Goal: Transaction & Acquisition: Purchase product/service

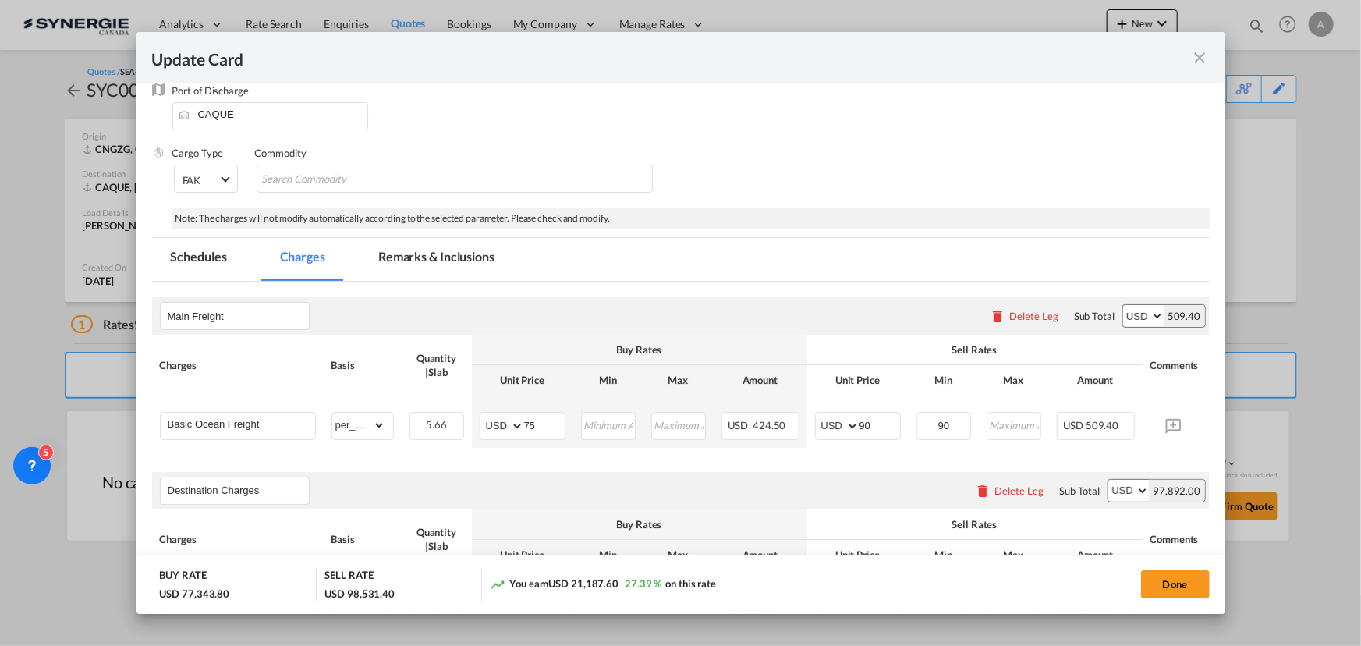
scroll to position [283, 0]
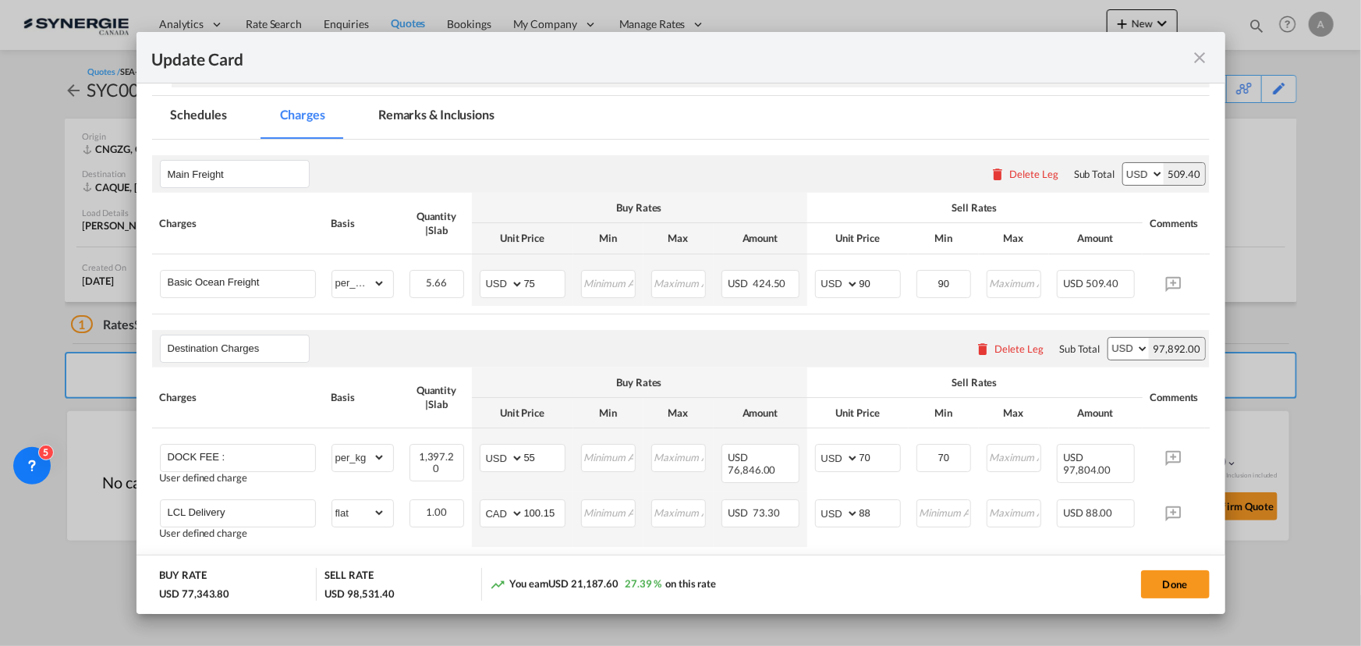
click at [433, 124] on md-tab-item "Remarks & Inclusions" at bounding box center [436, 117] width 154 height 43
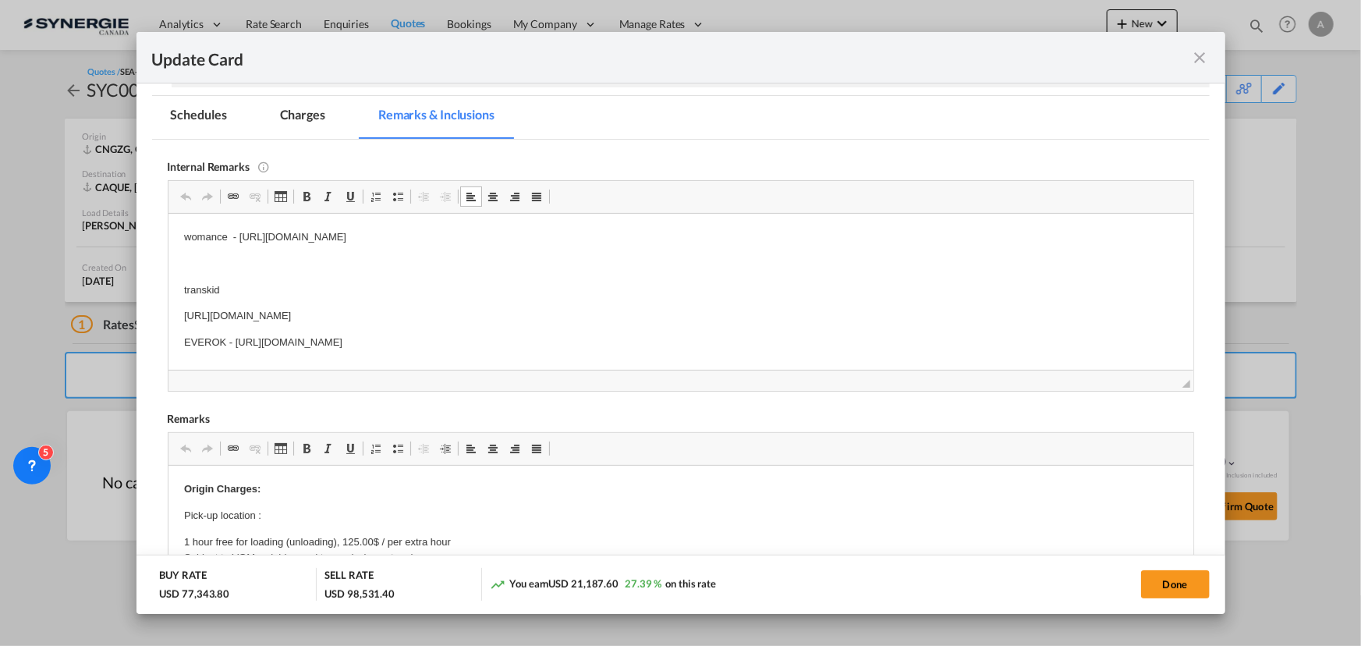
click at [245, 288] on p "transkid" at bounding box center [679, 289] width 993 height 16
drag, startPoint x: 245, startPoint y: 288, endPoint x: 34, endPoint y: 286, distance: 211.3
click at [168, 286] on html "womance - https://app.frontapp.com/open/cnv_qg5czm7?key=EBKiRYukoVVDtzeJiRebDSO…" at bounding box center [680, 302] width 1025 height 179
click at [311, 291] on p "Bourret -" at bounding box center [679, 289] width 993 height 16
drag, startPoint x: 183, startPoint y: 310, endPoint x: 646, endPoint y: 310, distance: 463.2
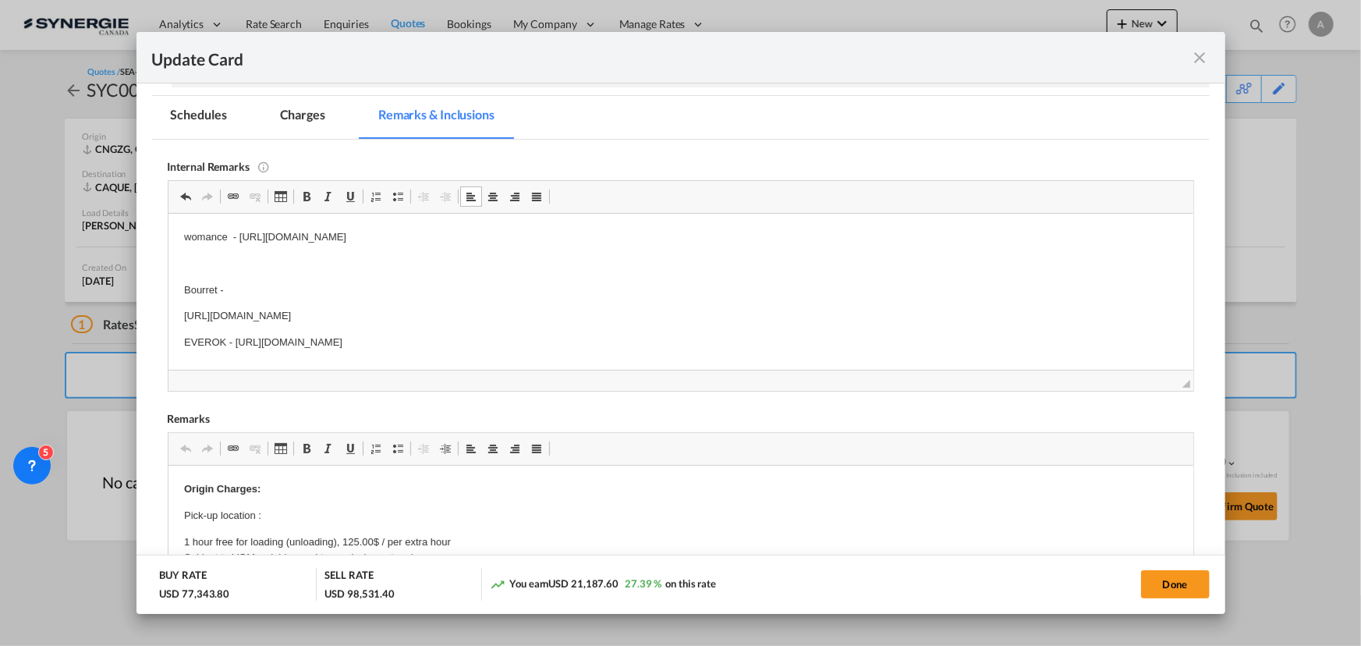
click at [646, 310] on p "https://app.frontapp.com/open/msg_1gge8vf3?key=JR_lBD_CNl5McWZV1lc3Lr2NZkPPQk6z" at bounding box center [679, 315] width 993 height 16
click at [185, 342] on p "EVEROK - https://app.frontapp.com/open/cnv_qgtd58v?key=l-vjjFoOTk5C93r3Ye4Yckzw…" at bounding box center [679, 342] width 993 height 16
drag, startPoint x: 212, startPoint y: 343, endPoint x: 705, endPoint y: 336, distance: 492.8
click at [705, 336] on html "womance - https://app.frontapp.com/open/cnv_qg5czm7?key=EBKiRYukoVVDtzeJiRebDSO…" at bounding box center [680, 302] width 1025 height 179
click at [181, 239] on html "womance - https://app.frontapp.com/open/cnv_qg5czm7?key=EBKiRYukoVVDtzeJiRebDSO…" at bounding box center [680, 302] width 1025 height 179
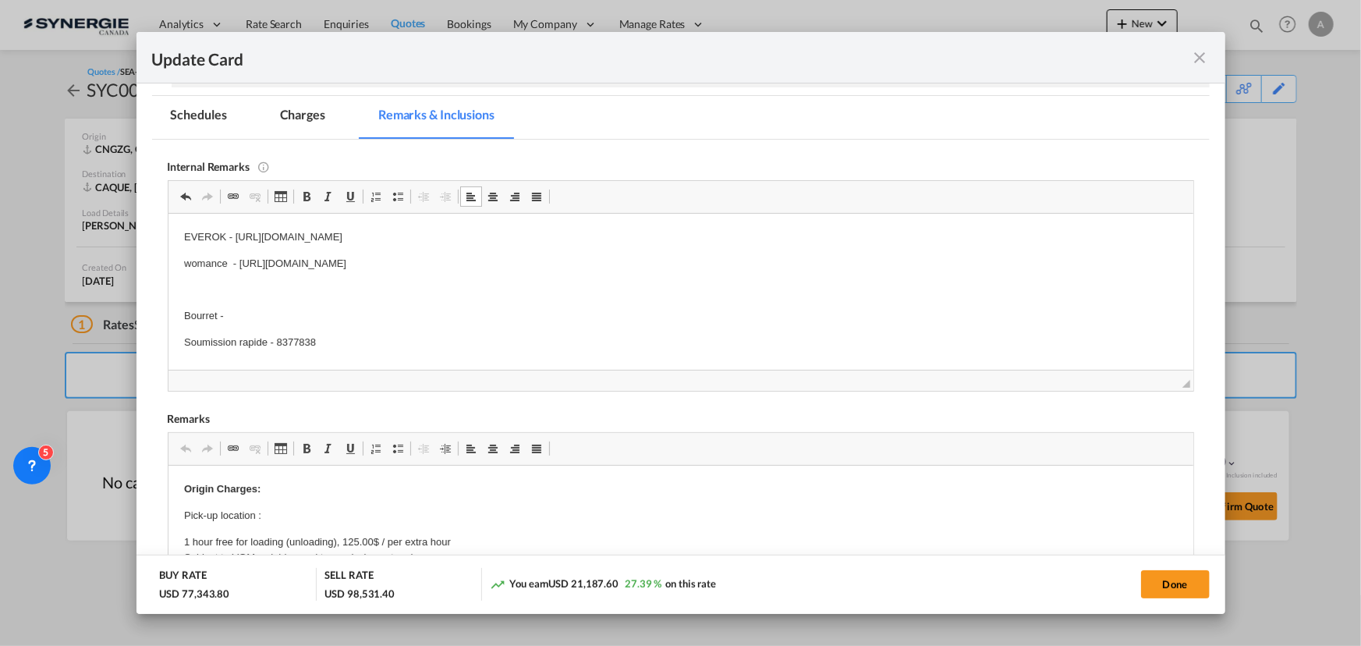
click at [260, 317] on p "Bourret -" at bounding box center [679, 315] width 993 height 16
click at [341, 339] on p "Soumission rapide - 8377838" at bounding box center [679, 342] width 993 height 16
click at [200, 309] on body "EVEROK - https://app.frontapp.com/open/cnv_qgtd58v?key=l-vjjFoOTk5C93r3Ye4Yckzw…" at bounding box center [679, 161] width 993 height 385
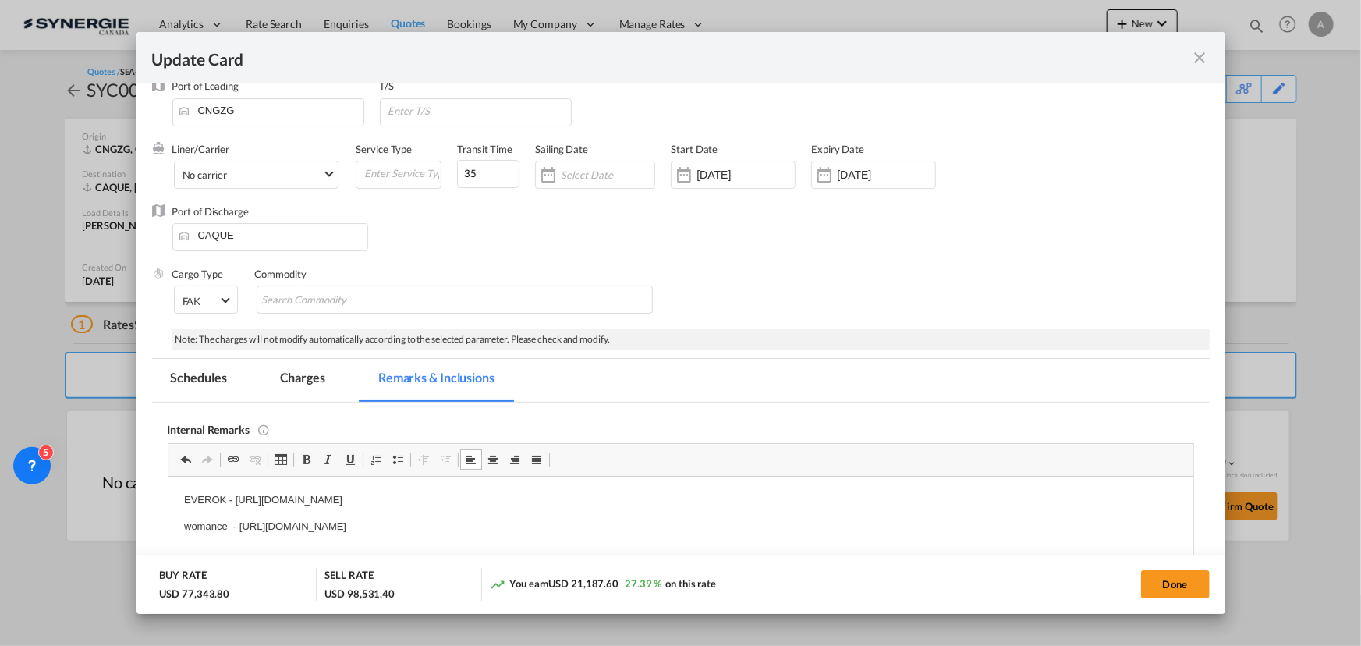
scroll to position [0, 0]
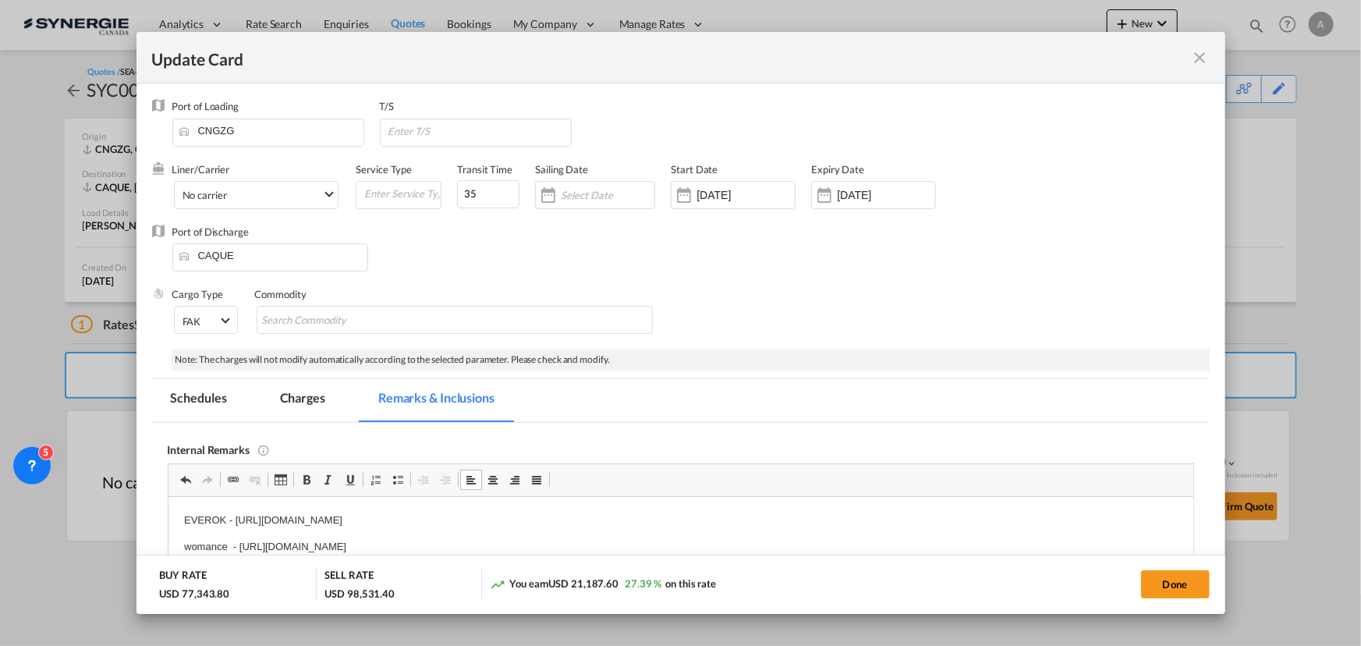
click at [299, 406] on md-tab-item "Charges" at bounding box center [302, 400] width 83 height 43
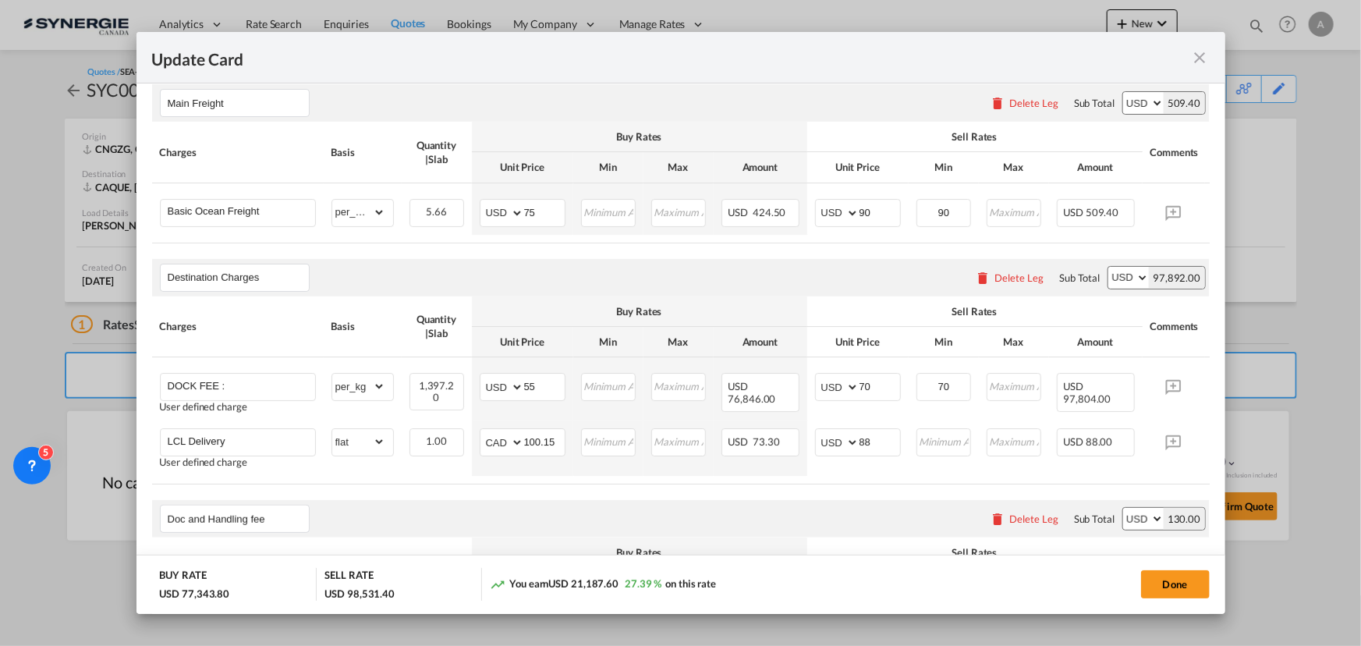
scroll to position [496, 0]
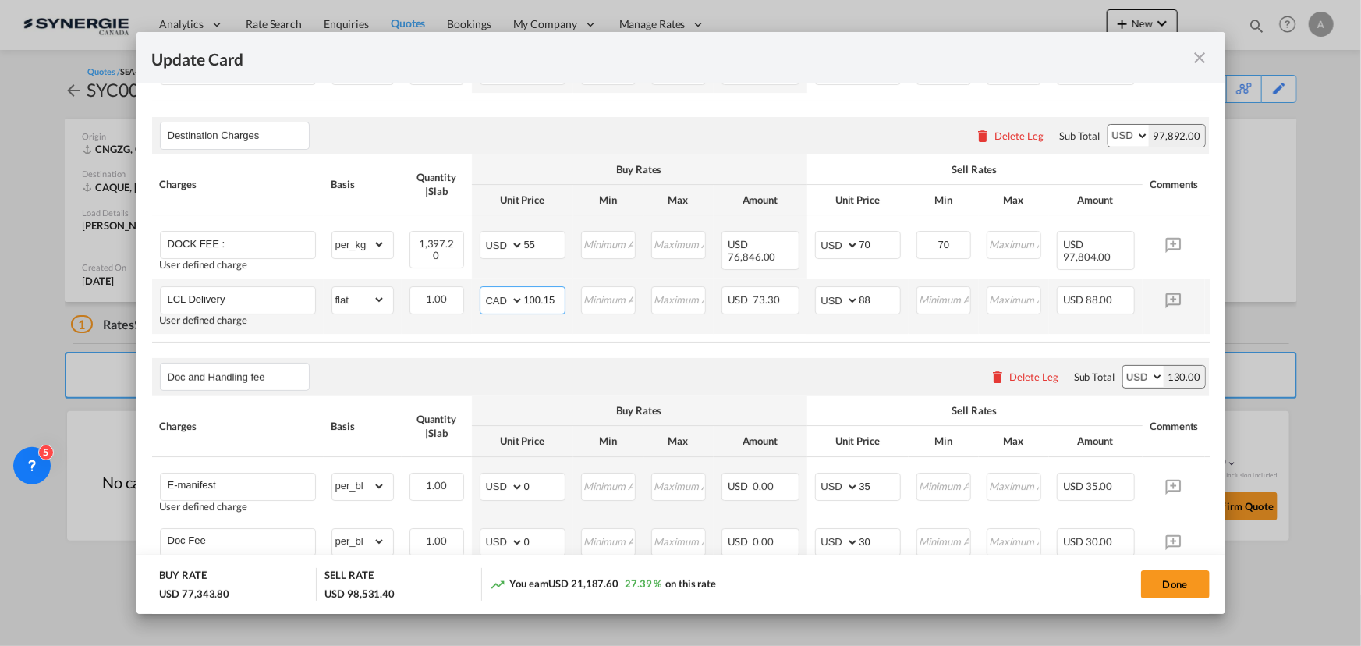
click at [496, 304] on select "AED AFN ALL AMD ANG AOA ARS AUD AWG AZN BAM BBD BDT BGN BHD BIF BMD BND BOB BRL…" at bounding box center [503, 300] width 41 height 22
select select "string:USD"
click at [483, 292] on select "AED AFN ALL AMD ANG AOA ARS AUD AWG AZN BAM BBD BDT BGN BHD BIF BMD BND BOB BRL…" at bounding box center [503, 300] width 41 height 22
type input "174"
type input "200"
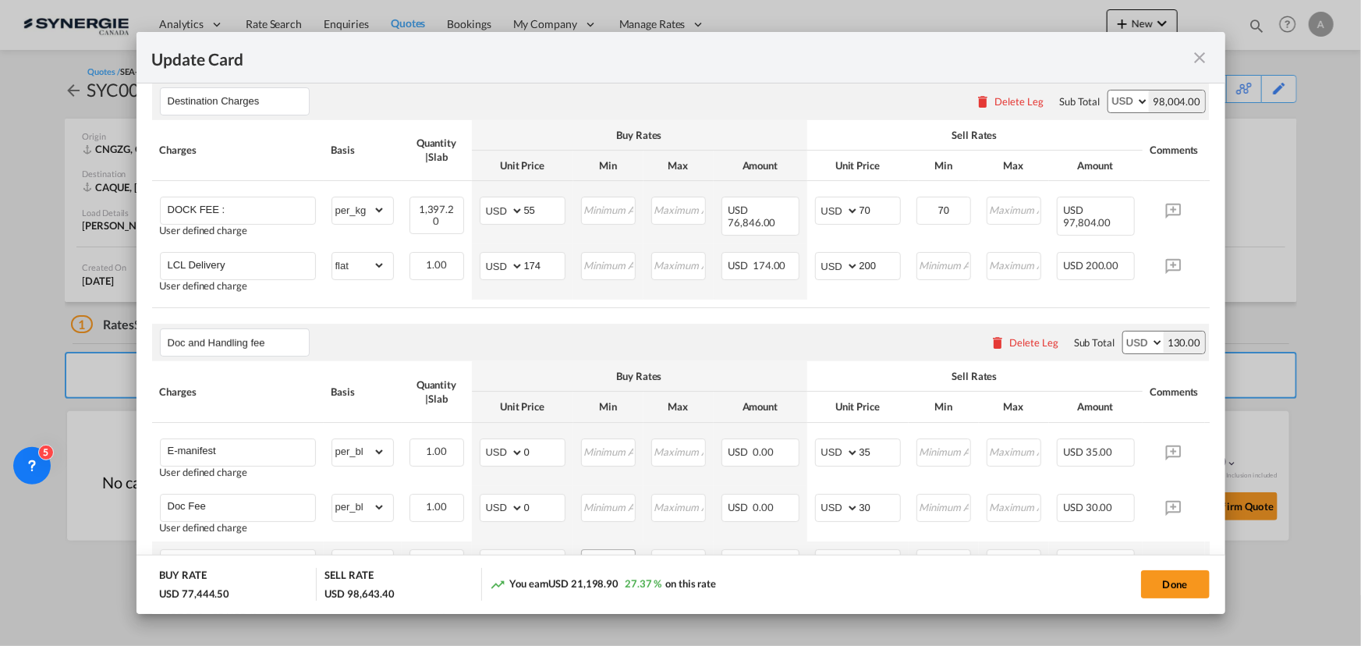
scroll to position [509, 0]
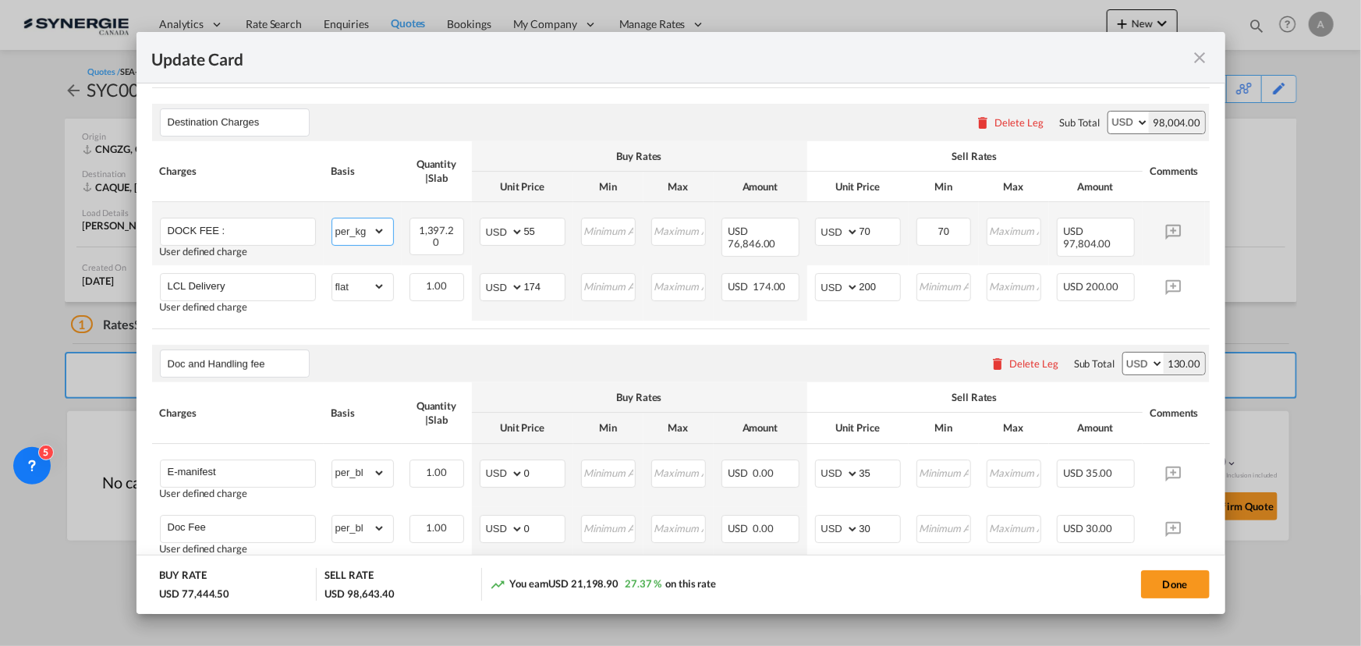
click at [351, 233] on select "gross_weight volumetric_weight per_shipment per_bl per_km per_hawb per_kg flat …" at bounding box center [358, 230] width 53 height 25
select select "per_bl"
click at [332, 221] on select "gross_weight volumetric_weight per_shipment per_bl per_km per_hawb per_kg flat …" at bounding box center [358, 230] width 53 height 25
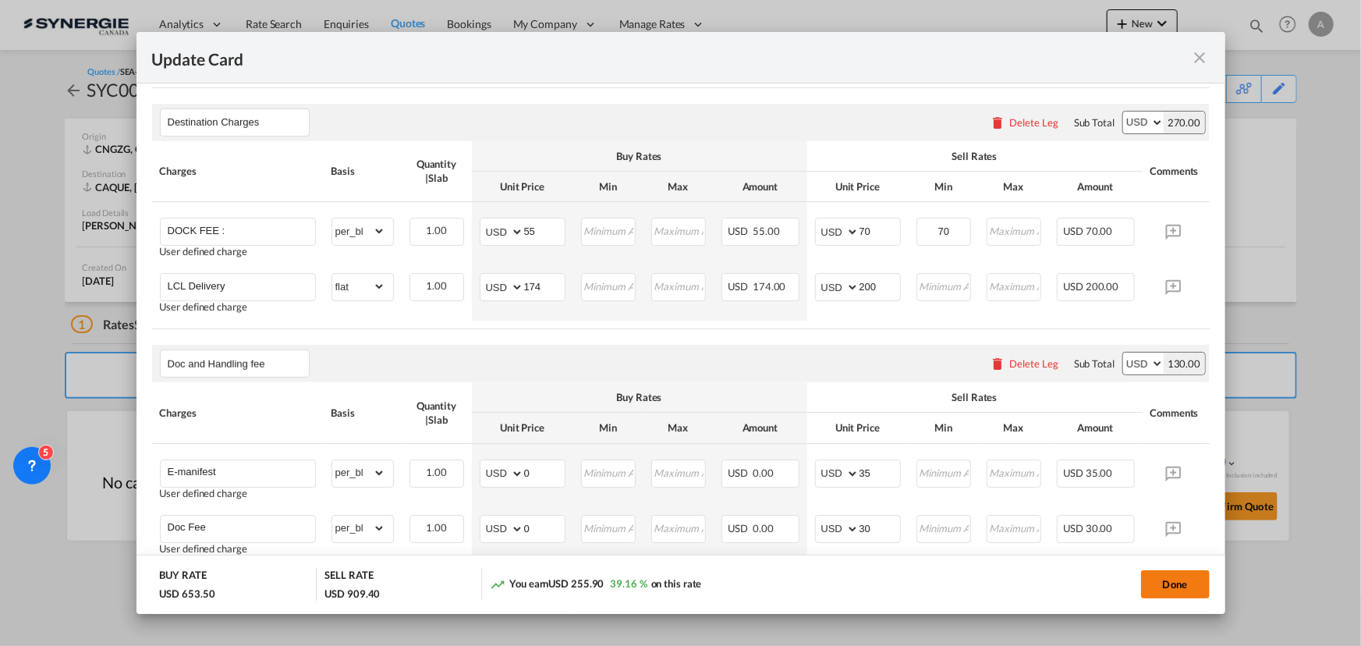
click at [1196, 586] on button "Done" at bounding box center [1175, 584] width 69 height 28
type input "[DATE]"
type input "29 Sep 2025"
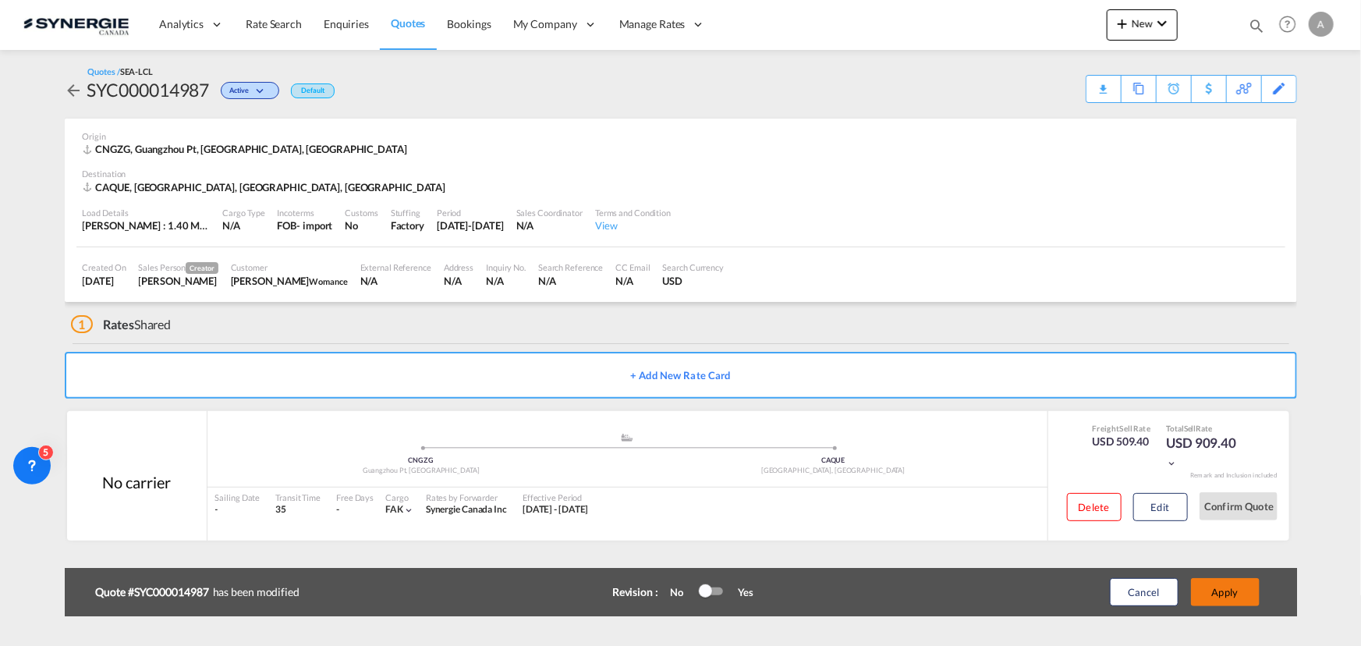
click at [1233, 591] on button "Apply" at bounding box center [1225, 592] width 69 height 28
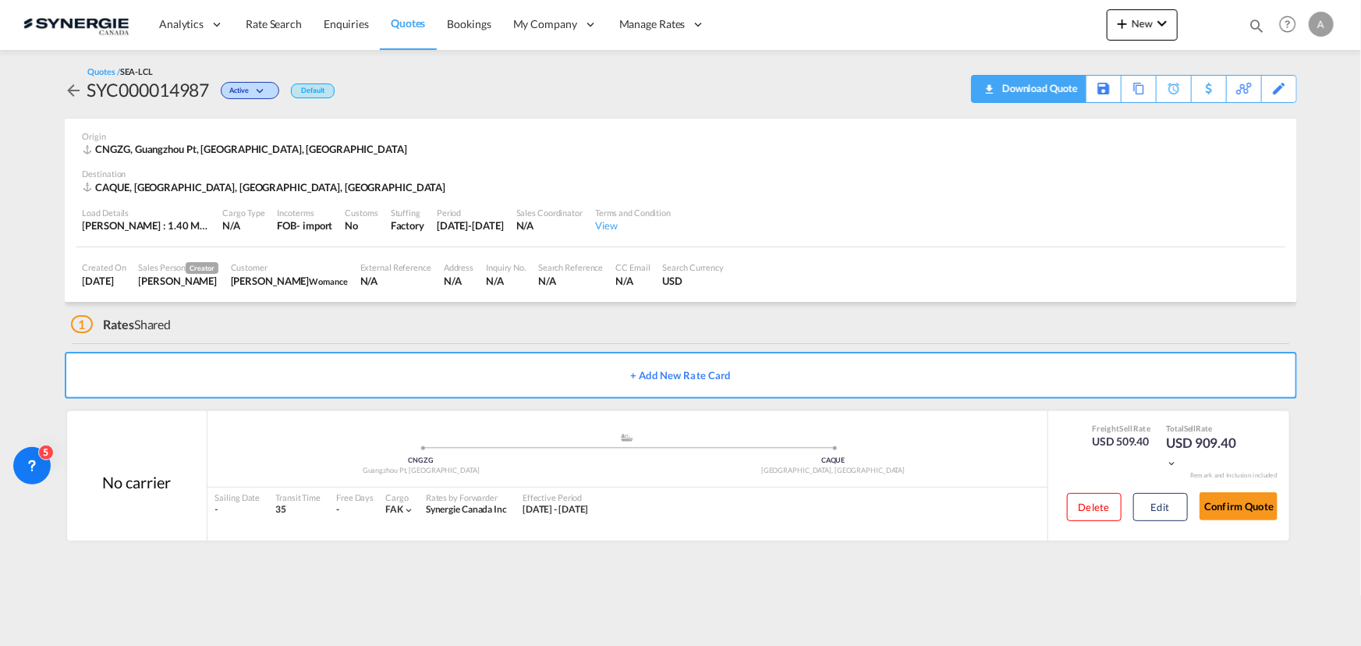
click at [1066, 90] on div "Download Quote" at bounding box center [1038, 88] width 80 height 25
click at [1149, 511] on button "Edit" at bounding box center [1160, 507] width 55 height 28
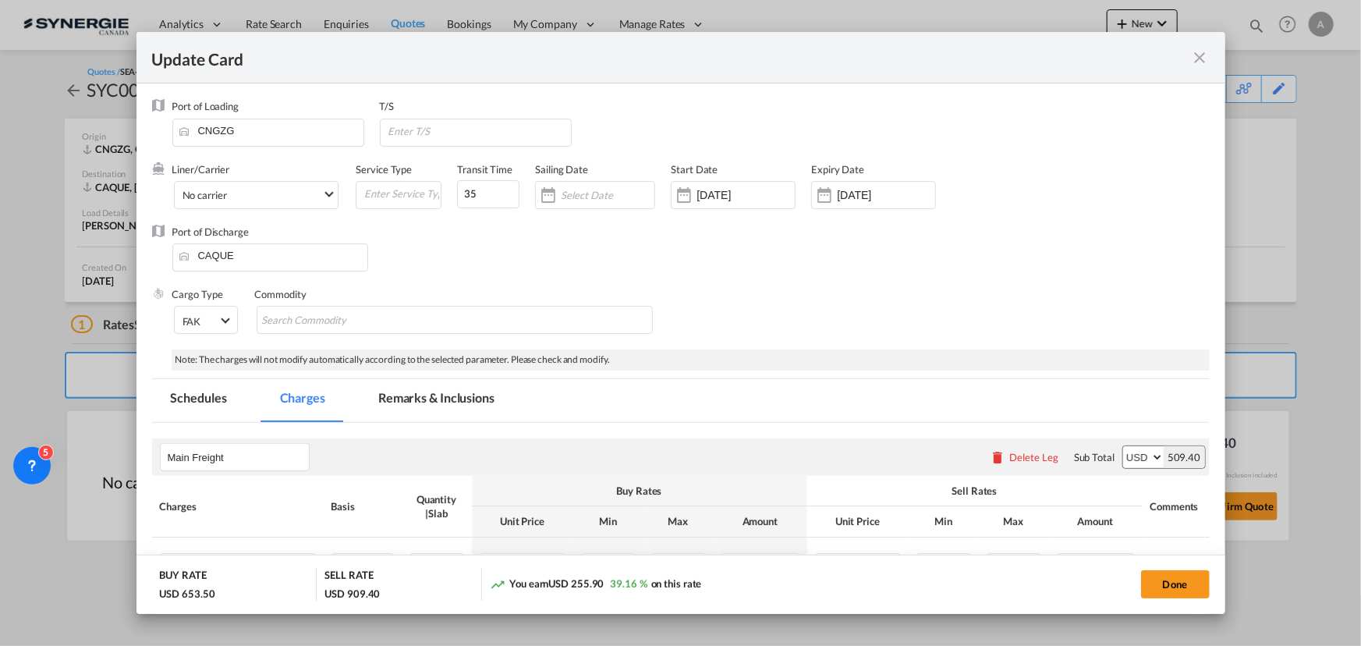
click at [415, 409] on md-tab-item "Remarks & Inclusions" at bounding box center [436, 400] width 154 height 43
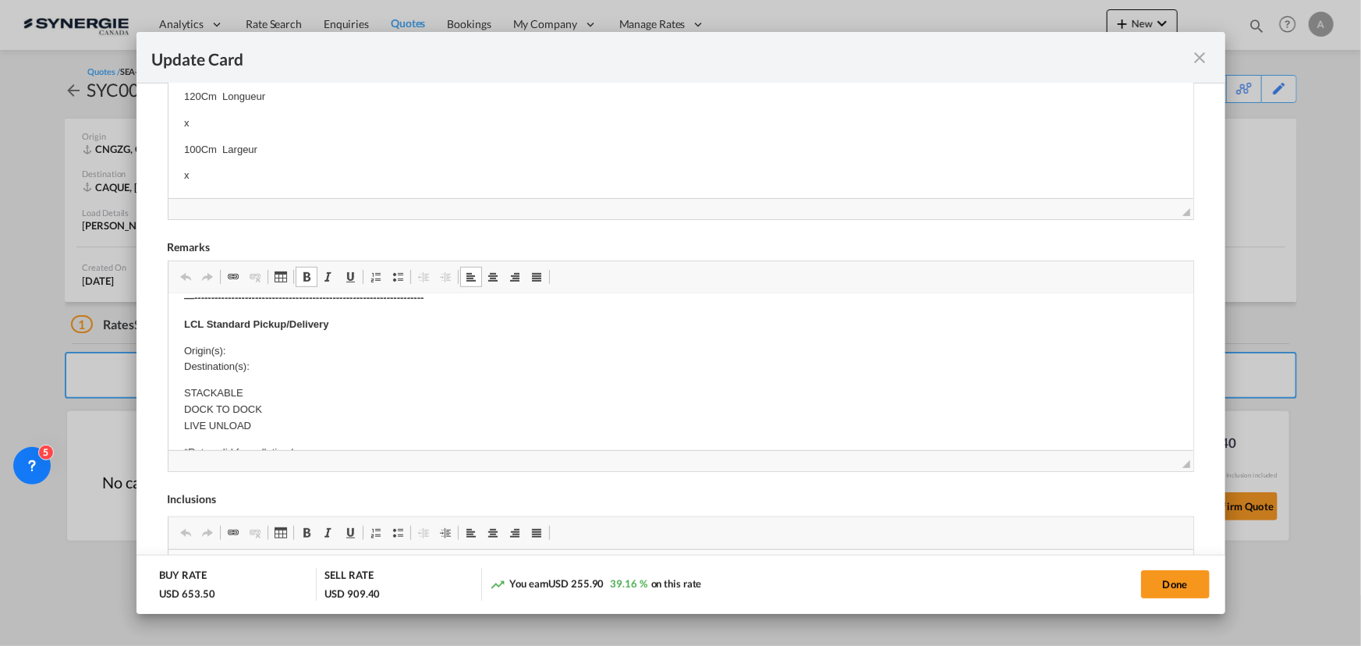
scroll to position [496, 0]
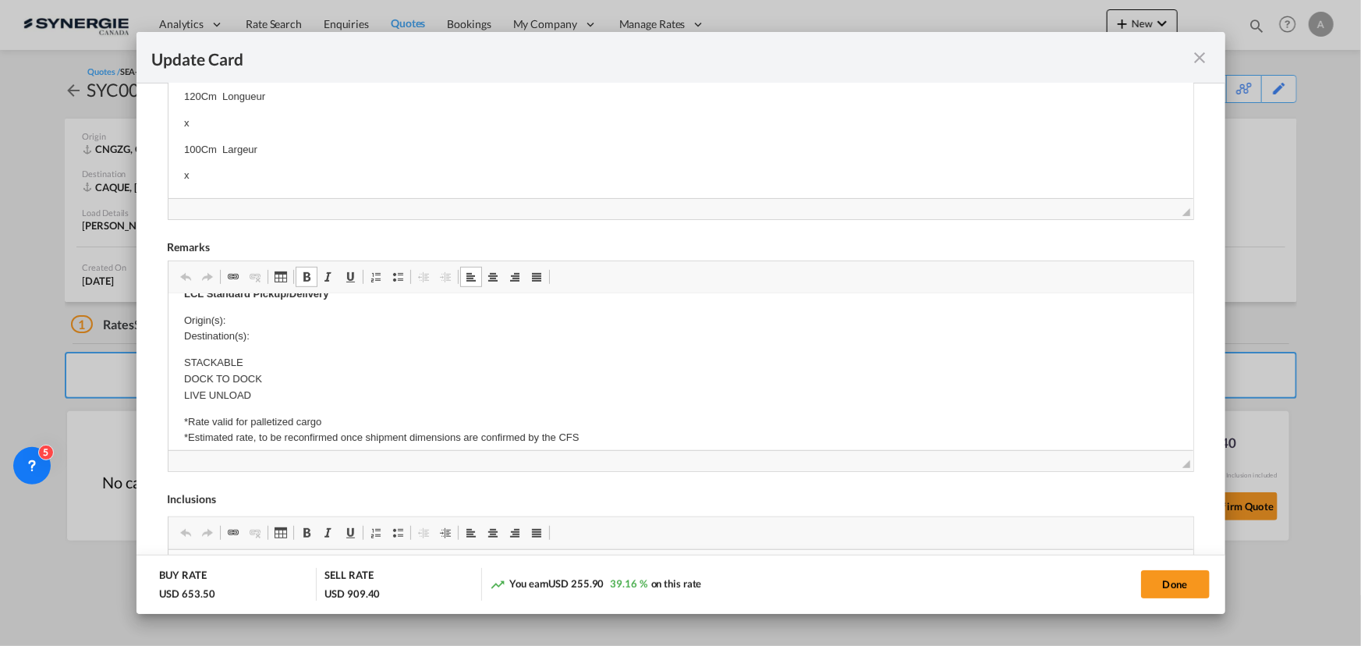
click at [251, 320] on p "Origin(s): Destination(s):" at bounding box center [679, 328] width 993 height 33
click at [310, 338] on p "Origin(s): MONTREAL CFS, QC Destination(s):" at bounding box center [679, 328] width 993 height 33
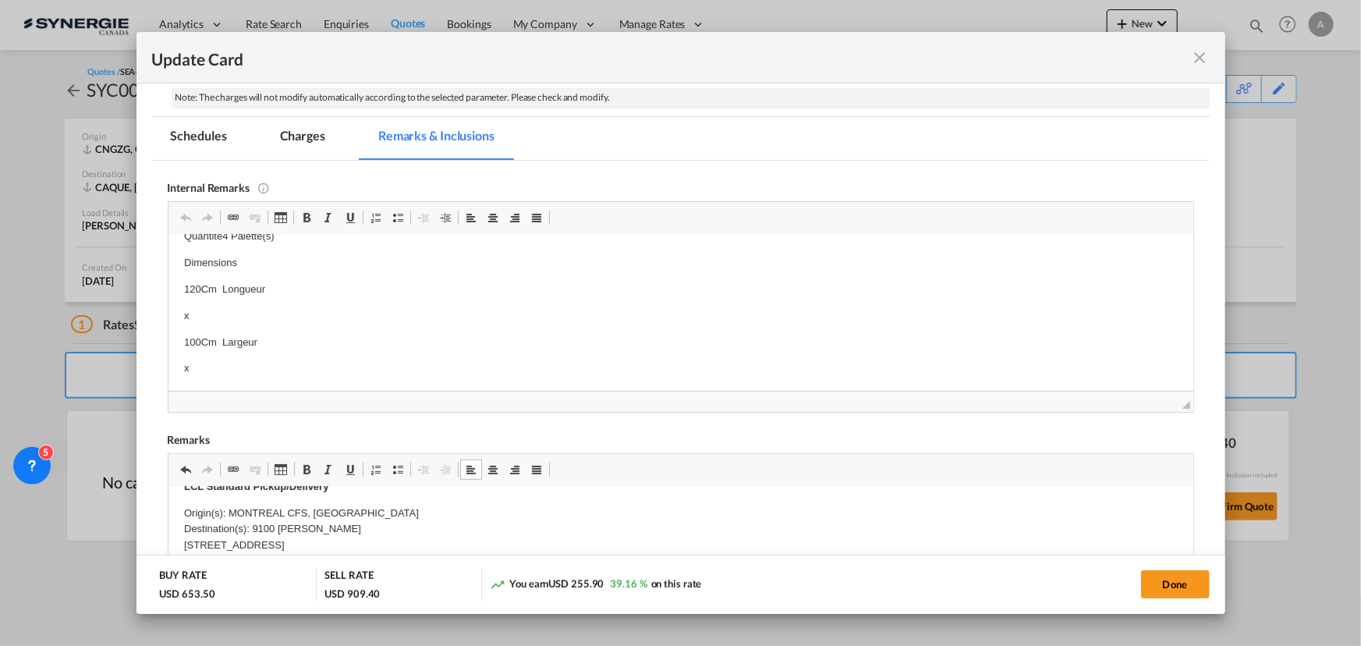
scroll to position [384, 0]
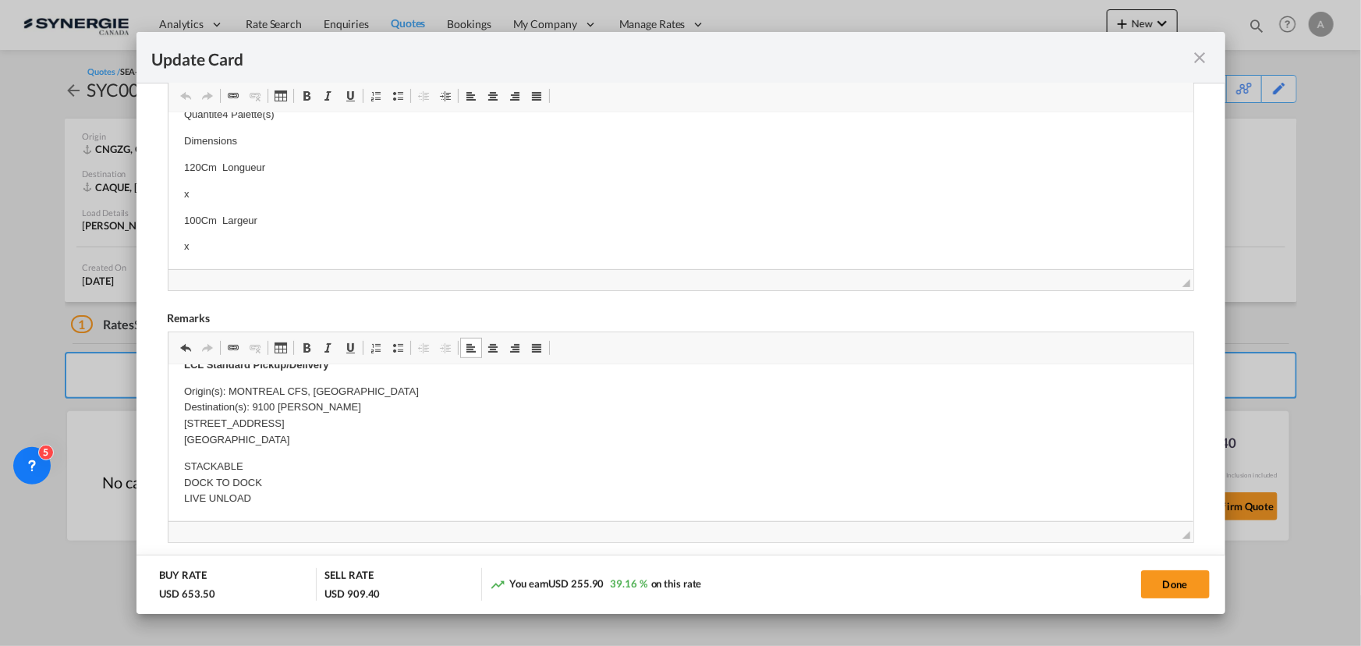
click at [254, 385] on p "Origin(s): MONTREAL CFS, QC Destination(s): 9100 JOHN SIMONS SUITE 100 QUEBEC, …" at bounding box center [679, 415] width 993 height 65
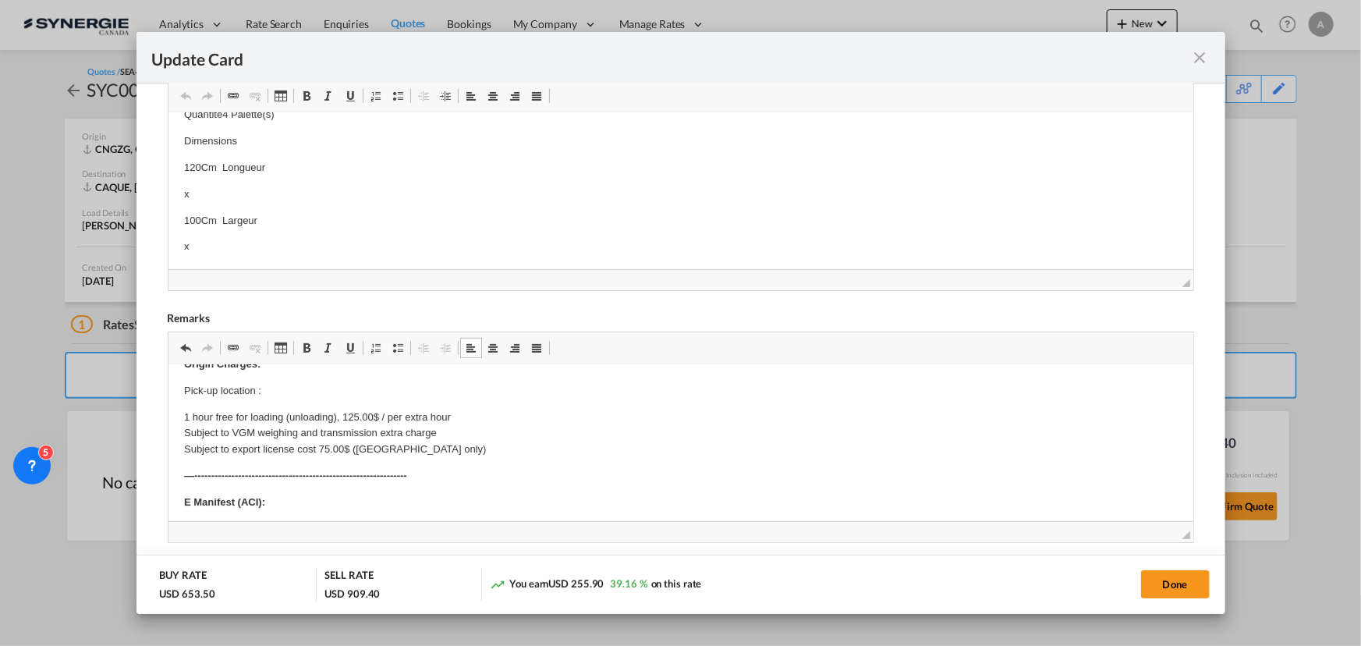
scroll to position [0, 0]
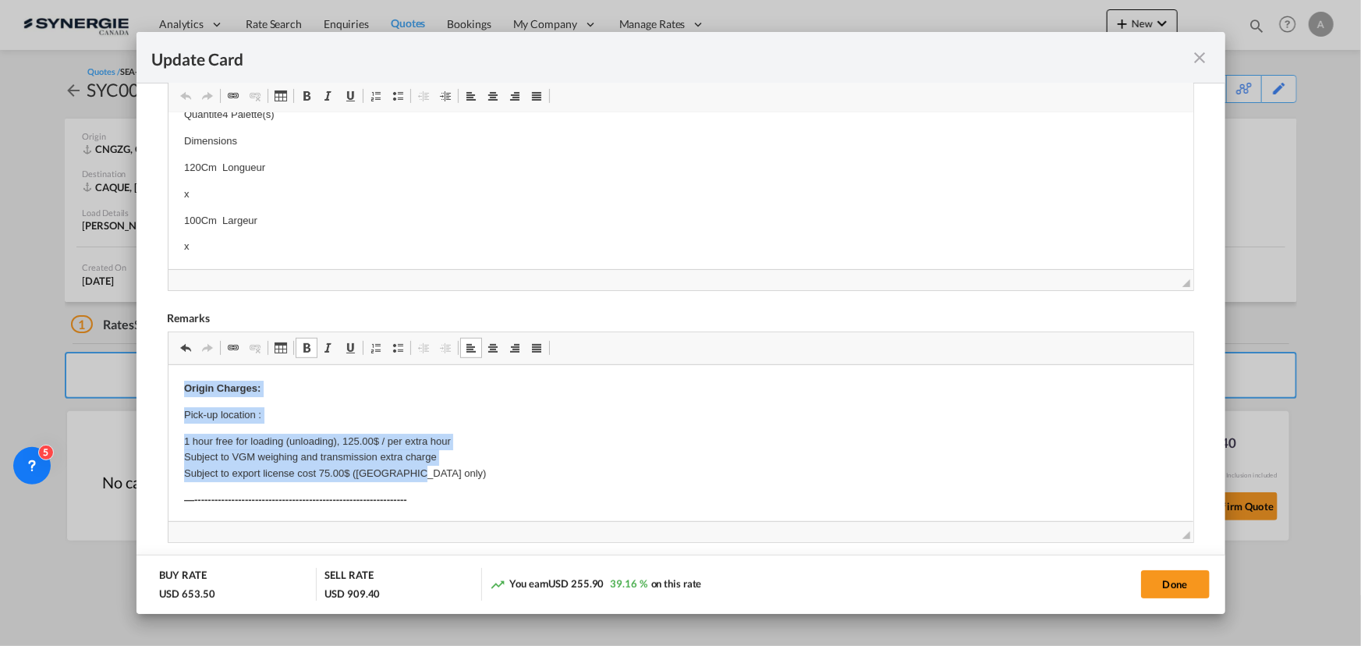
drag, startPoint x: 179, startPoint y: 391, endPoint x: 465, endPoint y: 470, distance: 297.8
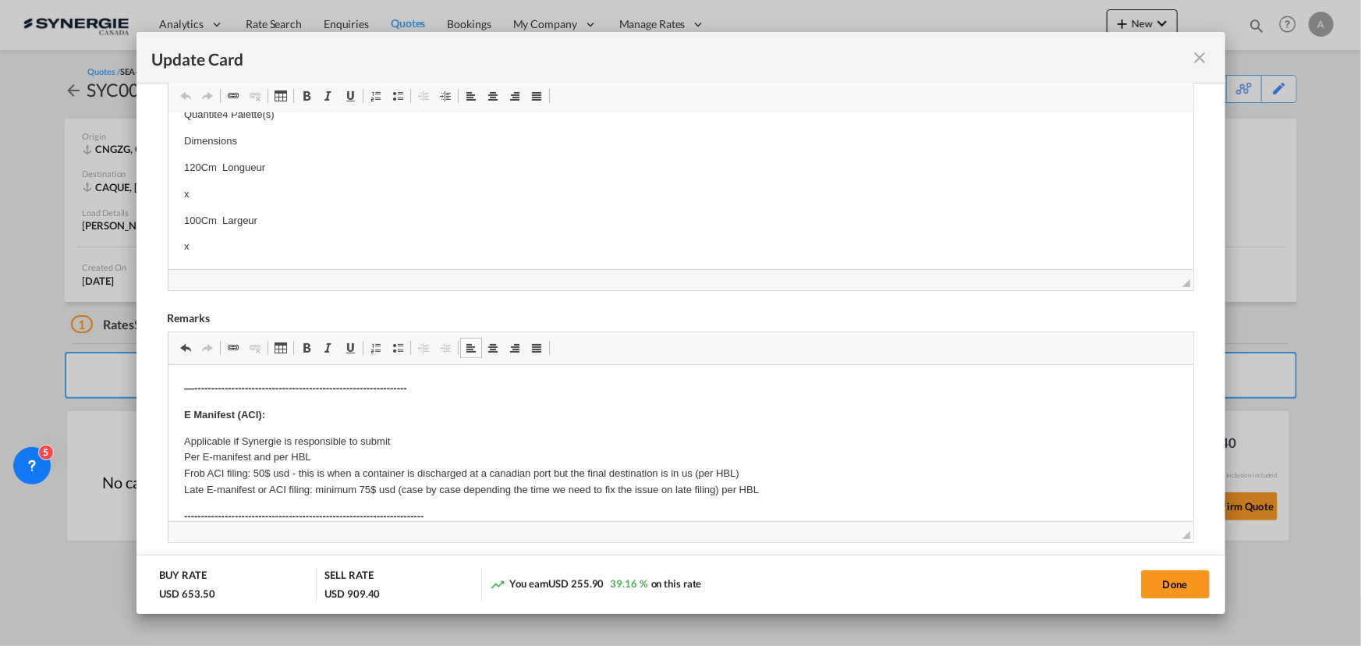
click at [1180, 574] on button "Done" at bounding box center [1175, 584] width 69 height 28
type input "22 Sep 2025"
type input "29 Sep 2025"
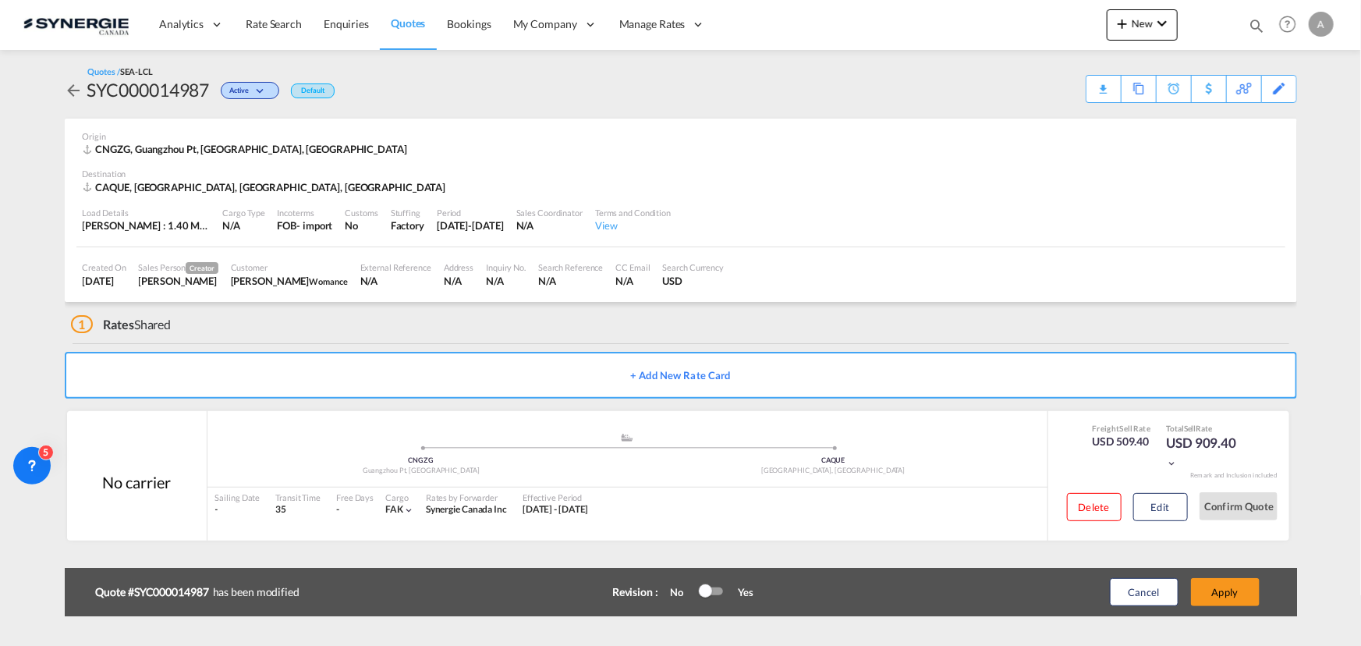
scroll to position [172, 0]
click at [1219, 599] on button "Apply" at bounding box center [1225, 592] width 69 height 28
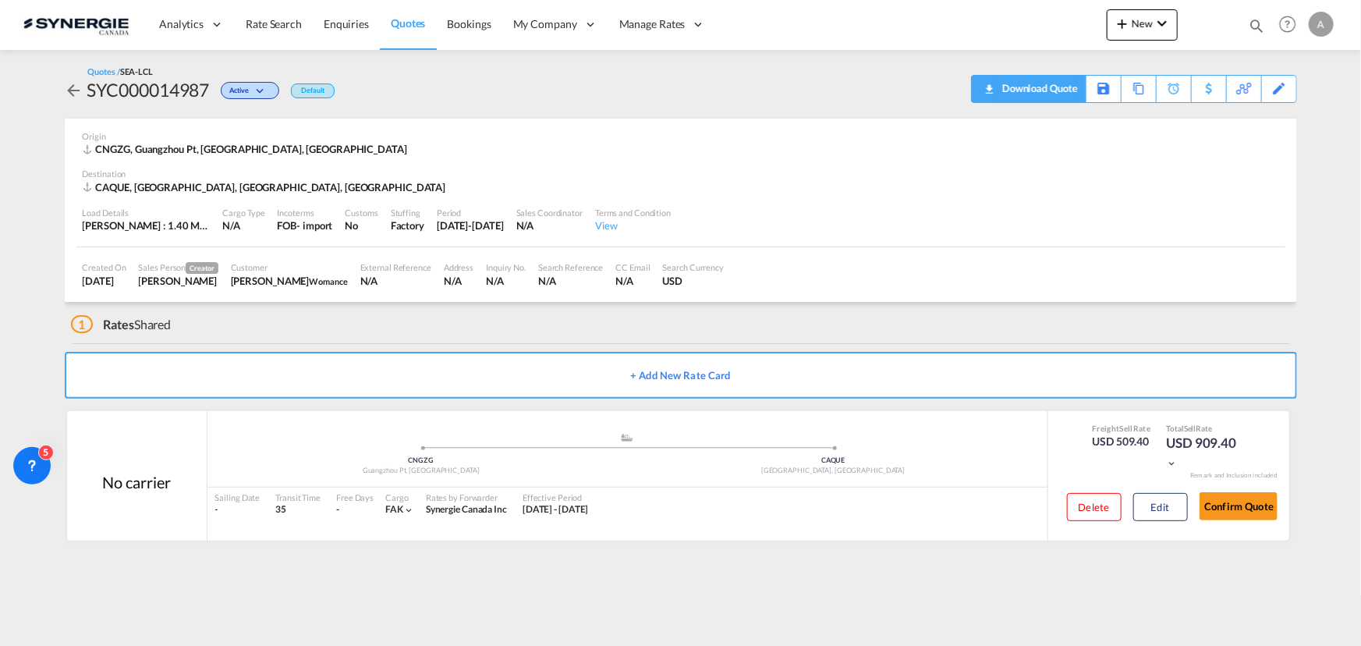
click at [1053, 88] on div "Download Quote" at bounding box center [1038, 88] width 80 height 25
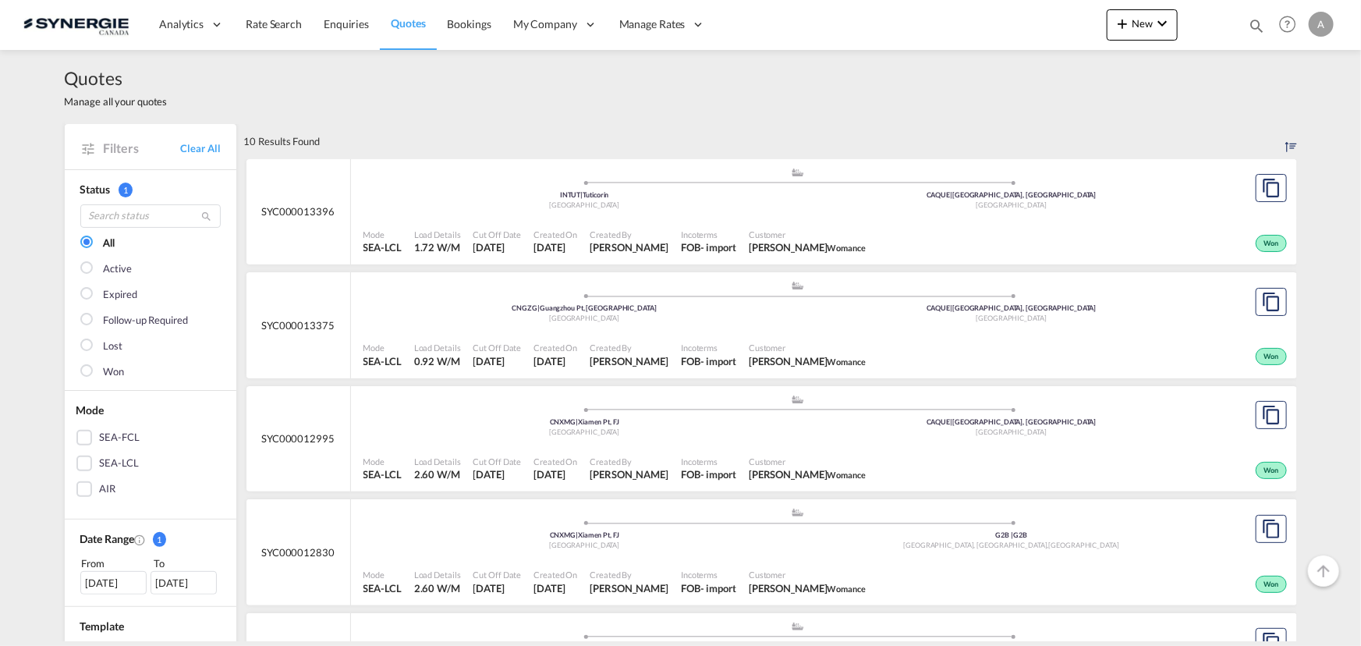
scroll to position [70, 0]
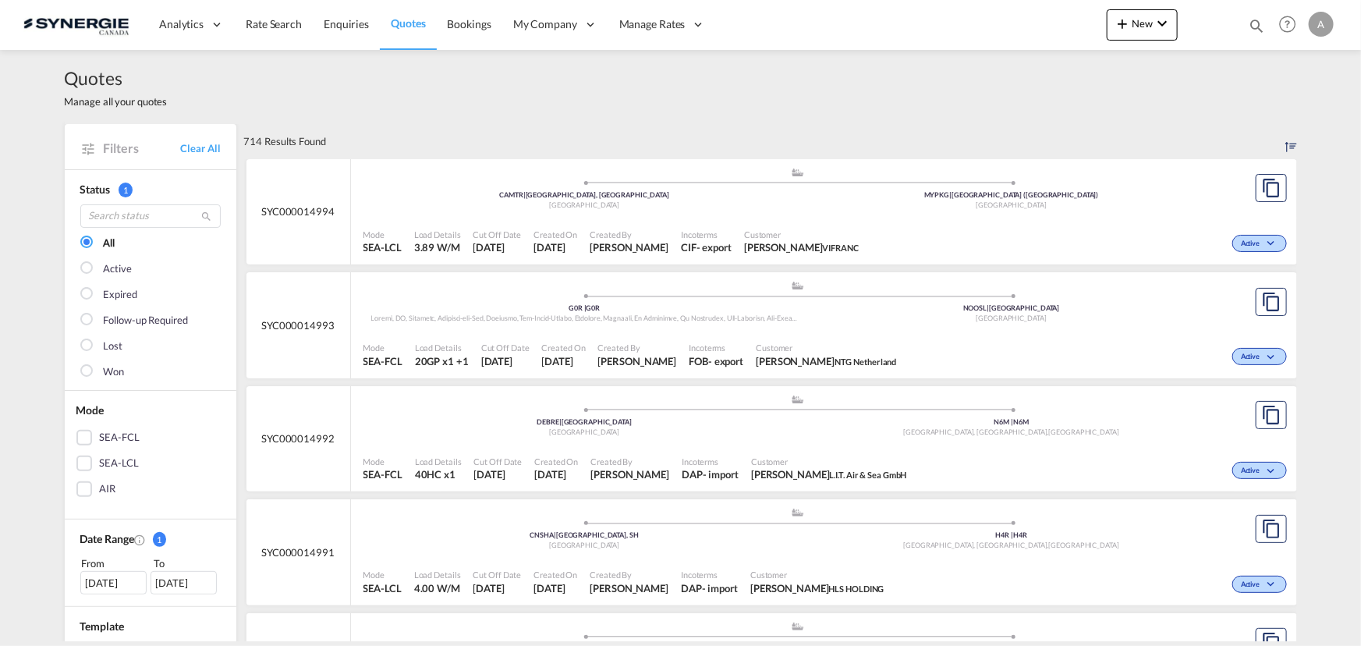
click at [1249, 23] on md-icon "icon-magnify" at bounding box center [1256, 25] width 17 height 17
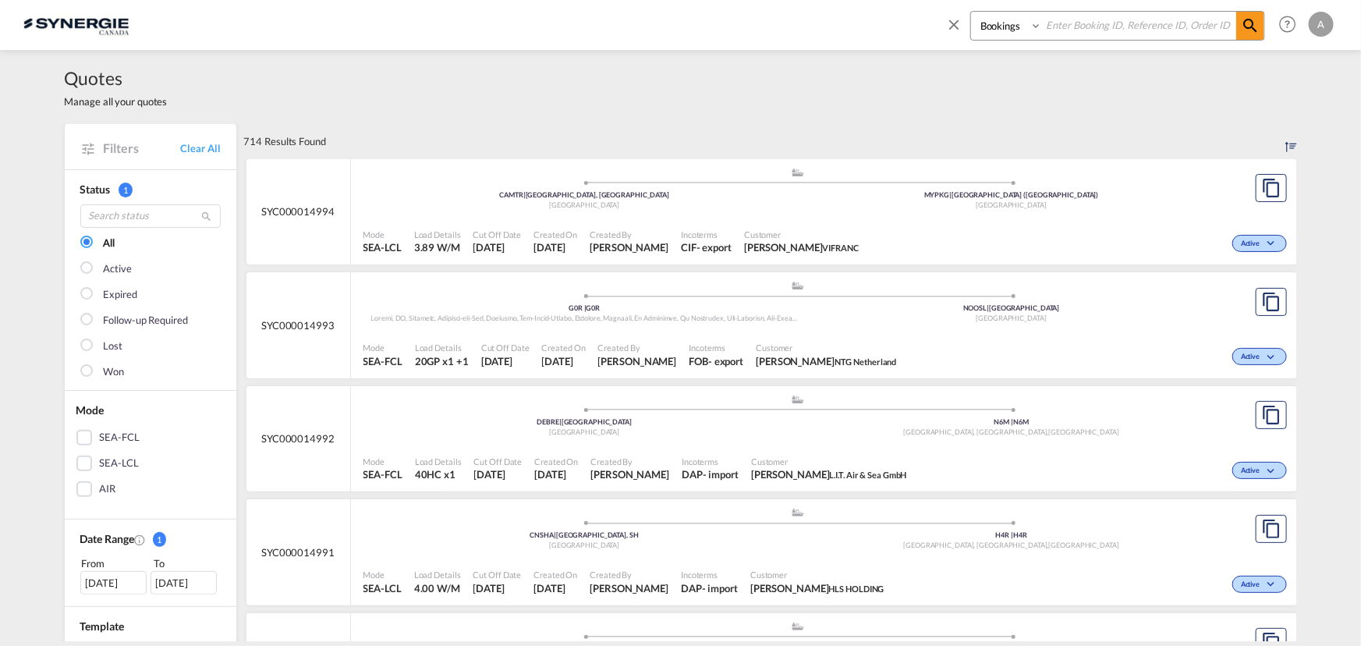
drag, startPoint x: 993, startPoint y: 30, endPoint x: 997, endPoint y: 39, distance: 10.5
click at [993, 30] on select "Bookings Quotes Enquiries" at bounding box center [1008, 26] width 74 height 28
select select "Quotes"
click at [971, 12] on select "Bookings Quotes Enquiries" at bounding box center [1008, 26] width 74 height 28
click at [1096, 16] on input at bounding box center [1139, 25] width 194 height 27
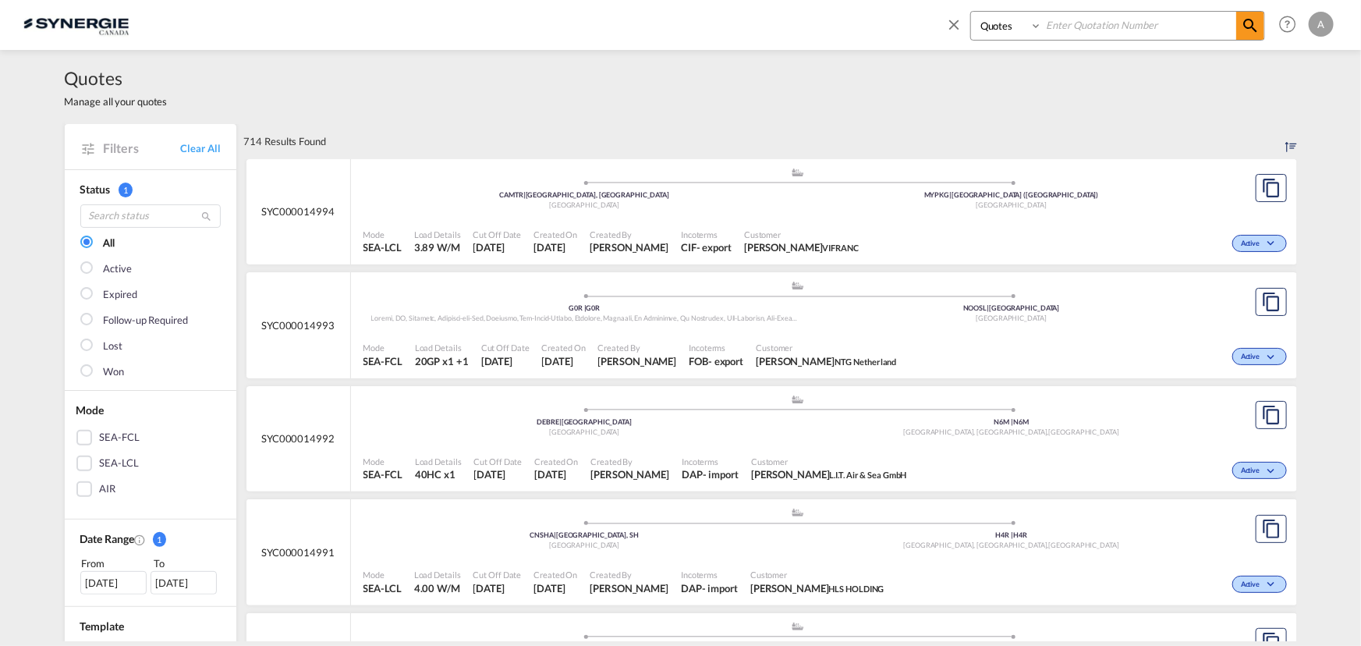
click at [1097, 20] on input at bounding box center [1139, 25] width 194 height 27
type input "14846"
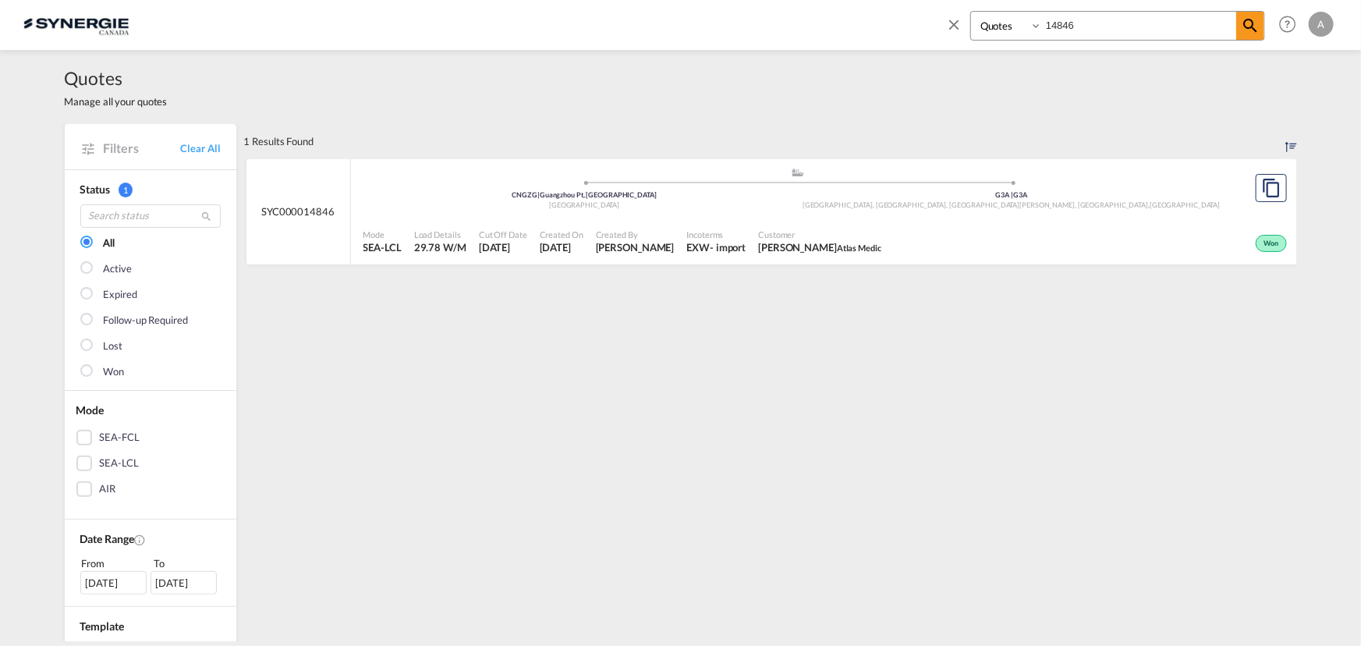
click at [743, 203] on div "[GEOGRAPHIC_DATA]" at bounding box center [584, 205] width 427 height 10
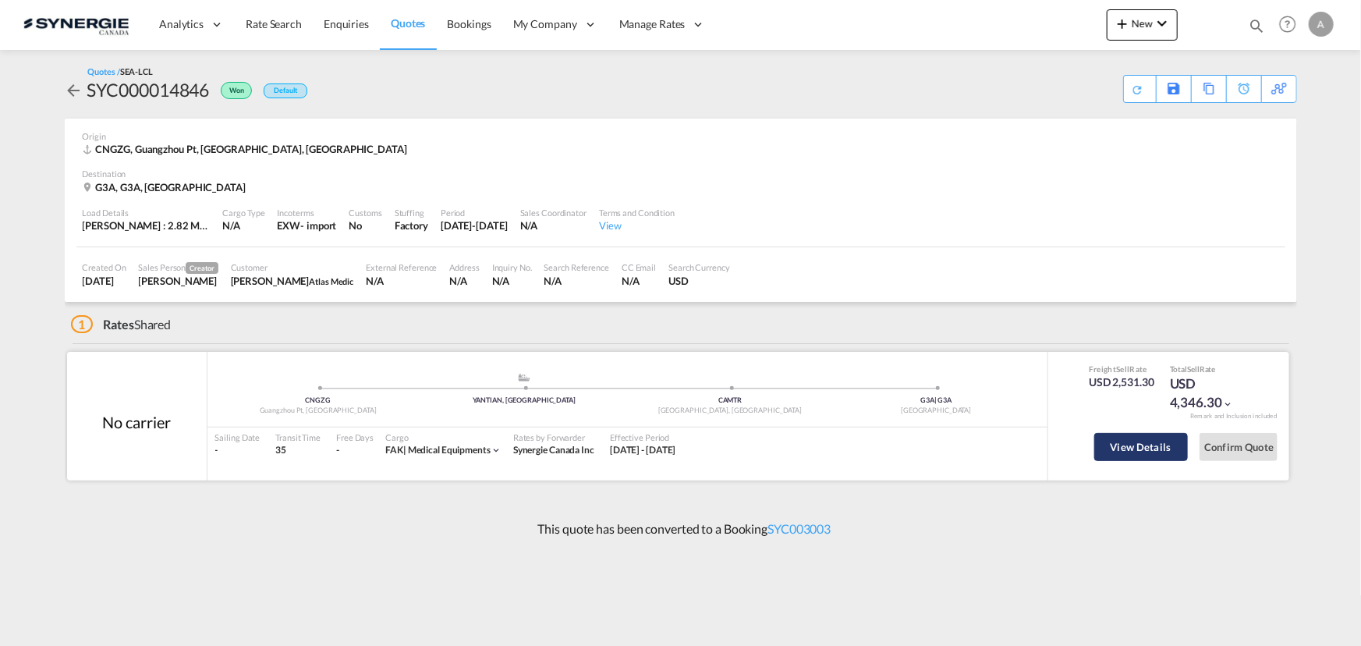
click at [1159, 446] on button "View Details" at bounding box center [1141, 447] width 94 height 28
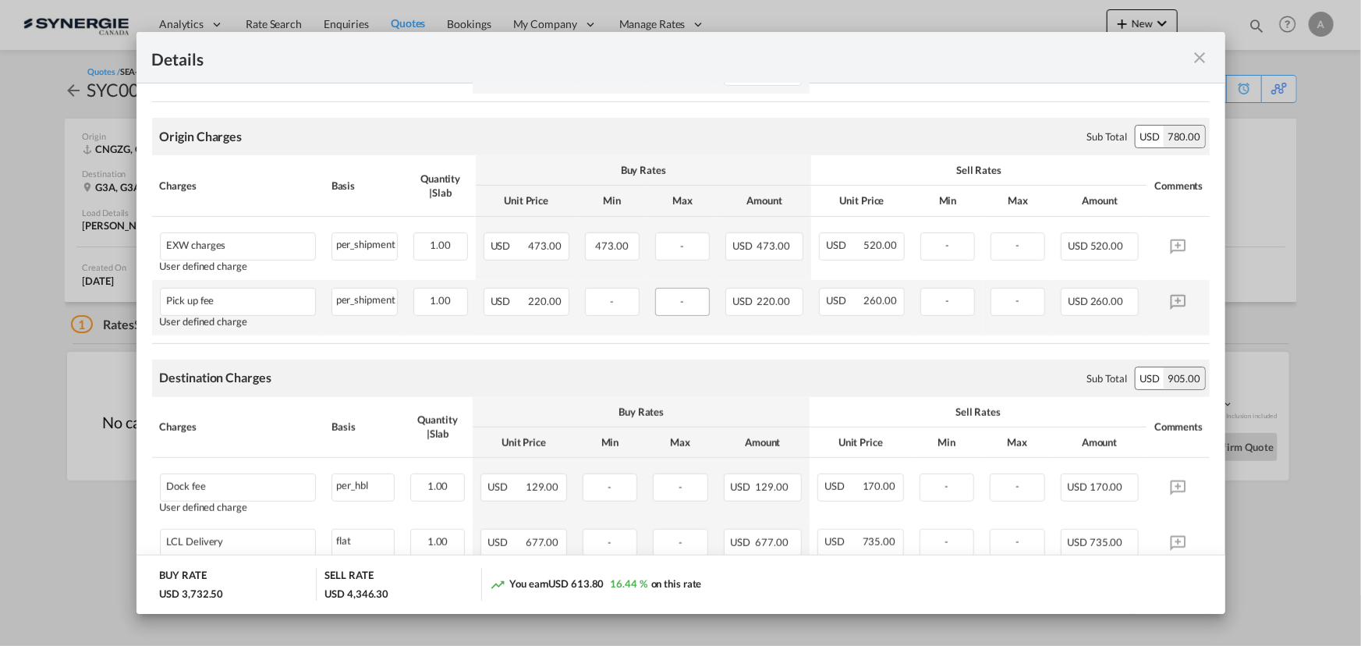
scroll to position [567, 0]
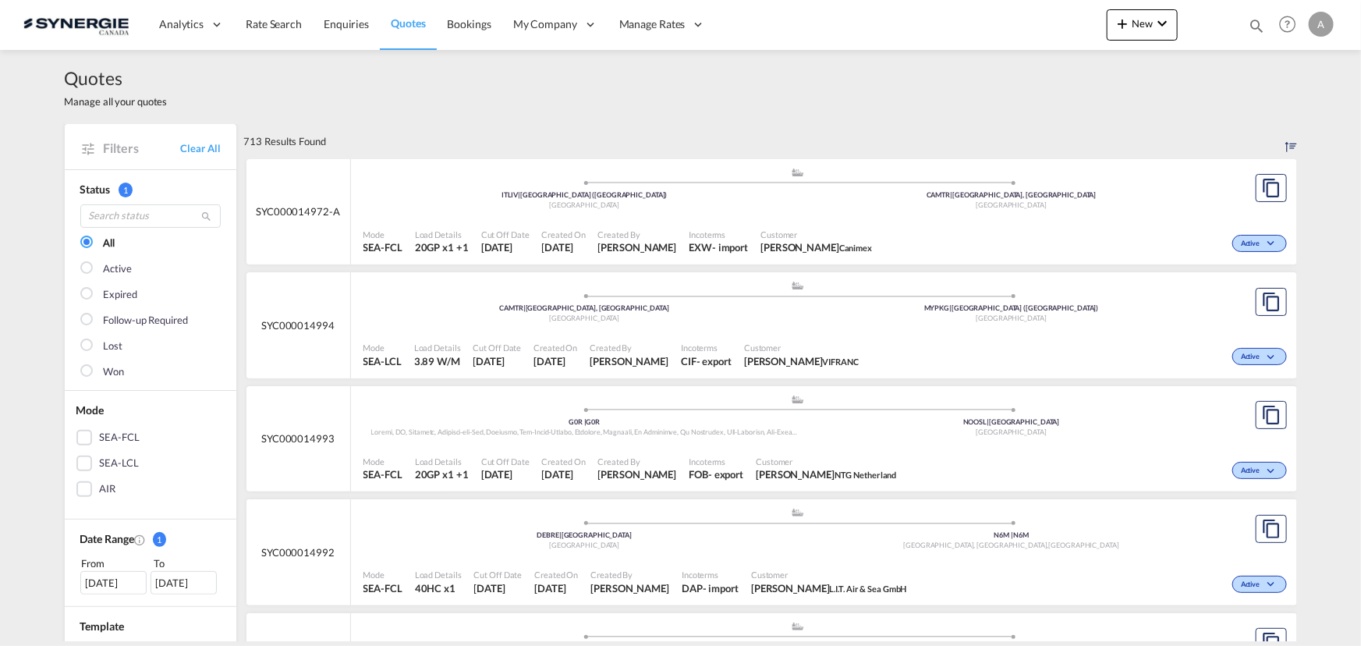
click at [567, 109] on div "Quotes Manage all your quotes" at bounding box center [681, 87] width 1232 height 74
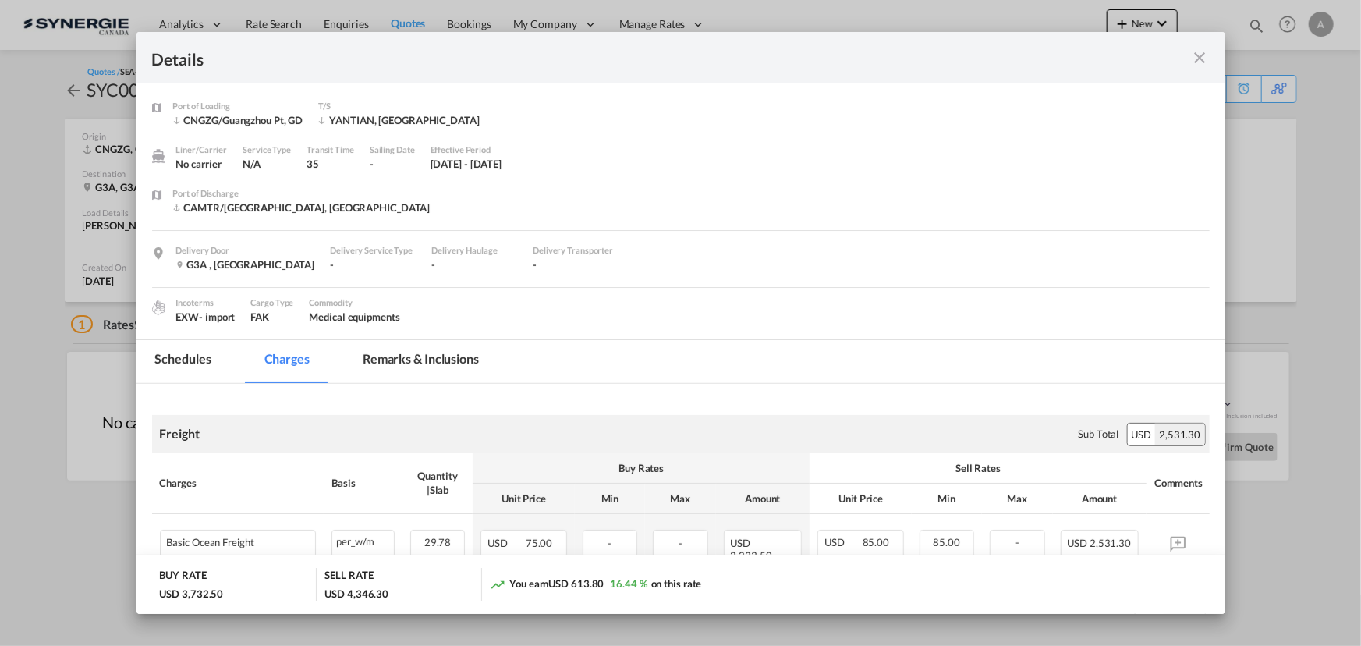
click at [460, 362] on md-tab-item "Remarks & Inclusions" at bounding box center [421, 361] width 154 height 43
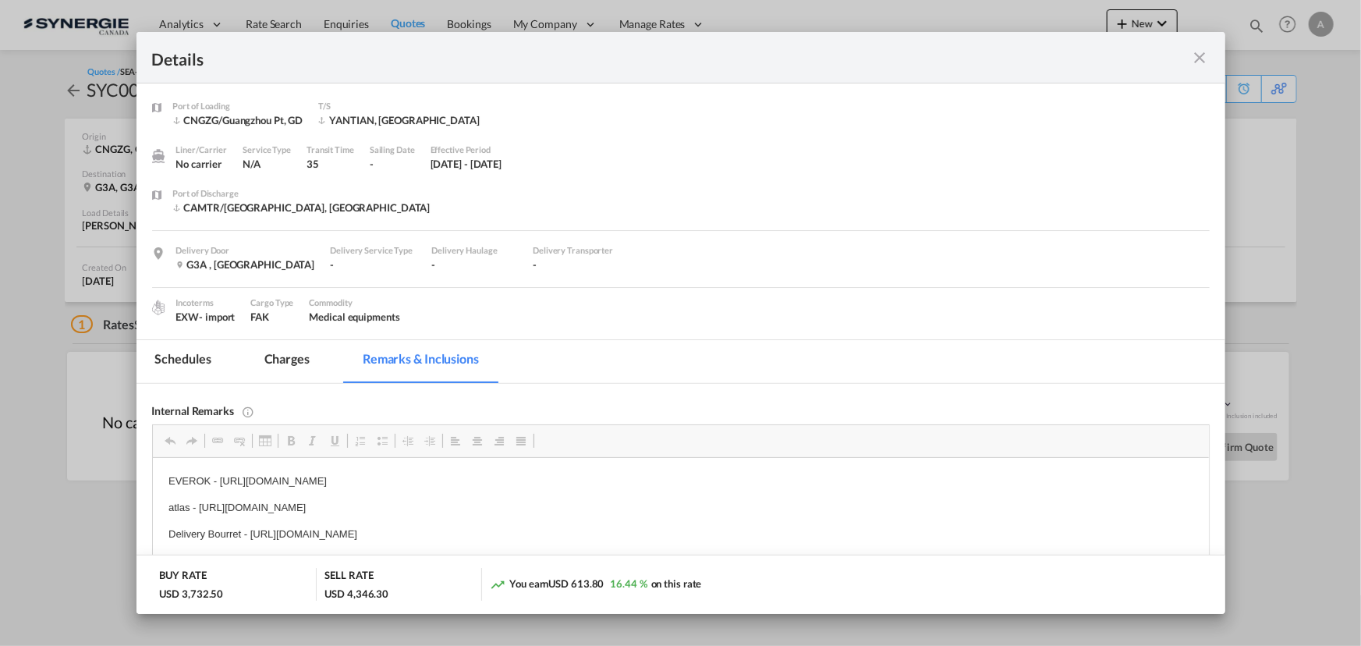
scroll to position [141, 0]
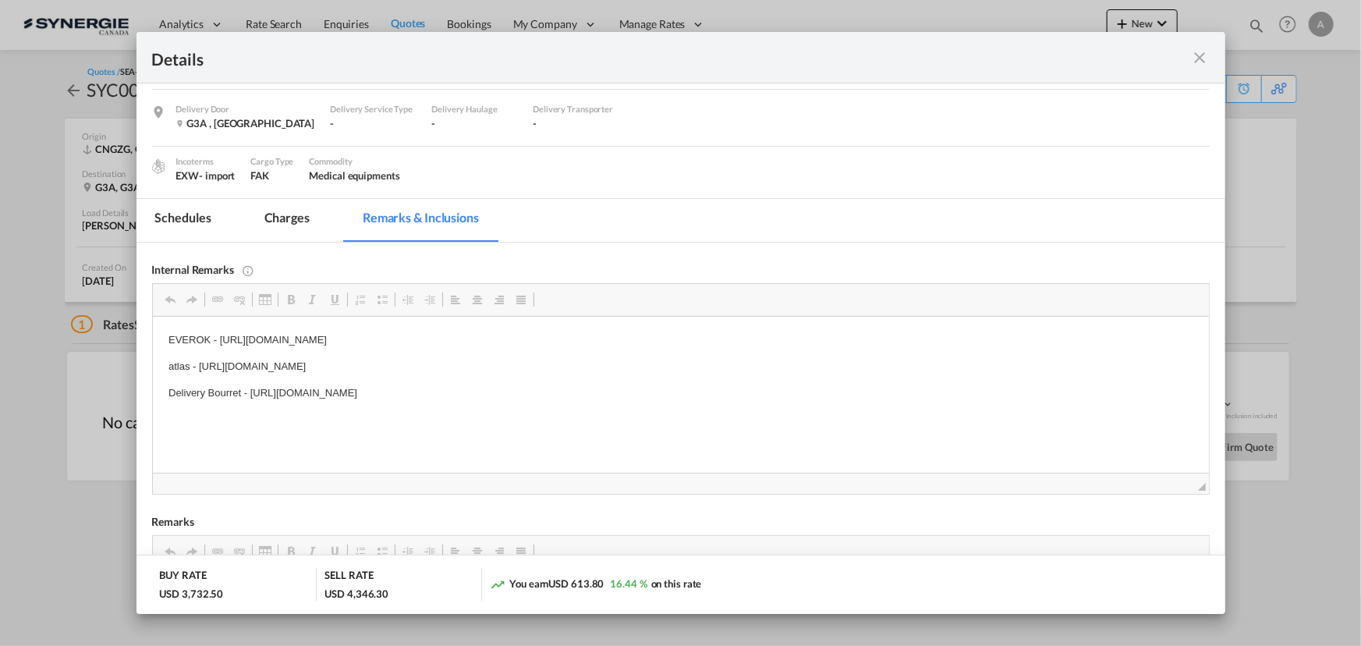
click at [1199, 58] on md-icon "icon-close fg-AAA8AD m-0 cursor" at bounding box center [1200, 57] width 19 height 19
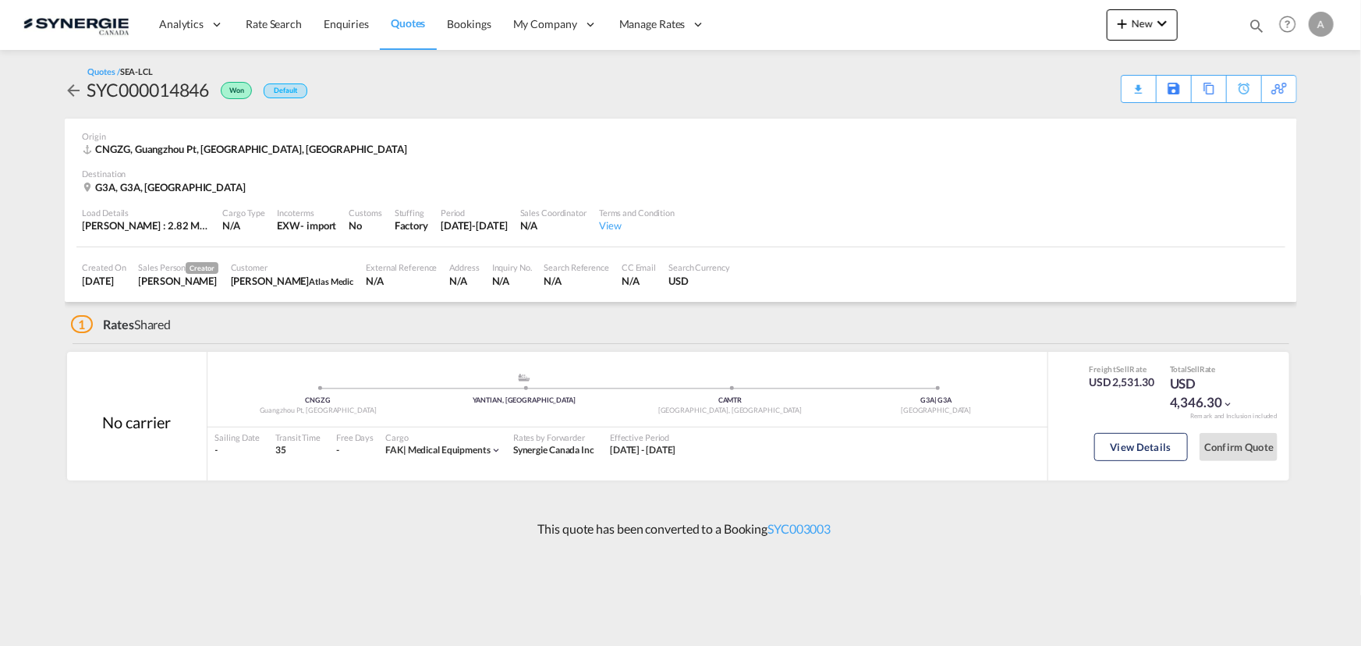
scroll to position [20, 0]
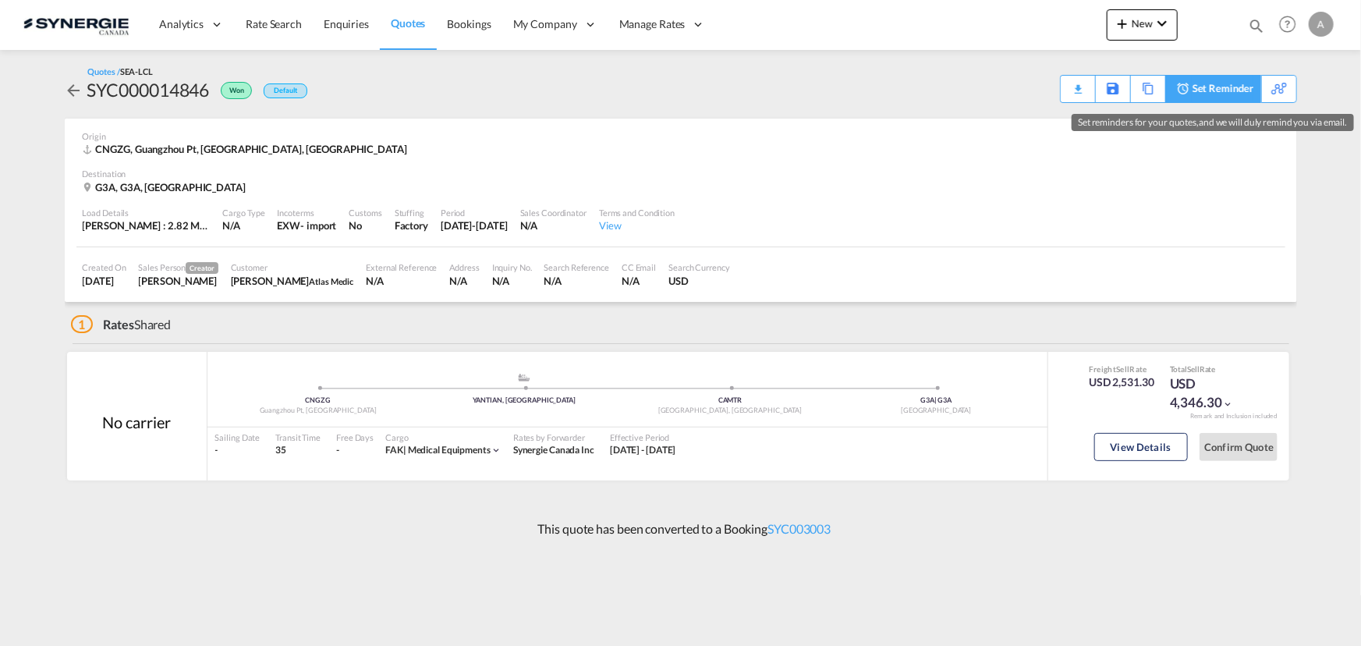
click at [1199, 92] on div "Set Reminder" at bounding box center [1222, 89] width 61 height 27
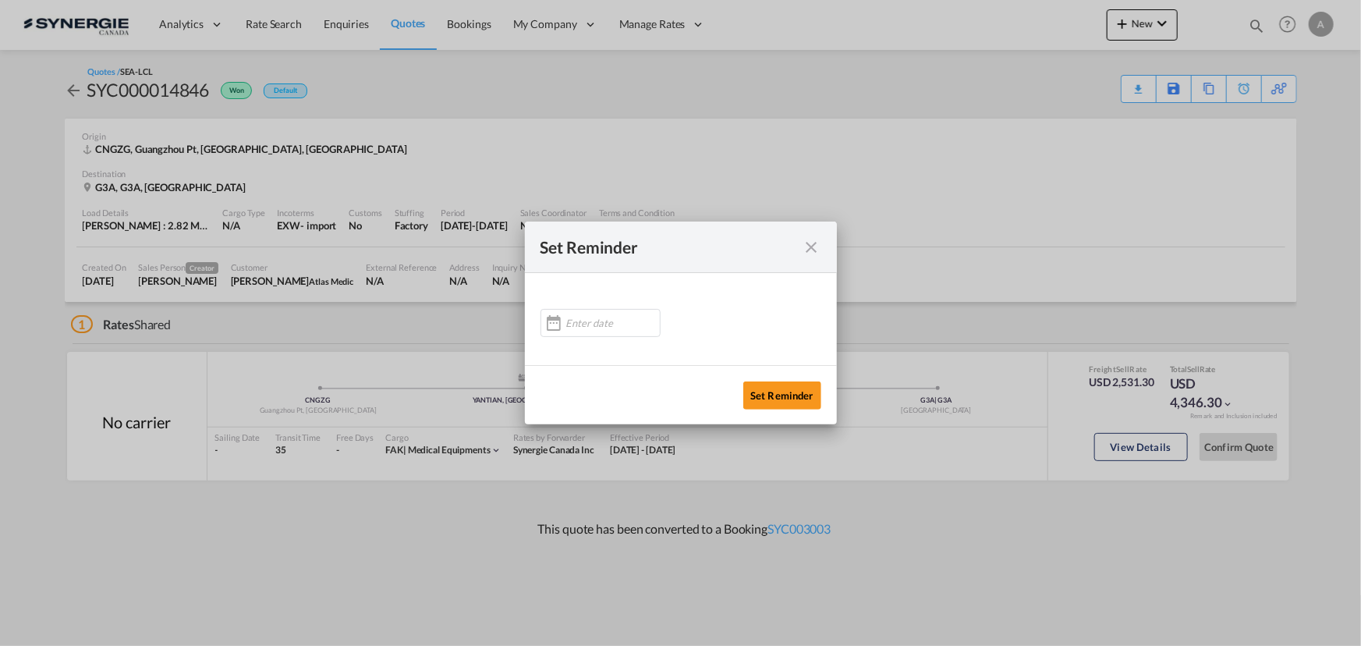
click at [1187, 101] on div "Set Reminder Set Reminder" at bounding box center [680, 323] width 1361 height 646
click at [803, 248] on md-icon "icon-close" at bounding box center [811, 247] width 19 height 19
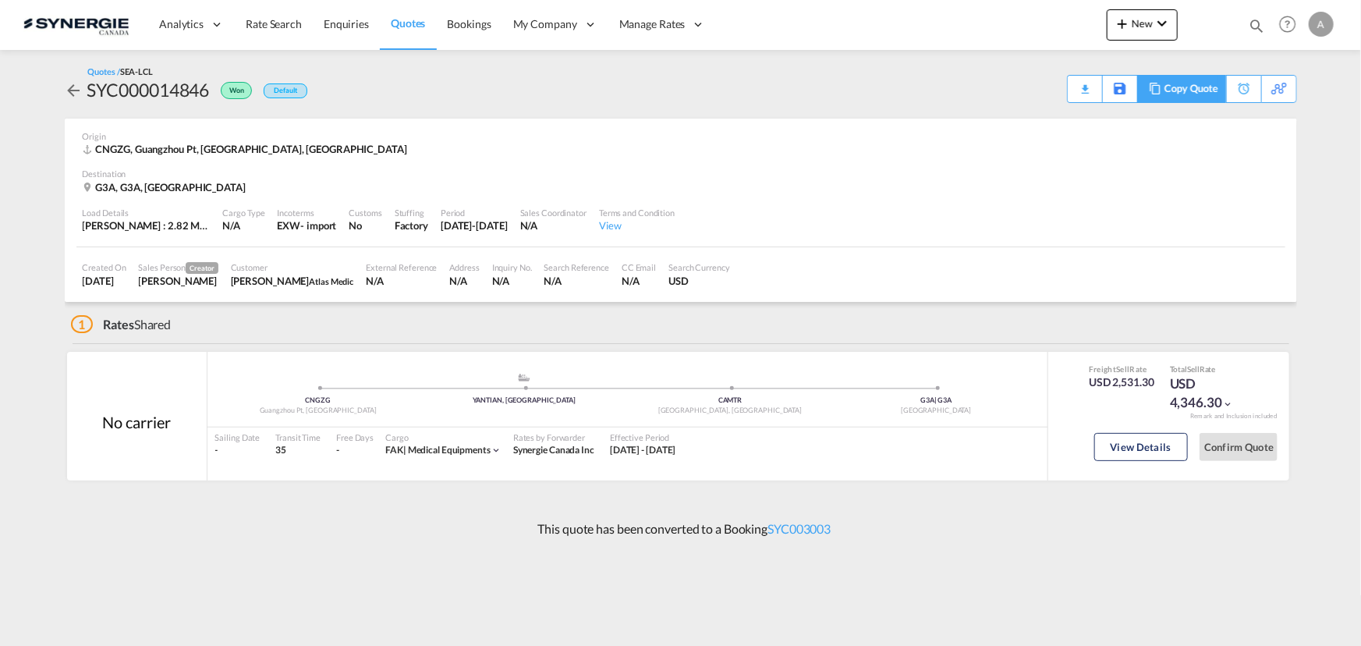
click at [1200, 93] on div "Copy Quote" at bounding box center [1190, 89] width 53 height 27
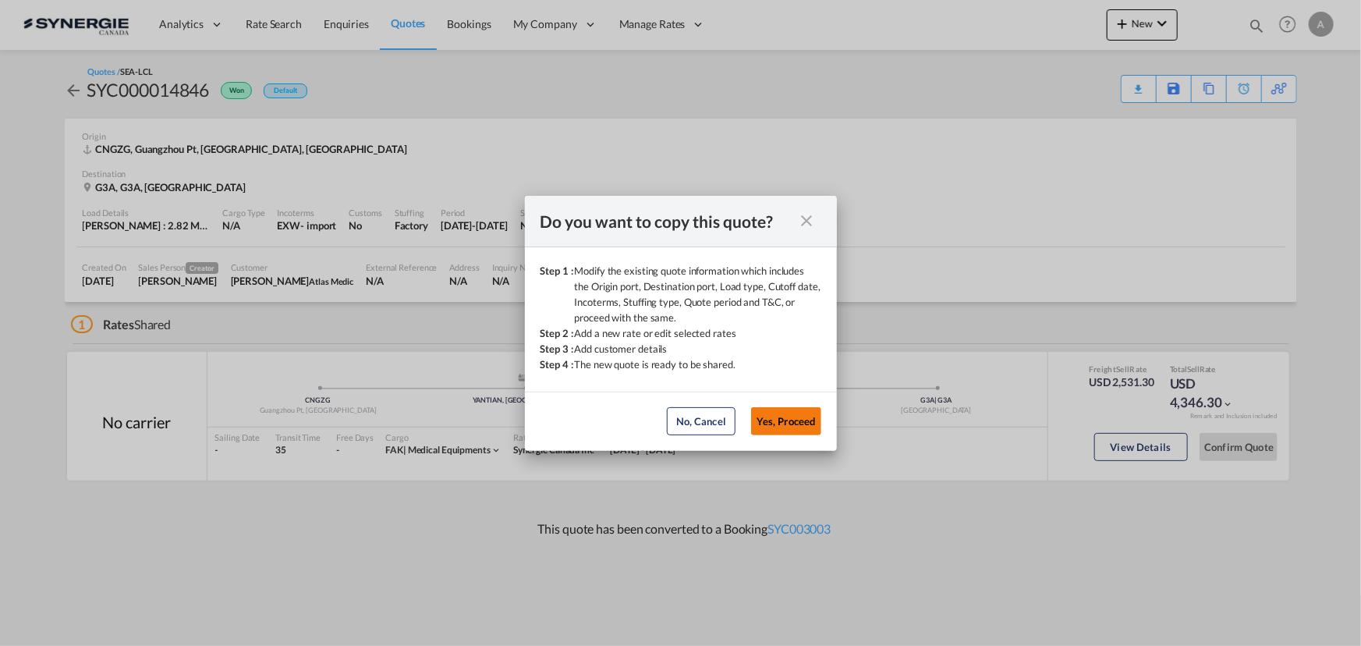
click at [795, 415] on button "Yes, Proceed" at bounding box center [786, 421] width 70 height 28
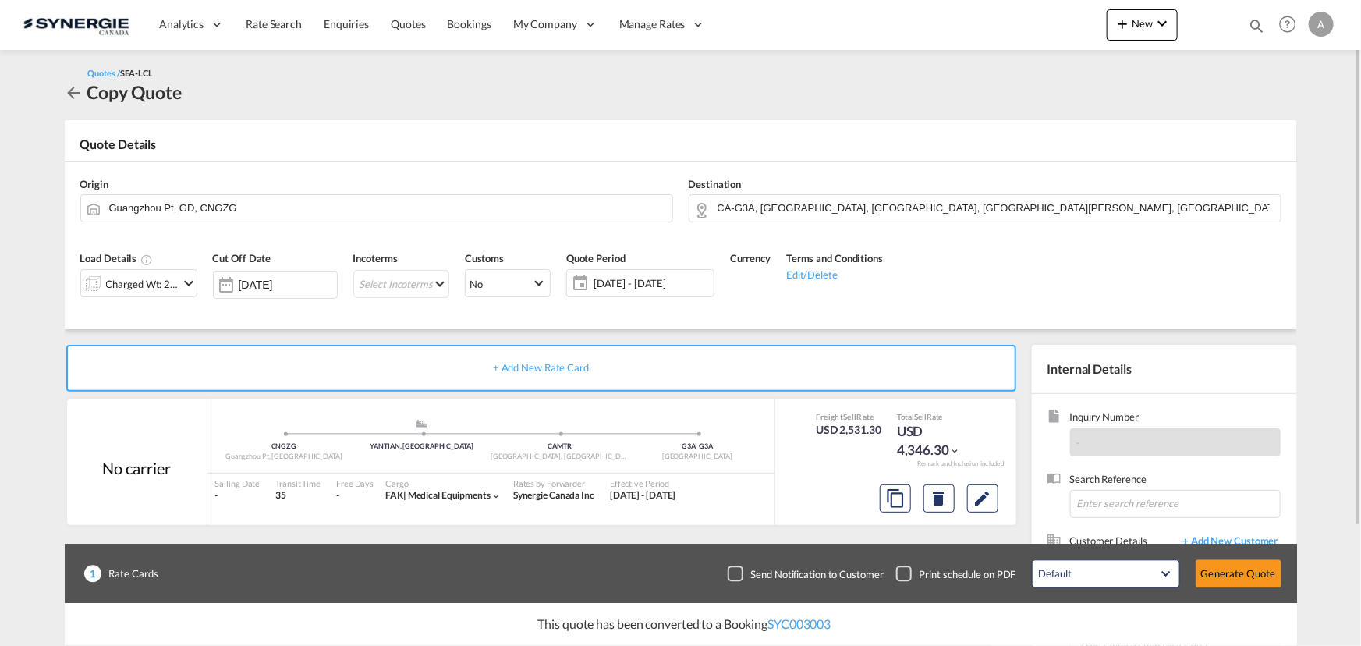
click at [157, 282] on div "Charged Wt: 29.78 W/M" at bounding box center [142, 284] width 73 height 22
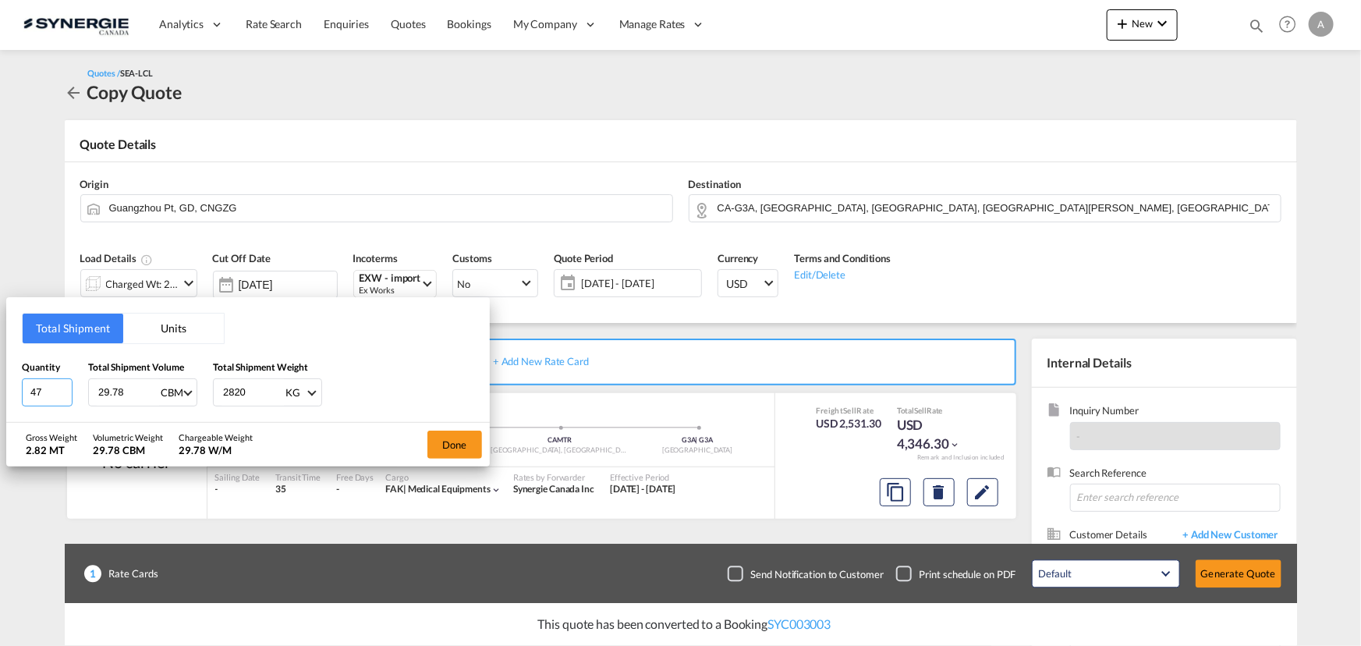
drag, startPoint x: 46, startPoint y: 394, endPoint x: -20, endPoint y: 384, distance: 67.0
click at [0, 384] on html "Analytics Reports Dashboard Rate Search Enquiries Quotes" at bounding box center [680, 323] width 1361 height 646
type input "34"
type input "3055"
click at [468, 444] on button "Done" at bounding box center [454, 444] width 55 height 28
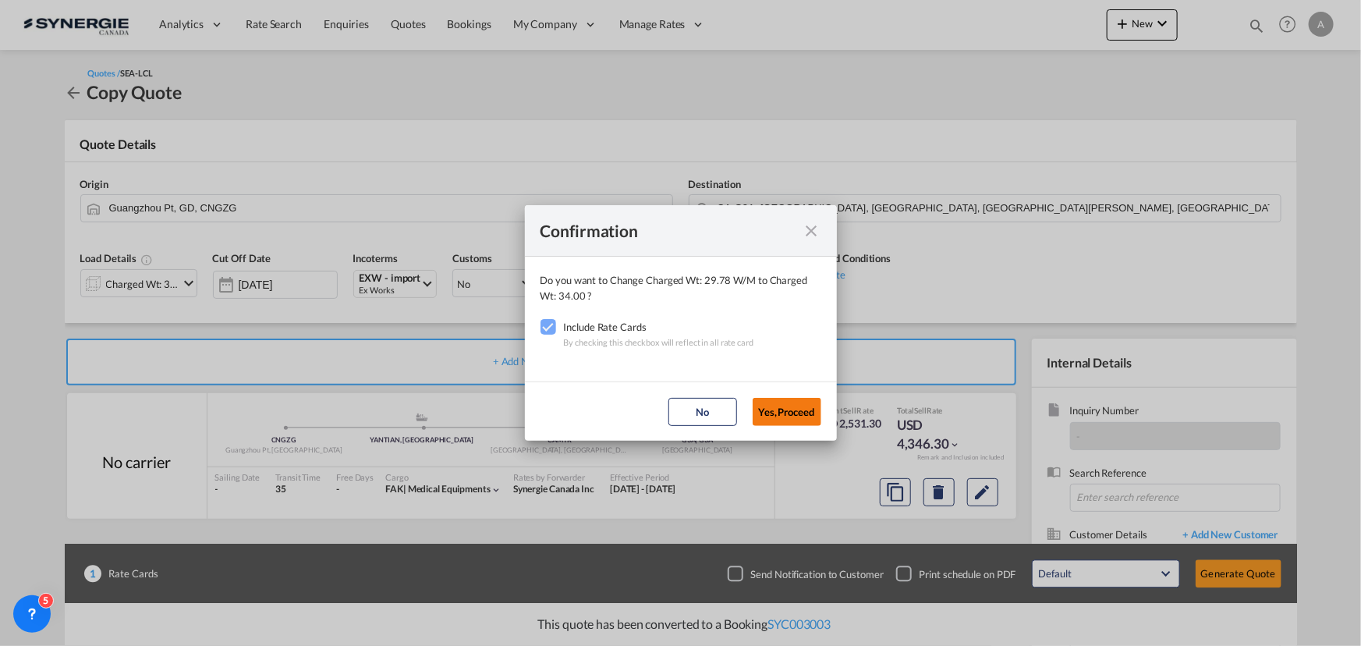
click at [791, 402] on button "Yes,Proceed" at bounding box center [786, 412] width 69 height 28
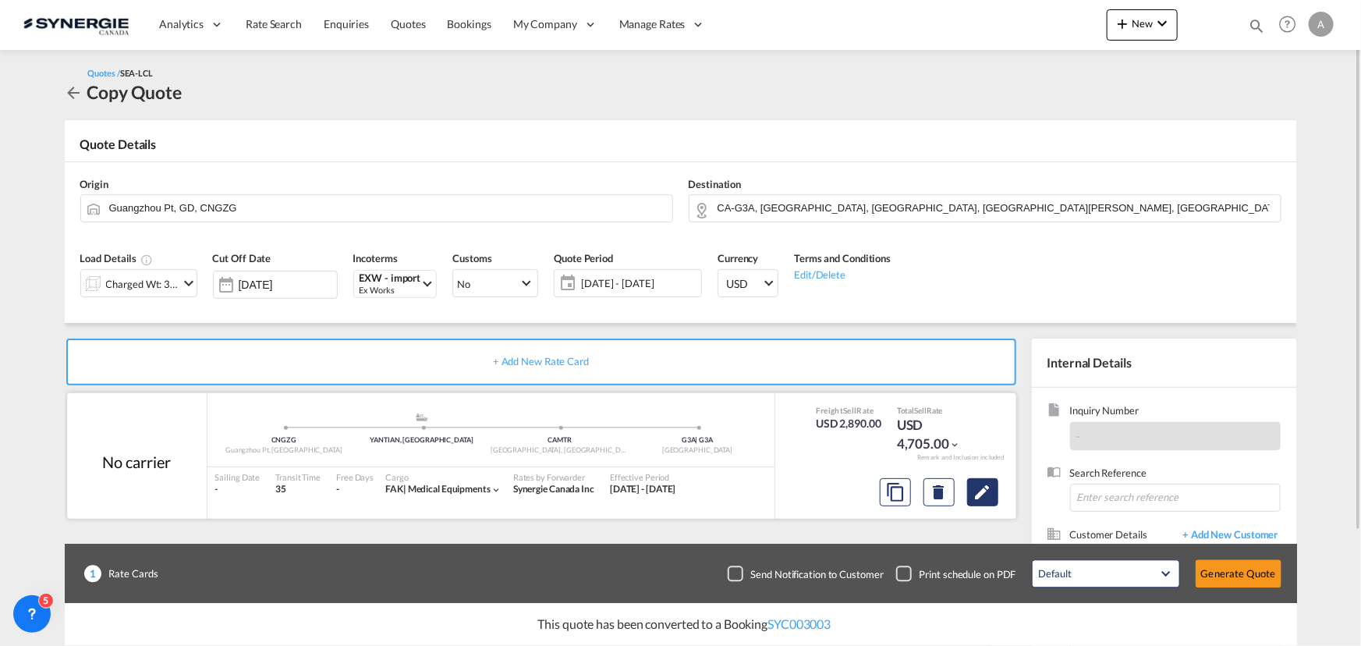
click at [983, 487] on md-icon "Edit" at bounding box center [982, 492] width 19 height 19
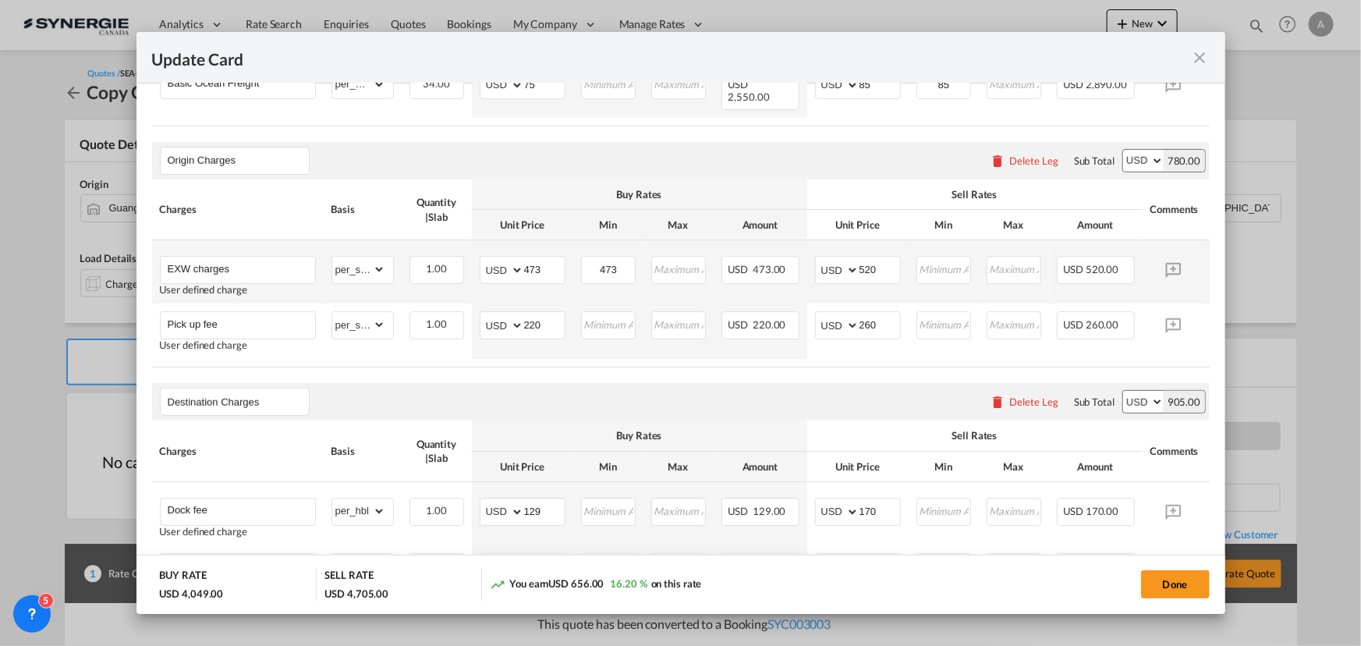
scroll to position [567, 0]
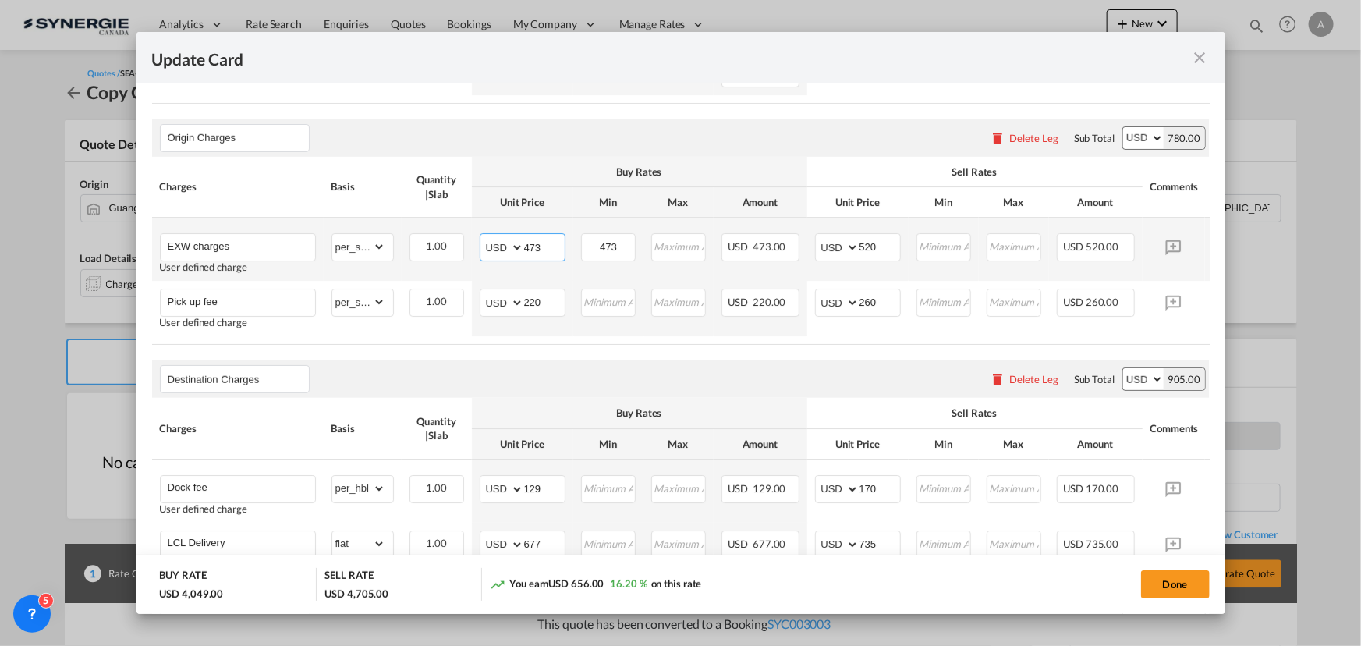
drag, startPoint x: 515, startPoint y: 228, endPoint x: 463, endPoint y: 218, distance: 52.6
click at [464, 218] on tr "EXW charges User defined charge Please Enter Already Exists gross_weight volume…" at bounding box center [704, 249] width 1105 height 63
type input "515"
type input "6"
type input "560"
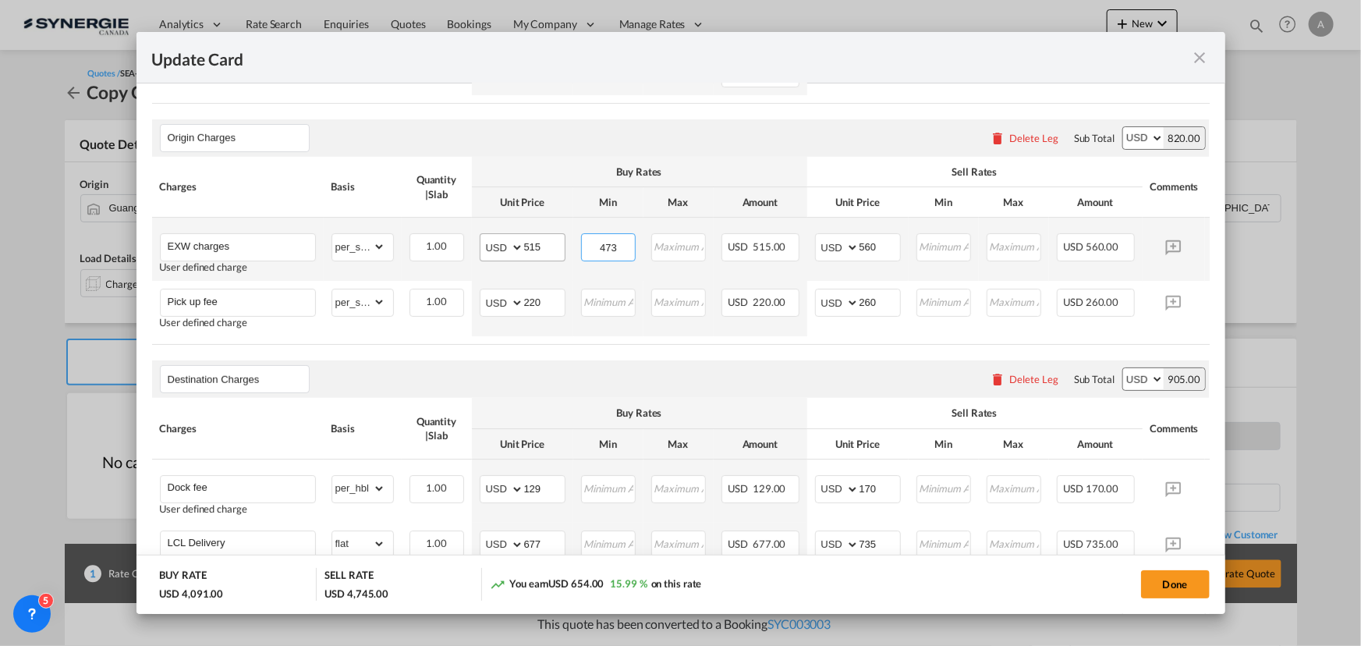
drag, startPoint x: 624, startPoint y: 244, endPoint x: 544, endPoint y: 240, distance: 79.6
click at [546, 242] on tr "EXW charges User defined charge Please Enter Already Exists gross_weight volume…" at bounding box center [704, 249] width 1105 height 63
type input "565"
click at [544, 296] on input "220" at bounding box center [544, 300] width 41 height 23
drag, startPoint x: 544, startPoint y: 296, endPoint x: 407, endPoint y: 277, distance: 138.6
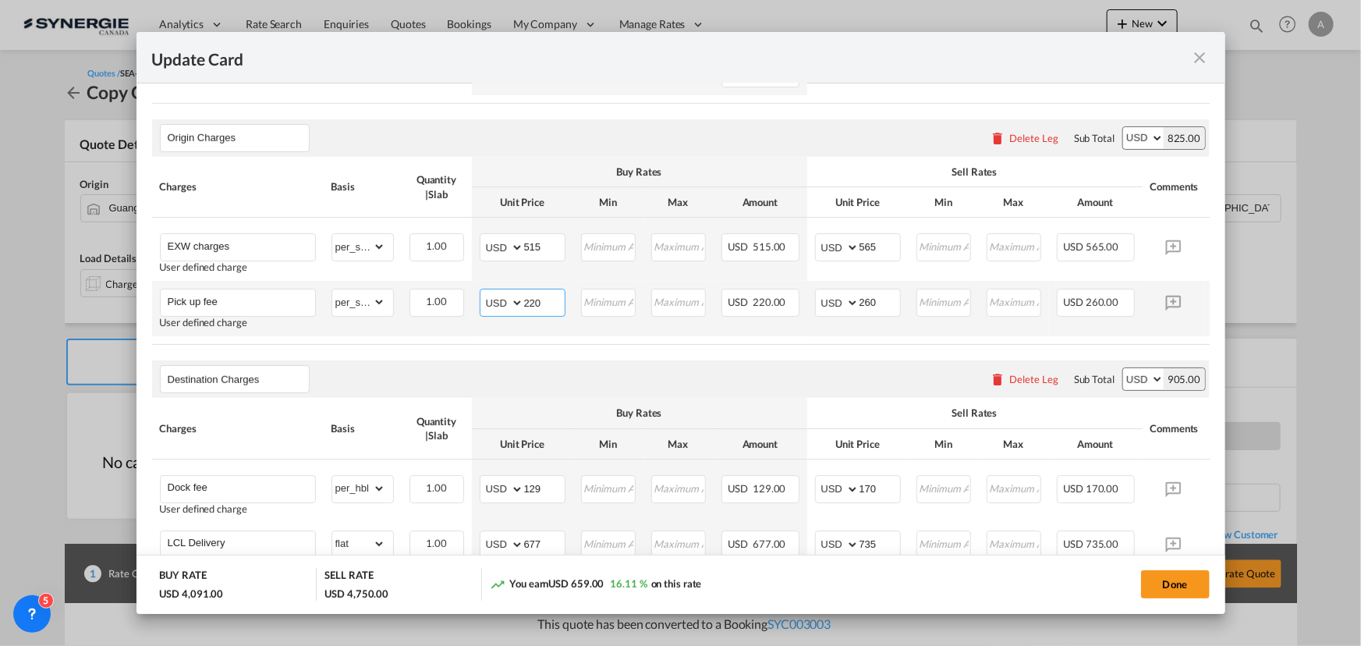
click at [412, 281] on tr "Pick up fee User defined charge Please Enter Already Exists gross_weight volume…" at bounding box center [704, 308] width 1105 height 55
type input "295"
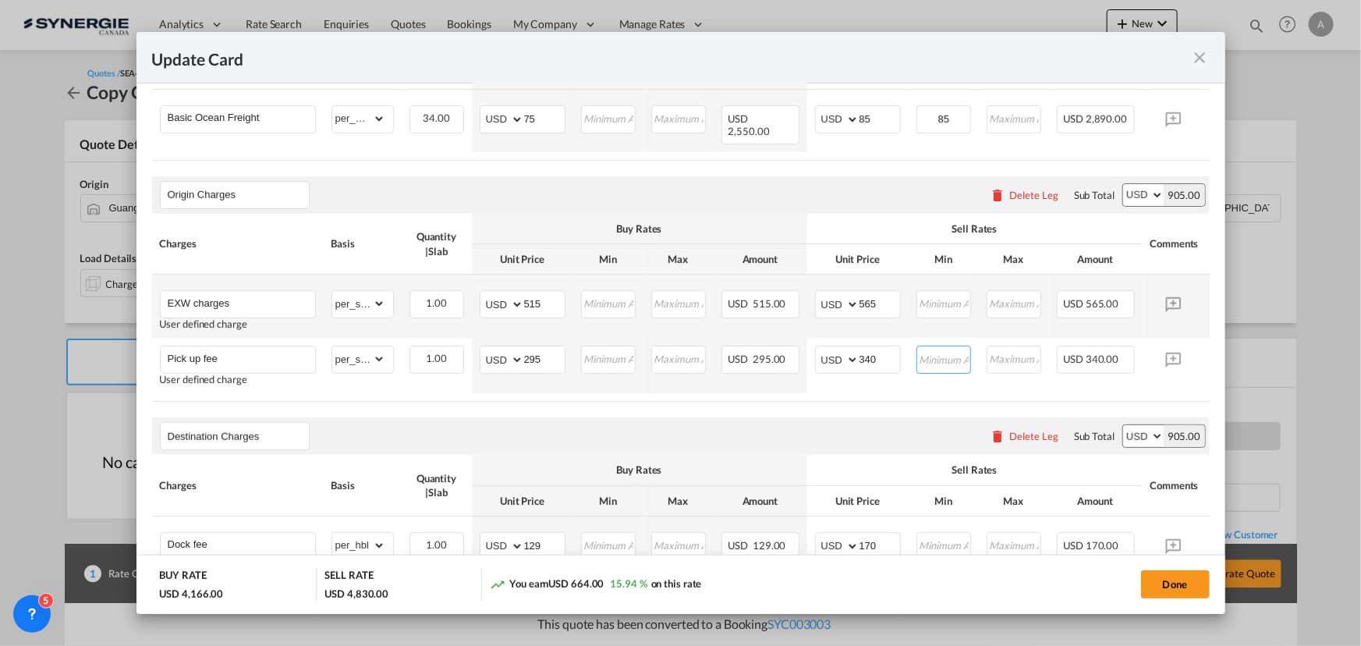
scroll to position [496, 0]
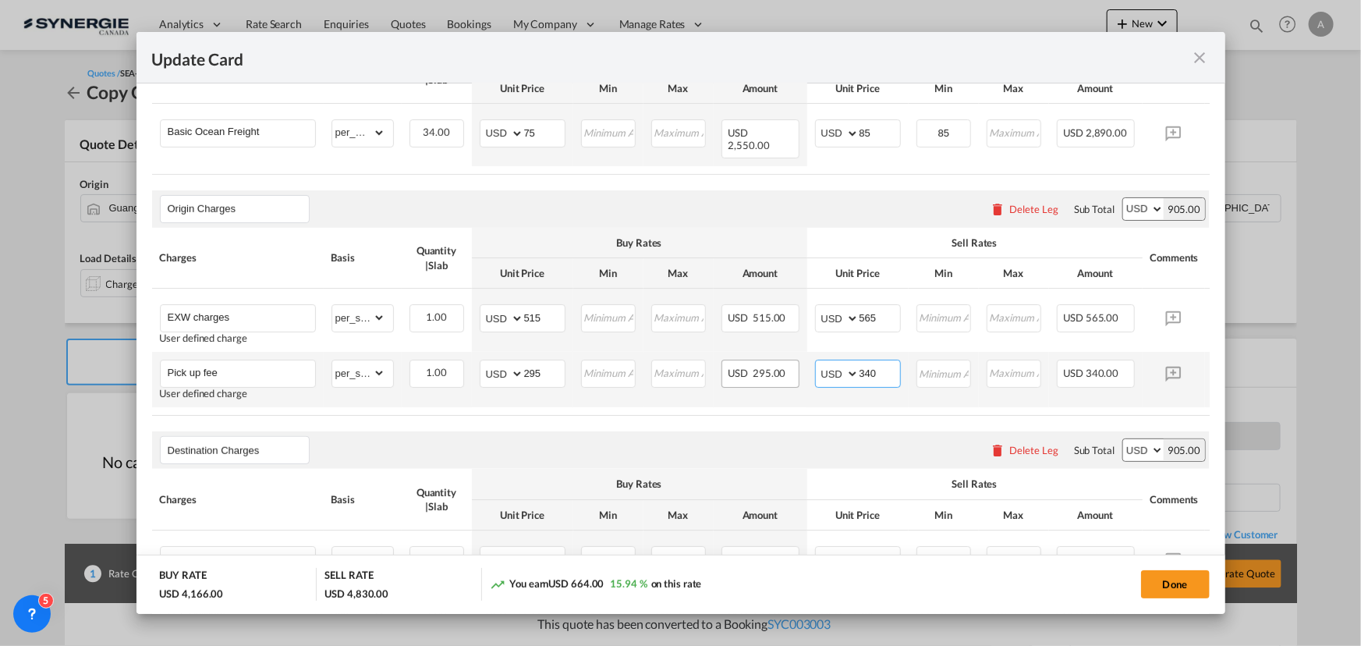
drag, startPoint x: 885, startPoint y: 366, endPoint x: 742, endPoint y: 359, distance: 143.6
click at [770, 366] on tr "Pick up fee User defined charge Please Enter Already Exists gross_weight volume…" at bounding box center [704, 379] width 1105 height 55
type input "330"
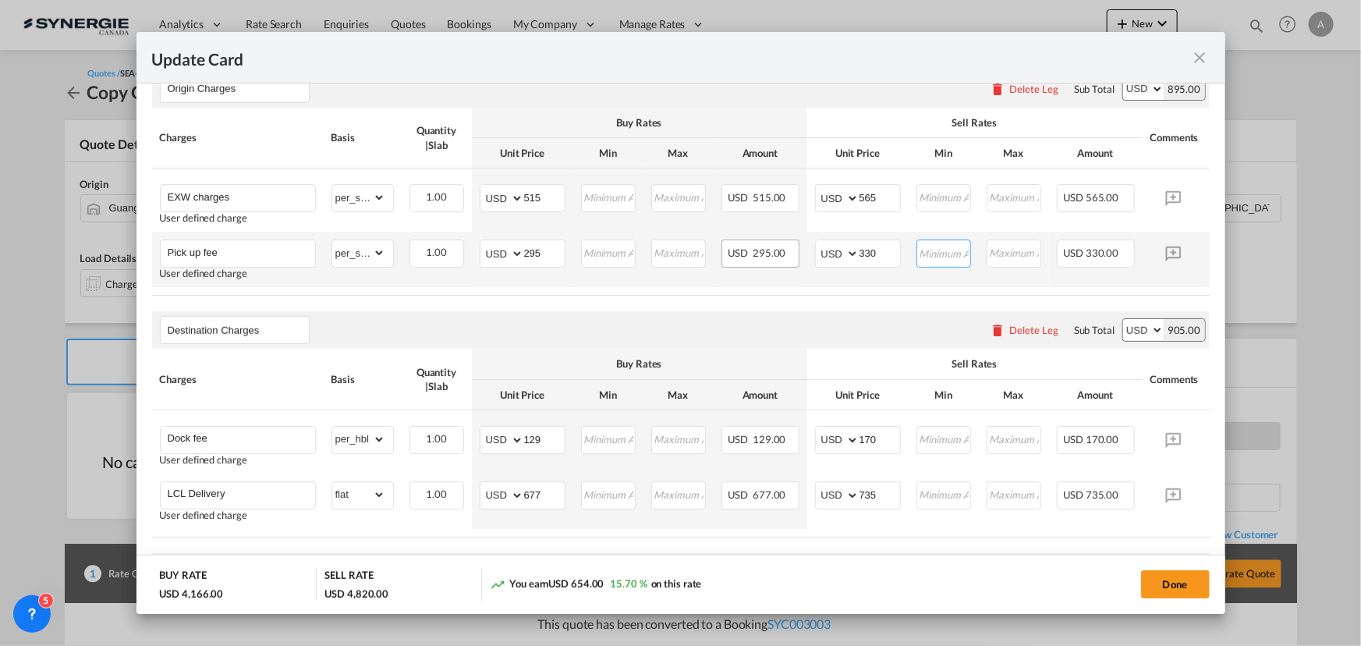
scroll to position [638, 0]
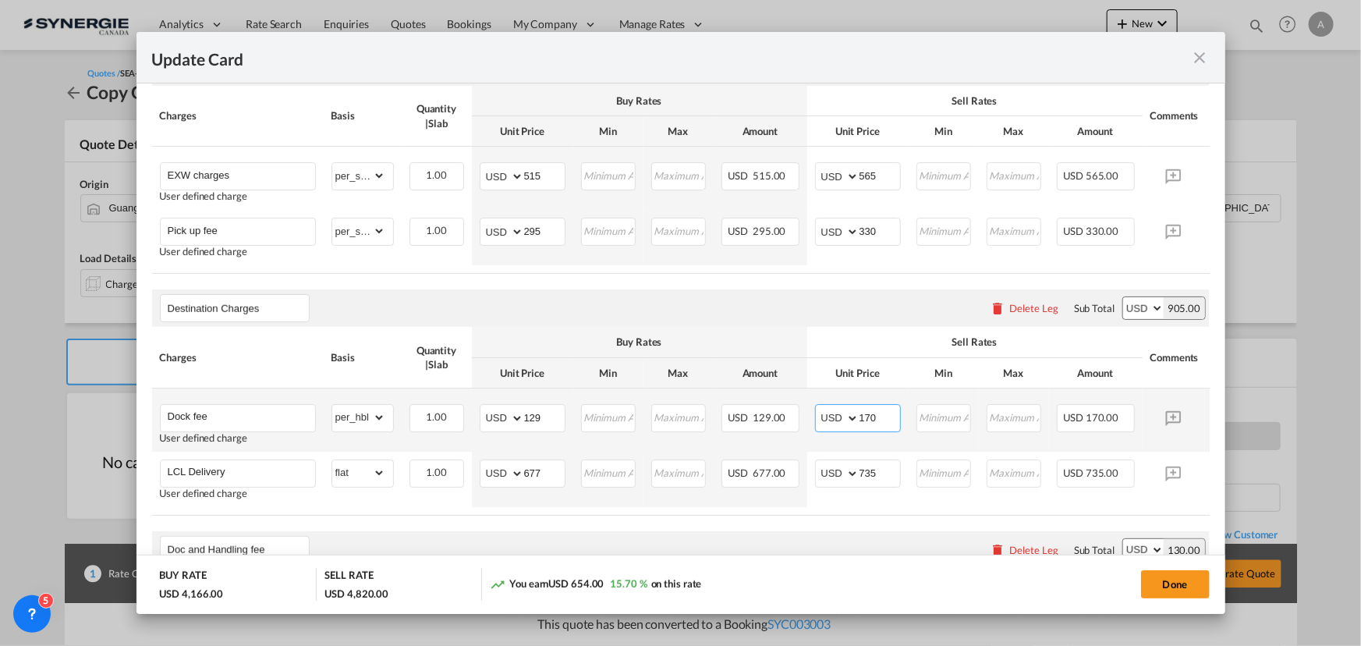
drag, startPoint x: 881, startPoint y: 413, endPoint x: 719, endPoint y: 409, distance: 162.2
click at [757, 416] on tr "Dock fee User defined charge Please Enter Already Exists gross_weight volumetri…" at bounding box center [704, 419] width 1105 height 63
type input "194"
drag, startPoint x: 542, startPoint y: 416, endPoint x: 465, endPoint y: 409, distance: 77.6
click at [465, 410] on tr "Dock fee User defined charge Please Enter Already Exists gross_weight volumetri…" at bounding box center [704, 419] width 1105 height 63
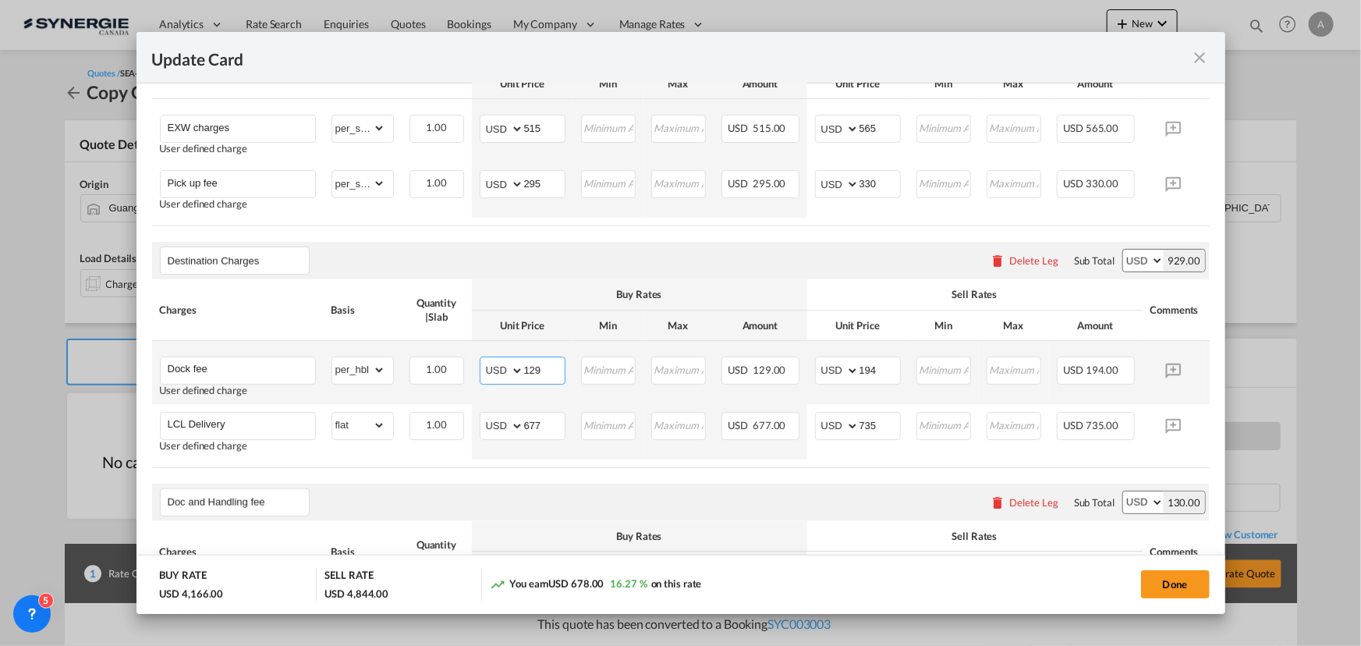
scroll to position [709, 0]
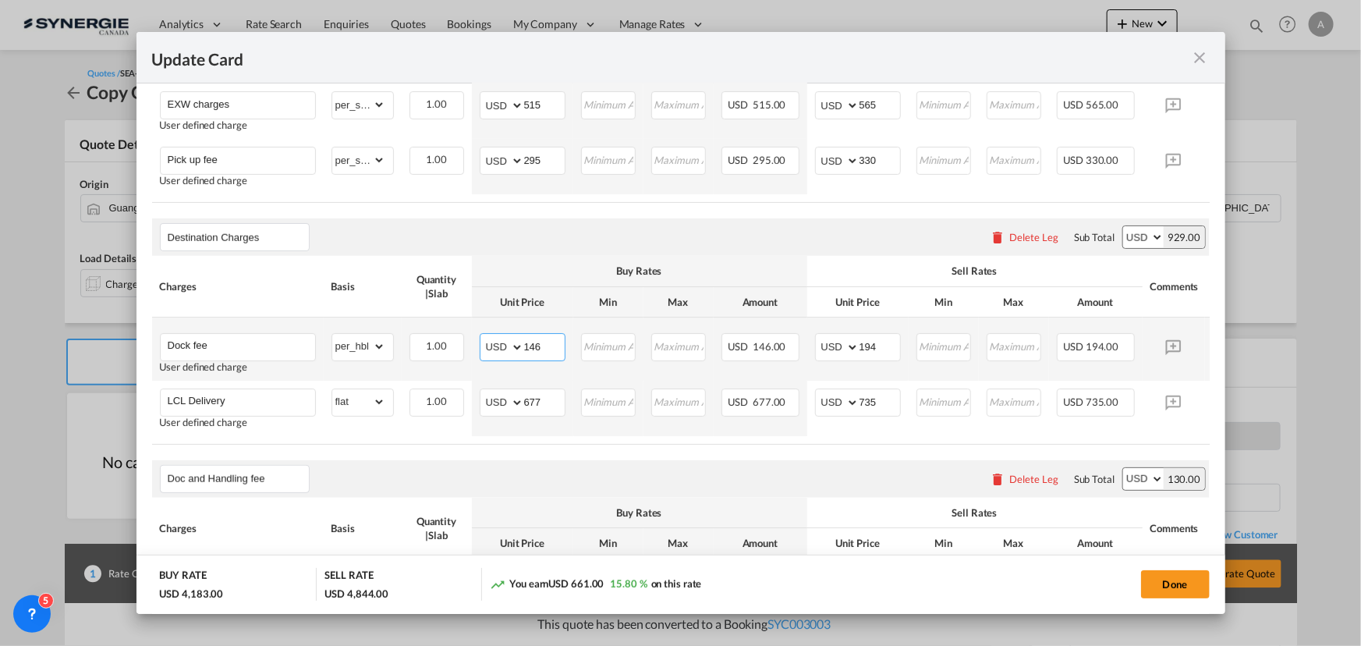
type input "146"
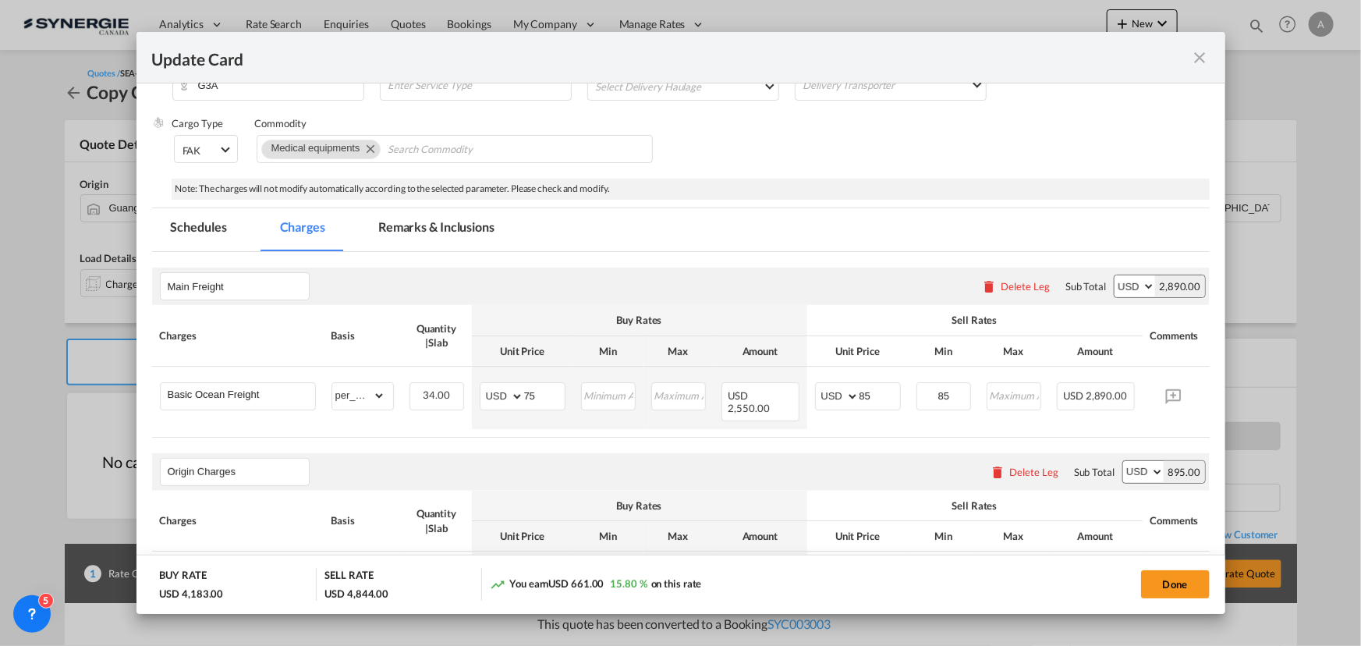
scroll to position [179, 0]
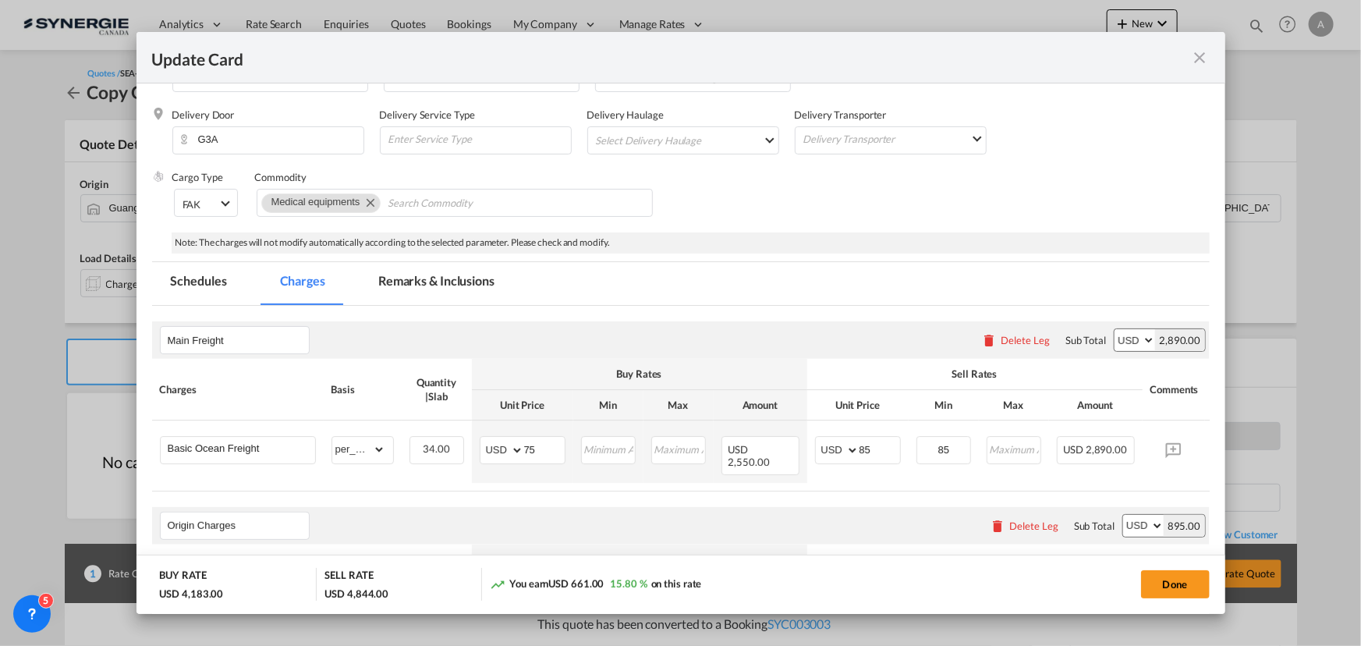
click at [434, 278] on md-tab-item "Remarks & Inclusions" at bounding box center [436, 283] width 154 height 43
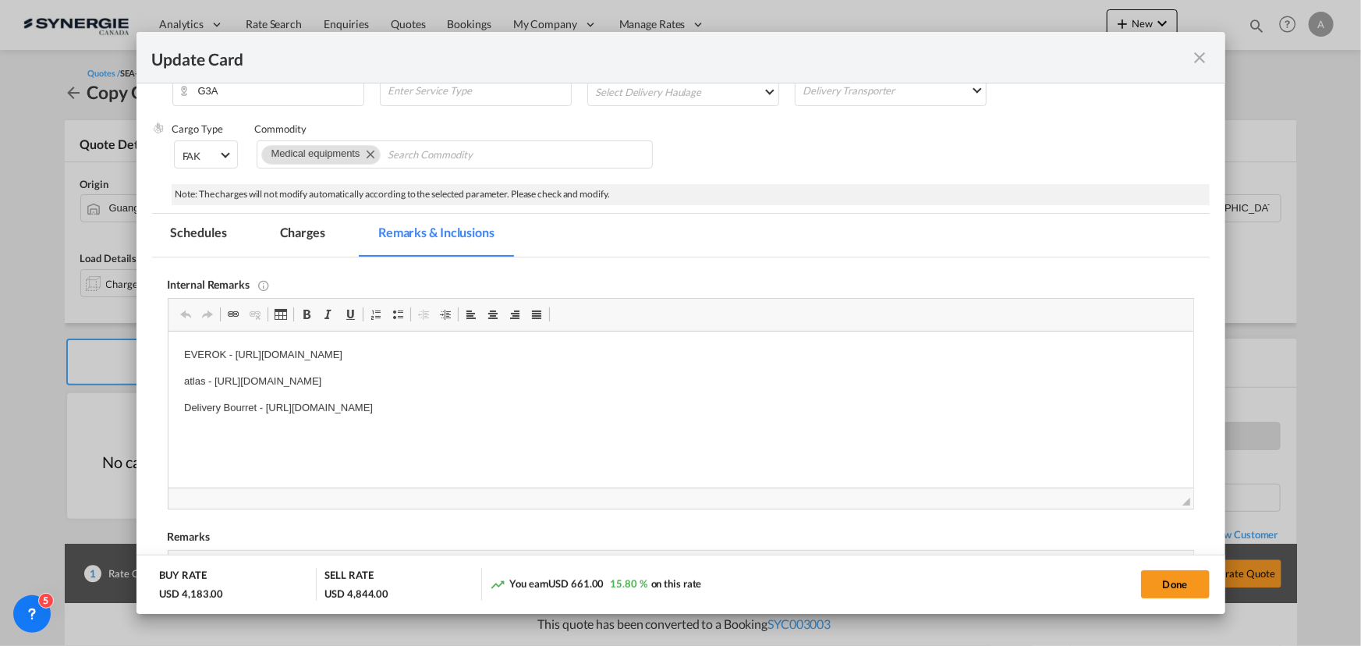
scroll to position [250, 0]
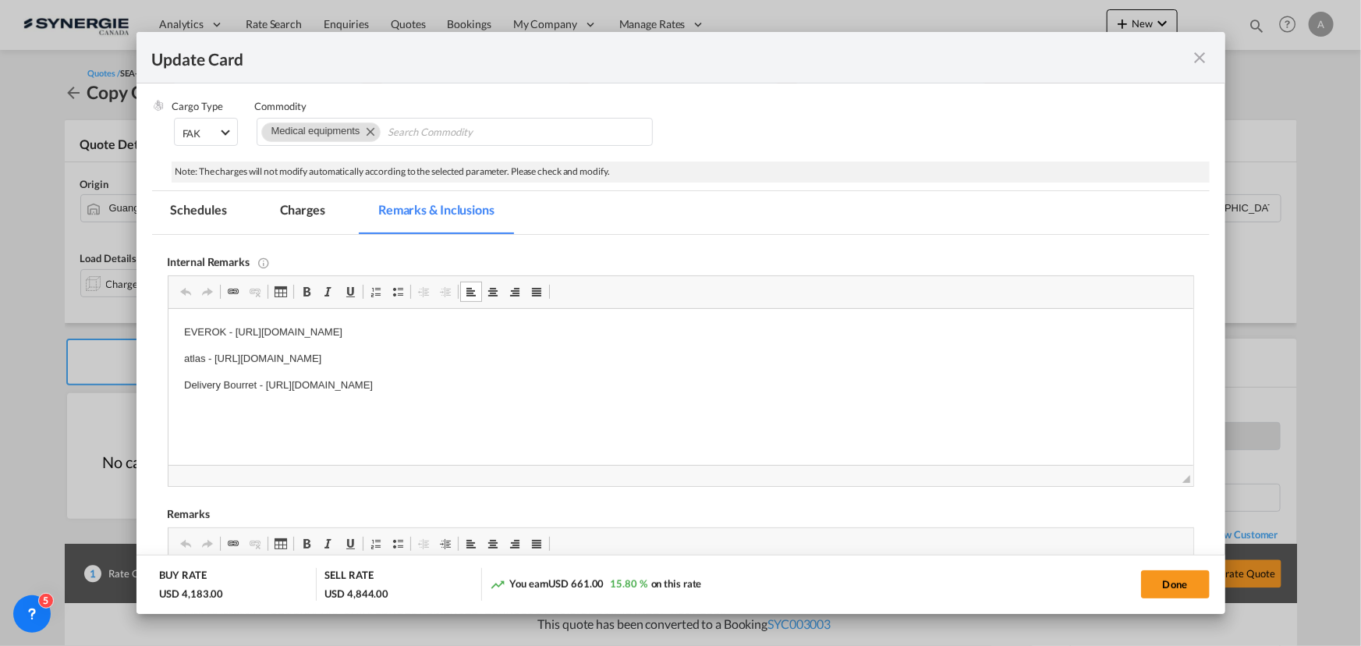
drag, startPoint x: 667, startPoint y: 383, endPoint x: 264, endPoint y: 385, distance: 403.1
click at [264, 385] on p "Delivery Bourret - https://app.frontapp.com/open/cnv_qfufo7j?key=T3im9H2OVfJHzc…" at bounding box center [679, 385] width 993 height 16
copy p "https://app.frontapp.com/open/cnv_qfufo7j?key=T3im9H2OVfJHzcWtJH8lZ3fVBdOSvV1O"
drag, startPoint x: 293, startPoint y: 215, endPoint x: 317, endPoint y: 226, distance: 25.8
click at [293, 215] on md-tab-item "Charges" at bounding box center [302, 212] width 83 height 43
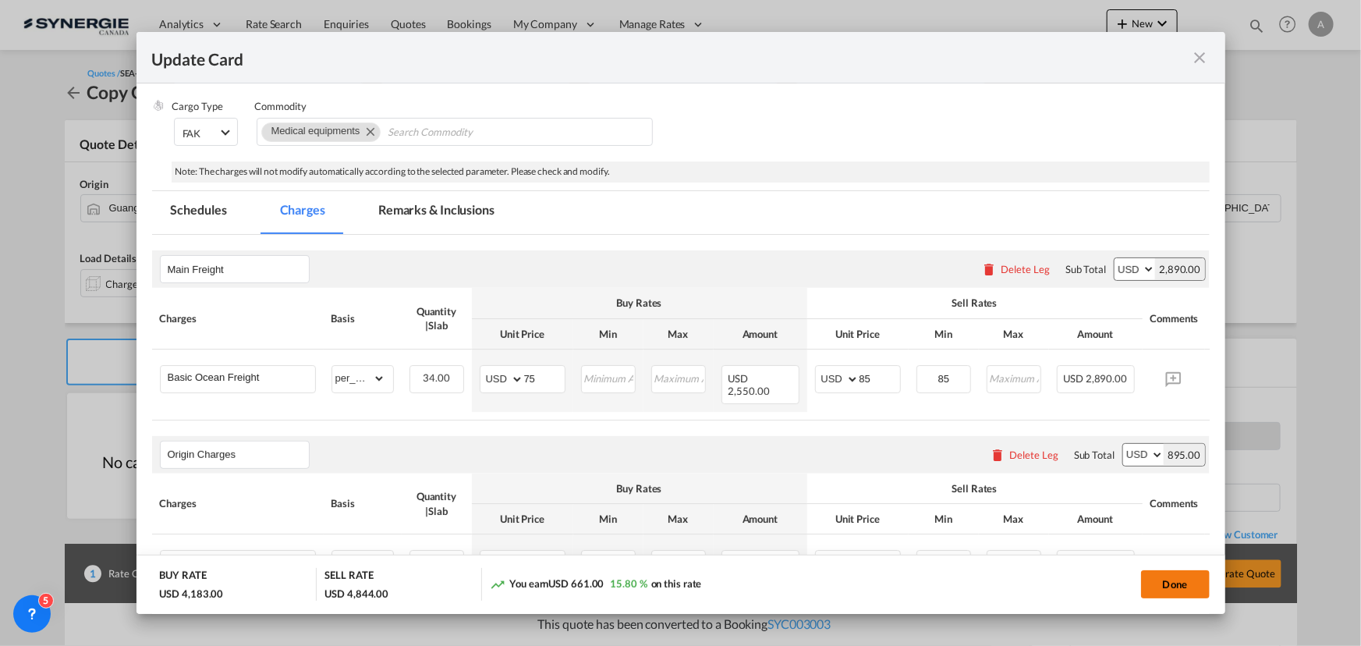
click at [1176, 587] on button "Done" at bounding box center [1175, 584] width 69 height 28
type input "09 Sep 2025"
type input "29 Sep 2025"
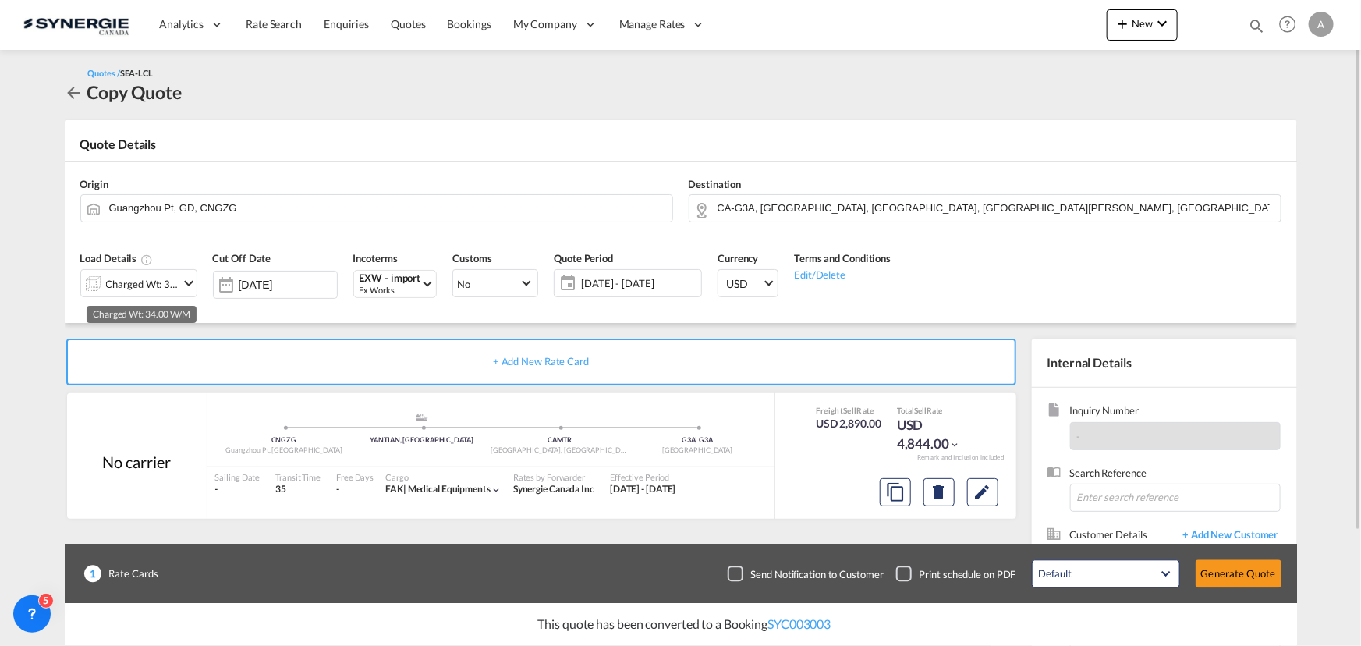
click at [133, 280] on div "Charged Wt: 34.00 W/M" at bounding box center [142, 284] width 73 height 22
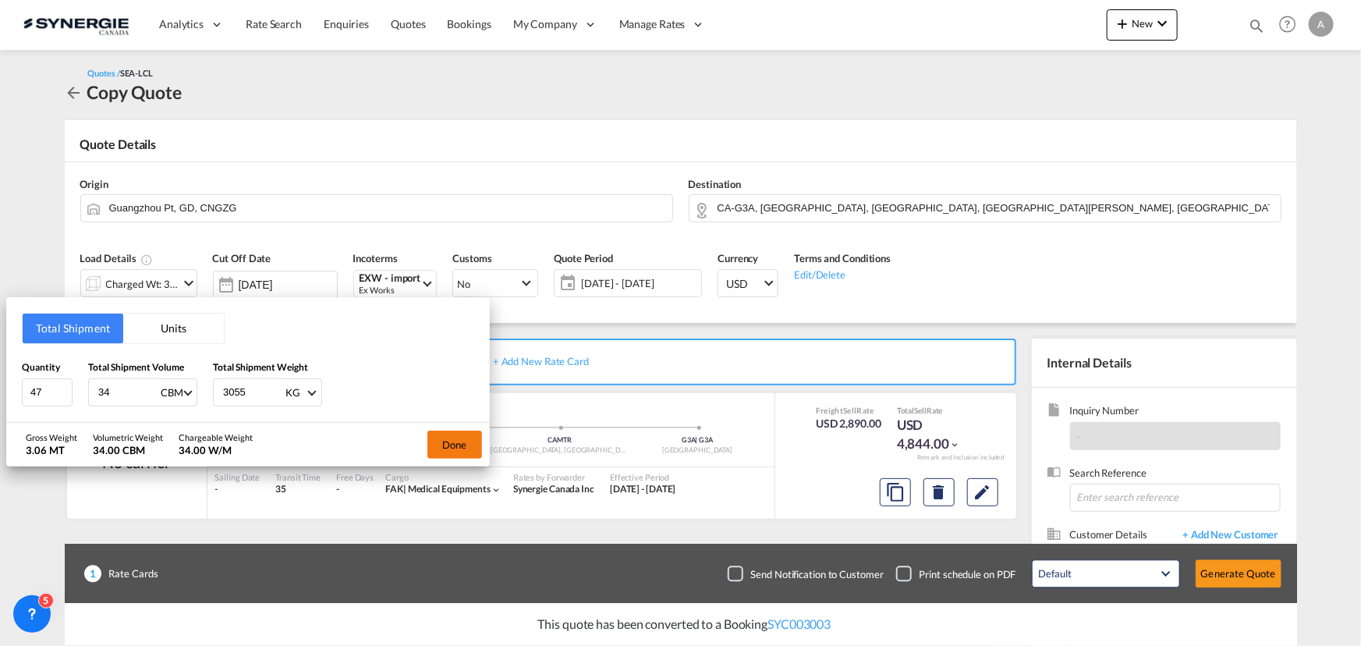
click at [460, 445] on button "Done" at bounding box center [454, 444] width 55 height 28
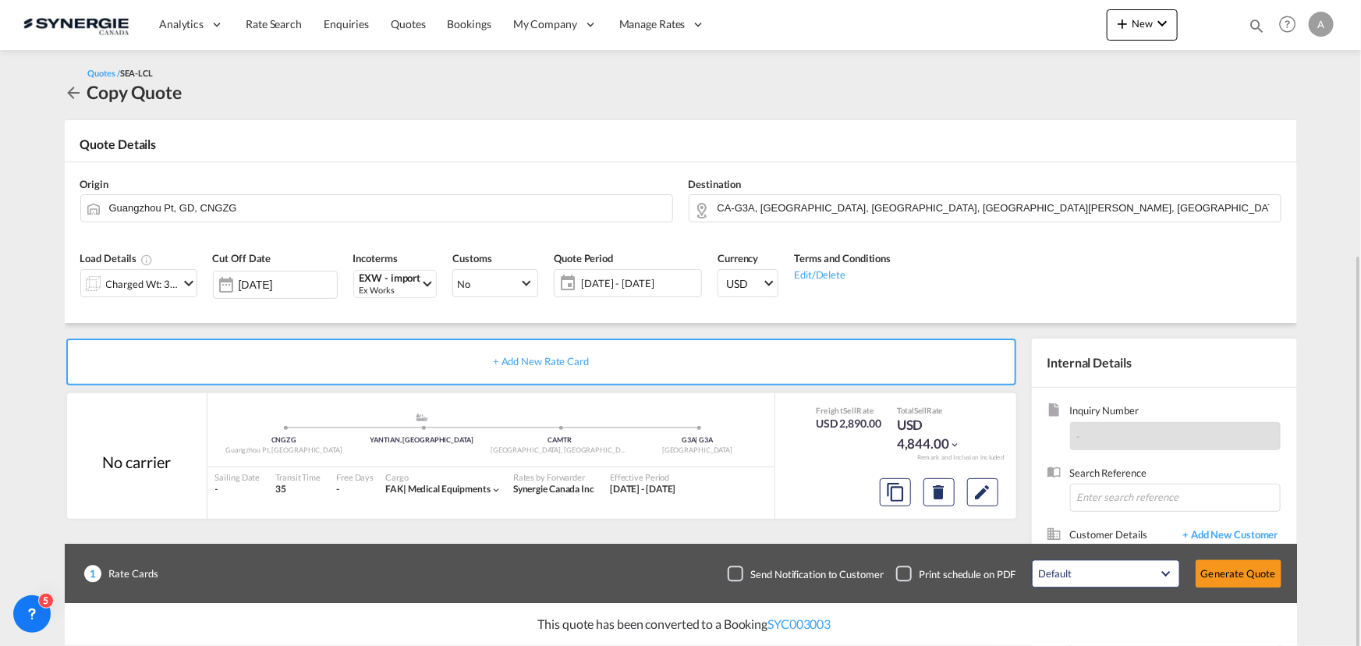
scroll to position [140, 0]
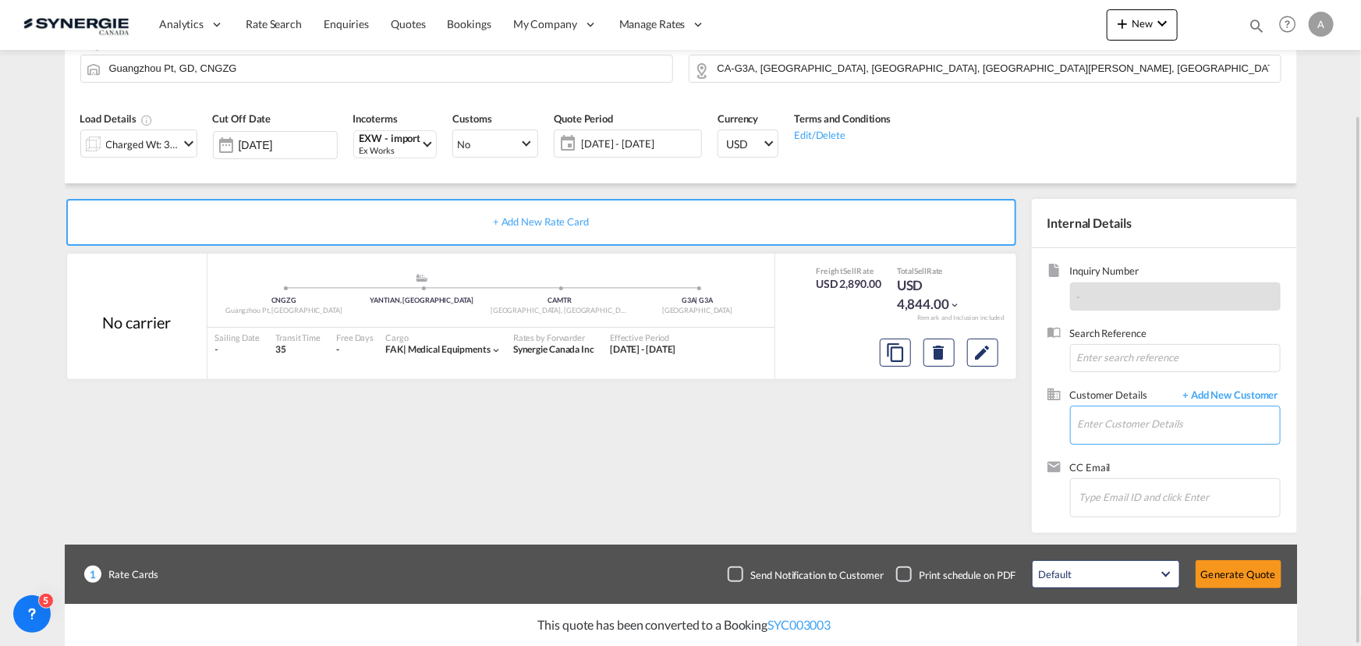
click at [1113, 422] on input "Enter Customer Details" at bounding box center [1179, 423] width 202 height 35
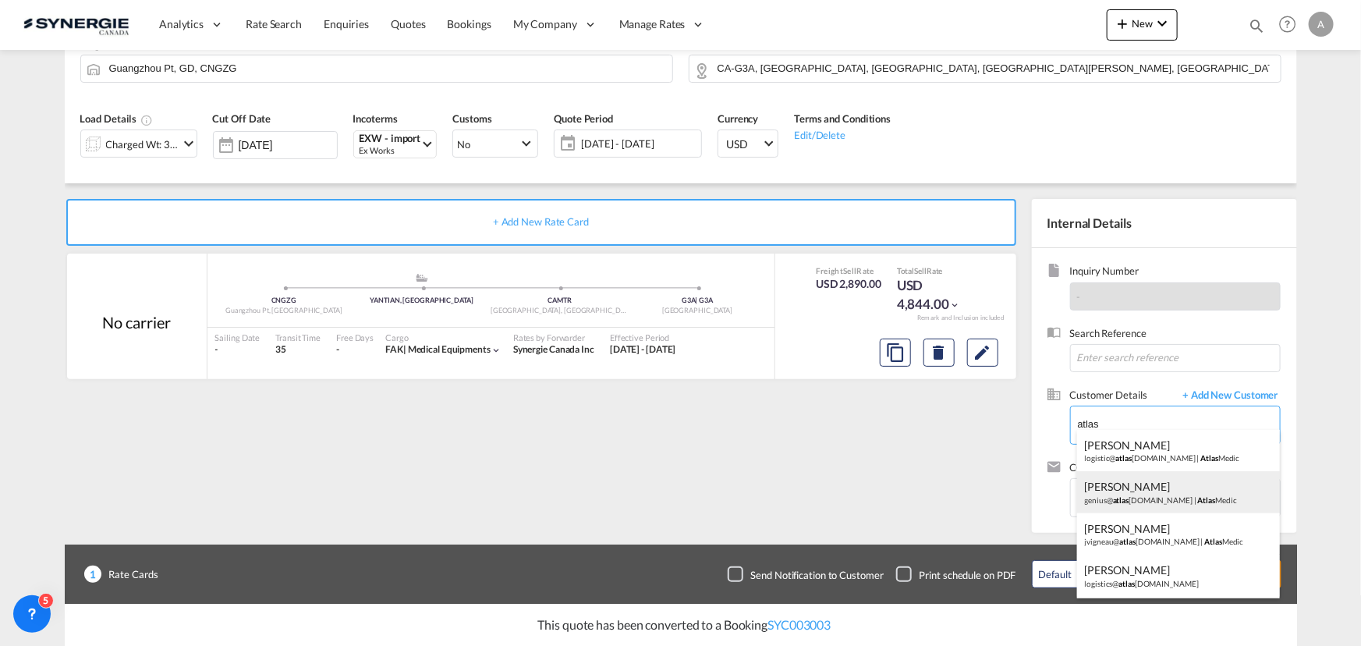
click at [1134, 496] on div "Jessie Vigneau genius@ atlas medic.com | Atlas Medic" at bounding box center [1178, 492] width 203 height 42
type input "Atlas Medic, Jessie Vigneau, genius@atlasmedic.com"
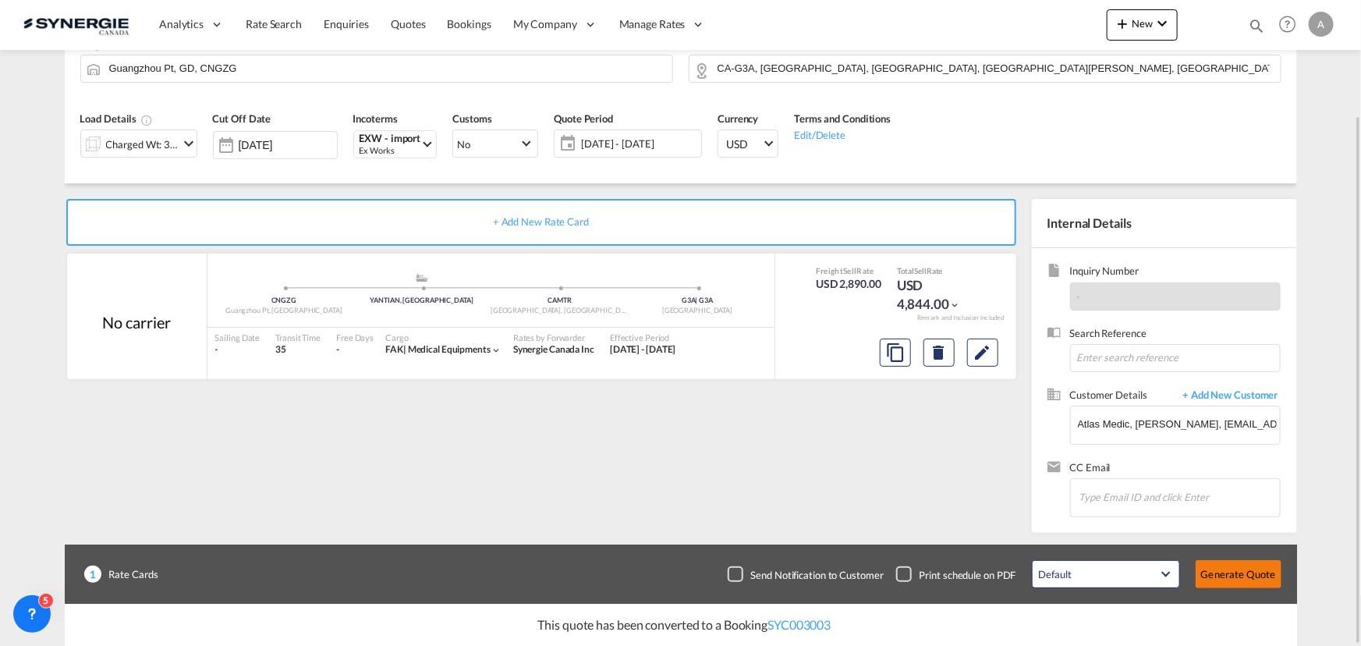
click at [1247, 576] on button "Generate Quote" at bounding box center [1238, 574] width 86 height 28
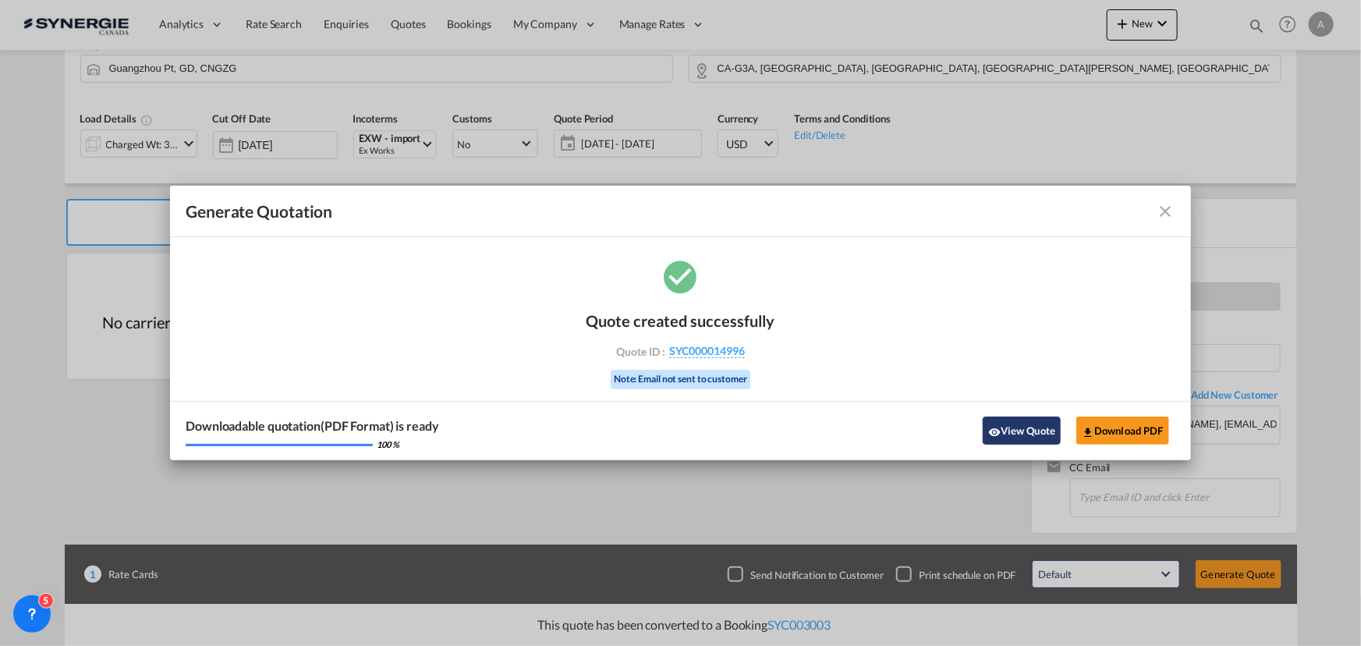
click at [1018, 430] on button "View Quote" at bounding box center [1021, 430] width 78 height 28
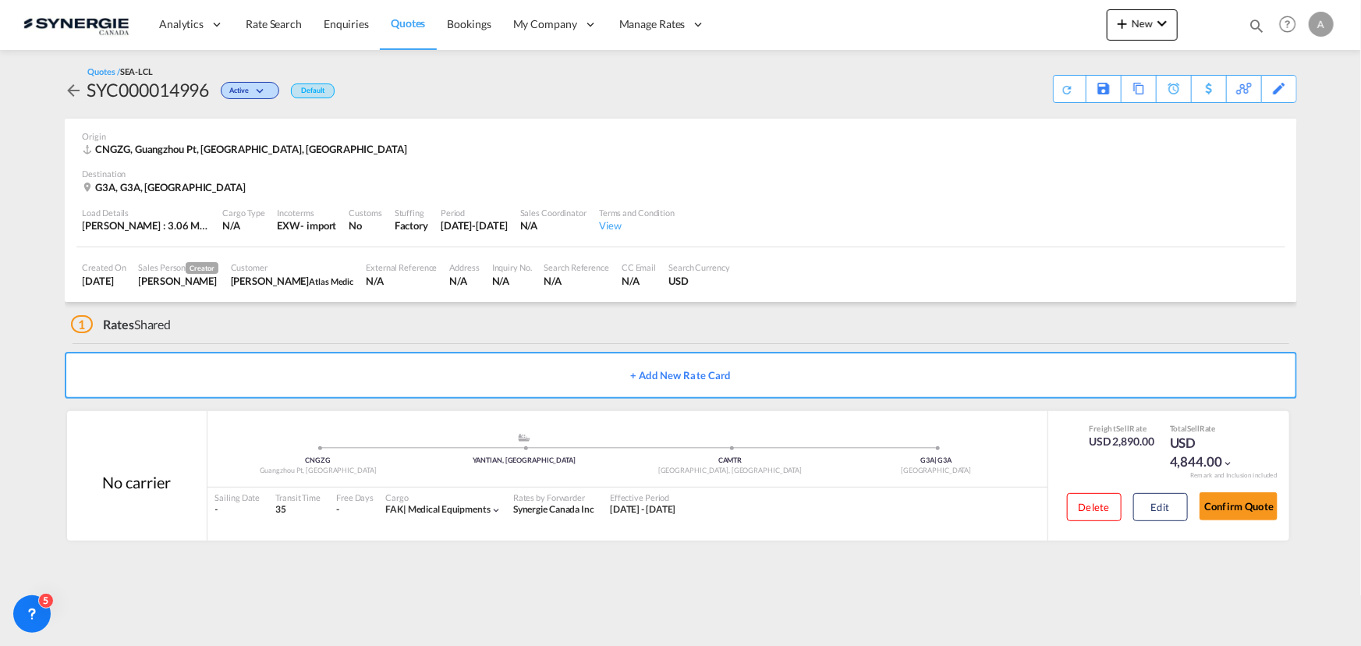
click at [1250, 27] on md-icon "icon-magnify" at bounding box center [1256, 25] width 17 height 17
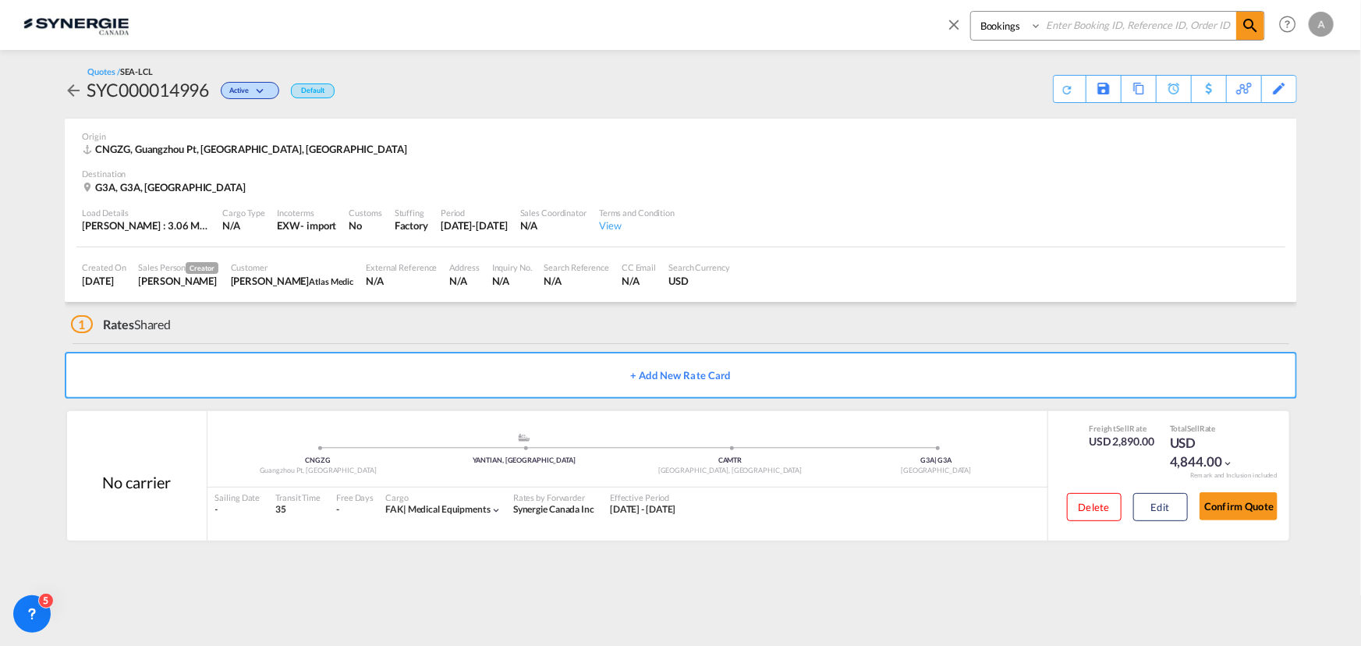
click at [1013, 27] on select "Bookings Quotes Enquiries" at bounding box center [1008, 26] width 74 height 28
select select "Quotes"
click at [971, 12] on select "Bookings Quotes Enquiries" at bounding box center [1008, 26] width 74 height 28
click at [1095, 27] on input at bounding box center [1139, 25] width 194 height 27
type input "14674"
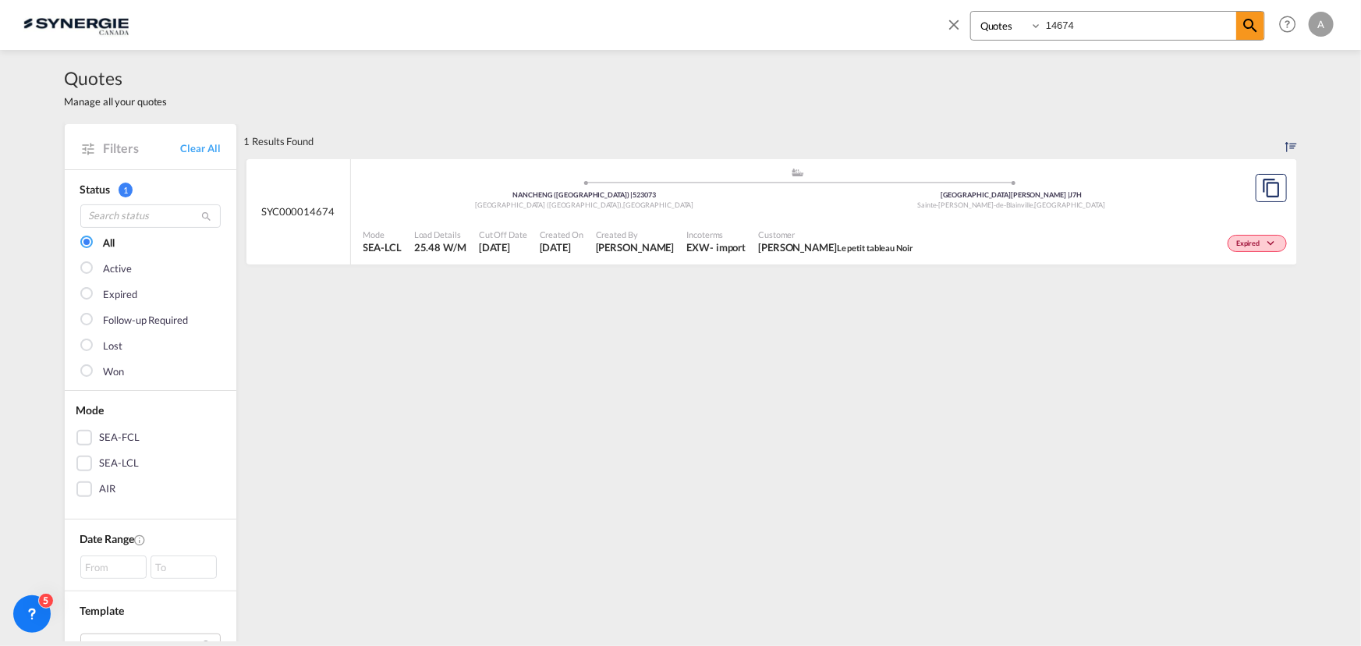
click at [741, 242] on div "- import" at bounding box center [728, 247] width 36 height 14
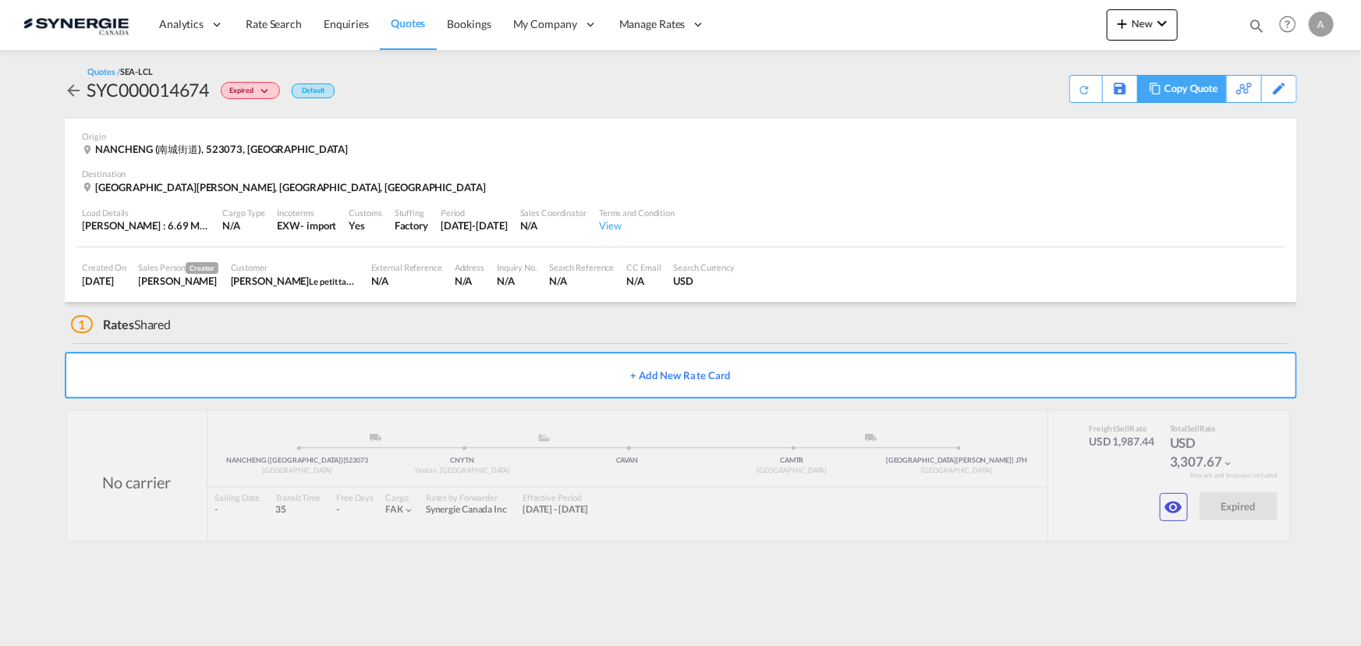
click at [1188, 90] on div "Copy Quote" at bounding box center [1190, 89] width 53 height 27
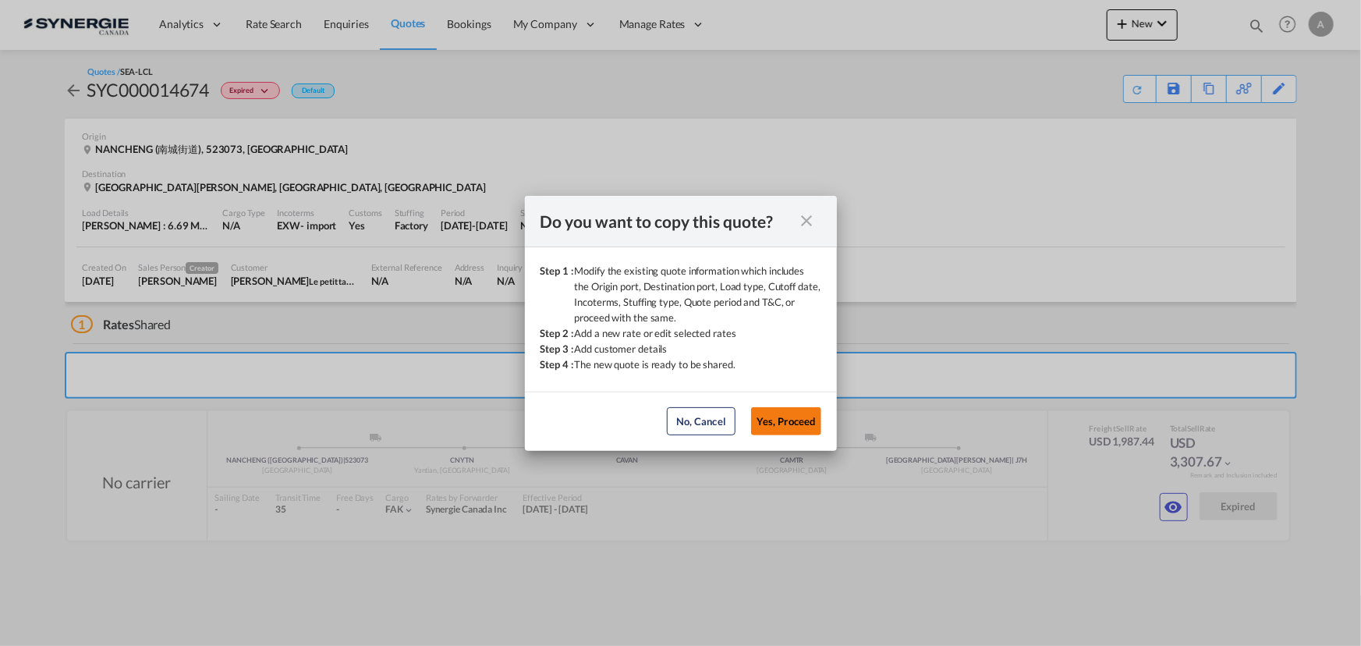
click at [774, 420] on button "Yes, Proceed" at bounding box center [786, 421] width 70 height 28
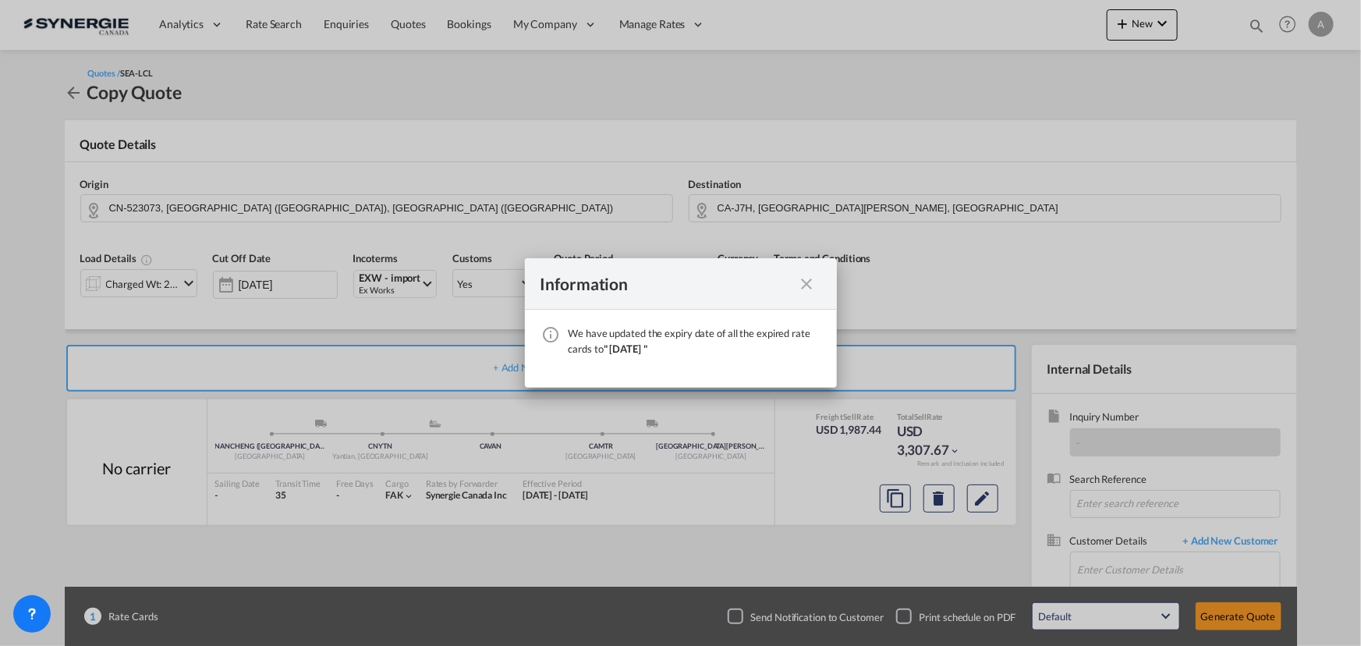
click at [805, 280] on md-icon "icon-close fg-AAA8AD cursor" at bounding box center [807, 283] width 19 height 19
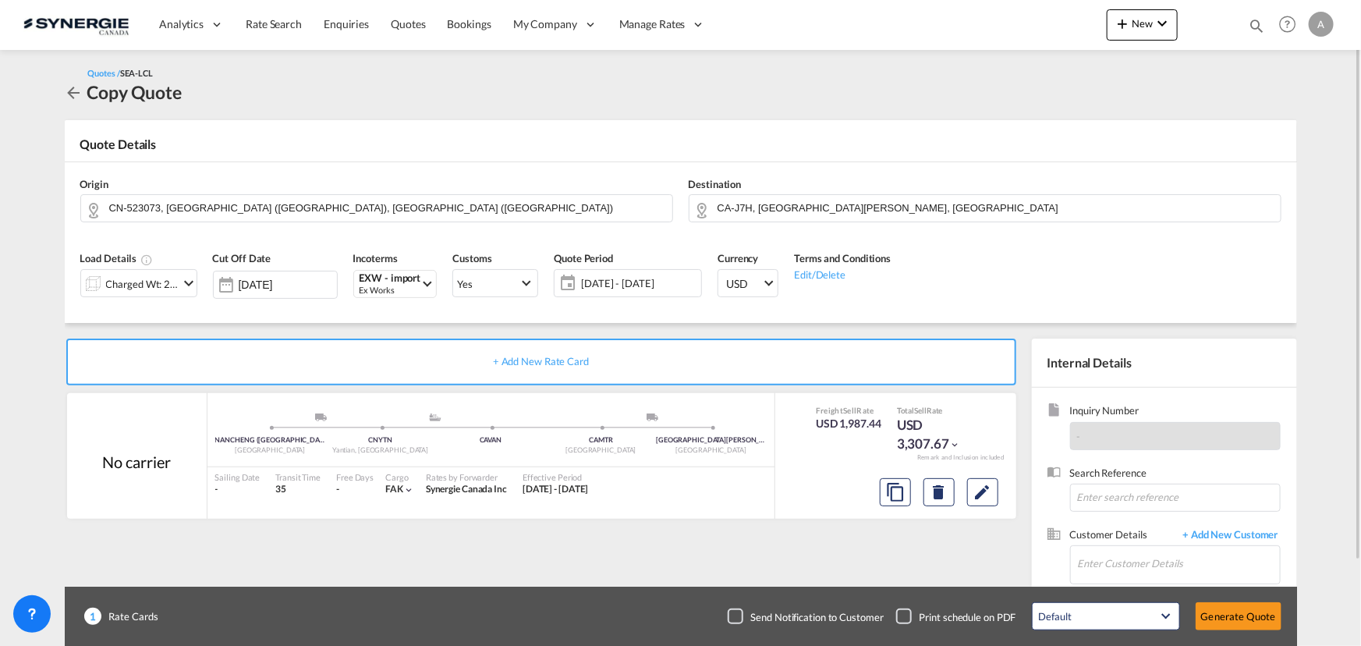
click at [116, 280] on div "Charged Wt: 25.48 W/M" at bounding box center [142, 284] width 73 height 22
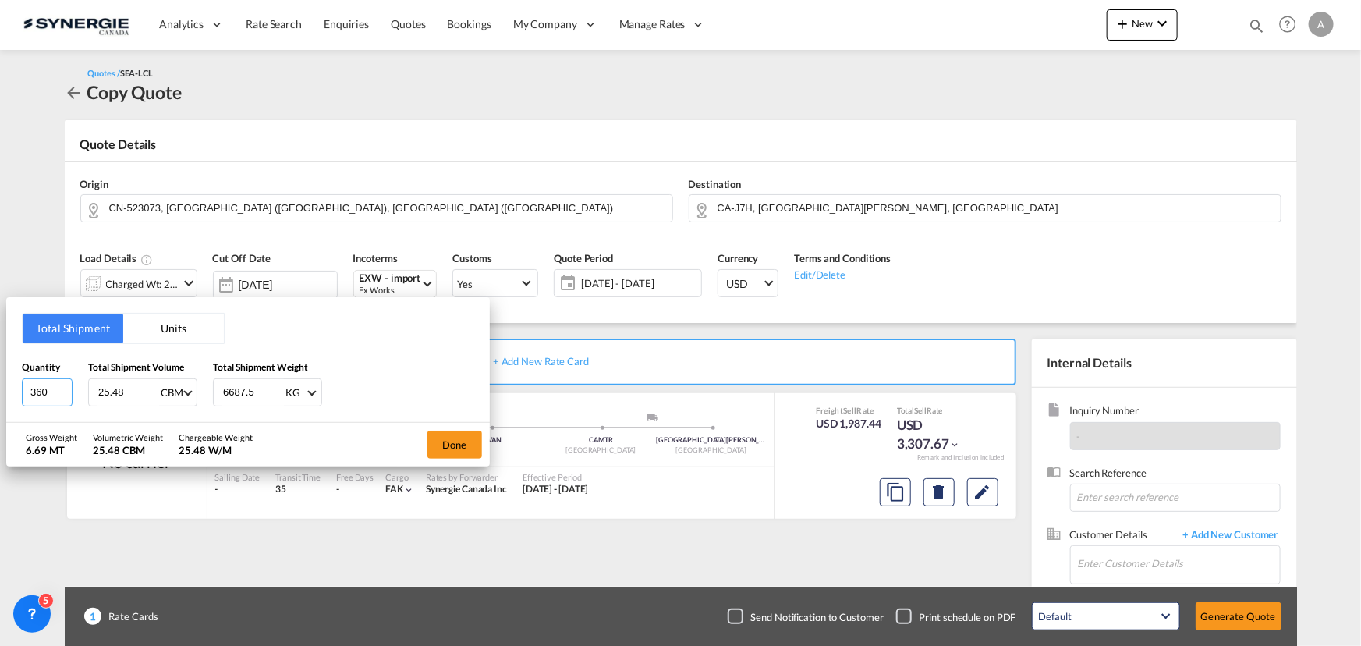
drag, startPoint x: 51, startPoint y: 396, endPoint x: -98, endPoint y: 386, distance: 149.3
click at [0, 386] on html "Analytics Reports Dashboard Rate Search Enquiries Quotes" at bounding box center [680, 323] width 1361 height 646
type input "377"
type input "27.15"
type input "6751.50"
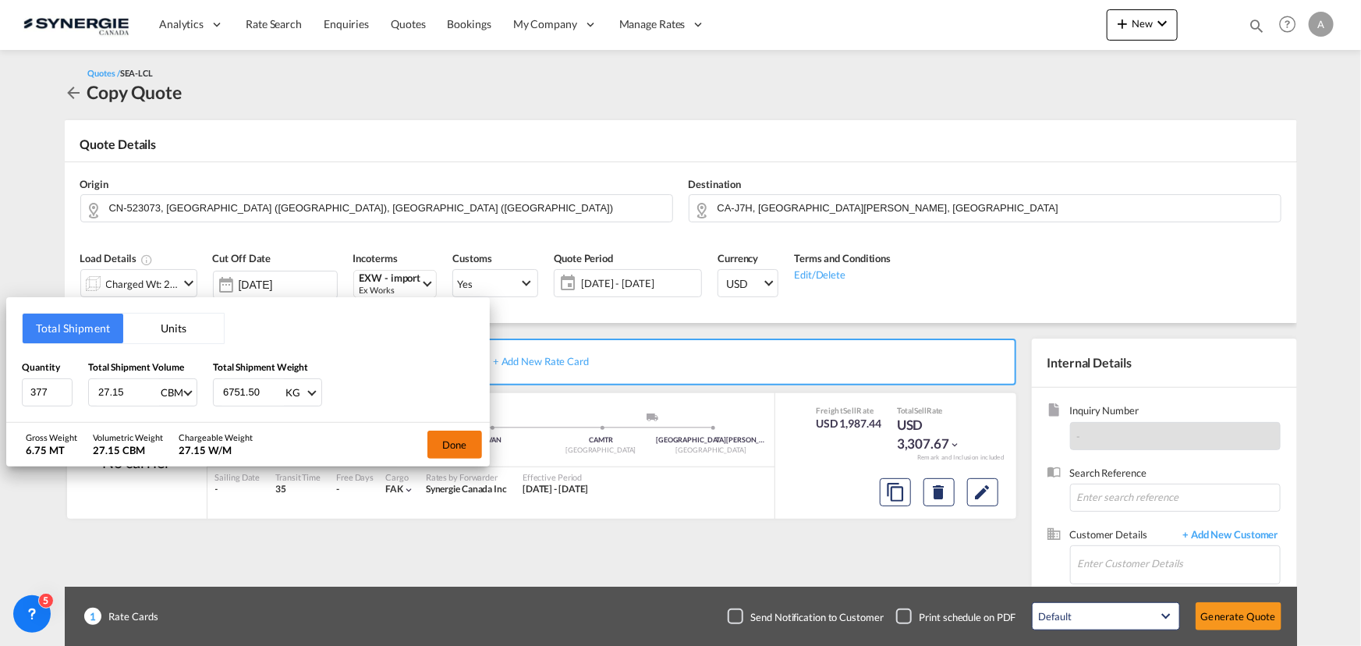
click at [452, 443] on button "Done" at bounding box center [454, 444] width 55 height 28
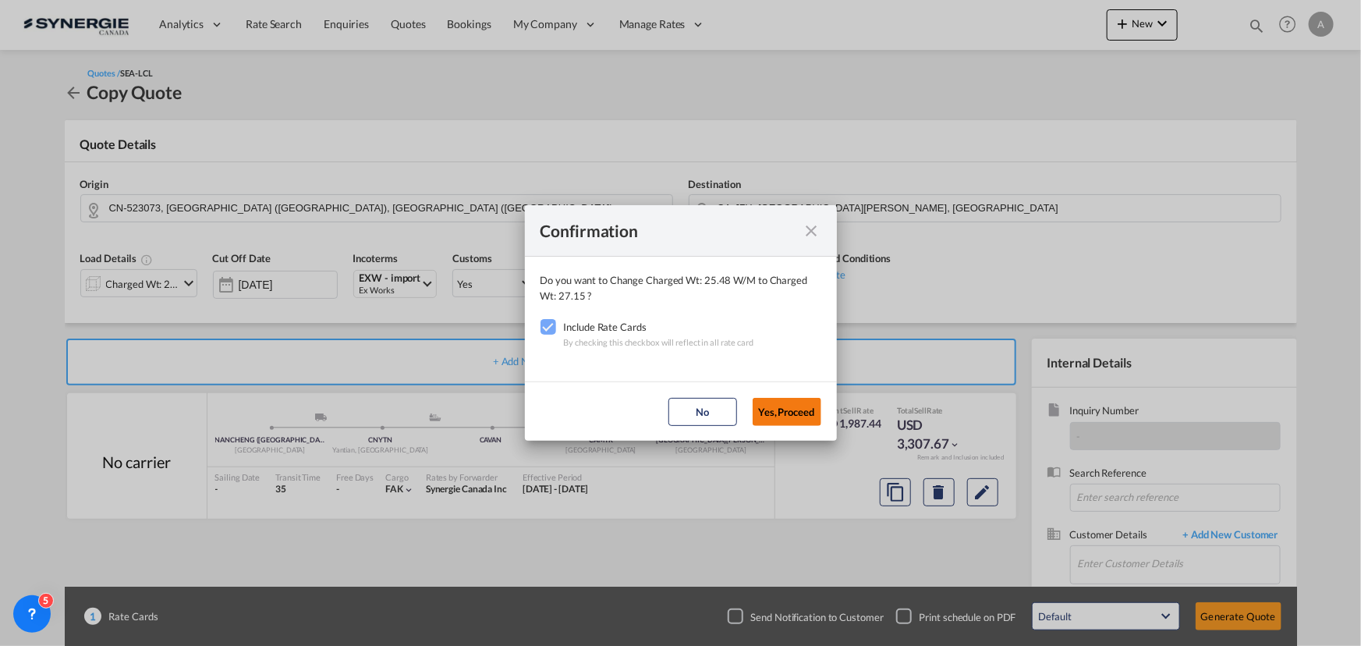
click at [798, 407] on button "Yes,Proceed" at bounding box center [786, 412] width 69 height 28
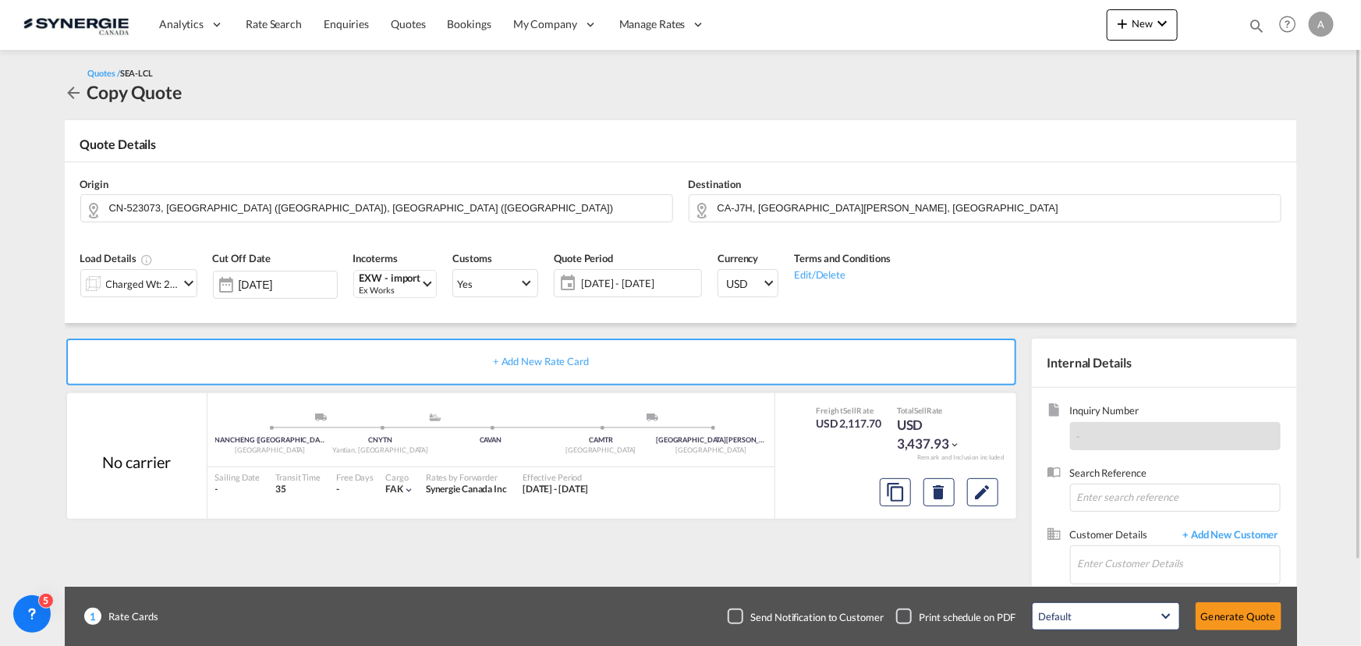
click at [651, 288] on span "24 Sep - 24 Oct 2025" at bounding box center [639, 283] width 116 height 14
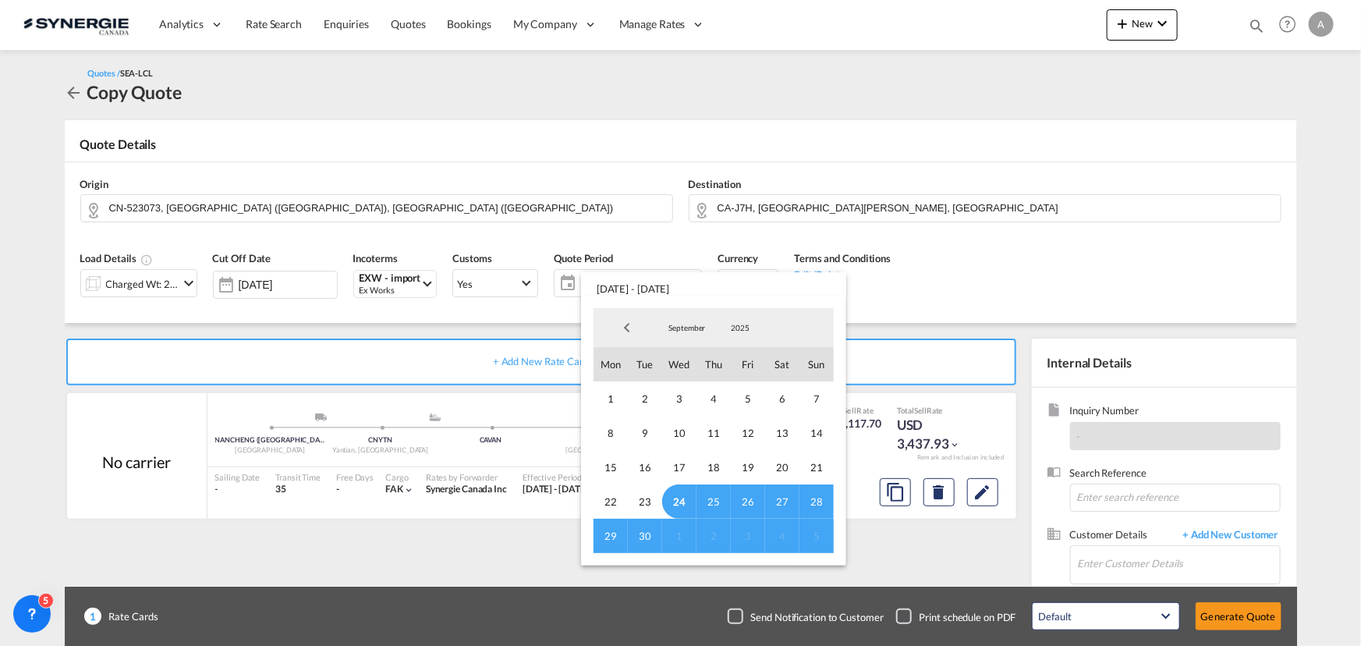
click at [671, 504] on span "24" at bounding box center [679, 501] width 34 height 34
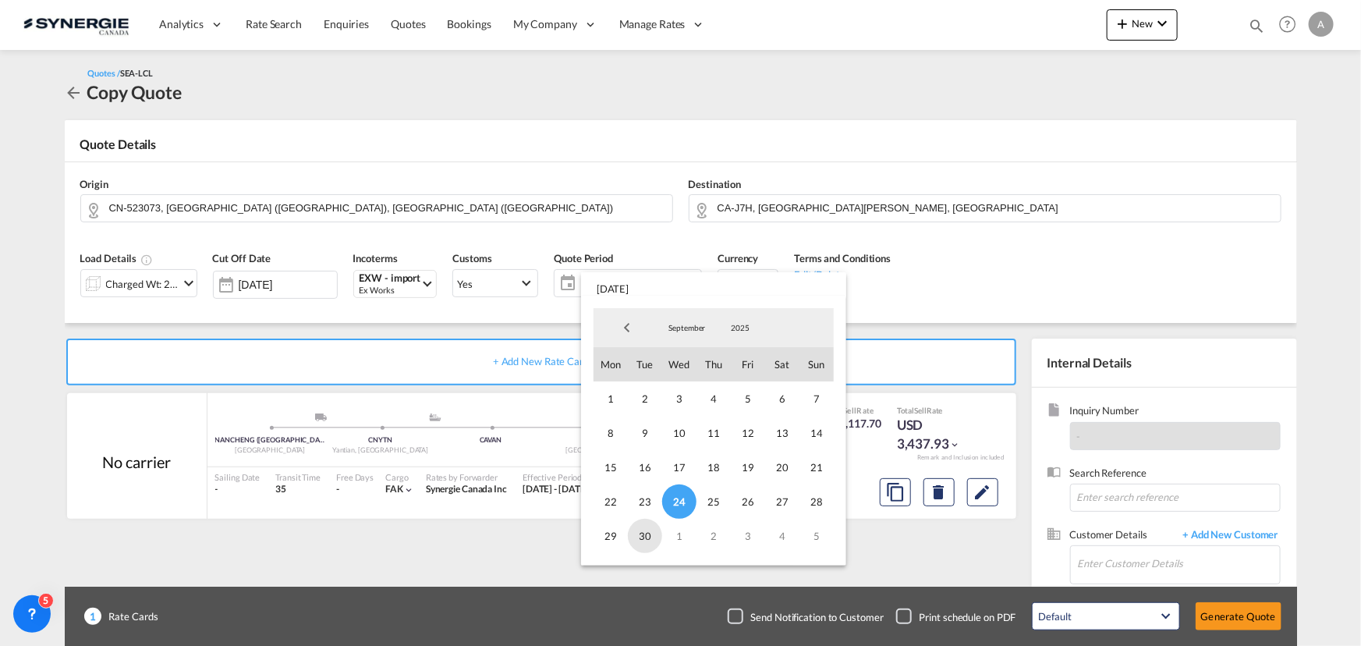
click at [642, 538] on span "30" at bounding box center [645, 536] width 34 height 34
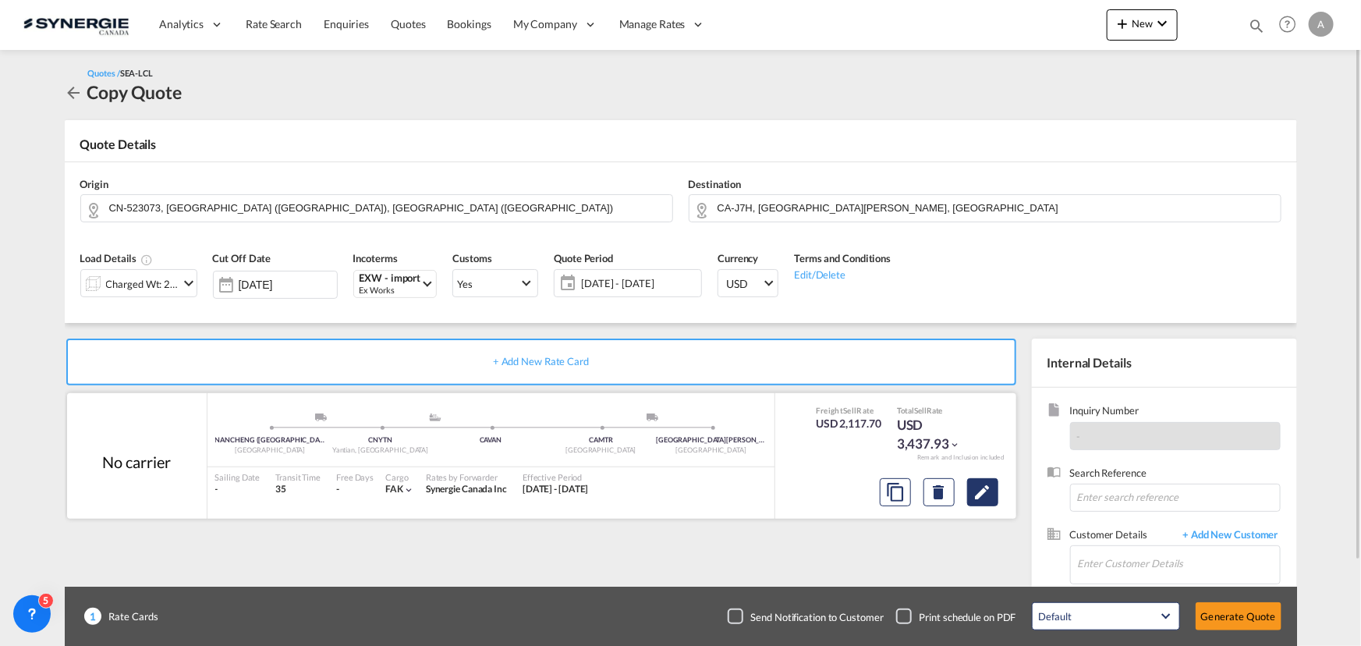
click at [976, 500] on md-icon "Edit" at bounding box center [982, 492] width 19 height 19
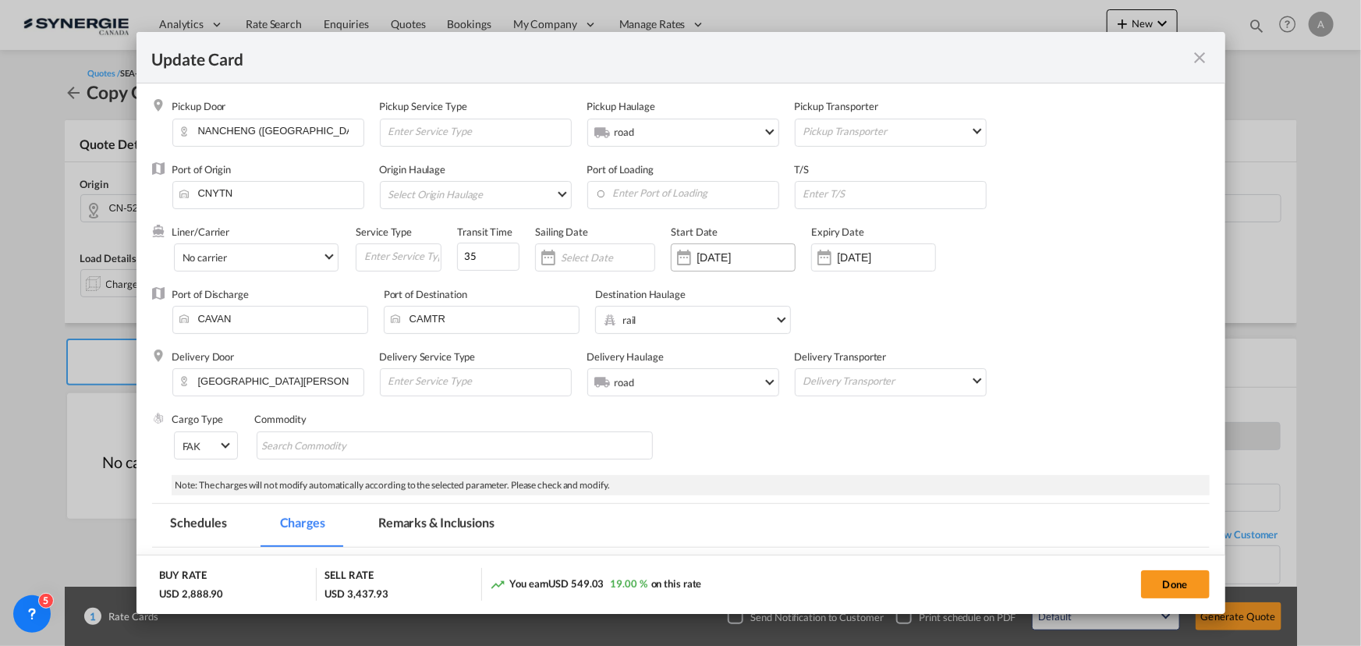
select select "per_w/m"
select select "flat"
select select "per_bl"
select select "flat"
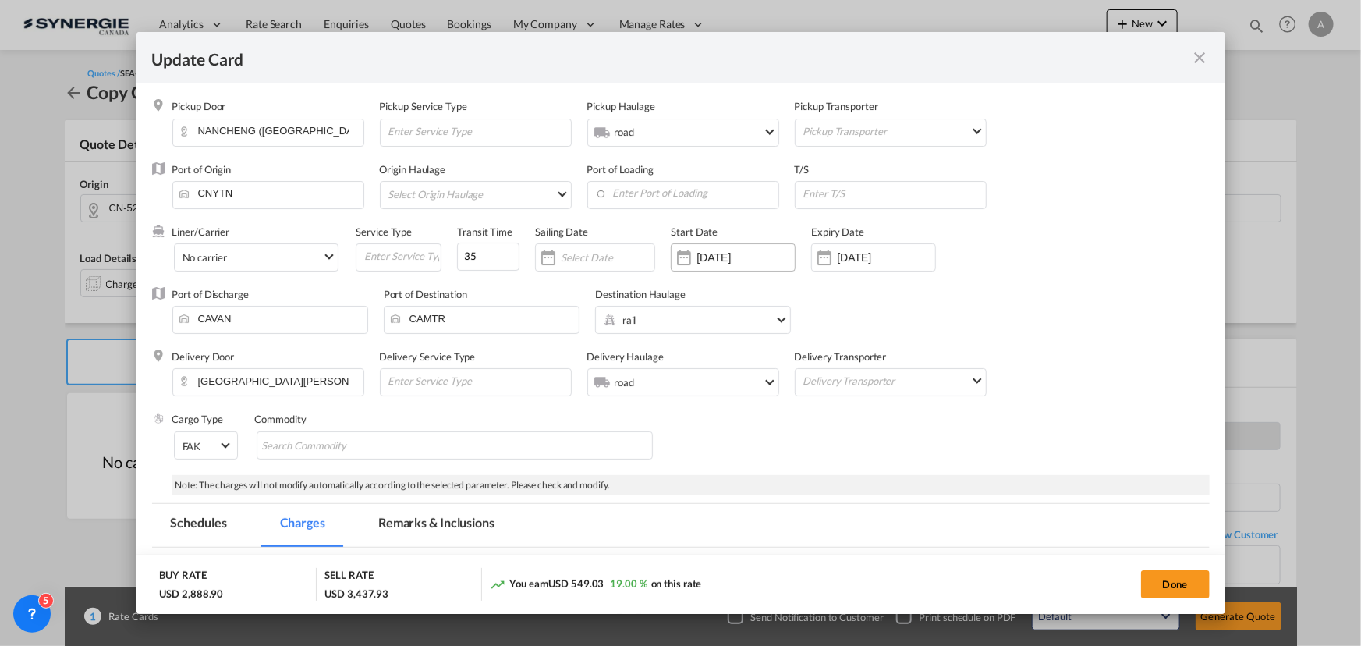
select select "per_bl"
click at [743, 255] on input "[DATE]" at bounding box center [745, 257] width 98 height 12
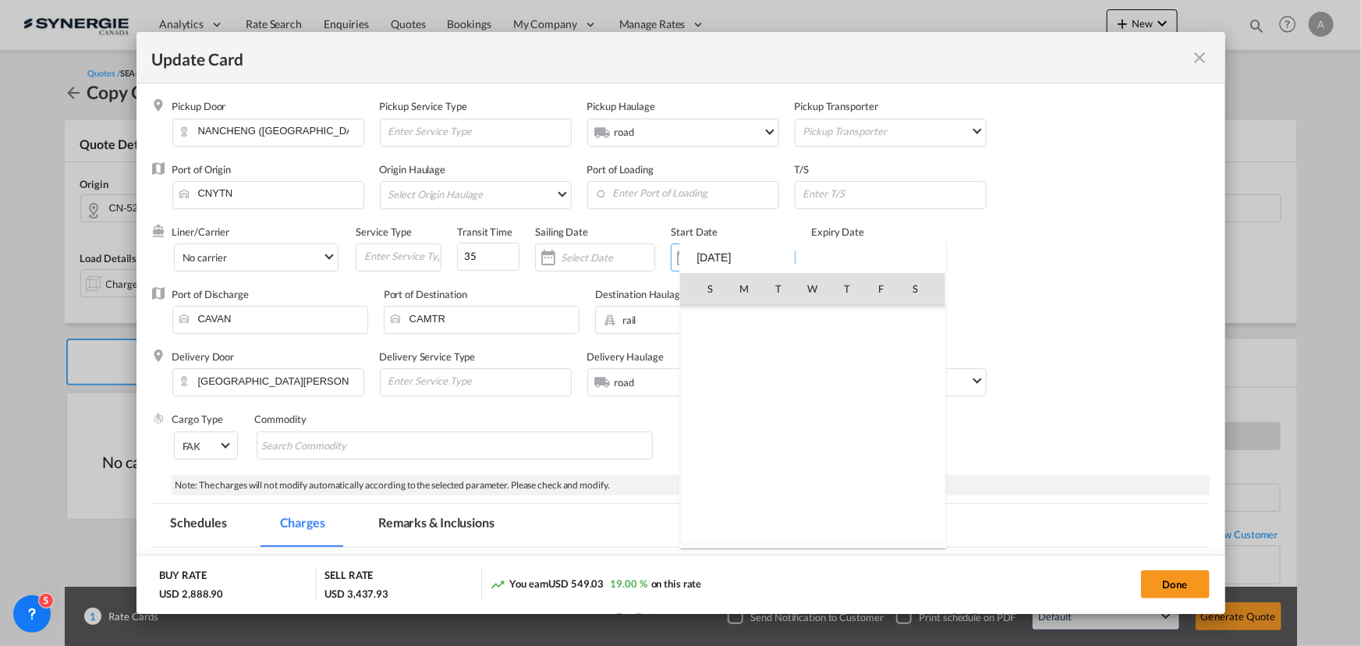
scroll to position [361182, 0]
click at [806, 458] on span "24" at bounding box center [812, 459] width 33 height 33
type input "[DATE]"
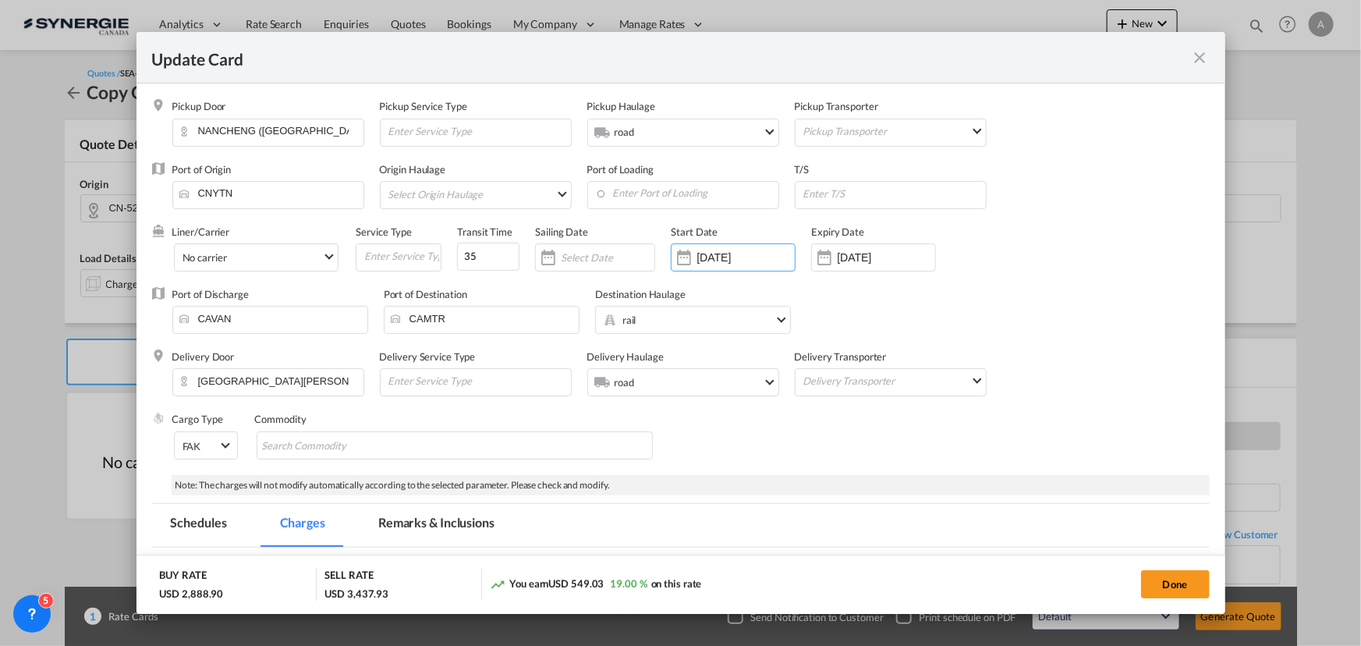
click at [867, 265] on div "24 Oct 2025" at bounding box center [873, 257] width 125 height 28
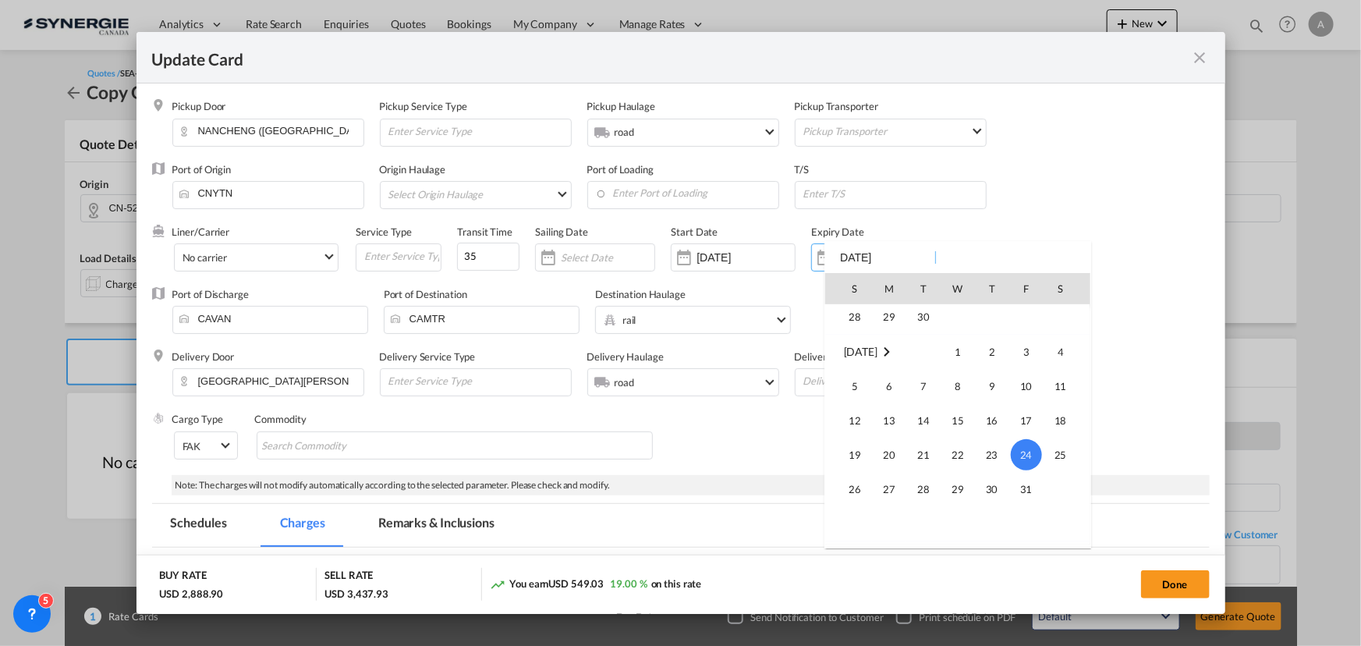
scroll to position [136, 0]
click at [916, 363] on span "30" at bounding box center [923, 357] width 31 height 31
type input "30 Sep 2025"
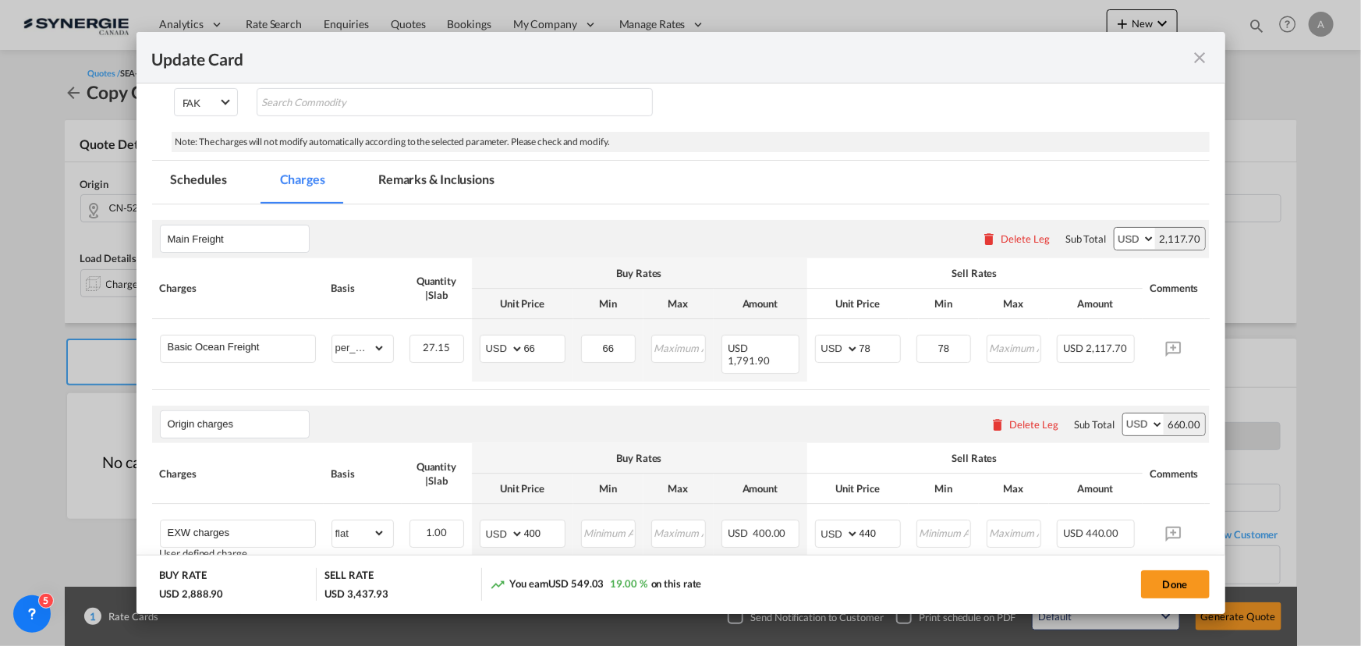
scroll to position [425, 0]
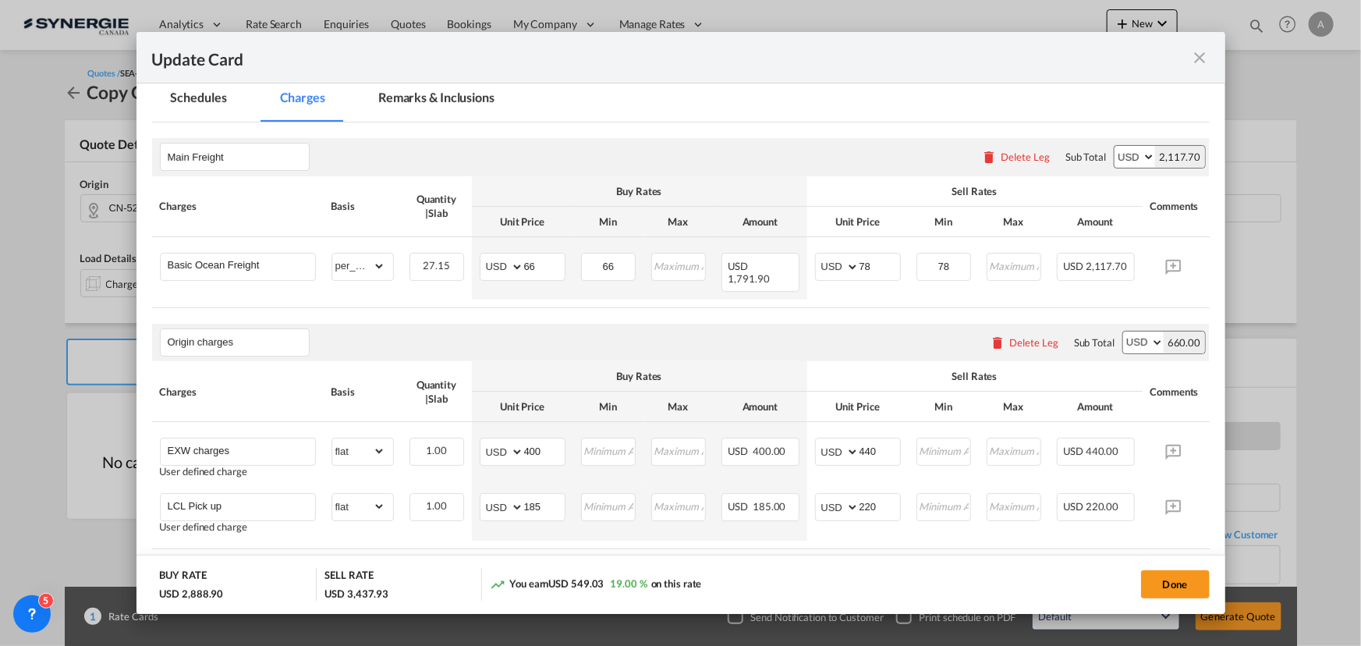
drag, startPoint x: 437, startPoint y: 94, endPoint x: 437, endPoint y: 106, distance: 11.7
click at [437, 95] on md-tab-item "Remarks & Inclusions" at bounding box center [436, 100] width 154 height 43
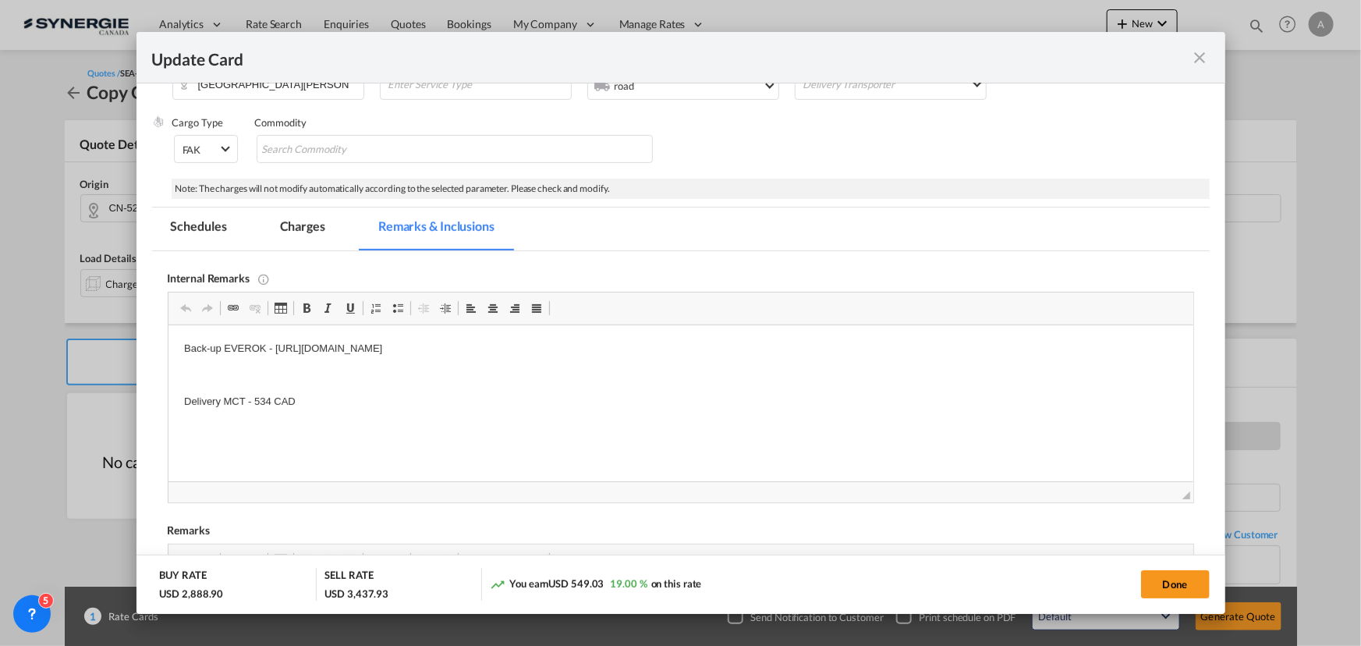
scroll to position [367, 0]
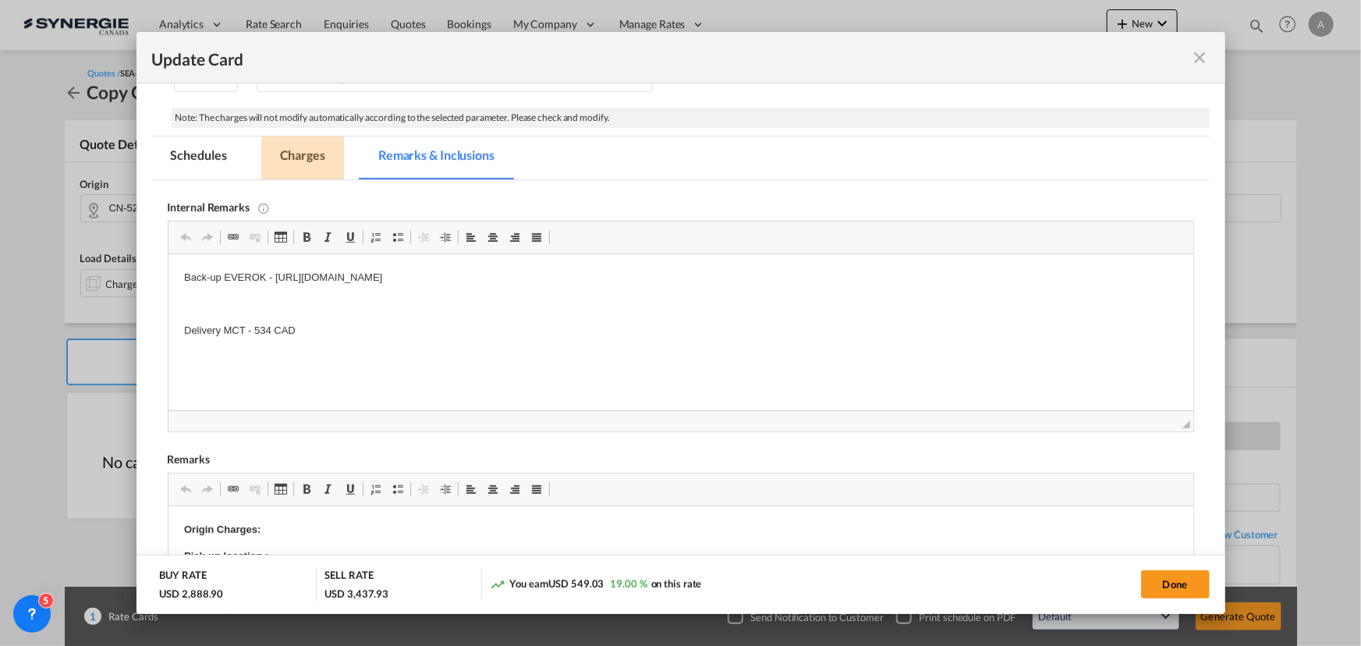
click at [310, 160] on md-tab-item "Charges" at bounding box center [302, 157] width 83 height 43
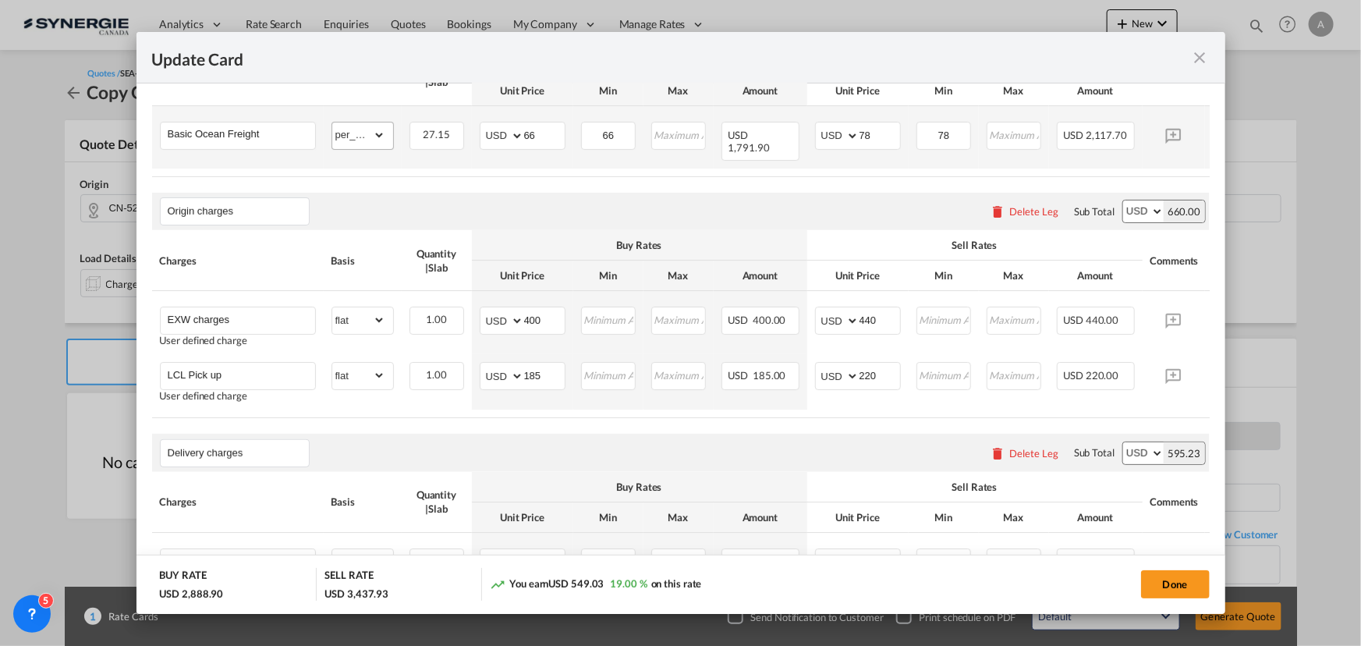
scroll to position [438, 0]
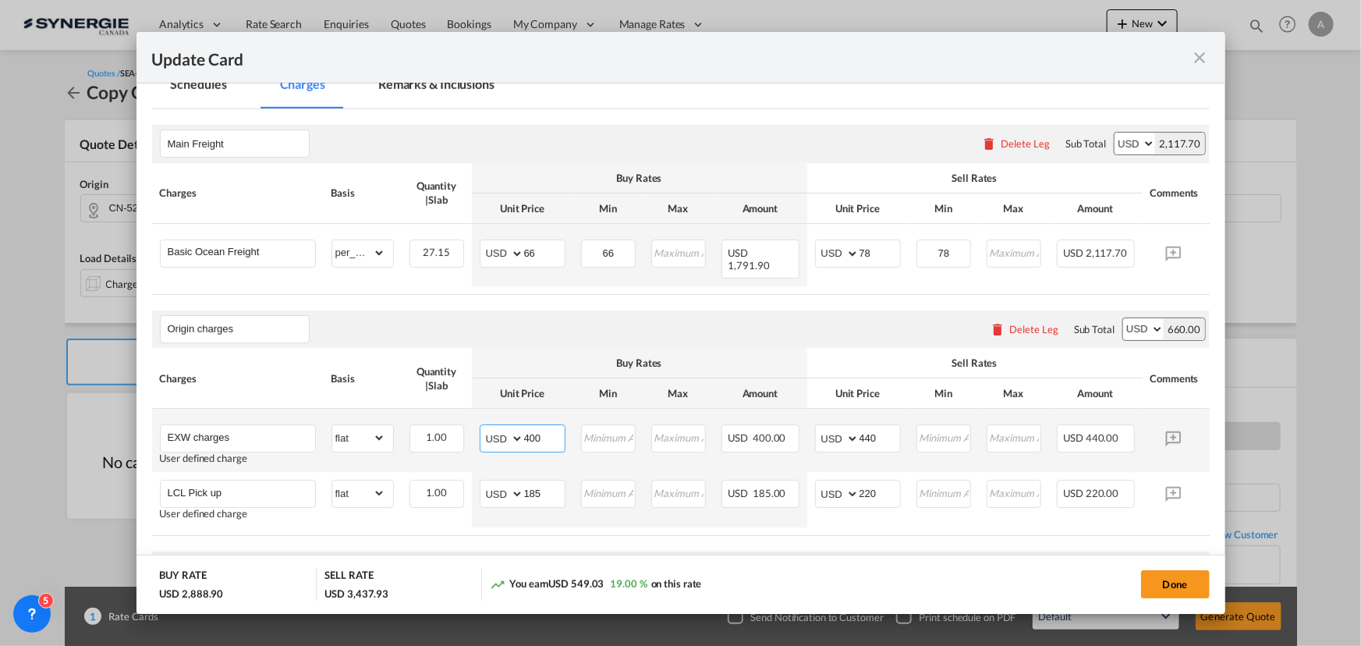
click at [540, 434] on input "400" at bounding box center [544, 436] width 41 height 23
drag, startPoint x: 546, startPoint y: 431, endPoint x: 451, endPoint y: 429, distance: 95.2
click at [461, 432] on tr "EXW charges User defined charge Please Enter Already Exists gross_weight volume…" at bounding box center [704, 440] width 1105 height 63
type input "417"
type input "455"
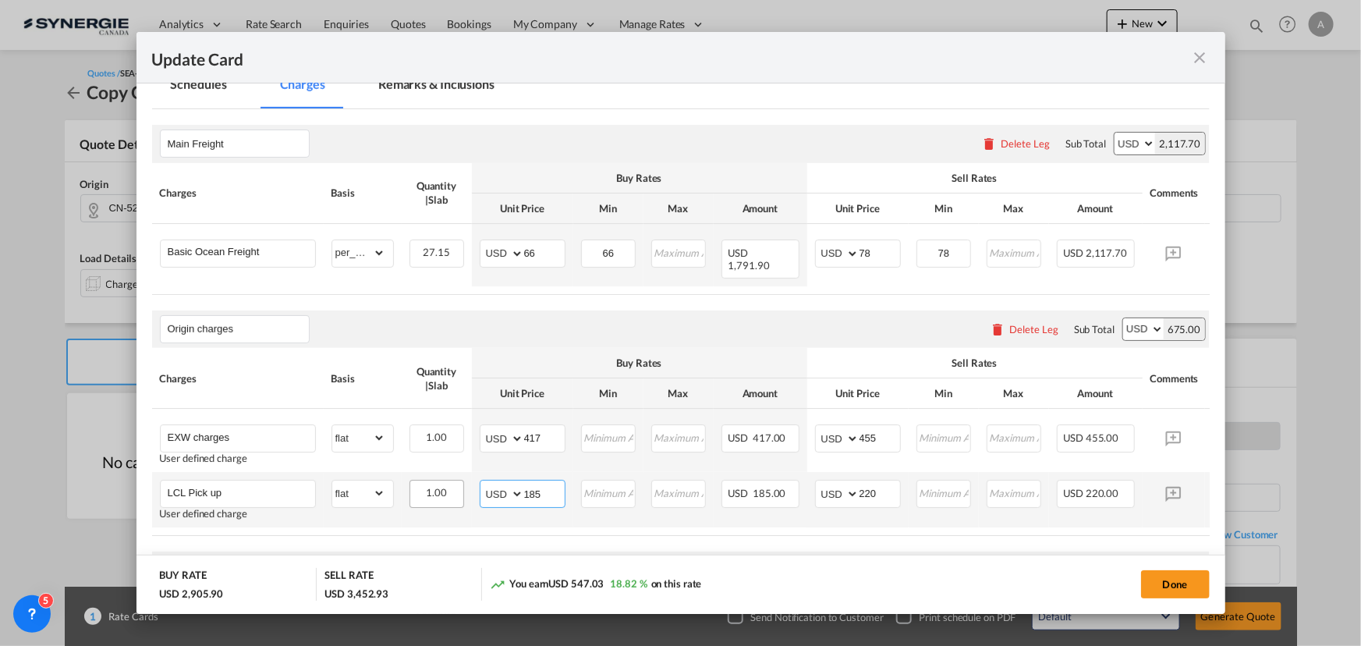
drag, startPoint x: 539, startPoint y: 483, endPoint x: 458, endPoint y: 476, distance: 80.7
click at [465, 476] on tr "LCL Pick up User defined charge Please Enter Already Exists gross_weight volume…" at bounding box center [704, 499] width 1105 height 55
type input "195"
type input "230"
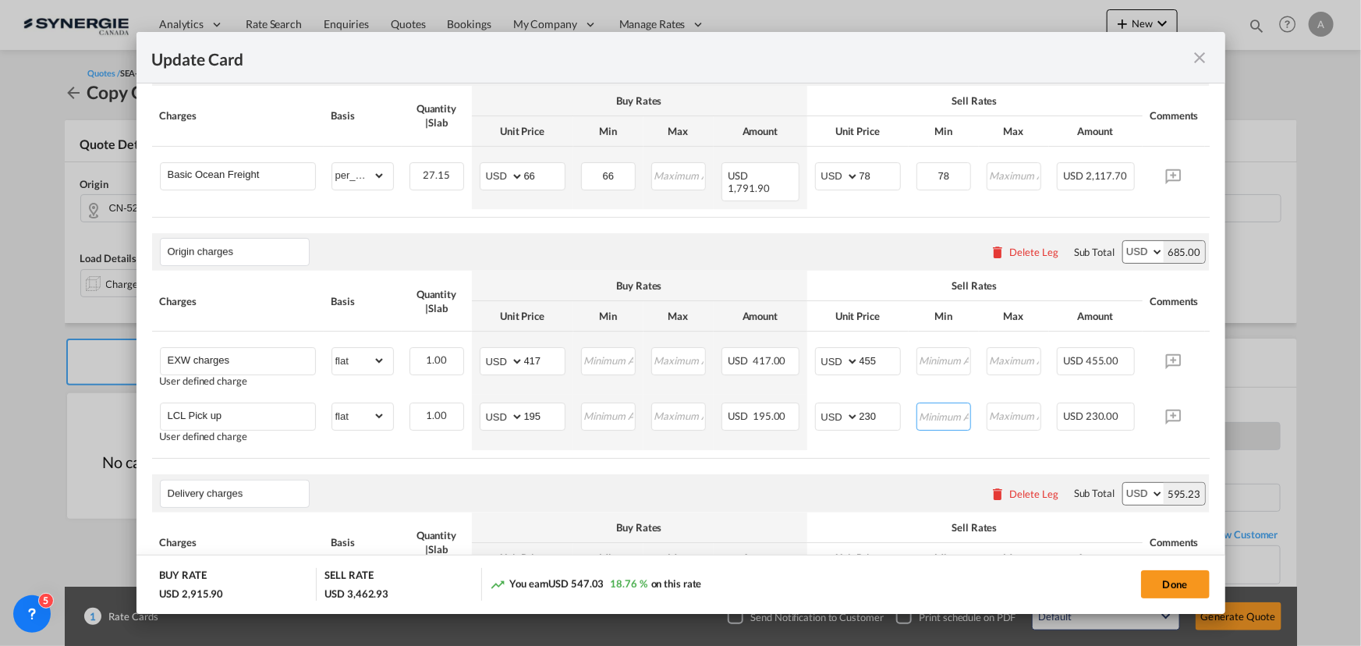
scroll to position [509, 0]
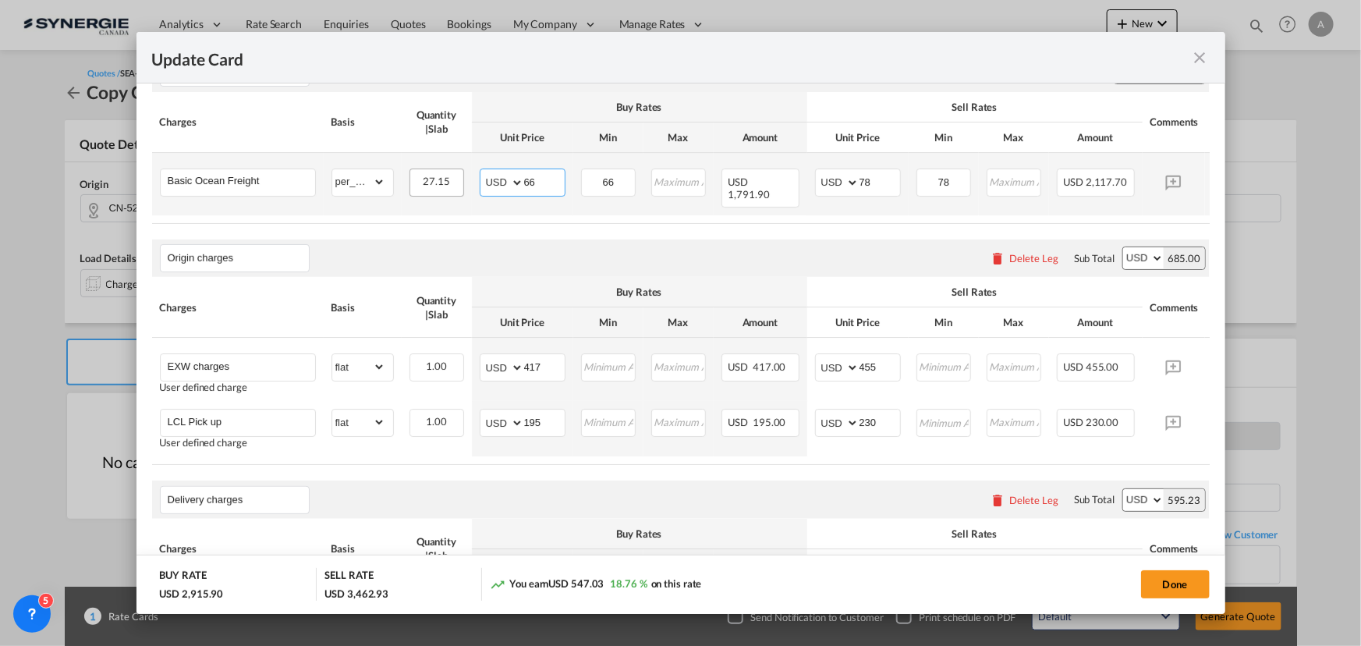
drag, startPoint x: 534, startPoint y: 183, endPoint x: 451, endPoint y: 176, distance: 82.9
click at [456, 178] on tr "Basic Ocean Freight Please Enter Already Exists gross_weight volumetric_weight …" at bounding box center [704, 184] width 1105 height 62
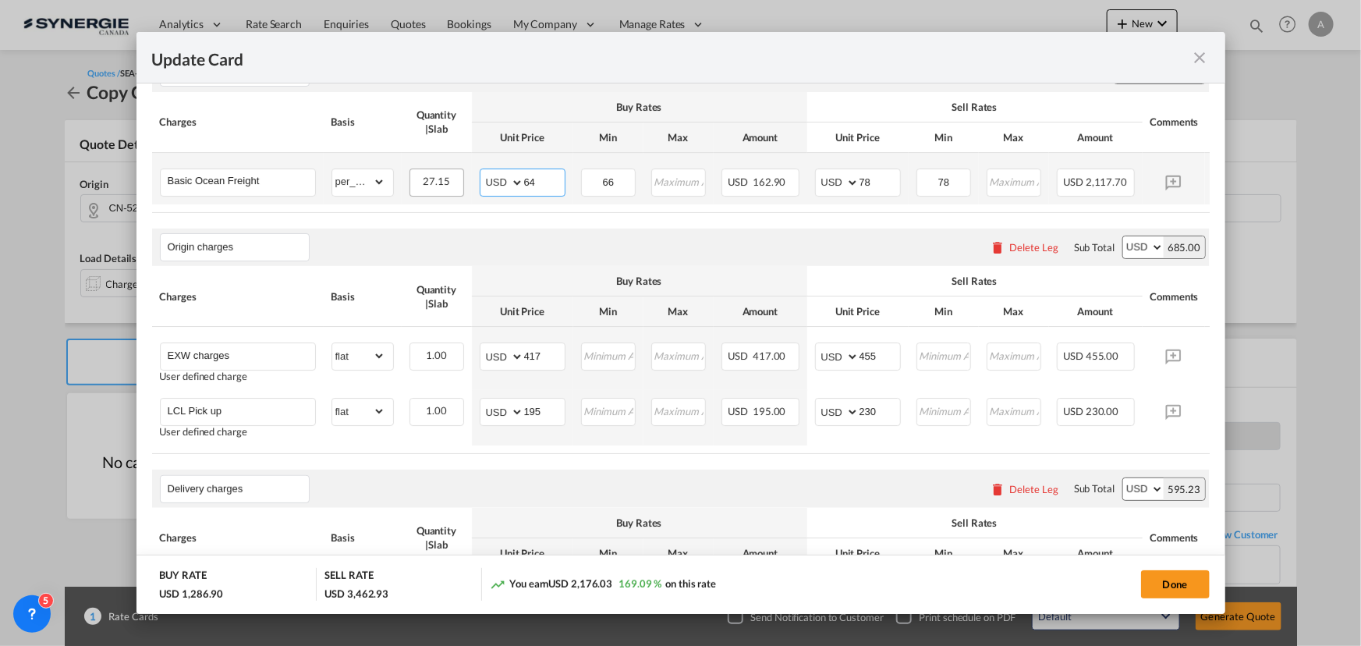
type input "64"
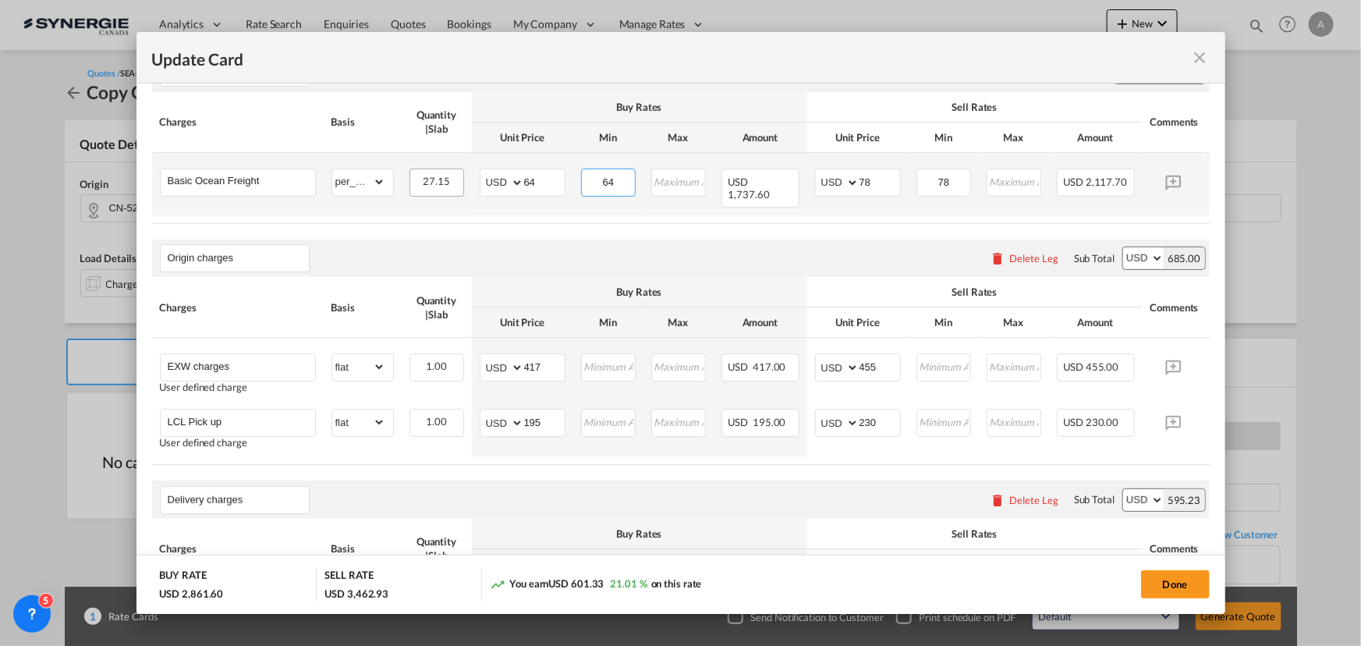
type input "64"
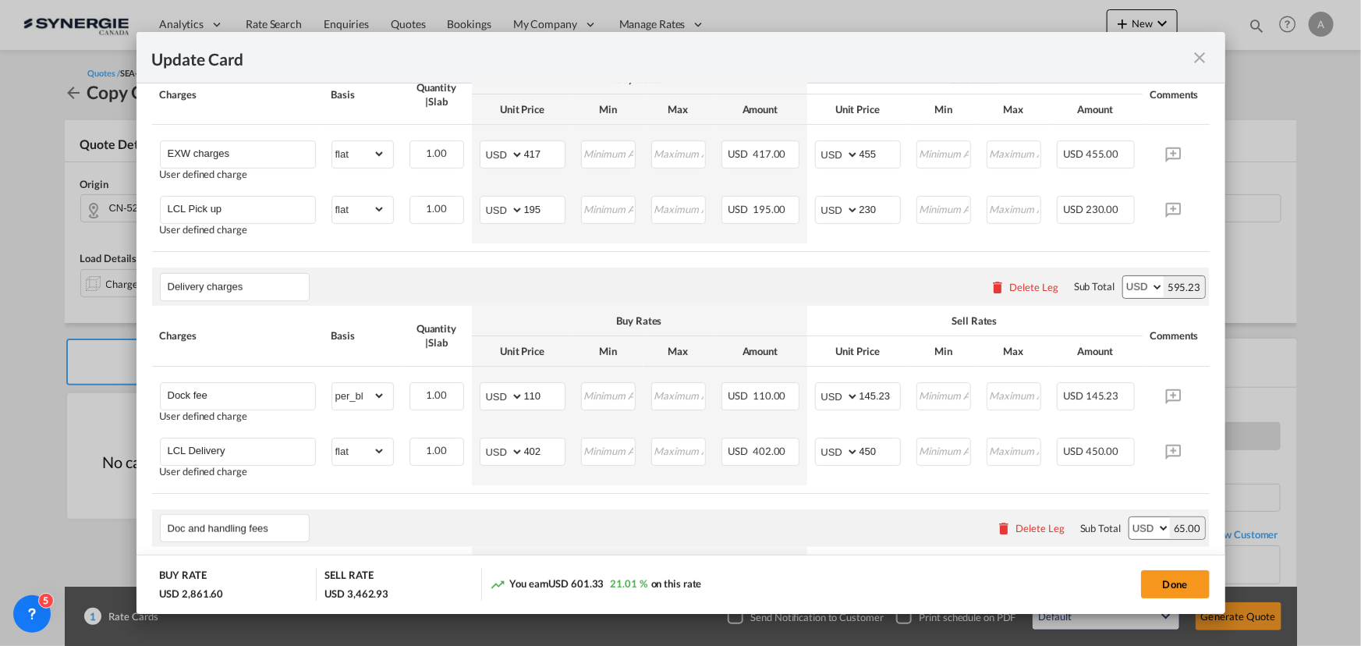
scroll to position [864, 0]
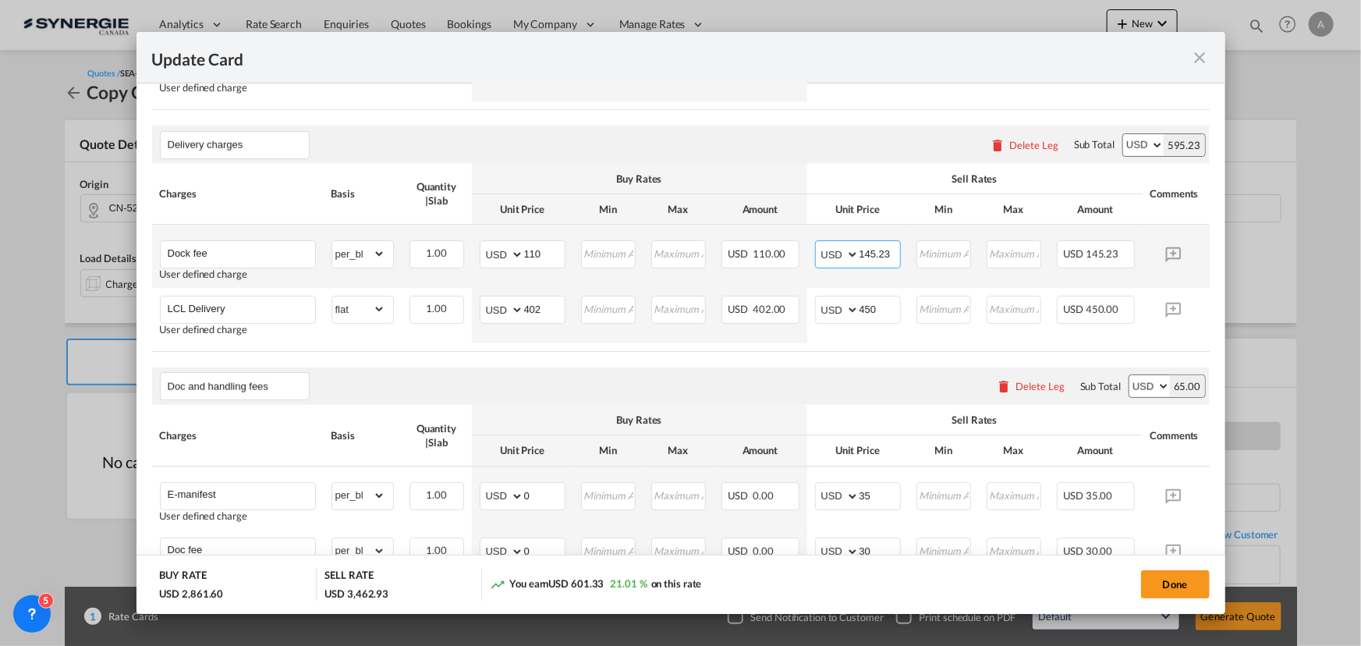
click at [876, 241] on input "145.23" at bounding box center [879, 252] width 41 height 23
click at [874, 247] on input "145.23" at bounding box center [879, 252] width 41 height 23
type input "155"
drag, startPoint x: 502, startPoint y: 258, endPoint x: 430, endPoint y: 260, distance: 71.8
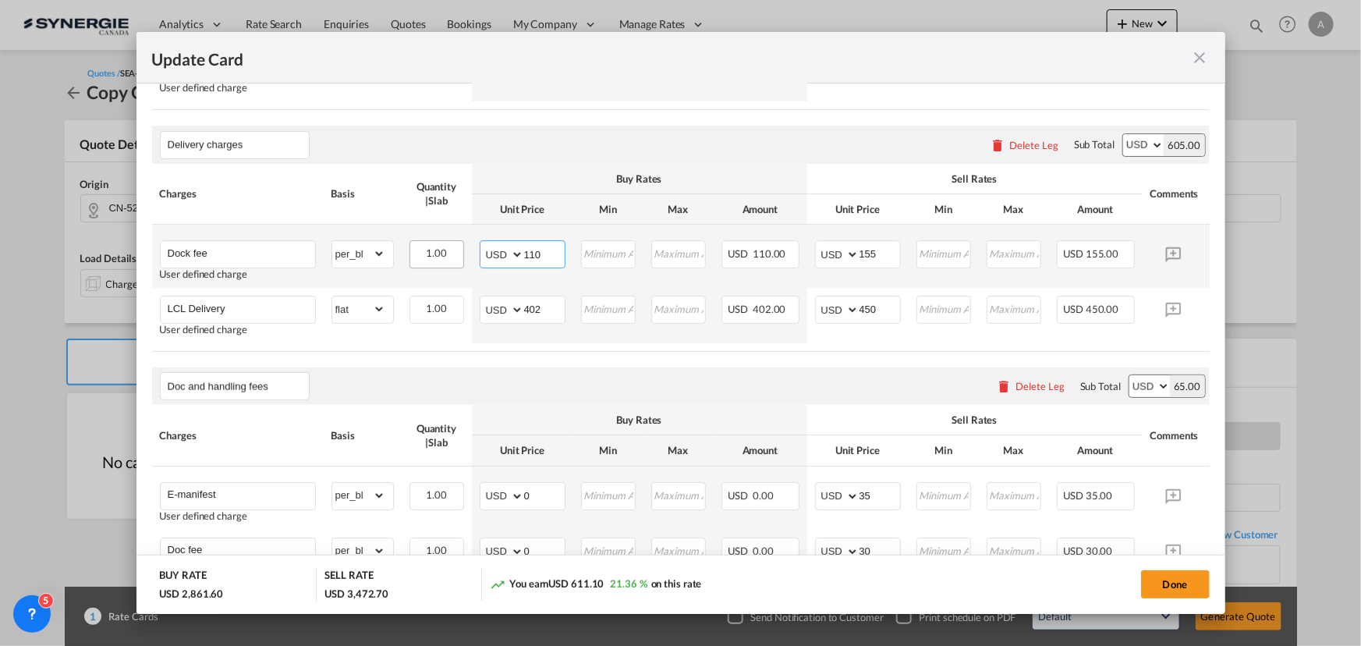
click at [430, 260] on tr "Dock fee User defined charge Please Enter Already Exists gross_weight volumetri…" at bounding box center [704, 256] width 1105 height 63
type input "117"
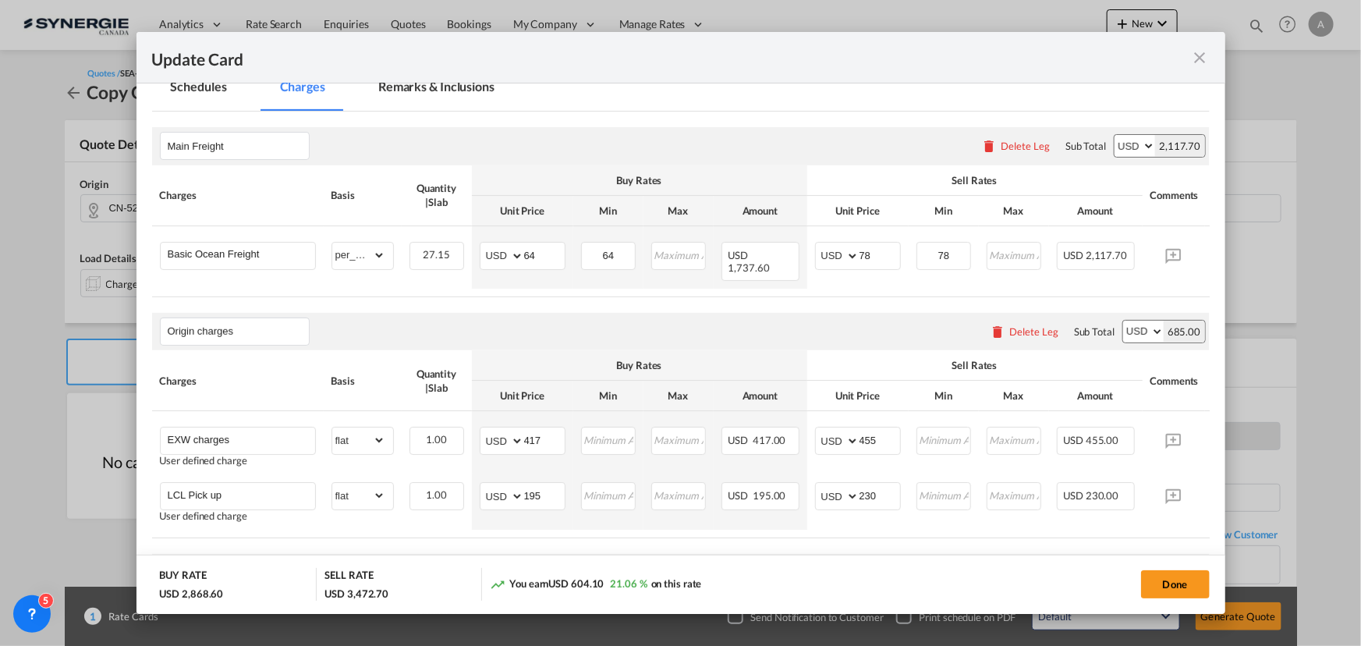
scroll to position [366, 0]
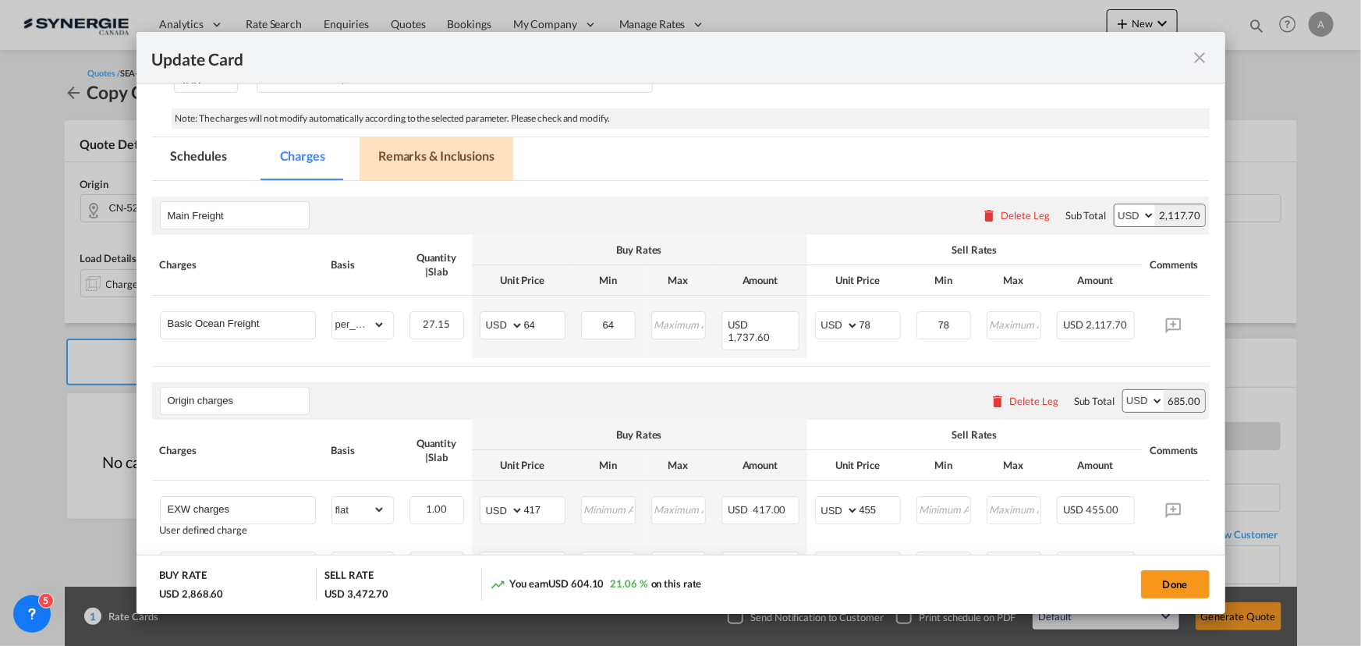
click at [395, 157] on md-tab-item "Remarks & Inclusions" at bounding box center [436, 158] width 154 height 43
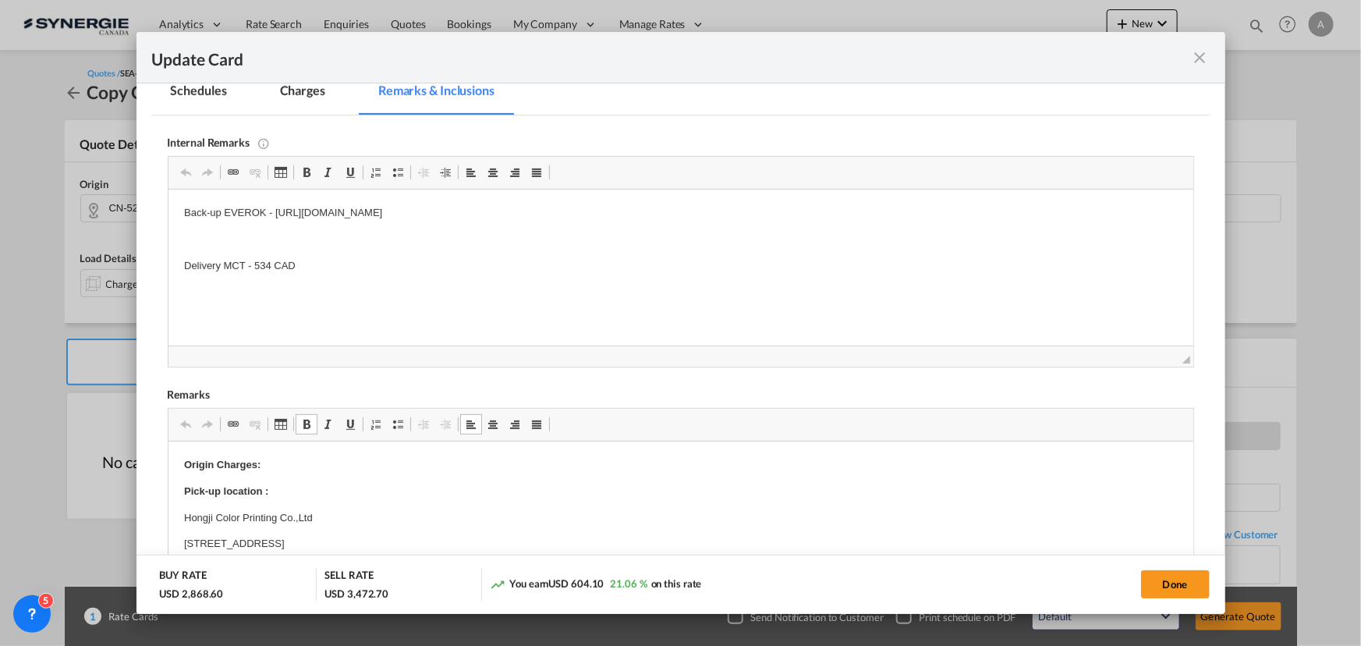
scroll to position [296, 0]
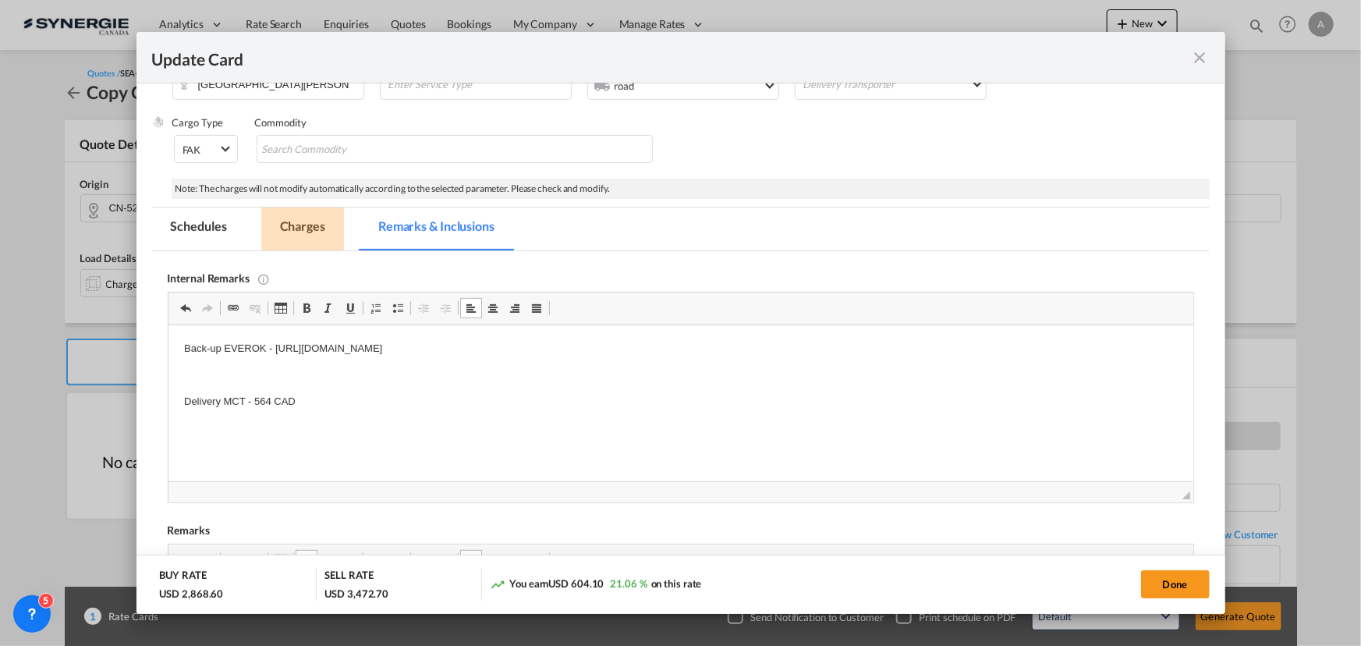
click at [285, 236] on md-tab-item "Charges" at bounding box center [302, 228] width 83 height 43
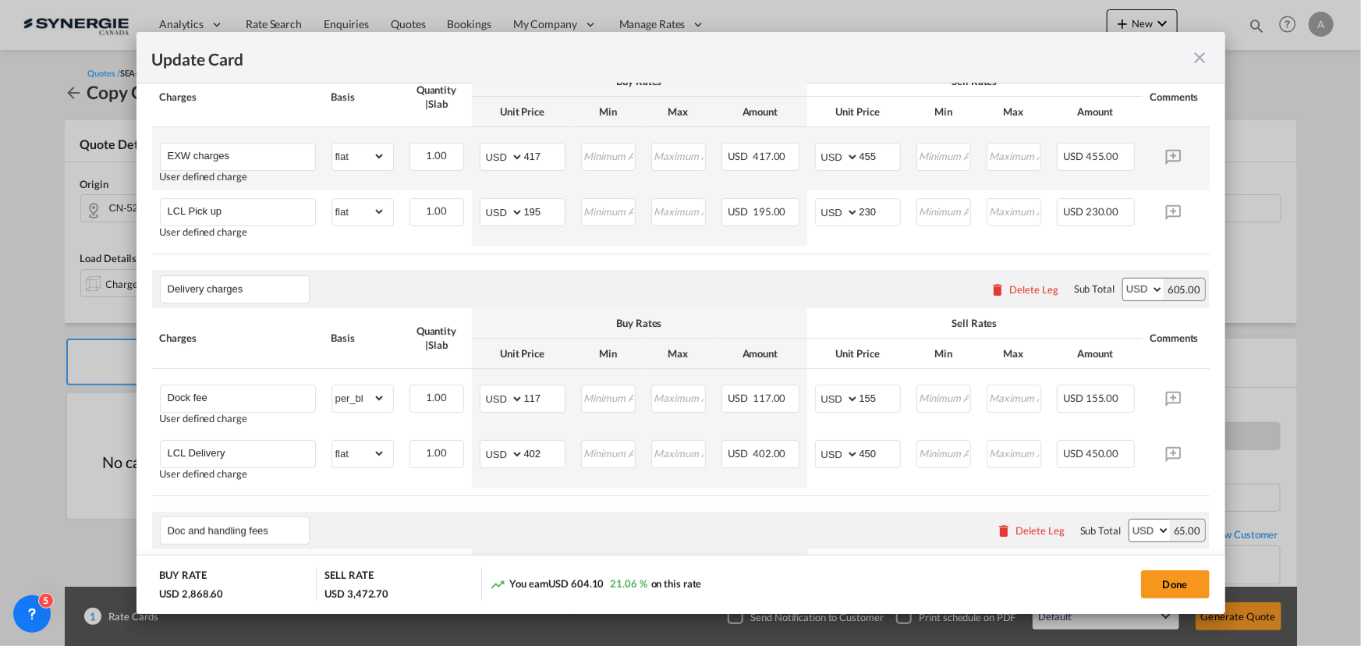
scroll to position [721, 0]
drag, startPoint x: 544, startPoint y: 452, endPoint x: 493, endPoint y: 444, distance: 52.0
click at [493, 444] on md-input-container "AED AFN ALL AMD ANG AOA ARS AUD AWG AZN BAM BBD BDT BGN BHD BIF BMD BND BOB BRL…" at bounding box center [523, 452] width 86 height 28
type input "425"
type input "475"
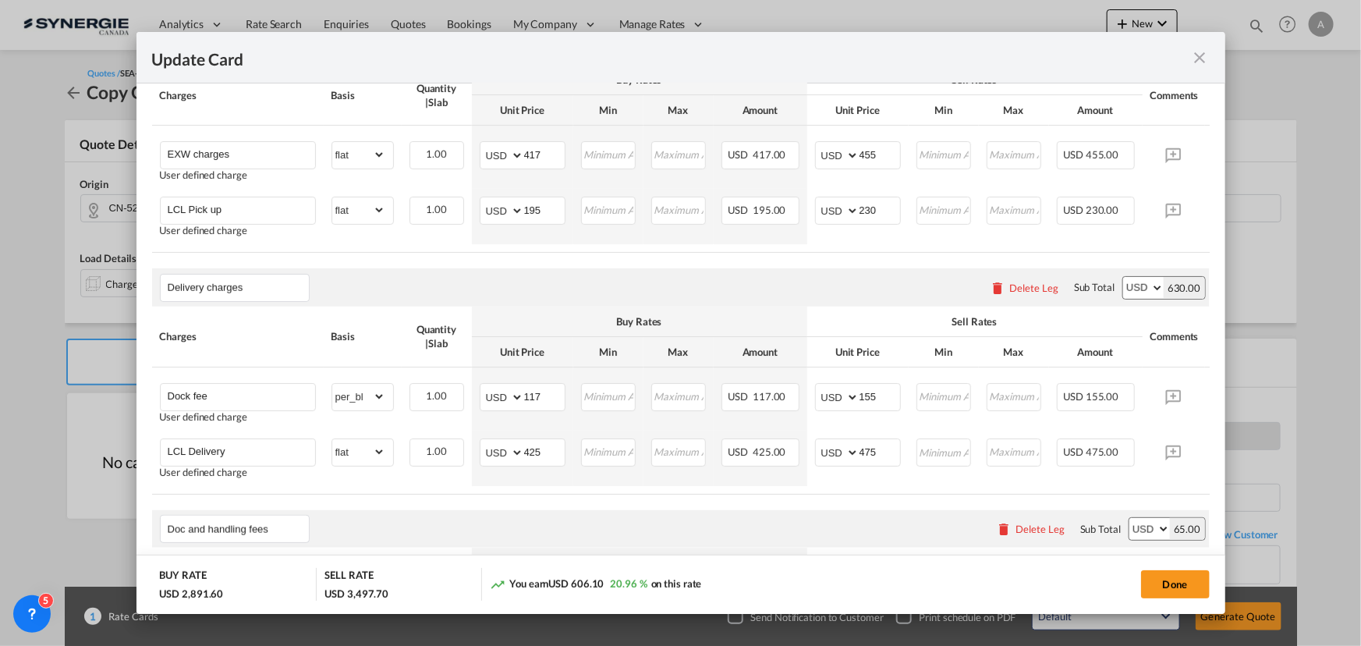
click at [1184, 577] on button "Done" at bounding box center [1175, 584] width 69 height 28
type input "[DATE]"
type input "29 Sep 2025"
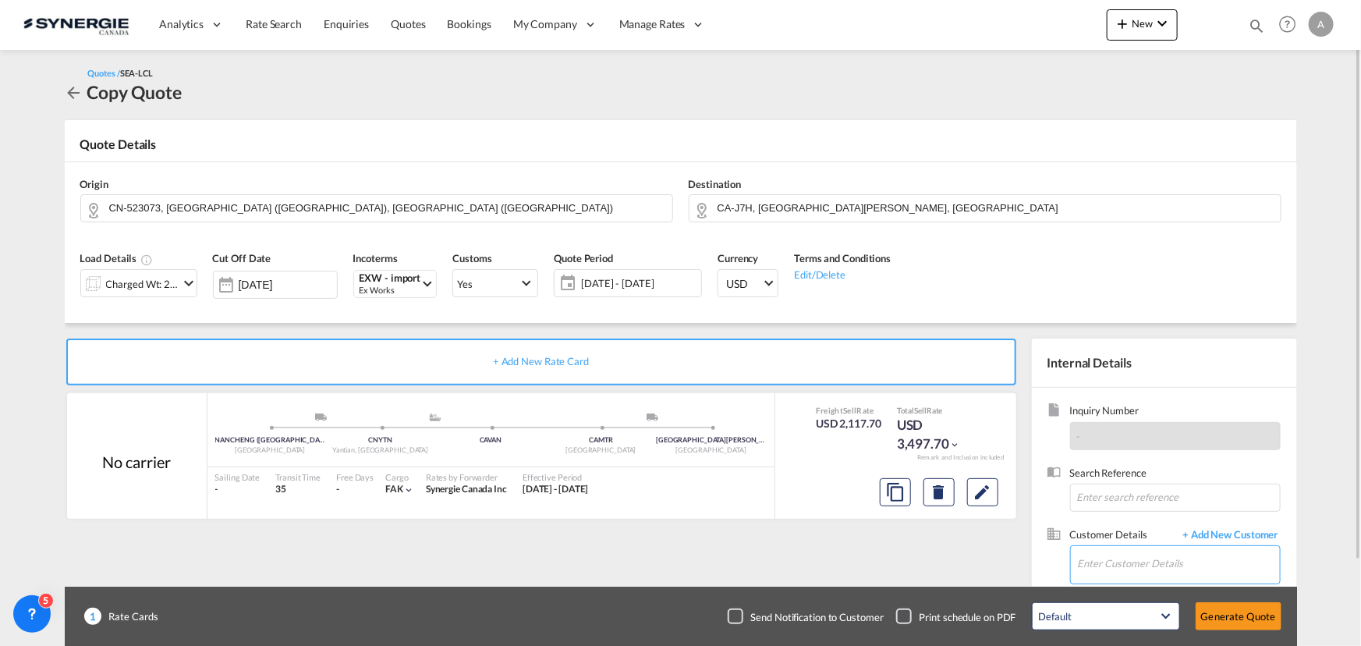
click at [1114, 547] on input "Enter Customer Details" at bounding box center [1179, 563] width 202 height 35
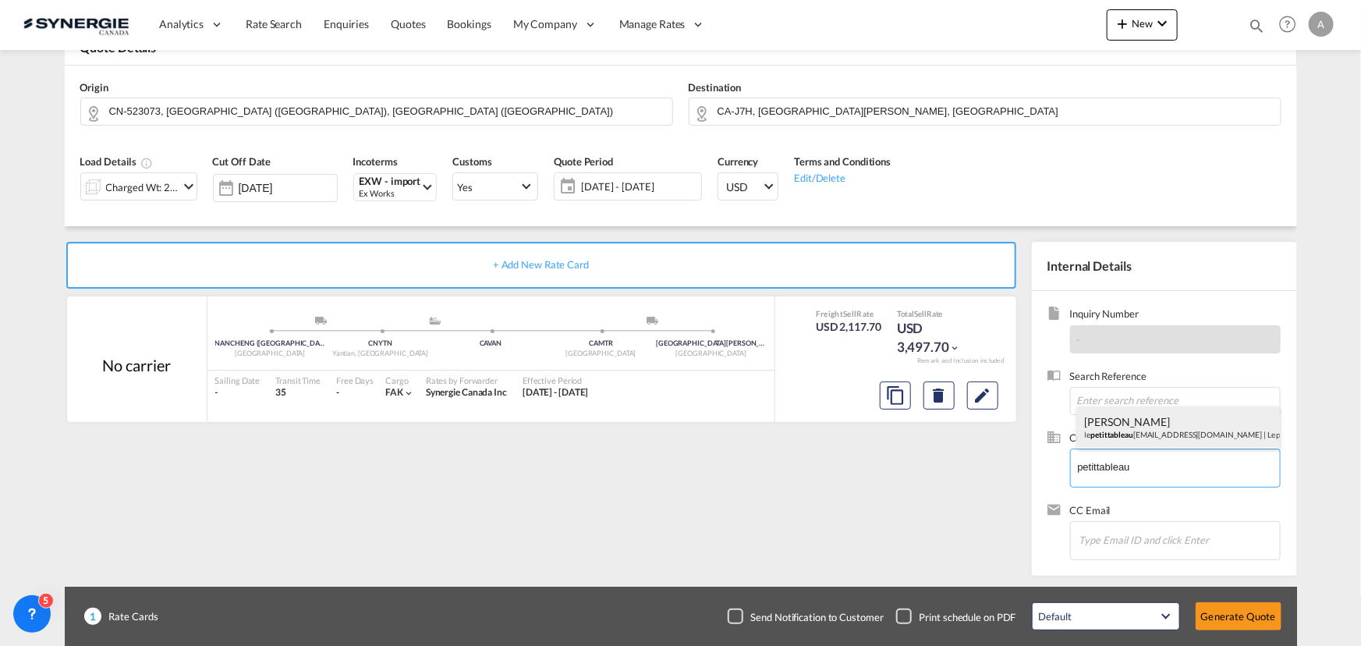
click at [1149, 437] on div "Genevieve Coutu-Lavigne le petittableau noir@gmail.com | Le petit tableau Noir" at bounding box center [1178, 427] width 203 height 42
type input "Le petit tableau Noir, Genevieve Coutu-Lavigne, lepetittableaunoir@gmail.com"
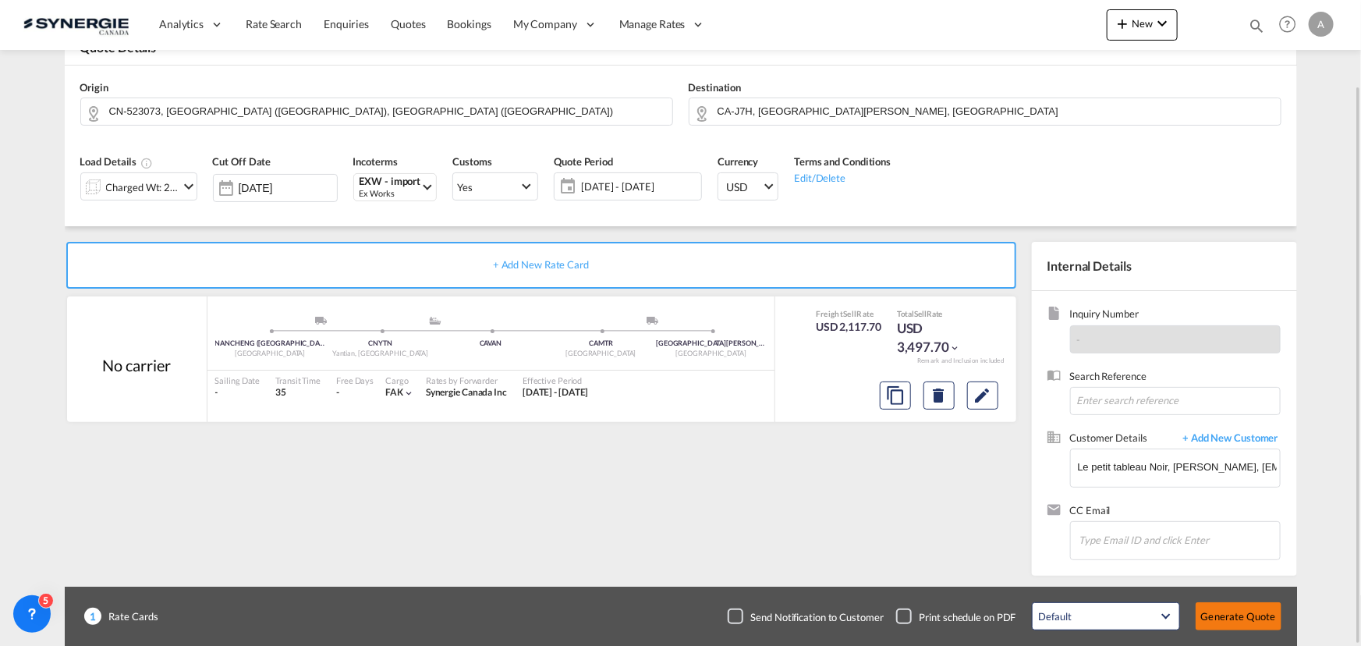
click at [1236, 614] on button "Generate Quote" at bounding box center [1238, 616] width 86 height 28
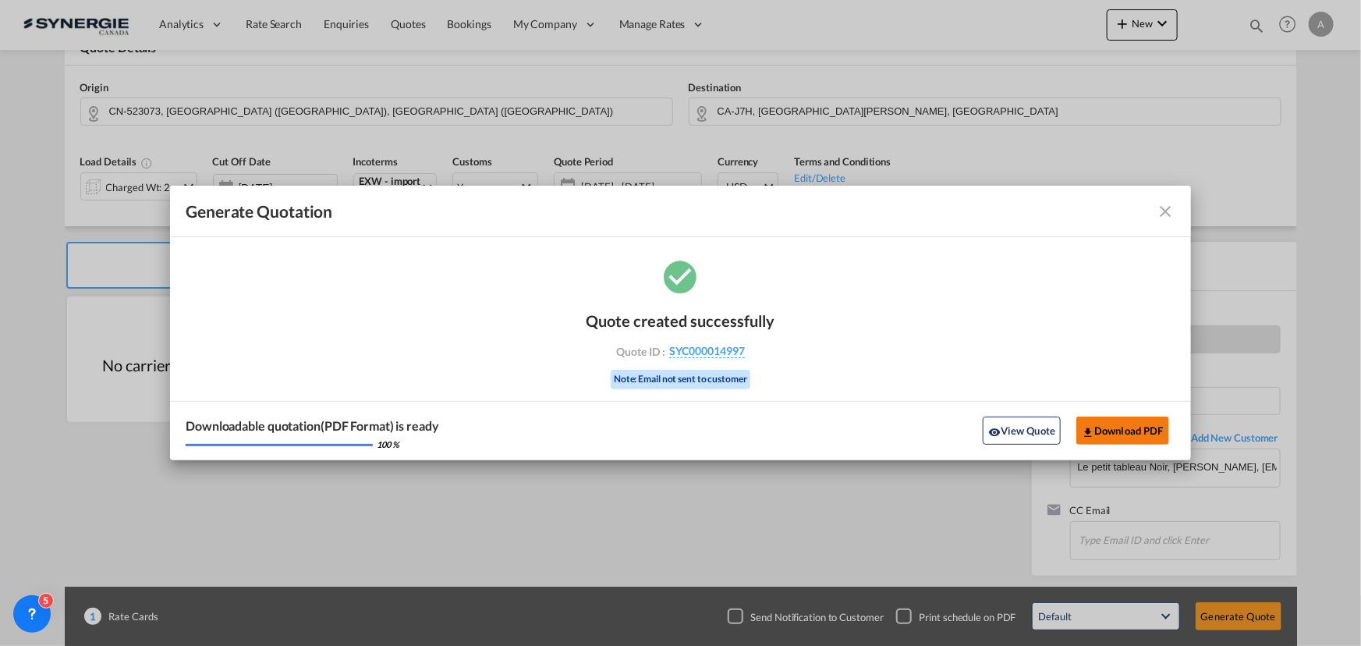
click at [1115, 433] on button "Download PDF" at bounding box center [1122, 430] width 93 height 28
click at [1029, 430] on button "View Quote" at bounding box center [1021, 430] width 78 height 28
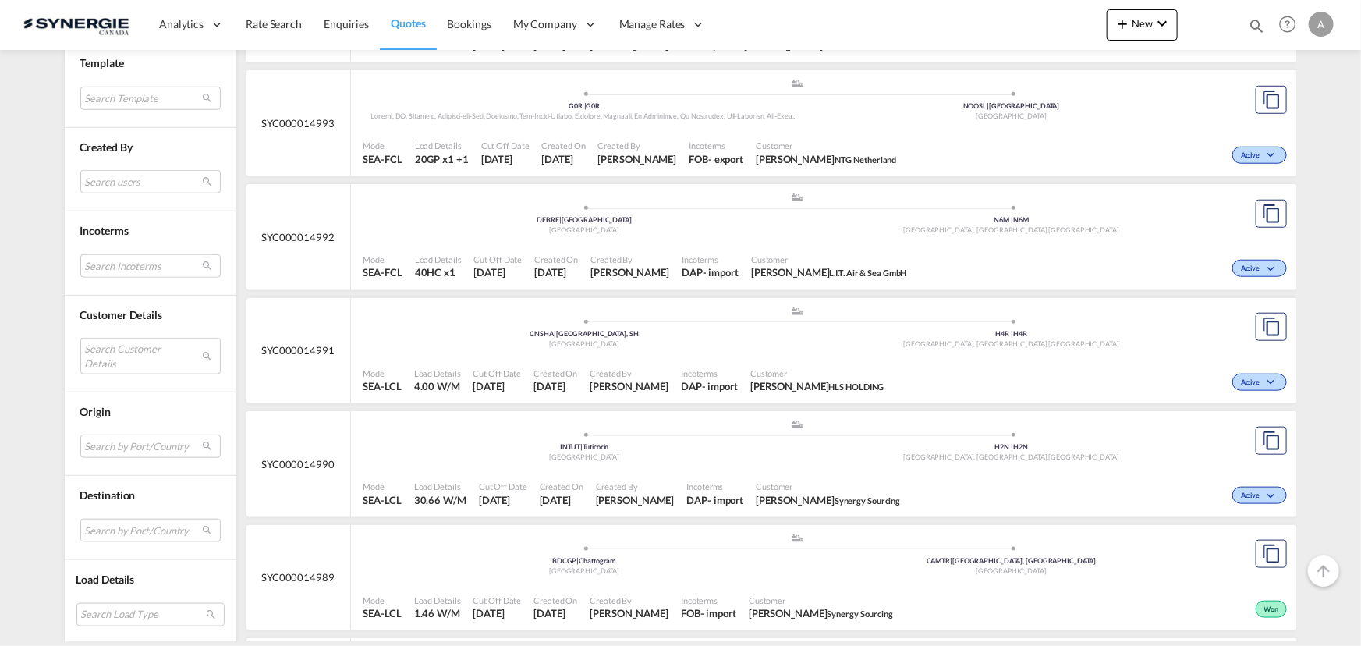
scroll to position [850, 0]
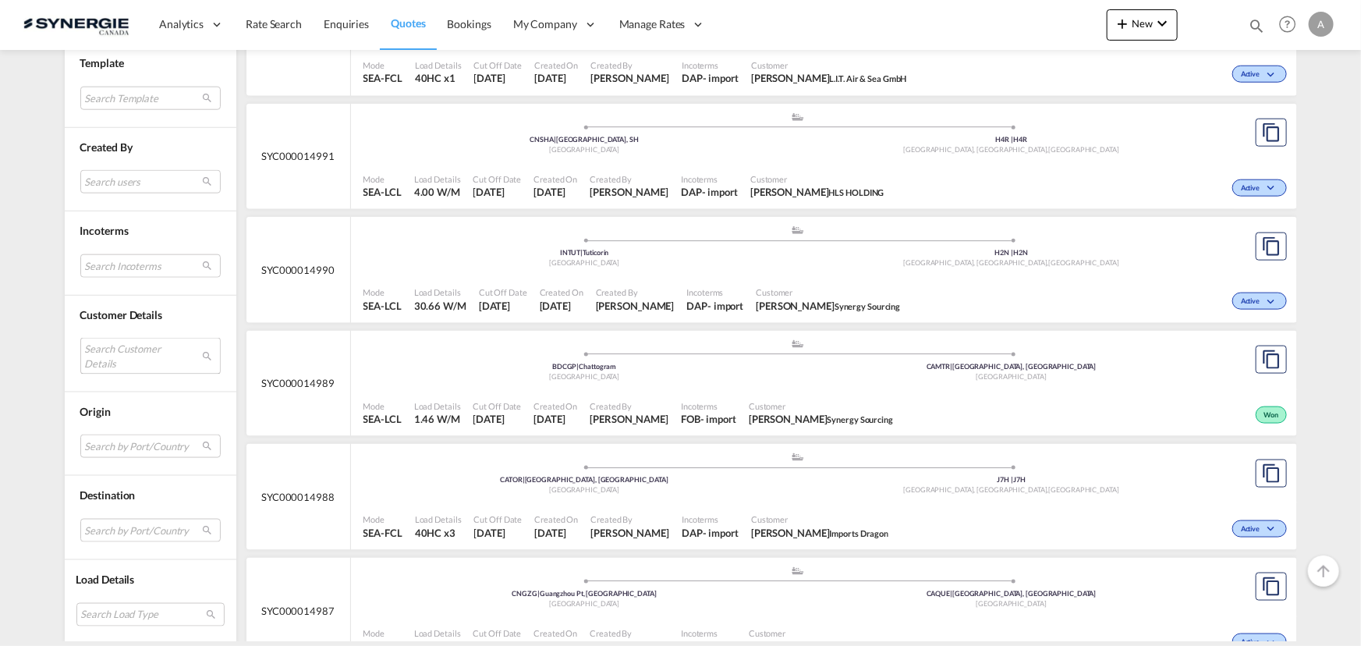
click at [133, 353] on md-select "Search Customer Details user name user [PERSON_NAME] [PERSON_NAME][EMAIL_ADDRES…" at bounding box center [150, 356] width 140 height 36
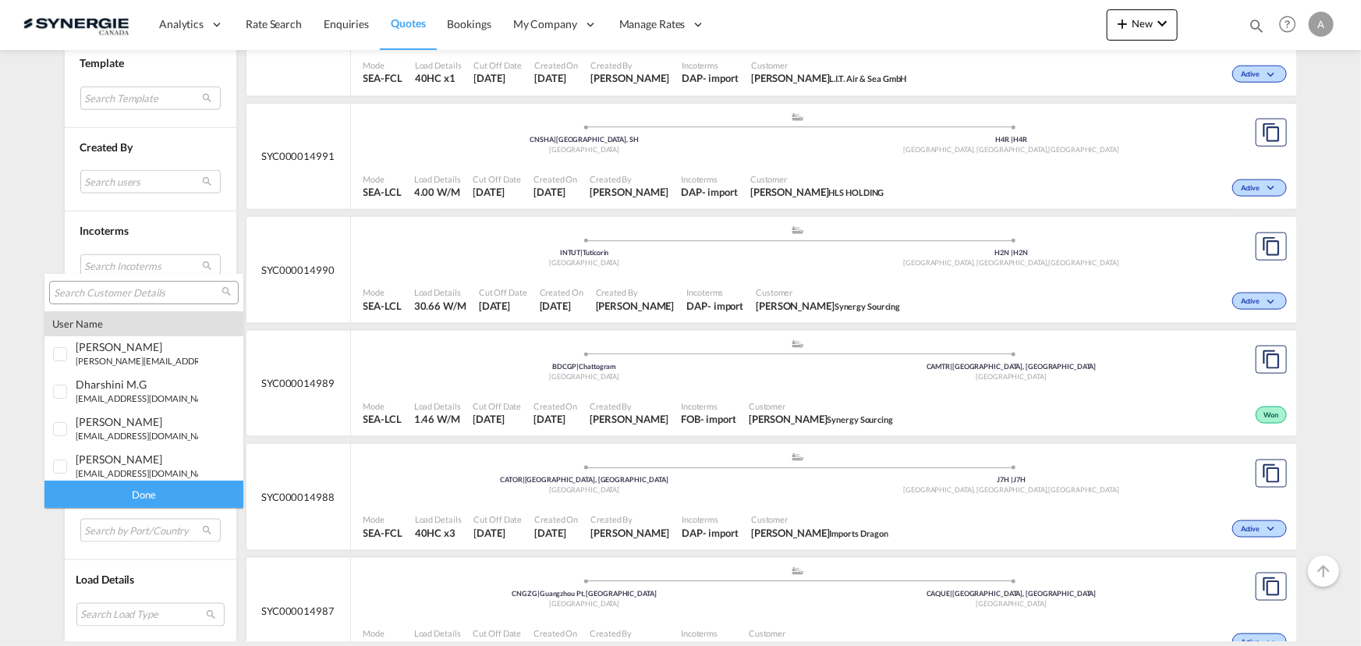
click at [126, 291] on input "search" at bounding box center [138, 293] width 168 height 14
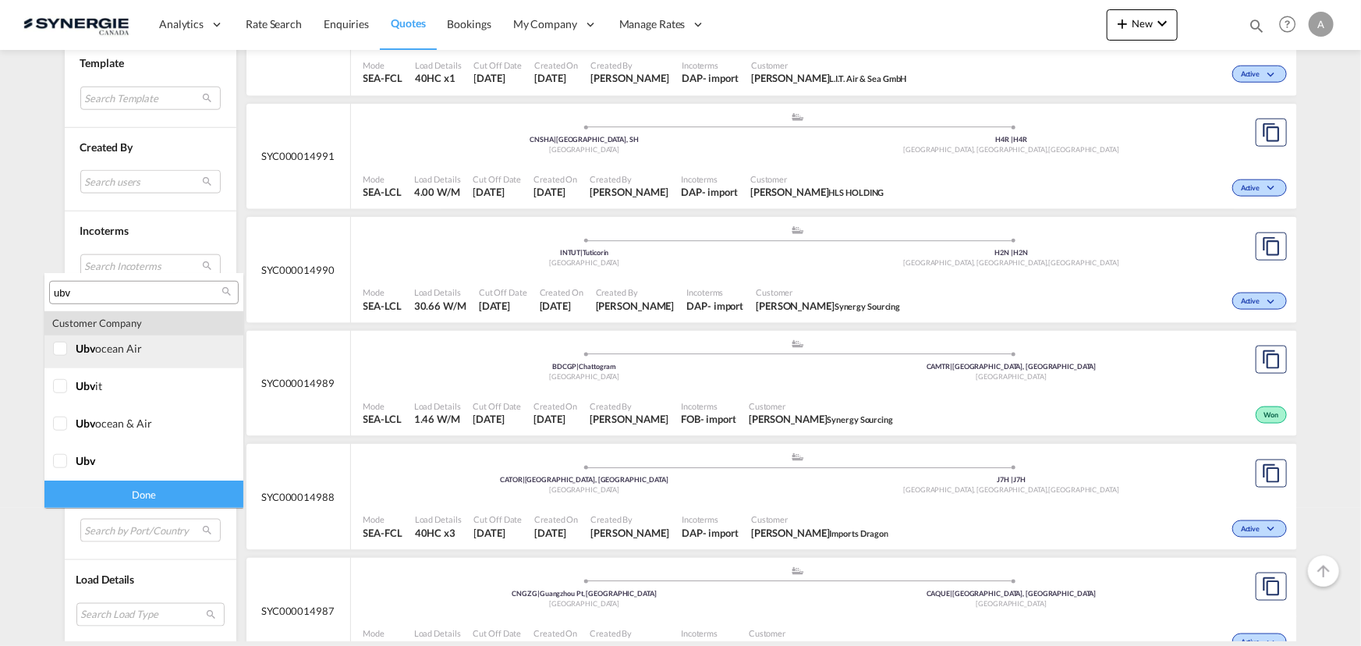
type input "ubv"
click at [85, 353] on span "ubv" at bounding box center [85, 348] width 19 height 13
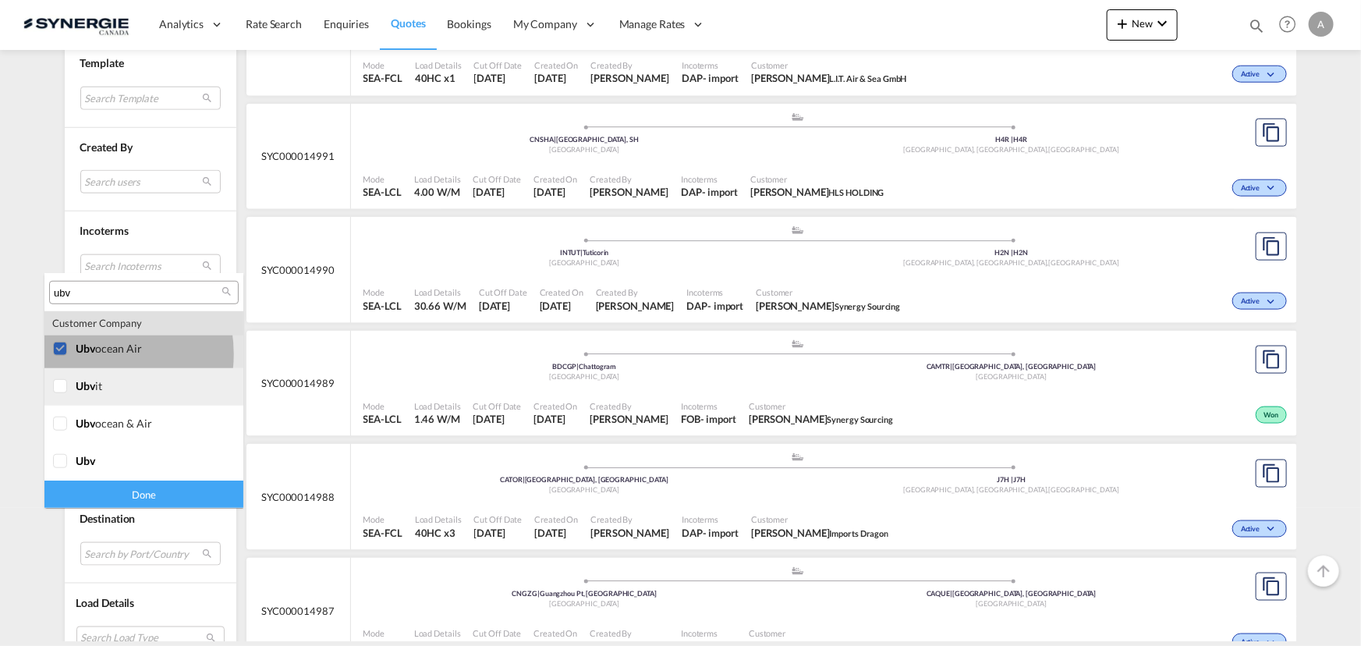
click at [69, 391] on div at bounding box center [61, 387] width 16 height 16
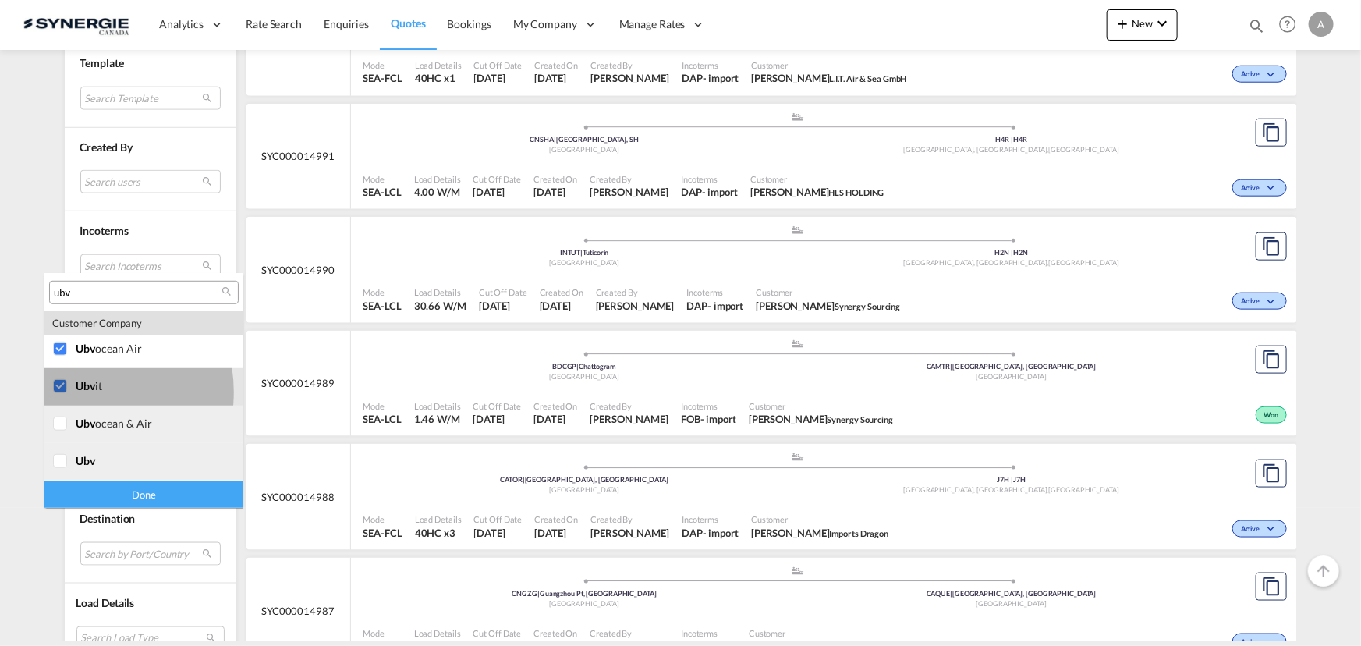
drag, startPoint x: 70, startPoint y: 419, endPoint x: 73, endPoint y: 442, distance: 23.5
click at [69, 419] on div at bounding box center [61, 424] width 16 height 16
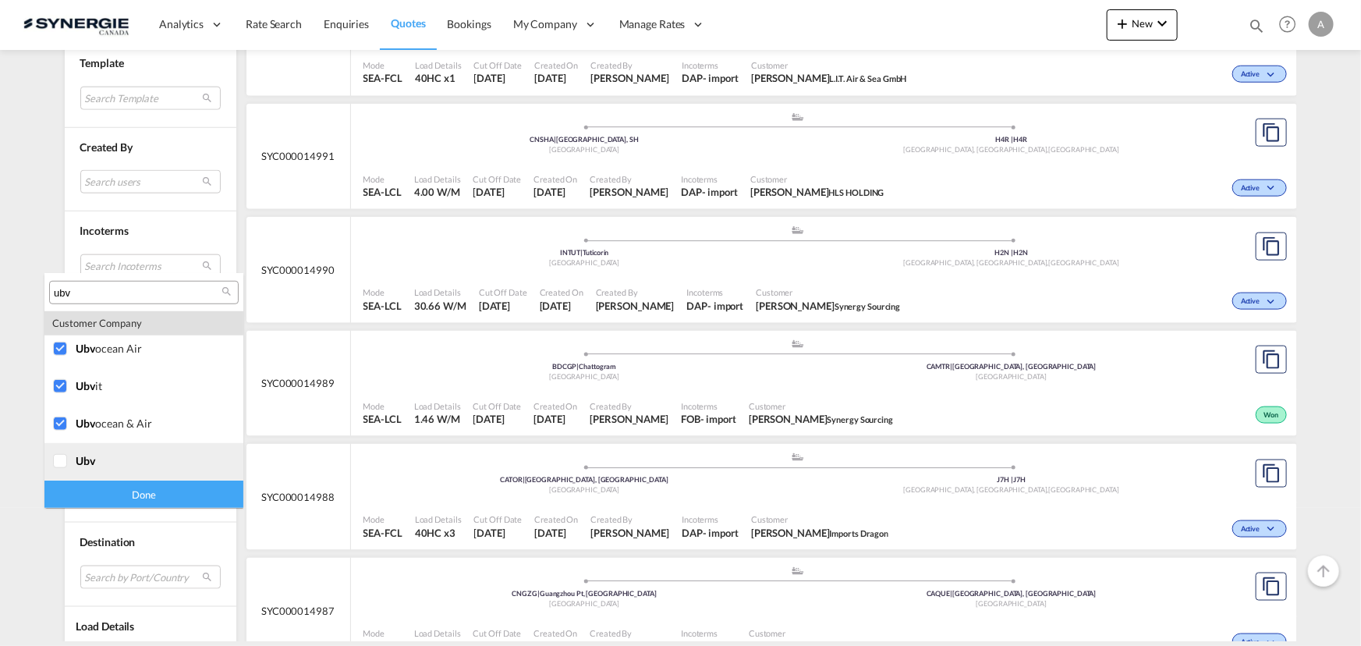
click at [69, 460] on div at bounding box center [61, 462] width 16 height 16
click at [139, 491] on div "Done" at bounding box center [143, 493] width 199 height 27
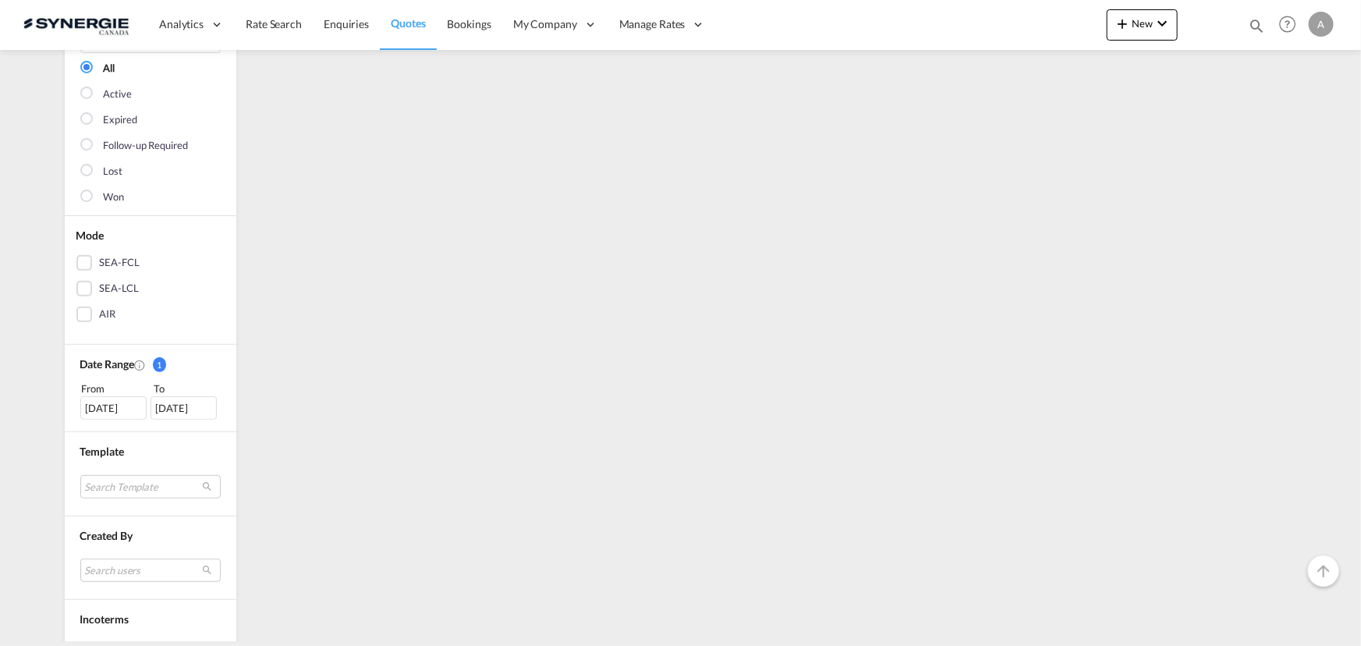
scroll to position [0, 0]
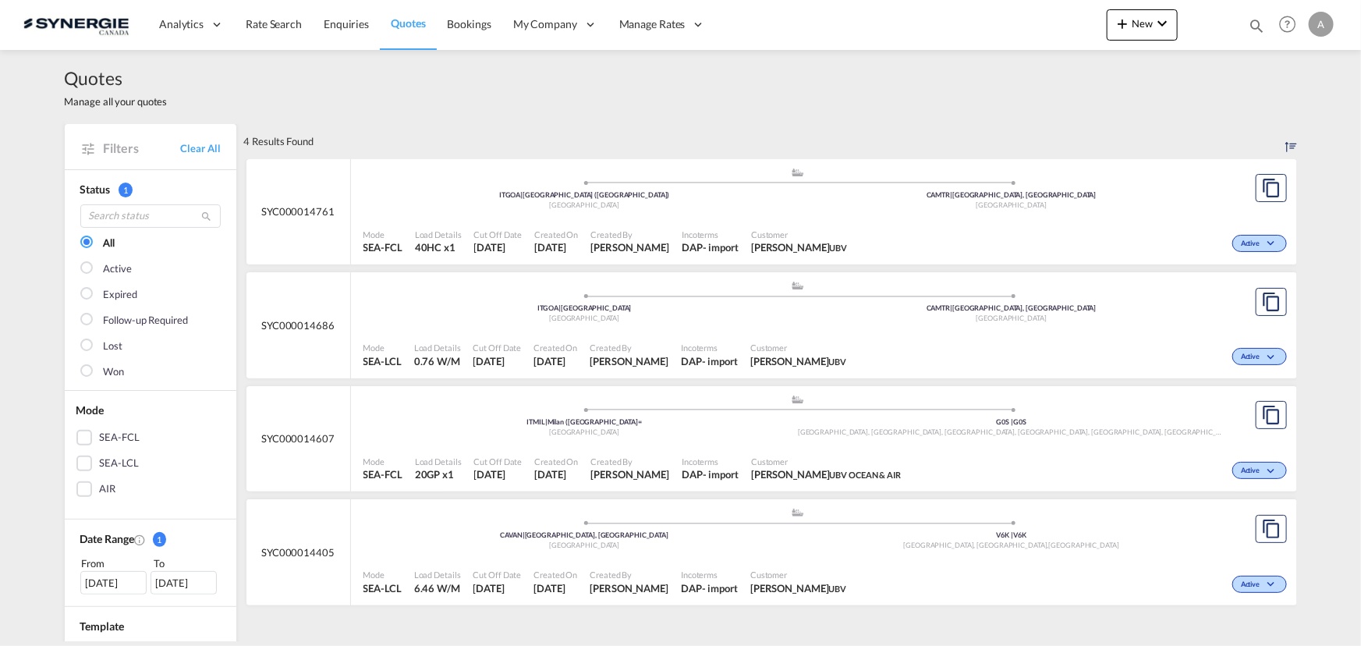
click at [661, 218] on div "Mode SEA-FCL Load Details 40HC x1 Cut Off Date [DATE] Created On [DATE] Created…" at bounding box center [824, 241] width 946 height 47
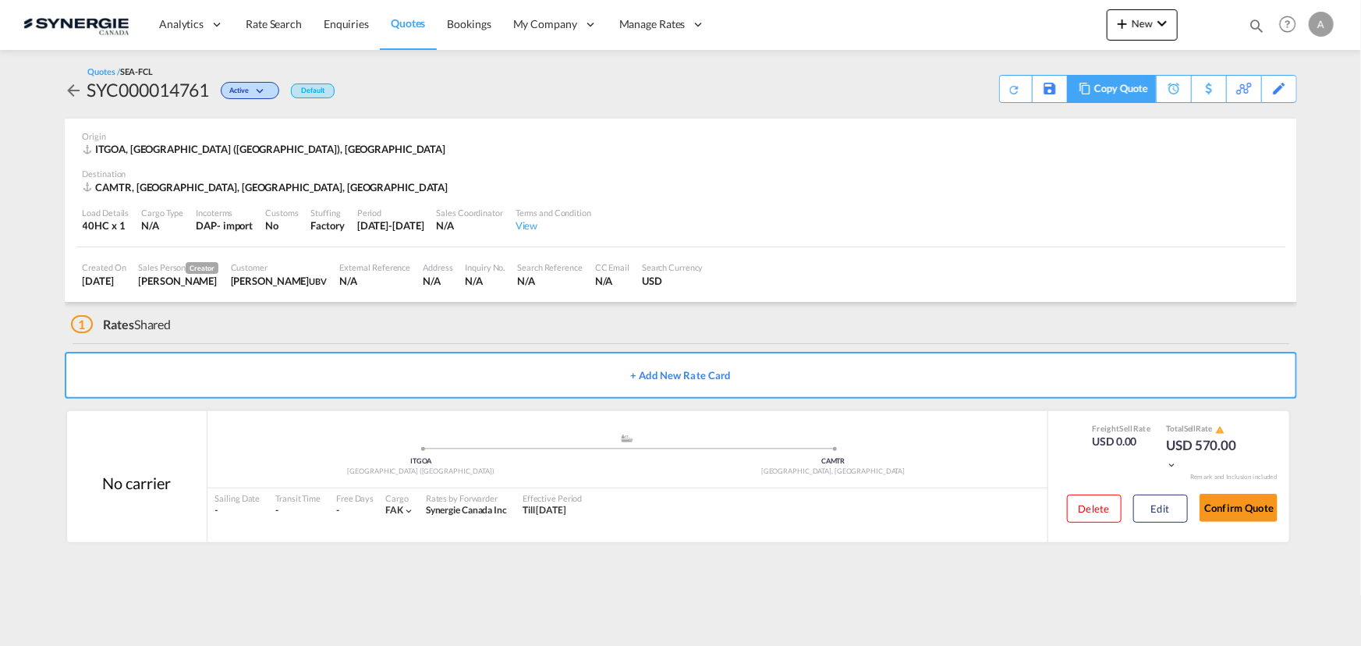
click at [1130, 87] on div "Copy Quote" at bounding box center [1120, 89] width 53 height 27
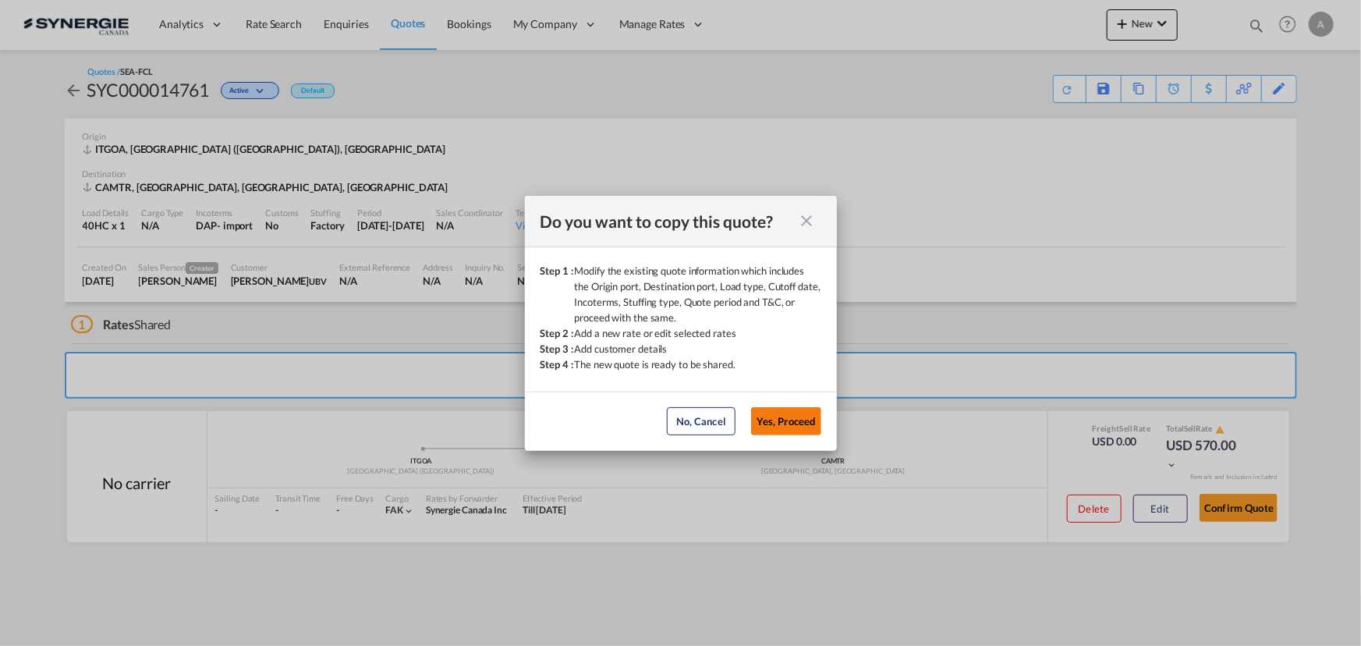
click at [798, 412] on button "Yes, Proceed" at bounding box center [786, 421] width 70 height 28
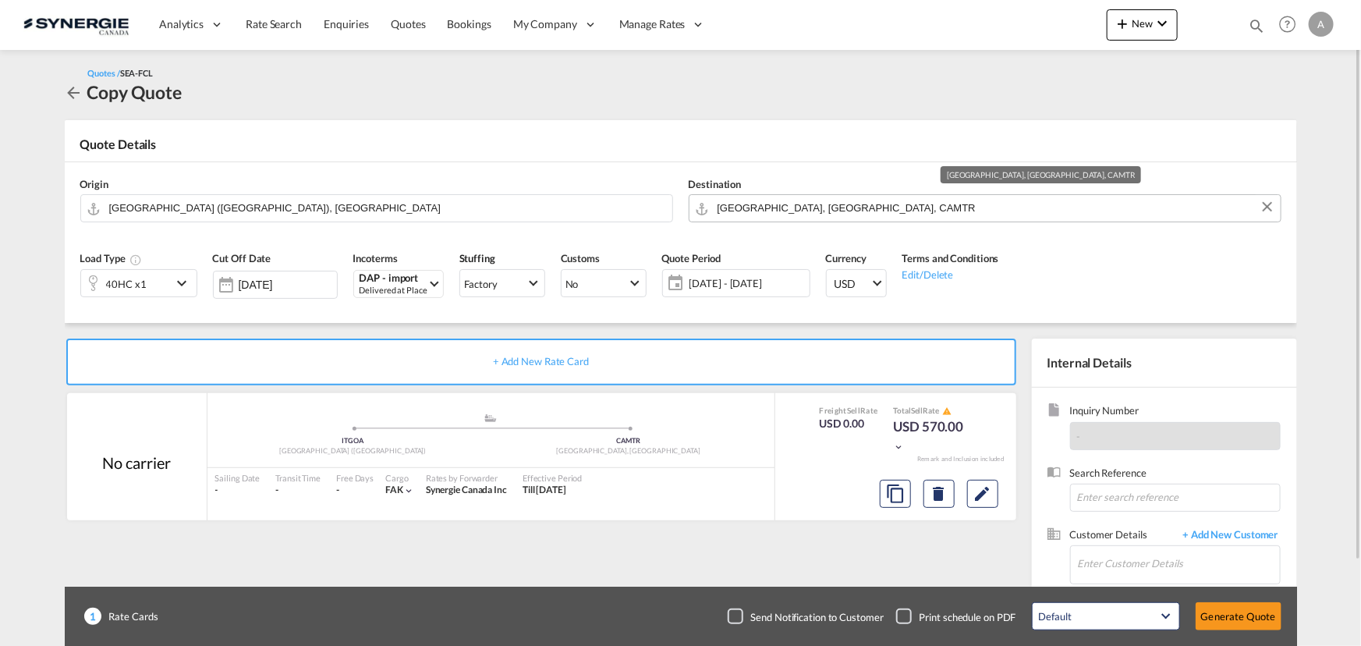
click at [834, 207] on input "[GEOGRAPHIC_DATA], [GEOGRAPHIC_DATA], CAMTR" at bounding box center [994, 207] width 555 height 27
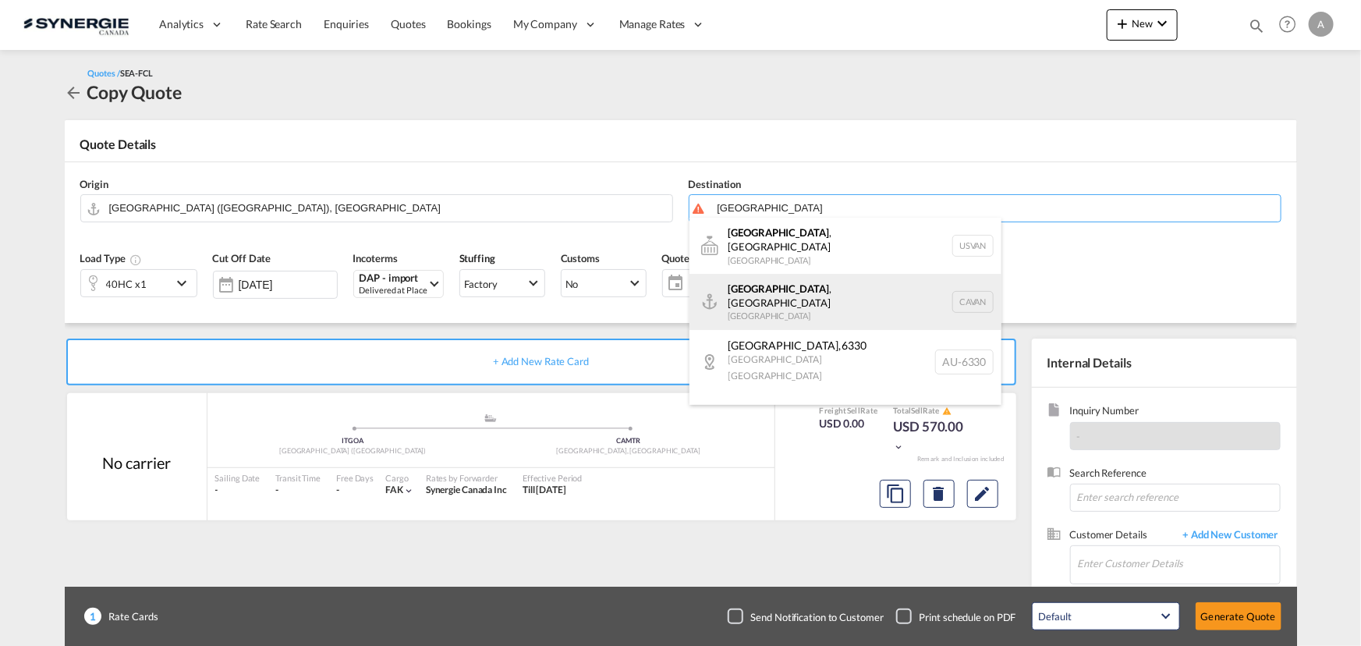
click at [763, 281] on div "[GEOGRAPHIC_DATA] , [GEOGRAPHIC_DATA] [GEOGRAPHIC_DATA] [GEOGRAPHIC_DATA]" at bounding box center [845, 302] width 312 height 56
type input "[GEOGRAPHIC_DATA], [GEOGRAPHIC_DATA], CAVAN"
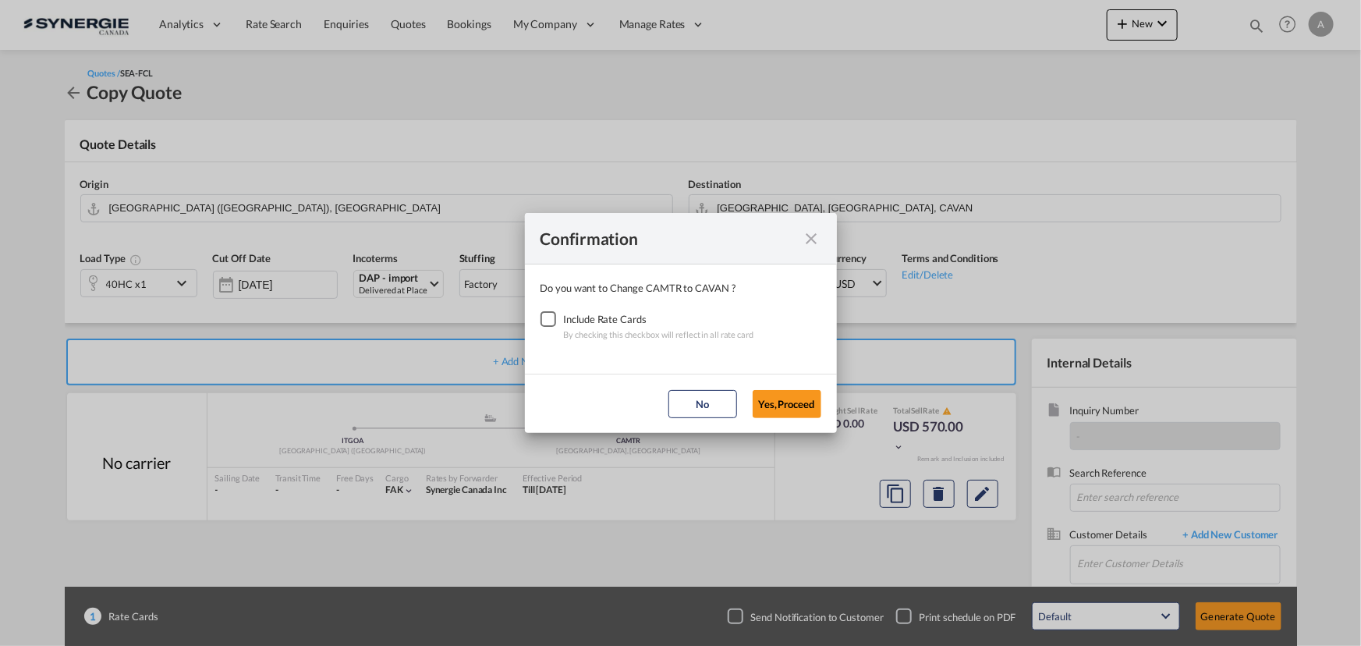
click at [540, 317] on div "Checkbox No Ink" at bounding box center [548, 319] width 16 height 16
click at [795, 407] on button "Yes,Proceed" at bounding box center [786, 404] width 69 height 28
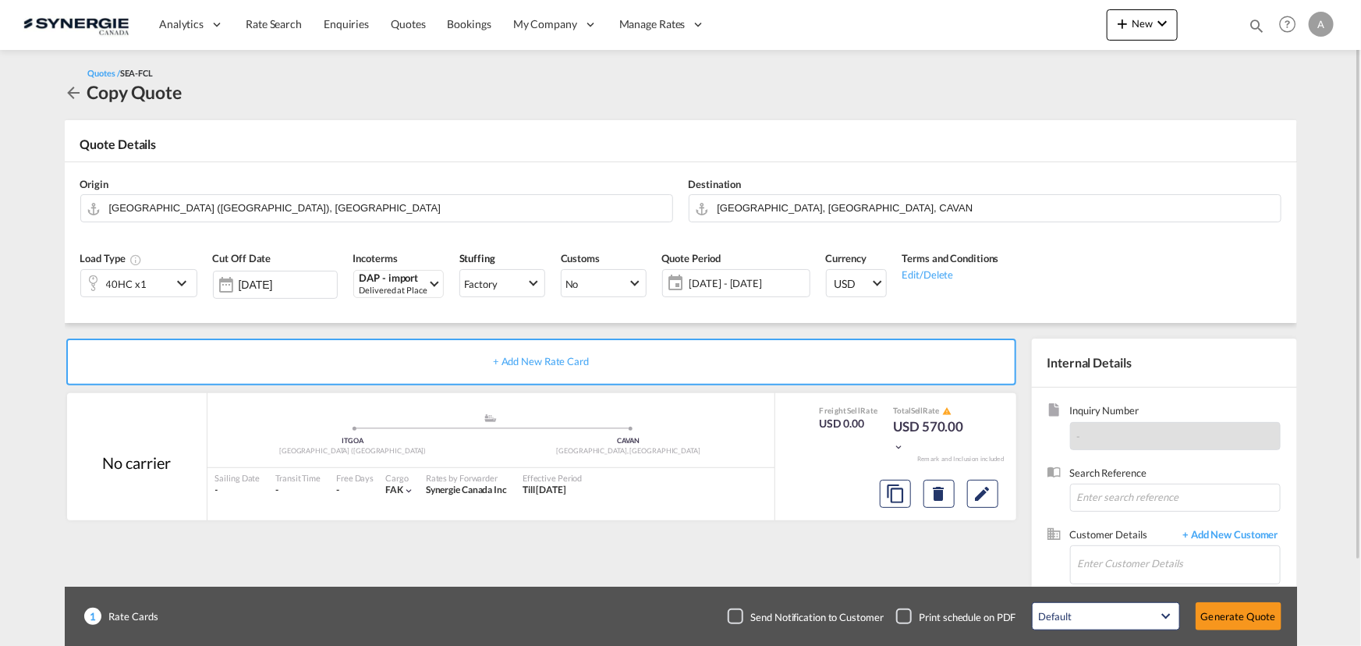
click at [100, 288] on div at bounding box center [93, 282] width 25 height 31
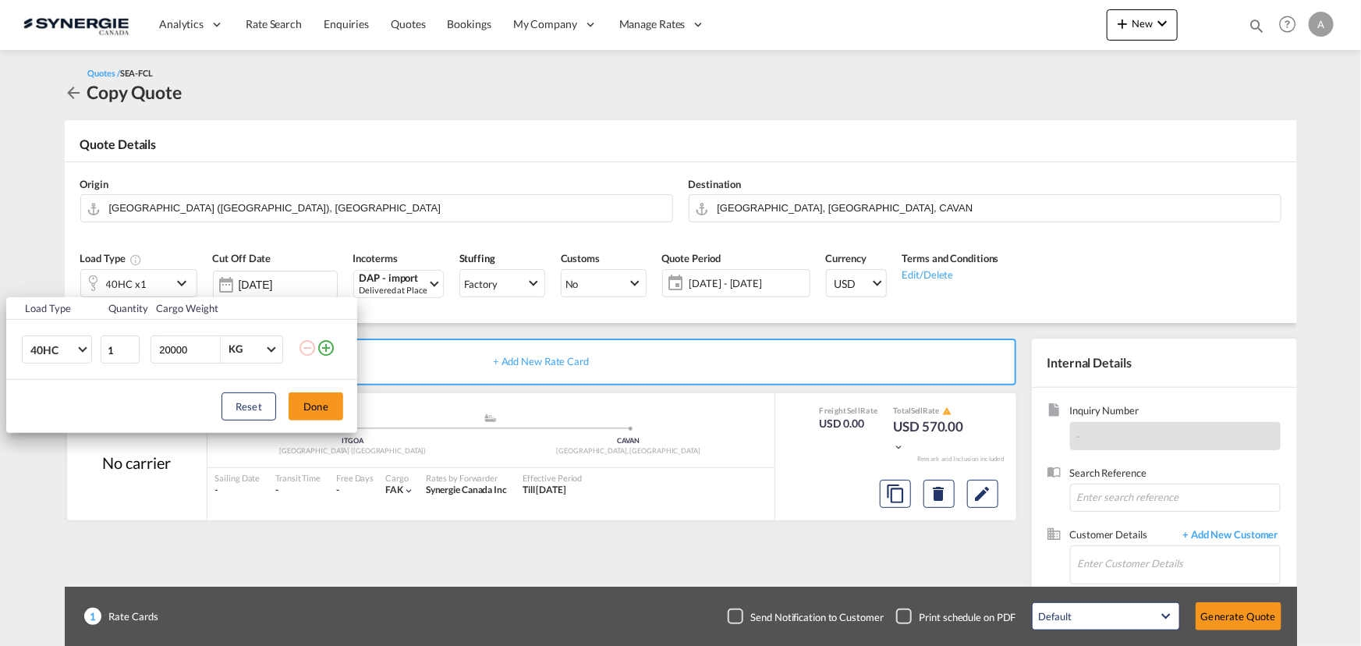
click at [320, 350] on md-icon "icon-plus-circle-outline" at bounding box center [326, 347] width 19 height 19
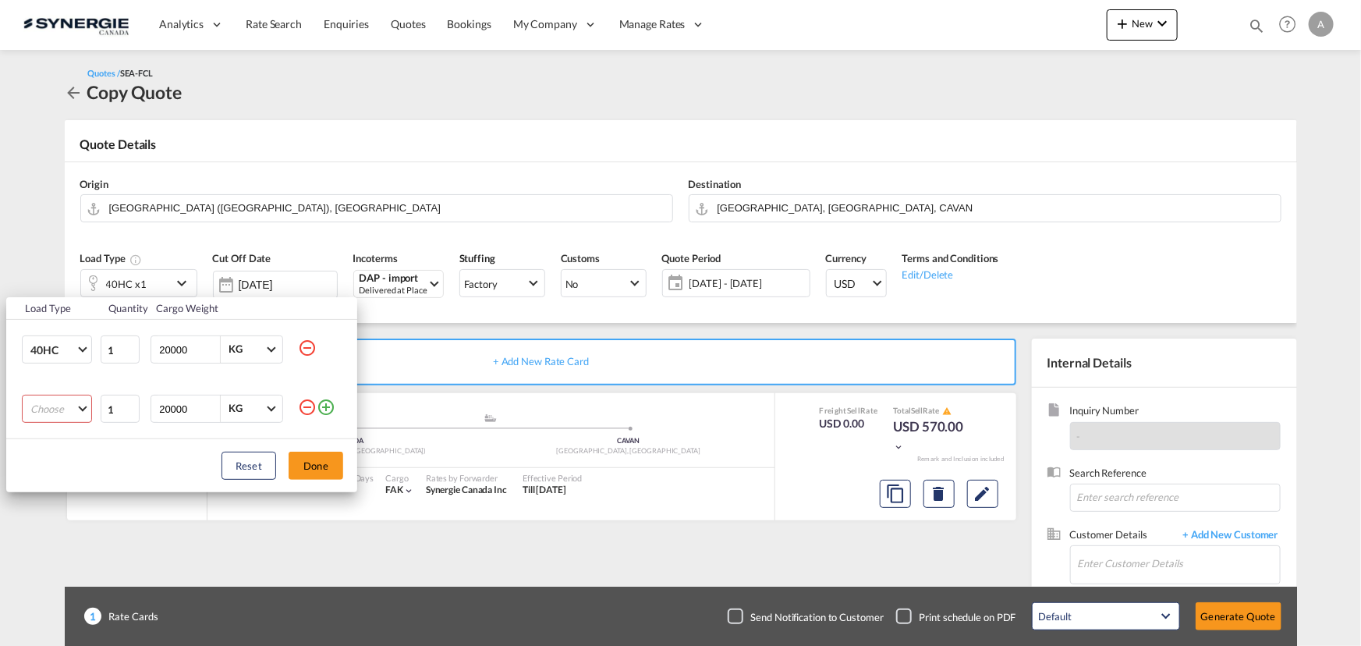
click at [43, 405] on md-select "Choose 20GP 40GP 40HC 45HC 20RE 40RE 40HR 20OT 40OT 20FR 40FR 40NR 20NR 45S 20T…" at bounding box center [57, 409] width 70 height 28
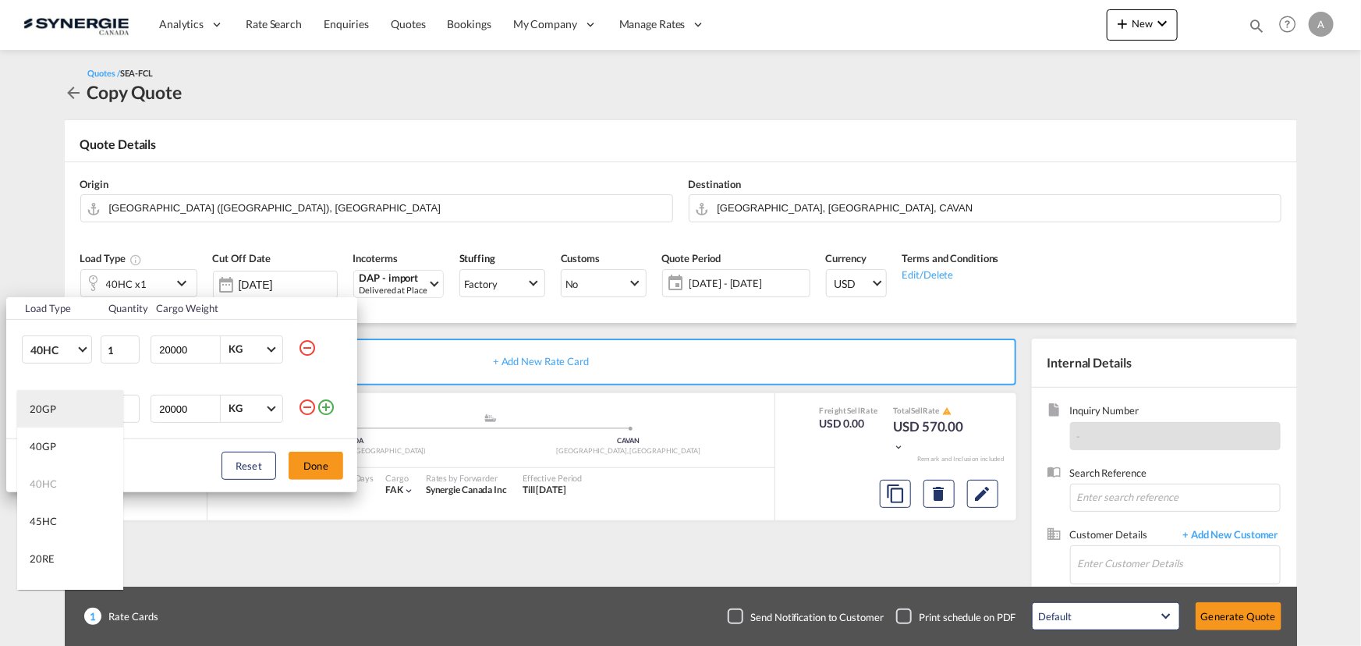
click at [52, 413] on div "20GP" at bounding box center [43, 409] width 27 height 14
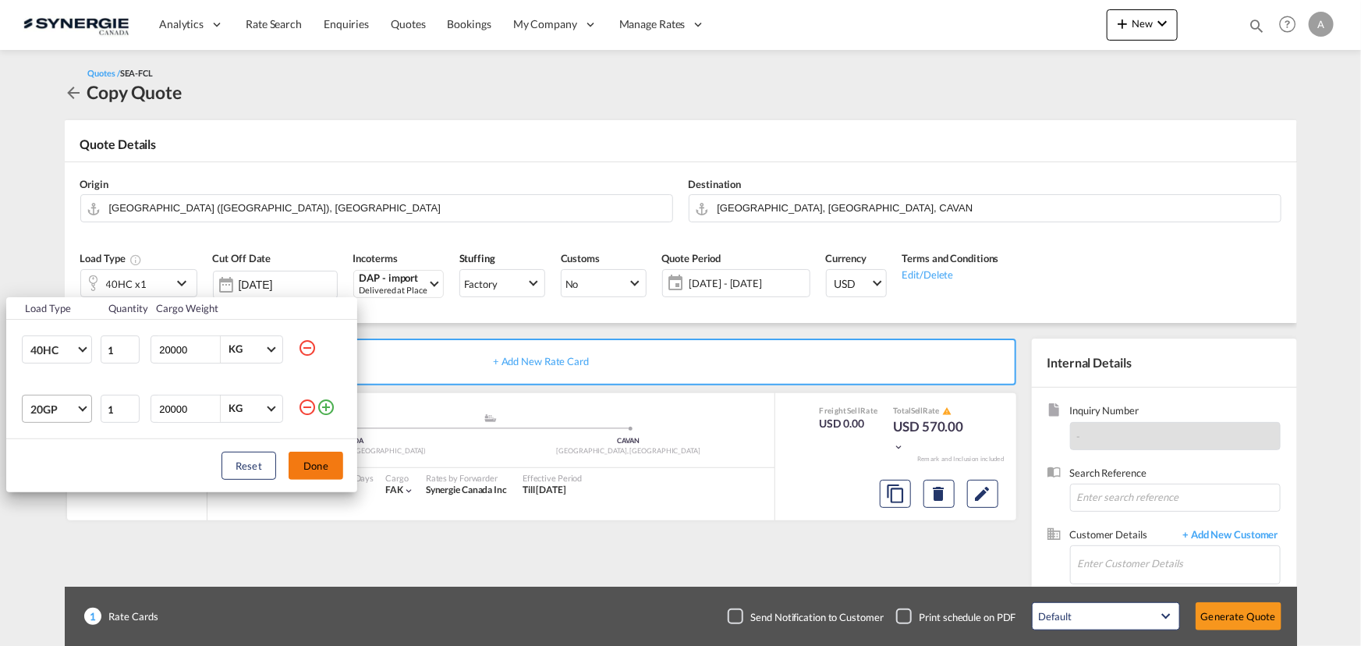
click at [325, 471] on button "Done" at bounding box center [315, 465] width 55 height 28
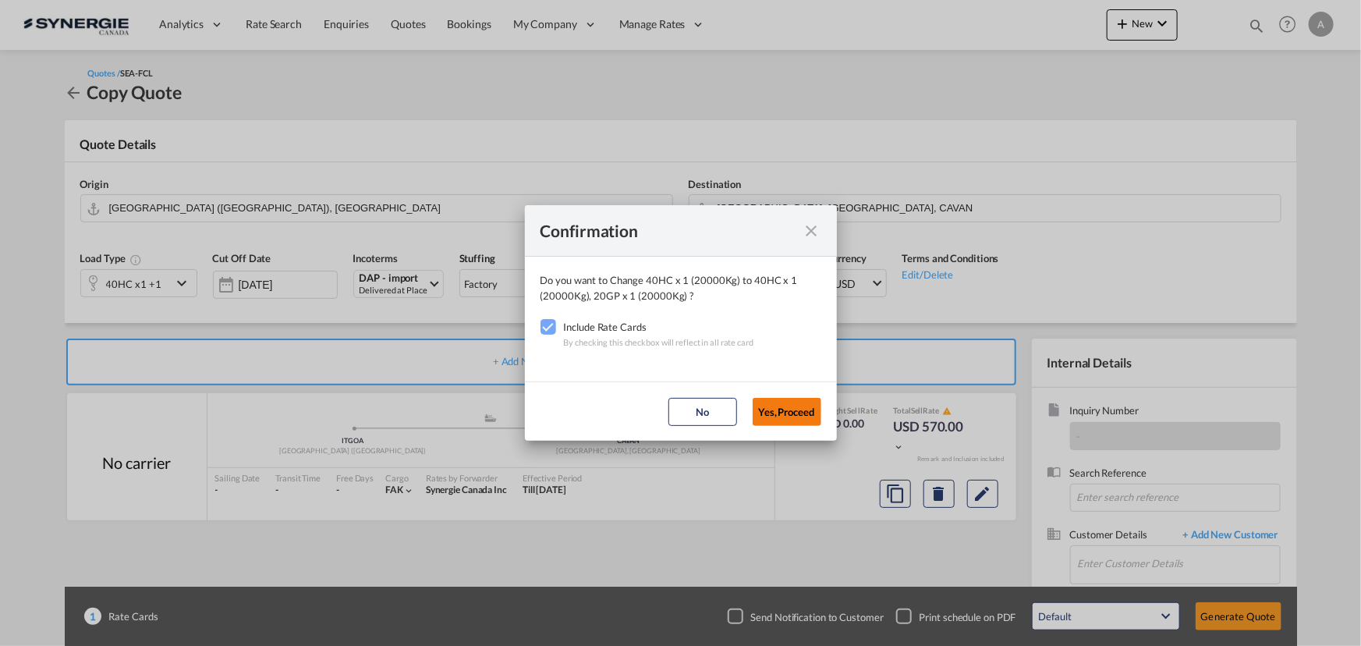
click at [787, 413] on button "Yes,Proceed" at bounding box center [786, 412] width 69 height 28
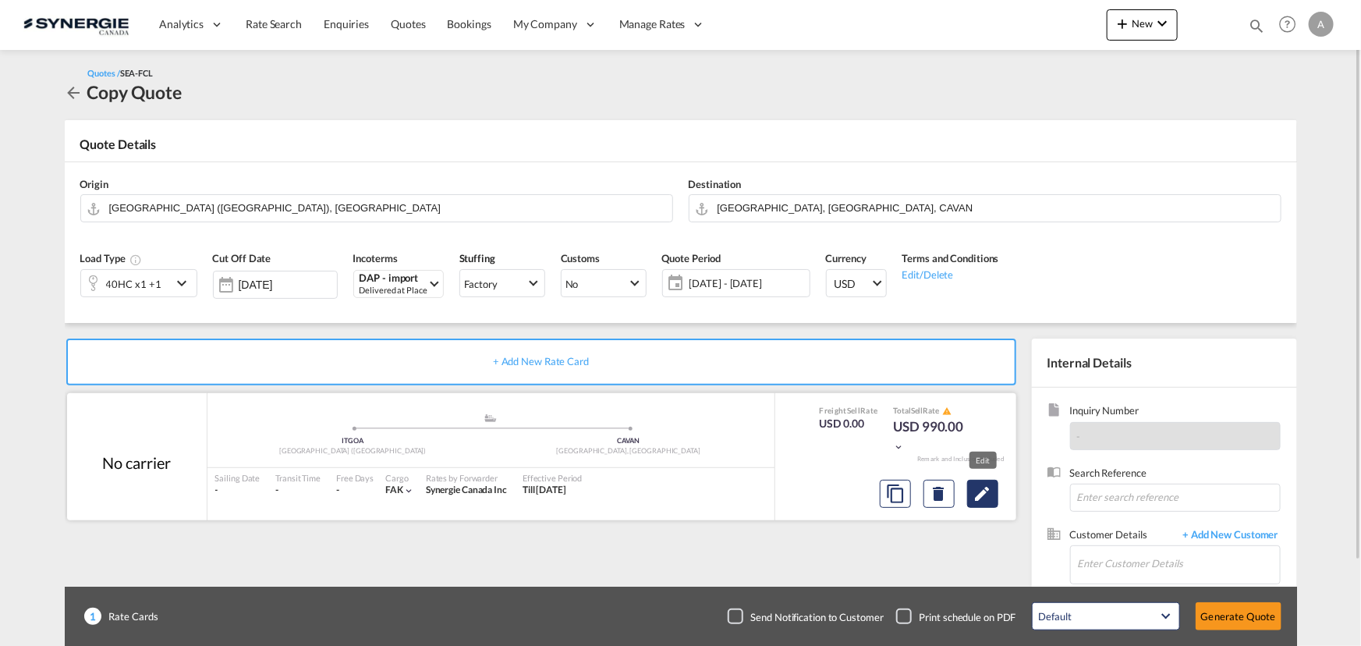
click at [985, 492] on md-icon "Edit" at bounding box center [982, 493] width 19 height 19
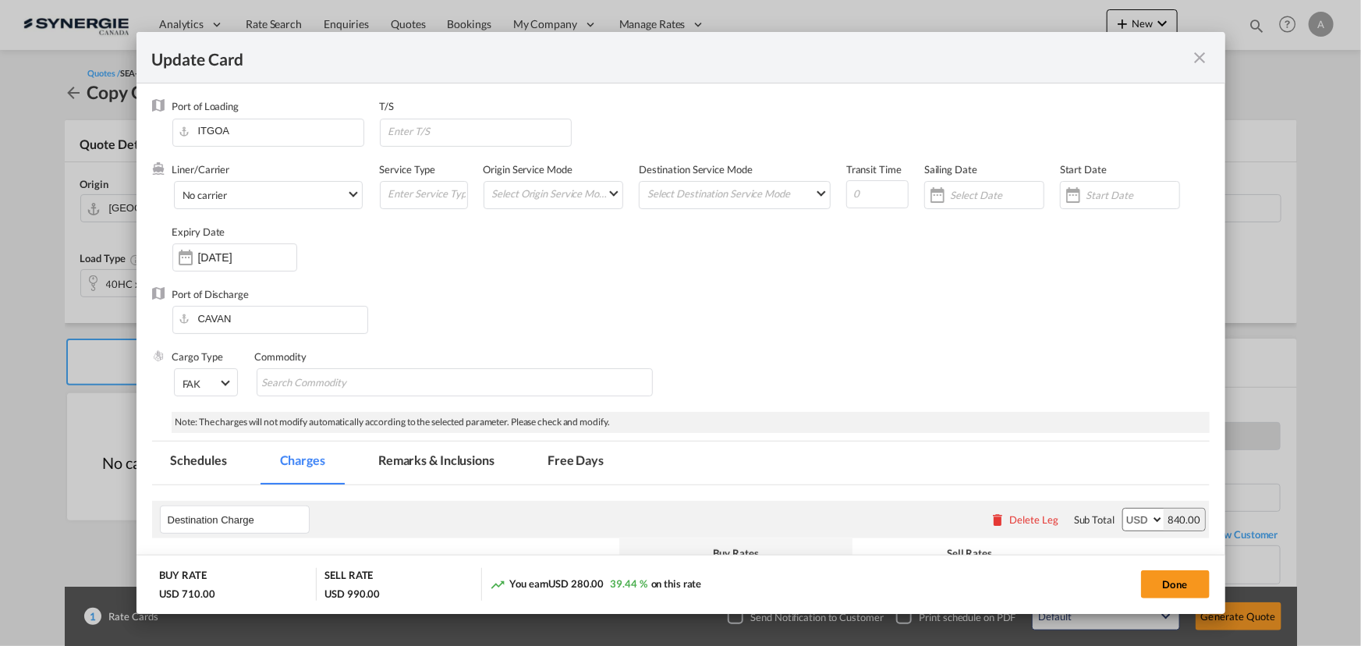
select select "per container"
select select "per B/L"
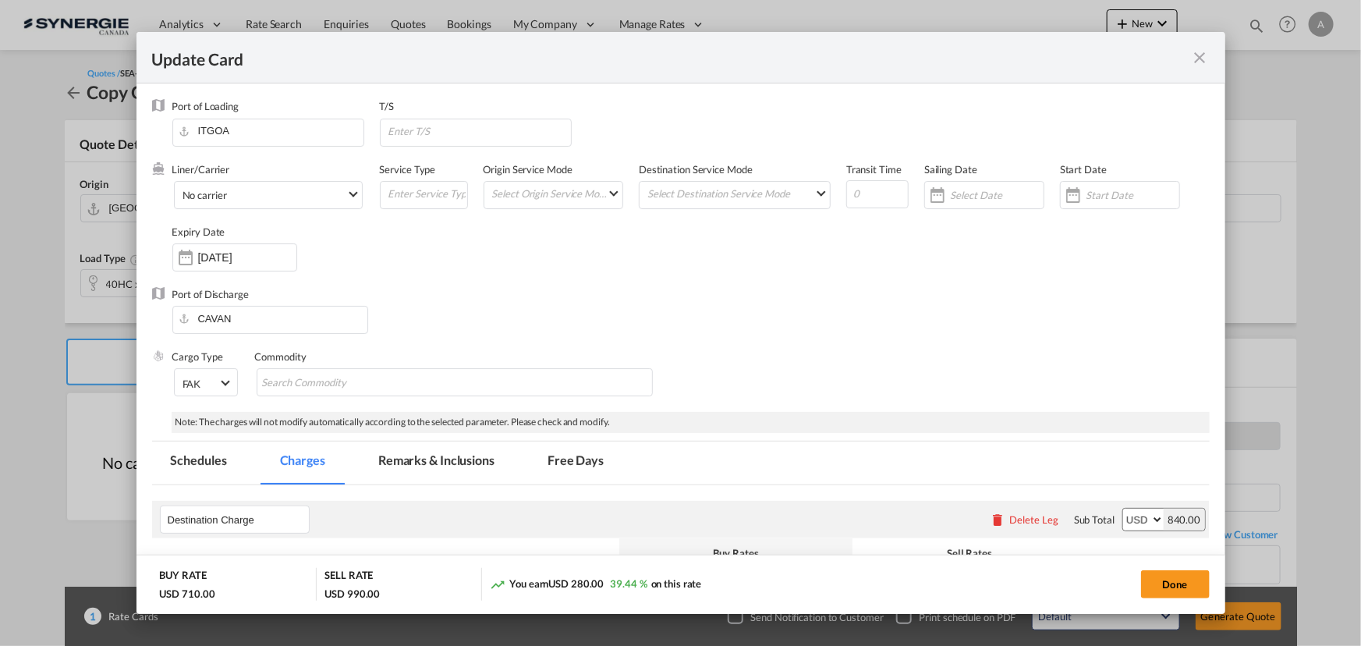
select select "per shipment"
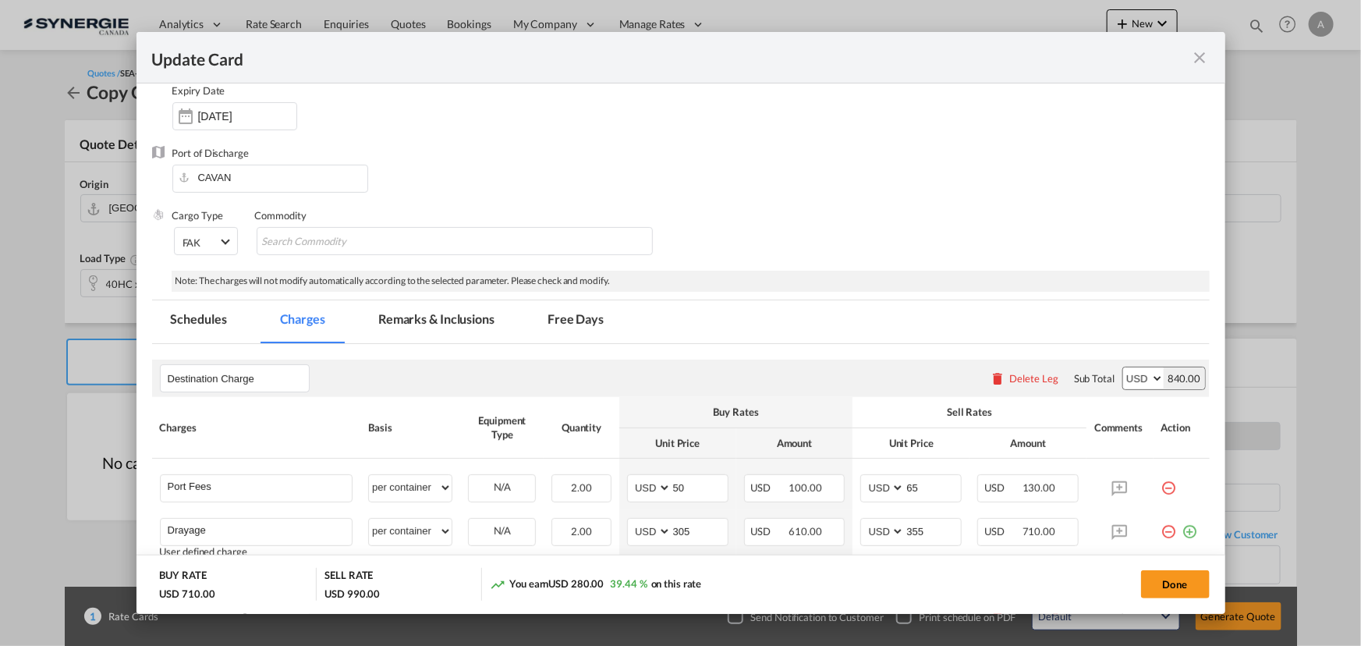
click at [455, 330] on md-tab-item "Remarks & Inclusions" at bounding box center [436, 321] width 154 height 43
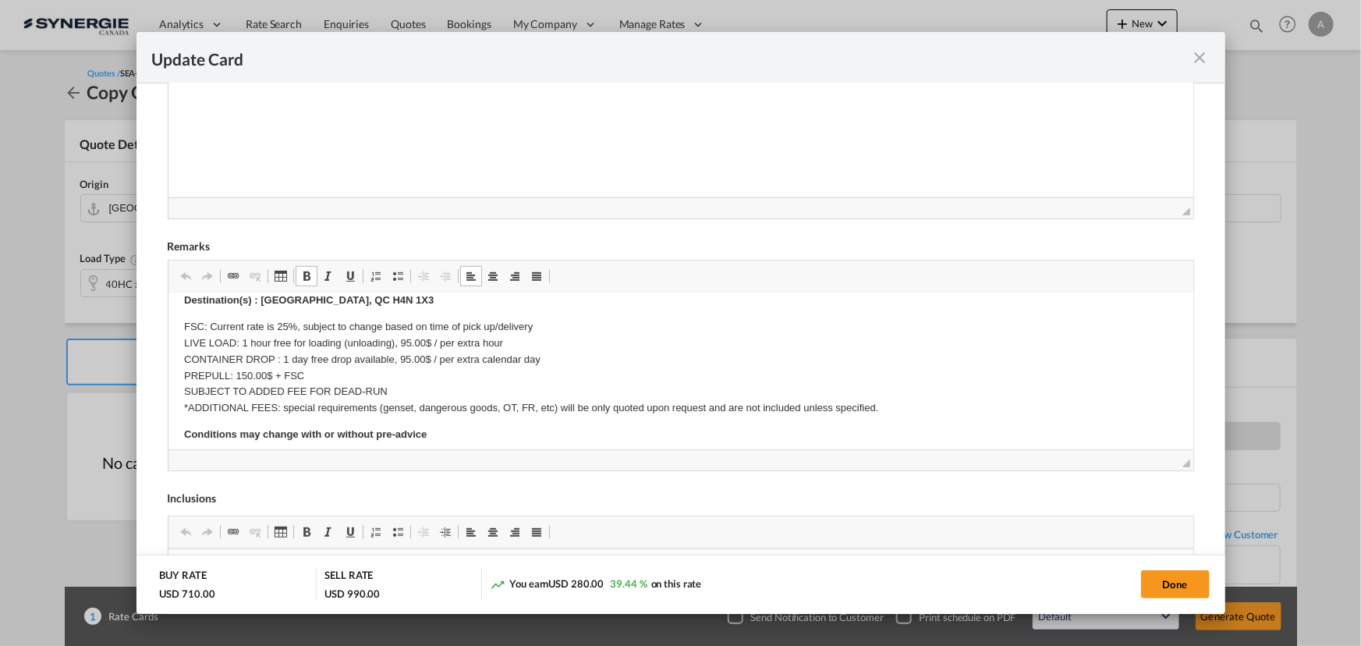
scroll to position [141, 0]
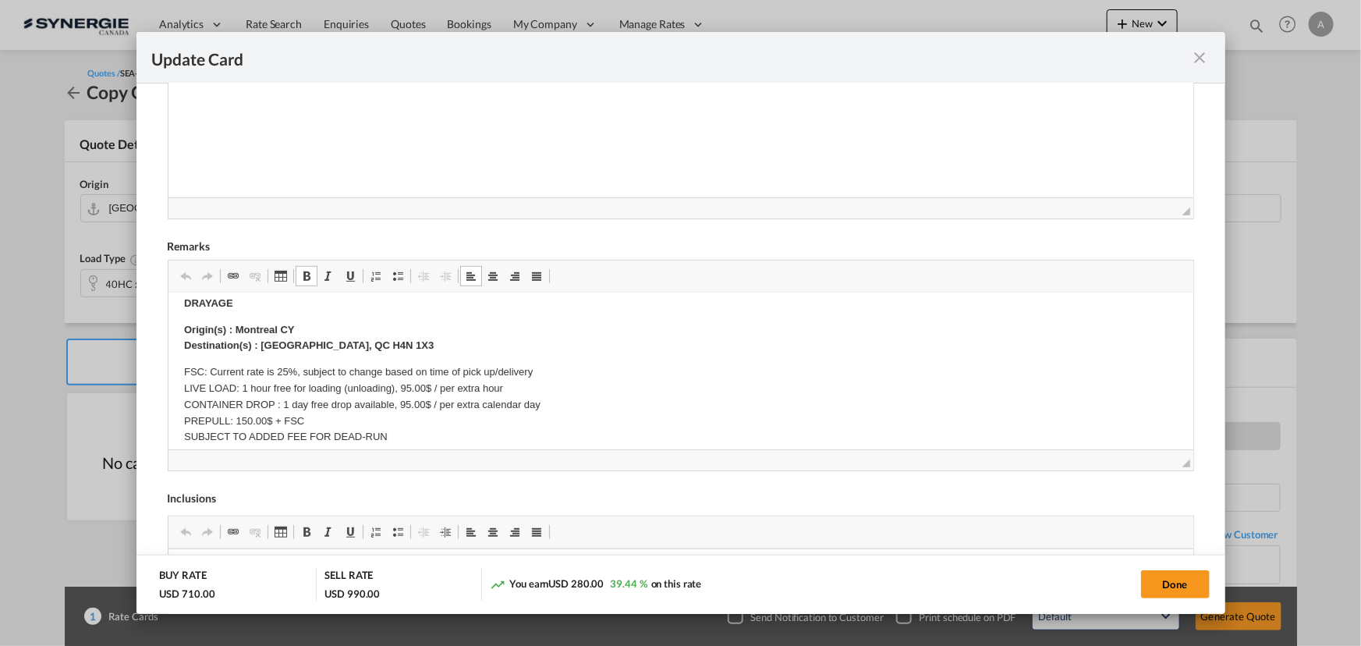
click at [360, 349] on strong "Origin(s) : Montreal CY Destination(s) : [GEOGRAPHIC_DATA] 1X3" at bounding box center [308, 338] width 250 height 28
drag, startPoint x: 395, startPoint y: 346, endPoint x: 260, endPoint y: 345, distance: 134.9
click at [260, 345] on p "Origin(s) : Montreal CY Destination(s) : [GEOGRAPHIC_DATA] 1X3" at bounding box center [679, 338] width 993 height 33
click at [254, 330] on strong "Origin(s) : Montreal CY Destination(s) : [GEOGRAPHIC_DATA] – [GEOGRAPHIC_DATA],…" at bounding box center [449, 338] width 533 height 28
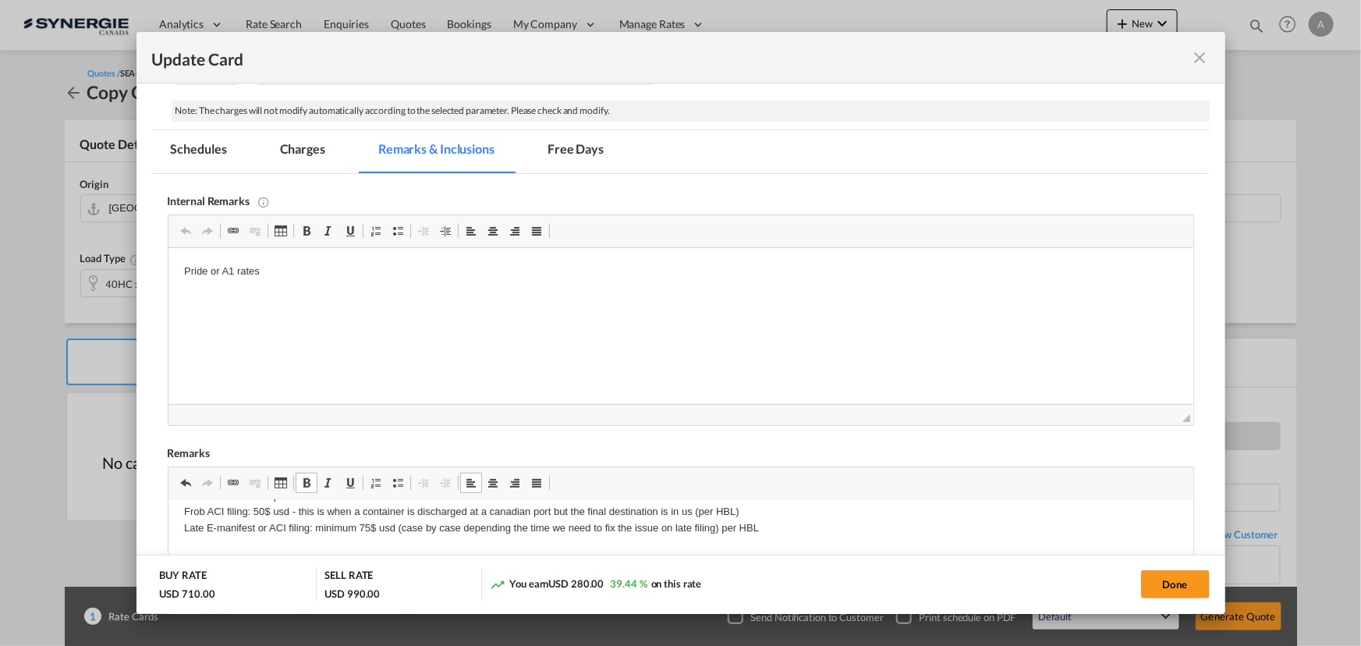
scroll to position [305, 0]
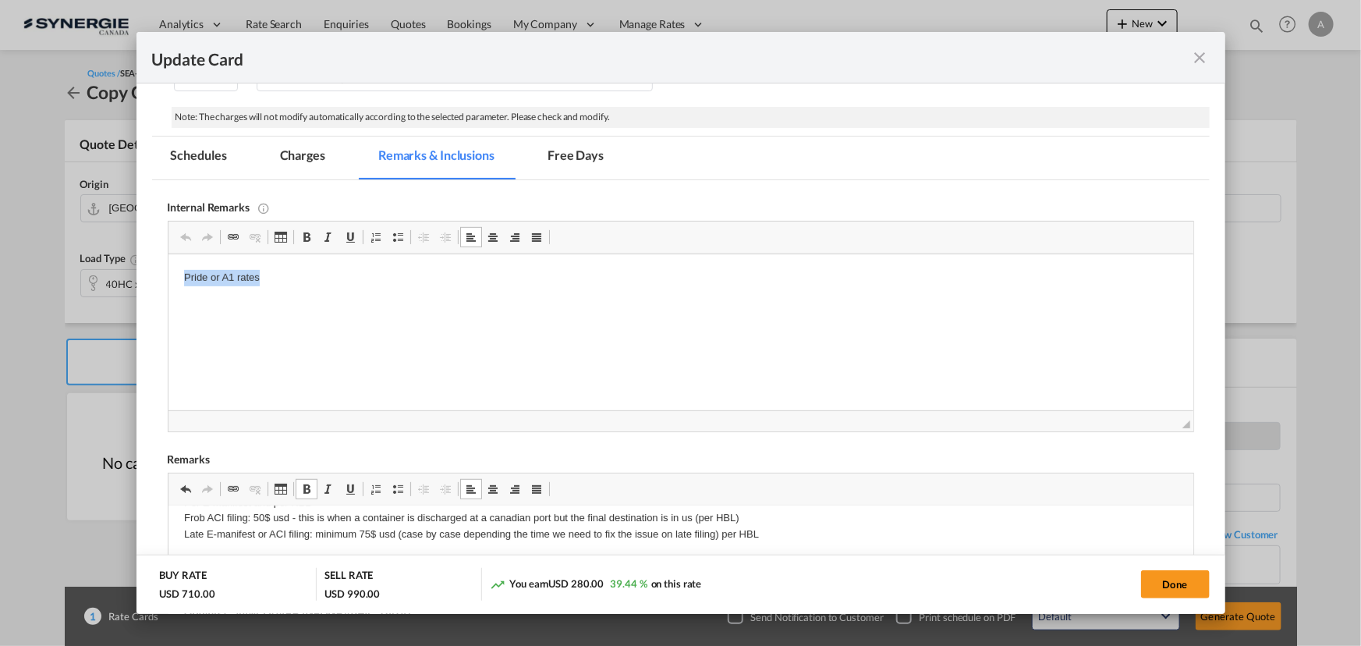
drag, startPoint x: 270, startPoint y: 281, endPoint x: -115, endPoint y: 248, distance: 386.6
click at [168, 254] on html "Pride or A1 rates" at bounding box center [680, 278] width 1025 height 48
click at [295, 293] on html "SANDHAR -" at bounding box center [680, 278] width 1025 height 48
click at [1157, 590] on button "Done" at bounding box center [1175, 584] width 69 height 28
type input "[DATE]"
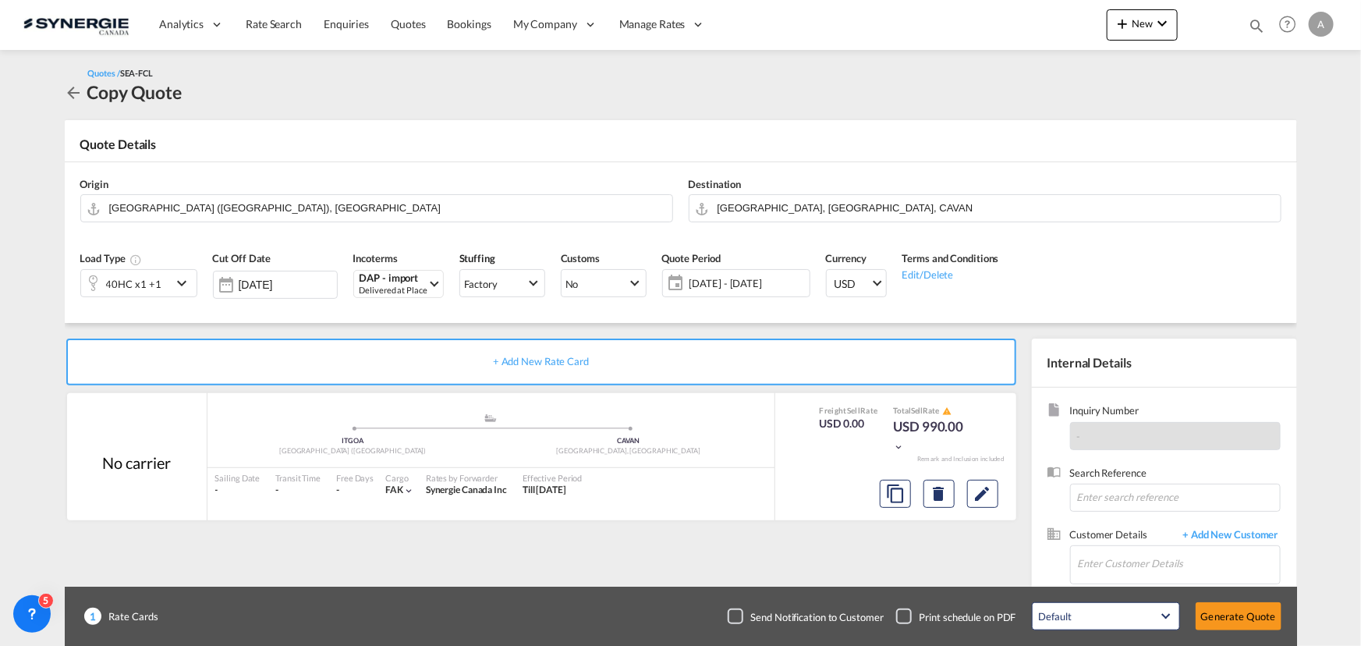
scroll to position [234, 0]
click at [1185, 555] on input "Enter Customer Details" at bounding box center [1179, 563] width 202 height 35
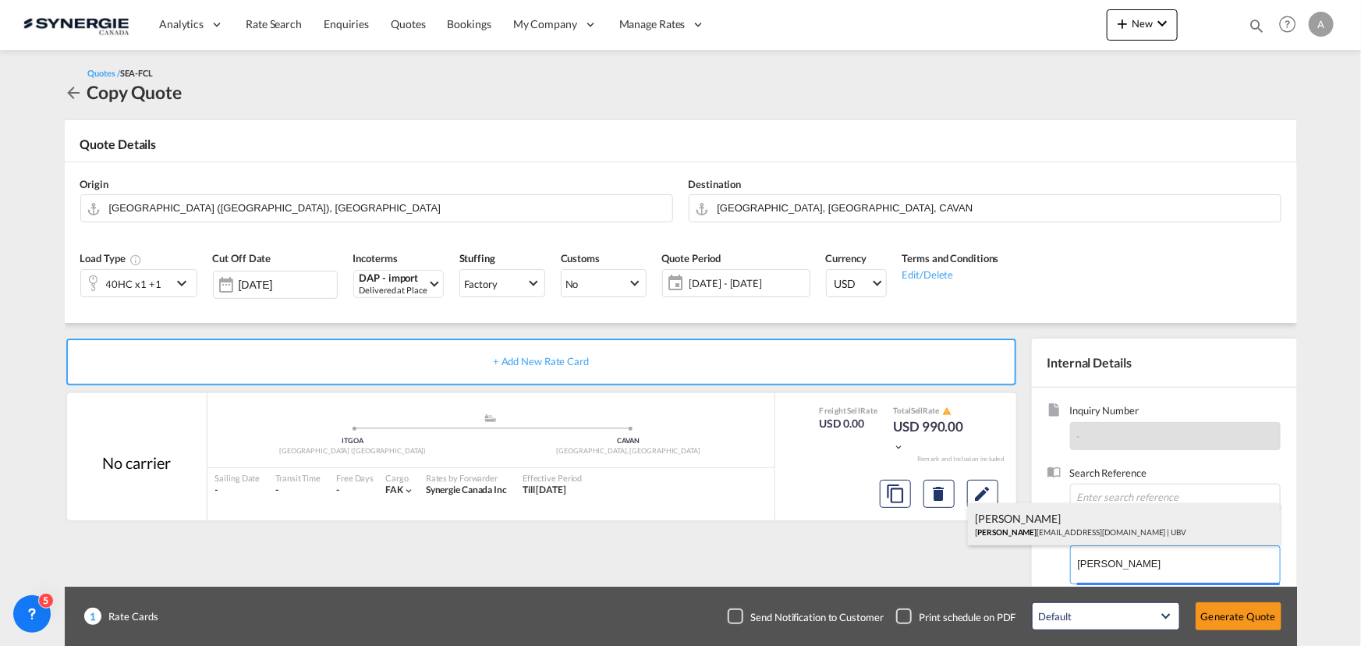
click at [1170, 532] on div "[PERSON_NAME] [PERSON_NAME] [EMAIL_ADDRESS][DOMAIN_NAME] | UBV" at bounding box center [1124, 524] width 312 height 42
type input "UBV, [PERSON_NAME], [PERSON_NAME][EMAIL_ADDRESS][DOMAIN_NAME]"
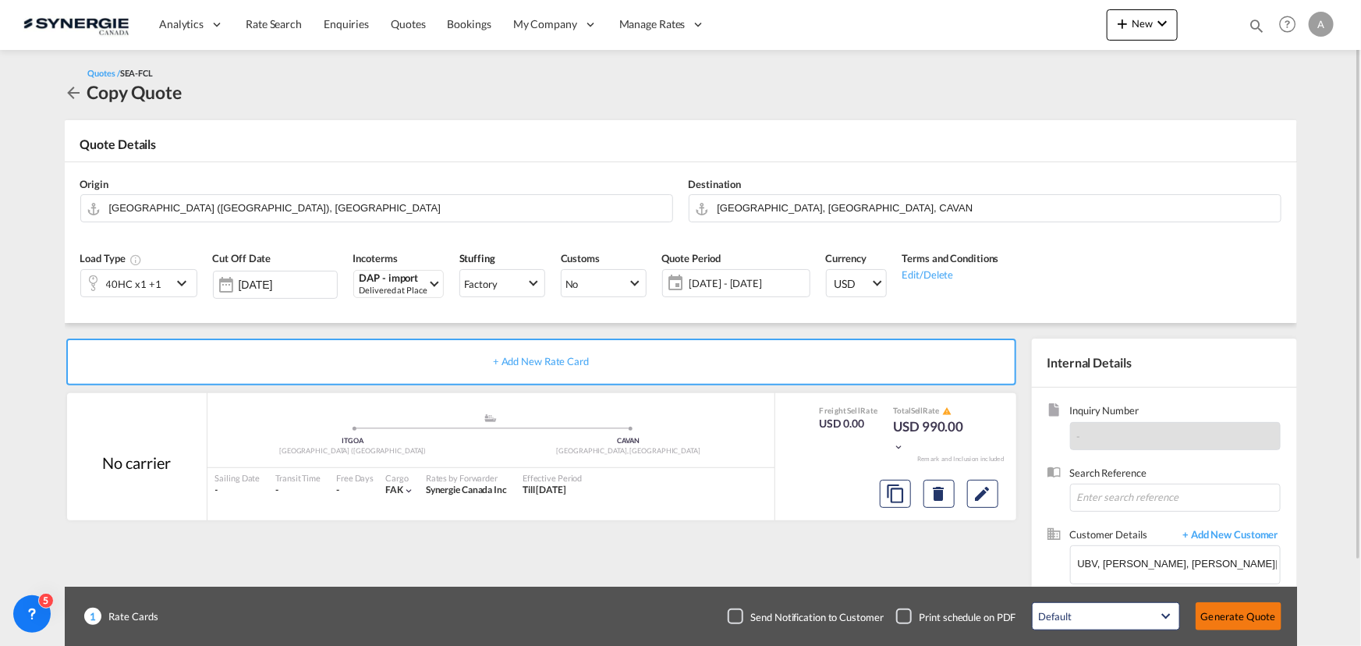
click at [1260, 613] on button "Generate Quote" at bounding box center [1238, 616] width 86 height 28
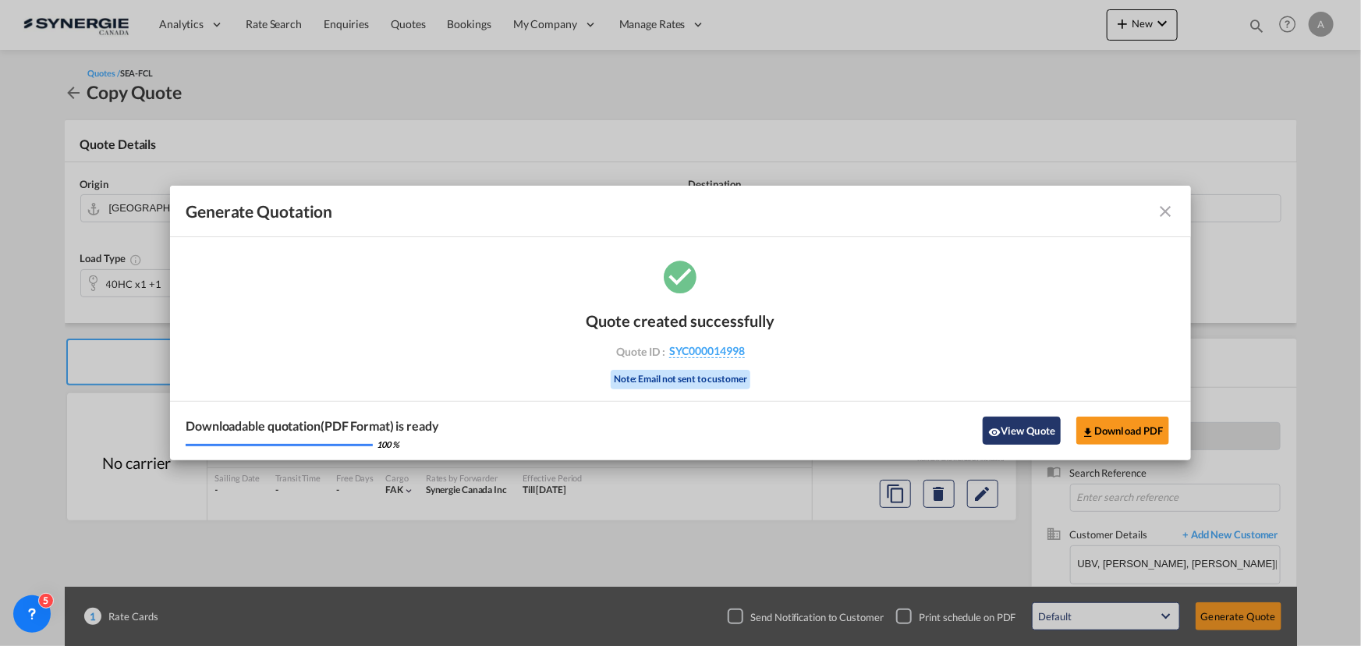
click at [1025, 427] on button "View Quote" at bounding box center [1021, 430] width 78 height 28
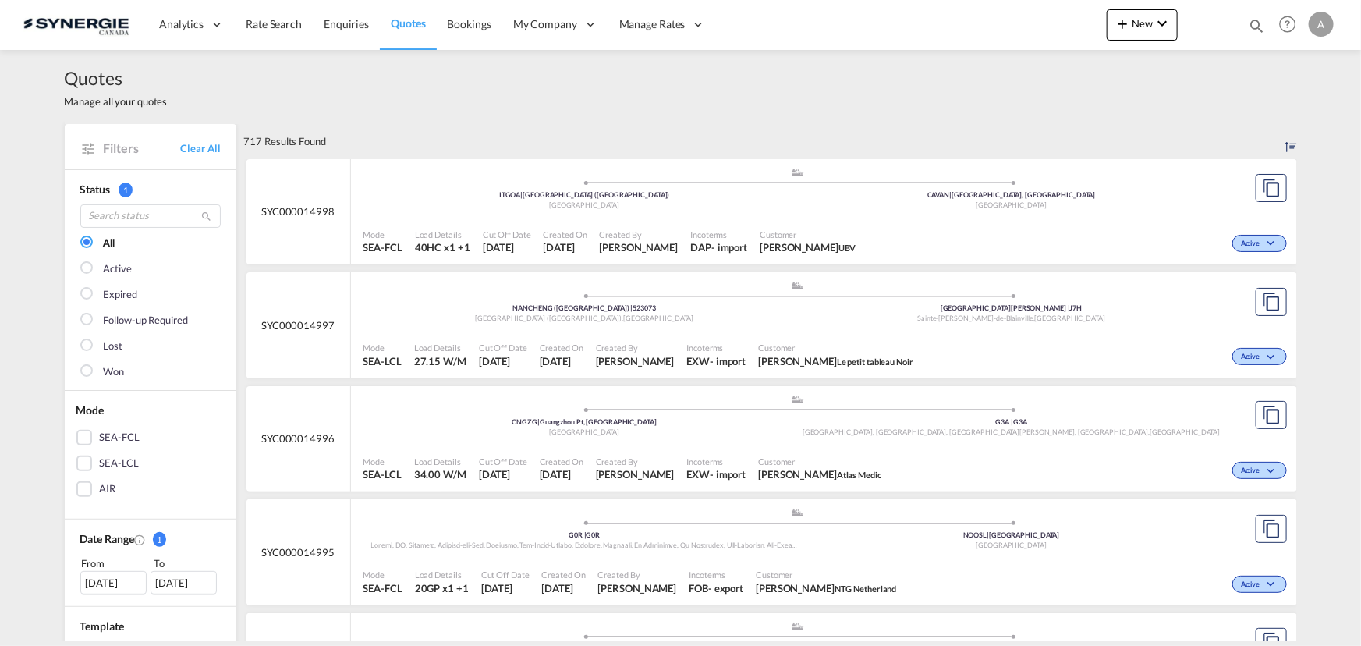
drag, startPoint x: 1262, startPoint y: 21, endPoint x: 1209, endPoint y: 26, distance: 54.0
click at [1263, 21] on md-icon "icon-magnify" at bounding box center [1256, 25] width 17 height 17
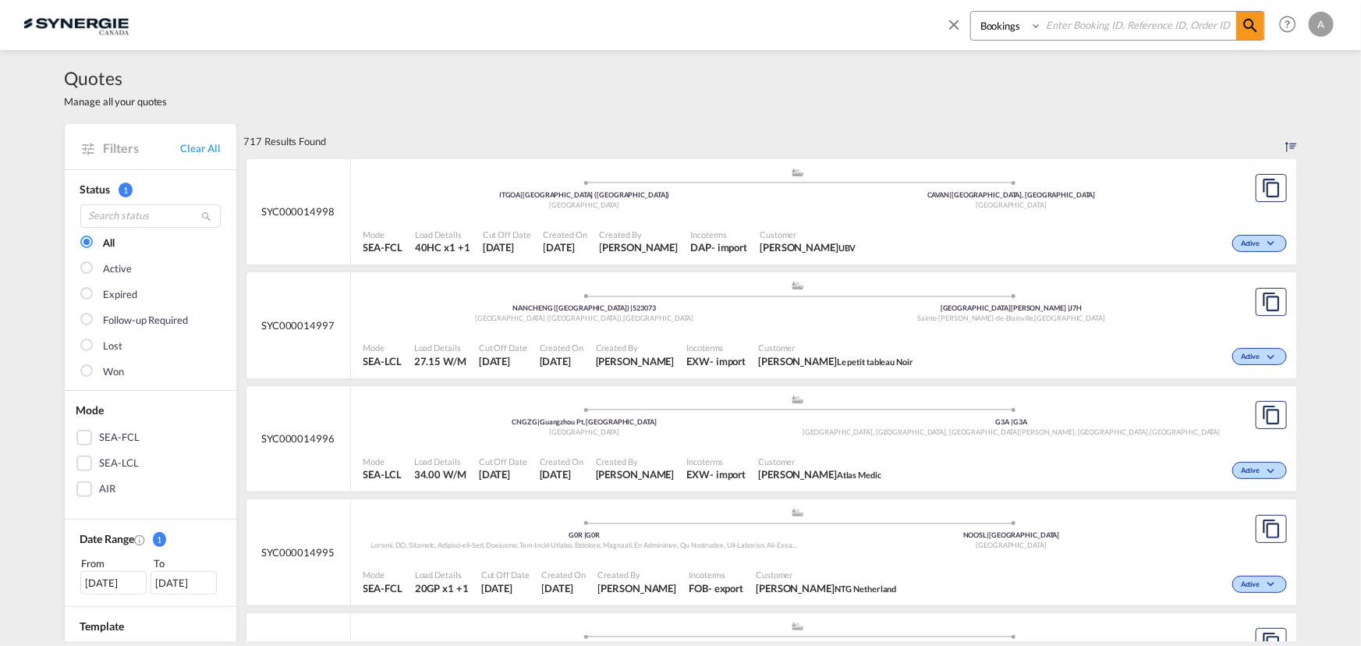
drag, startPoint x: 994, startPoint y: 27, endPoint x: 996, endPoint y: 35, distance: 8.9
click at [994, 27] on select "Bookings Quotes Enquiries" at bounding box center [1008, 26] width 74 height 28
select select "Quotes"
click at [971, 12] on select "Bookings Quotes Enquiries" at bounding box center [1008, 26] width 74 height 28
click at [1096, 25] on input at bounding box center [1139, 25] width 194 height 27
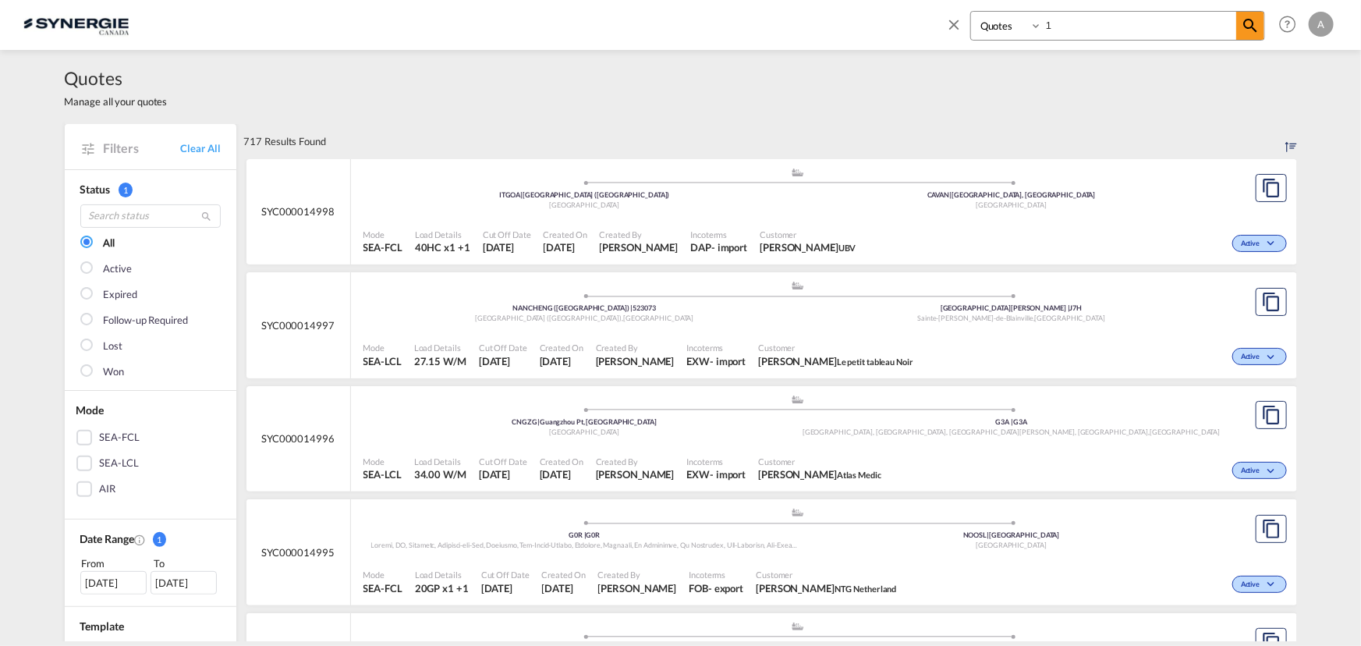
type input "1"
click at [1089, 34] on input "1" at bounding box center [1139, 25] width 194 height 27
type input "SYC000014903"
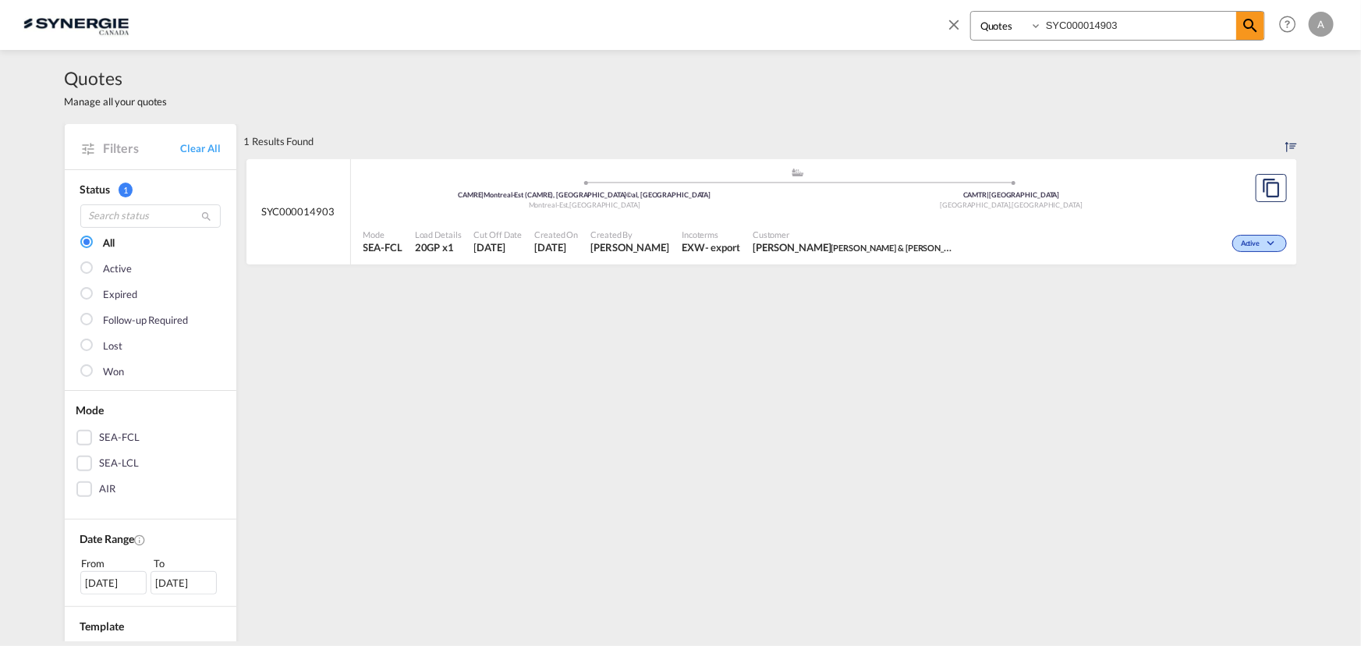
click at [1041, 237] on div "Active" at bounding box center [1125, 241] width 328 height 39
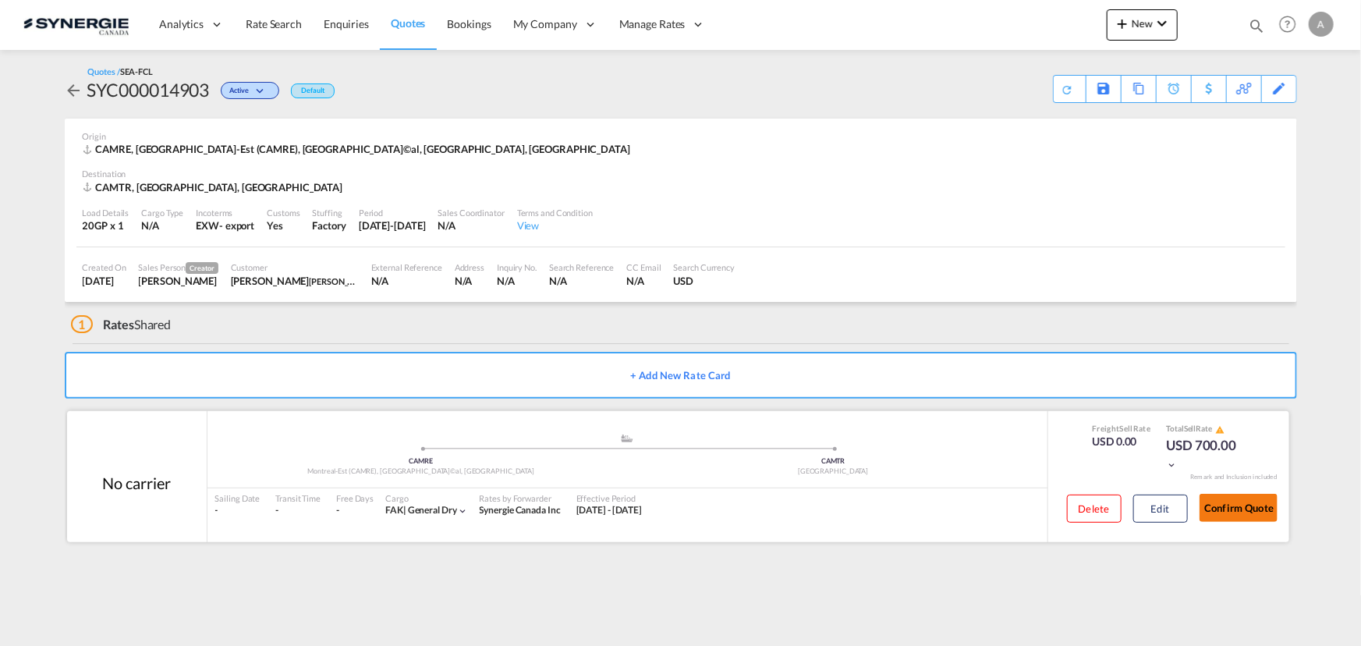
click at [1255, 521] on button "Confirm Quote" at bounding box center [1238, 508] width 78 height 28
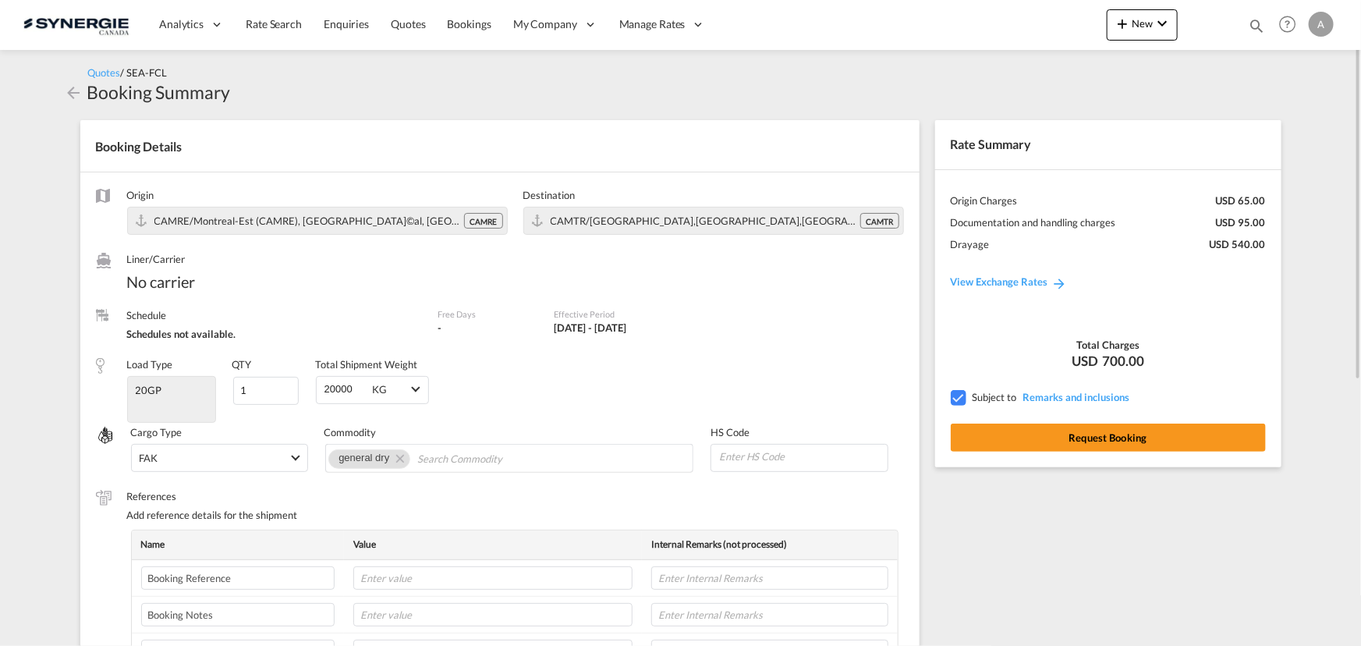
click at [1258, 512] on div "Rate Summary Freight USD 0.00 Origin Charges USD 65.00 Documentation and handli…" at bounding box center [1112, 604] width 370 height 1000
click at [1124, 437] on button "Request Booking" at bounding box center [1107, 437] width 315 height 28
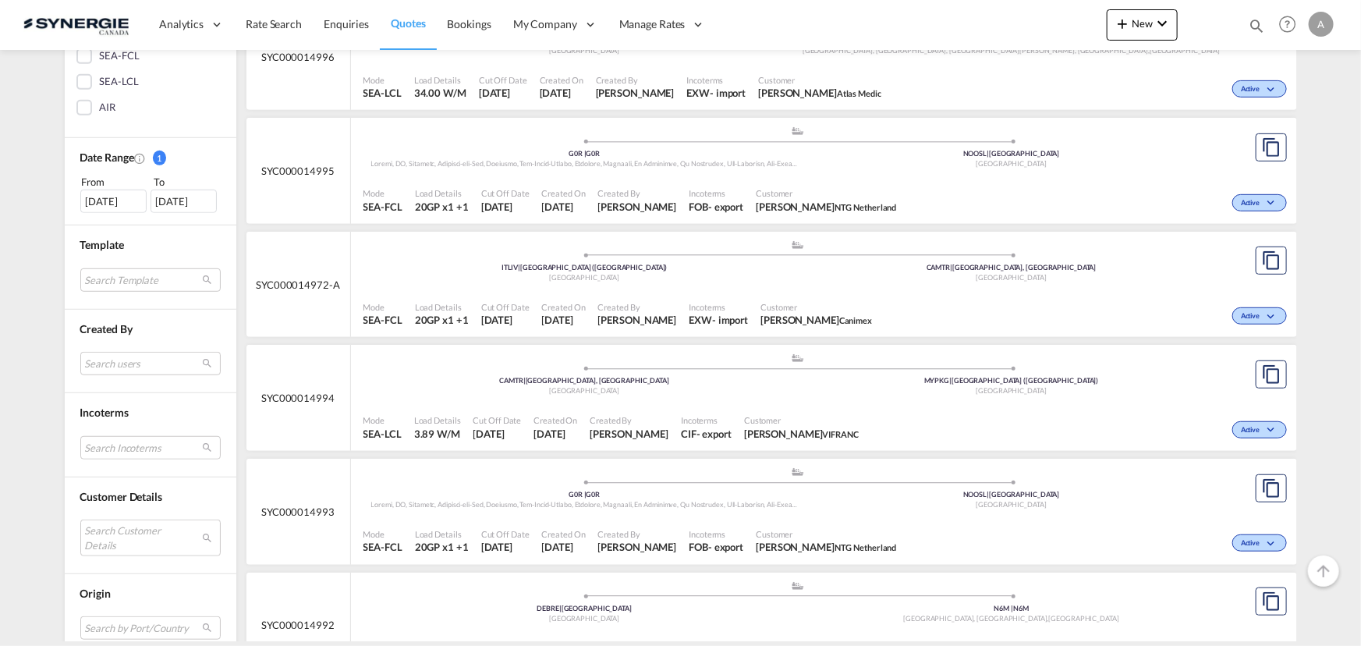
scroll to position [567, 0]
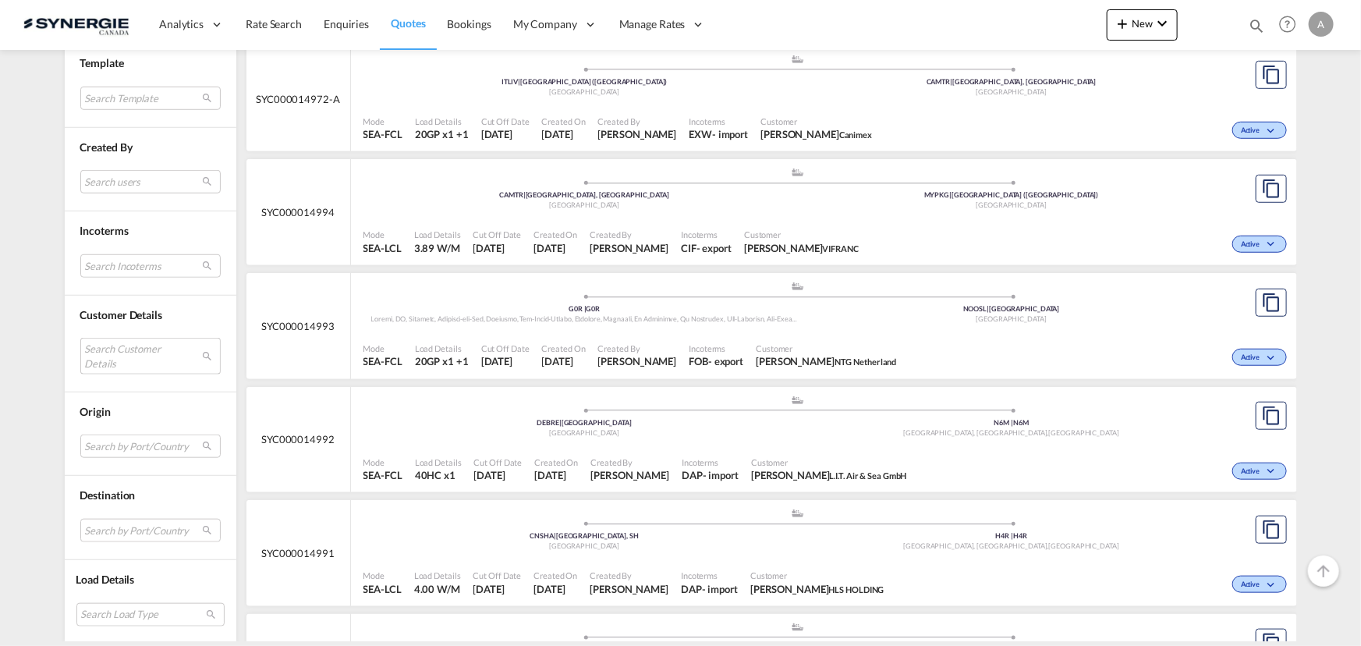
click at [122, 346] on md-select "Search Customer Details user name user [PERSON_NAME] [PERSON_NAME][EMAIL_ADDRES…" at bounding box center [150, 356] width 140 height 36
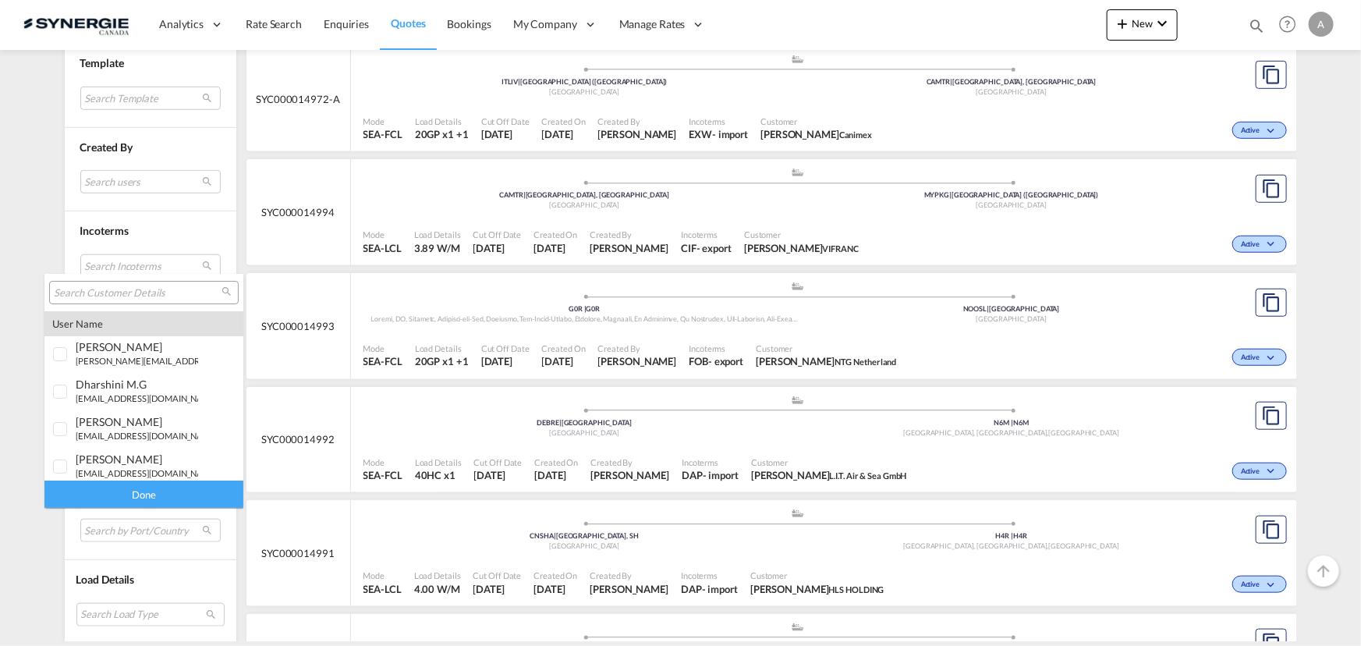
click at [150, 296] on input "search" at bounding box center [138, 293] width 168 height 14
paste input "[PERSON_NAME][EMAIL_ADDRESS][DOMAIN_NAME]"
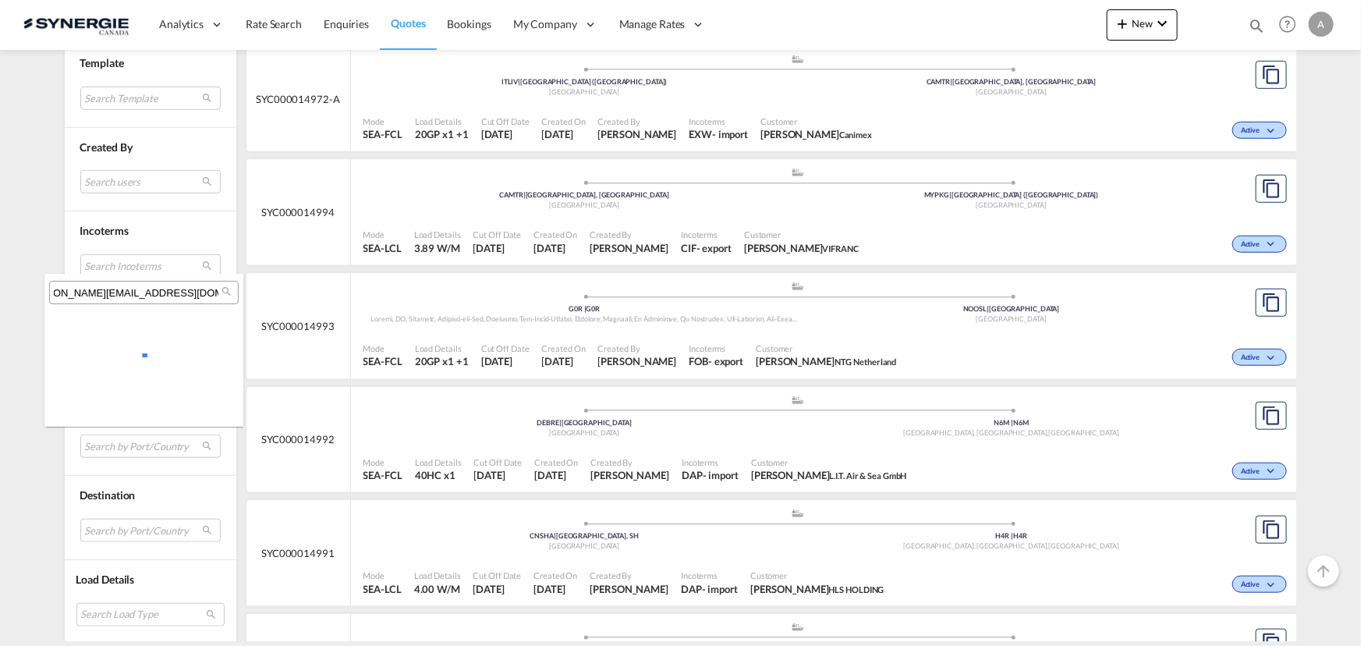
scroll to position [0, 22]
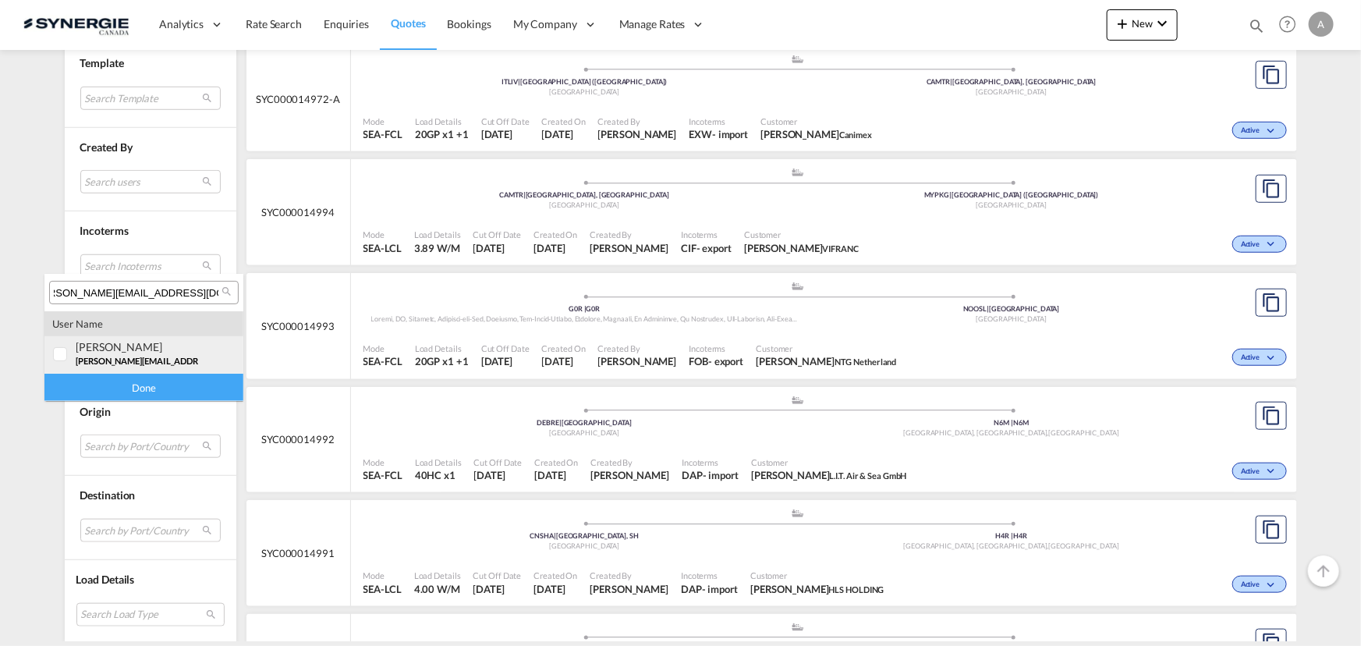
type input "[PERSON_NAME][EMAIL_ADDRESS][DOMAIN_NAME]"
click at [126, 351] on div "[PERSON_NAME]" at bounding box center [137, 346] width 122 height 13
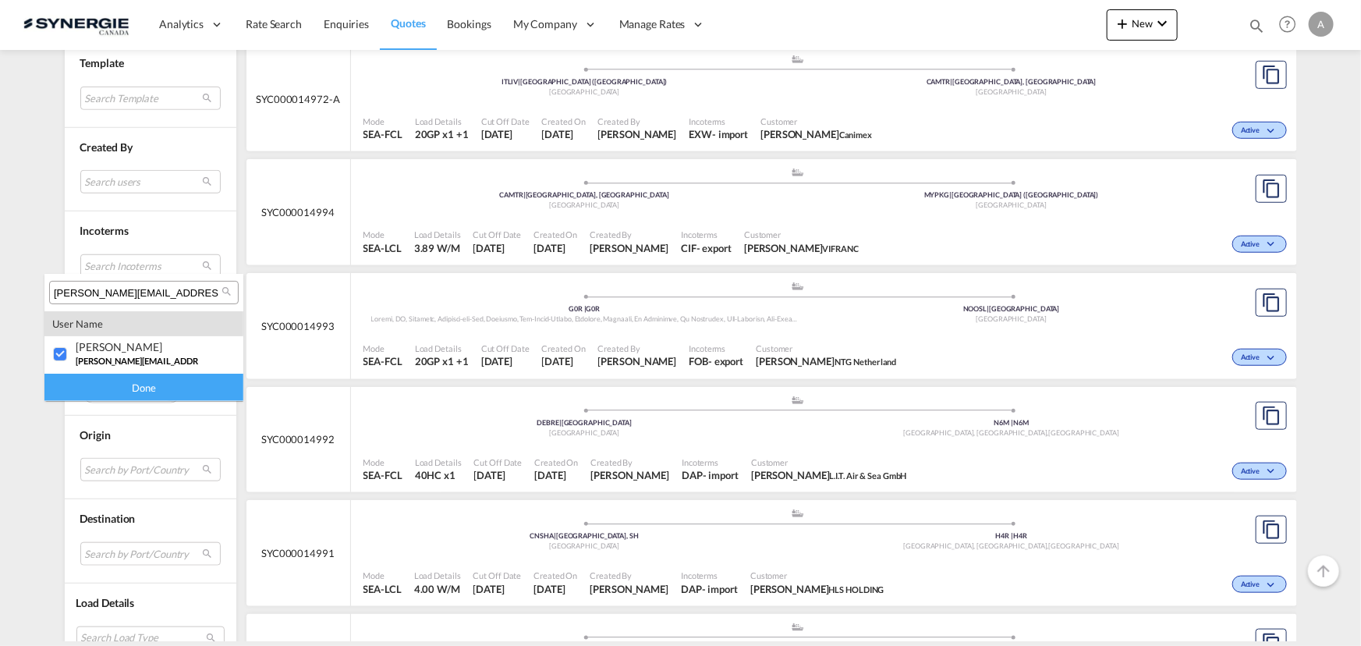
click at [139, 392] on div "Done" at bounding box center [143, 386] width 199 height 27
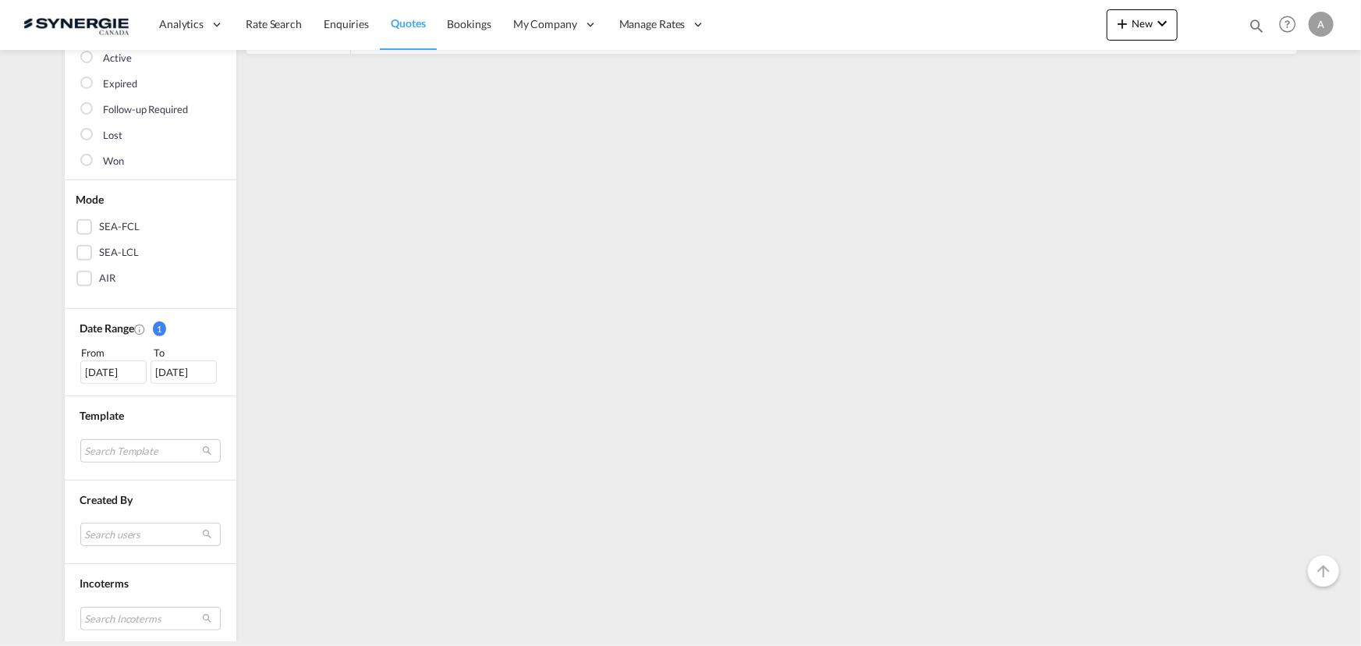
scroll to position [283, 0]
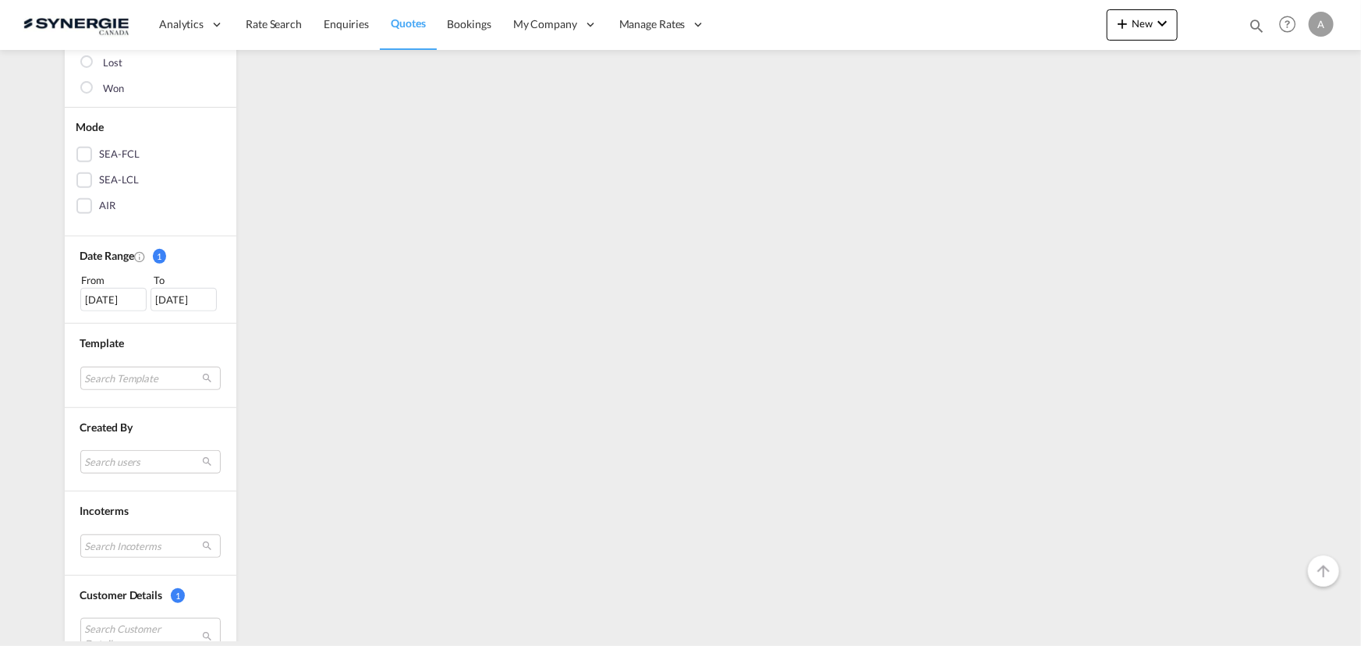
click at [103, 296] on div "[DATE]" at bounding box center [113, 299] width 66 height 23
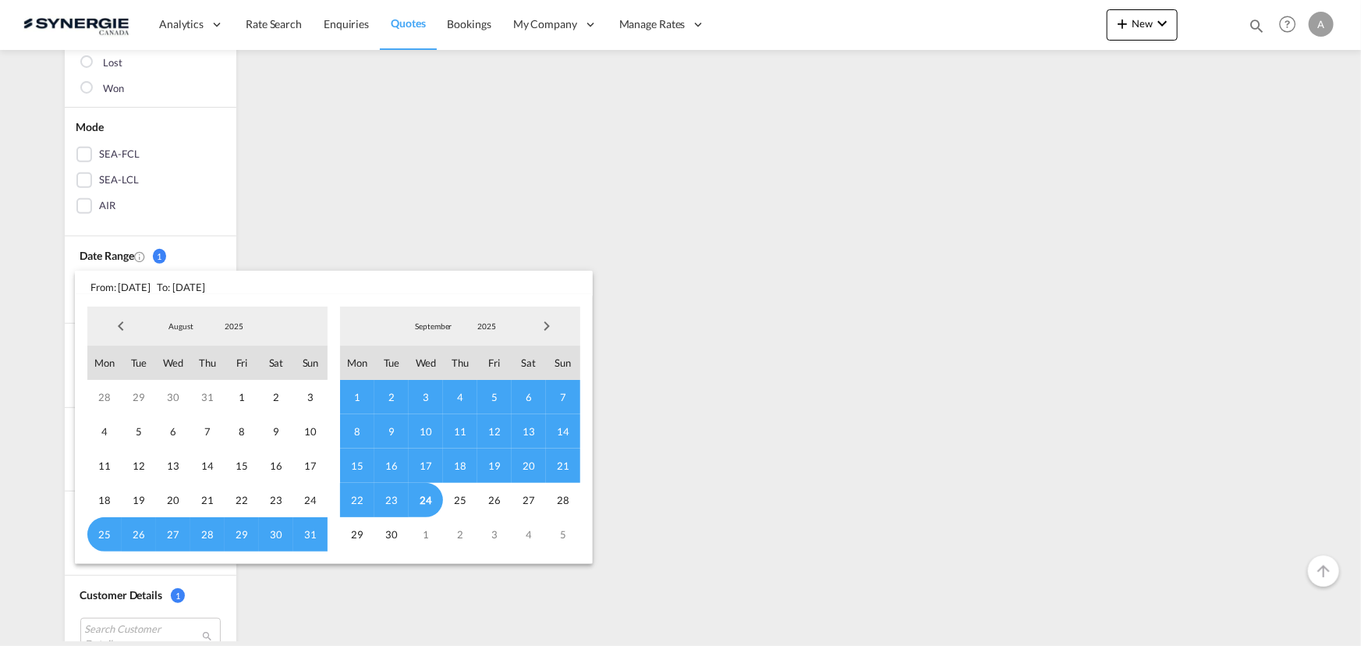
click at [249, 320] on span "2025" at bounding box center [234, 325] width 50 height 11
click at [223, 253] on md-option "2023" at bounding box center [249, 251] width 106 height 37
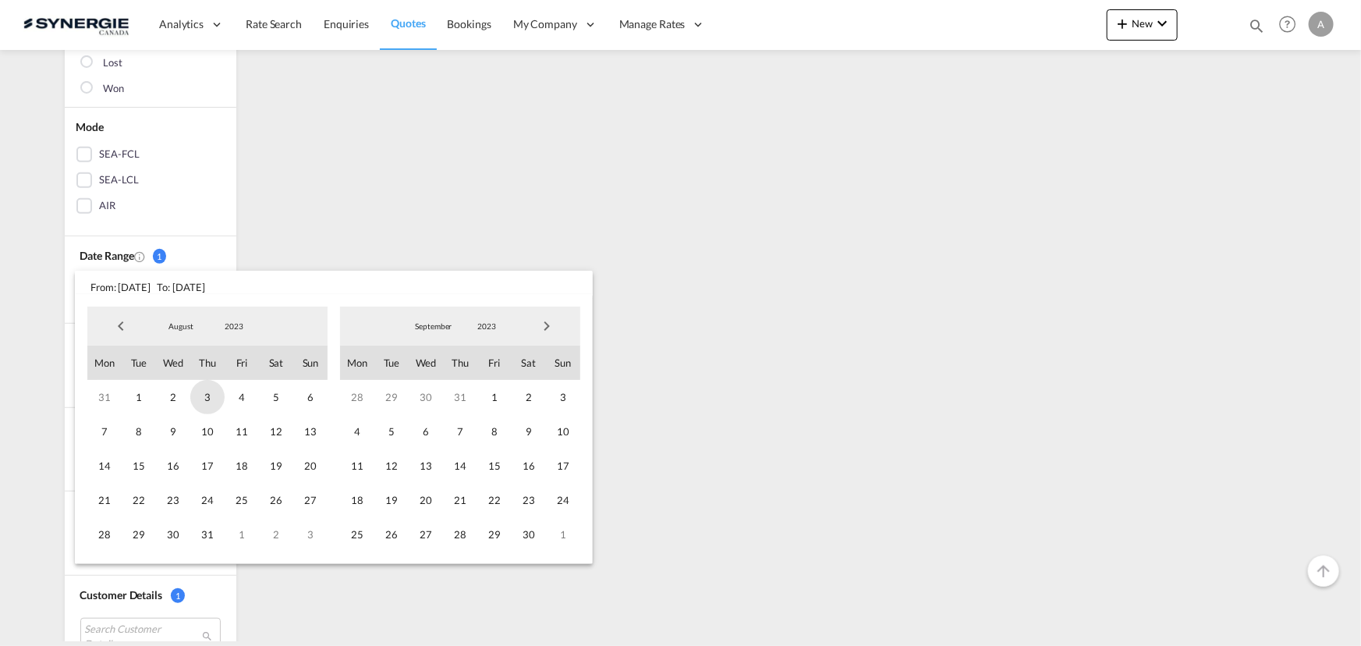
click at [137, 396] on span "1" at bounding box center [139, 397] width 34 height 34
click at [476, 325] on span "2023" at bounding box center [487, 325] width 50 height 11
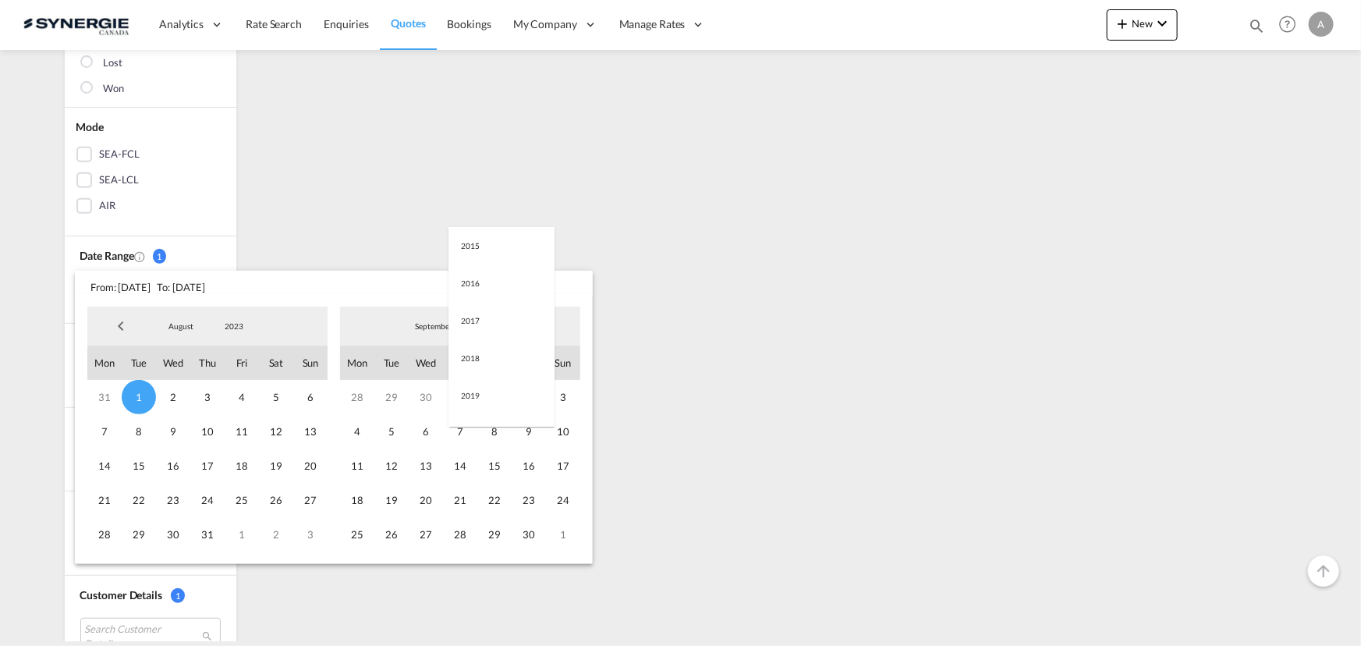
scroll to position [218, 0]
click at [481, 406] on md-option "2025" at bounding box center [501, 401] width 106 height 37
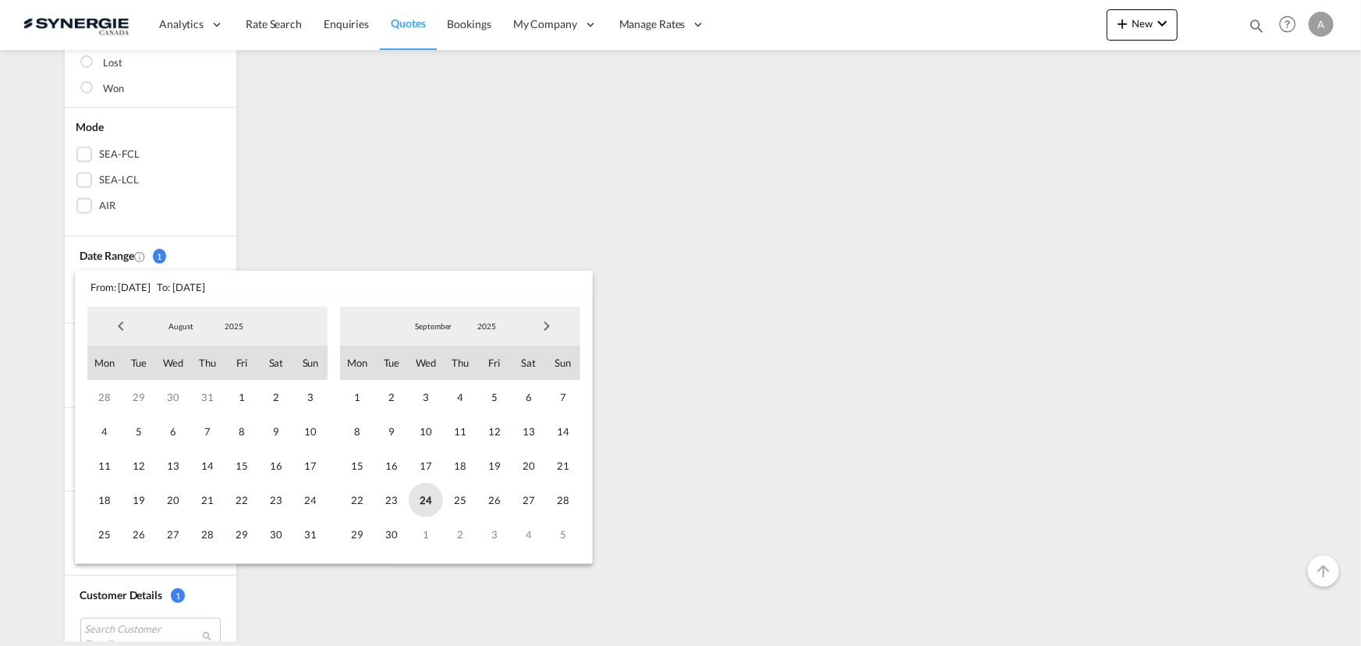
click at [425, 501] on span "24" at bounding box center [426, 500] width 34 height 34
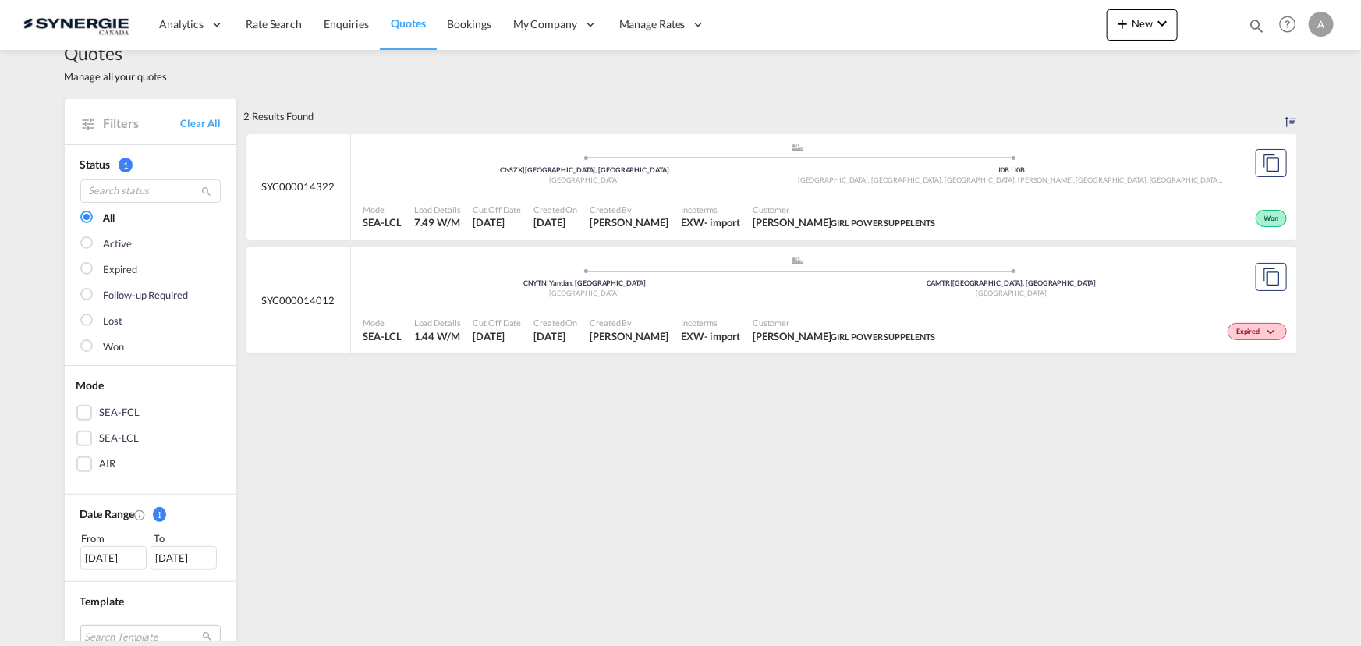
scroll to position [0, 0]
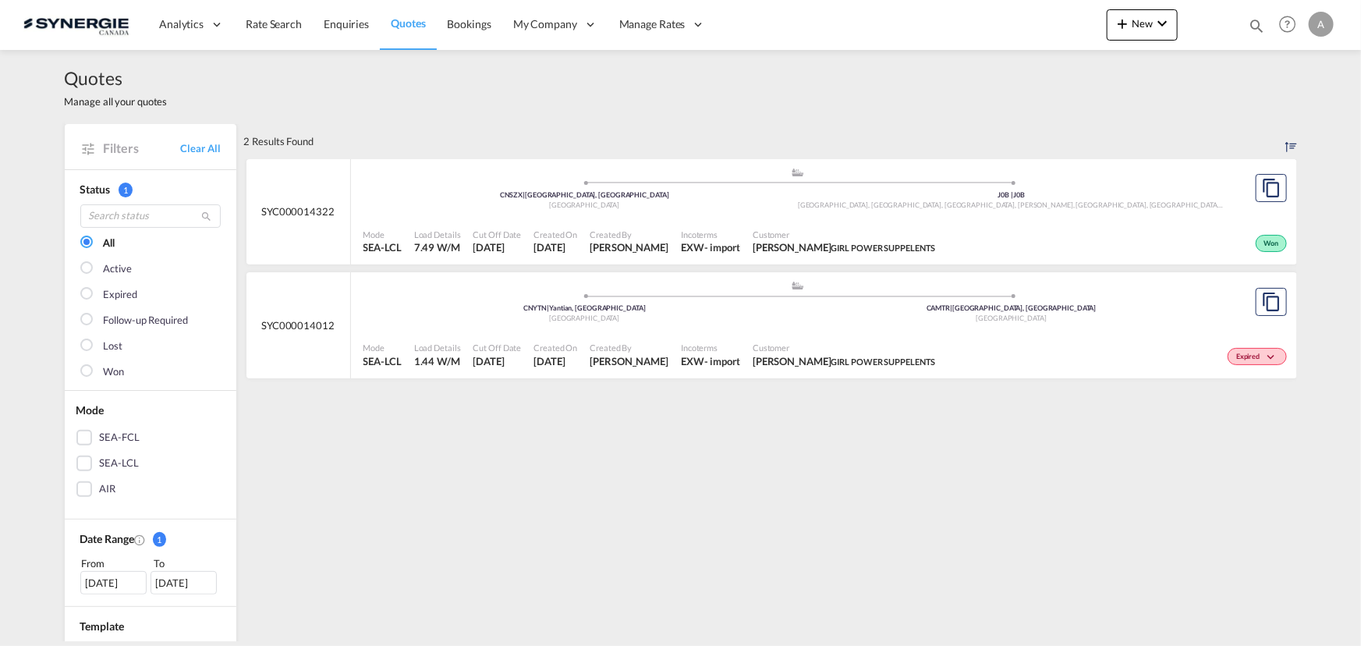
click at [720, 239] on span "Incoterms" at bounding box center [710, 234] width 59 height 12
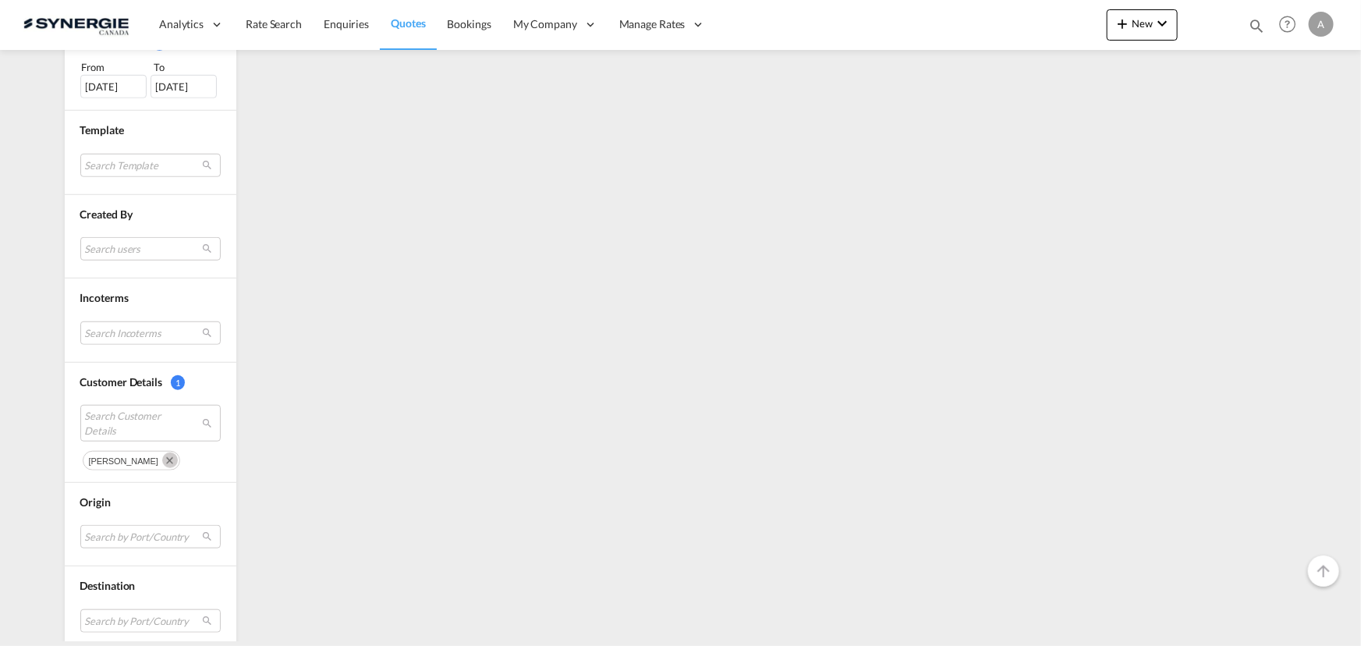
click at [162, 458] on md-icon "Remove" at bounding box center [170, 460] width 16 height 16
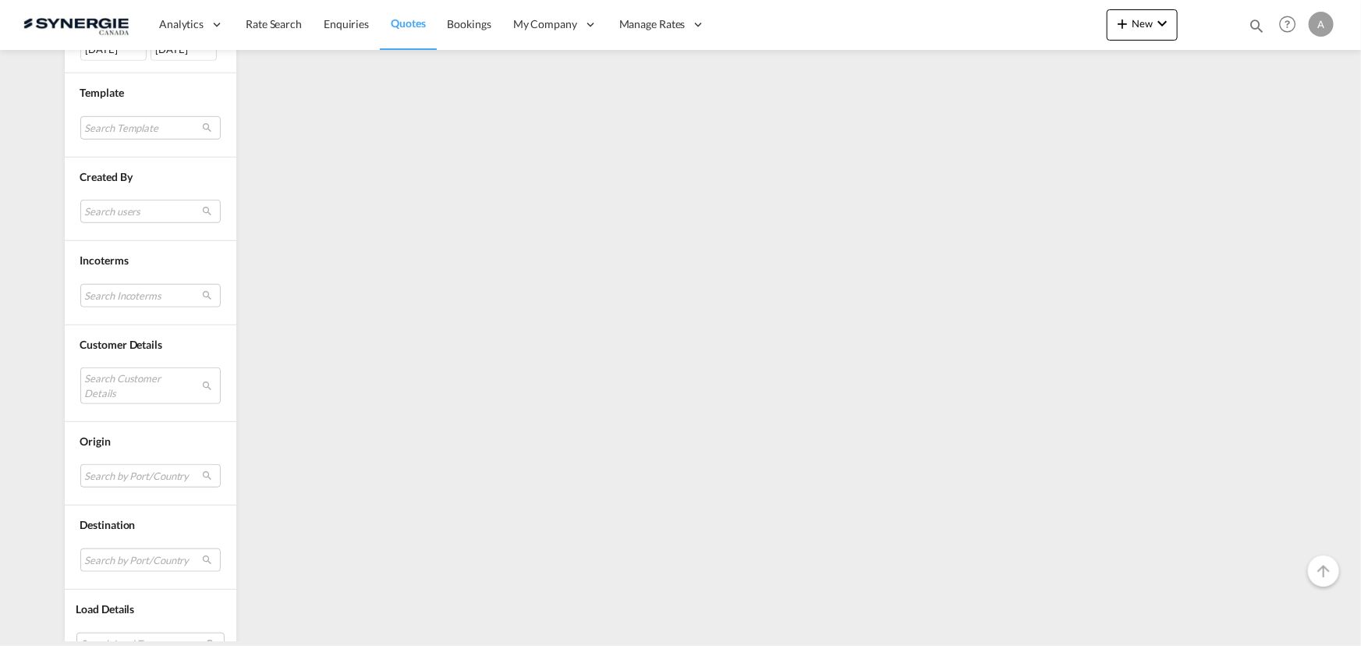
scroll to position [562, 0]
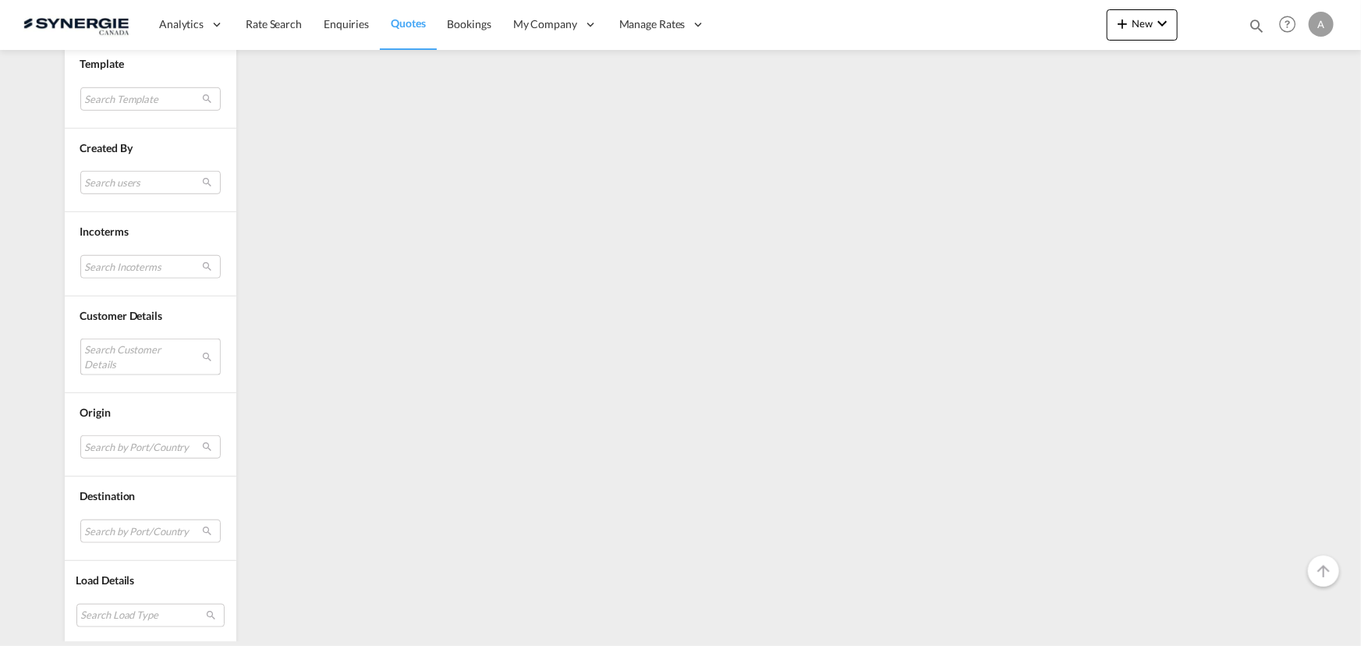
click at [141, 351] on md-select "Search Customer Details" at bounding box center [150, 356] width 140 height 36
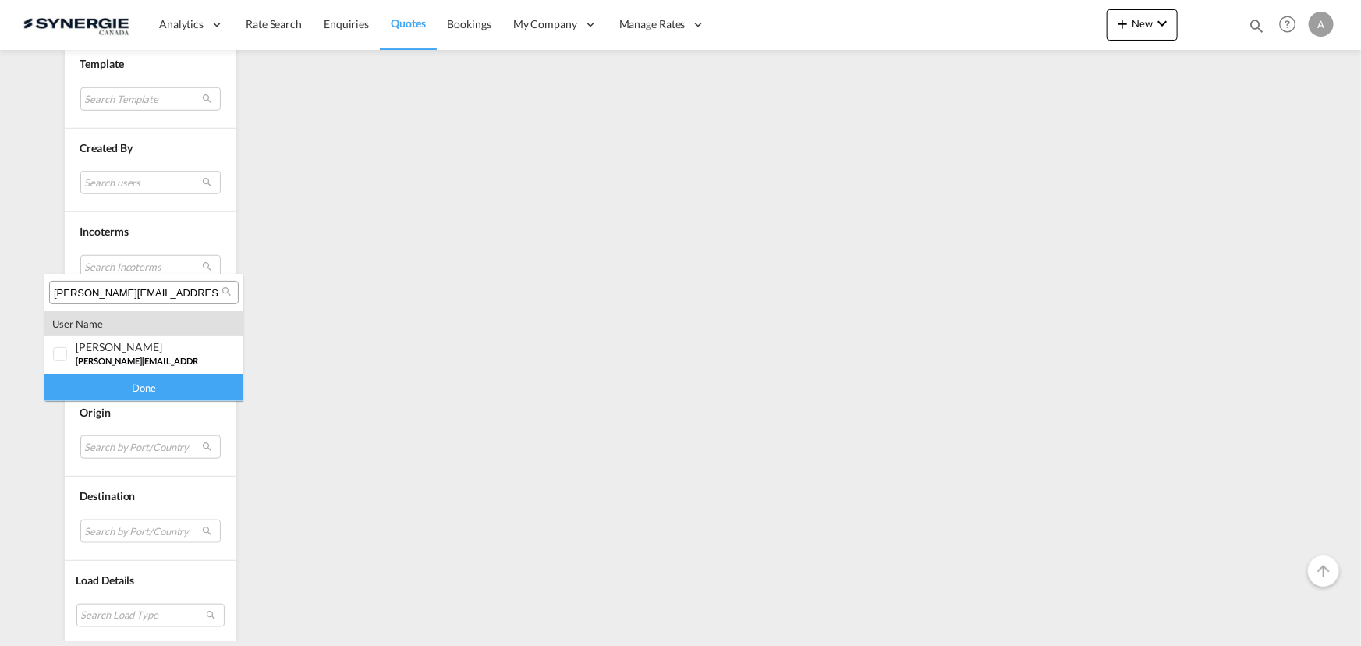
click at [182, 294] on input "[PERSON_NAME][EMAIL_ADDRESS][DOMAIN_NAME]" at bounding box center [138, 293] width 168 height 14
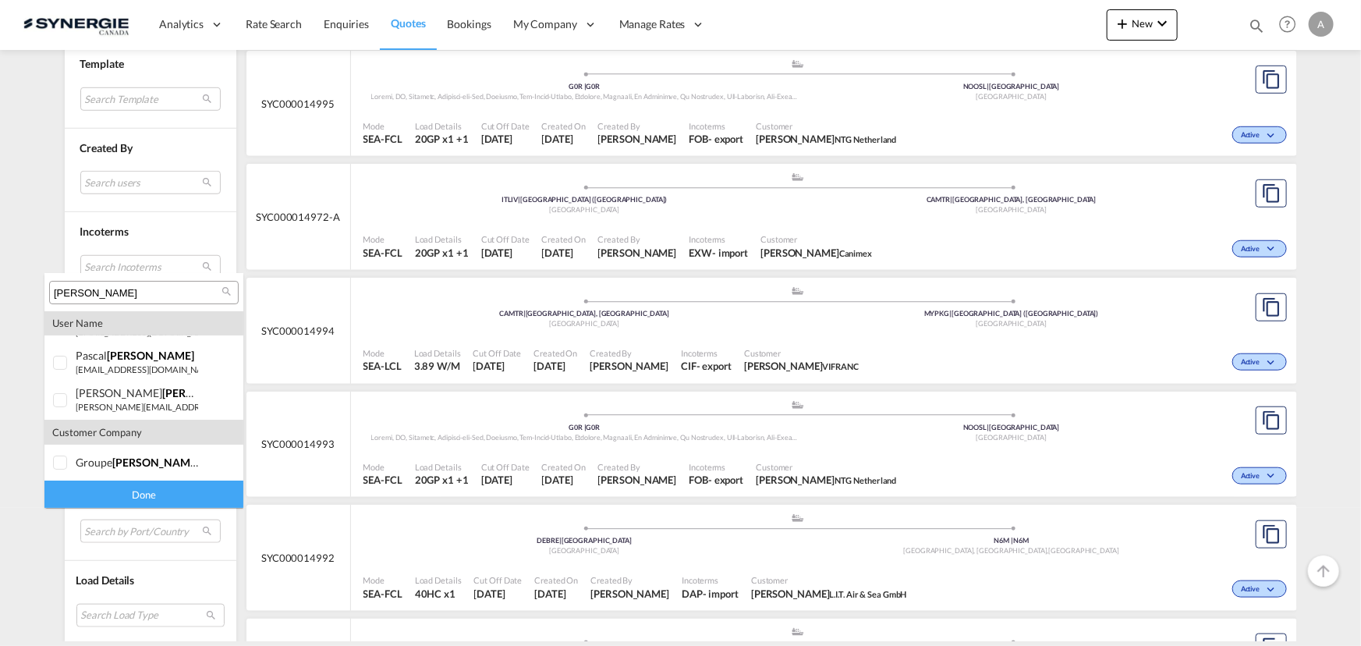
scroll to position [105, 0]
type input "[PERSON_NAME]"
click at [77, 456] on div "groupe [PERSON_NAME] construction" at bounding box center [137, 460] width 122 height 13
drag, startPoint x: 81, startPoint y: 494, endPoint x: 130, endPoint y: 490, distance: 49.3
click at [82, 494] on div "Done" at bounding box center [143, 493] width 199 height 27
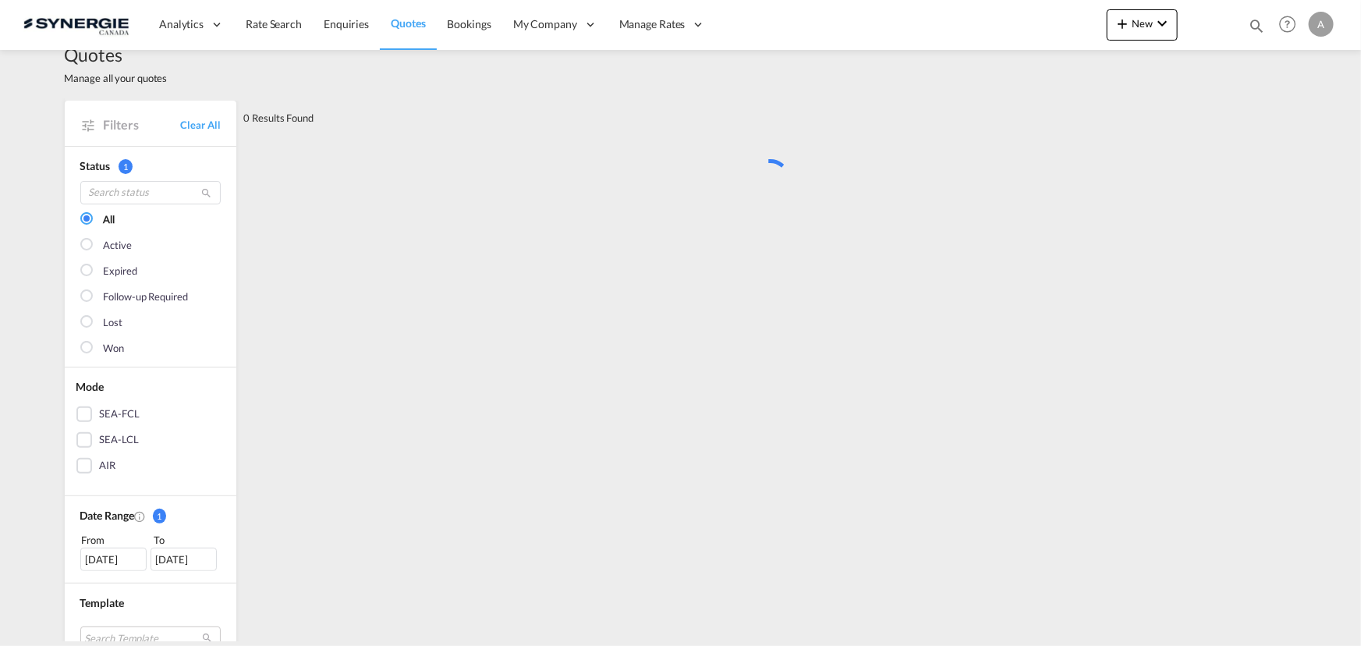
scroll to position [0, 0]
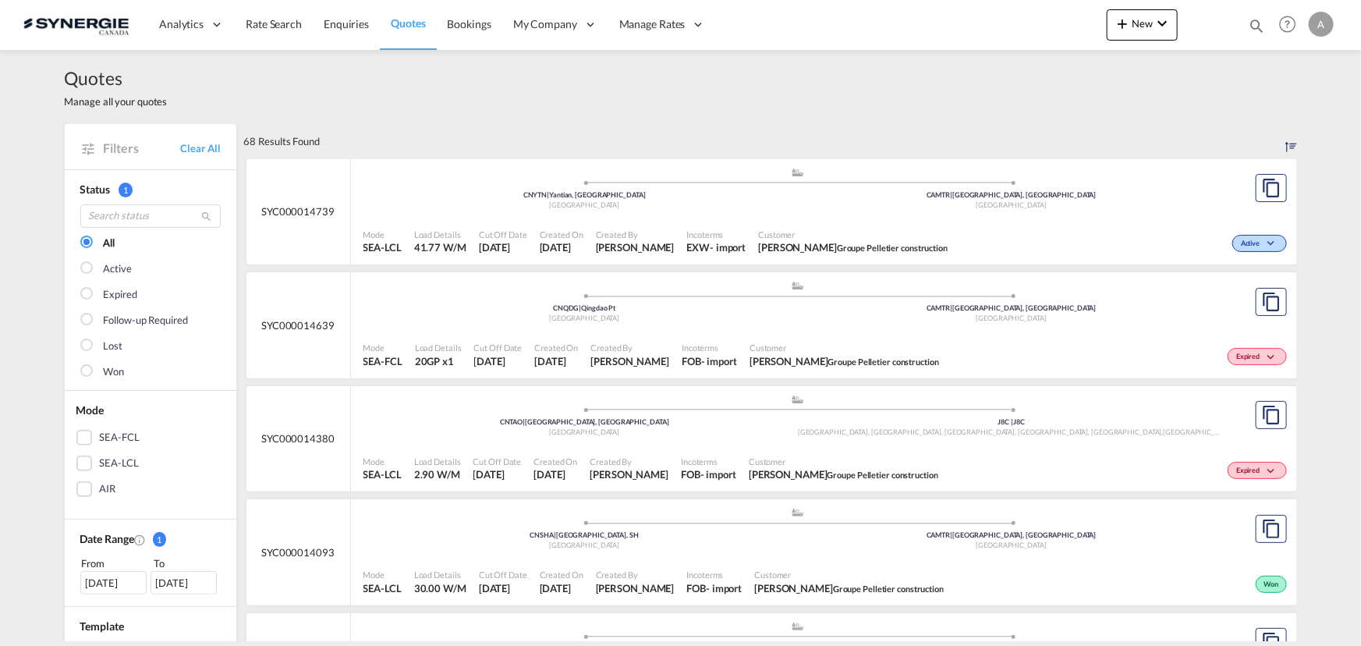
click at [650, 234] on span "Created By" at bounding box center [635, 234] width 79 height 12
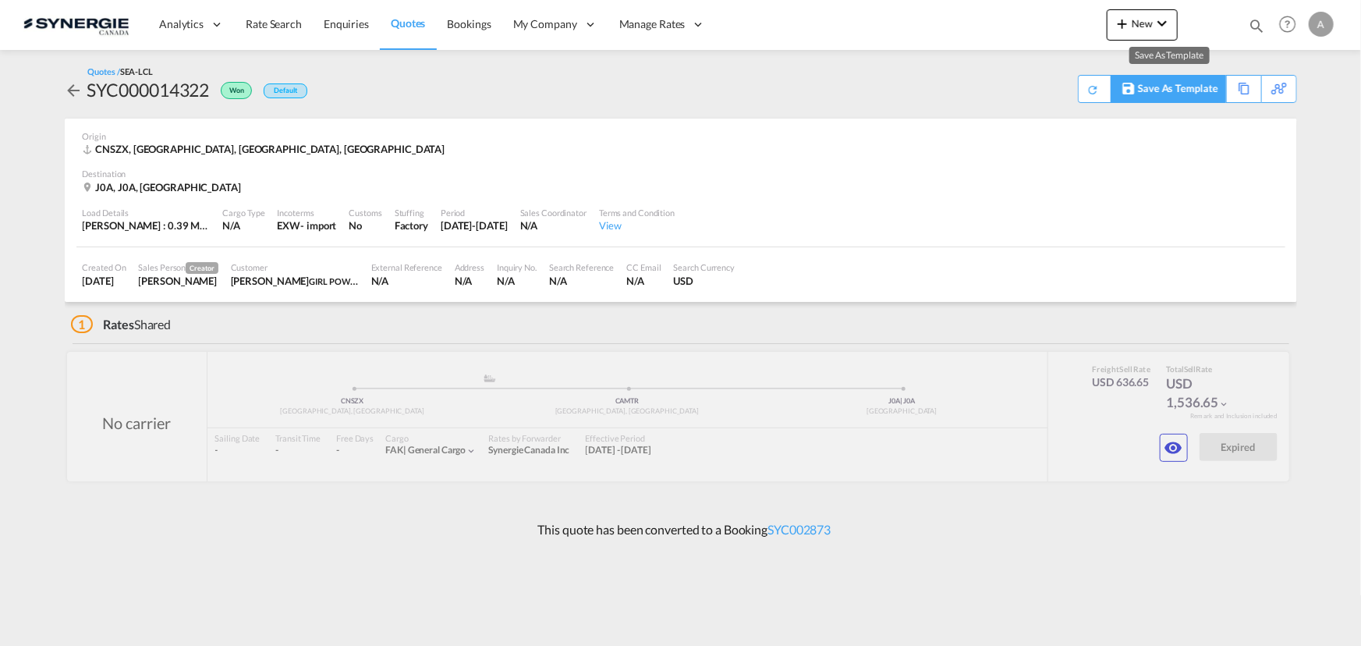
click at [1219, 87] on div "Save As Template" at bounding box center [1168, 89] width 114 height 27
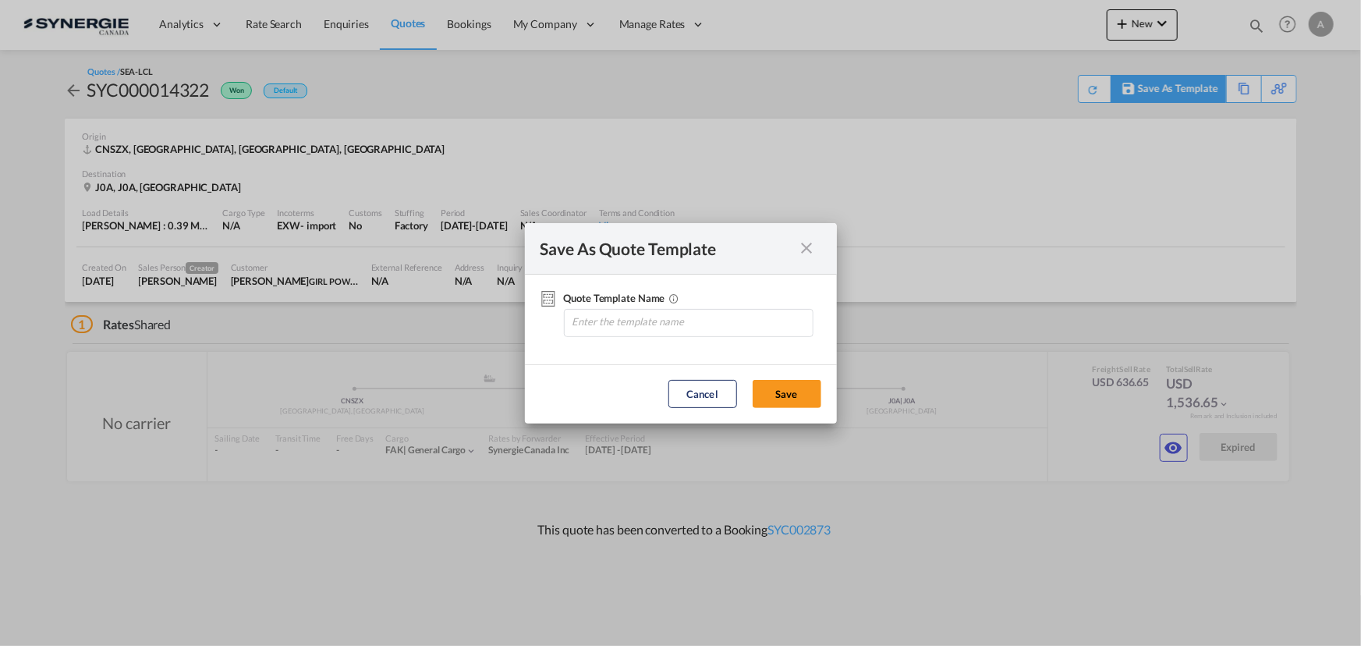
click at [1219, 87] on div "Save As Quote Template Quote Template Name 0 / 30 Cancel Save" at bounding box center [680, 323] width 1361 height 646
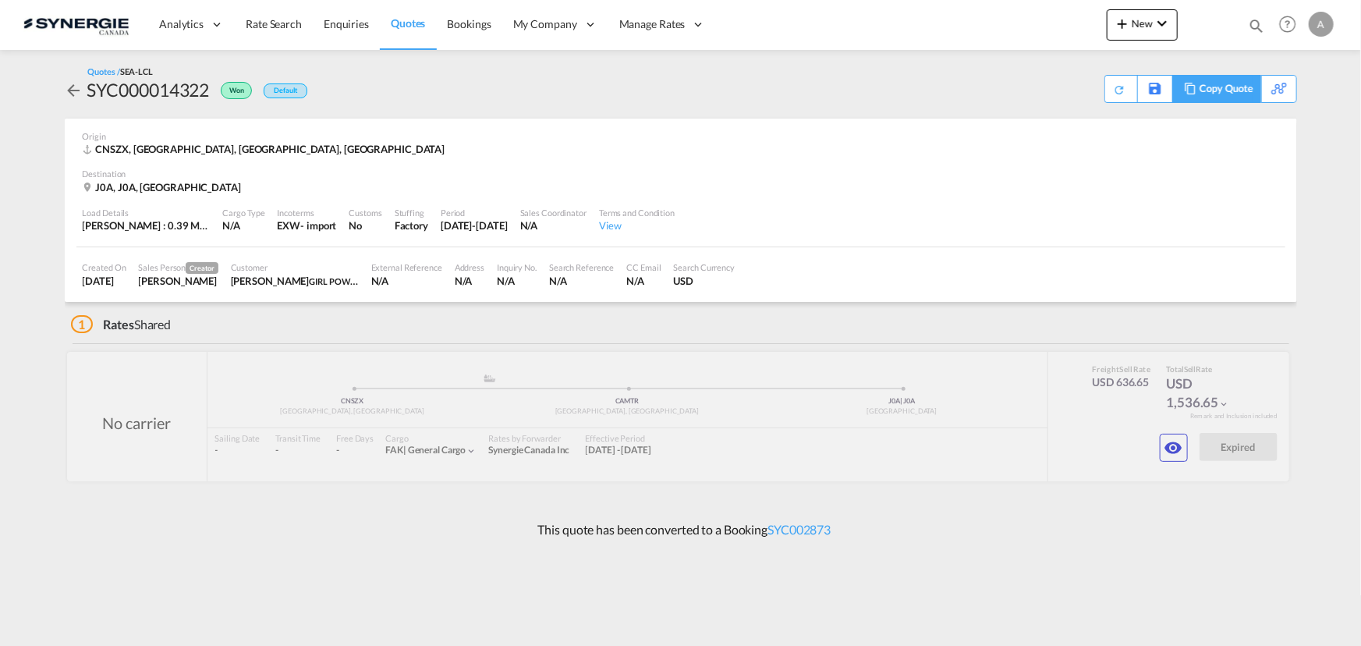
click at [1240, 94] on div "Copy Quote" at bounding box center [1225, 89] width 53 height 27
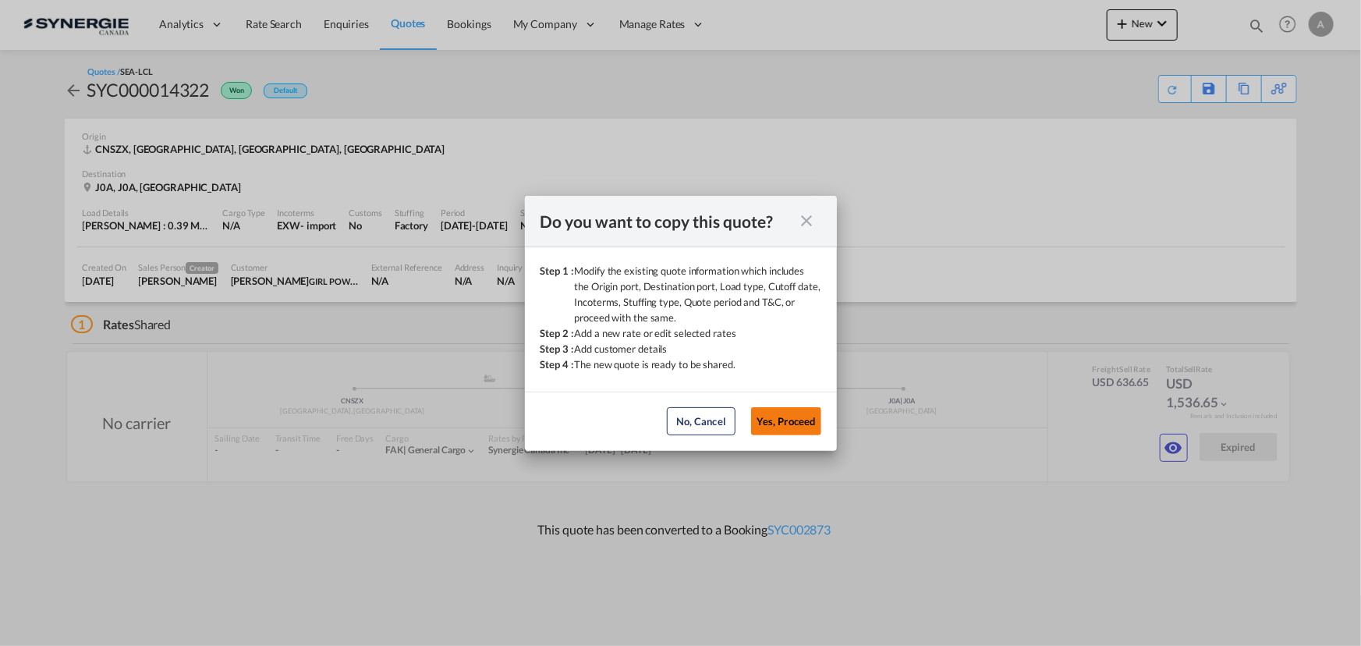
drag, startPoint x: 779, startPoint y: 424, endPoint x: 703, endPoint y: 375, distance: 90.2
click at [779, 423] on button "Yes, Proceed" at bounding box center [786, 421] width 70 height 28
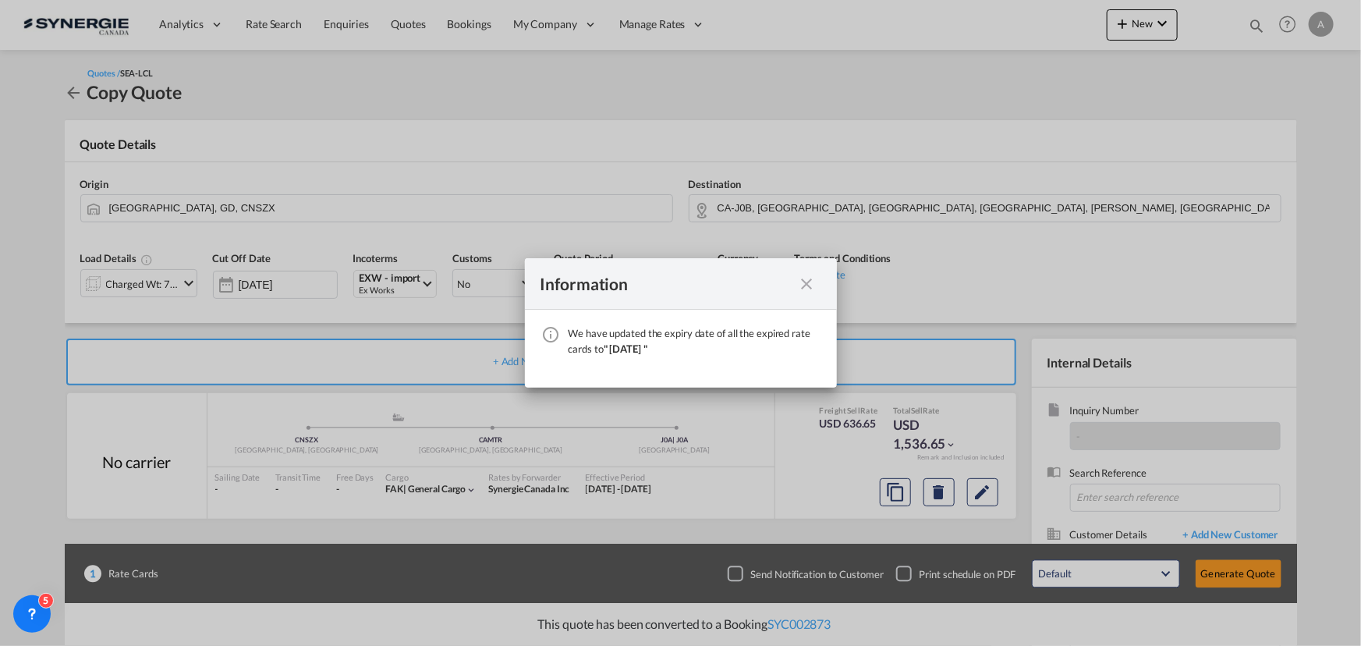
click at [802, 280] on md-icon "icon-close fg-AAA8AD cursor" at bounding box center [807, 283] width 19 height 19
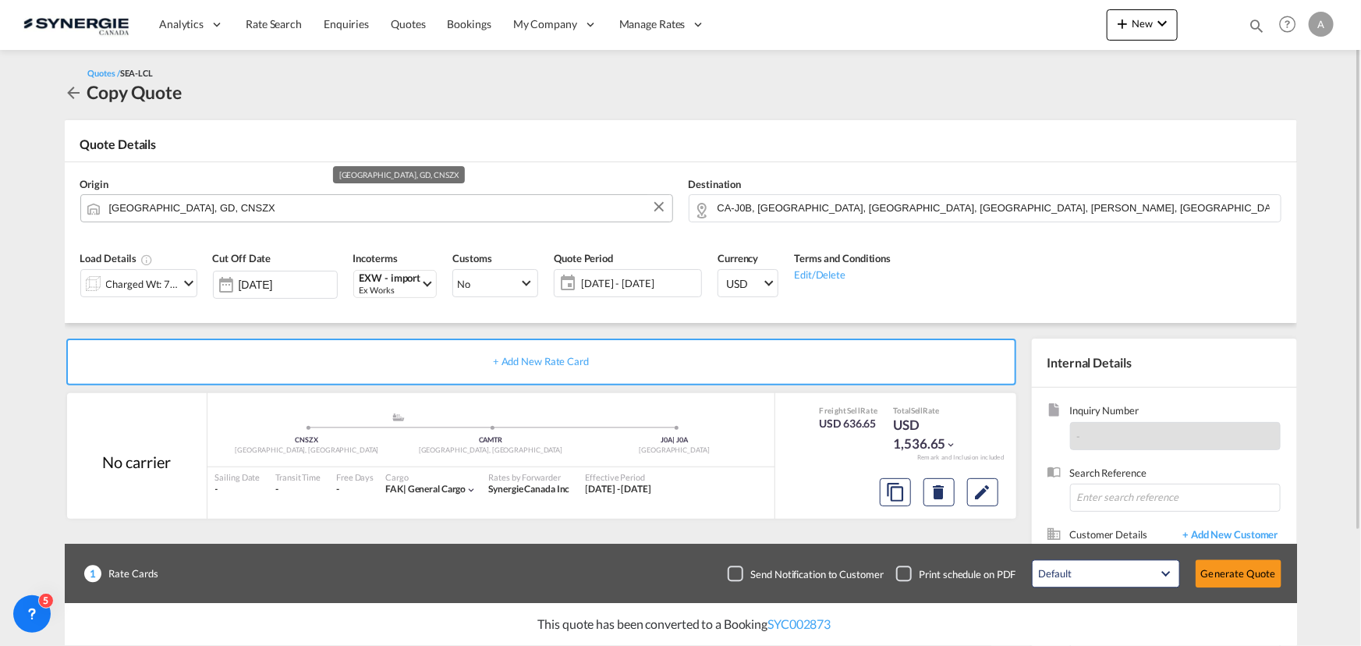
click at [335, 199] on input "[GEOGRAPHIC_DATA], GD, CNSZX" at bounding box center [386, 207] width 555 height 27
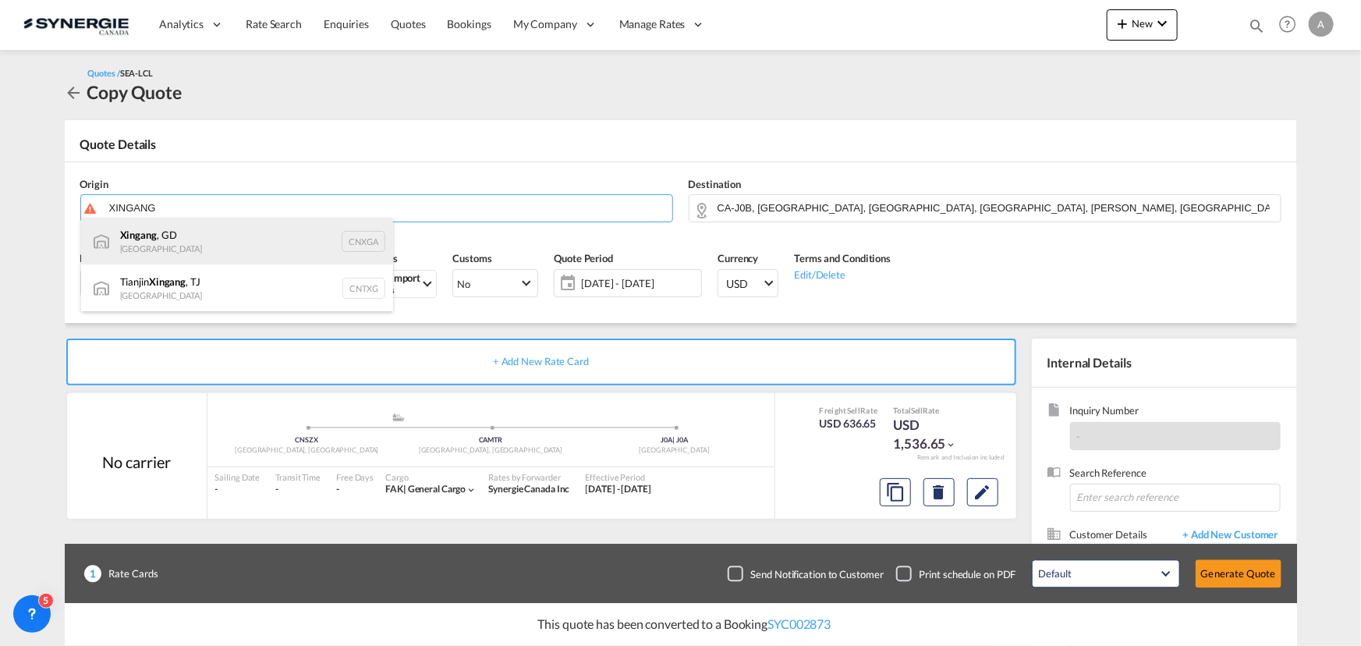
click at [156, 242] on div "Xingang , GD [GEOGRAPHIC_DATA] CNXGA" at bounding box center [237, 241] width 312 height 47
type input "Xingang, GD, CNXGA"
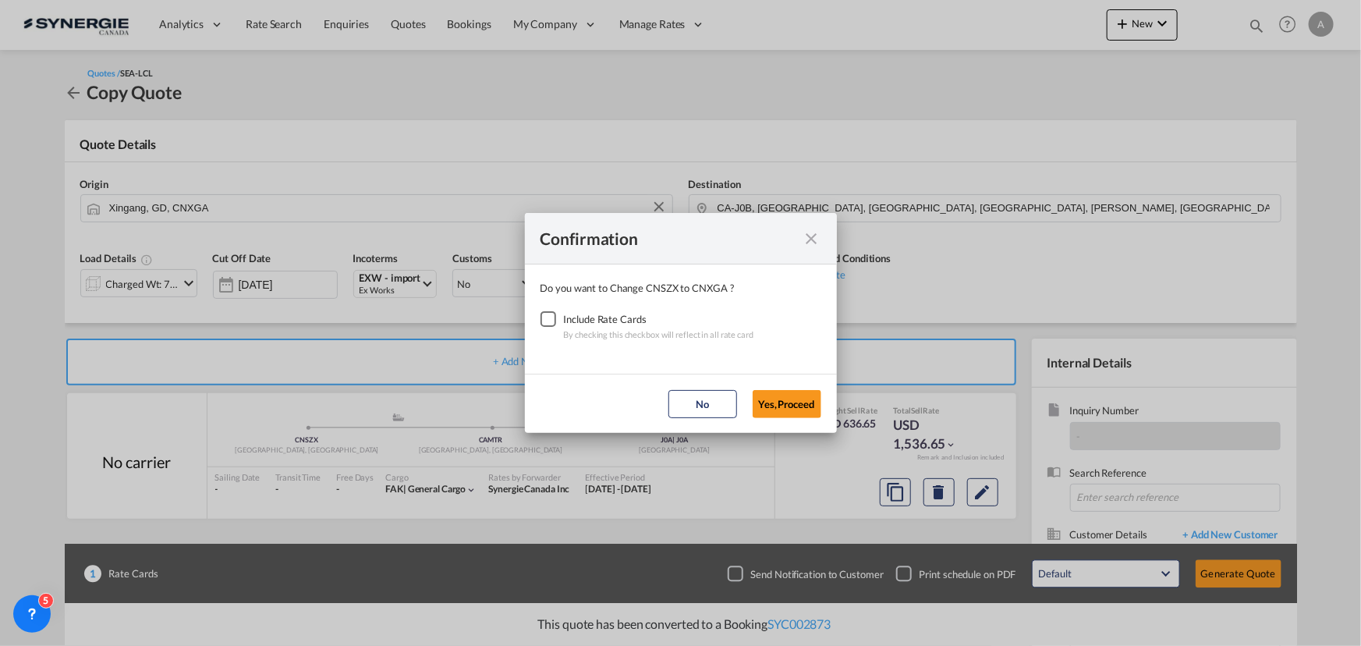
click at [549, 318] on div "Checkbox No Ink" at bounding box center [548, 319] width 16 height 16
click at [790, 398] on button "Yes,Proceed" at bounding box center [786, 404] width 69 height 28
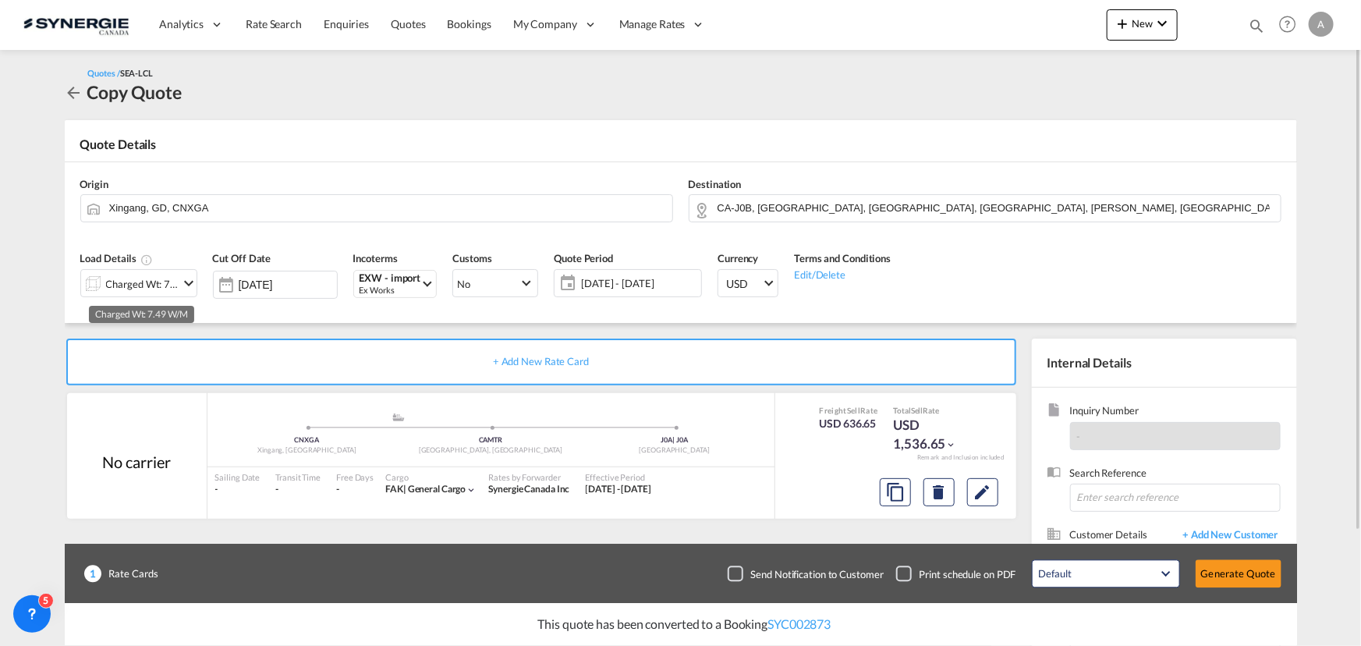
click at [159, 282] on div "Charged Wt: 7.49 W/M" at bounding box center [142, 284] width 73 height 22
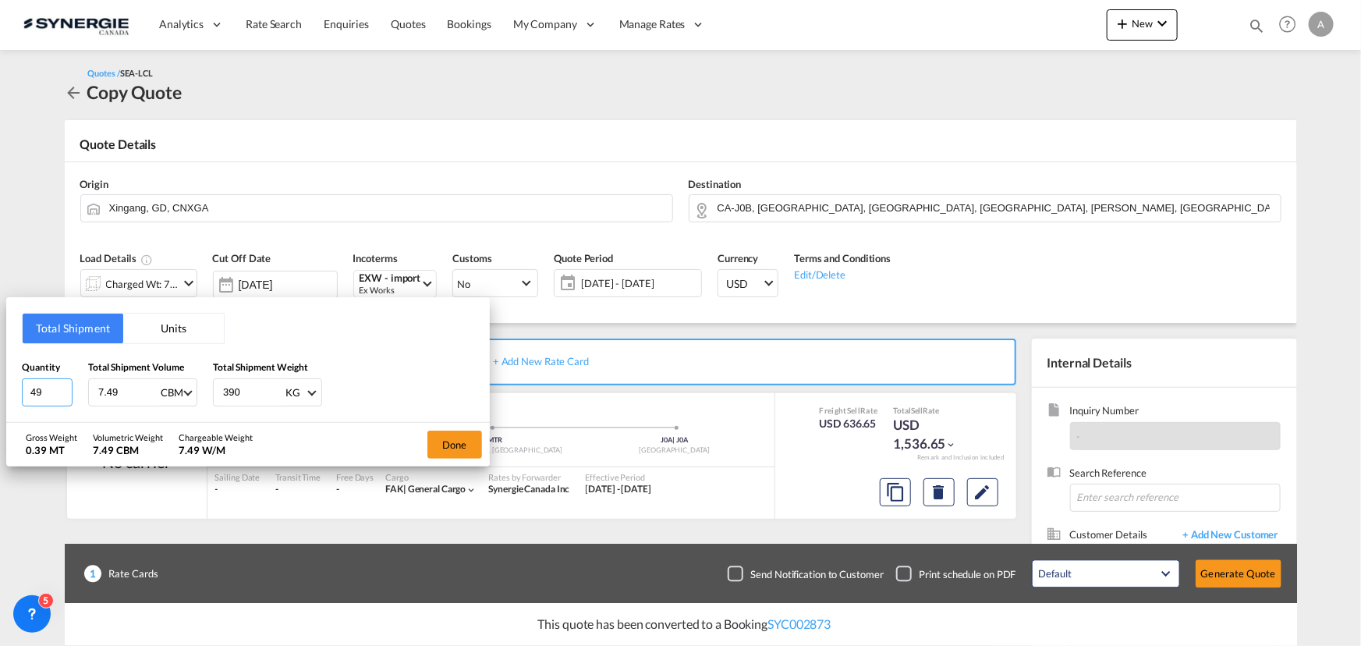
drag, startPoint x: 46, startPoint y: 391, endPoint x: -27, endPoint y: 391, distance: 73.3
click at [0, 391] on html "Analytics Reports Dashboard Rate Search Enquiries Quotes" at bounding box center [680, 323] width 1361 height 646
type input "7"
type input "1.5"
type input "175"
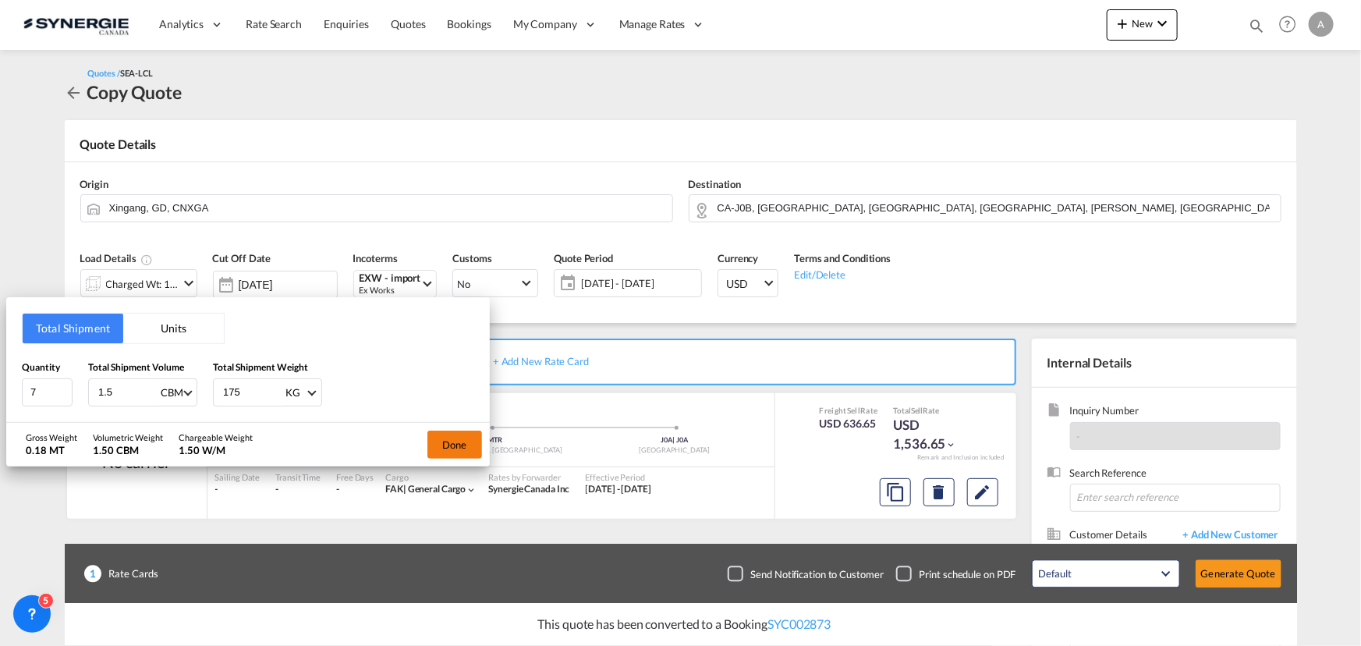
click at [474, 448] on button "Done" at bounding box center [454, 444] width 55 height 28
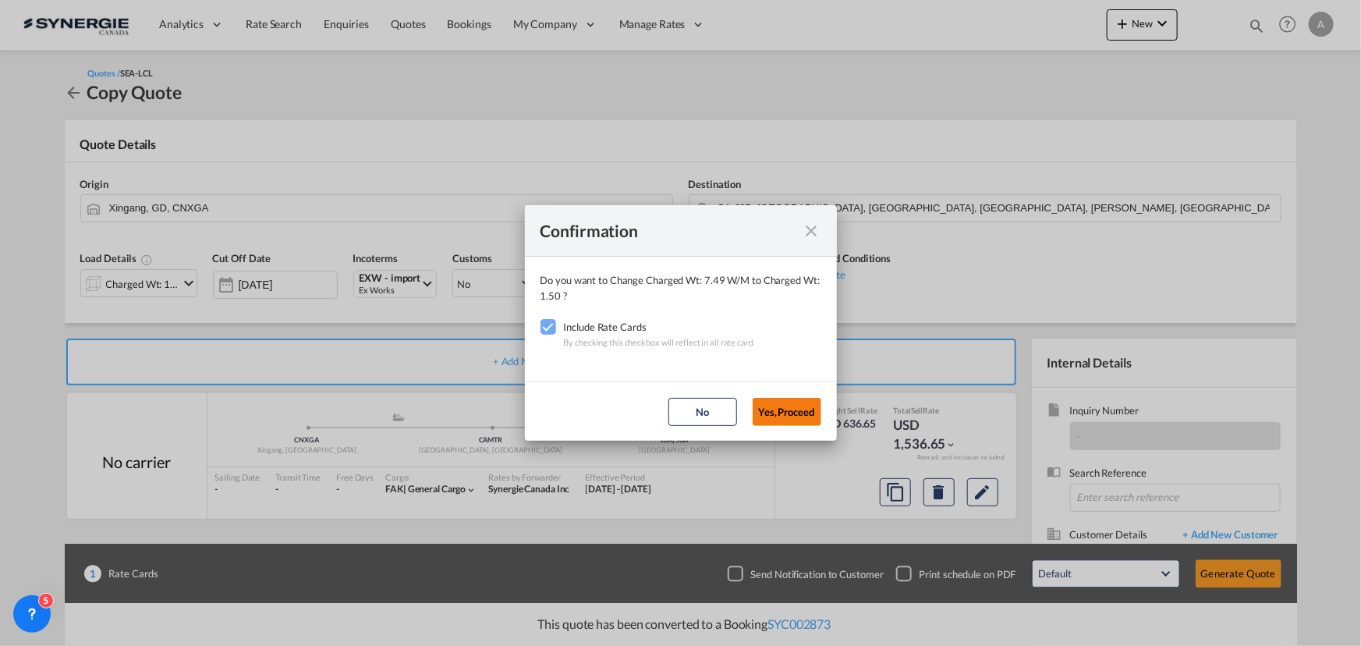
click at [811, 413] on button "Yes,Proceed" at bounding box center [786, 412] width 69 height 28
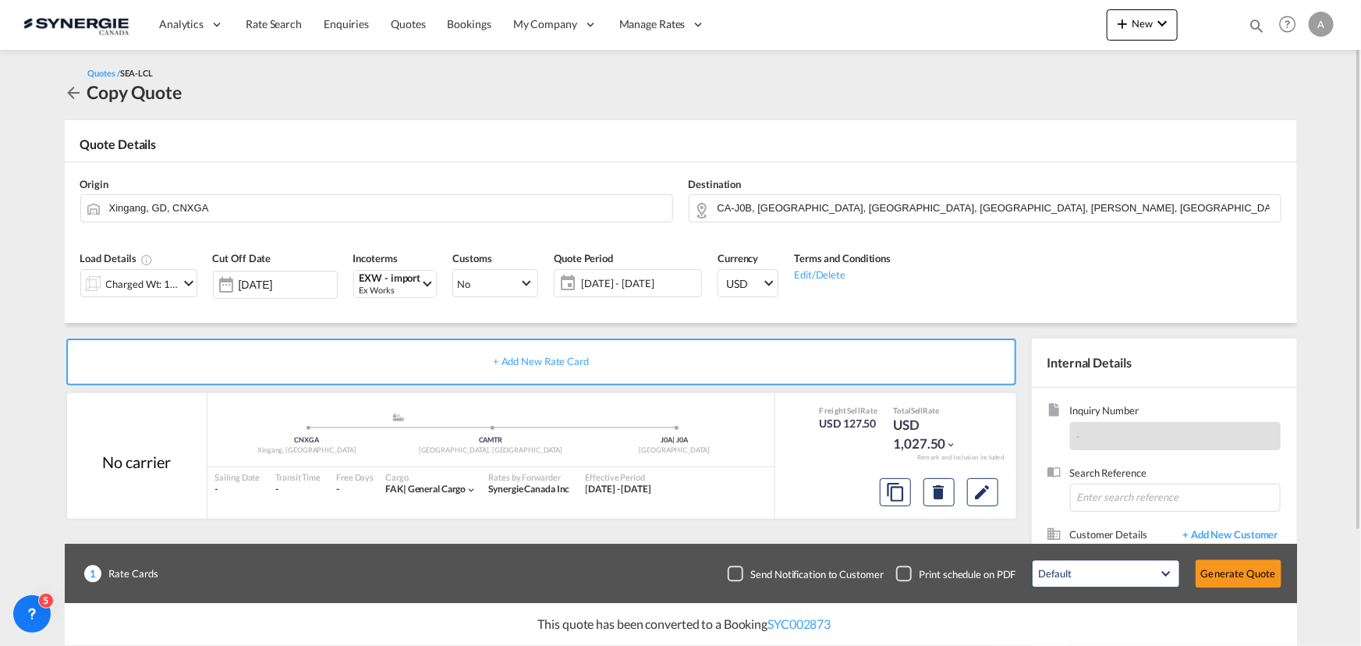
click at [635, 273] on span "[DATE] - [DATE]" at bounding box center [639, 283] width 124 height 22
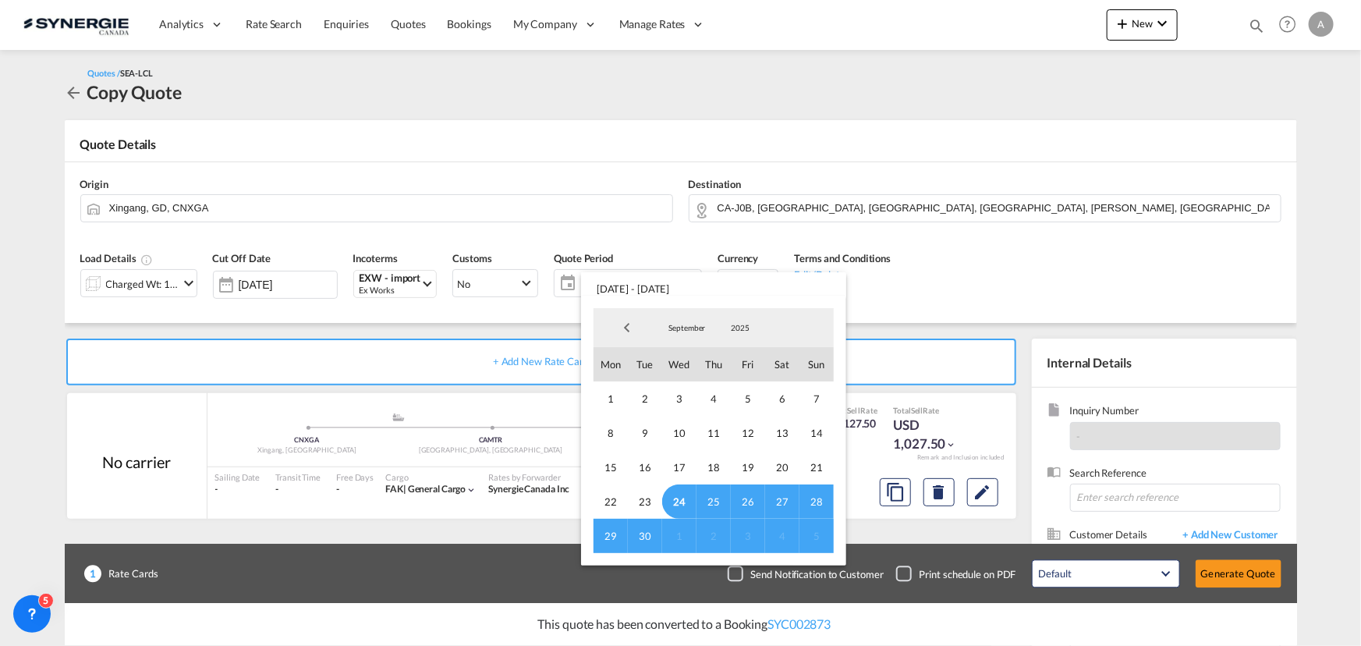
click at [679, 492] on span "24" at bounding box center [679, 501] width 34 height 34
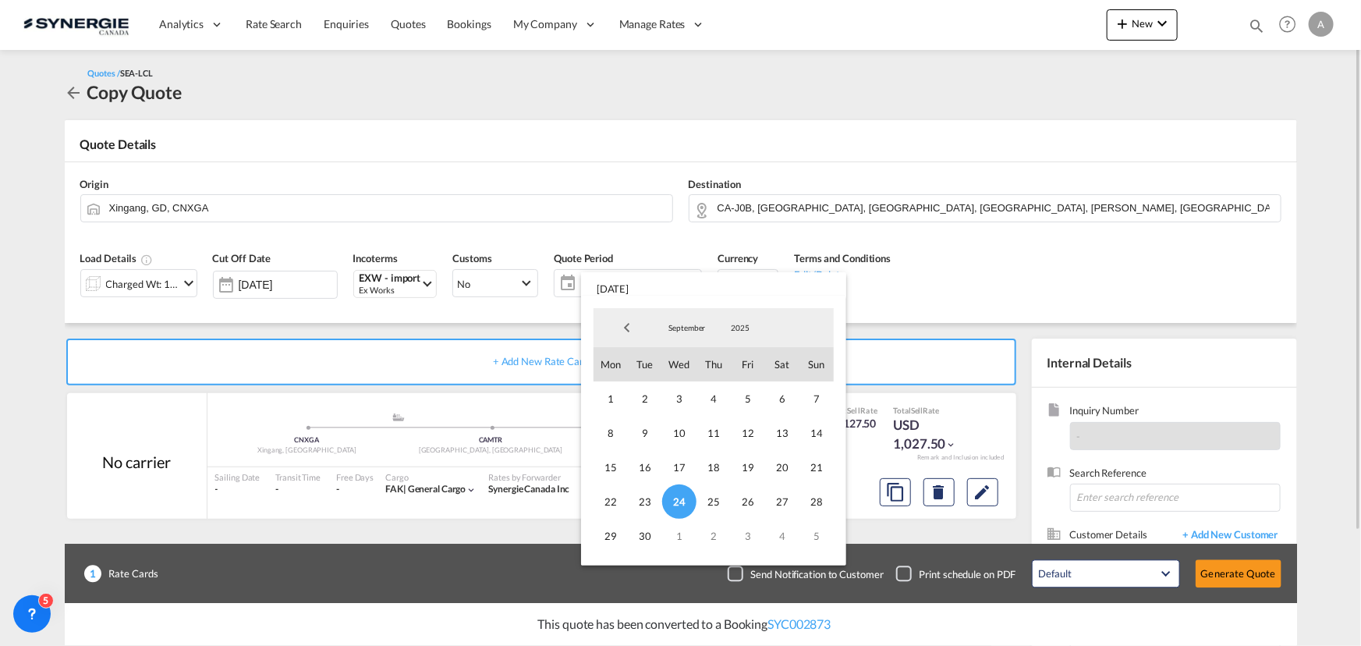
drag, startPoint x: 649, startPoint y: 530, endPoint x: 844, endPoint y: 526, distance: 195.0
click at [655, 531] on span "30" at bounding box center [645, 536] width 34 height 34
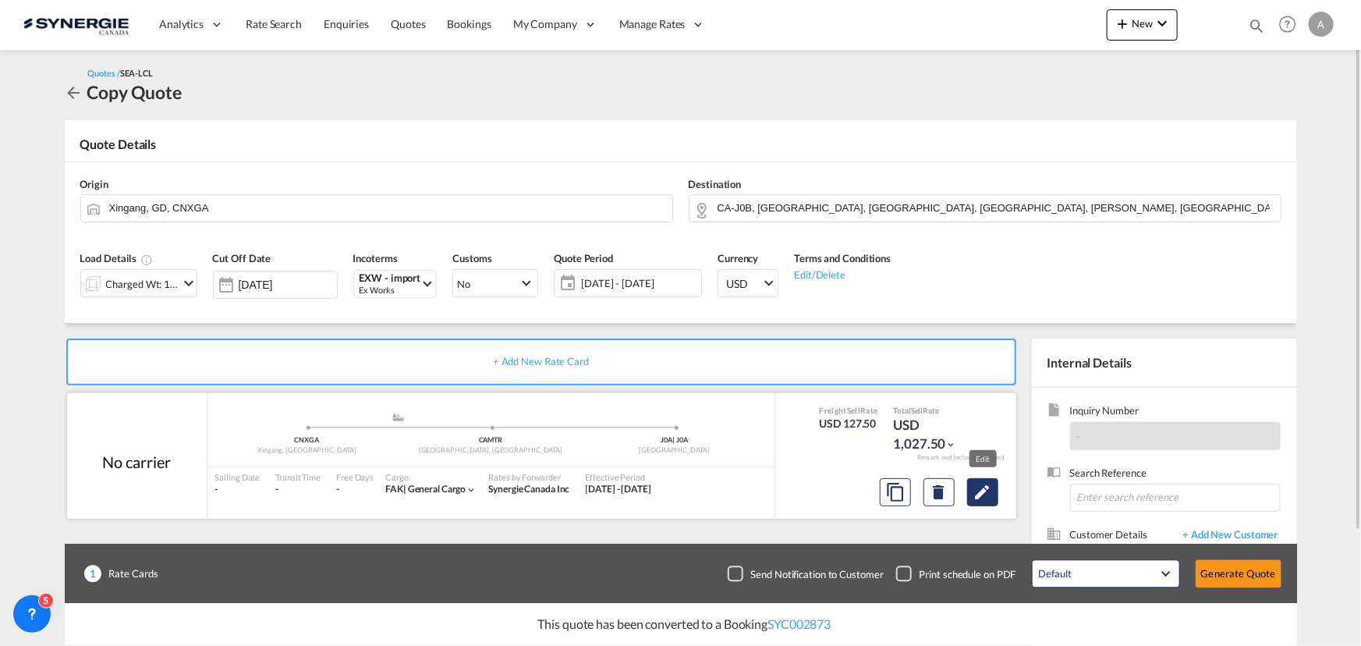
click at [993, 494] on button "Edit" at bounding box center [982, 492] width 31 height 28
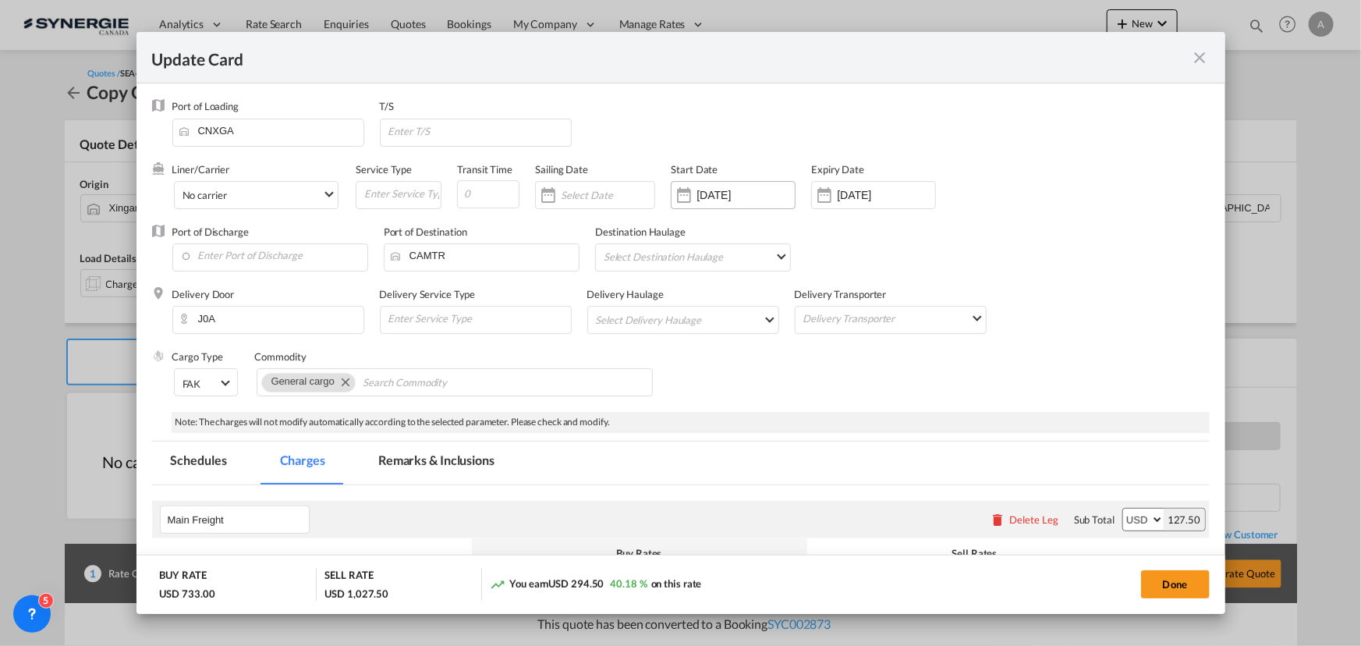
click at [726, 196] on input "[DATE]" at bounding box center [745, 195] width 98 height 12
select select "per_w/m"
select select "flat"
select select "per_hbl"
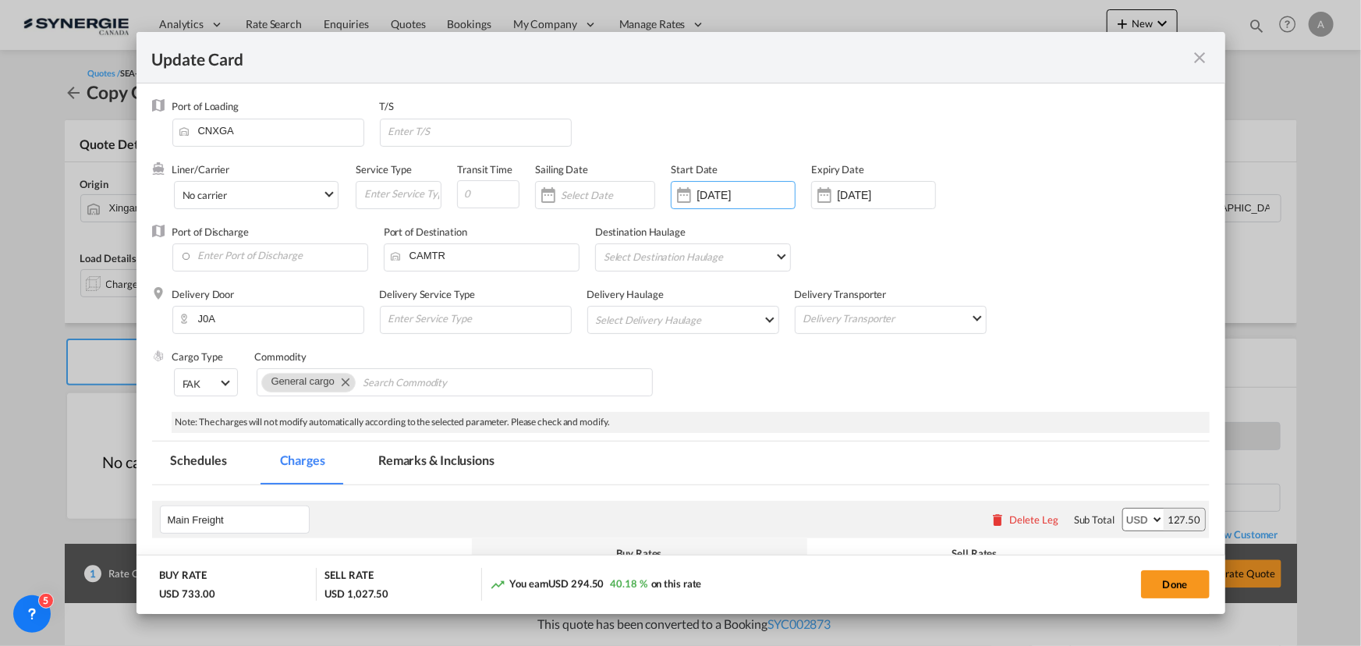
select select "flat"
select select "per_bl"
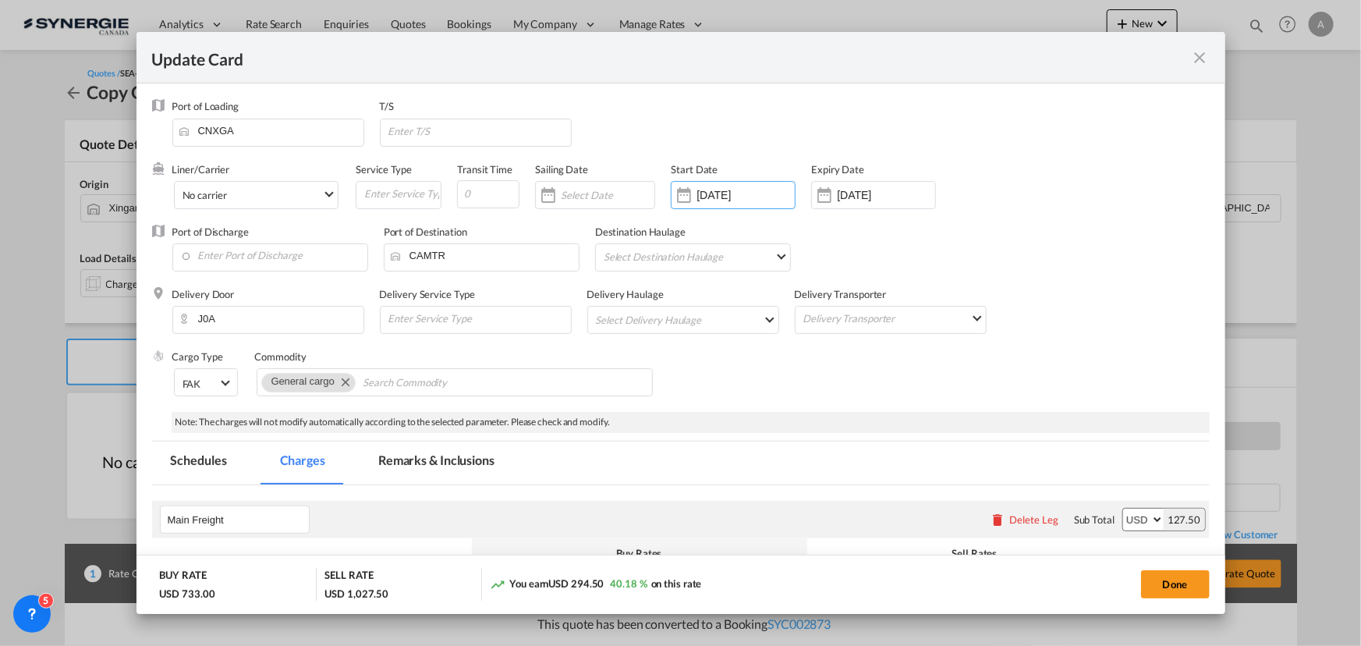
select select "per_shipment"
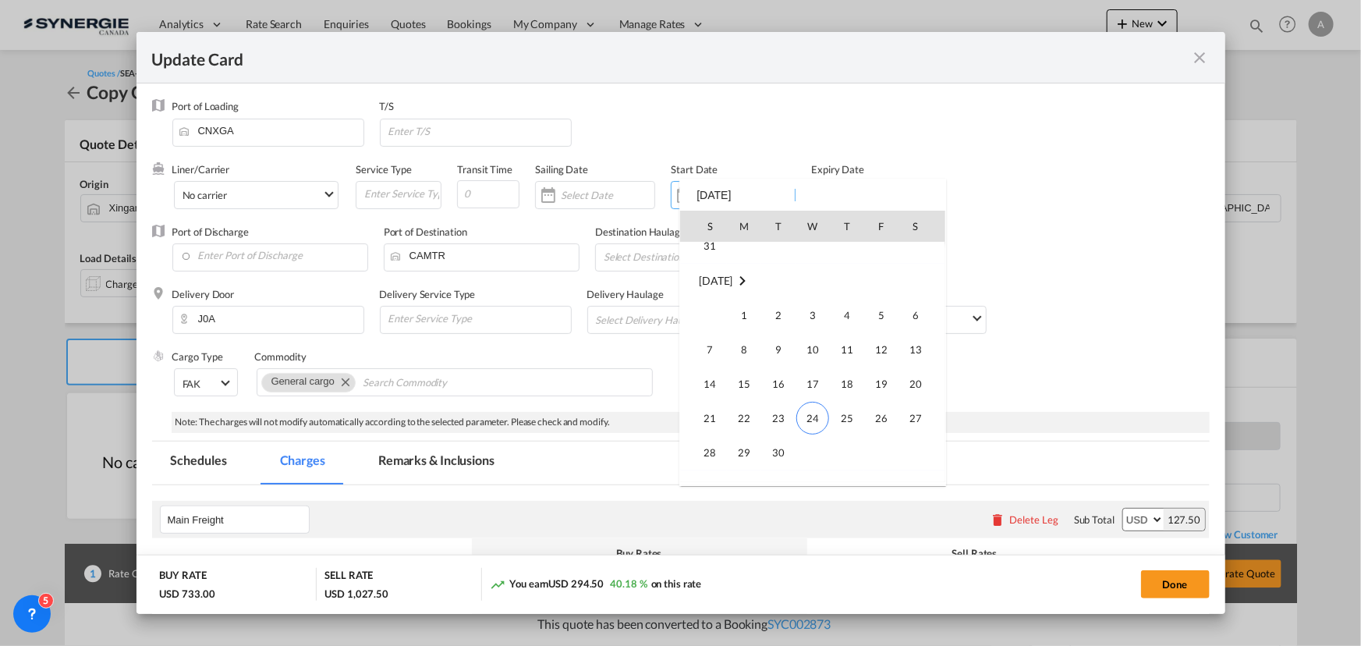
scroll to position [361188, 0]
click at [803, 388] on span "24" at bounding box center [812, 390] width 33 height 33
type input "[DATE]"
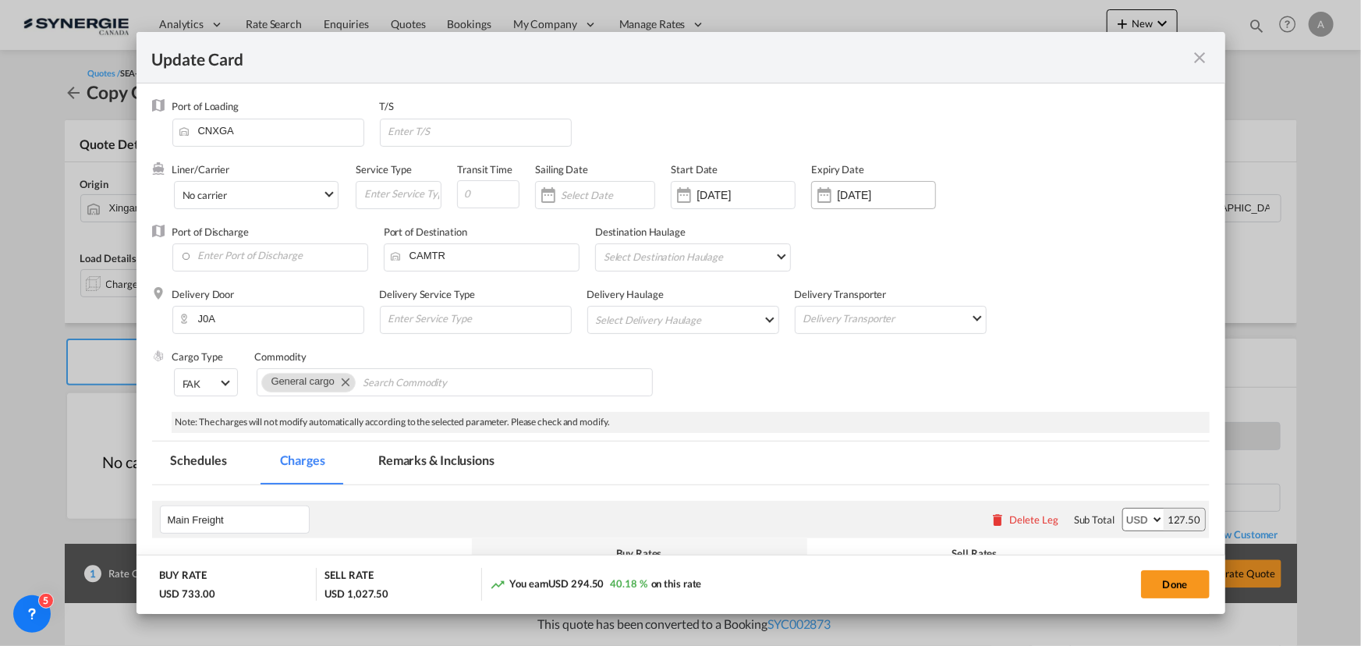
click at [855, 196] on input "[DATE]" at bounding box center [886, 195] width 98 height 12
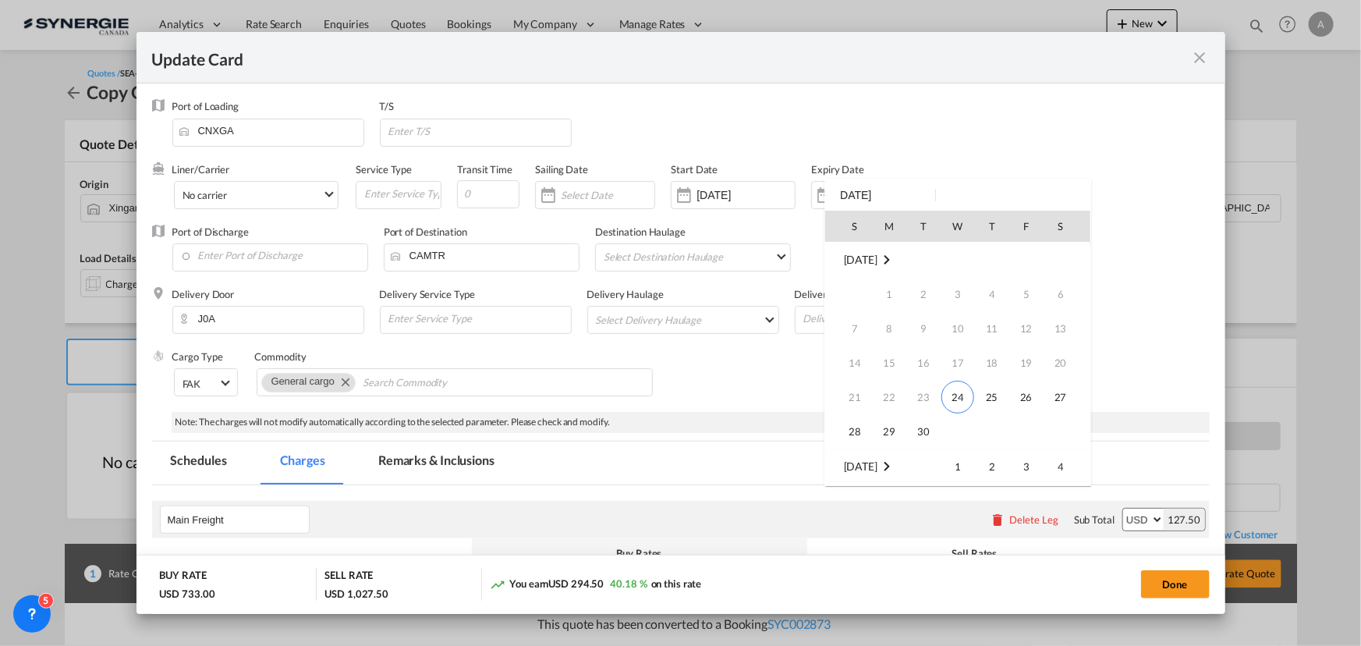
scroll to position [65, 0]
click at [922, 359] on span "30" at bounding box center [923, 366] width 31 height 31
type input "[DATE]"
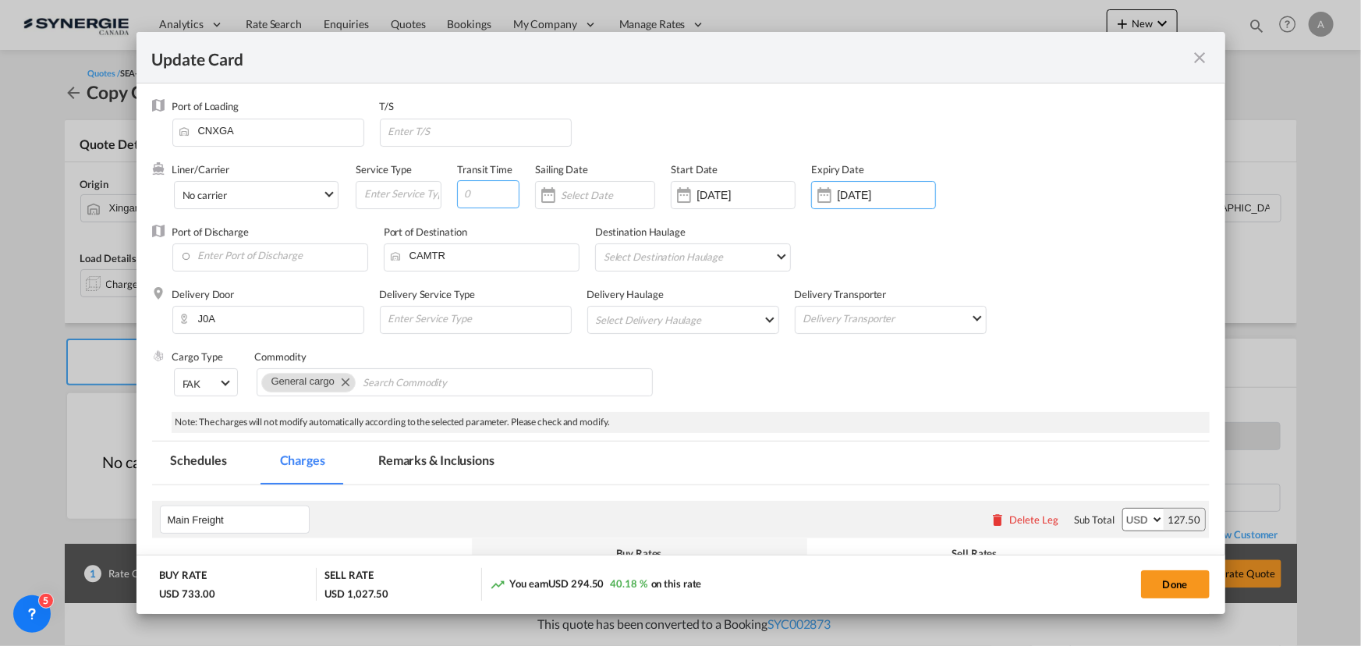
click at [497, 196] on input "Update CardPort of ..." at bounding box center [488, 194] width 62 height 28
type input "35"
click at [429, 126] on input "Update CardPort of ..." at bounding box center [479, 130] width 184 height 23
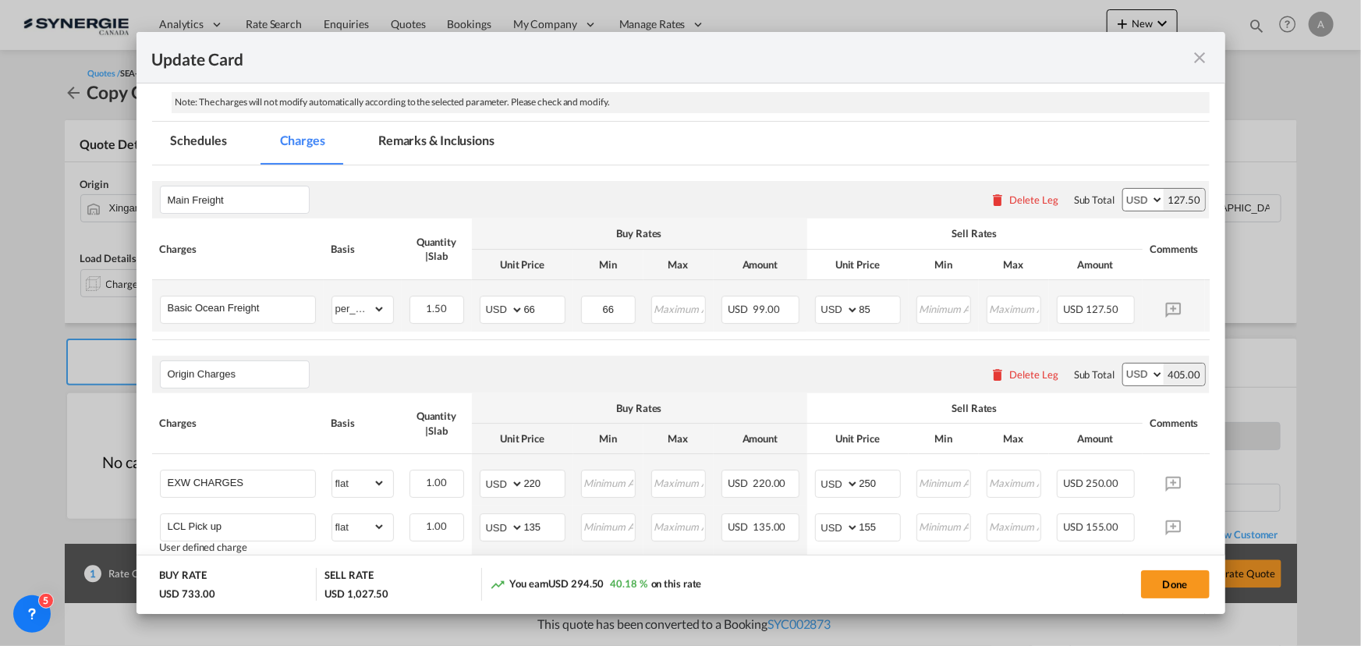
scroll to position [354, 0]
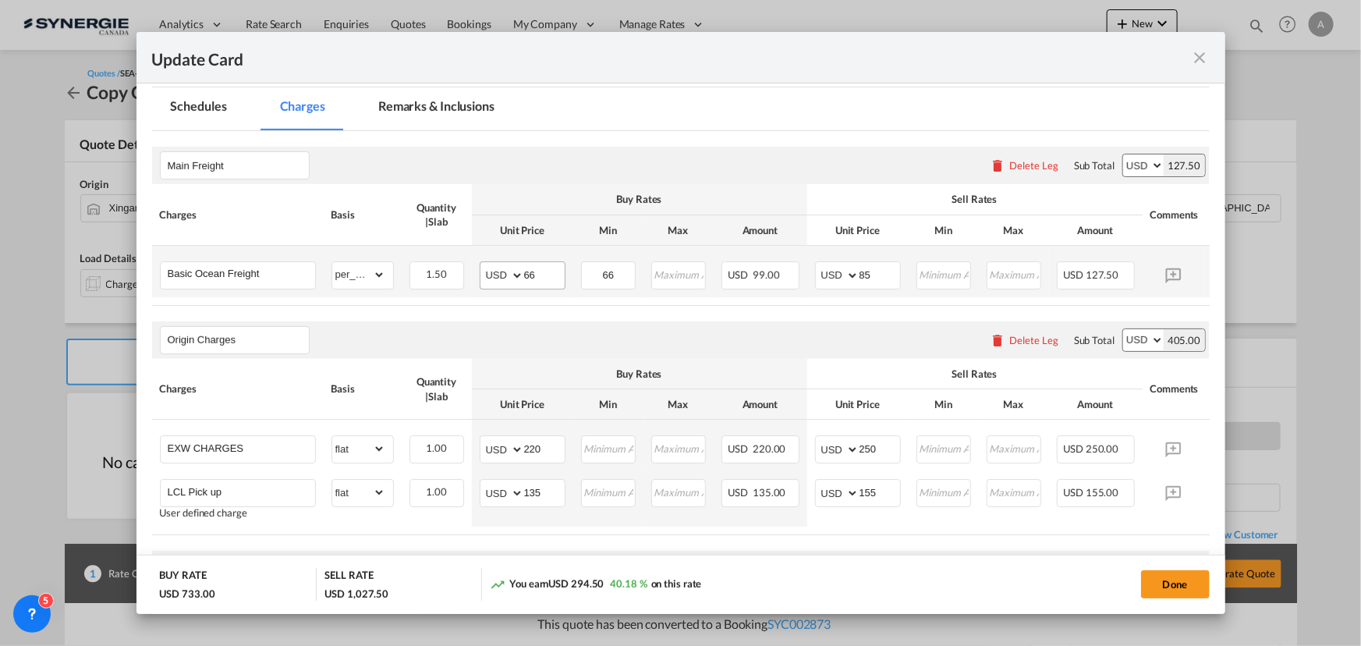
type input "CAVAN"
drag, startPoint x: 541, startPoint y: 268, endPoint x: 374, endPoint y: 242, distance: 169.0
click at [413, 251] on tr "Basic Ocean Freight Please Enter Already Exists gross_weight volumetric_weight …" at bounding box center [704, 271] width 1105 height 51
type input "60"
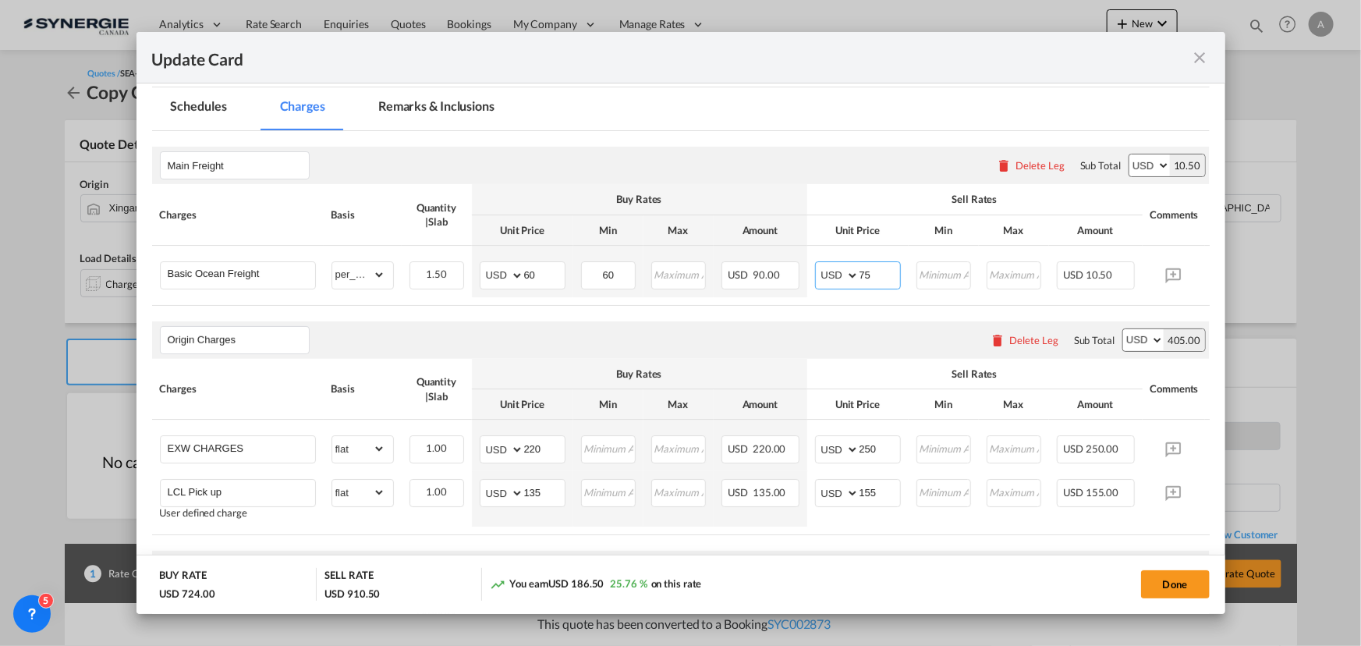
type input "75"
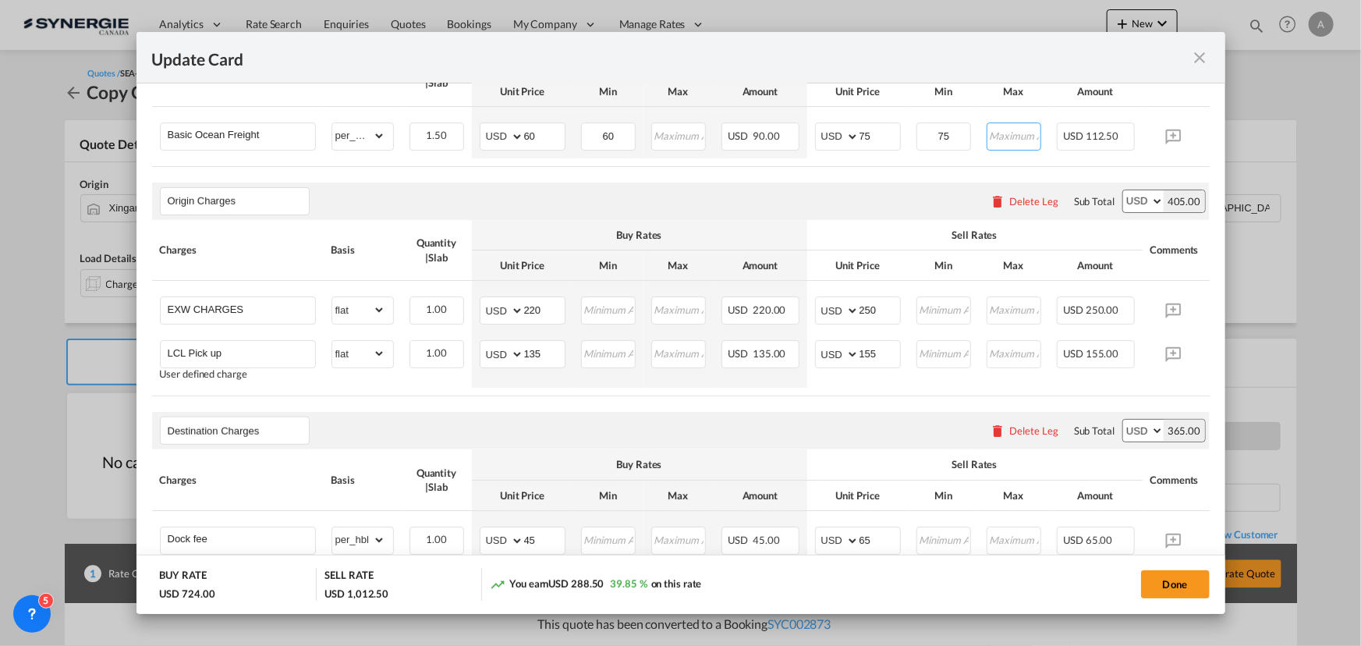
scroll to position [496, 0]
drag, startPoint x: 553, startPoint y: 310, endPoint x: 401, endPoint y: 304, distance: 152.2
click at [401, 305] on tr "EXW CHARGES Please Enter Already Exists gross_weight volumetric_weight per_ship…" at bounding box center [704, 303] width 1105 height 51
type input "131"
type input "160"
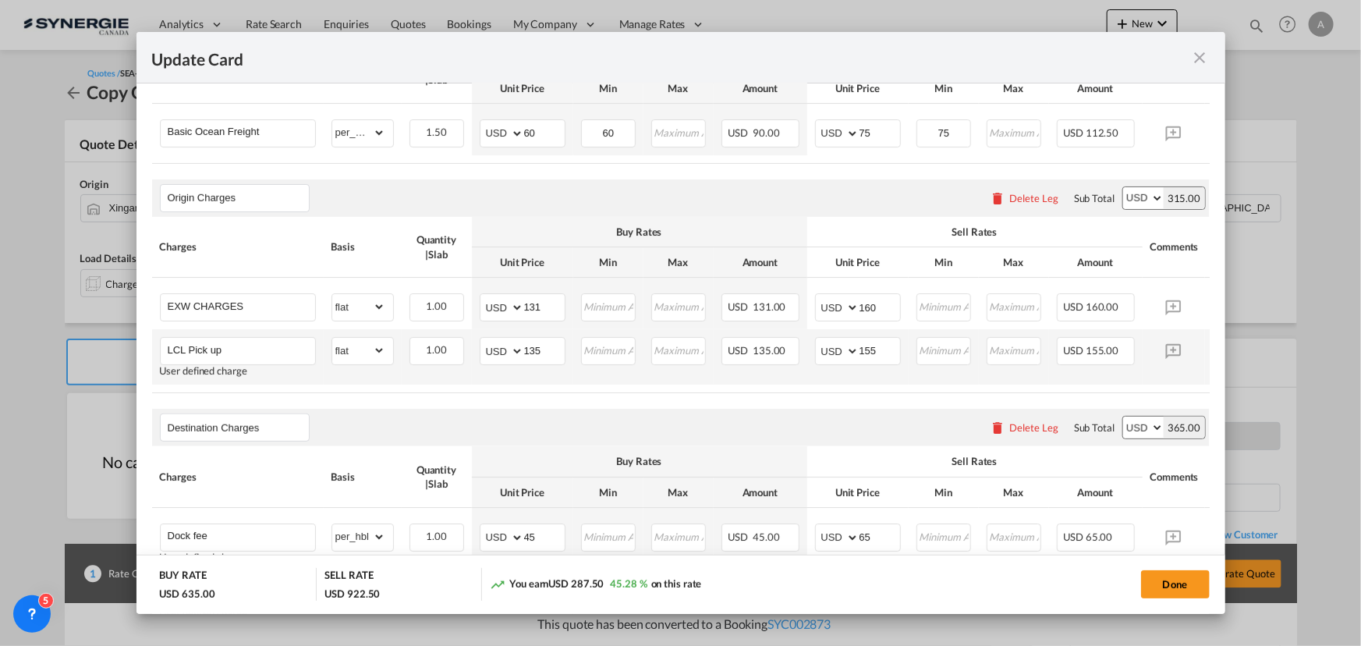
click at [567, 352] on td "AED AFN ALL AMD ANG AOA ARS AUD AWG AZN BAM BBD BDT BGN BHD BIF BMD BND BOB BRL…" at bounding box center [522, 356] width 101 height 55
click at [442, 350] on tr "LCL Pick up User defined charge Please Enter Already Exists gross_weight volume…" at bounding box center [704, 356] width 1105 height 55
type input "155"
type input "185"
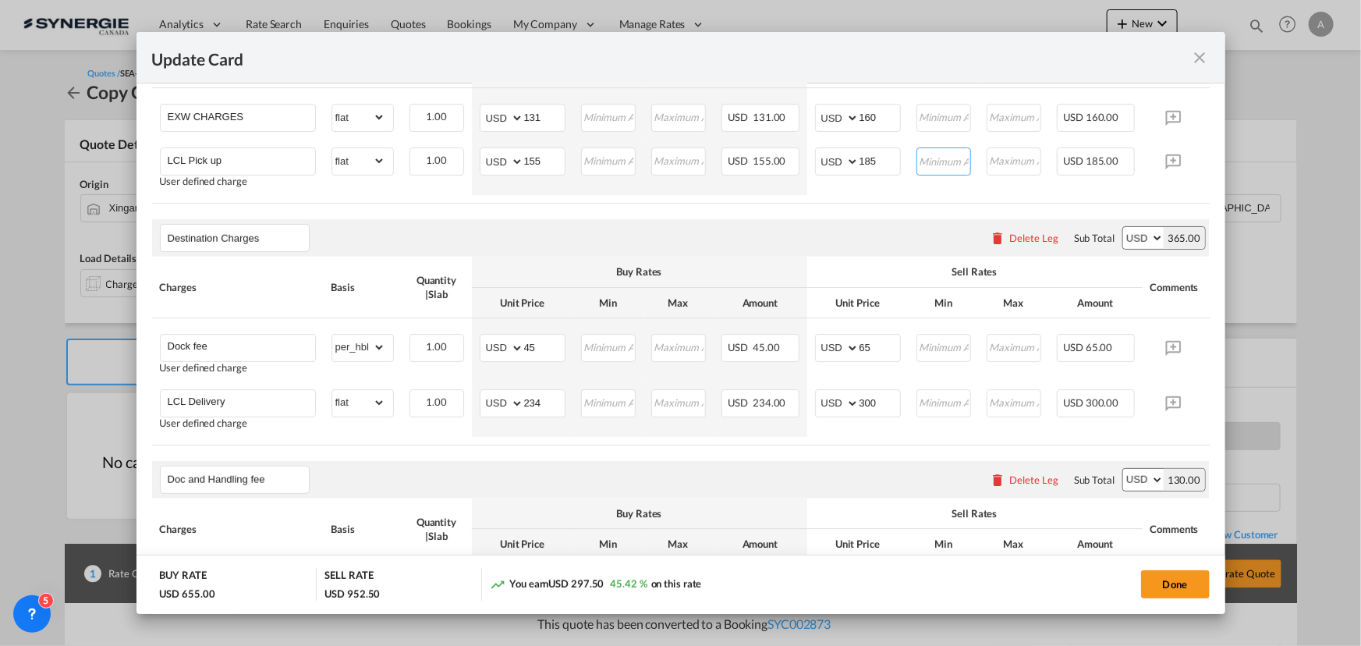
scroll to position [709, 0]
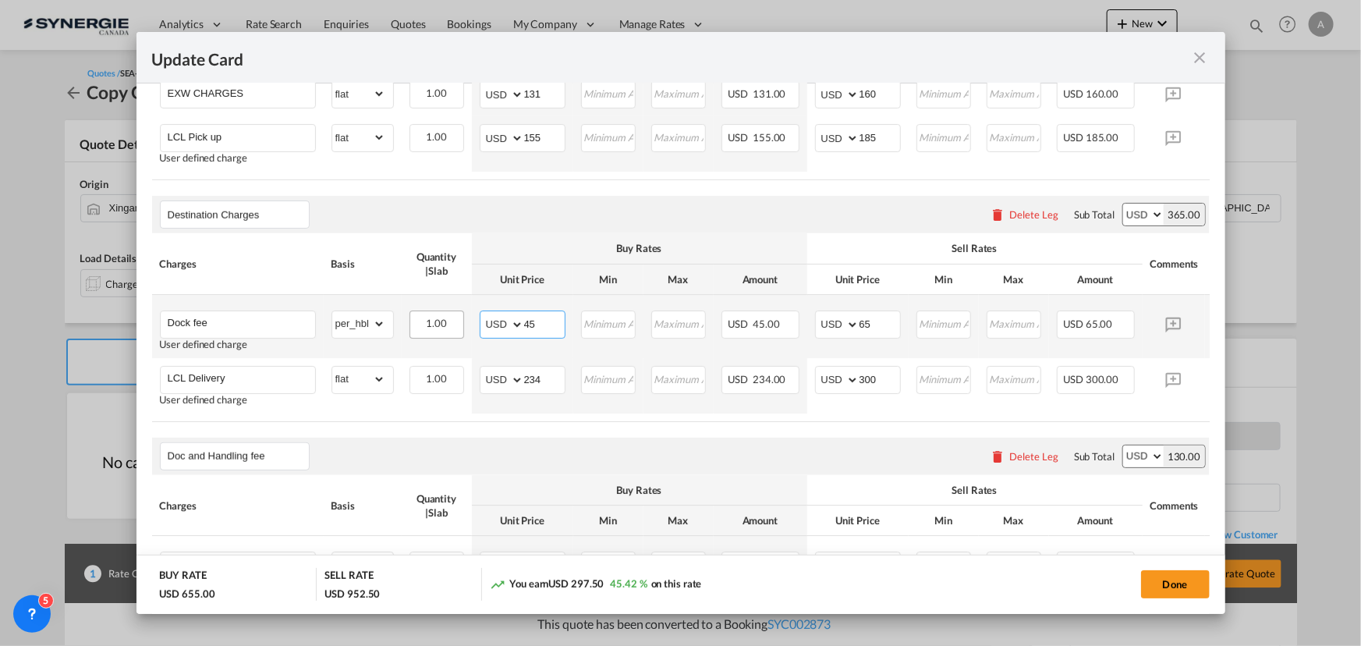
drag, startPoint x: 501, startPoint y: 337, endPoint x: 452, endPoint y: 338, distance: 48.3
click at [452, 338] on tr "Dock fee User defined charge Please Enter Already Exists gross_weight volumetri…" at bounding box center [704, 326] width 1105 height 63
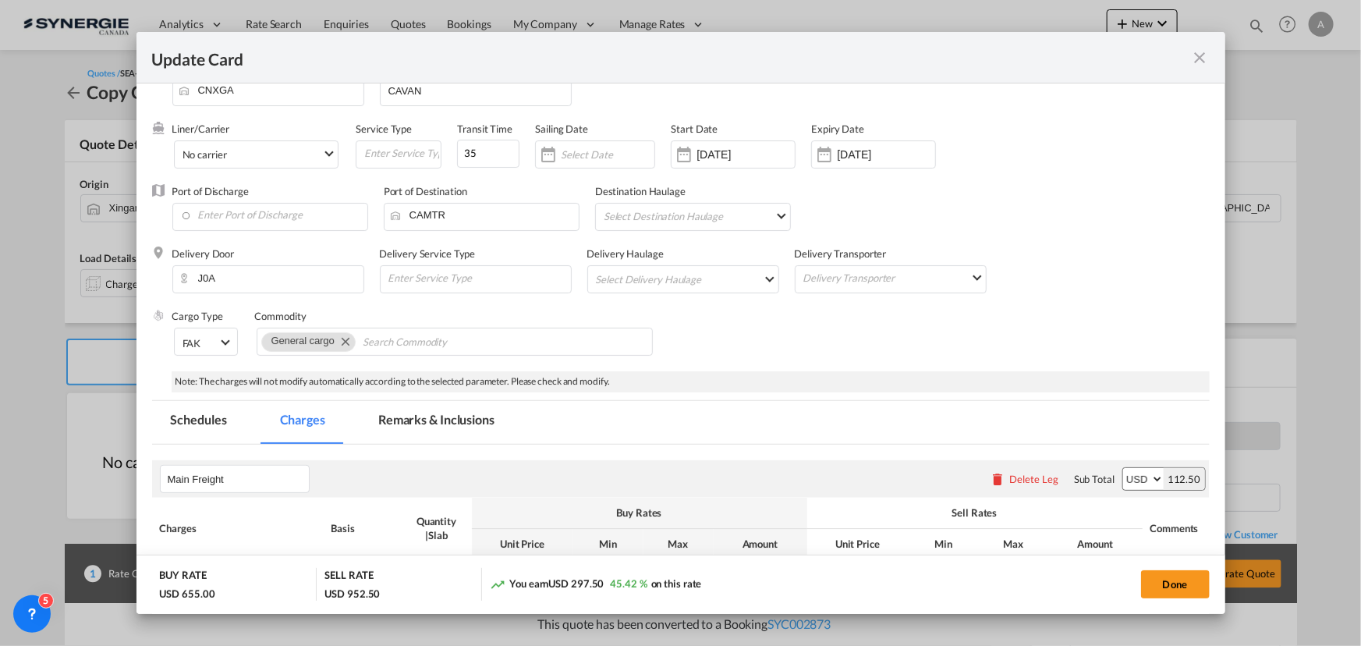
scroll to position [0, 0]
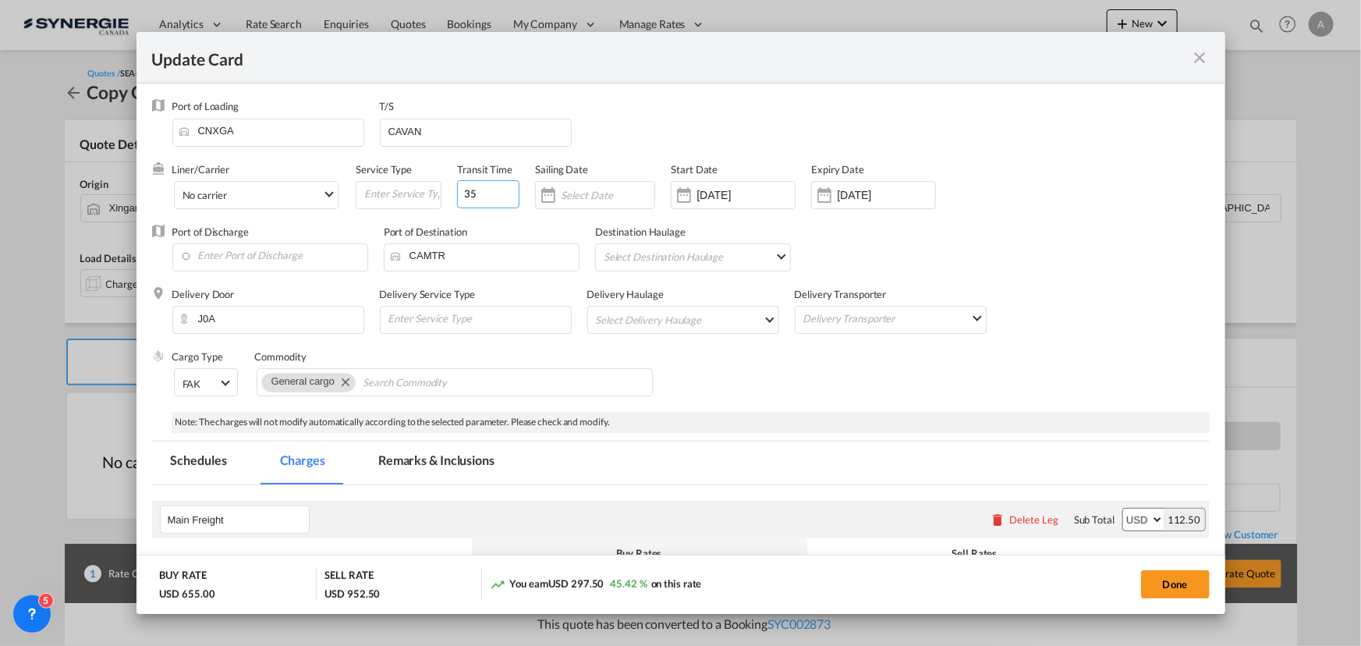
click at [462, 197] on input "35" at bounding box center [488, 194] width 62 height 28
drag, startPoint x: 476, startPoint y: 194, endPoint x: 359, endPoint y: 169, distance: 118.8
click at [425, 192] on div "Liner/Carrier No carrier Atlantic Container Line (ACL) Baker Transport (GB) | D…" at bounding box center [632, 193] width 920 height 62
type input "40"
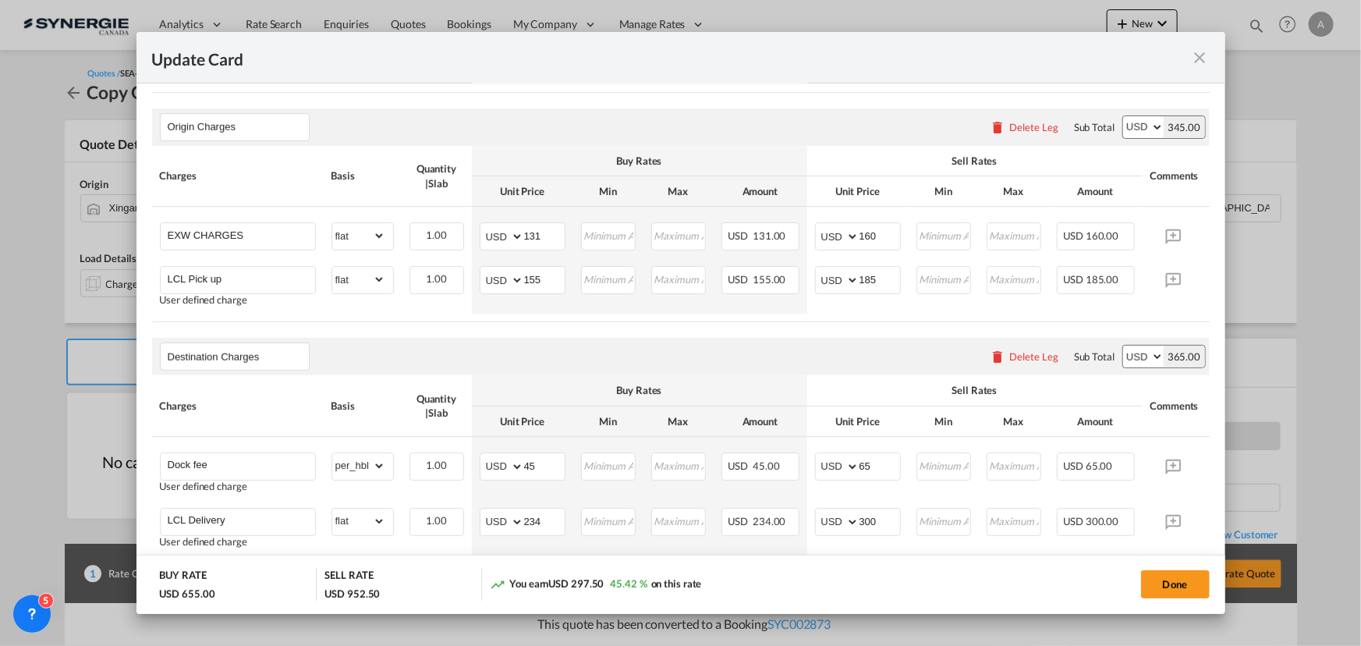
scroll to position [638, 0]
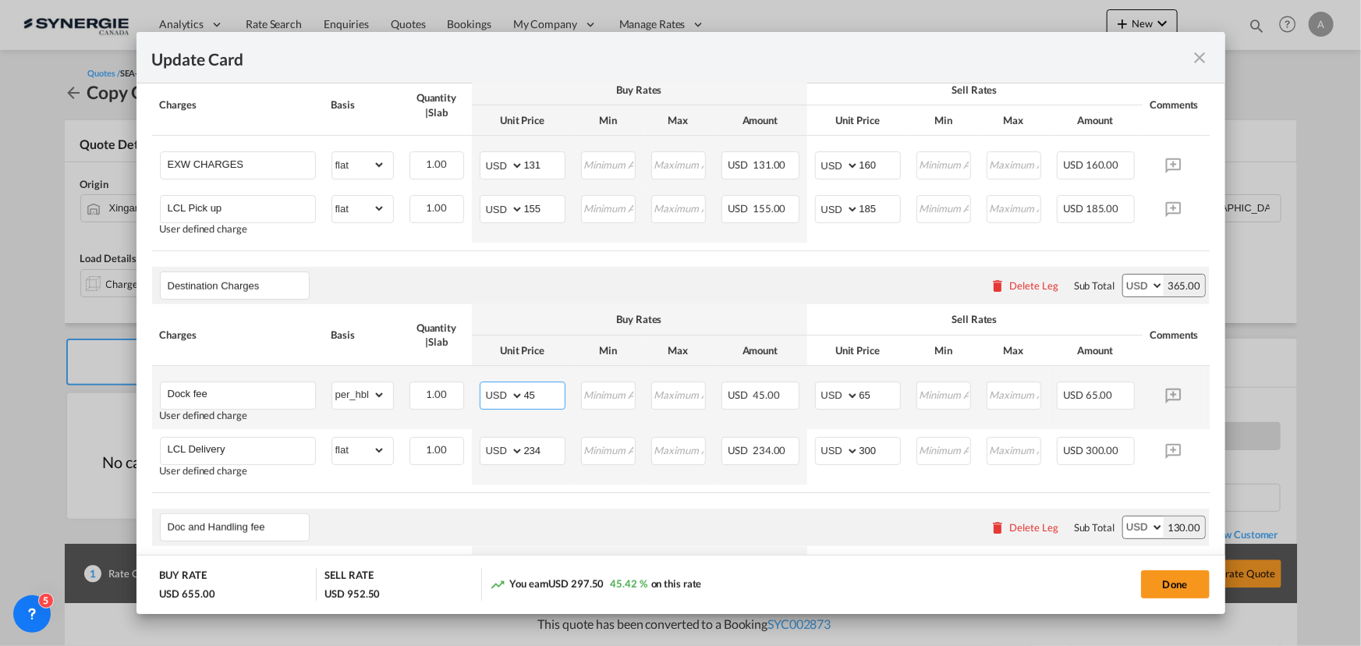
click at [437, 389] on tr "Dock fee User defined charge Please Enter Already Exists gross_weight volumetri…" at bounding box center [704, 397] width 1105 height 63
type input "60"
type input "75"
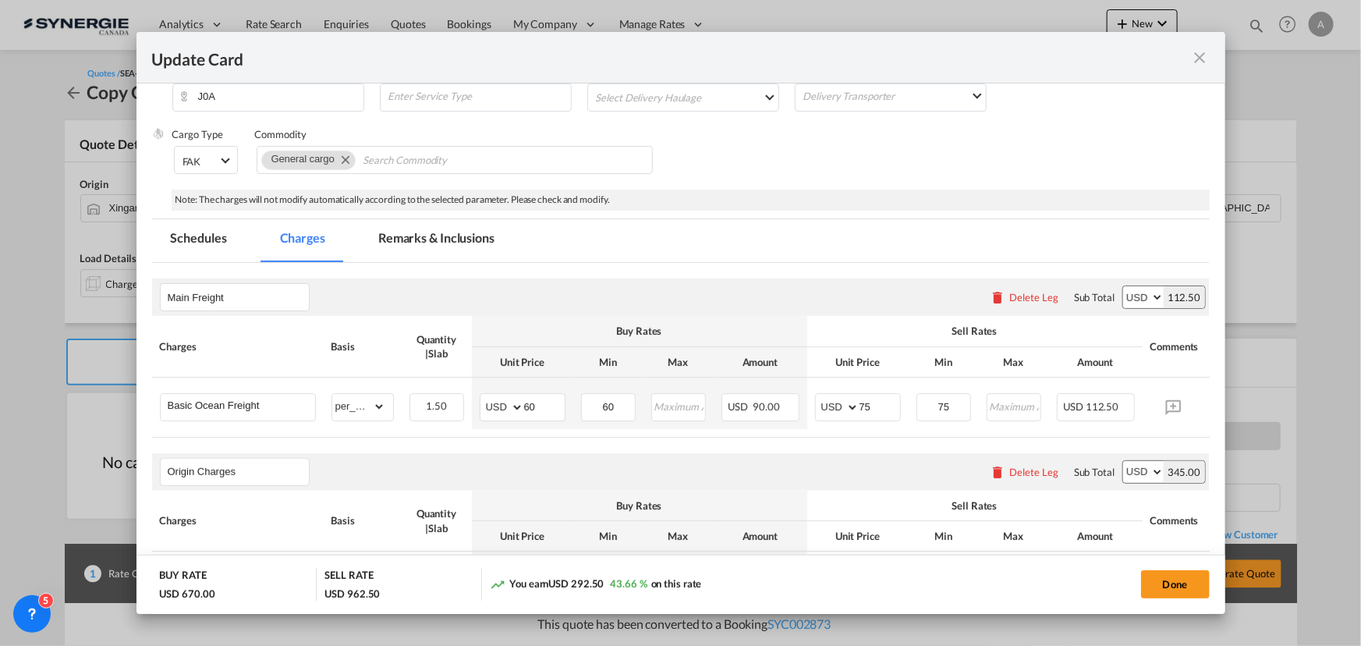
scroll to position [212, 0]
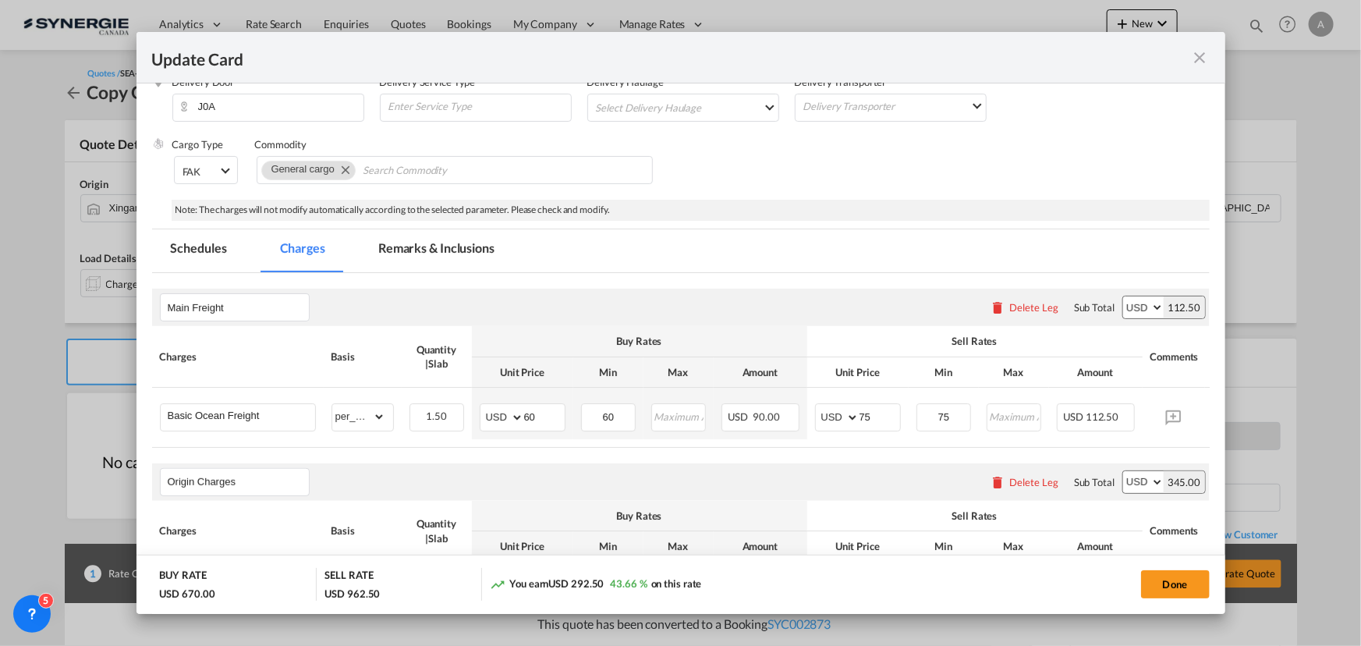
drag, startPoint x: 415, startPoint y: 242, endPoint x: 412, endPoint y: 306, distance: 64.0
click at [415, 242] on md-tab-item "Remarks & Inclusions" at bounding box center [436, 250] width 154 height 43
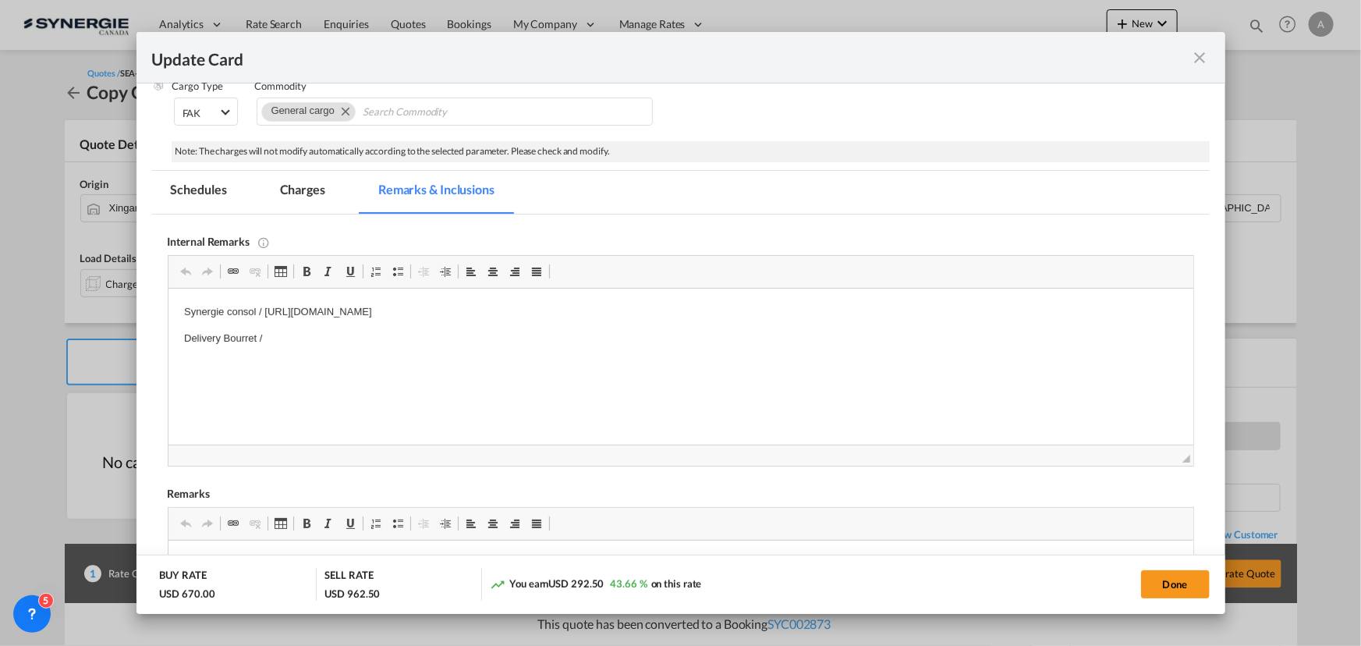
scroll to position [0, 0]
drag, startPoint x: 184, startPoint y: 313, endPoint x: 923, endPoint y: 309, distance: 739.2
click at [923, 309] on p "Synergie consol / https://app.frontapp.com/open/msg_1h9omplb?key=g7GPsQeeDqQvjV…" at bounding box center [679, 312] width 993 height 16
click at [271, 337] on p "Delivery Bourret /" at bounding box center [679, 339] width 993 height 16
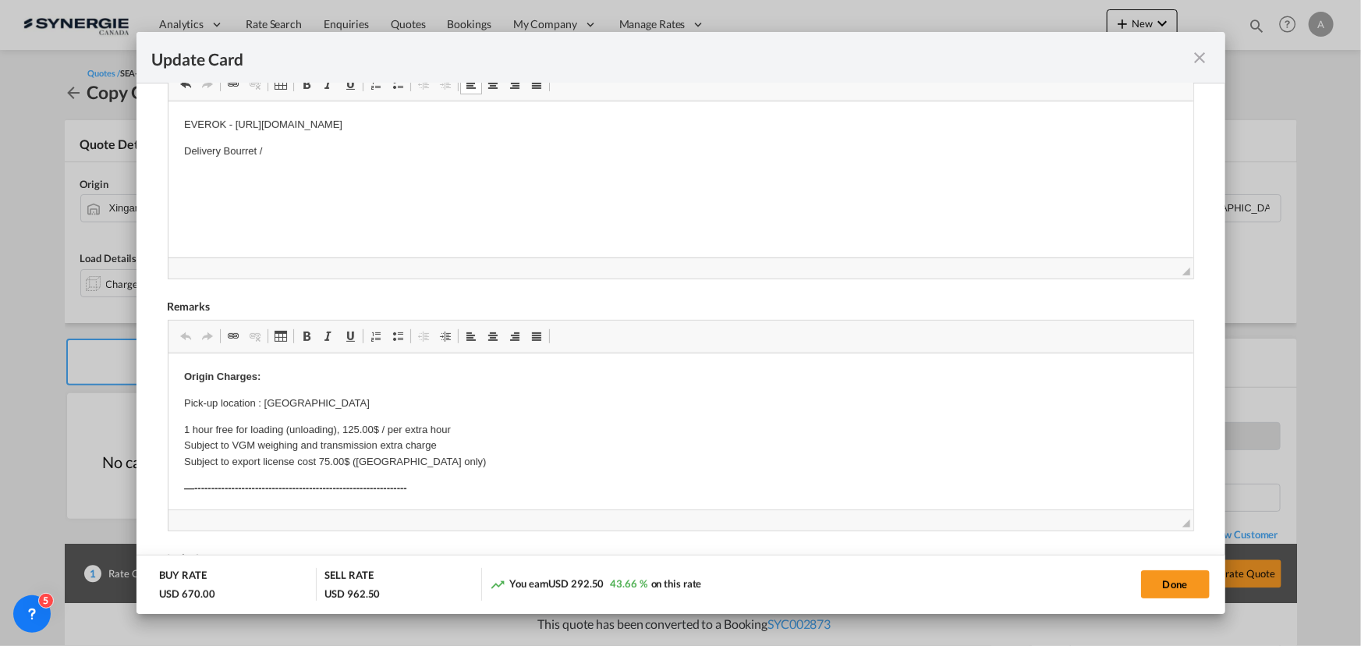
scroll to position [483, 0]
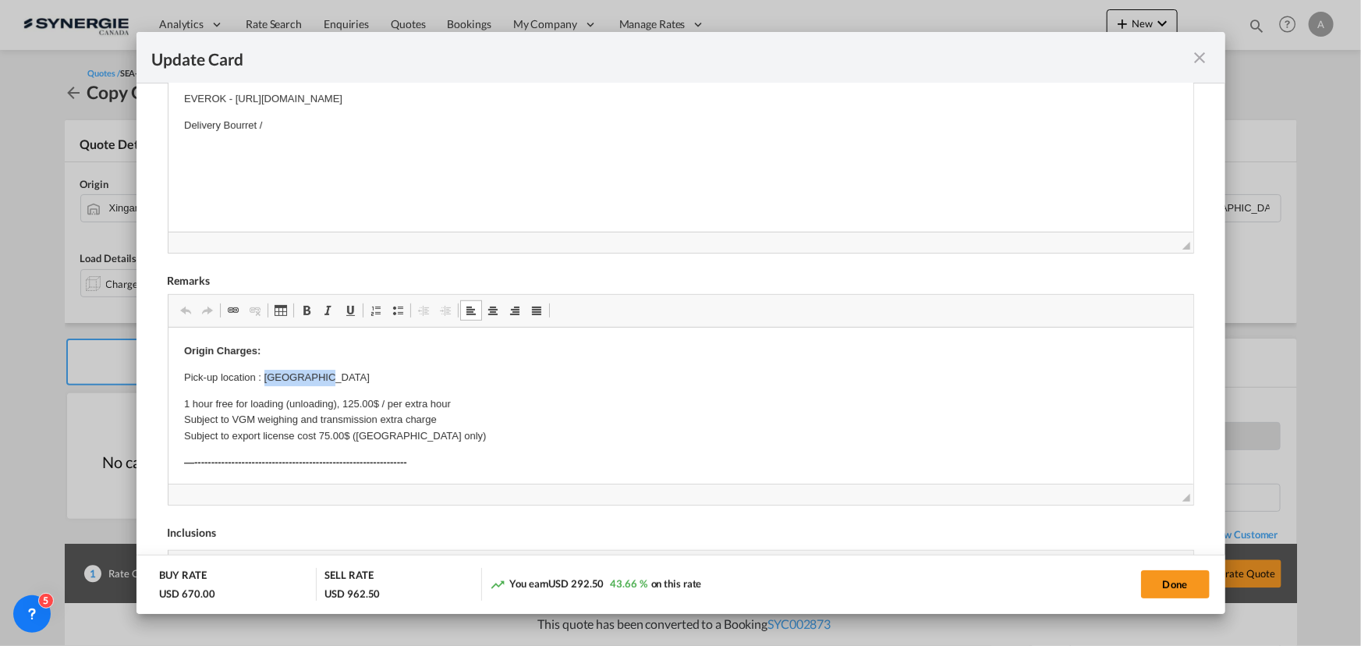
drag, startPoint x: 261, startPoint y: 378, endPoint x: 467, endPoint y: 377, distance: 205.9
click at [467, 377] on p "Pick-up location : Liaobu Town" at bounding box center [679, 378] width 993 height 16
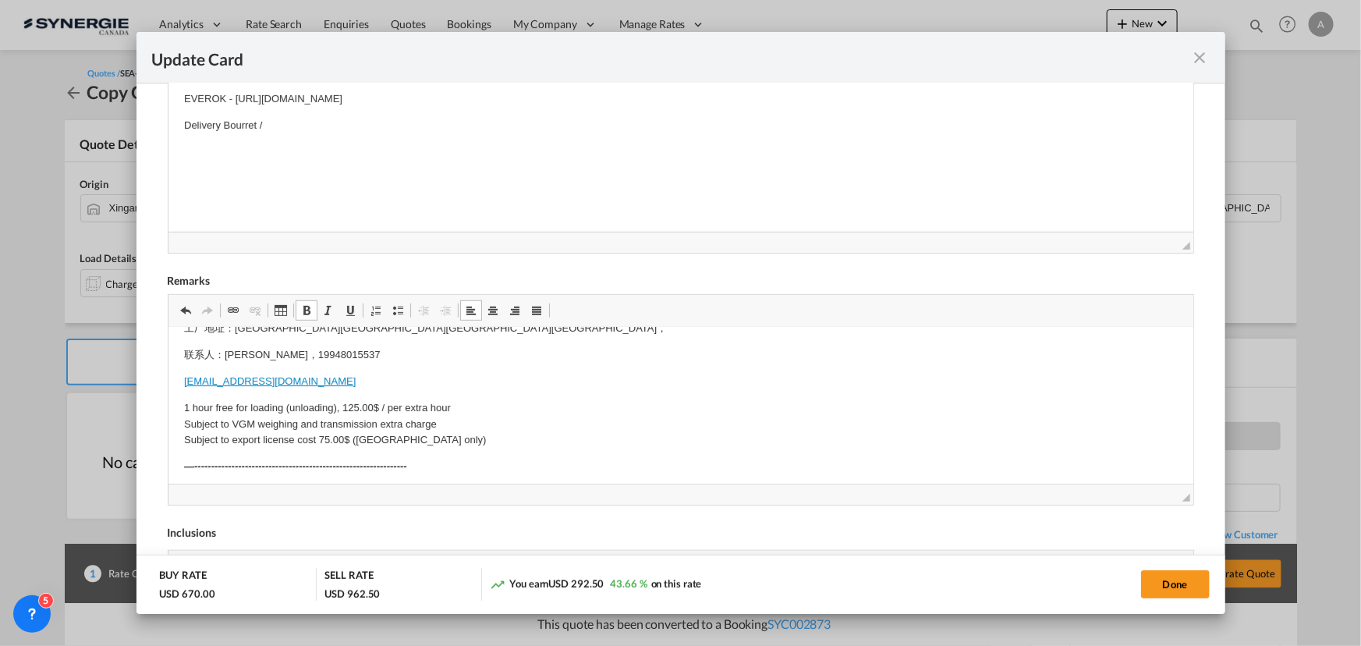
scroll to position [0, 0]
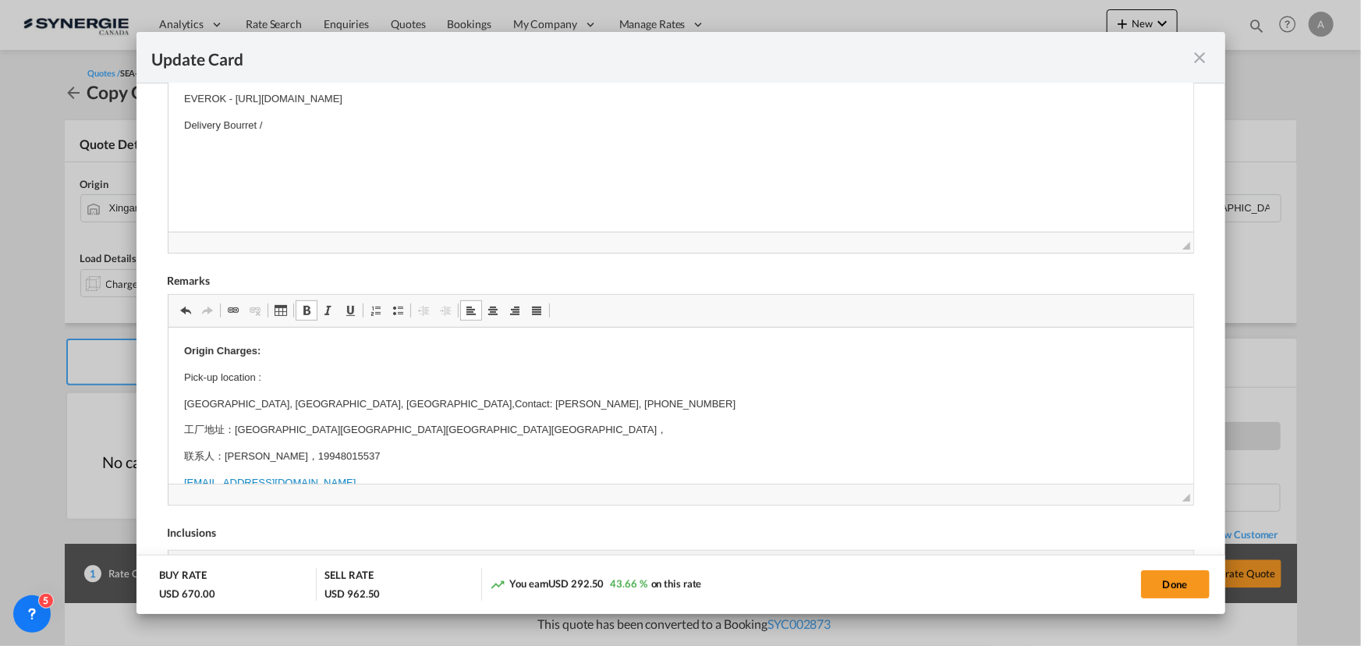
click at [311, 121] on p "Delivery Bourret /" at bounding box center [679, 126] width 993 height 16
click at [303, 165] on html "EVEROK - https://app.frontapp.com/open/cnv_qgnewgf?key=Jpt7Uze8CxgNx9H-F9xWXE8Z…" at bounding box center [680, 126] width 1025 height 100
click at [335, 200] on p "Surcharge de carburant (26,90 %) :" at bounding box center [679, 204] width 993 height 16
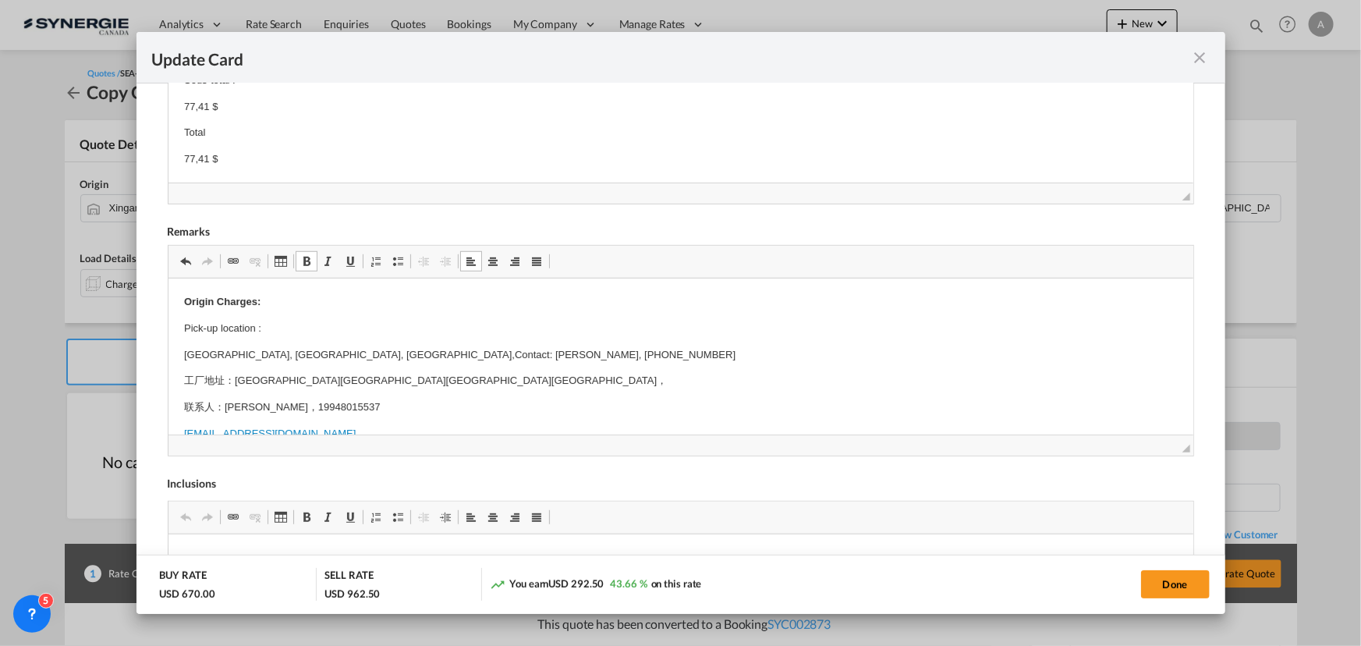
scroll to position [554, 0]
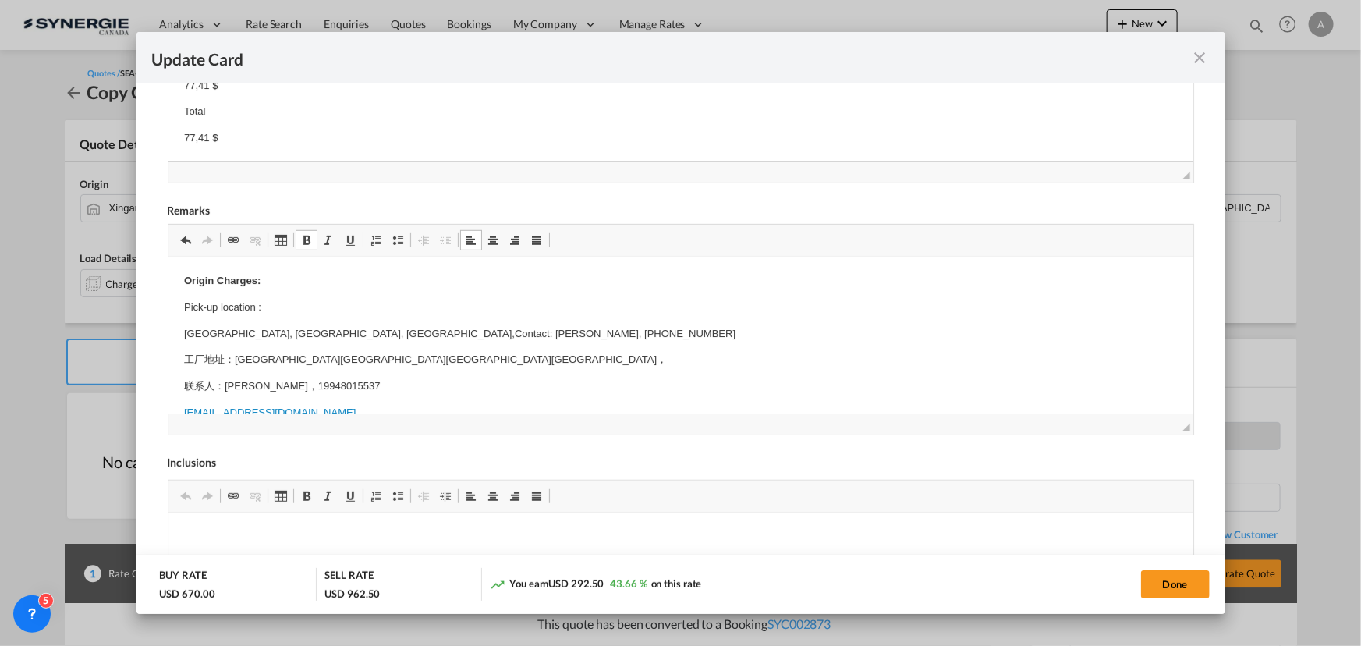
click at [252, 140] on p "77,41 $" at bounding box center [679, 138] width 993 height 16
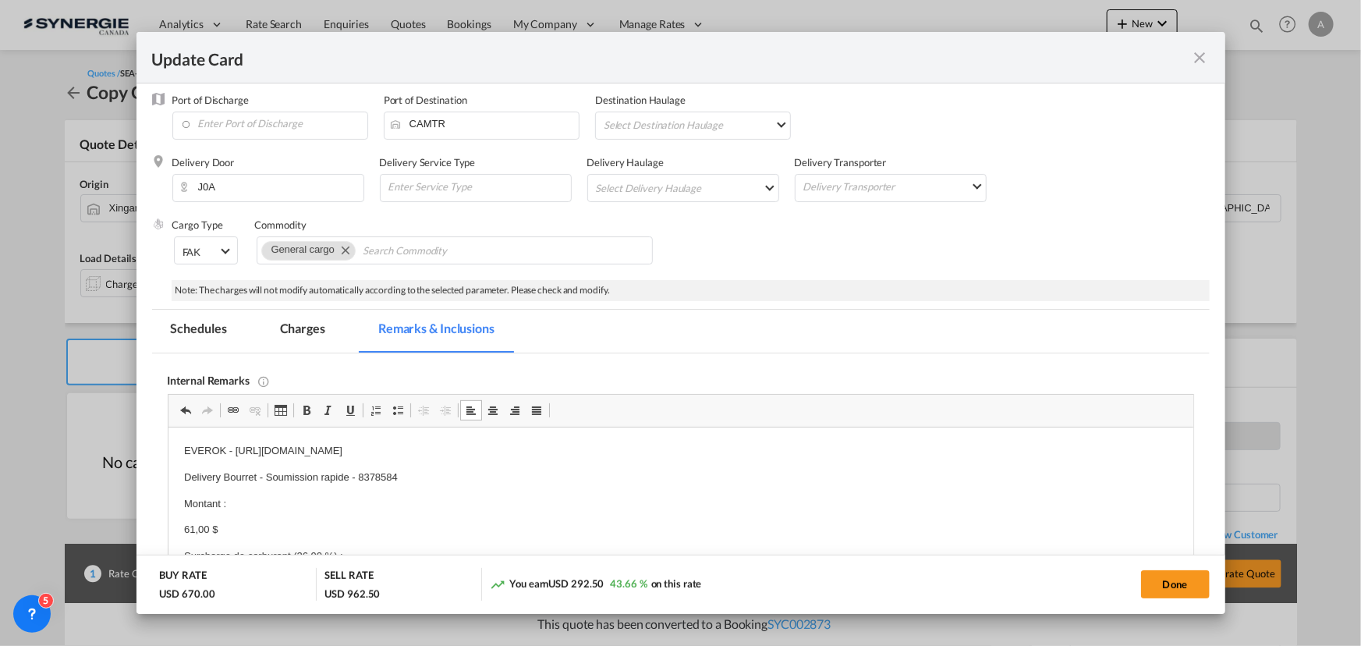
scroll to position [58, 0]
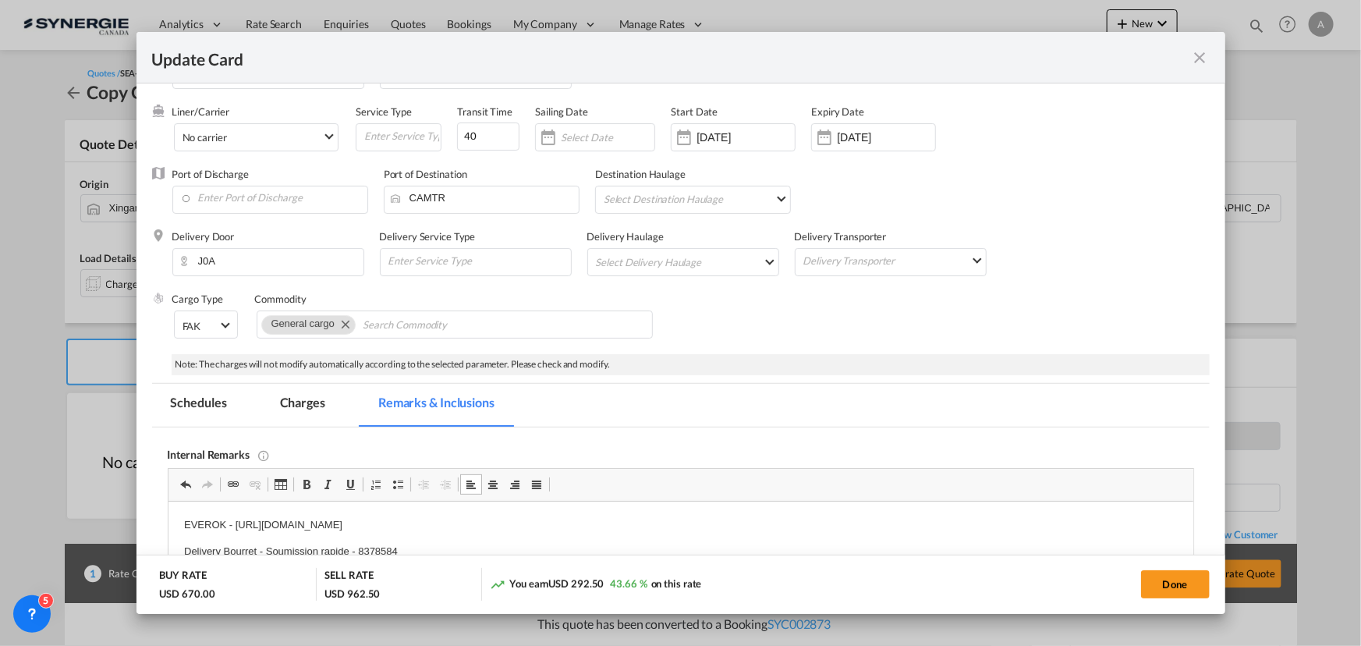
click at [256, 414] on md-pagination-wrapper "Schedules Charges Remarks & Inclusions" at bounding box center [340, 405] width 377 height 43
click at [284, 401] on md-tab-item "Charges" at bounding box center [302, 405] width 83 height 43
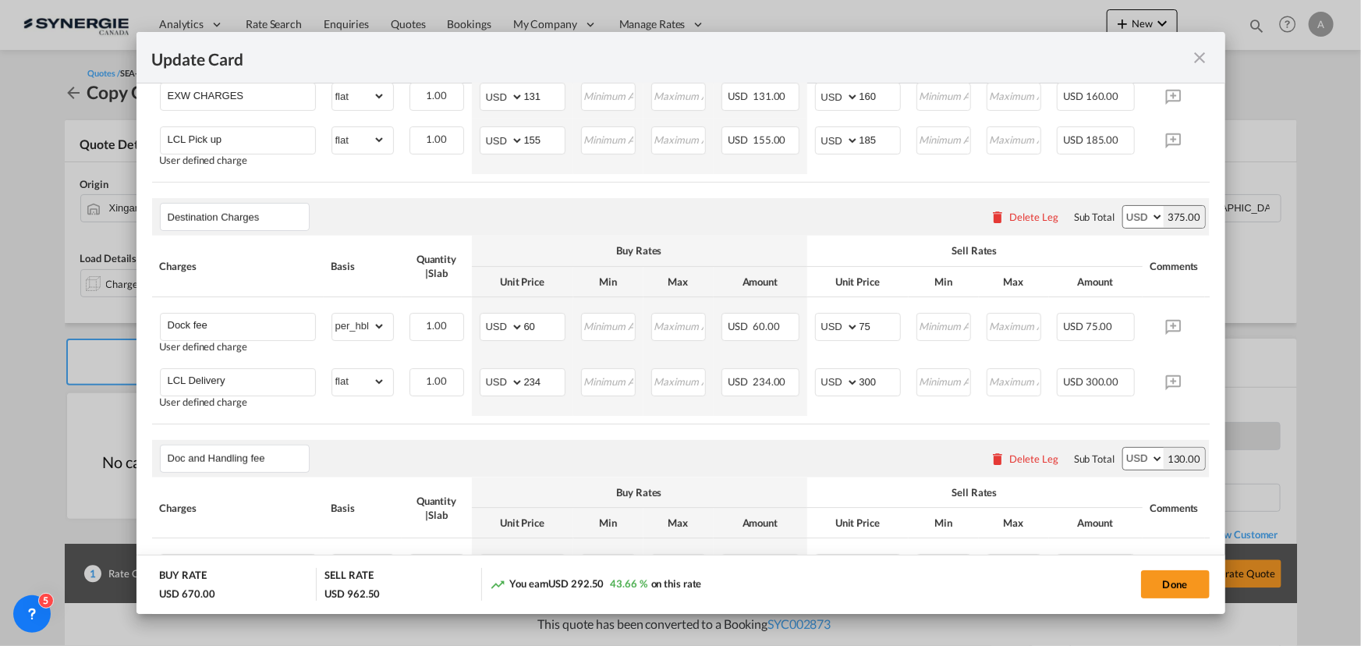
scroll to position [766, 0]
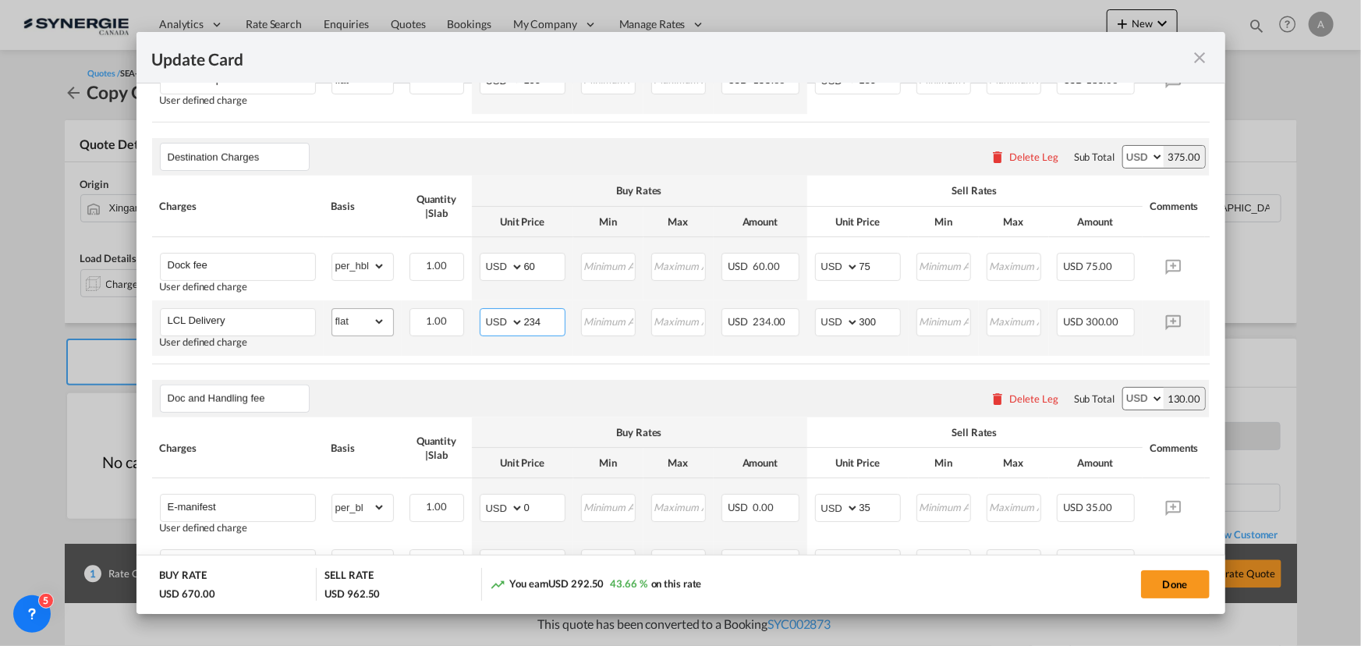
drag, startPoint x: 522, startPoint y: 331, endPoint x: 389, endPoint y: 318, distance: 133.9
click at [415, 327] on tr "LCL Delivery User defined charge Please Enter Already Exists gross_weight volum…" at bounding box center [704, 327] width 1105 height 55
type input "59"
type input "100"
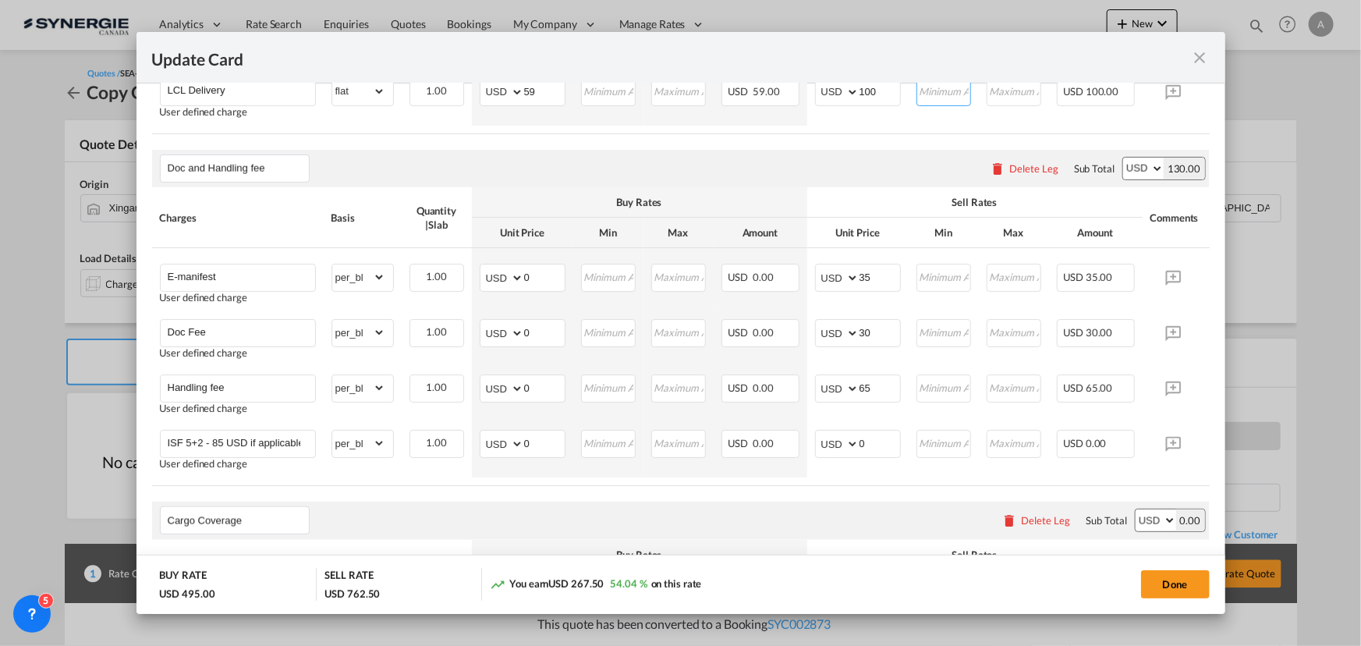
scroll to position [1050, 0]
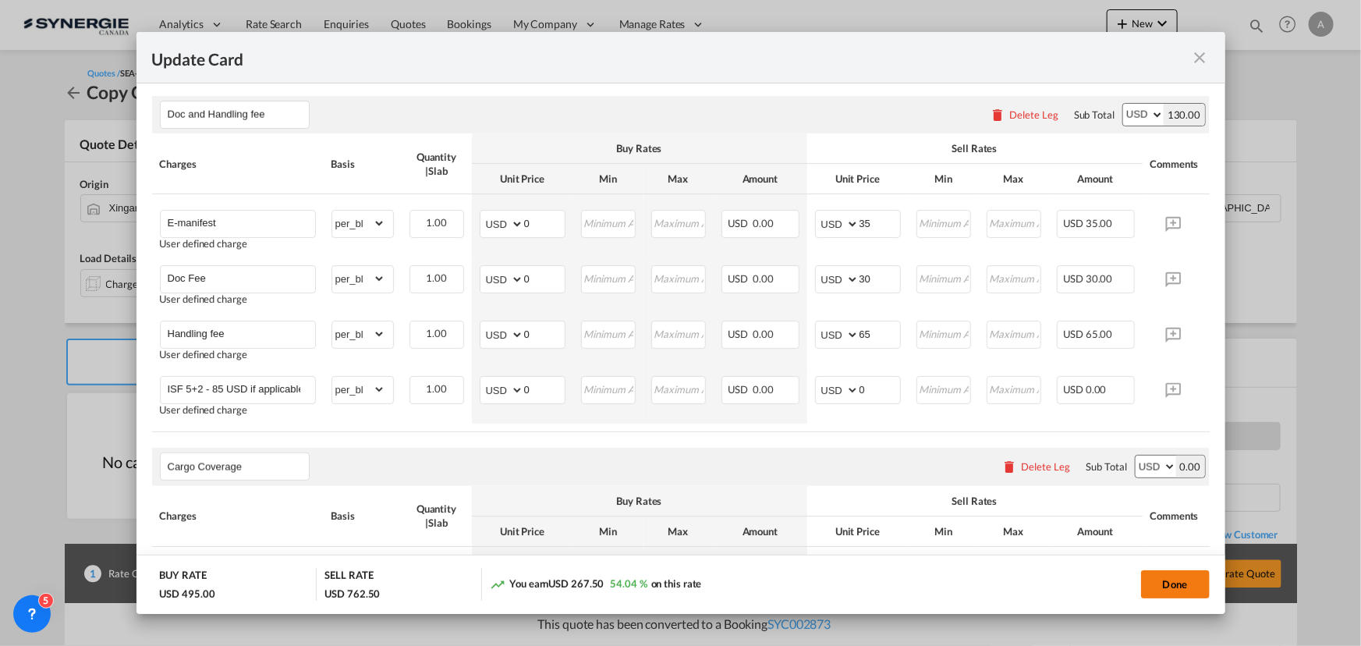
click at [1162, 582] on button "Done" at bounding box center [1175, 584] width 69 height 28
type input "23 Sep 2025"
type input "[DATE]"
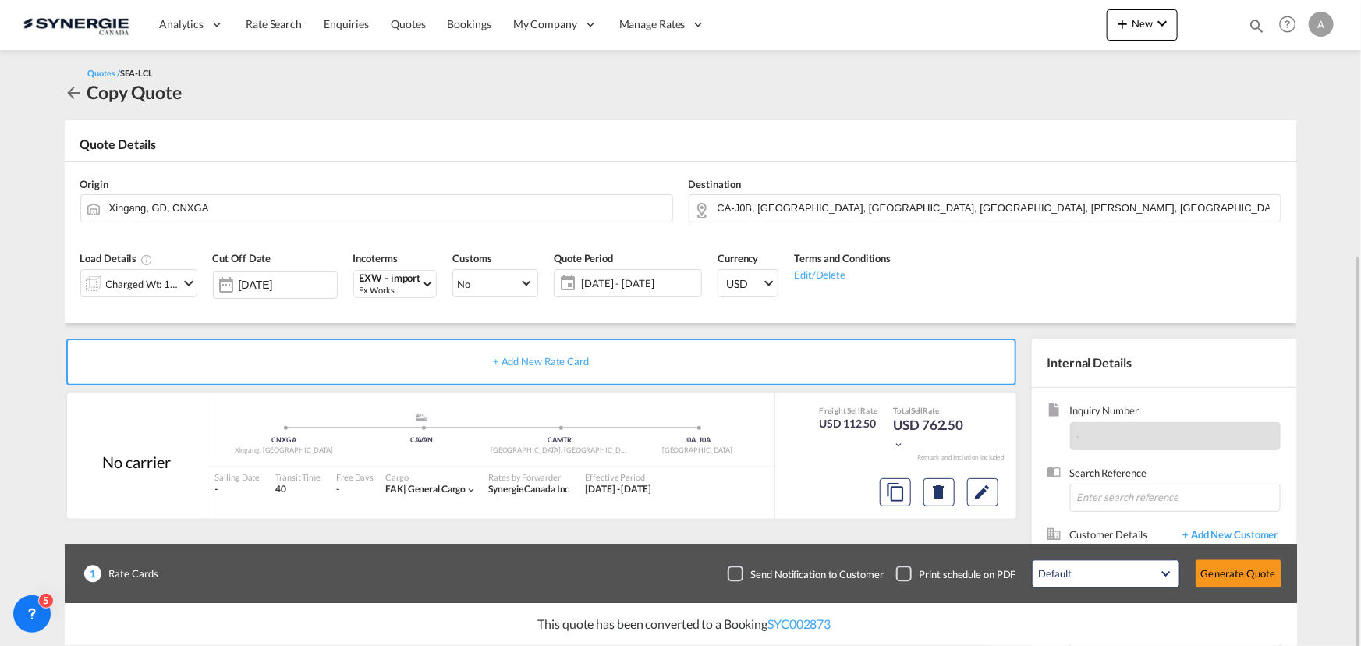
scroll to position [140, 0]
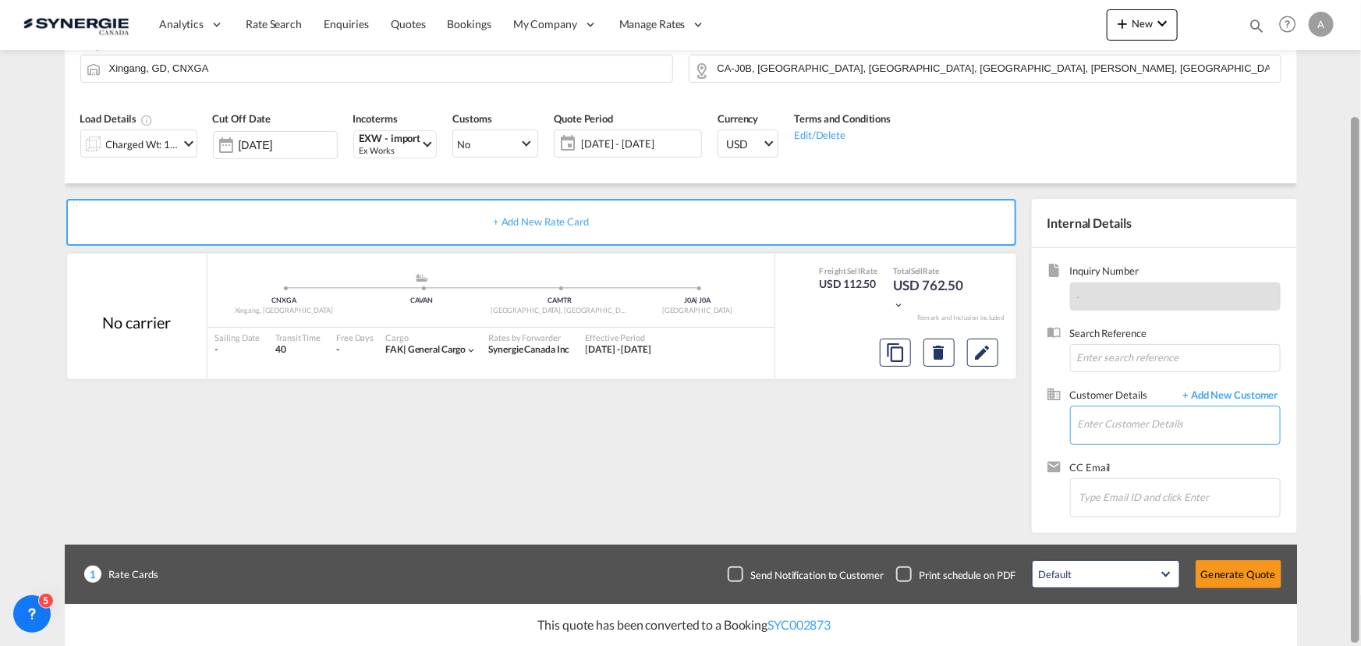
drag, startPoint x: 1112, startPoint y: 427, endPoint x: 1360, endPoint y: 430, distance: 248.0
click at [1114, 427] on input "Enter Customer Details" at bounding box center [1179, 423] width 202 height 35
drag, startPoint x: 1149, startPoint y: 427, endPoint x: 867, endPoint y: 421, distance: 281.5
click at [872, 422] on div "+ Add New Rate Card No carrier added by you .a{fill:#aaa8ad;} .a{fill:#aaa8ad;}…" at bounding box center [681, 357] width 1232 height 349
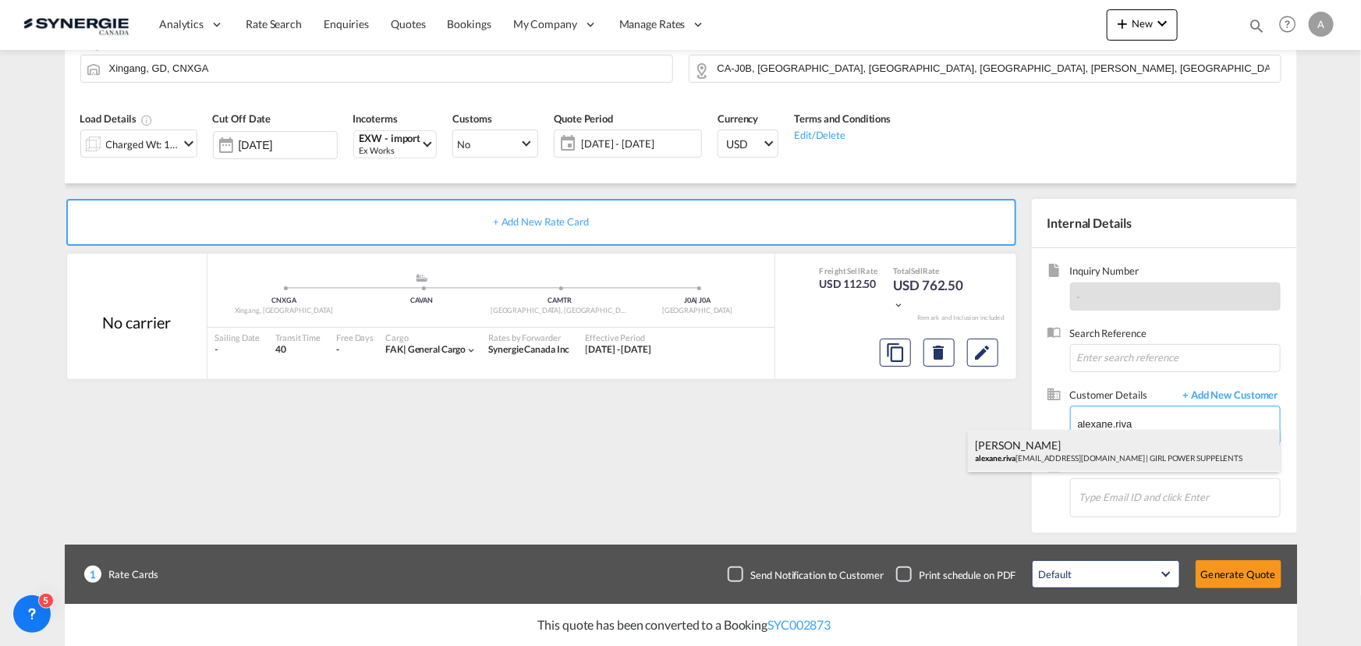
click at [1061, 450] on div "ALEXANE RIVARD alexane.riva rd@girlpowersupplements.ca | GIRL POWER SUPPELENTS" at bounding box center [1124, 451] width 312 height 42
type input "GIRL POWER SUPPELENTS, ALEXANE RIVARD, alexane.rivard@girlpowersupplements.ca"
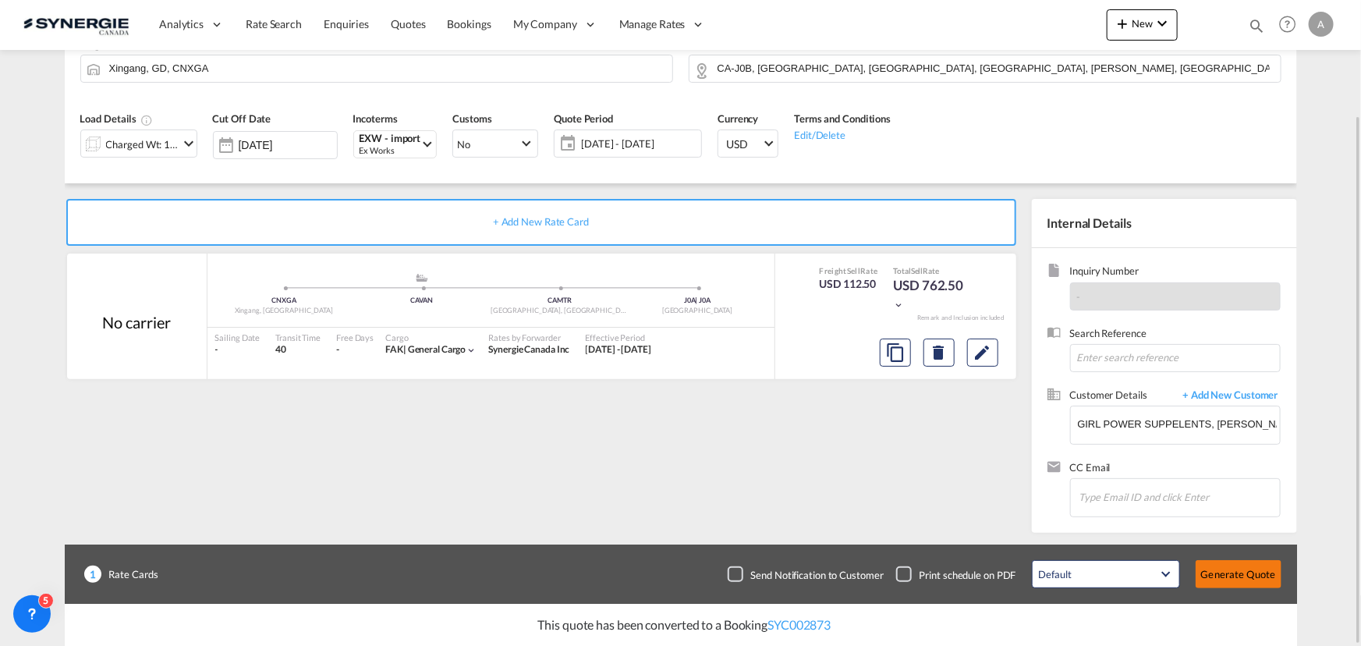
click at [1222, 569] on button "Generate Quote" at bounding box center [1238, 574] width 86 height 28
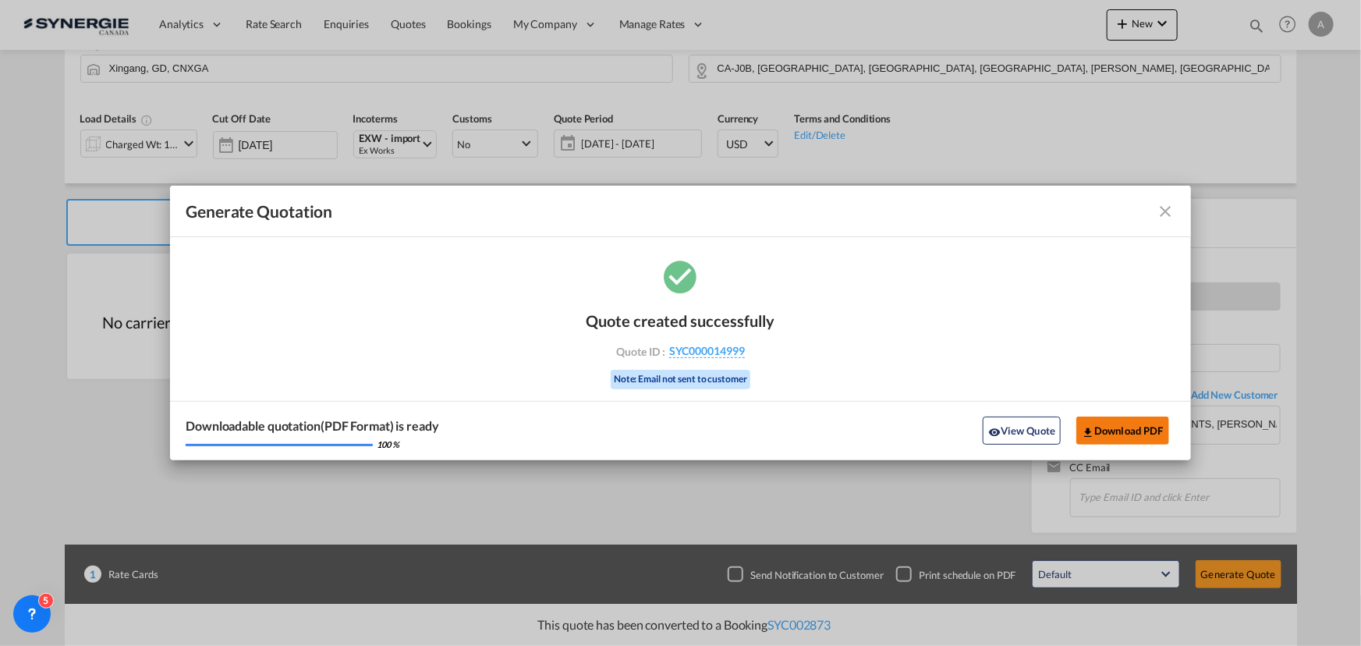
click at [1111, 437] on button "Download PDF" at bounding box center [1122, 430] width 93 height 28
click at [1024, 429] on button "View Quote" at bounding box center [1021, 430] width 78 height 28
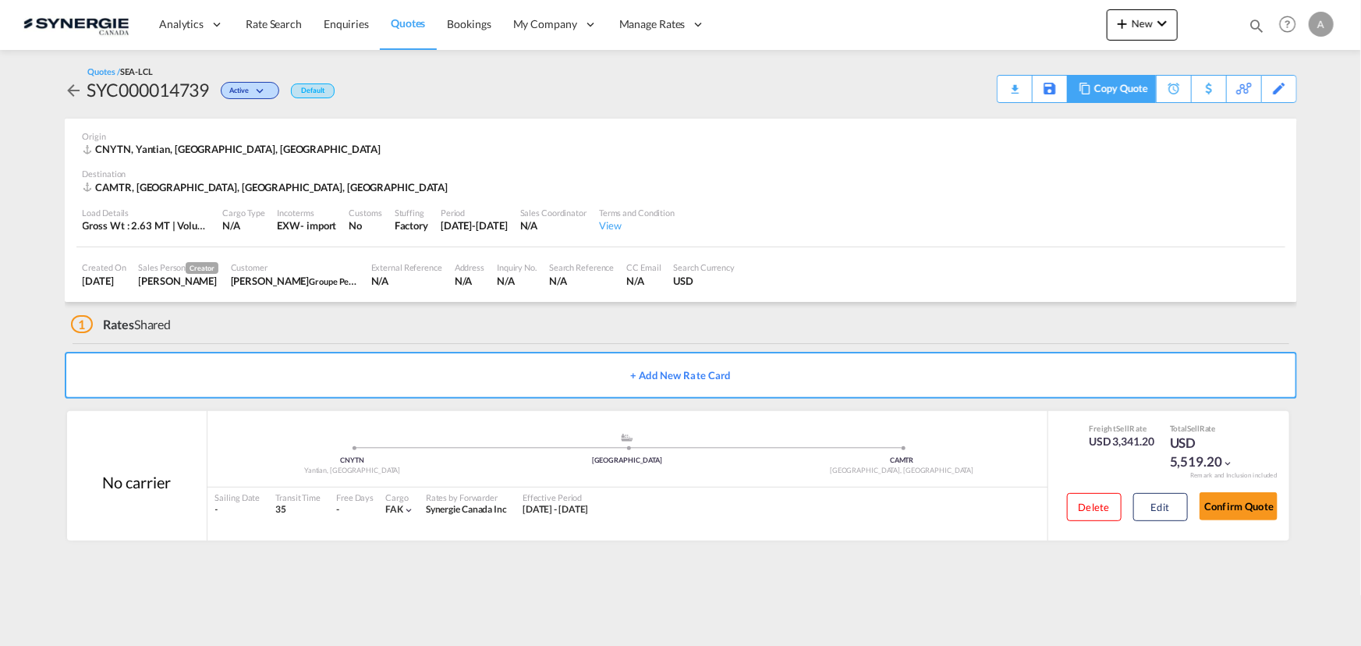
click at [1145, 94] on div "Copy Quote" at bounding box center [1120, 89] width 53 height 27
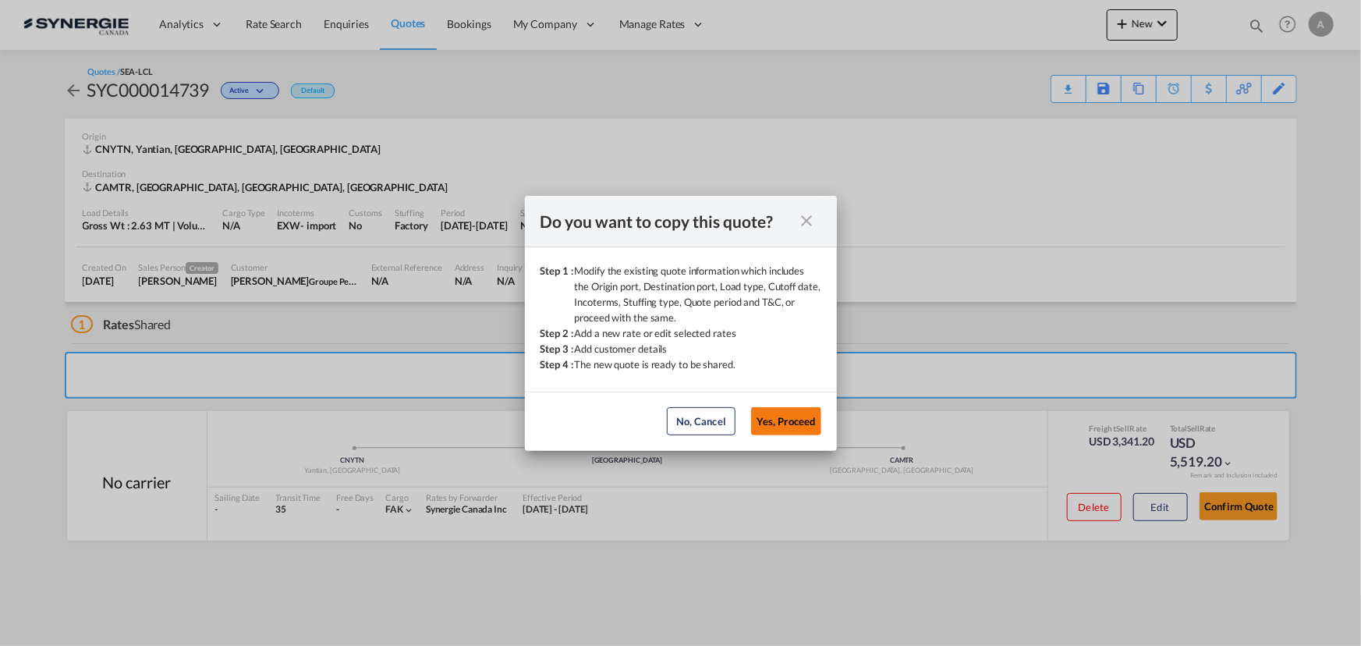
click at [769, 416] on button "Yes, Proceed" at bounding box center [786, 421] width 70 height 28
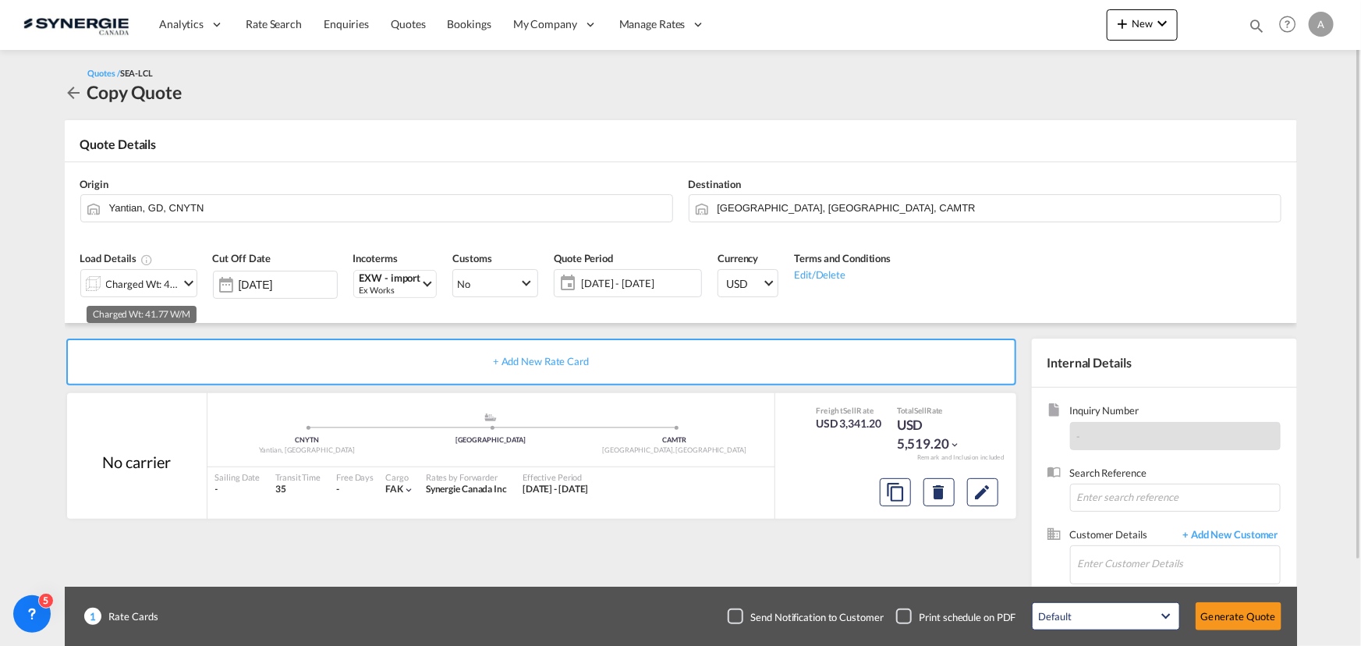
drag, startPoint x: 122, startPoint y: 287, endPoint x: 122, endPoint y: 309, distance: 21.8
click at [122, 287] on div "Charged Wt: 41.77 W/M" at bounding box center [142, 284] width 73 height 22
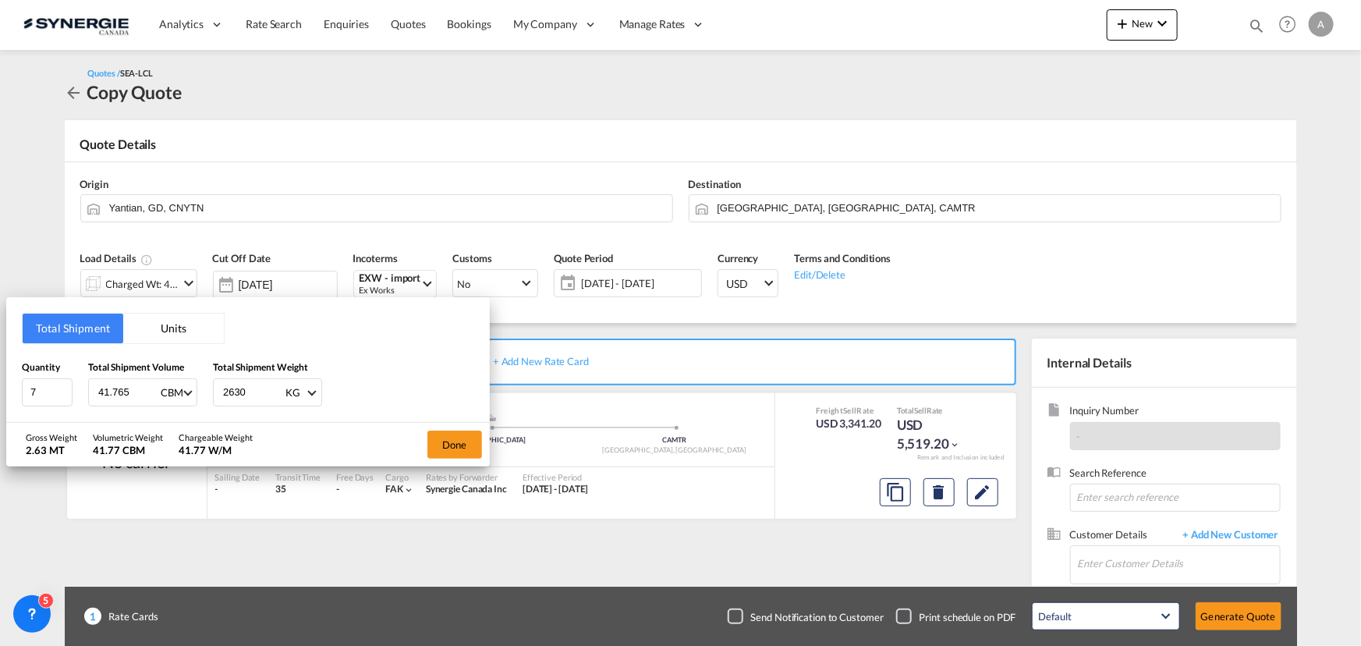
click at [155, 334] on button "Units" at bounding box center [173, 328] width 101 height 30
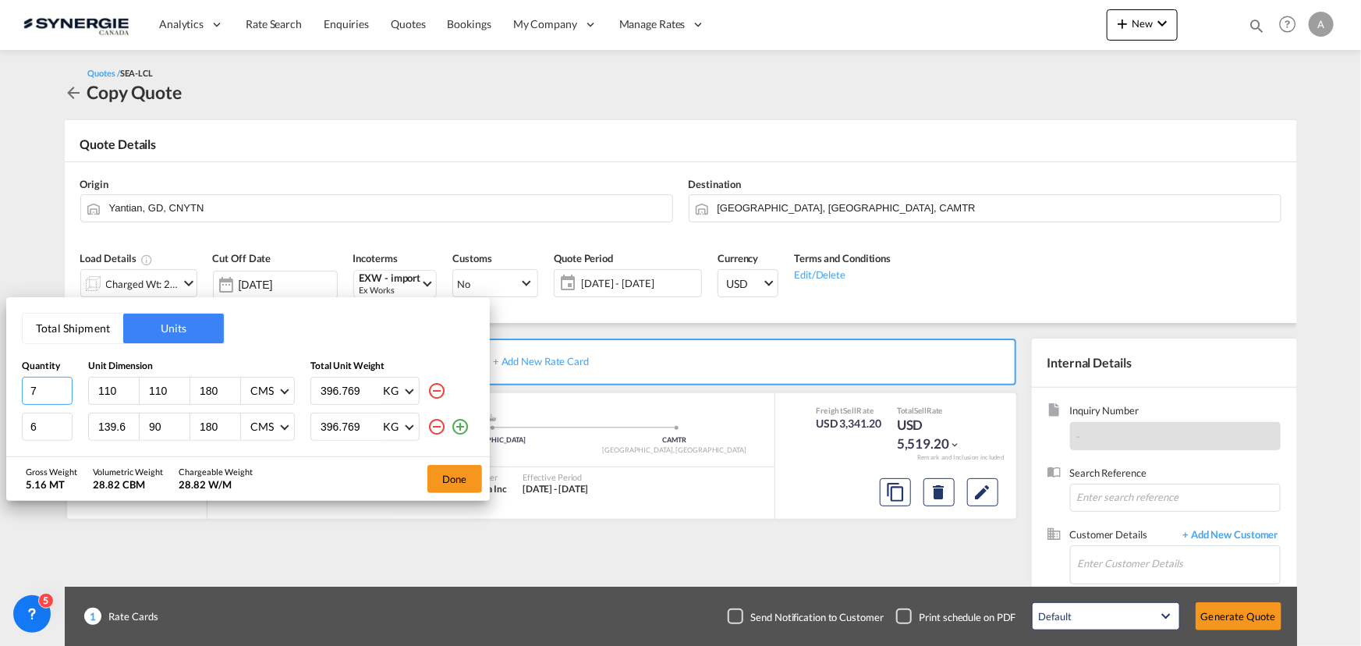
drag, startPoint x: 39, startPoint y: 392, endPoint x: -47, endPoint y: 389, distance: 85.8
click at [0, 389] on html "Analytics Reports Dashboard Rate Search Enquiries Quotes" at bounding box center [680, 323] width 1361 height 646
type input "4"
type input "260"
type input "23"
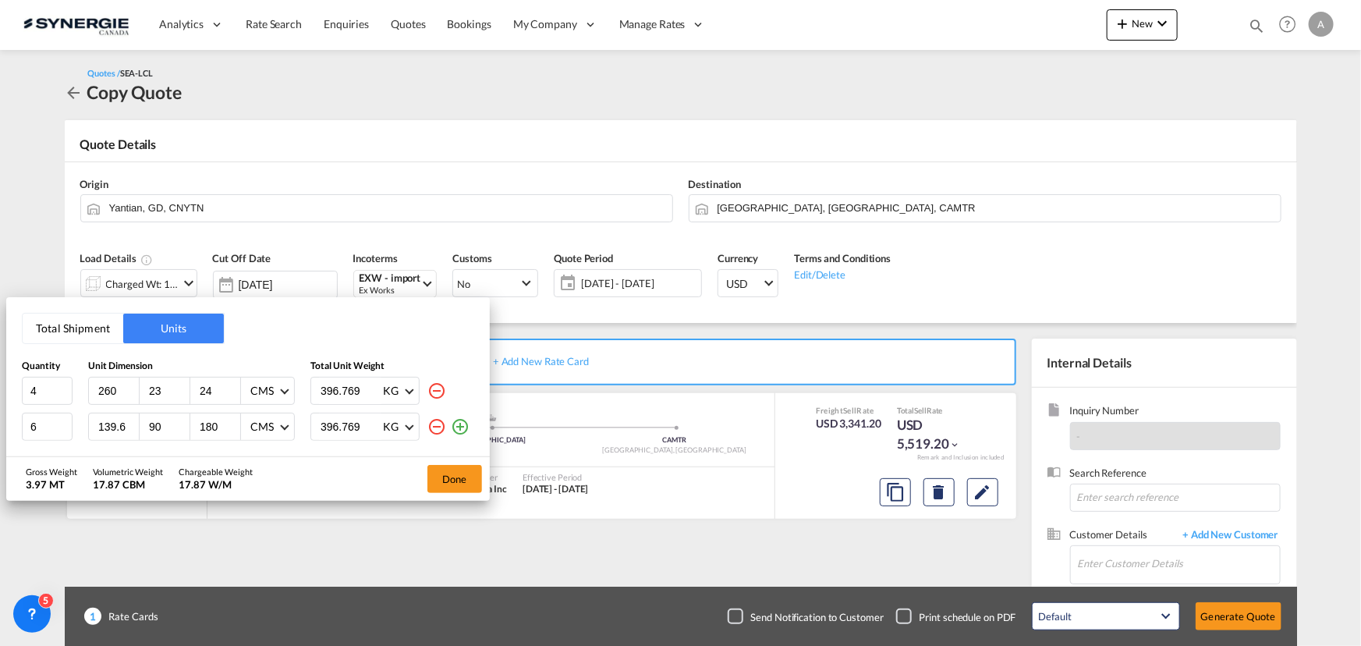
type input "24"
drag, startPoint x: 43, startPoint y: 427, endPoint x: -76, endPoint y: 426, distance: 119.3
click at [0, 426] on html "Analytics Reports Dashboard Rate Search Enquiries Quotes" at bounding box center [680, 323] width 1361 height 646
type input "3"
type input "180"
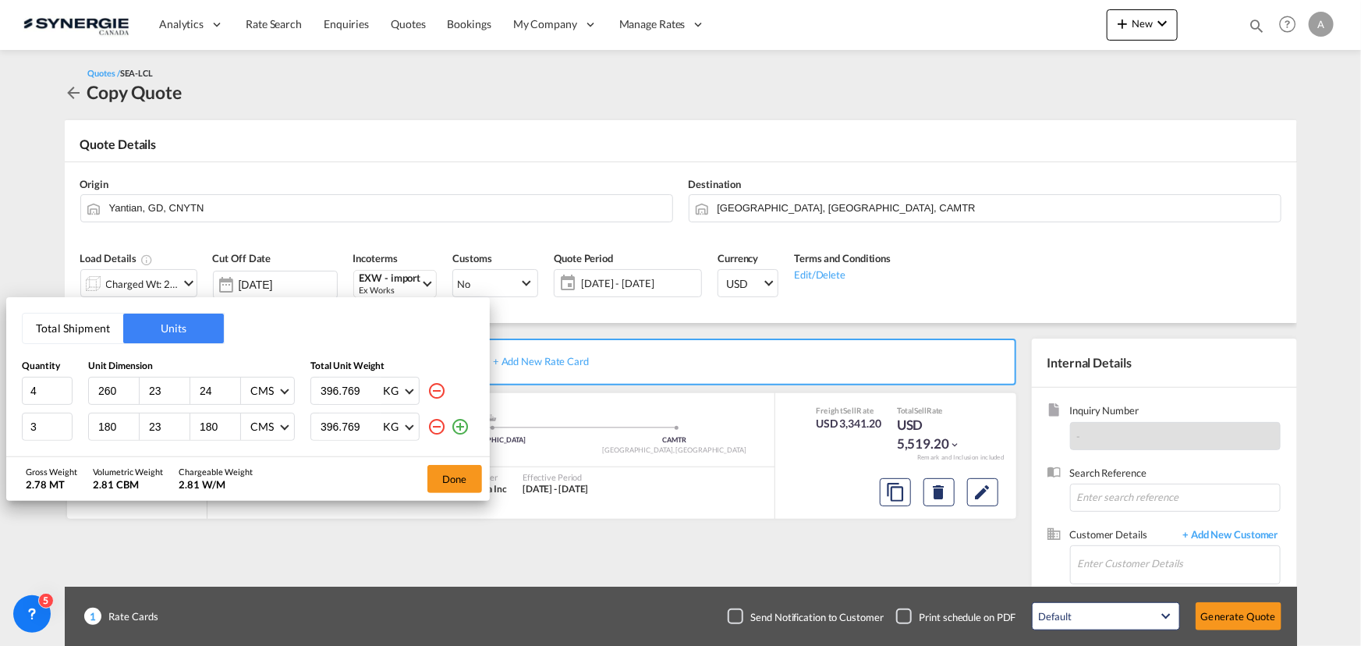
type input "23"
type input "24"
click at [461, 423] on md-icon "icon-plus-circle-outline" at bounding box center [460, 426] width 19 height 19
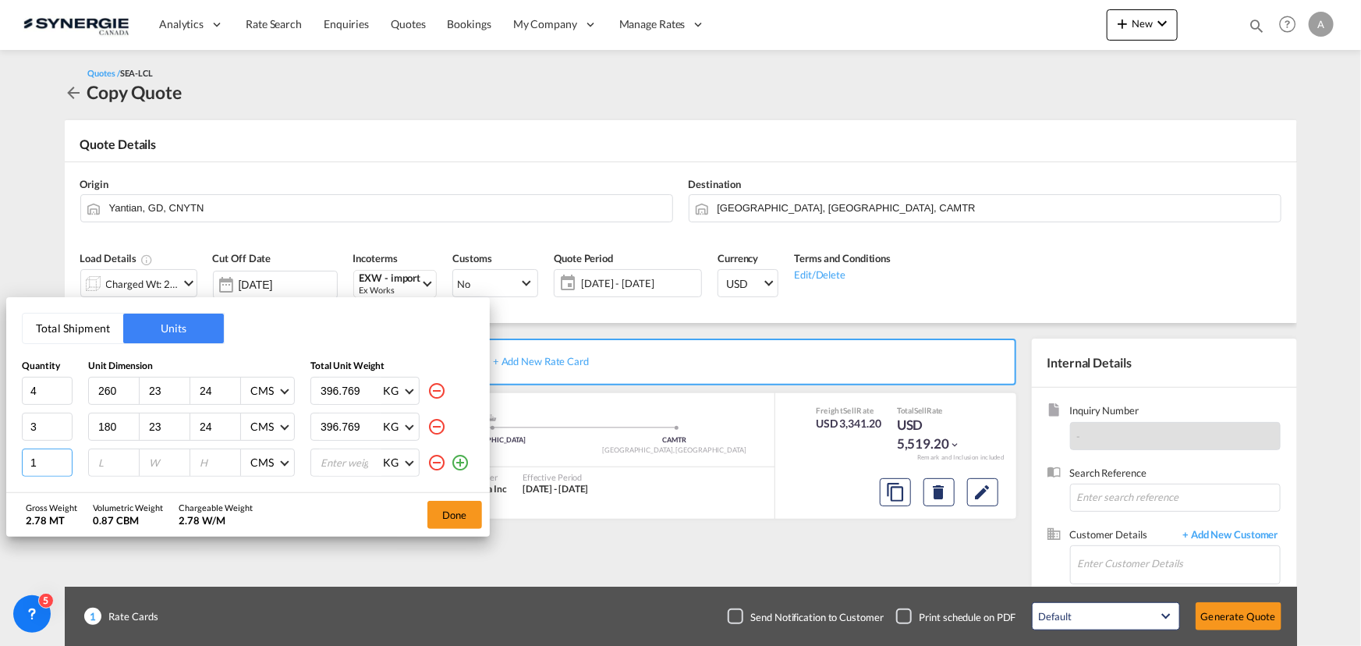
drag, startPoint x: 39, startPoint y: 463, endPoint x: -24, endPoint y: 458, distance: 63.3
click at [0, 458] on html "Analytics Reports Dashboard Rate Search Enquiries Quotes" at bounding box center [680, 323] width 1361 height 646
type input "4"
type input "225"
type input "24"
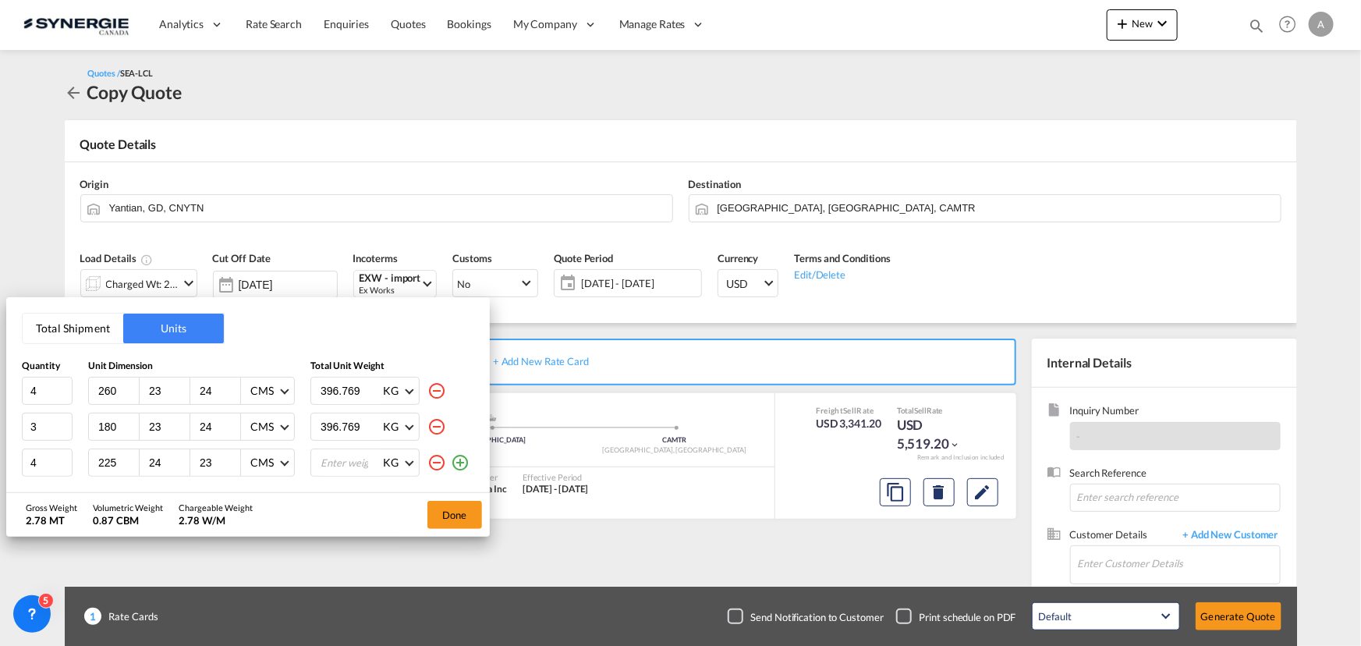
type input "23"
drag, startPoint x: 365, startPoint y: 395, endPoint x: 232, endPoint y: 381, distance: 134.2
click at [232, 382] on div "4 260 23 24 CMS CMS Inches 396.769 KG KG LB" at bounding box center [248, 391] width 452 height 28
type input "23.93"
drag, startPoint x: 367, startPoint y: 421, endPoint x: 174, endPoint y: 401, distance: 194.4
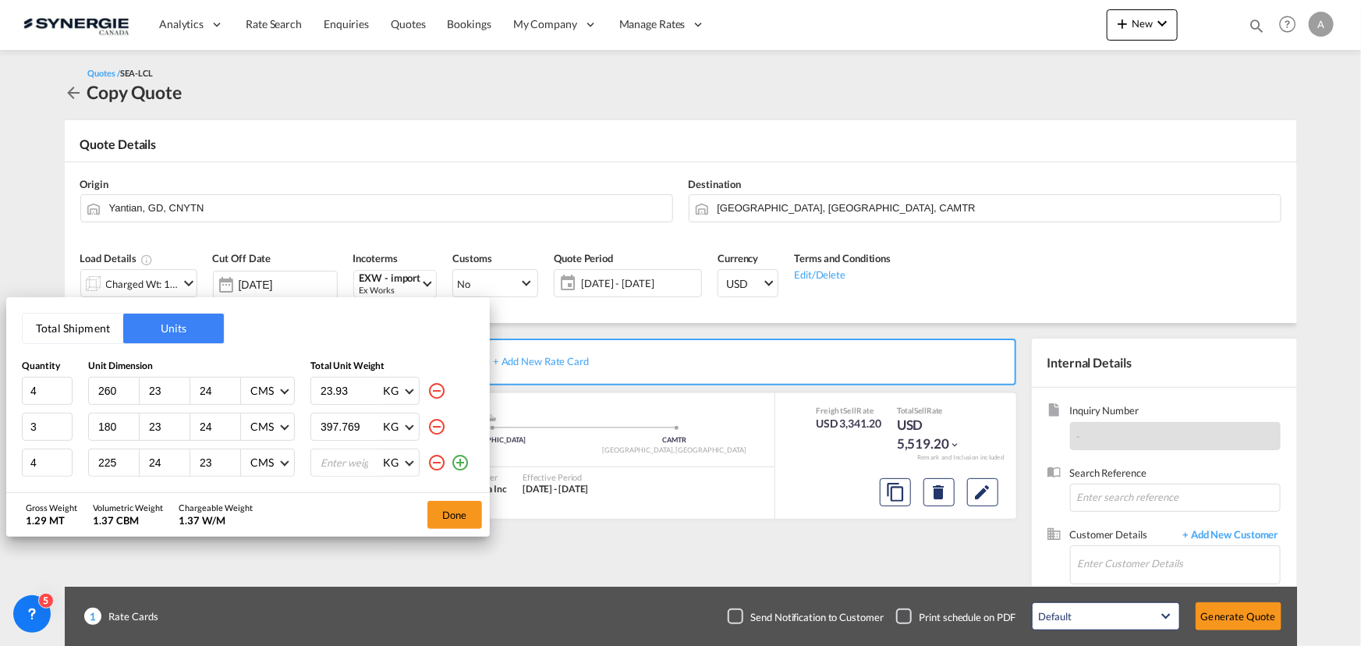
click at [319, 413] on input "397.769" at bounding box center [350, 426] width 62 height 27
type input "3"
type input "9.73"
click at [345, 464] on input "number" at bounding box center [350, 462] width 62 height 27
type input "26.56"
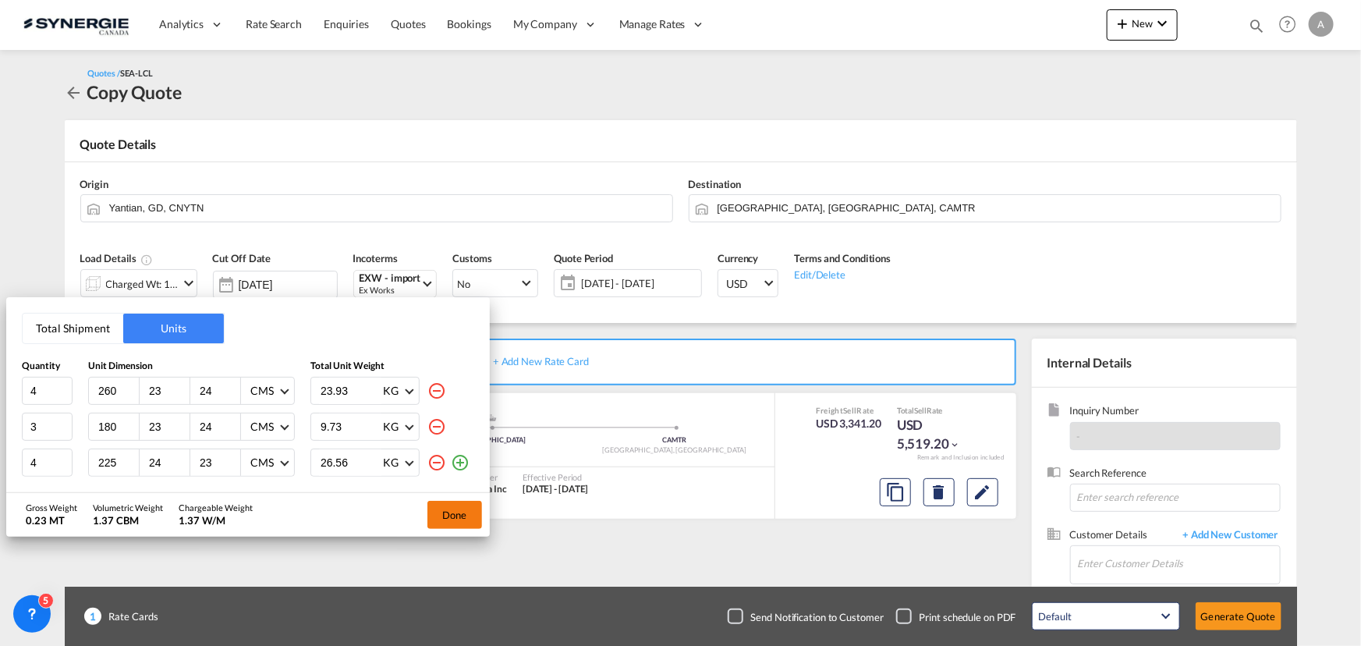
click at [462, 516] on button "Done" at bounding box center [454, 515] width 55 height 28
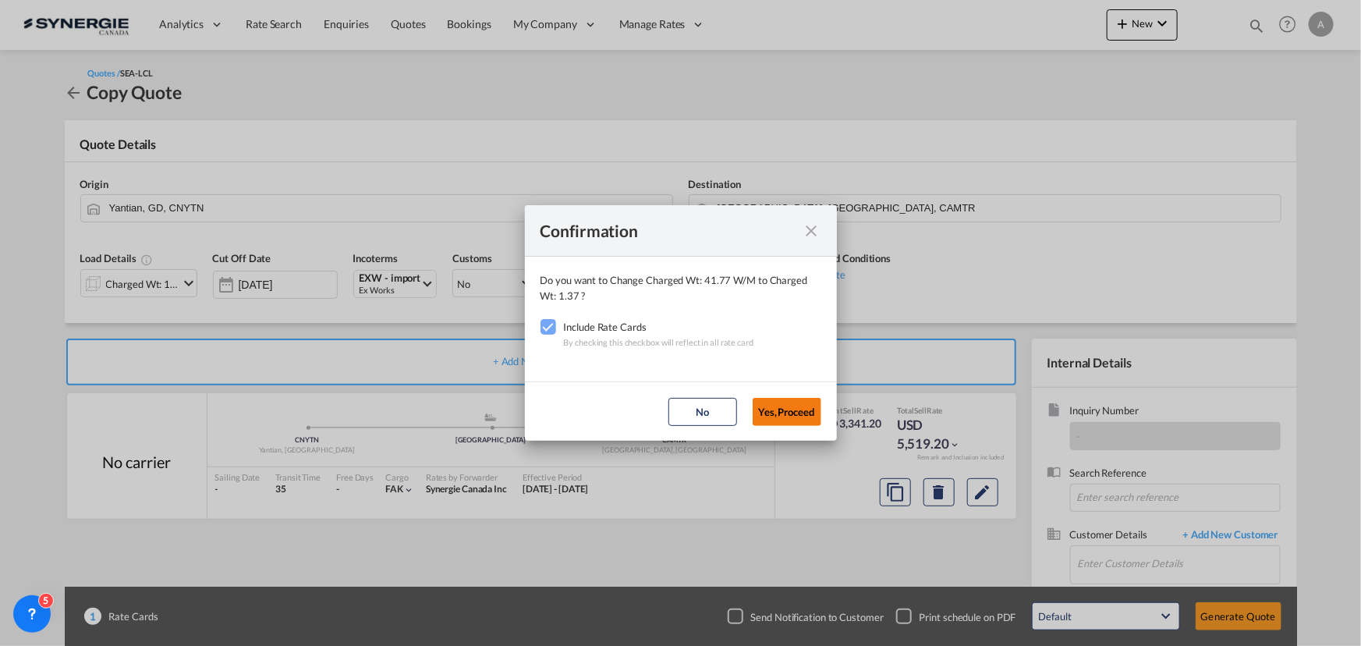
click at [787, 411] on button "Yes,Proceed" at bounding box center [786, 412] width 69 height 28
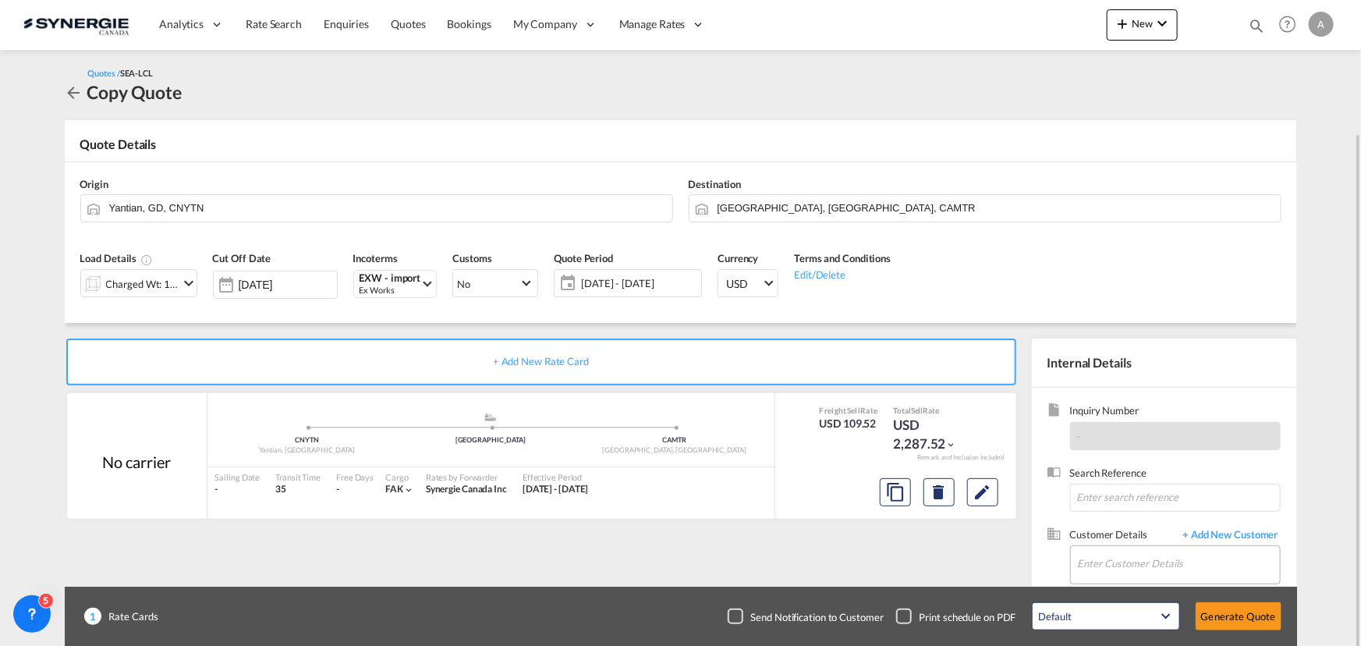
scroll to position [70, 0]
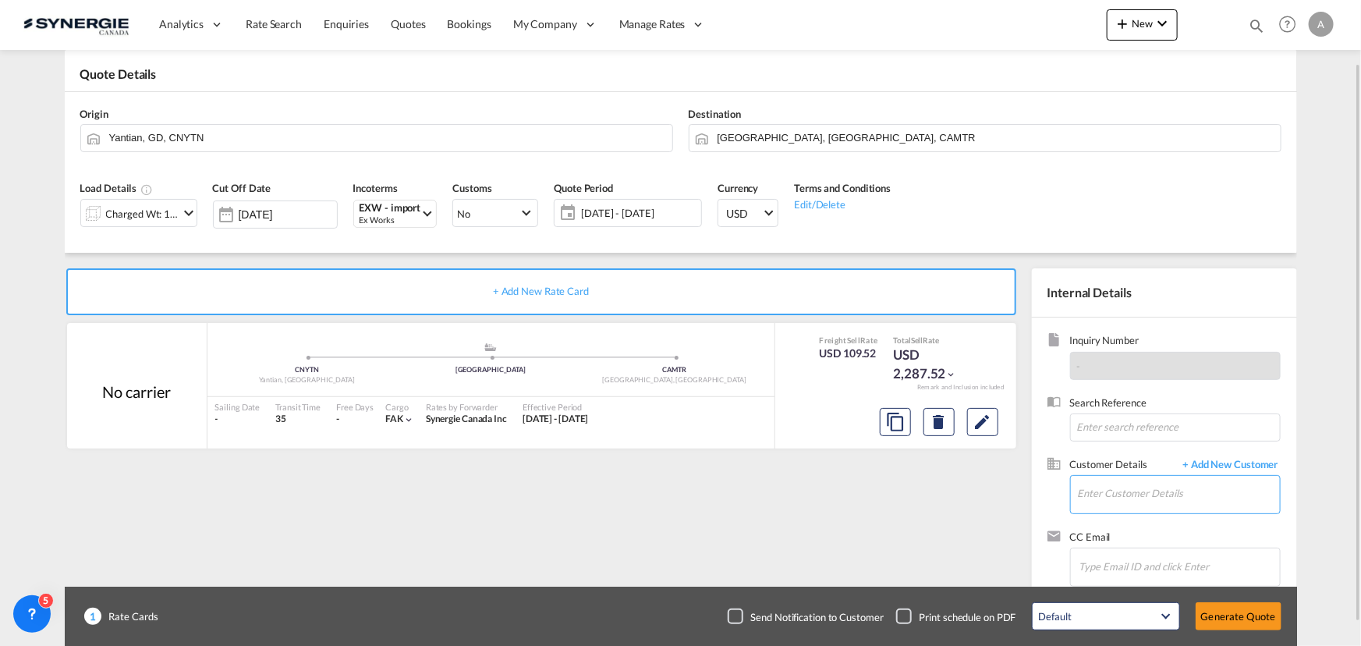
click at [1123, 489] on input "Enter Customer Details" at bounding box center [1179, 493] width 202 height 35
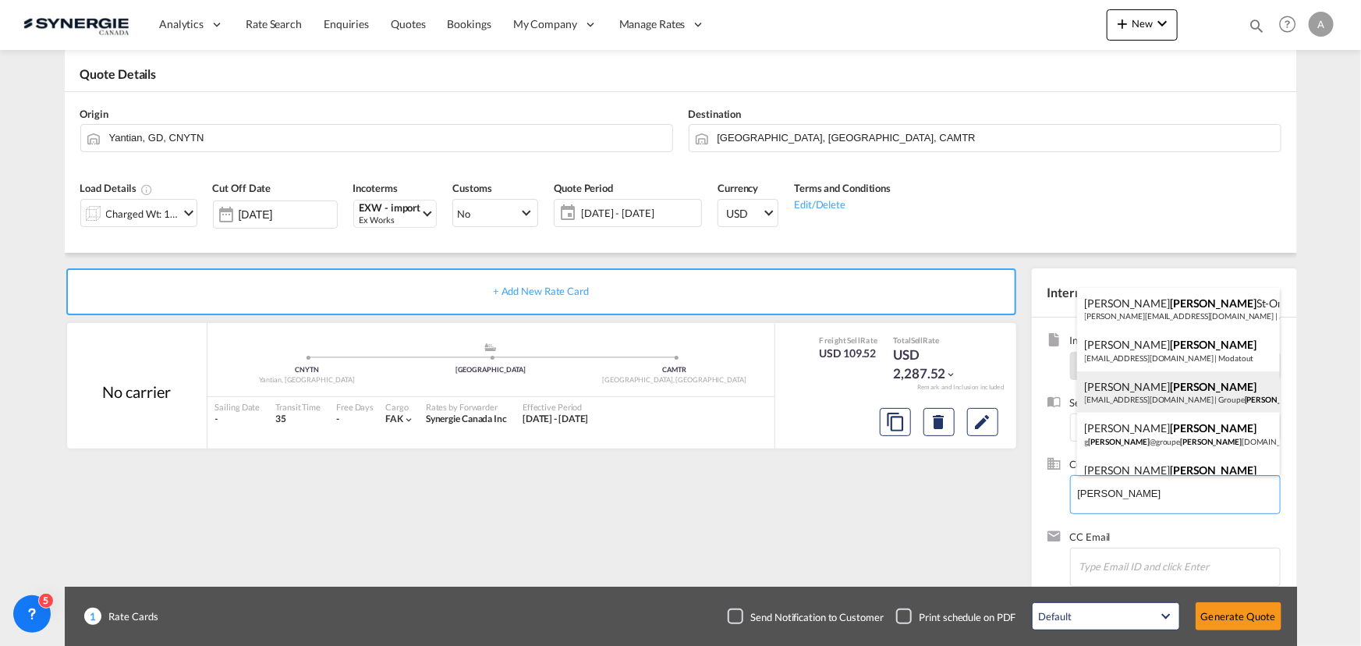
click at [1184, 393] on div "[PERSON_NAME] [EMAIL_ADDRESS][DOMAIN_NAME] | Groupe [PERSON_NAME] construction" at bounding box center [1178, 392] width 203 height 42
type input "Groupe [PERSON_NAME] construction, [PERSON_NAME], [EMAIL_ADDRESS][DOMAIN_NAME]"
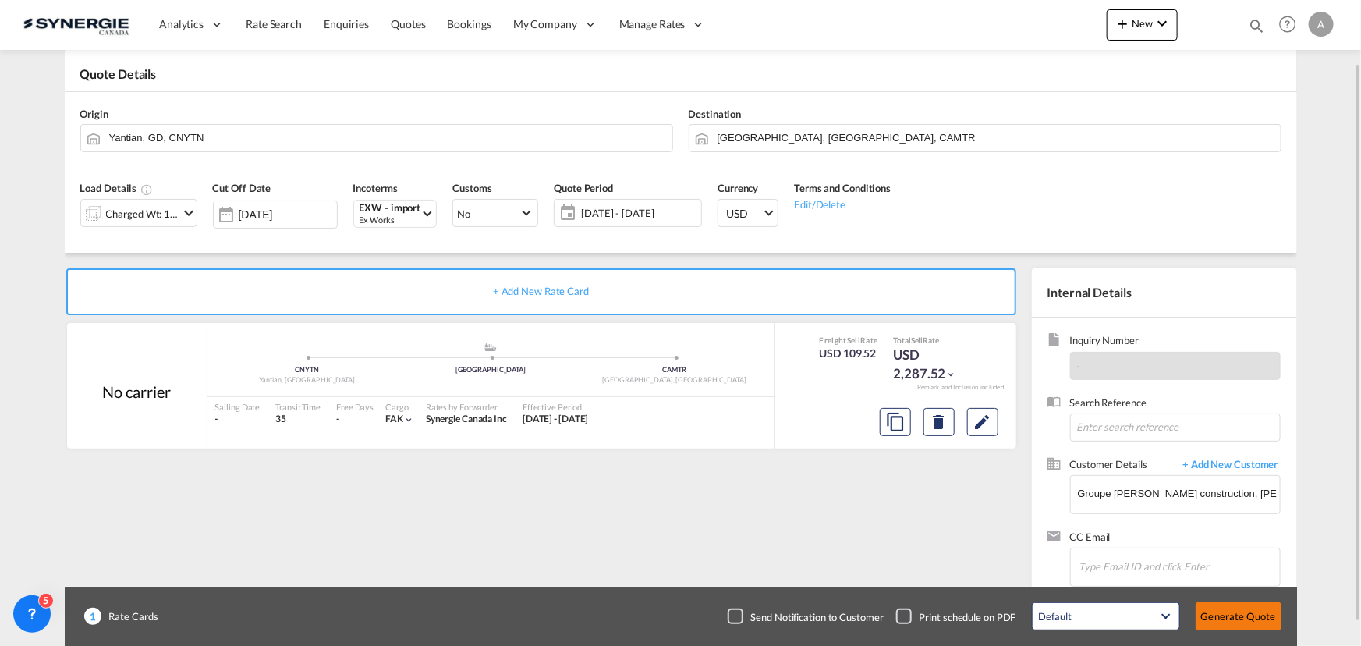
click at [1221, 614] on button "Generate Quote" at bounding box center [1238, 616] width 86 height 28
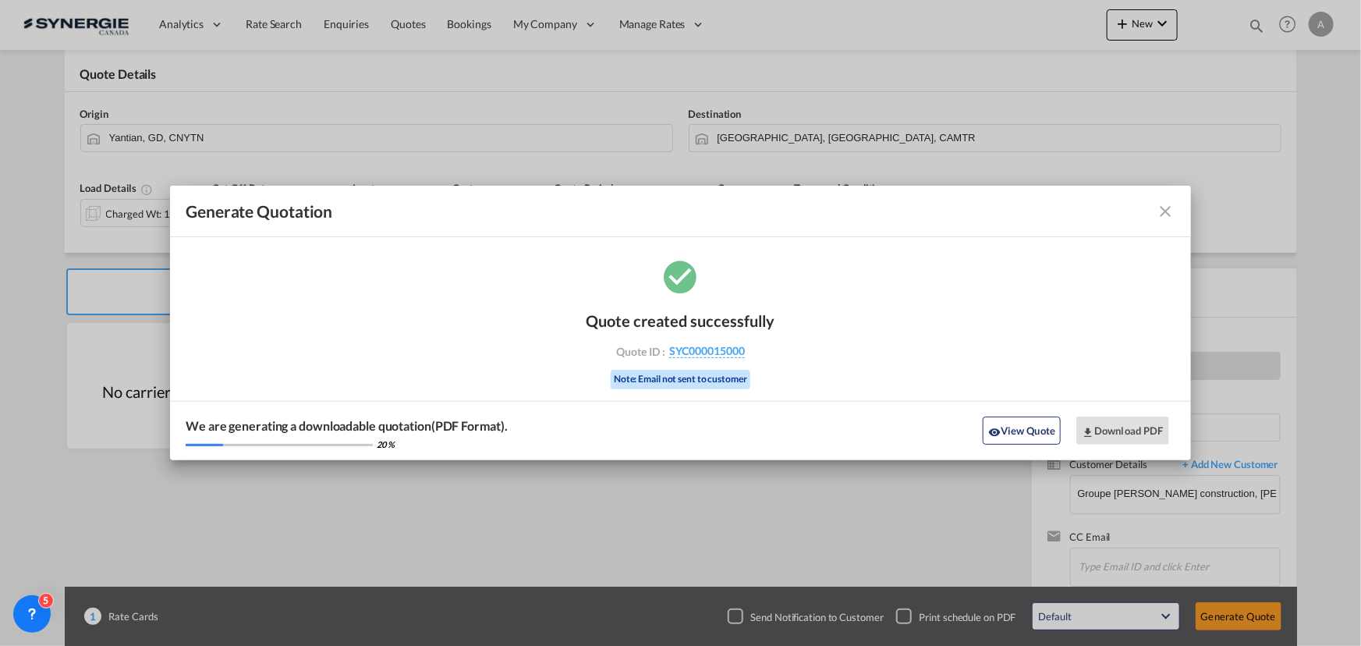
drag, startPoint x: 1028, startPoint y: 429, endPoint x: 1303, endPoint y: 317, distance: 297.0
click at [1027, 429] on button "View Quote" at bounding box center [1021, 430] width 78 height 28
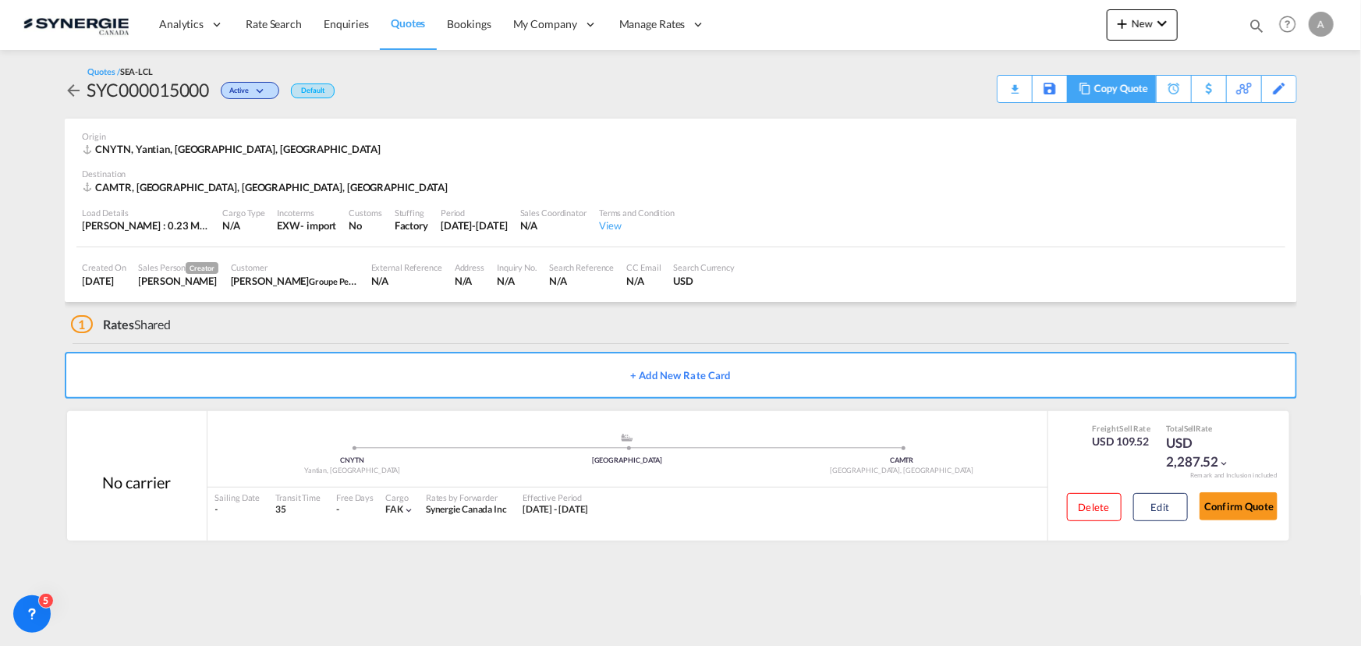
click at [1129, 92] on div "Copy Quote" at bounding box center [1120, 89] width 53 height 27
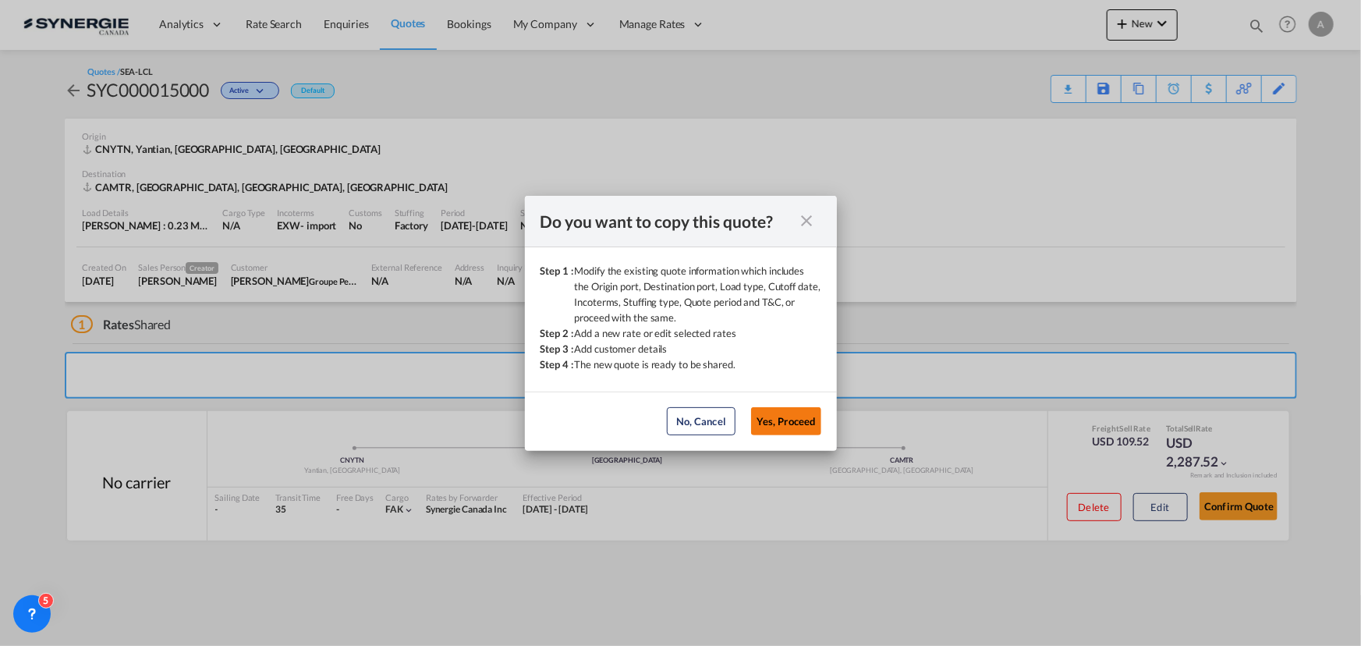
drag, startPoint x: 791, startPoint y: 422, endPoint x: 1310, endPoint y: 421, distance: 518.5
click at [795, 422] on button "Yes, Proceed" at bounding box center [786, 421] width 70 height 28
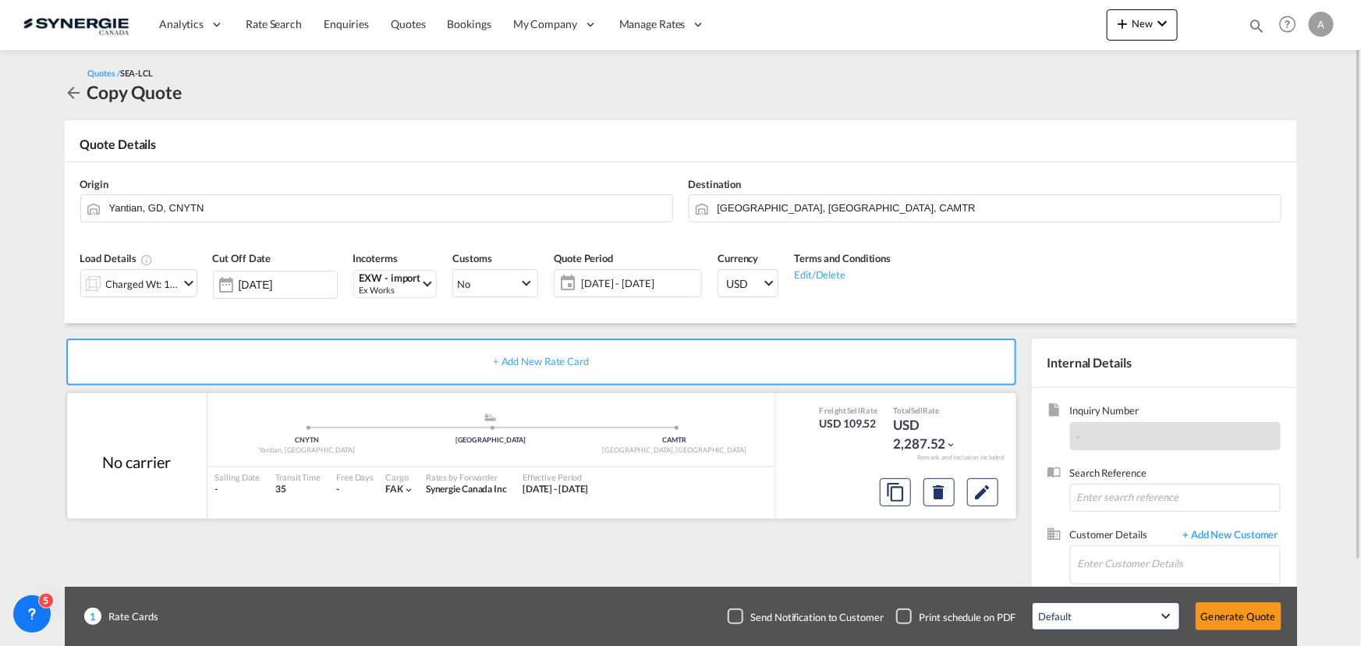
click at [962, 494] on div at bounding box center [938, 491] width 131 height 37
click at [973, 500] on md-icon "Edit" at bounding box center [982, 492] width 19 height 19
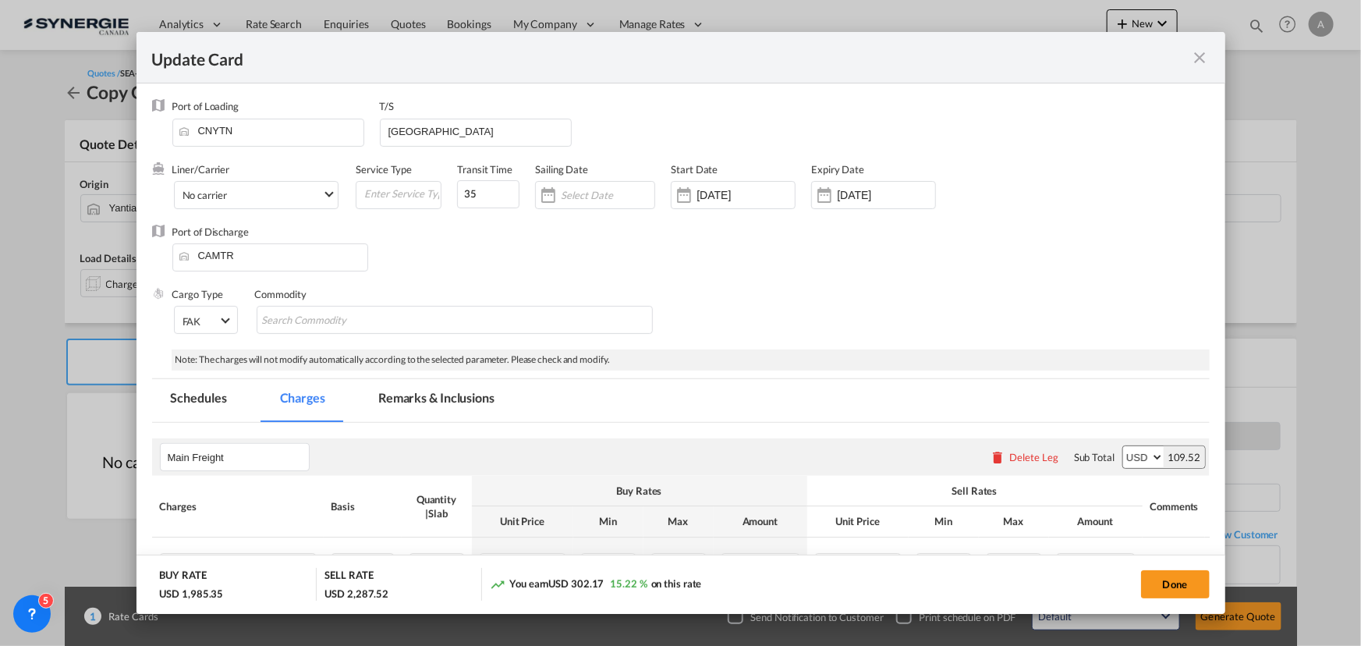
click at [482, 395] on md-tab-item "Remarks & Inclusions" at bounding box center [436, 400] width 154 height 43
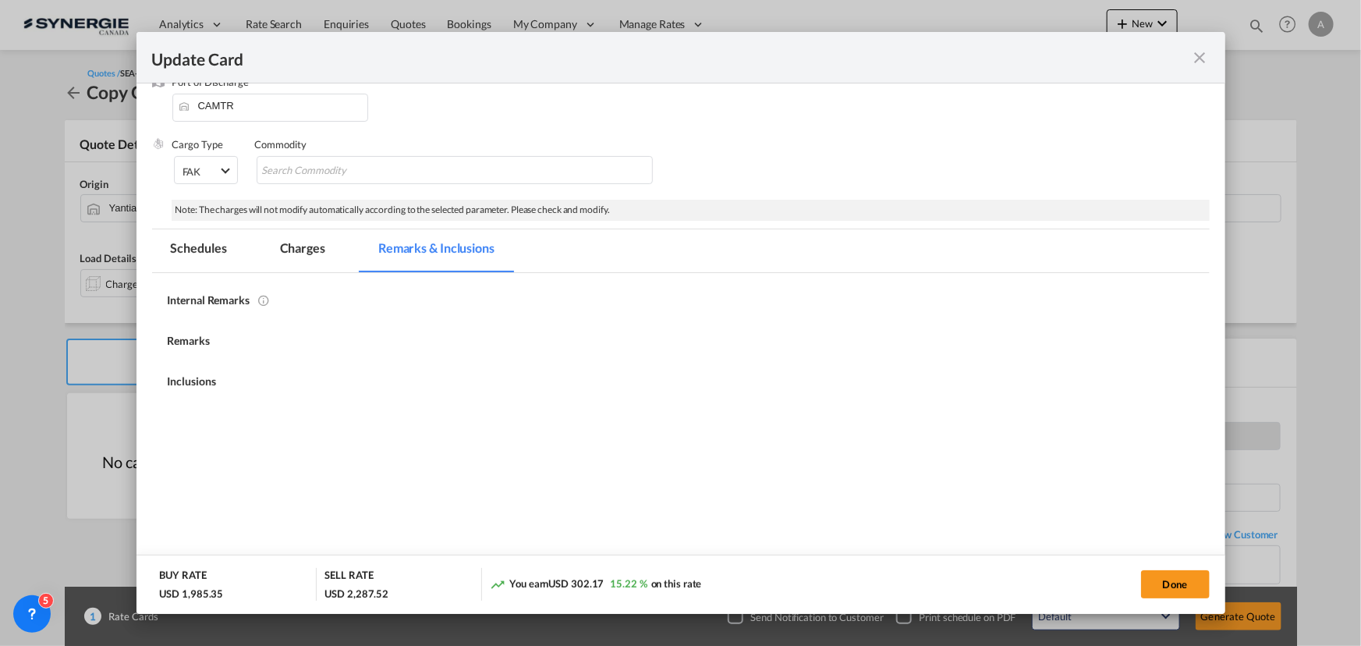
select select "per_w/m"
select select "per_hbl"
select select "flat"
select select "per_bl"
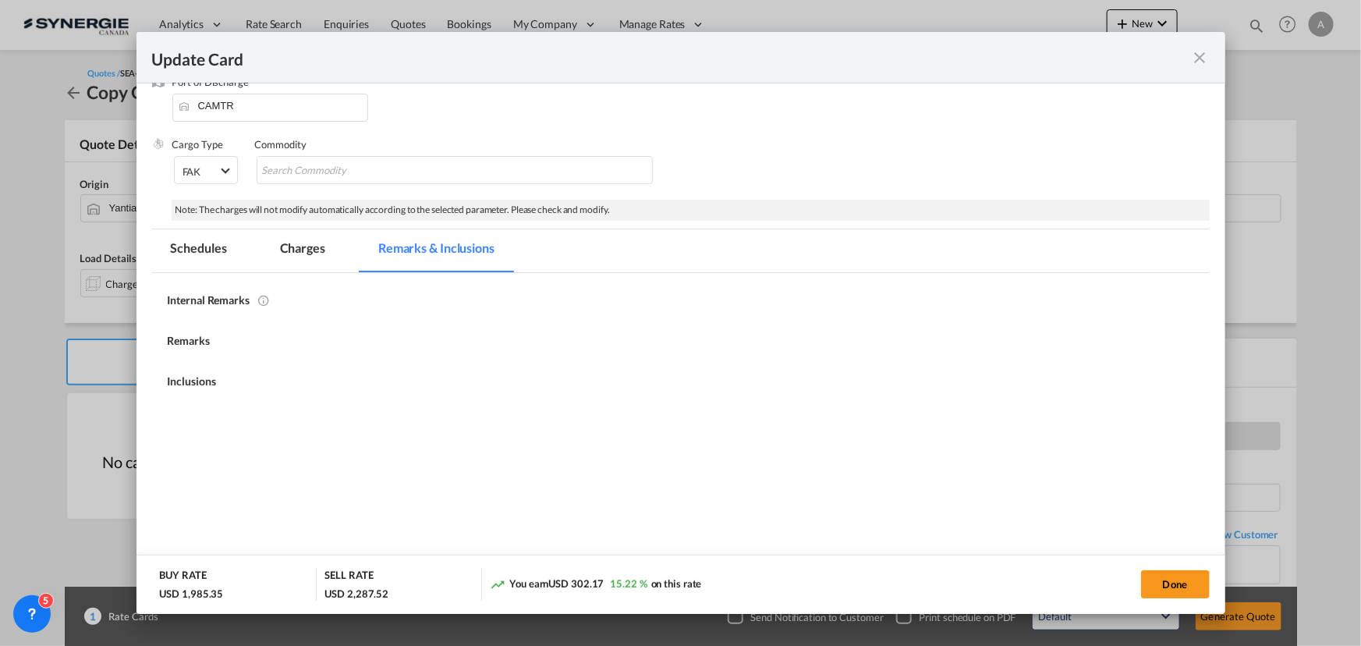
select select "per_bl"
select select "per_shipment"
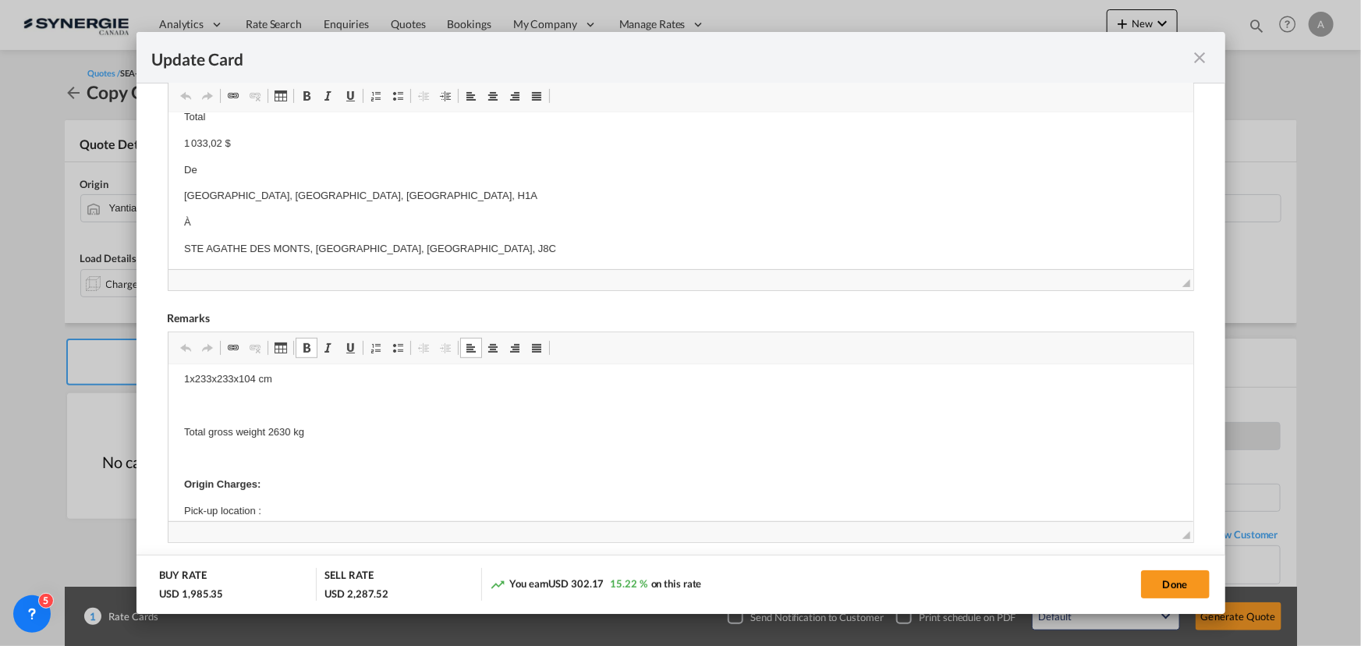
scroll to position [212, 0]
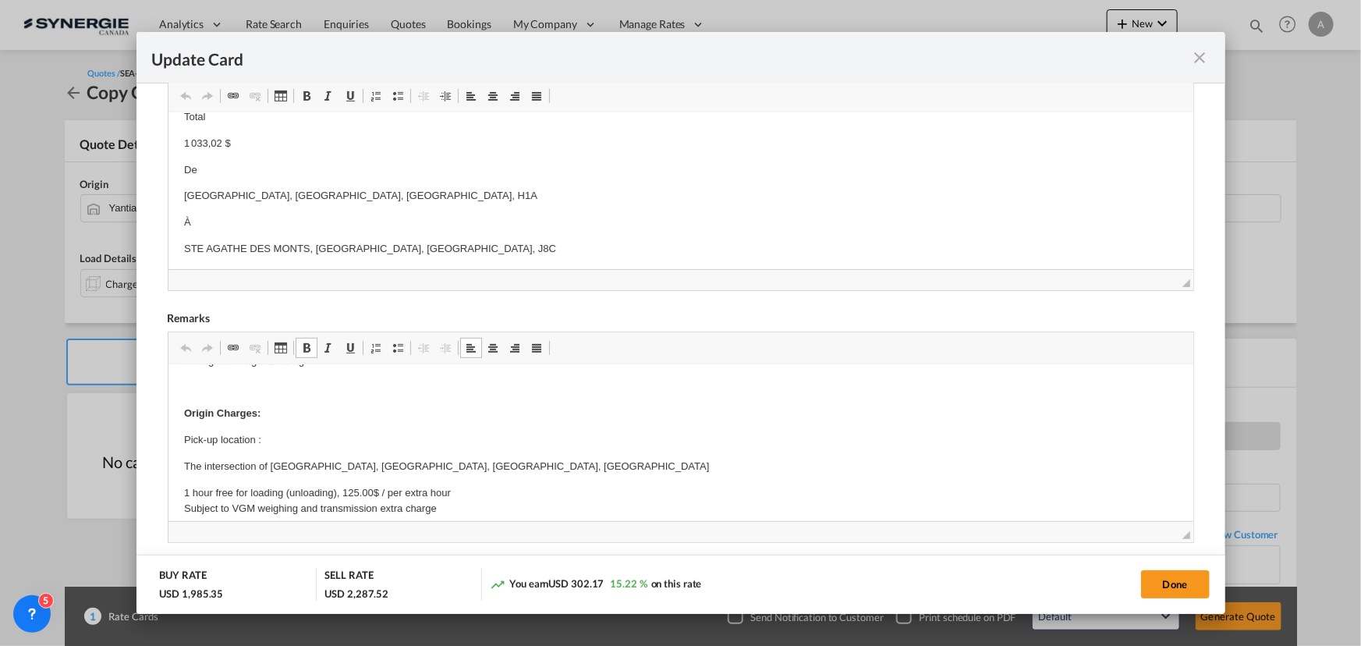
drag, startPoint x: 177, startPoint y: 460, endPoint x: 865, endPoint y: 458, distance: 688.5
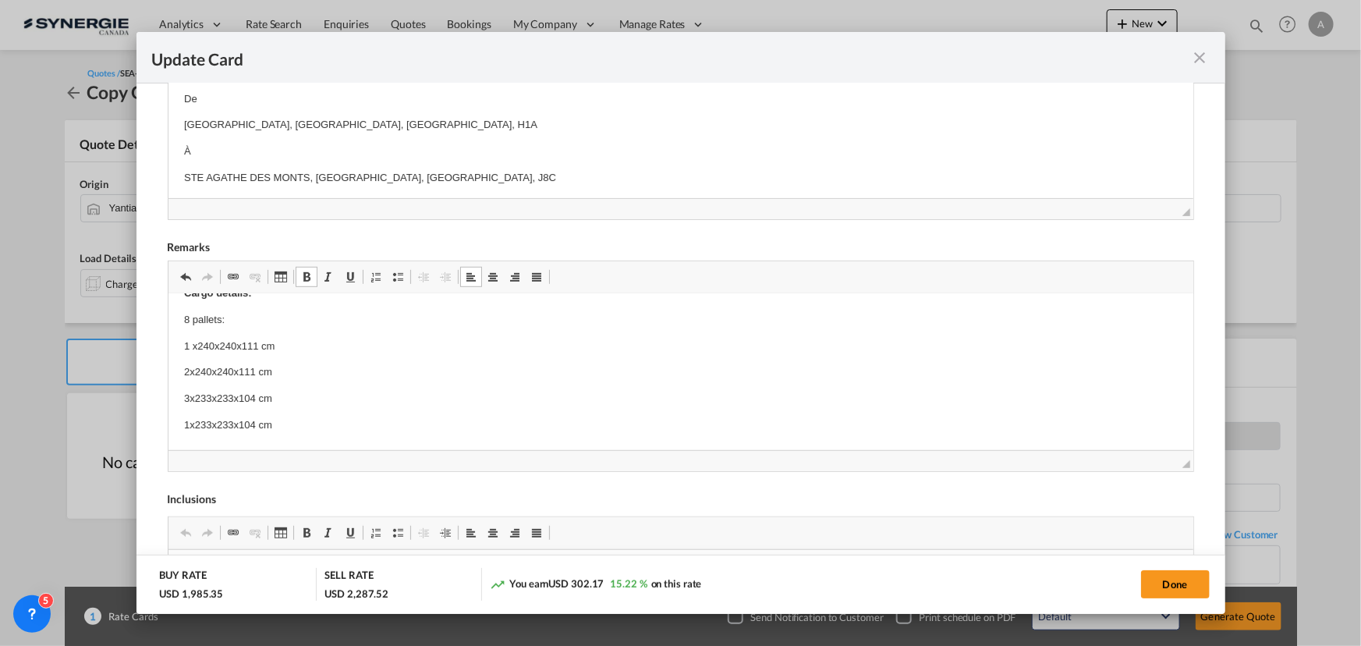
scroll to position [0, 0]
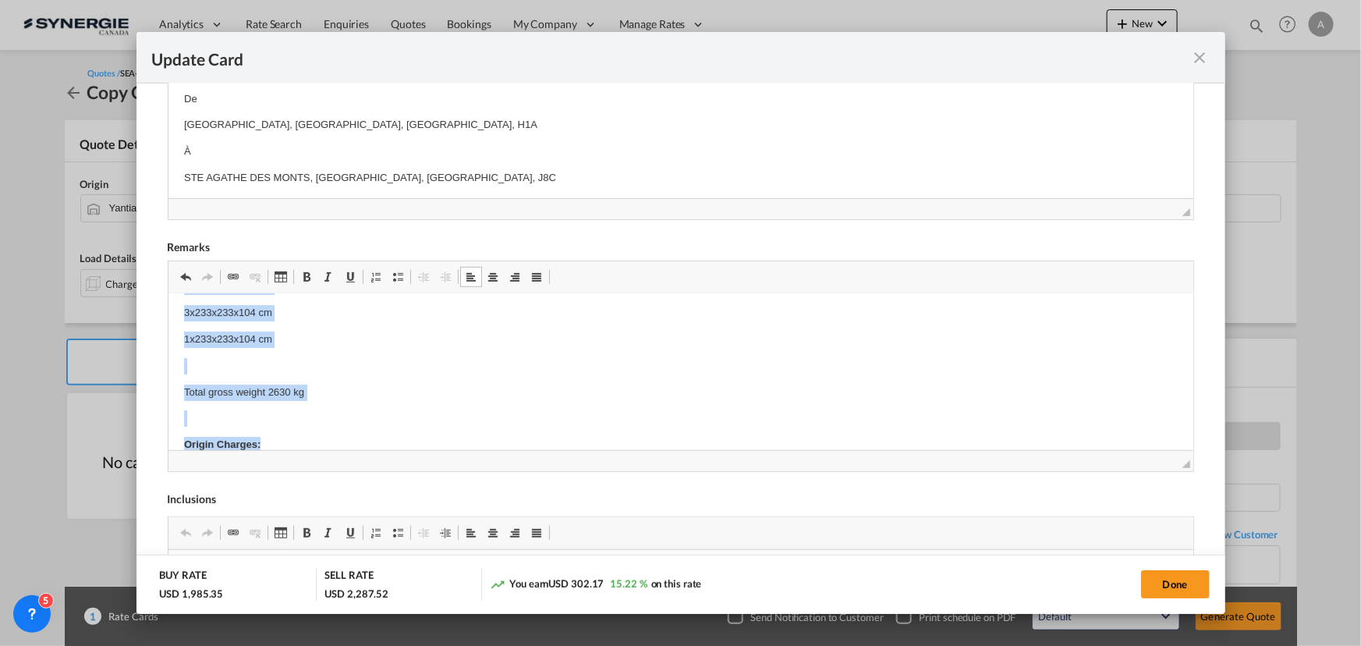
scroll to position [115, 0]
drag, startPoint x: 181, startPoint y: 346, endPoint x: 316, endPoint y: 379, distance: 138.8
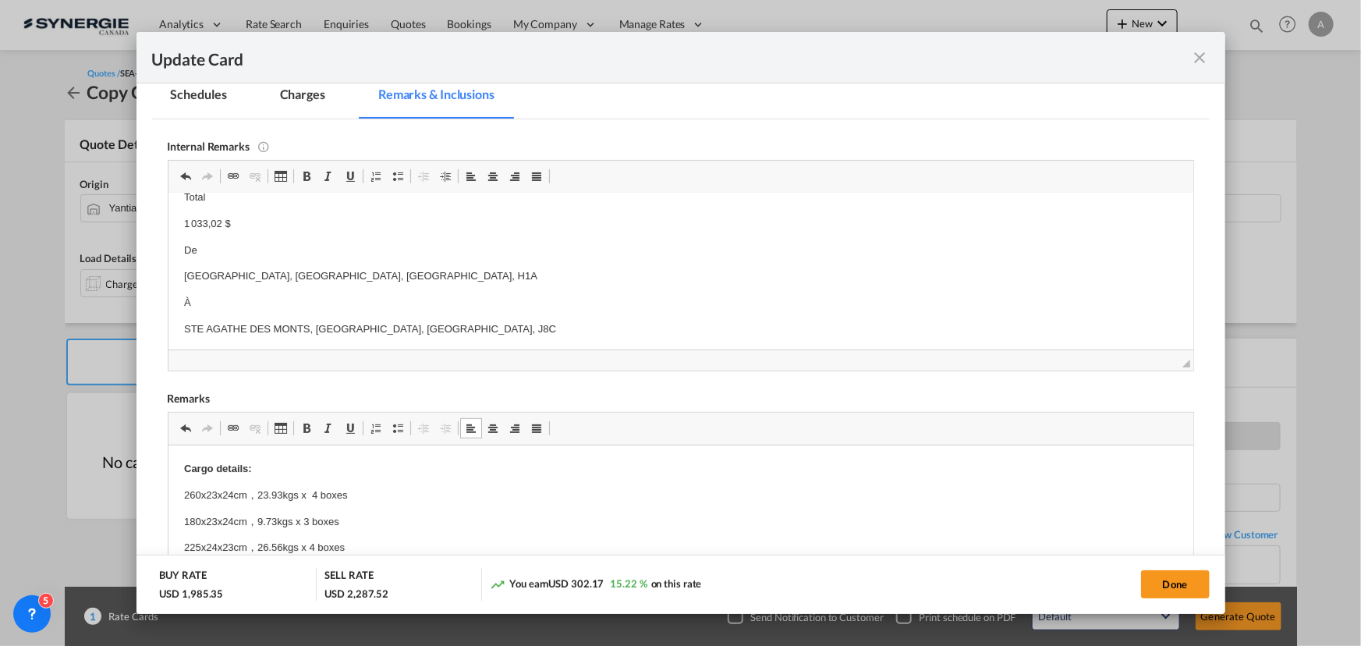
scroll to position [0, 0]
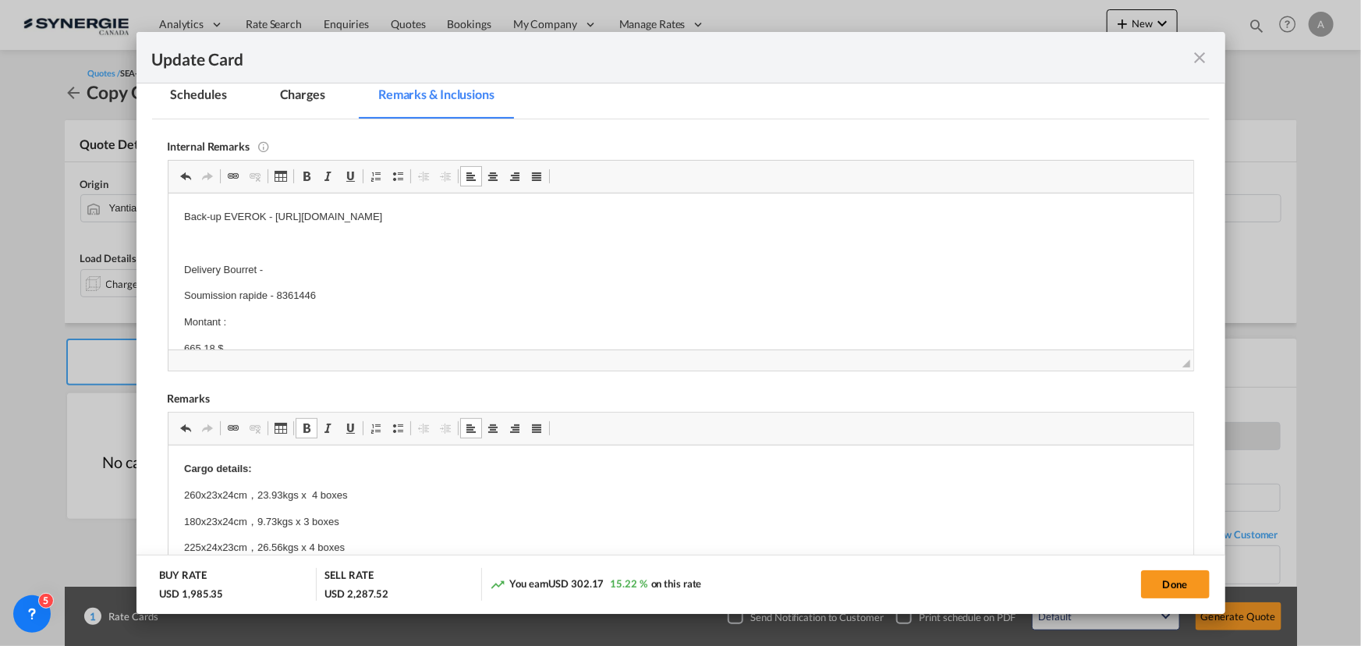
drag, startPoint x: 272, startPoint y: 214, endPoint x: 775, endPoint y: 214, distance: 502.9
click at [775, 214] on p "Back-up EVEROK - [URL][DOMAIN_NAME]" at bounding box center [679, 216] width 993 height 16
click at [499, 264] on p "Delivery Bourret -" at bounding box center [679, 269] width 993 height 16
drag, startPoint x: 180, startPoint y: 299, endPoint x: 355, endPoint y: 334, distance: 178.3
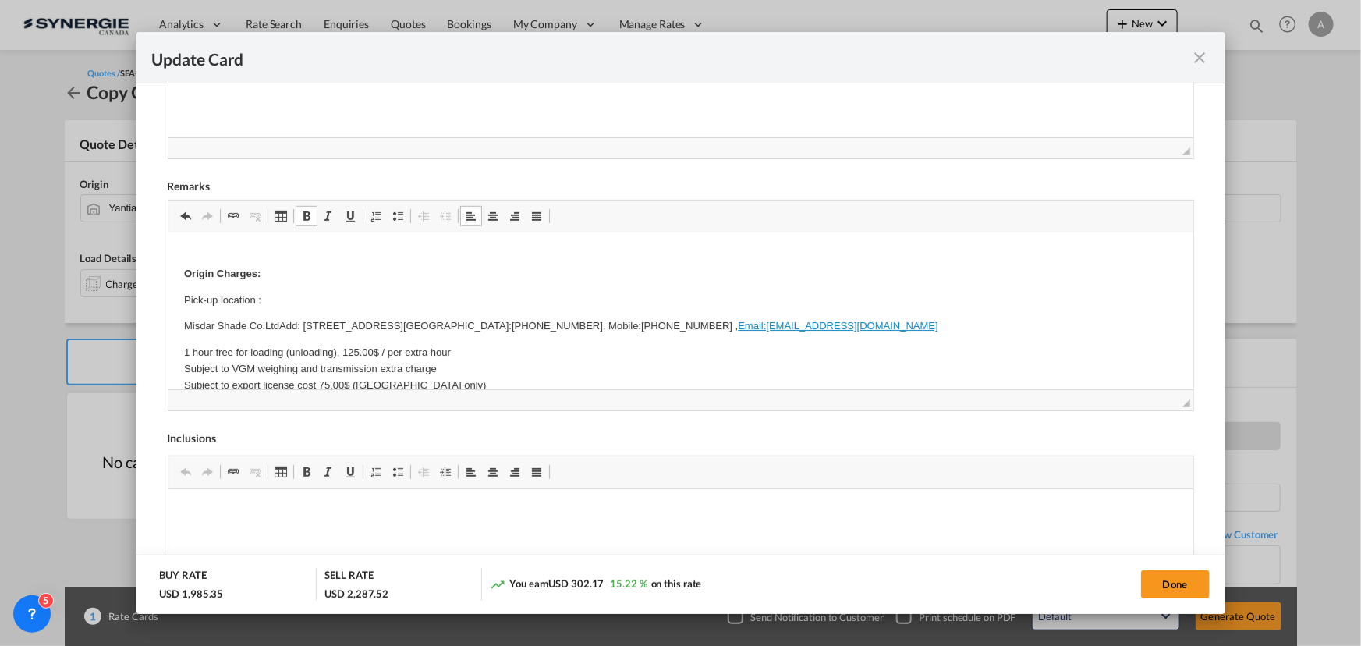
scroll to position [212, 0]
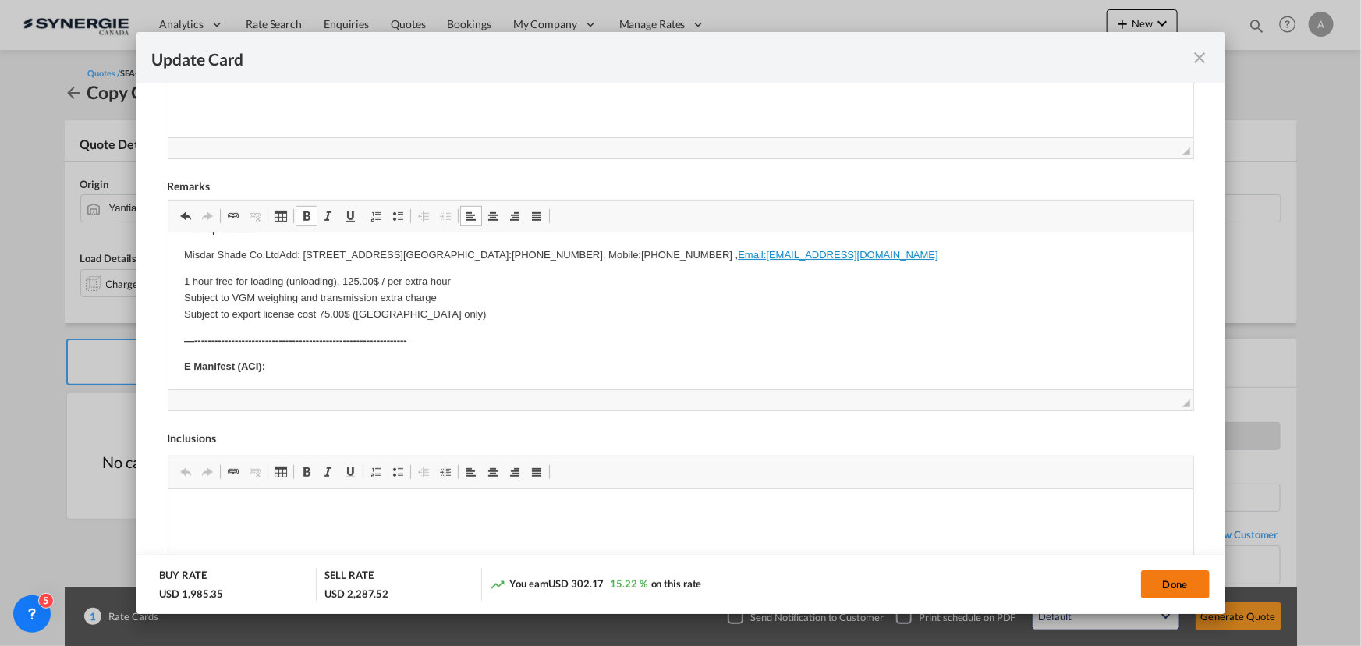
click at [1168, 585] on button "Done" at bounding box center [1175, 584] width 69 height 28
type input "11 Sep 2025"
type input "29 Sep 2025"
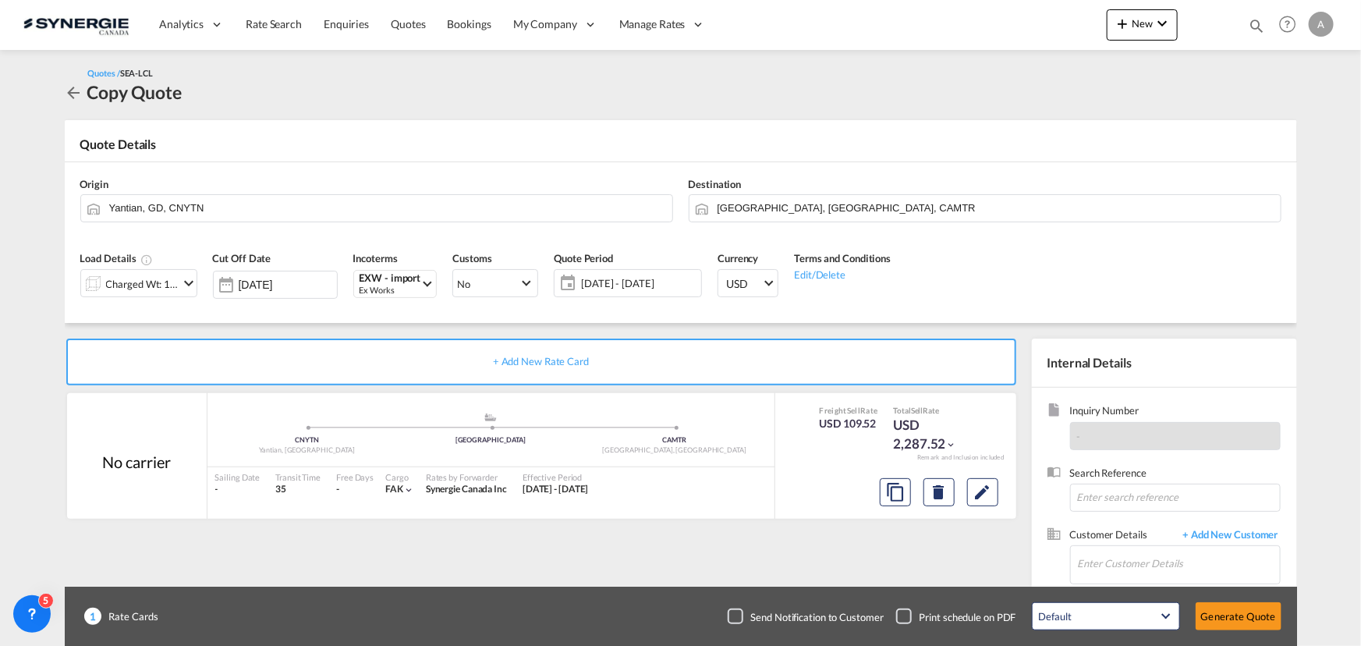
scroll to position [172, 0]
click at [991, 496] on md-icon "Edit" at bounding box center [982, 492] width 19 height 19
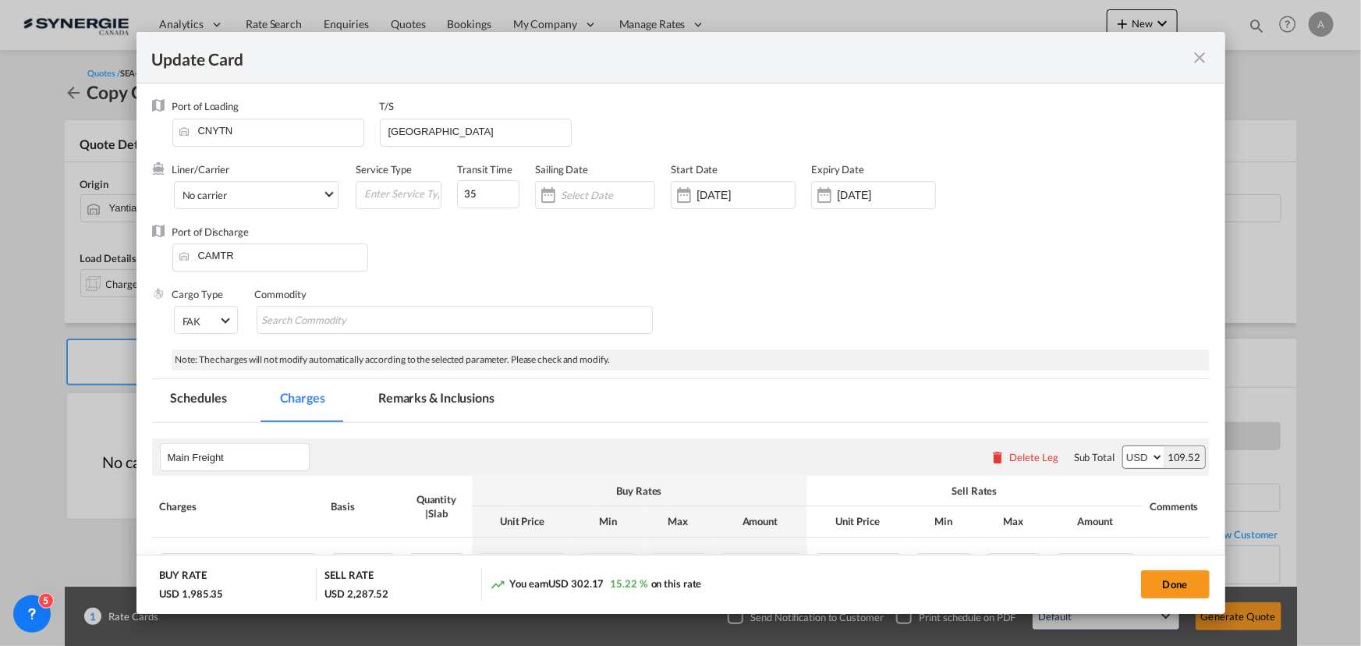
drag, startPoint x: 1198, startPoint y: 57, endPoint x: 1117, endPoint y: 1, distance: 98.0
click at [1198, 58] on md-icon "icon-close fg-AAA8AD m-0 pointer" at bounding box center [1200, 57] width 19 height 19
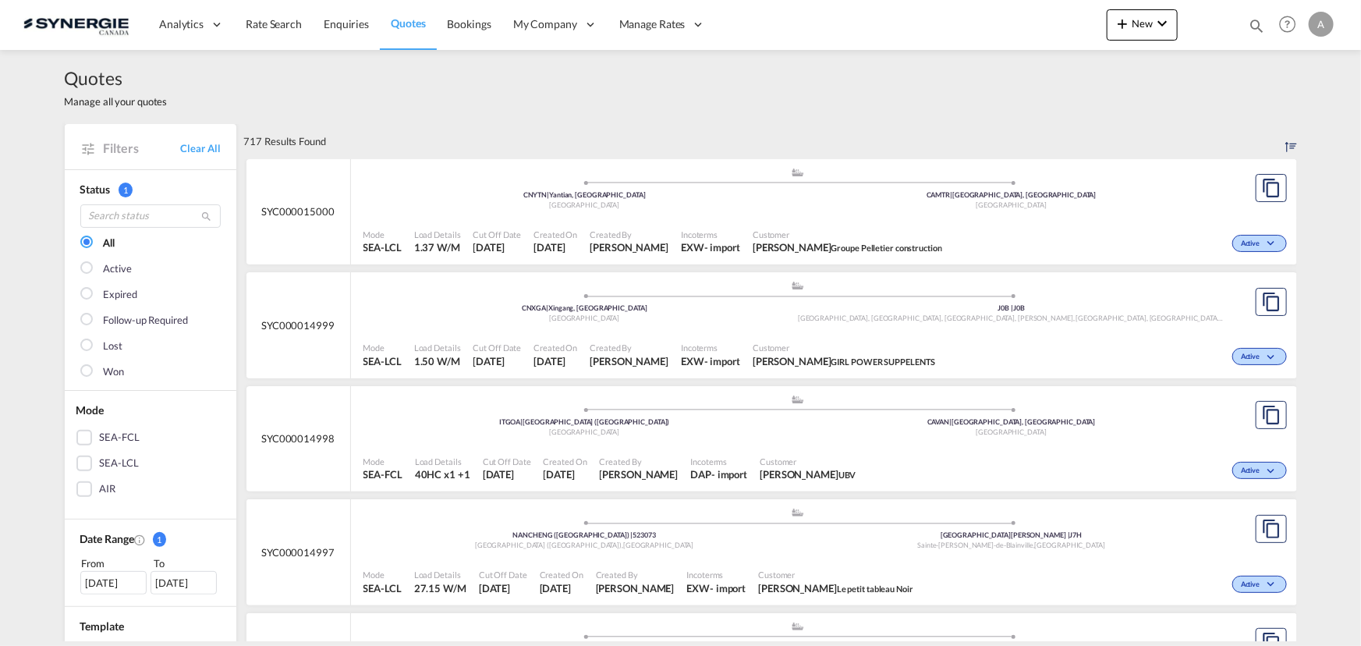
click at [764, 214] on div ".a{fill:#aaa8ad;} .a{fill:#aaa8ad;} CNYTN | Yantian, GD China CAMTR | [GEOGRAPH…" at bounding box center [797, 192] width 869 height 51
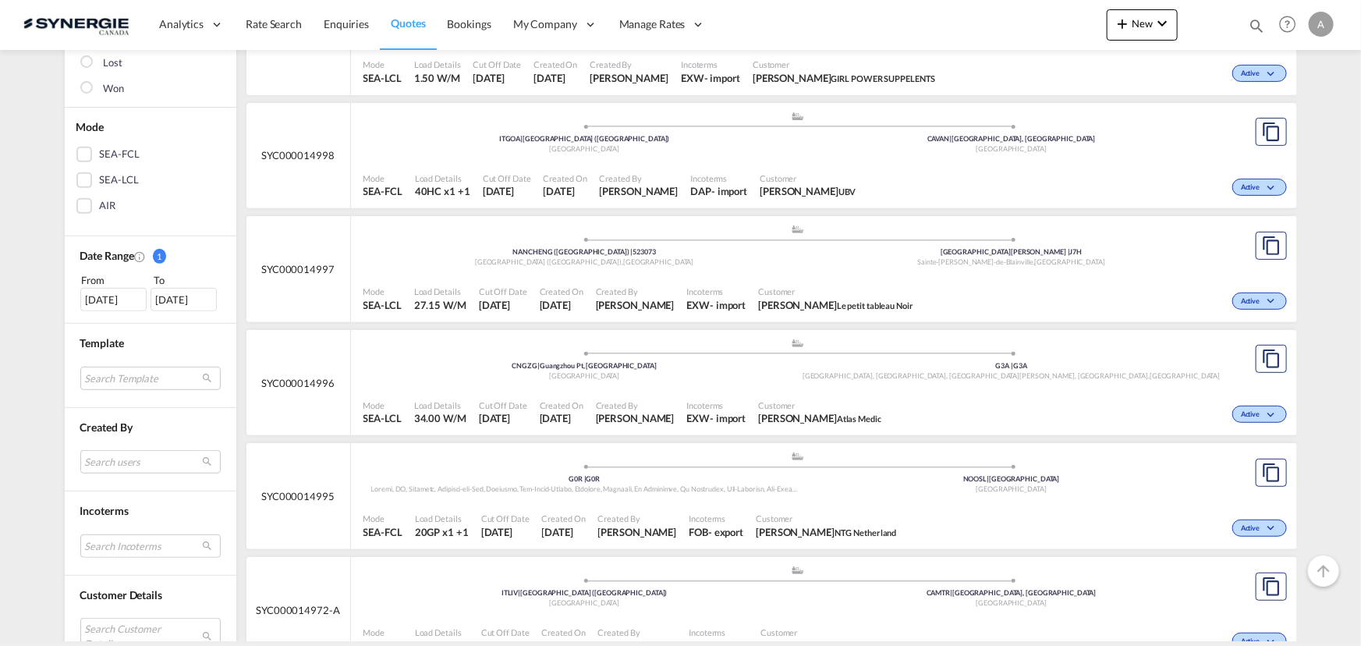
scroll to position [425, 0]
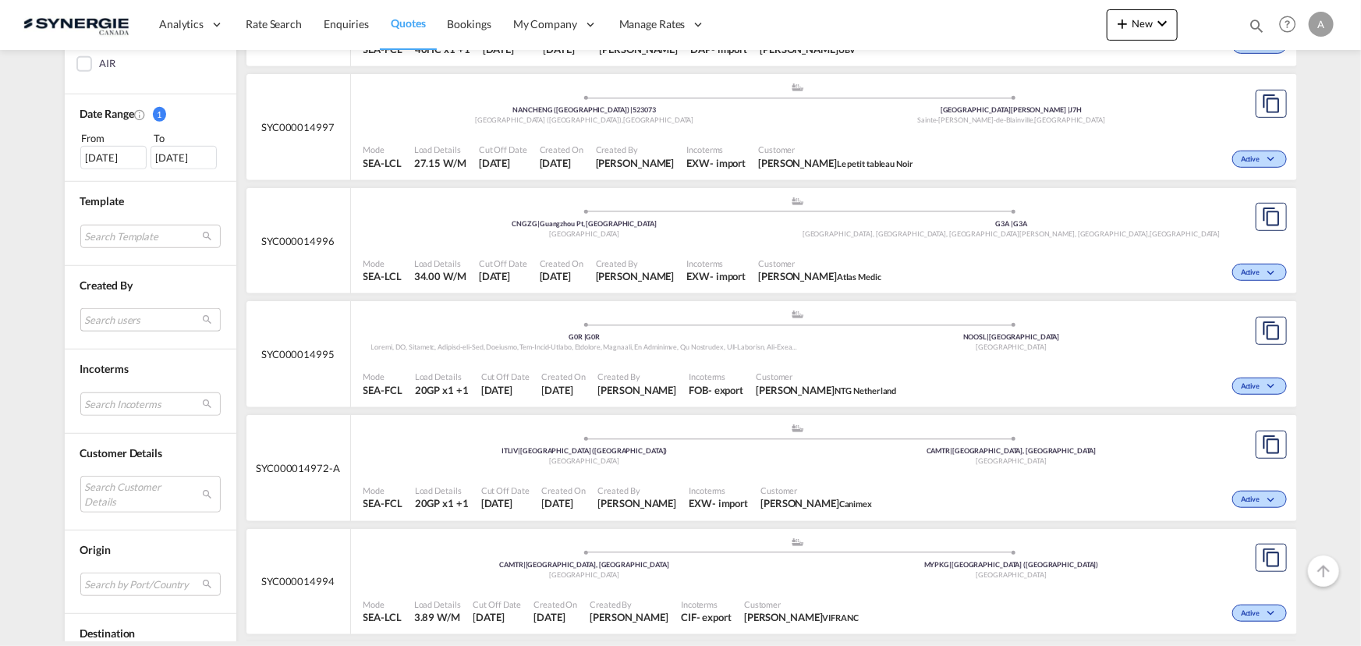
click at [108, 311] on md-select "Search users [PERSON_NAME] [PERSON_NAME][EMAIL_ADDRESS][DOMAIN_NAME] [PERSON_NA…" at bounding box center [150, 319] width 140 height 23
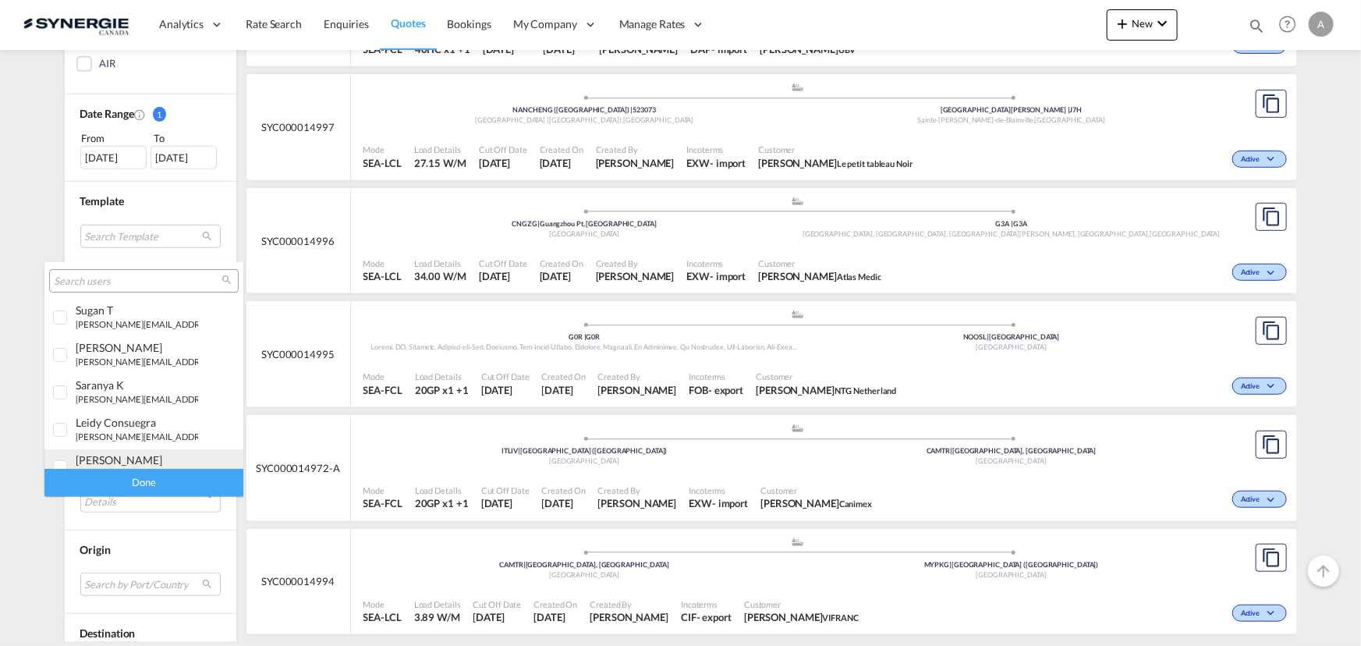
click at [133, 460] on div "[PERSON_NAME]" at bounding box center [137, 459] width 122 height 13
click at [147, 485] on div "Done" at bounding box center [143, 482] width 199 height 27
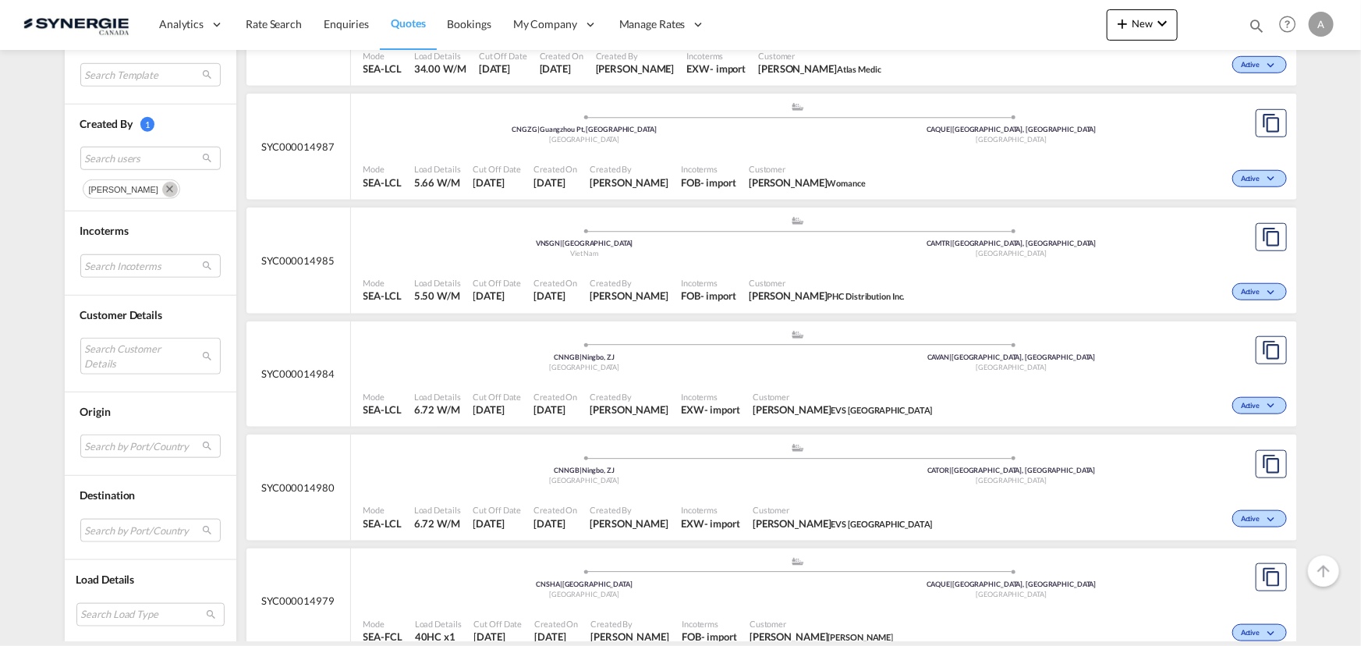
scroll to position [638, 0]
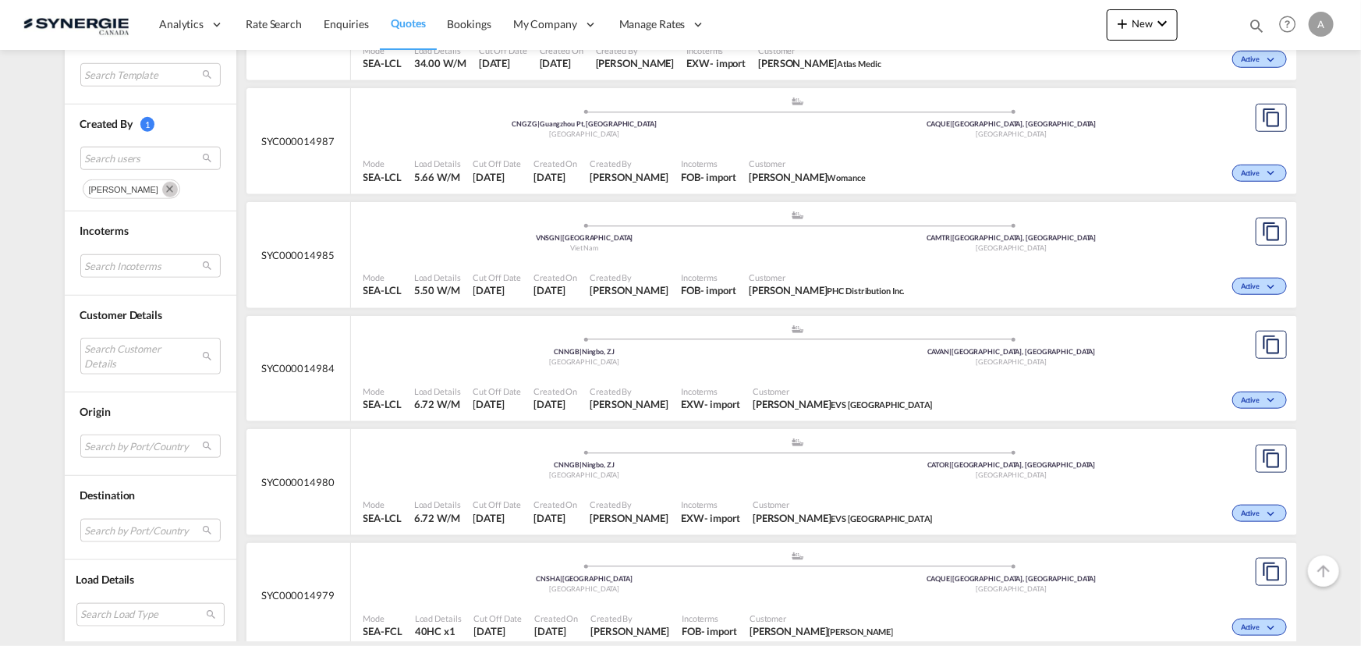
click at [795, 375] on div "Mode SEA-LCL Load Details 6.72 W/M Cut Off Date 23 Sep 2025 Created On 23 Sep 2…" at bounding box center [824, 398] width 946 height 47
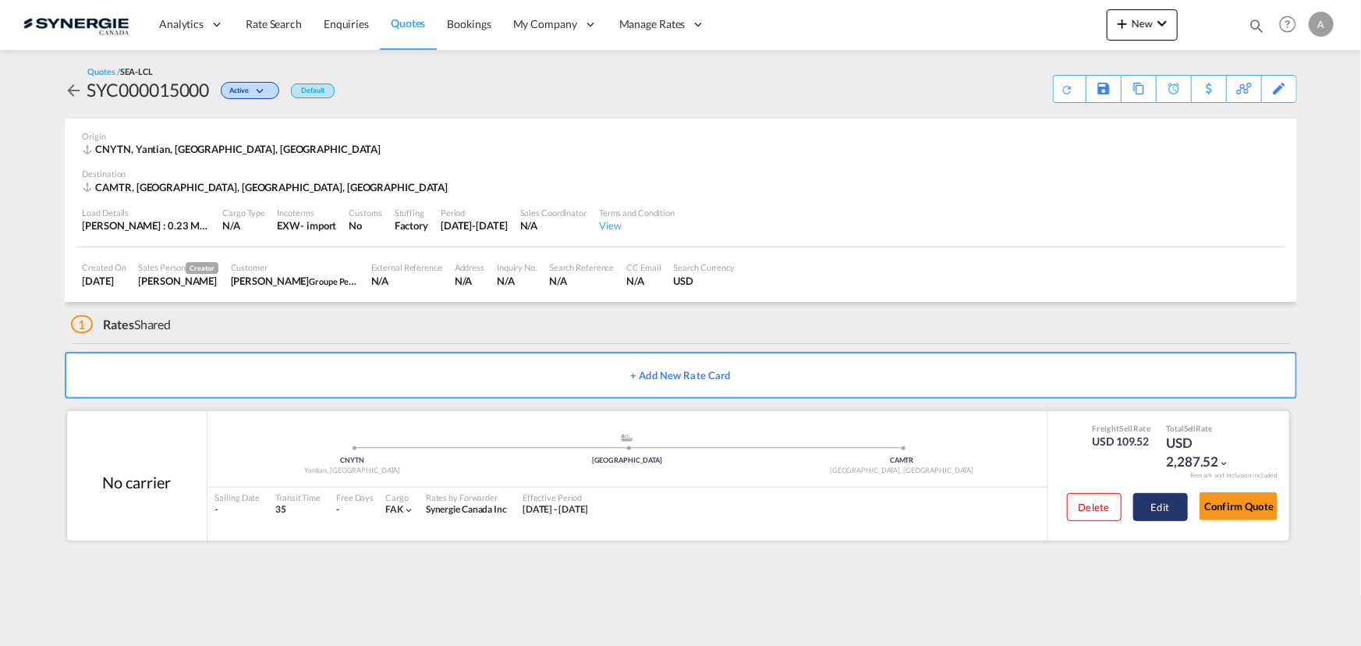
click at [1147, 507] on button "Edit" at bounding box center [1160, 507] width 55 height 28
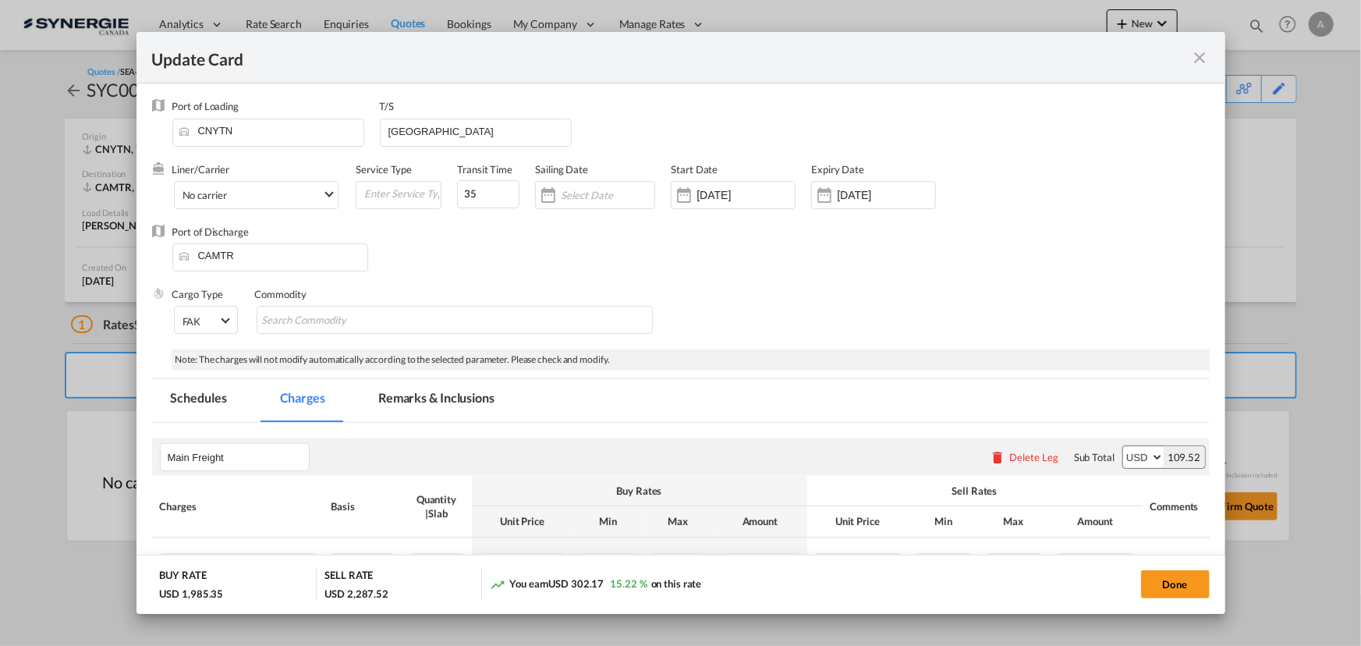
select select "per_w/m"
select select "per_hbl"
select select "flat"
select select "per_bl"
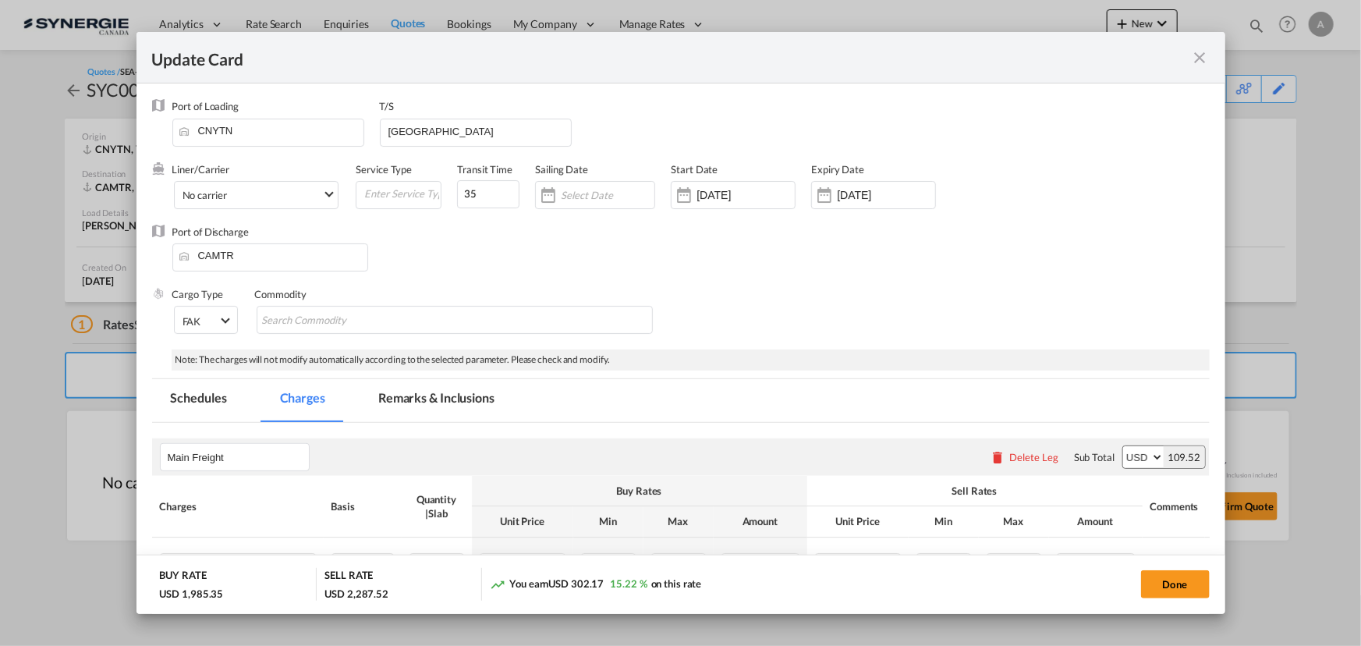
select select "per_bl"
select select "per_shipment"
click at [474, 392] on md-tab-item "Remarks & Inclusions" at bounding box center [436, 400] width 154 height 43
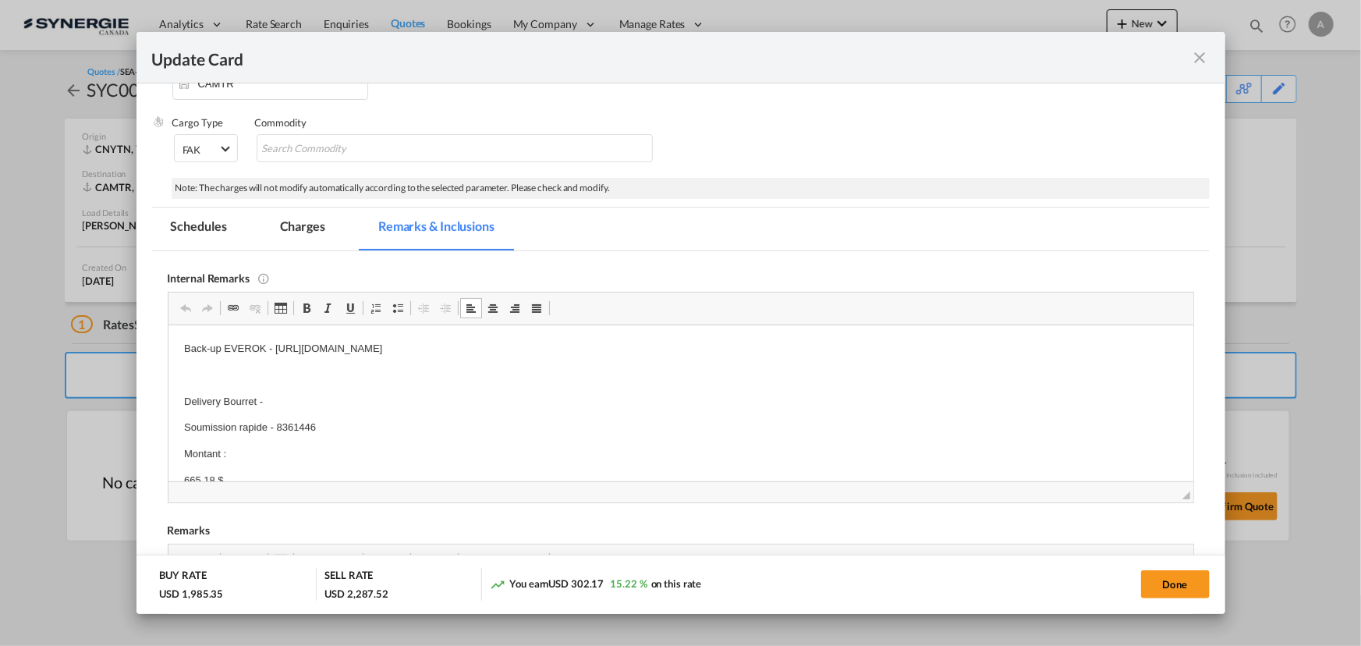
drag, startPoint x: 274, startPoint y: 348, endPoint x: 895, endPoint y: 331, distance: 621.7
click at [227, 361] on p "Soumission rapide - 8361446" at bounding box center [679, 357] width 993 height 16
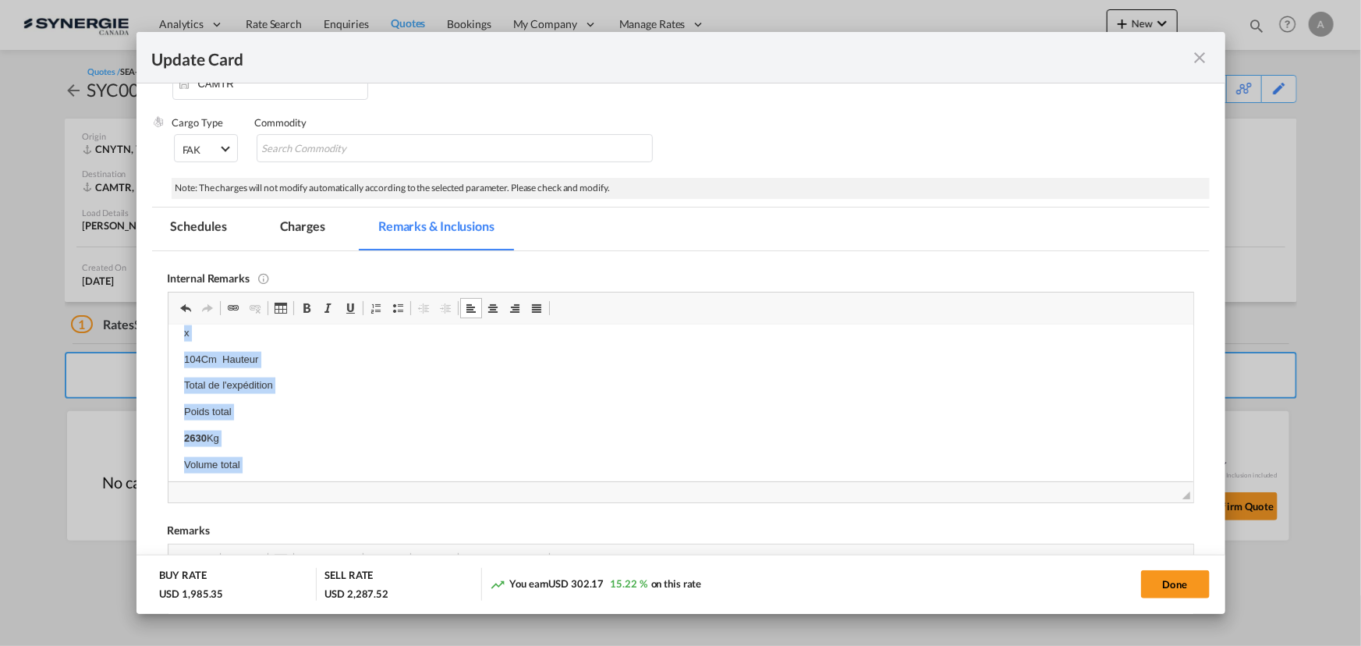
scroll to position [1156, 0]
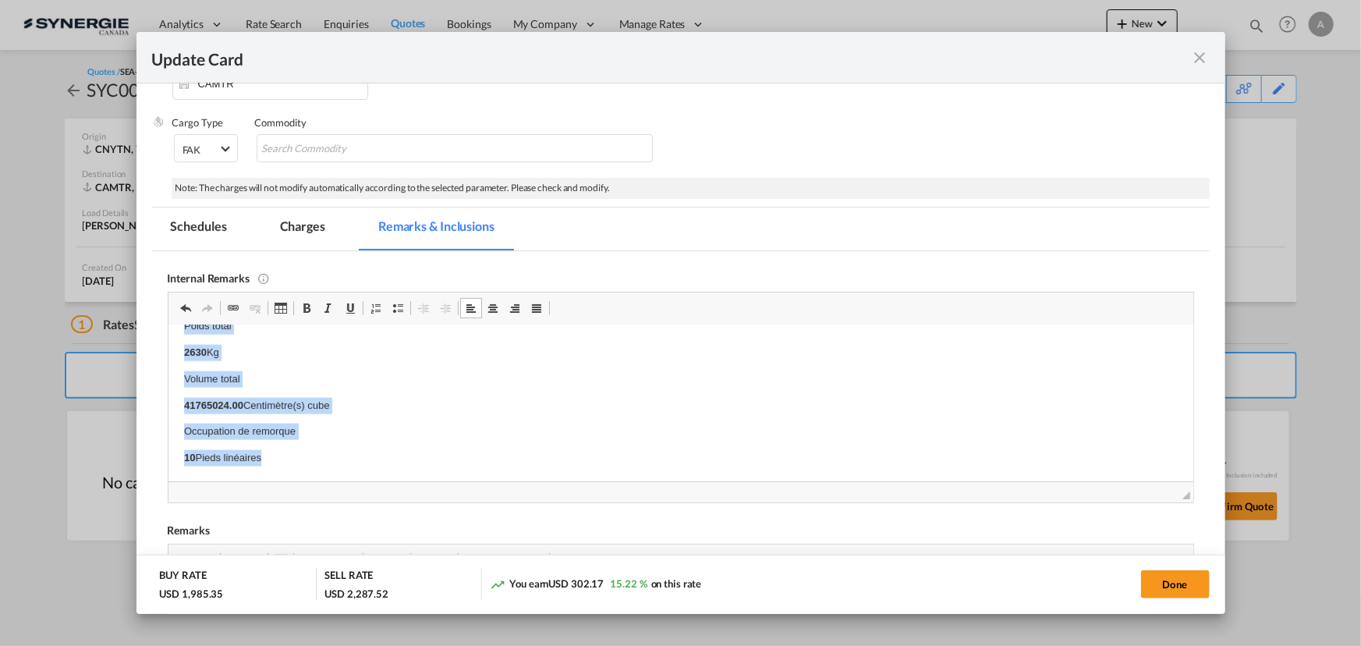
drag, startPoint x: 184, startPoint y: 354, endPoint x: 386, endPoint y: 551, distance: 282.3
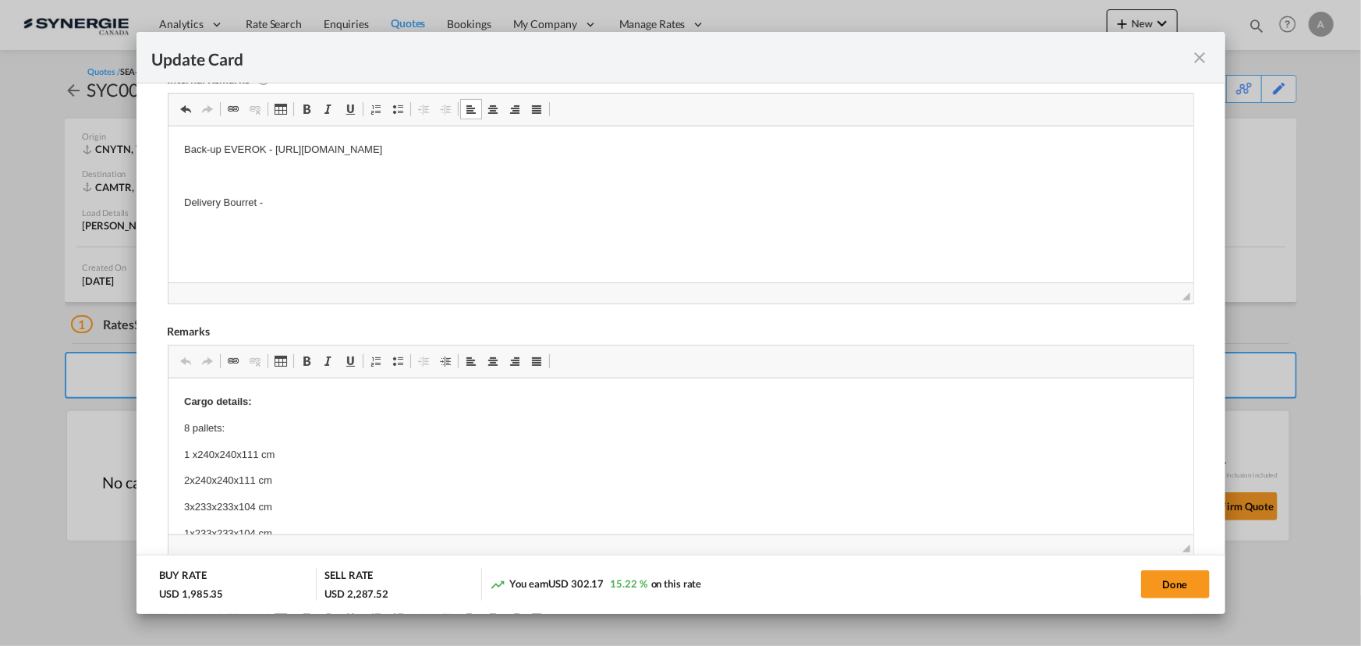
scroll to position [384, 0]
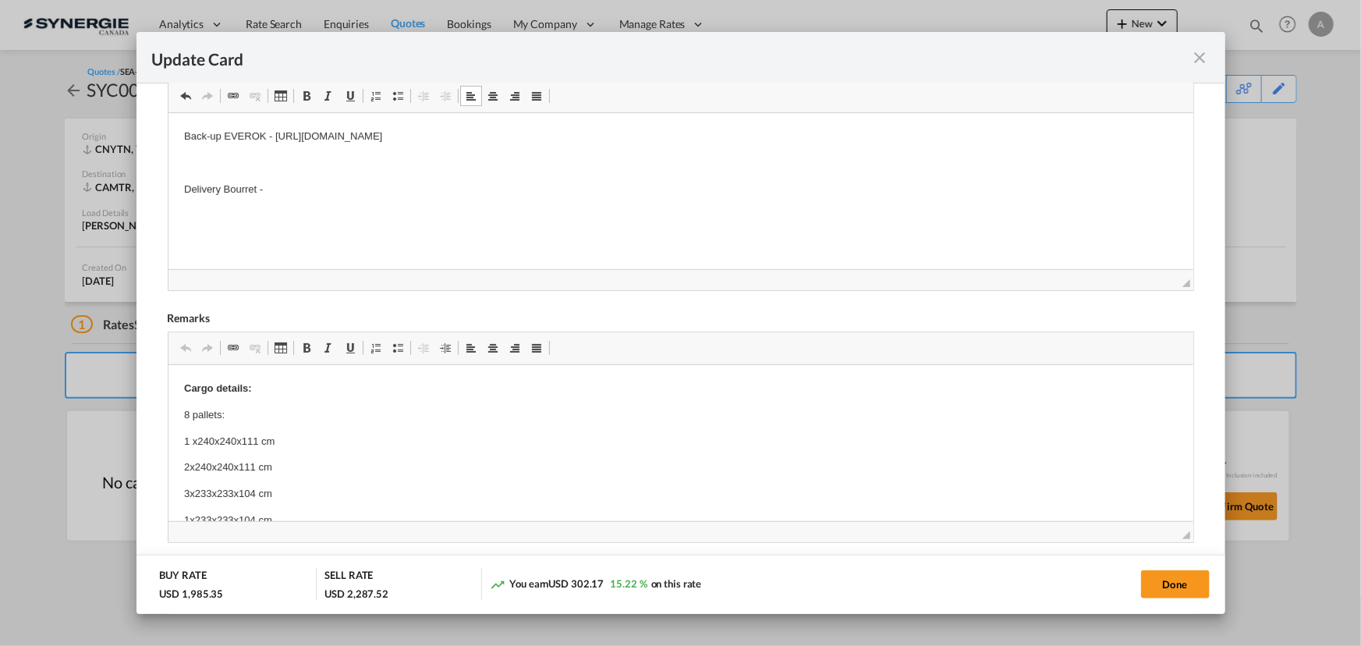
drag, startPoint x: 307, startPoint y: 419, endPoint x: 170, endPoint y: 412, distance: 137.5
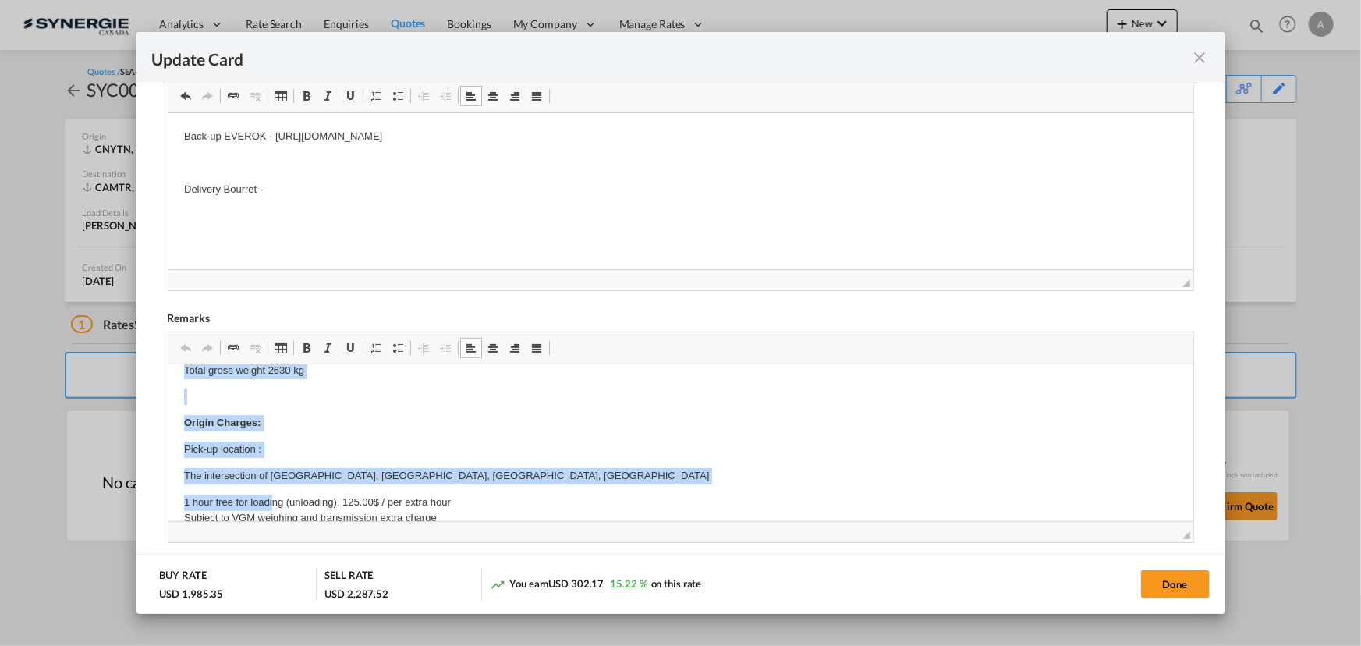
scroll to position [204, 0]
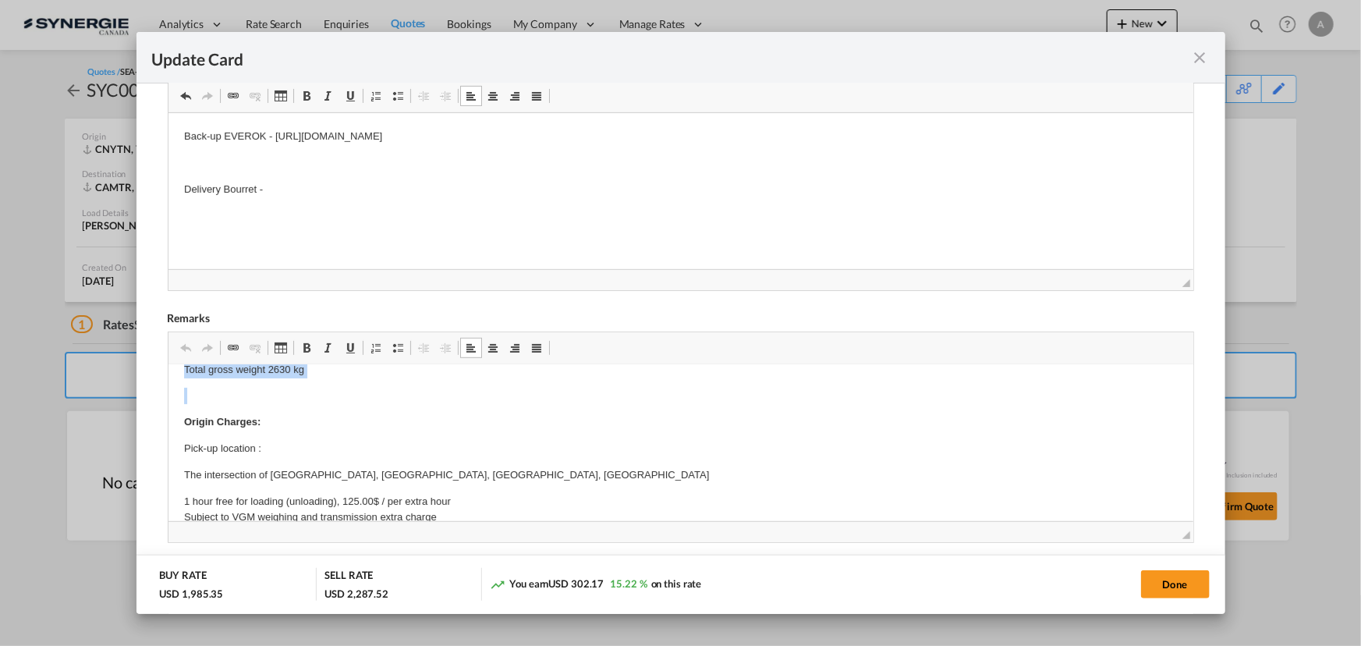
drag, startPoint x: 179, startPoint y: 416, endPoint x: 310, endPoint y: 396, distance: 133.3
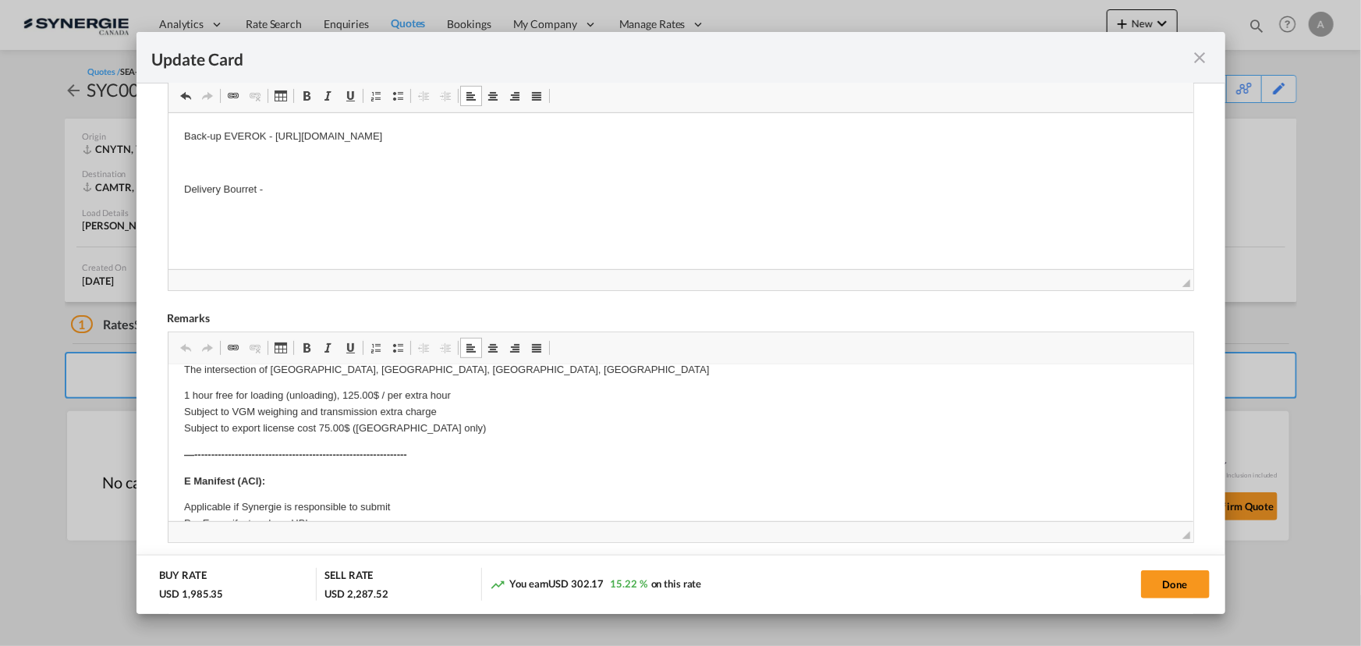
scroll to position [97, 0]
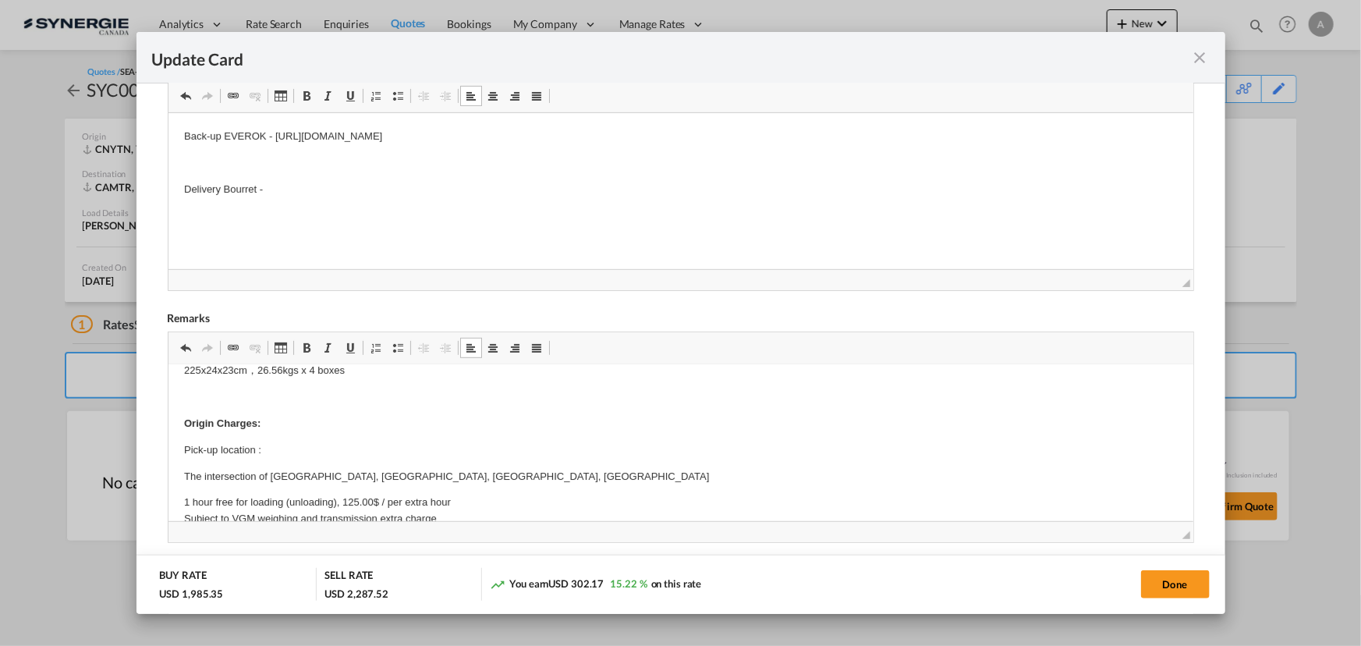
drag, startPoint x: 172, startPoint y: 473, endPoint x: 913, endPoint y: 450, distance: 741.1
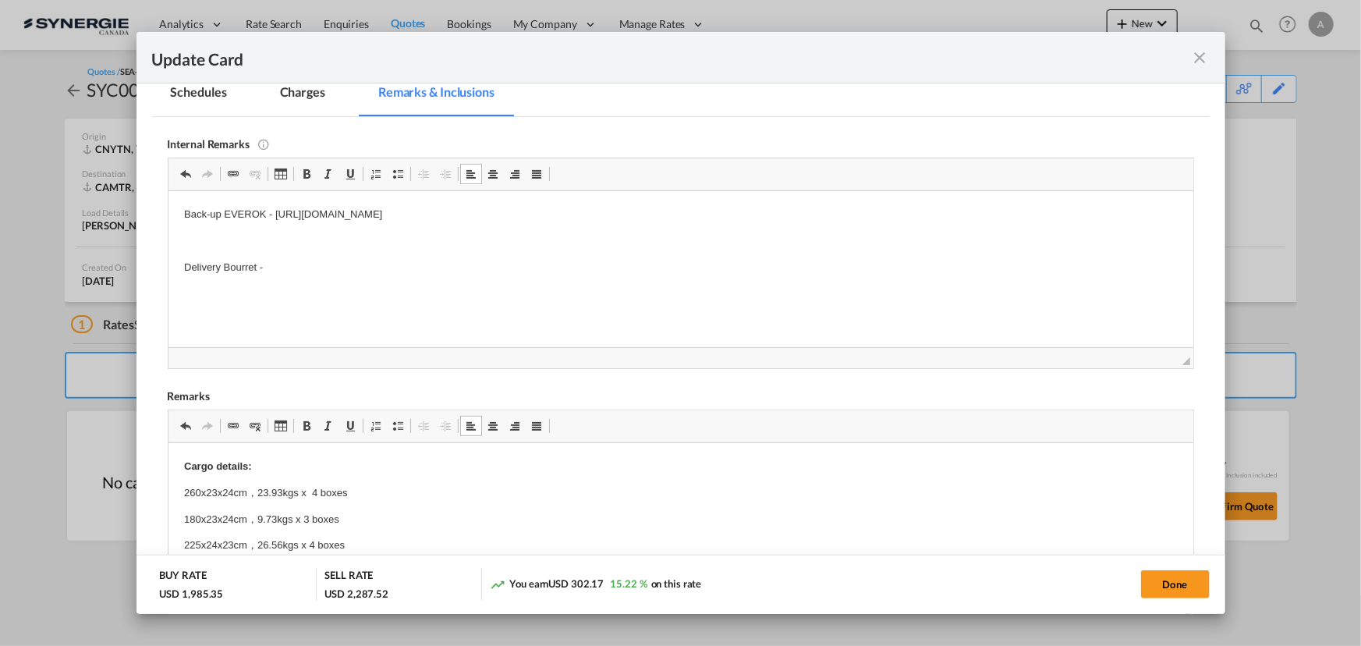
scroll to position [172, 0]
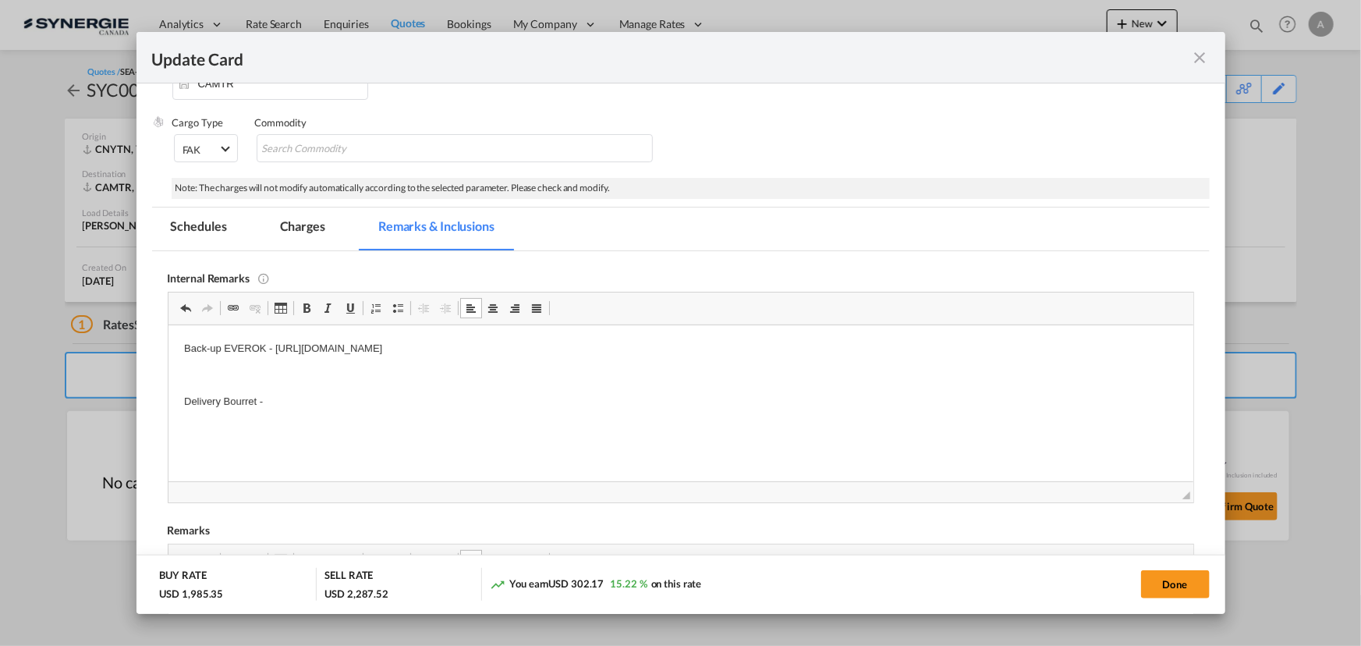
click at [288, 241] on md-tab-item "Charges" at bounding box center [302, 228] width 83 height 43
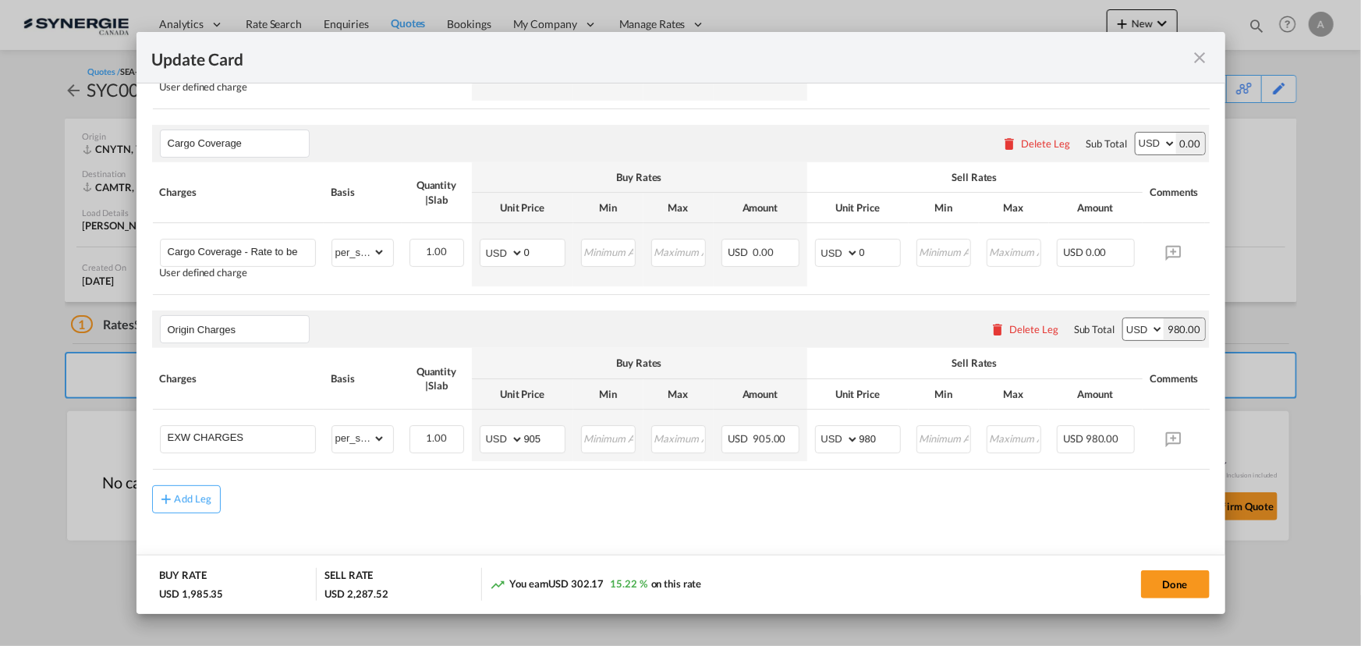
scroll to position [1092, 0]
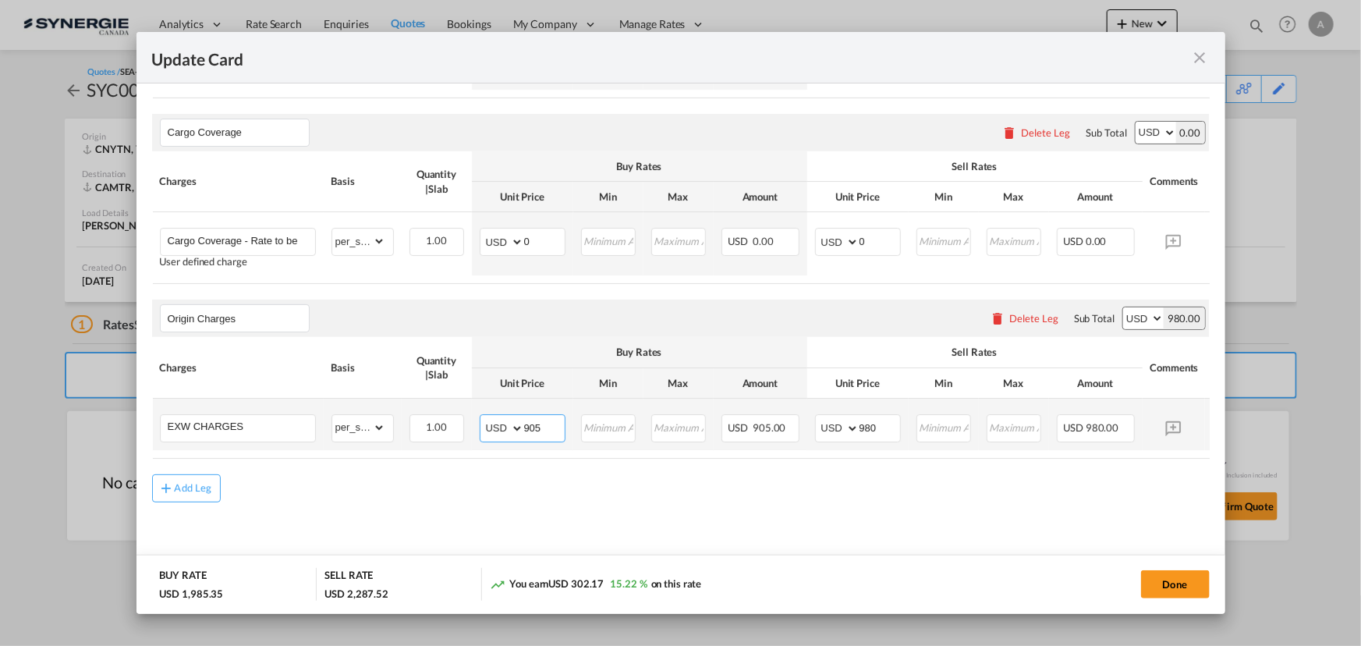
drag, startPoint x: 550, startPoint y: 443, endPoint x: 398, endPoint y: 427, distance: 152.8
click at [400, 430] on tr "EXW CHARGES Please Enter Already Exists gross_weight volumetric_weight per_ship…" at bounding box center [704, 423] width 1105 height 51
type input "365"
type input "435"
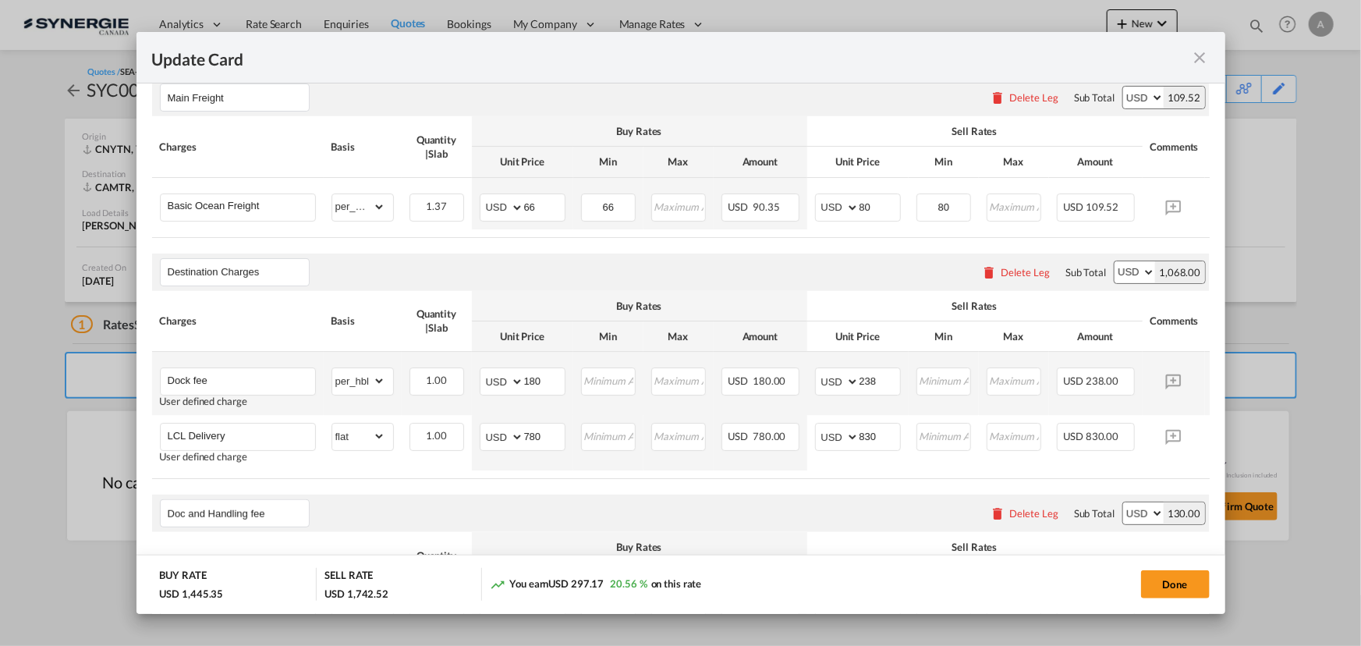
scroll to position [242, 0]
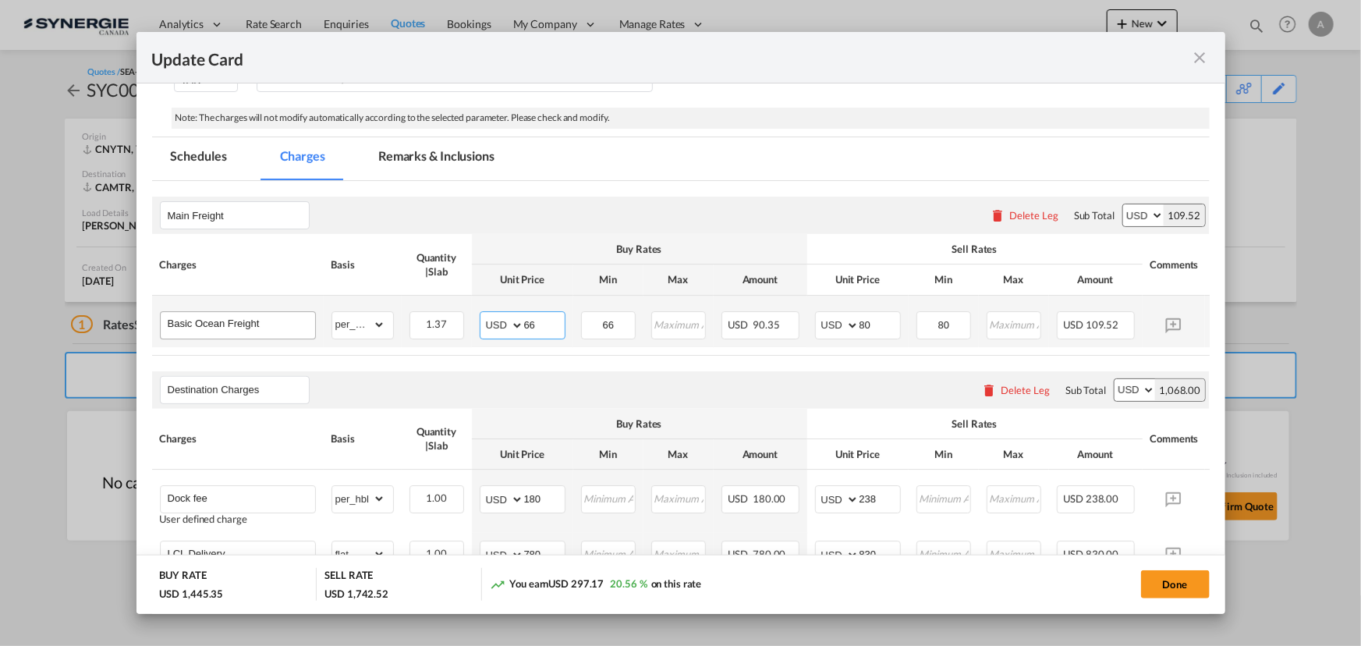
drag, startPoint x: 535, startPoint y: 320, endPoint x: 194, endPoint y: 310, distance: 340.9
click at [398, 318] on tr "Basic Ocean Freight Please Enter Already Exists gross_weight volumetric_weight …" at bounding box center [704, 321] width 1105 height 51
type input "64"
type input "79"
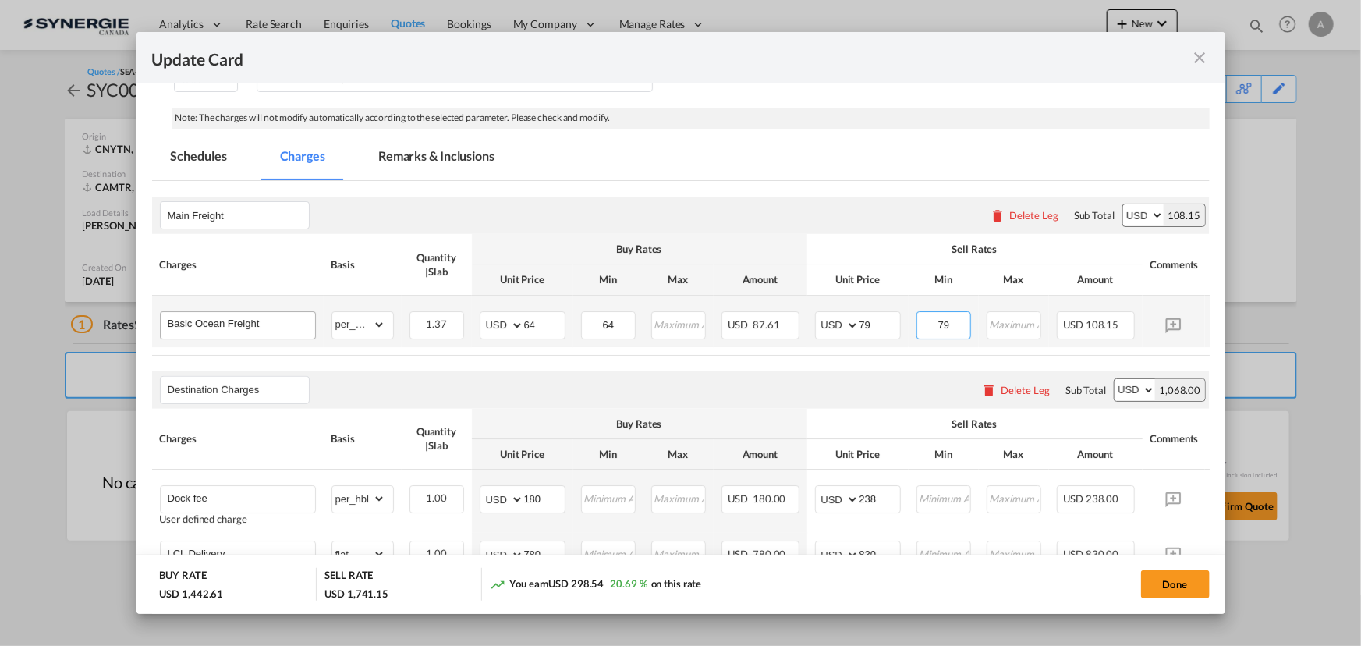
type input "79"
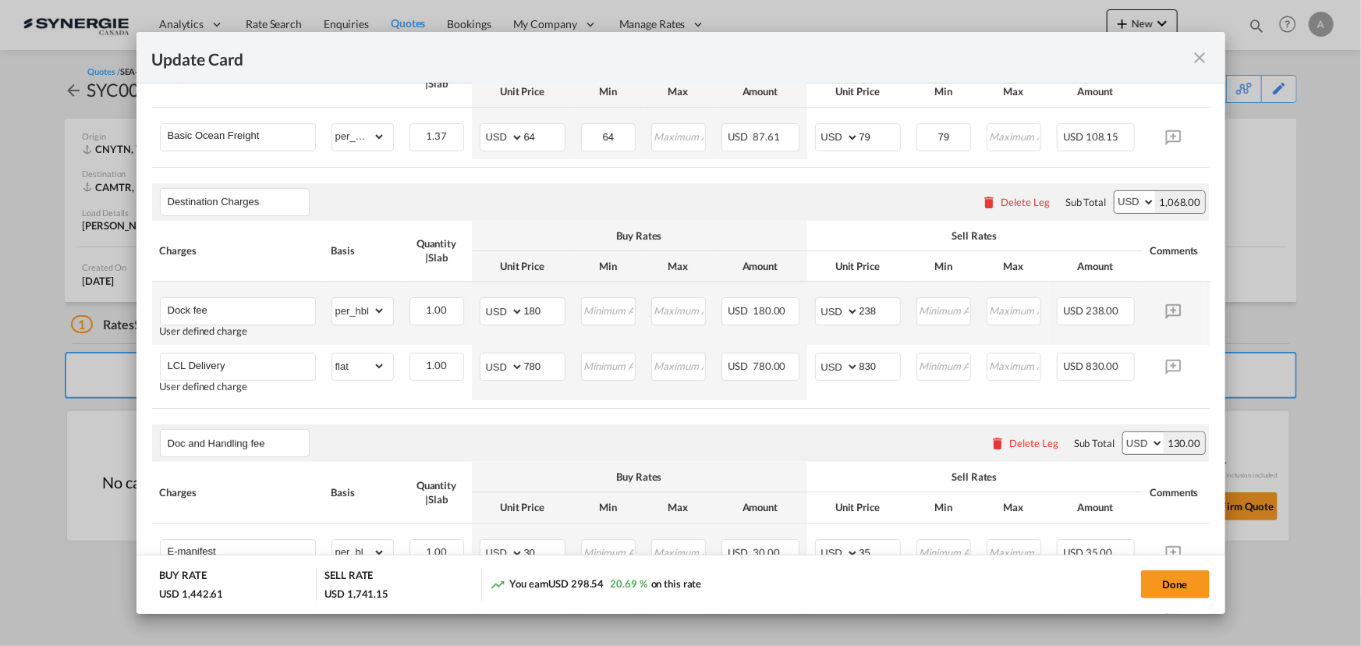
scroll to position [455, 0]
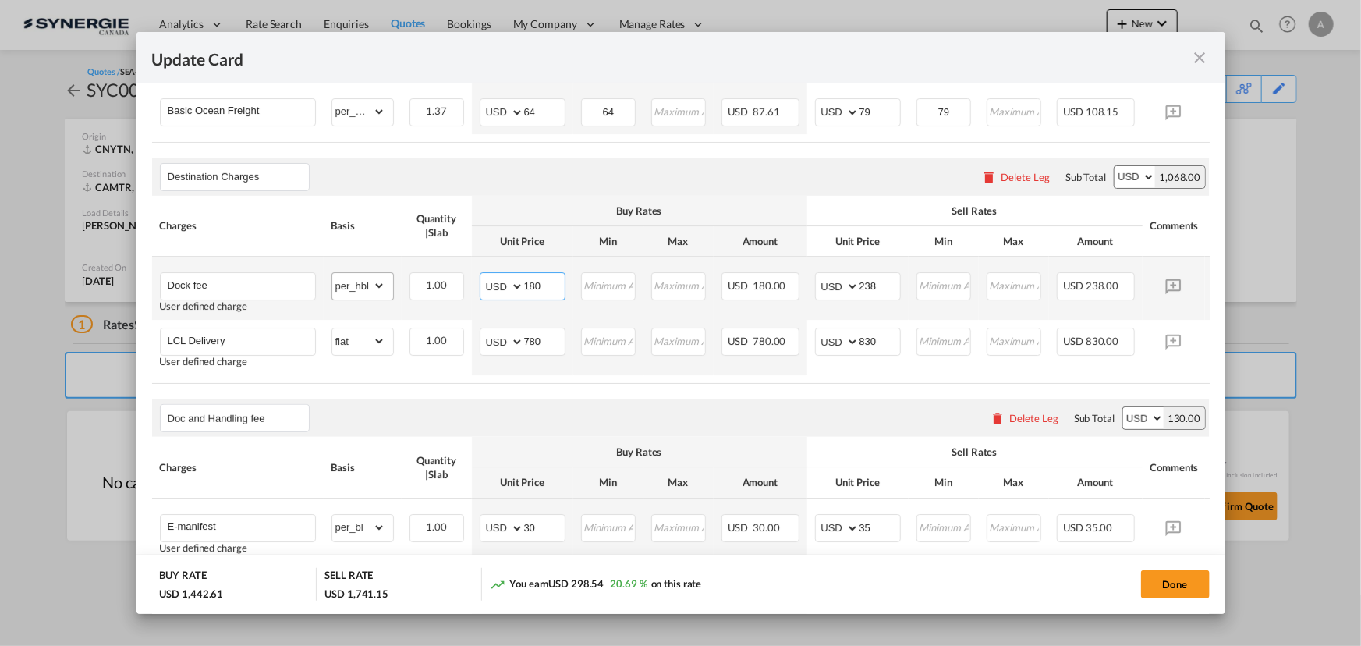
drag, startPoint x: 547, startPoint y: 291, endPoint x: 357, endPoint y: 288, distance: 190.3
click at [368, 291] on tr "Dock fee User defined charge Please Enter Already Exists gross_weight volumetri…" at bounding box center [704, 288] width 1105 height 63
type input "55"
type input "70"
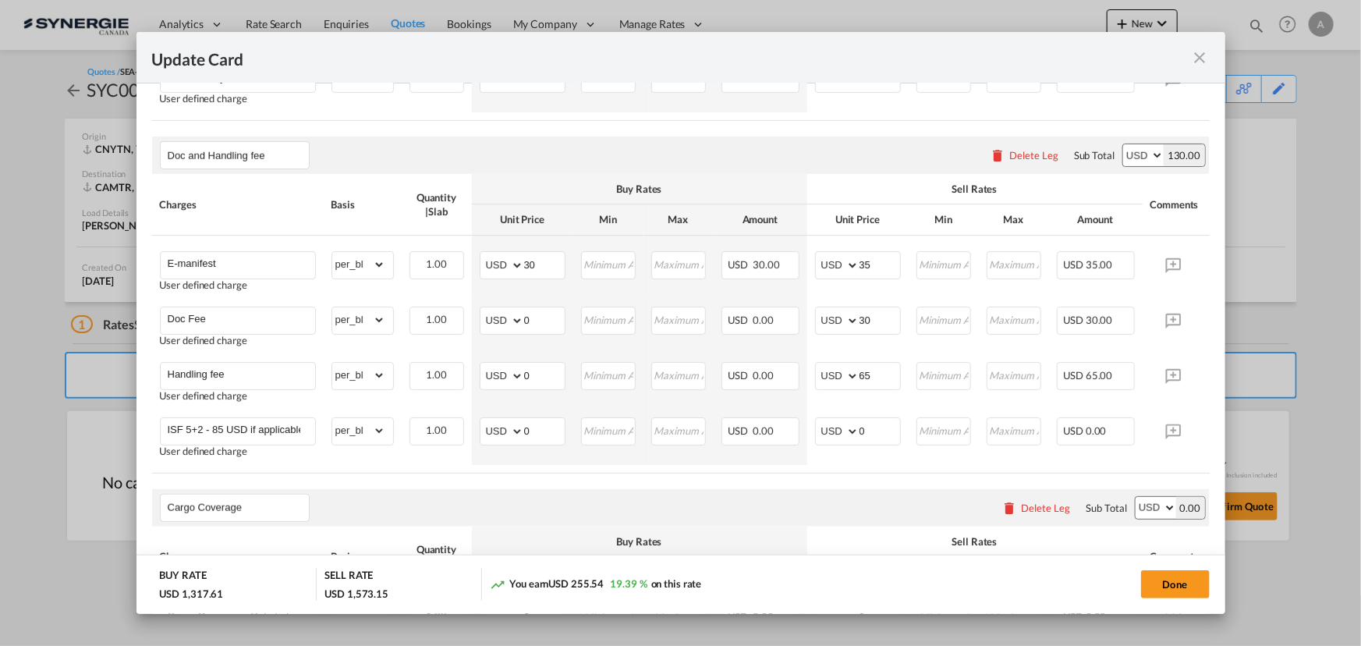
scroll to position [738, 0]
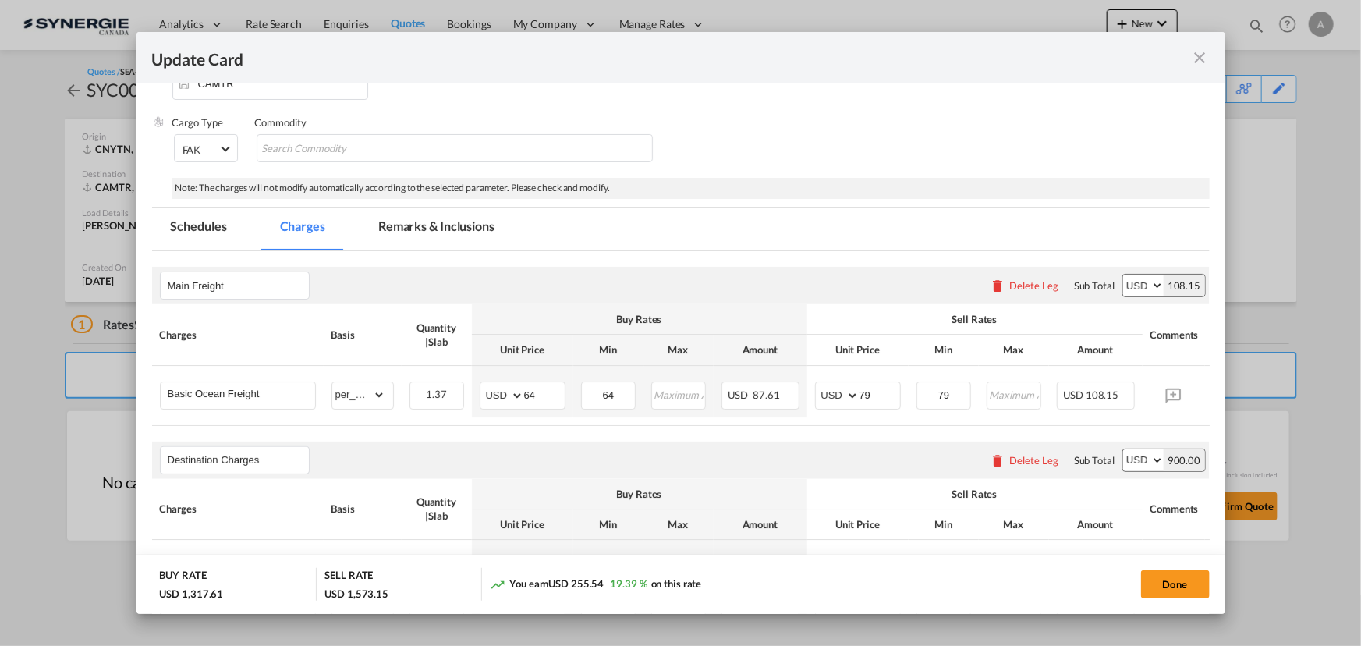
click at [402, 221] on md-tab-item "Remarks & Inclusions" at bounding box center [436, 228] width 154 height 43
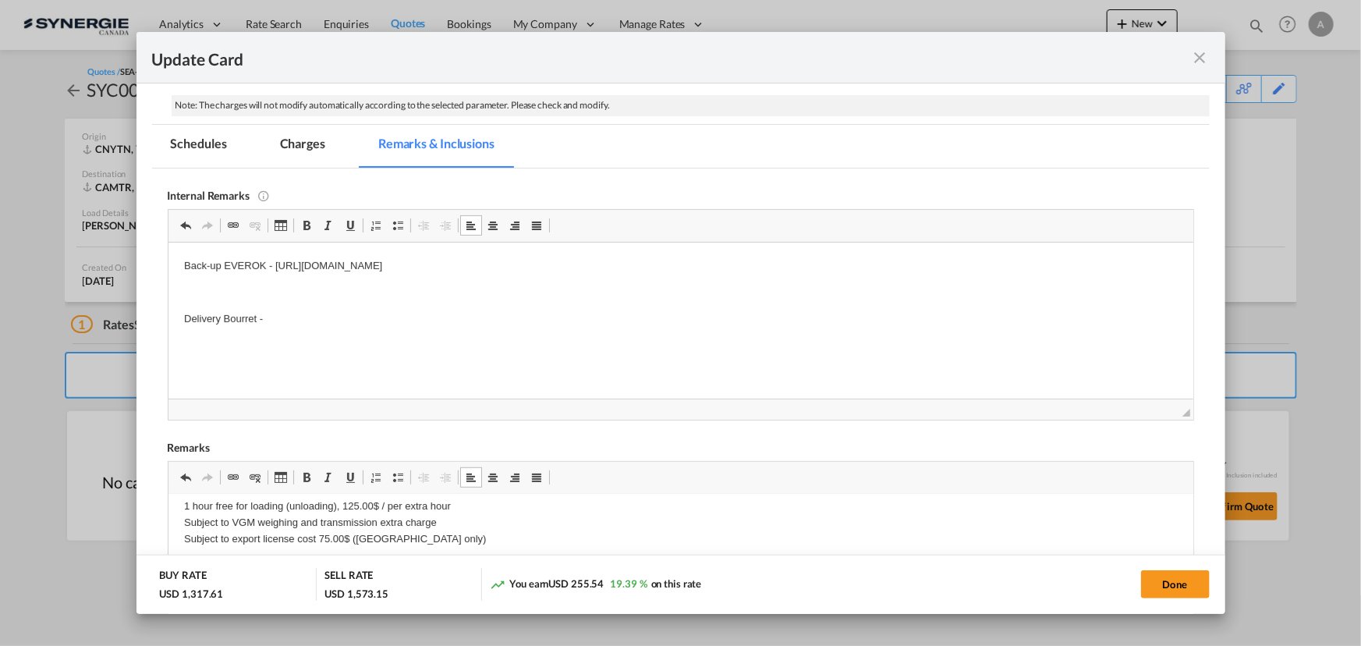
scroll to position [172, 0]
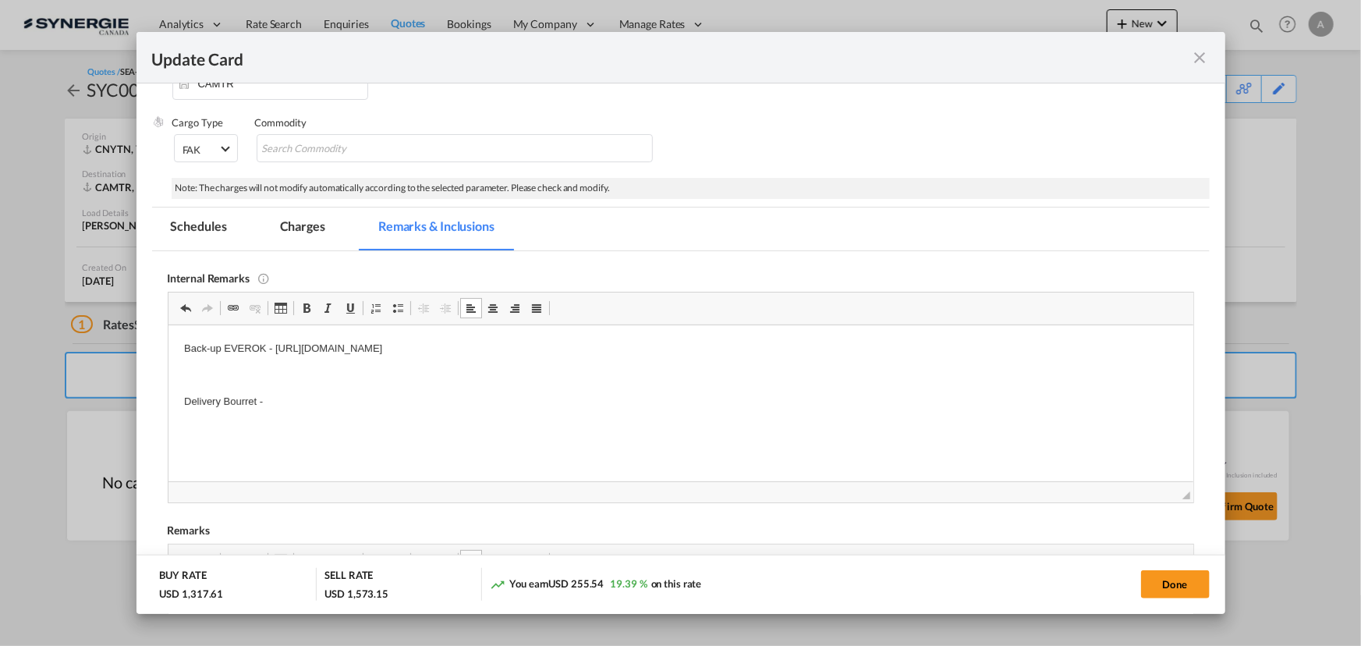
click at [311, 226] on md-tab-item "Charges" at bounding box center [302, 228] width 83 height 43
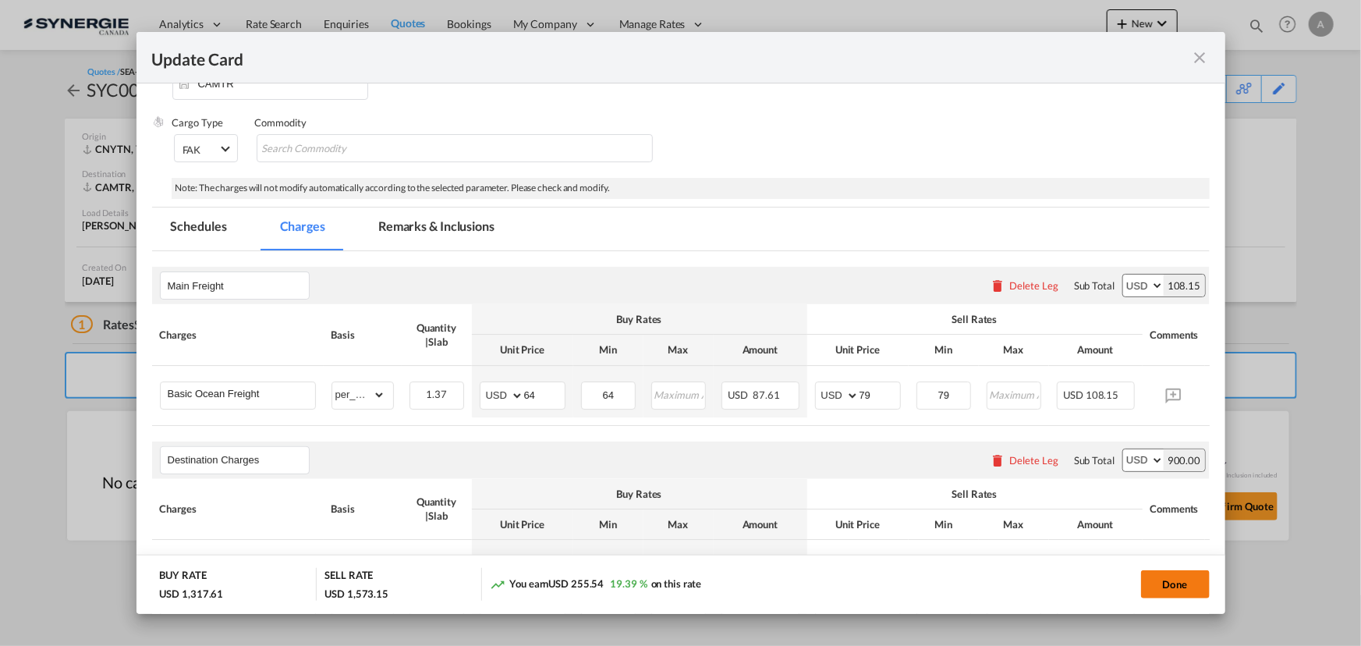
click at [1146, 593] on button "Done" at bounding box center [1175, 584] width 69 height 28
type input "11 Sep 2025"
type input "29 Sep 2025"
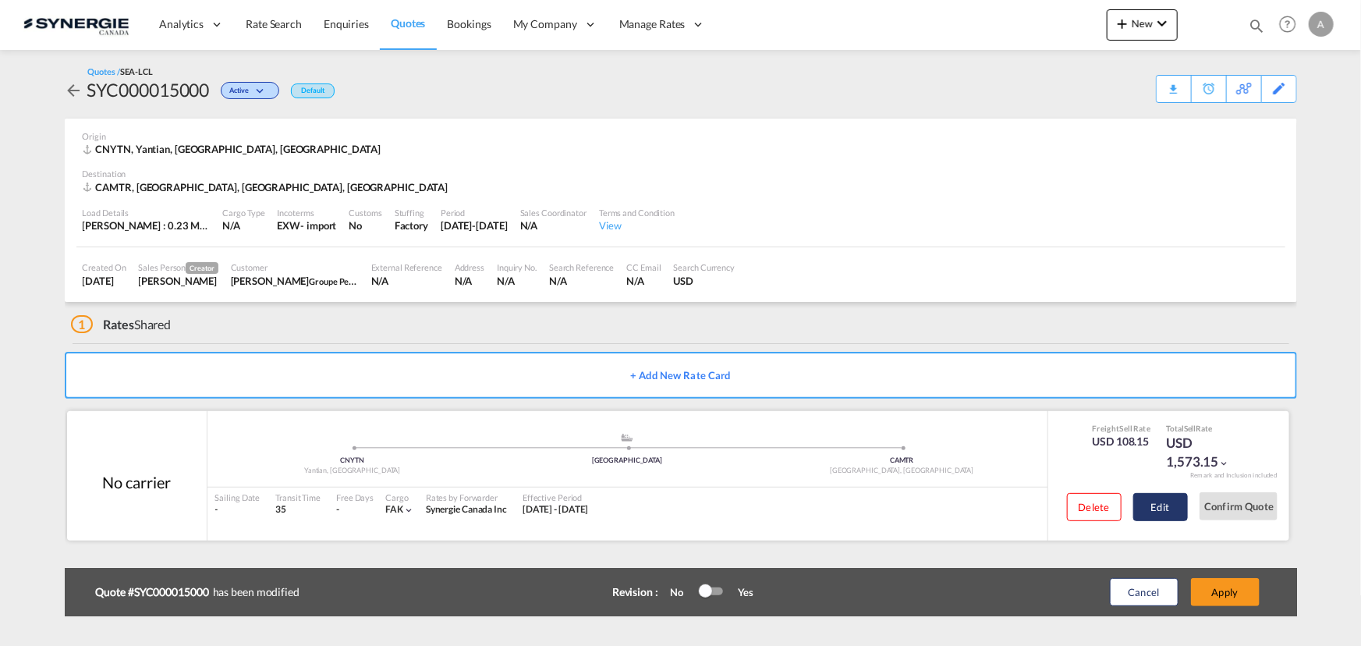
click at [1136, 508] on button "Edit" at bounding box center [1160, 507] width 55 height 28
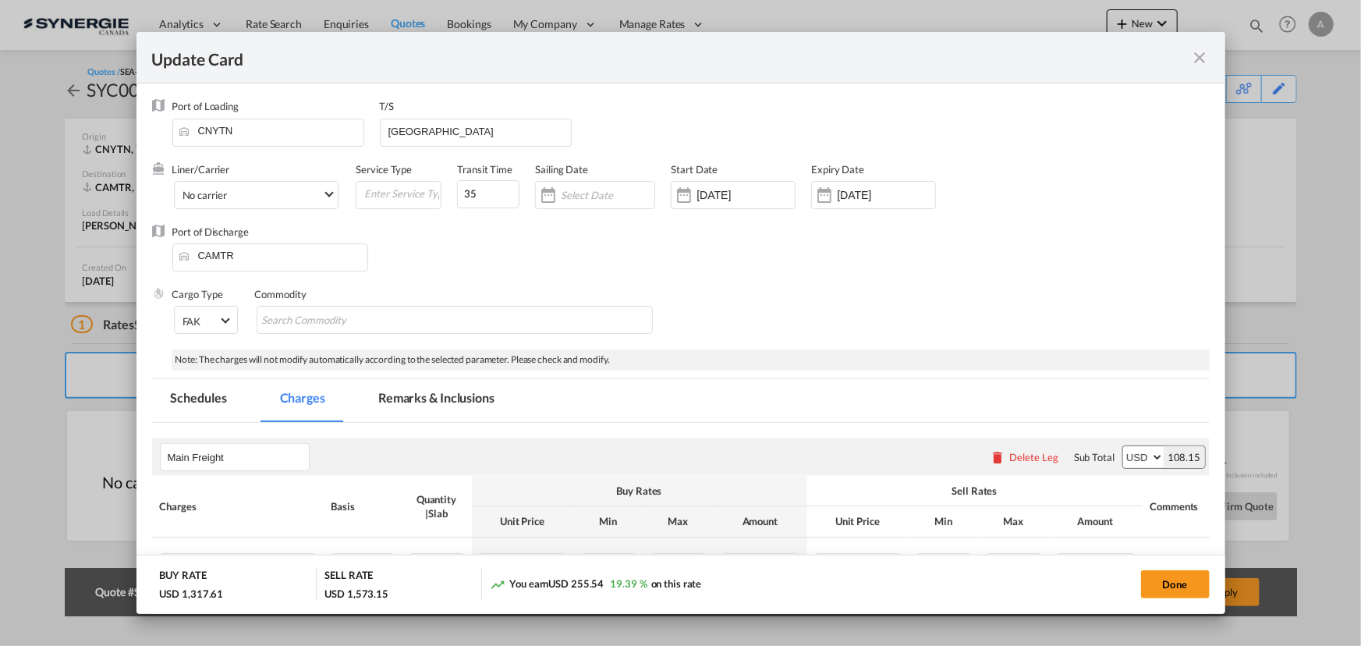
click at [396, 398] on md-tab-item "Remarks & Inclusions" at bounding box center [436, 400] width 154 height 43
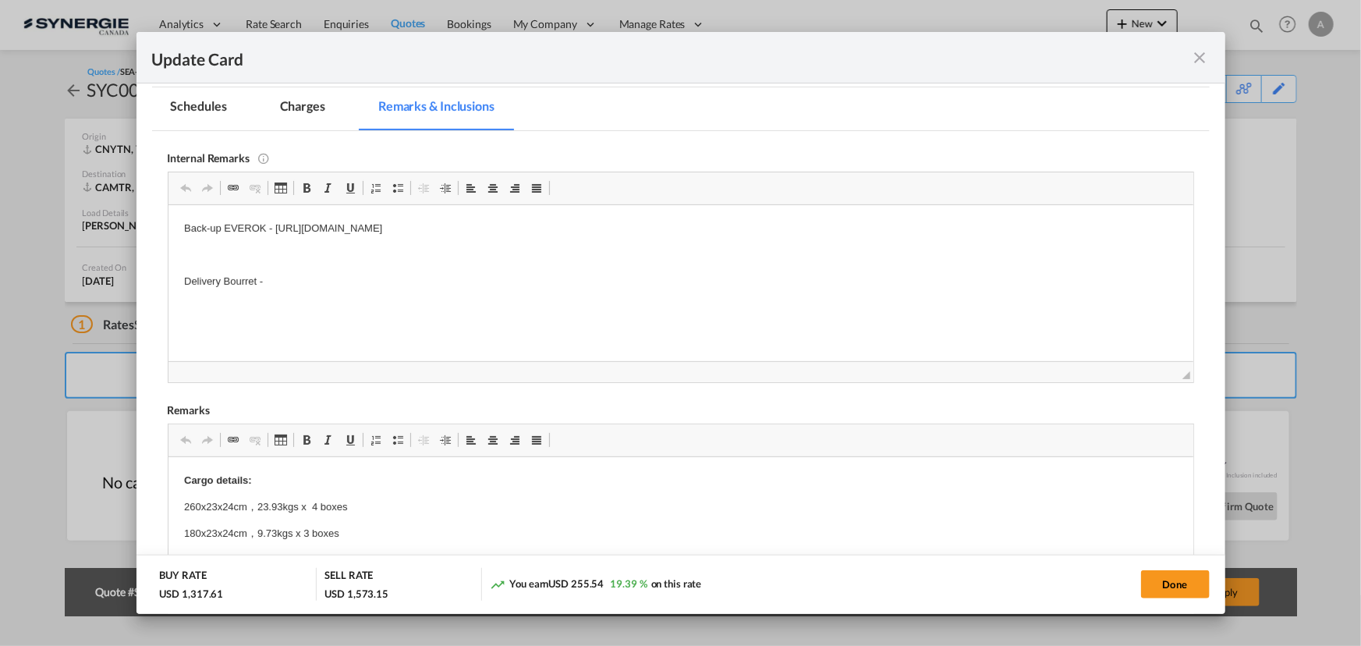
scroll to position [313, 0]
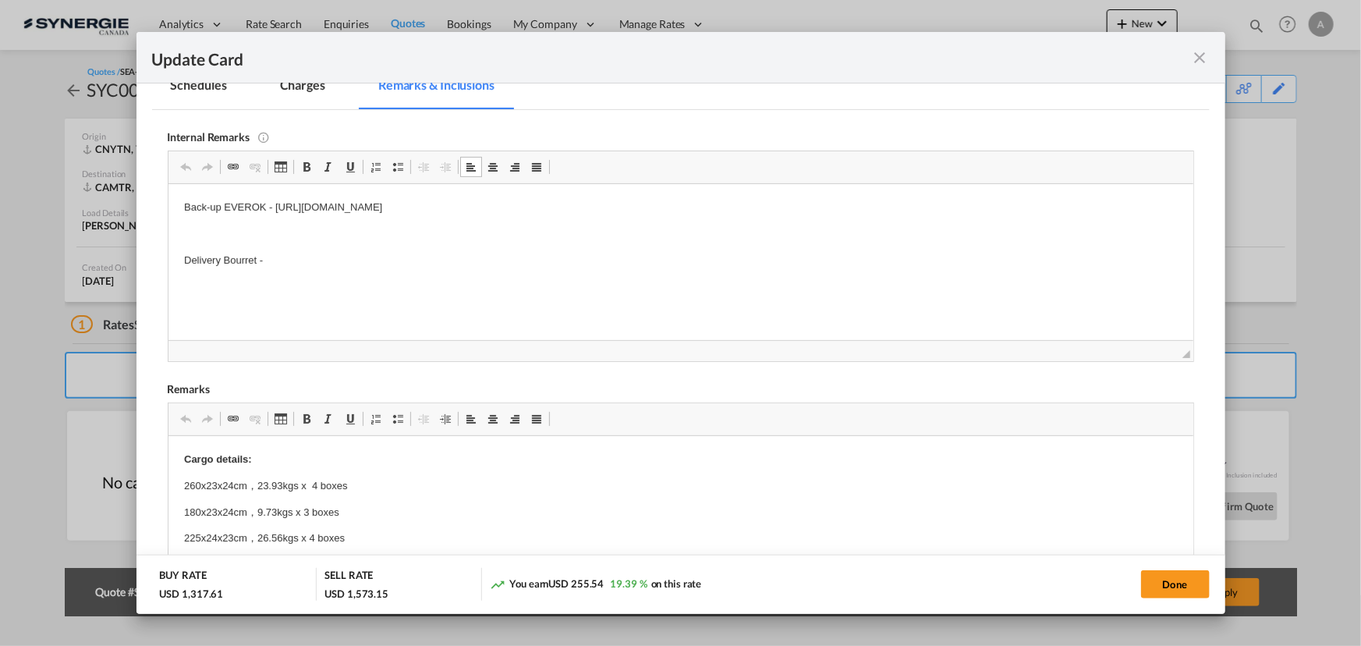
click at [310, 256] on p "Delivery Bourret -" at bounding box center [679, 260] width 993 height 16
click at [289, 257] on p "Delivery Bourret -" at bounding box center [679, 260] width 993 height 16
click at [287, 257] on p "Delivery Bourret -" at bounding box center [679, 260] width 993 height 16
click at [271, 258] on p "Delivery Bourret -" at bounding box center [679, 260] width 993 height 16
drag, startPoint x: 264, startPoint y: 260, endPoint x: 247, endPoint y: 264, distance: 17.8
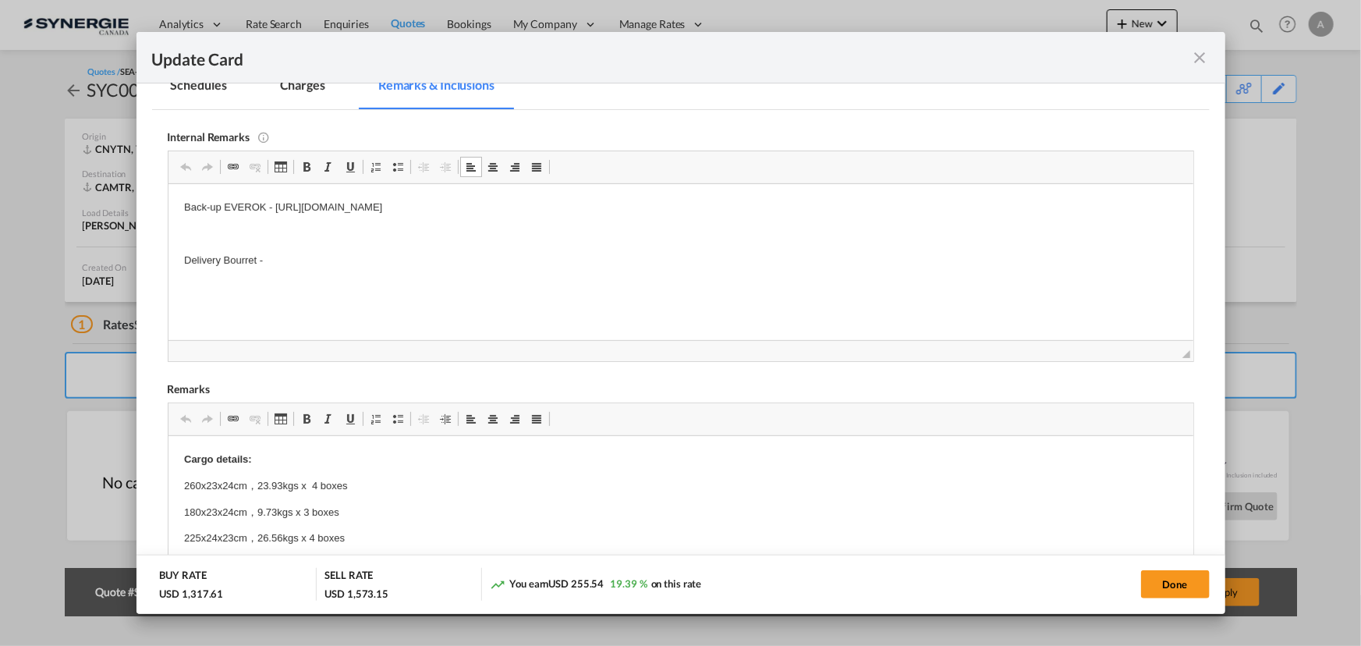
click at [264, 260] on p "Delivery Bourret -" at bounding box center [679, 260] width 993 height 16
click at [228, 262] on p "Delivery Bourret -" at bounding box center [679, 260] width 993 height 16
drag, startPoint x: 277, startPoint y: 267, endPoint x: 277, endPoint y: 255, distance: 11.7
click at [277, 263] on p "Delivery Bourret -" at bounding box center [679, 260] width 993 height 16
click at [408, 278] on p "Editor, editor10" at bounding box center [679, 286] width 993 height 16
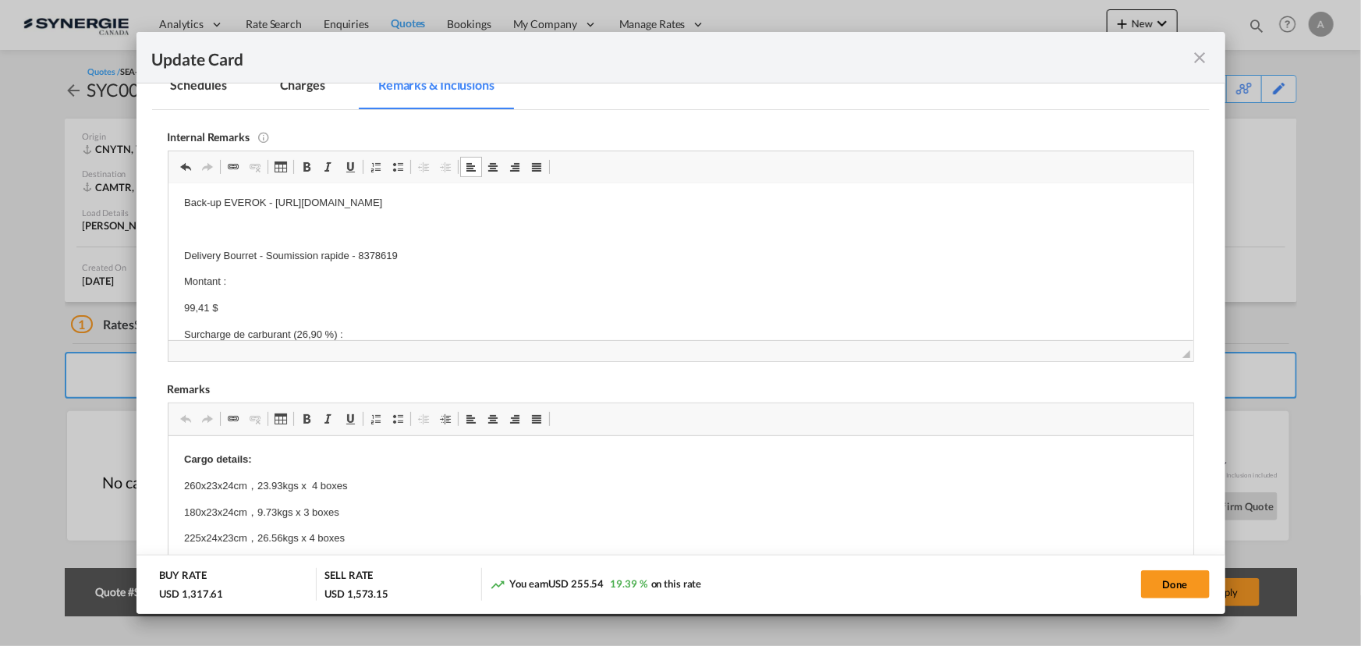
scroll to position [0, 0]
click at [331, 264] on p "Delivery Bourret - Soumission rapide - 8378619" at bounding box center [679, 260] width 993 height 16
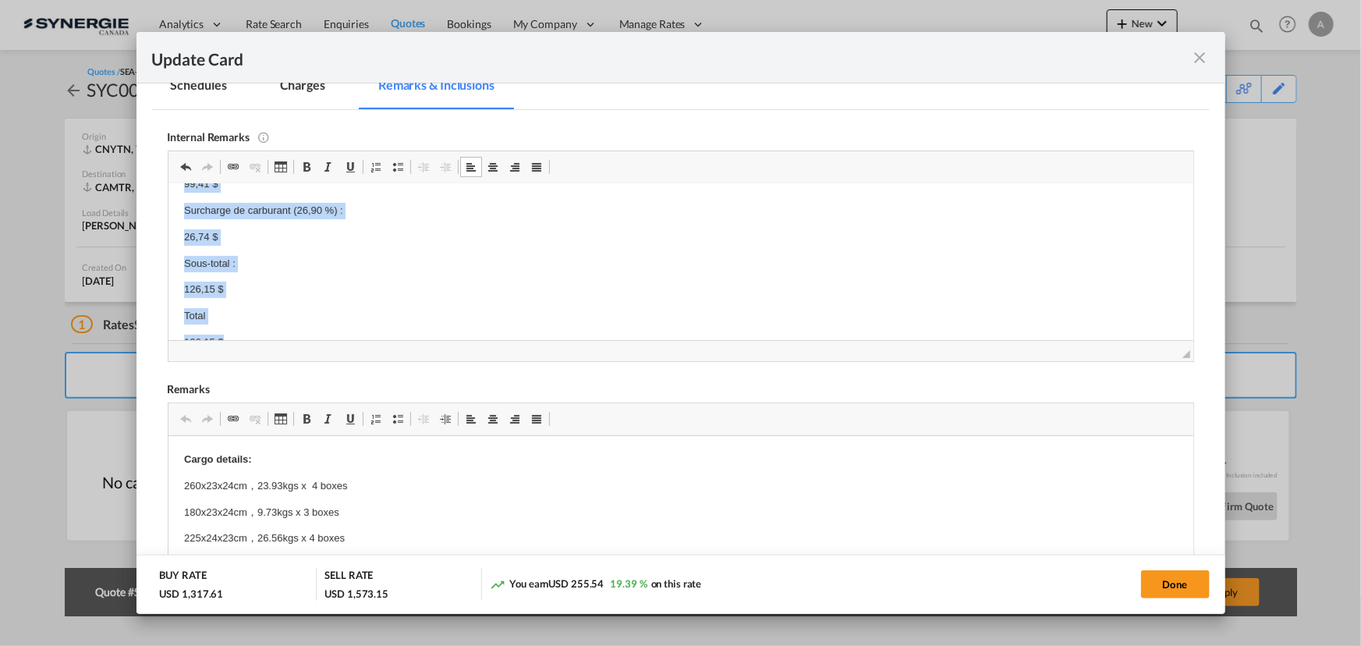
scroll to position [155, 0]
drag, startPoint x: 183, startPoint y: 284, endPoint x: 385, endPoint y: 318, distance: 204.8
click at [385, 318] on body "Back-up EVEROK - https://app.frontapp.com/open/cnv_qgtdp73?key=wPW4EX63WCuH4Vn3…" at bounding box center [679, 184] width 993 height 280
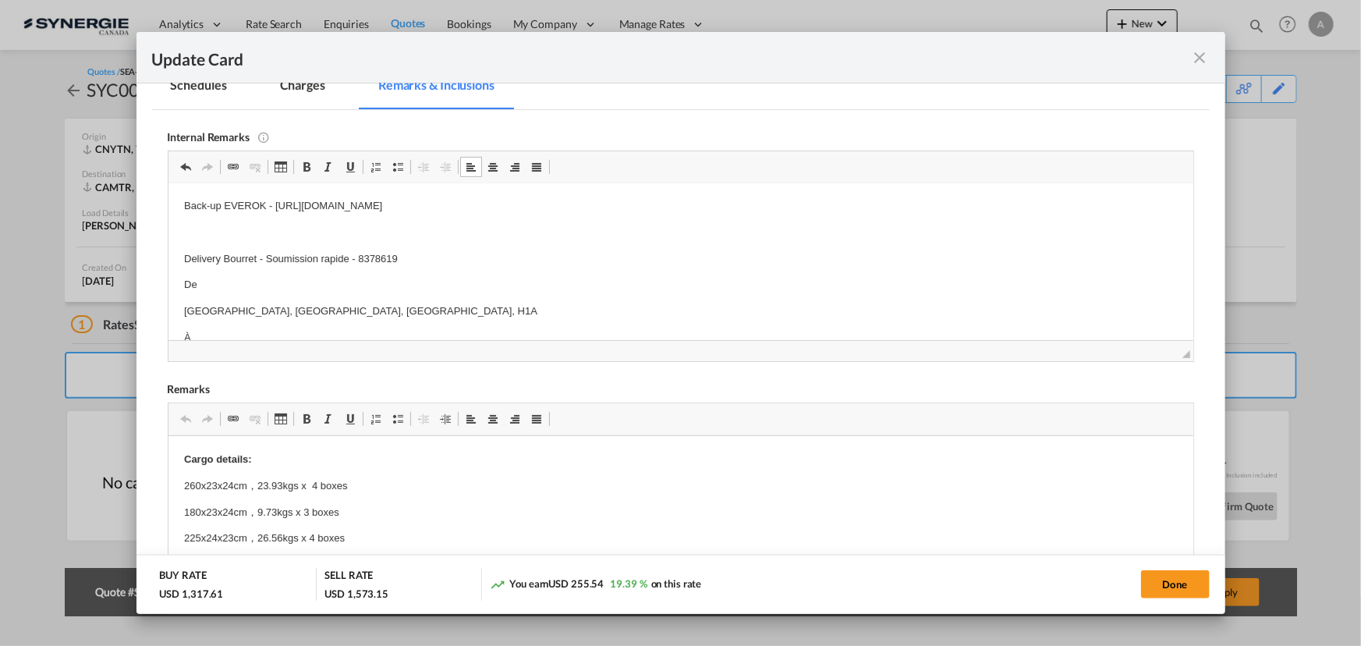
scroll to position [0, 0]
click at [285, 287] on p "De" at bounding box center [679, 286] width 993 height 16
click at [436, 260] on p "Delivery Bourret - Soumission rapide - 8378619" at bounding box center [679, 260] width 993 height 16
click at [306, 97] on md-tab-item "Charges" at bounding box center [302, 87] width 83 height 43
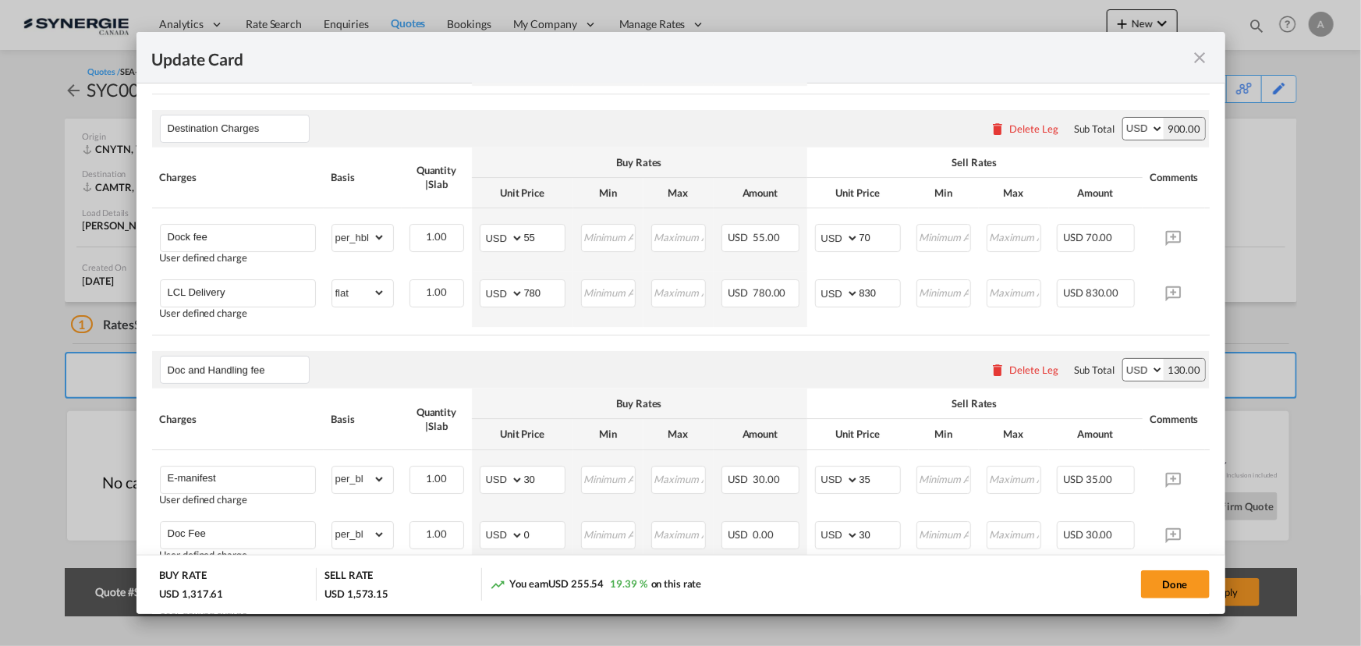
scroll to position [526, 0]
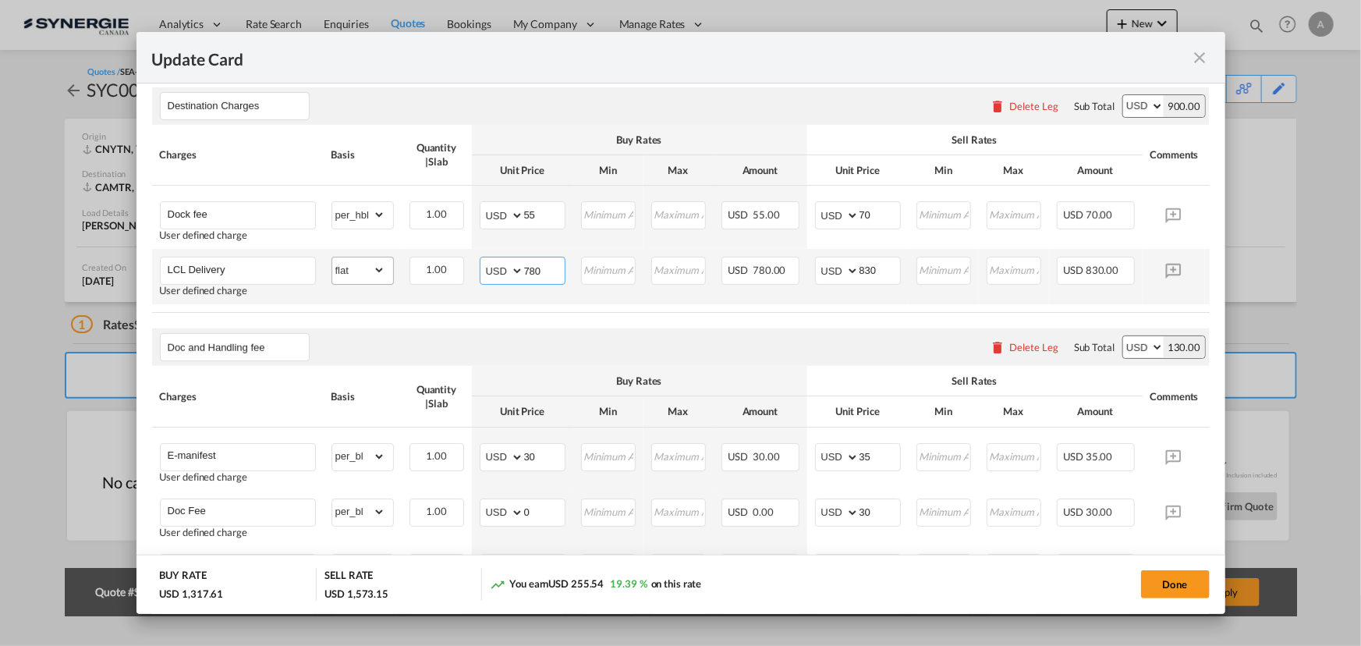
drag, startPoint x: 546, startPoint y: 274, endPoint x: 391, endPoint y: 271, distance: 155.2
click at [409, 271] on tr "LCL Delivery User defined charge Please Enter Already Exists gross_weight volum…" at bounding box center [704, 276] width 1105 height 55
type input "96"
type input "145"
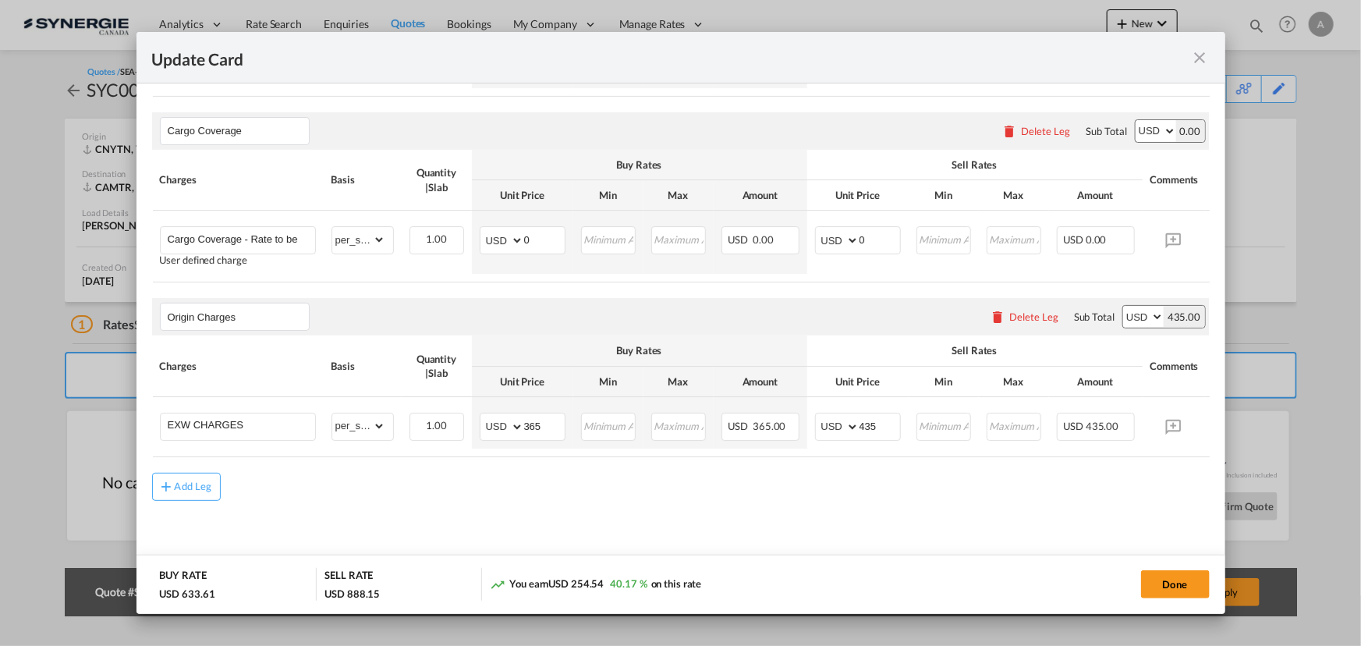
scroll to position [1113, 0]
click at [1166, 584] on button "Done" at bounding box center [1175, 584] width 69 height 28
type input "11 Sep 2025"
type input "29 Sep 2025"
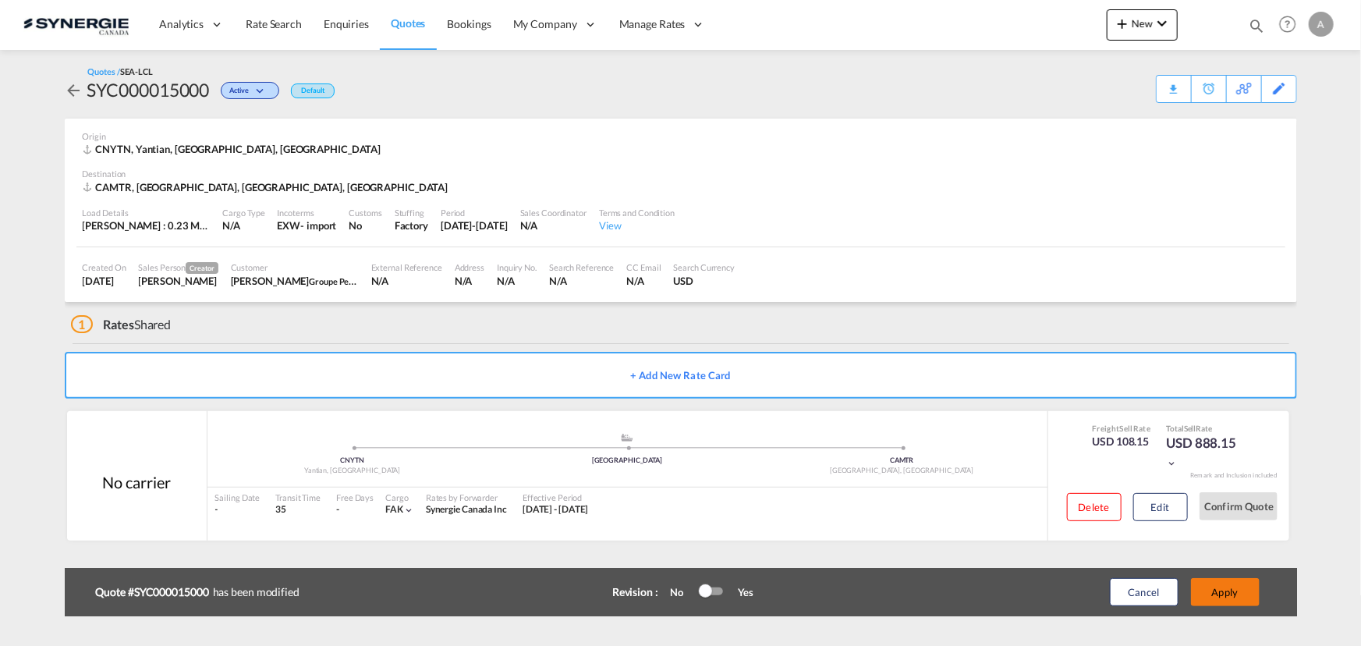
click at [1237, 598] on button "Apply" at bounding box center [1225, 592] width 69 height 28
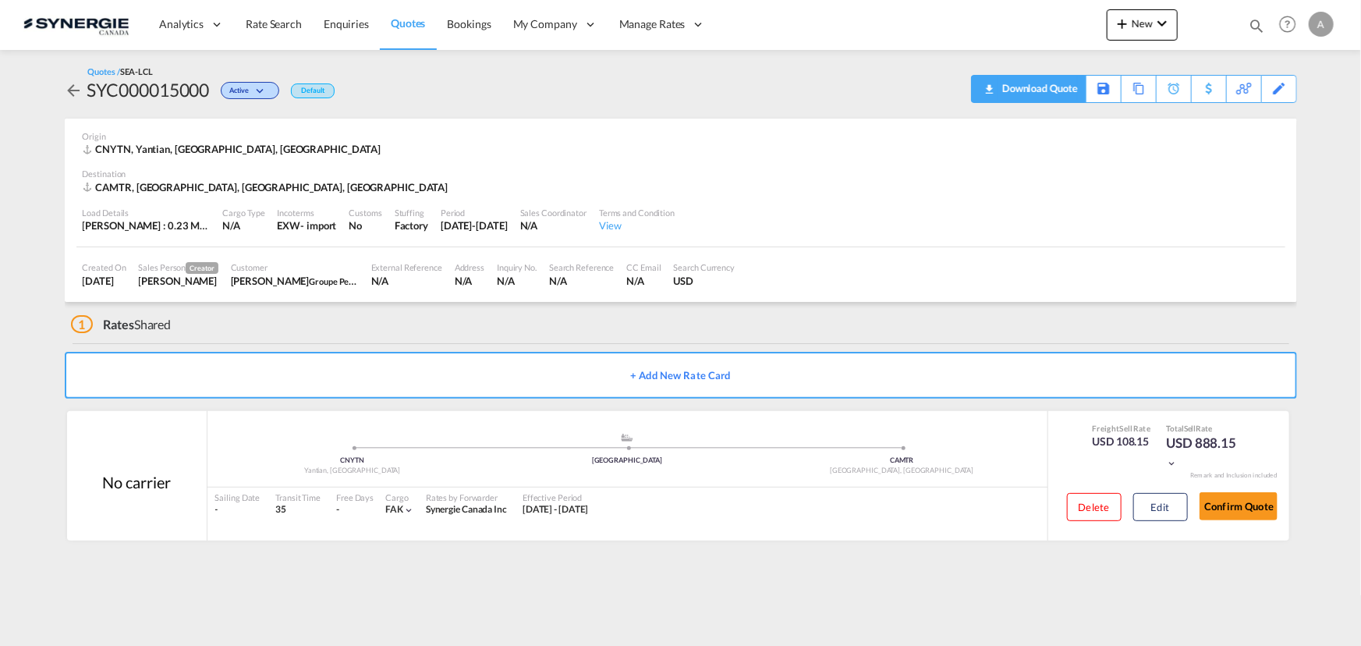
click at [1060, 91] on div "Download Quote" at bounding box center [1038, 88] width 80 height 25
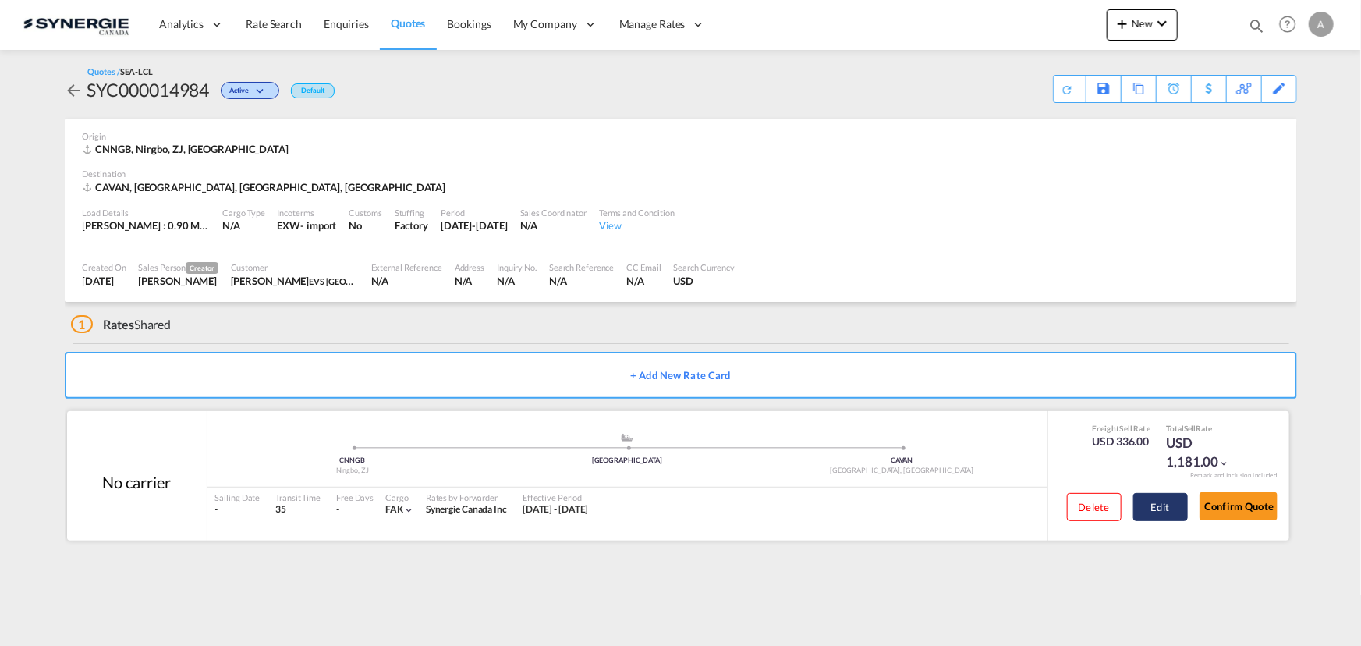
click at [1153, 506] on button "Edit" at bounding box center [1160, 507] width 55 height 28
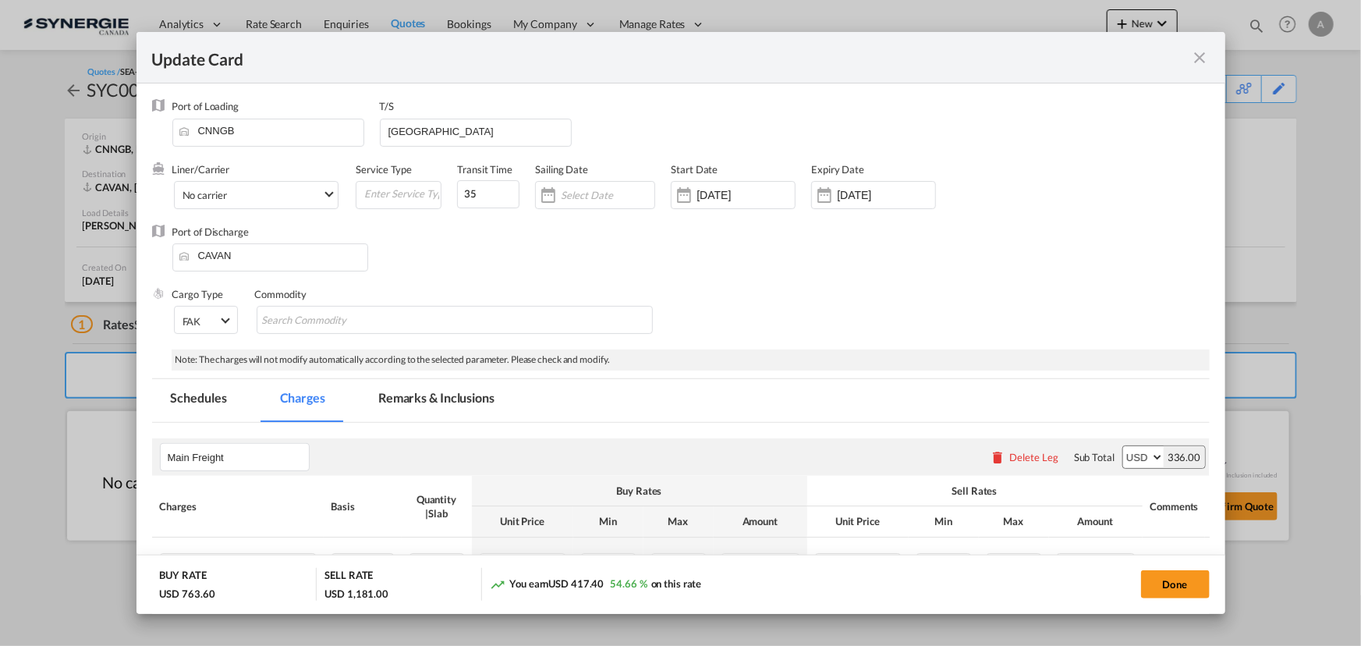
select select "per_w/m"
select select "flat"
select select "per_hbl"
select select "per_bl"
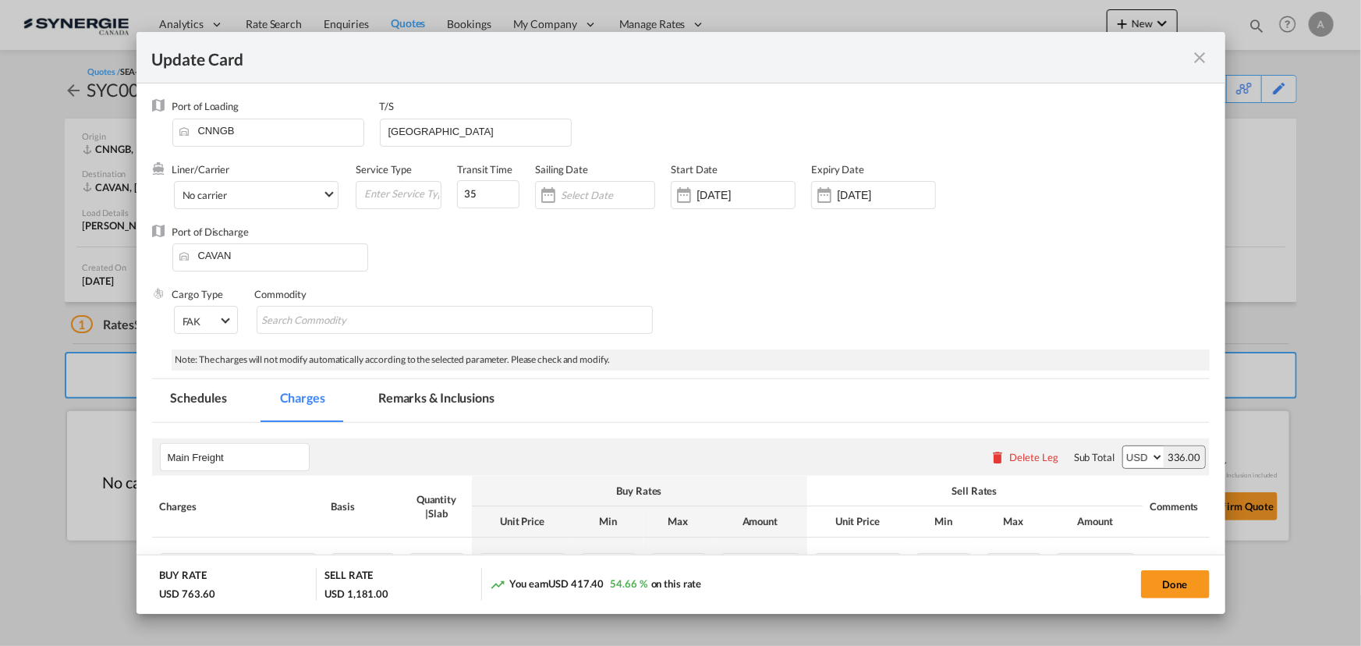
select select "flat"
select select "per_bl"
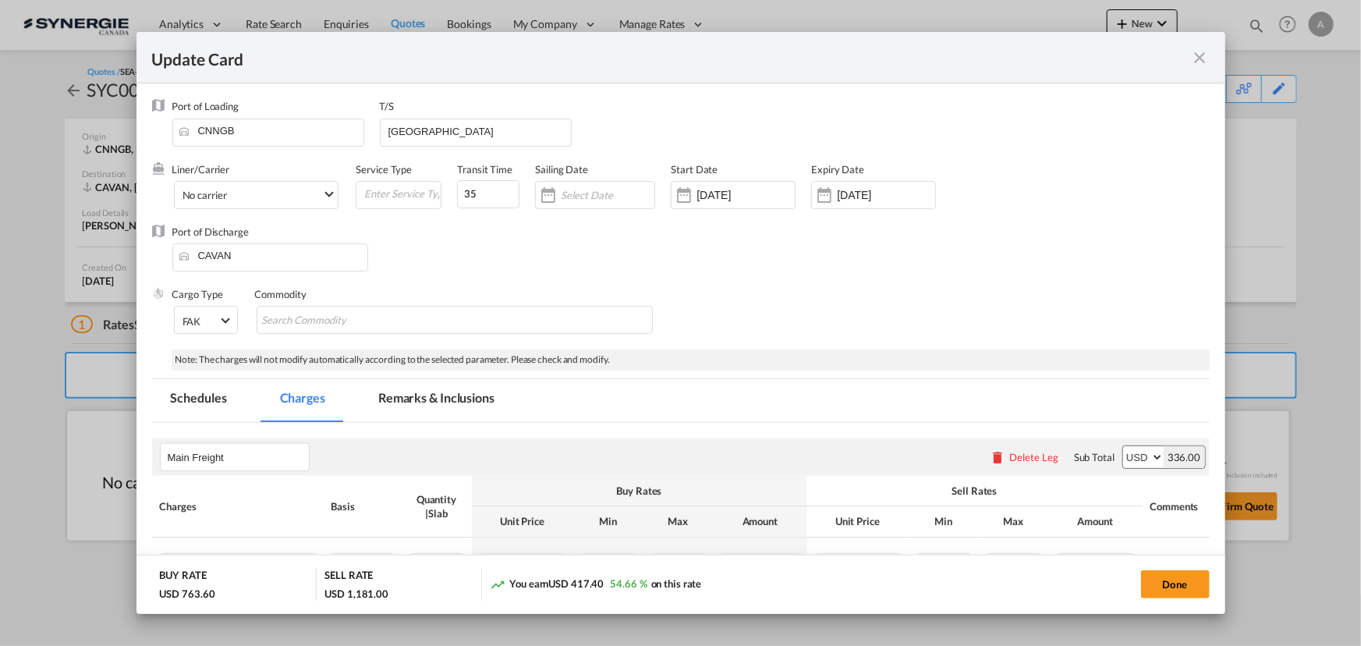
select select "per_shipment"
click at [427, 405] on md-tab-item "Remarks & Inclusions" at bounding box center [436, 400] width 154 height 43
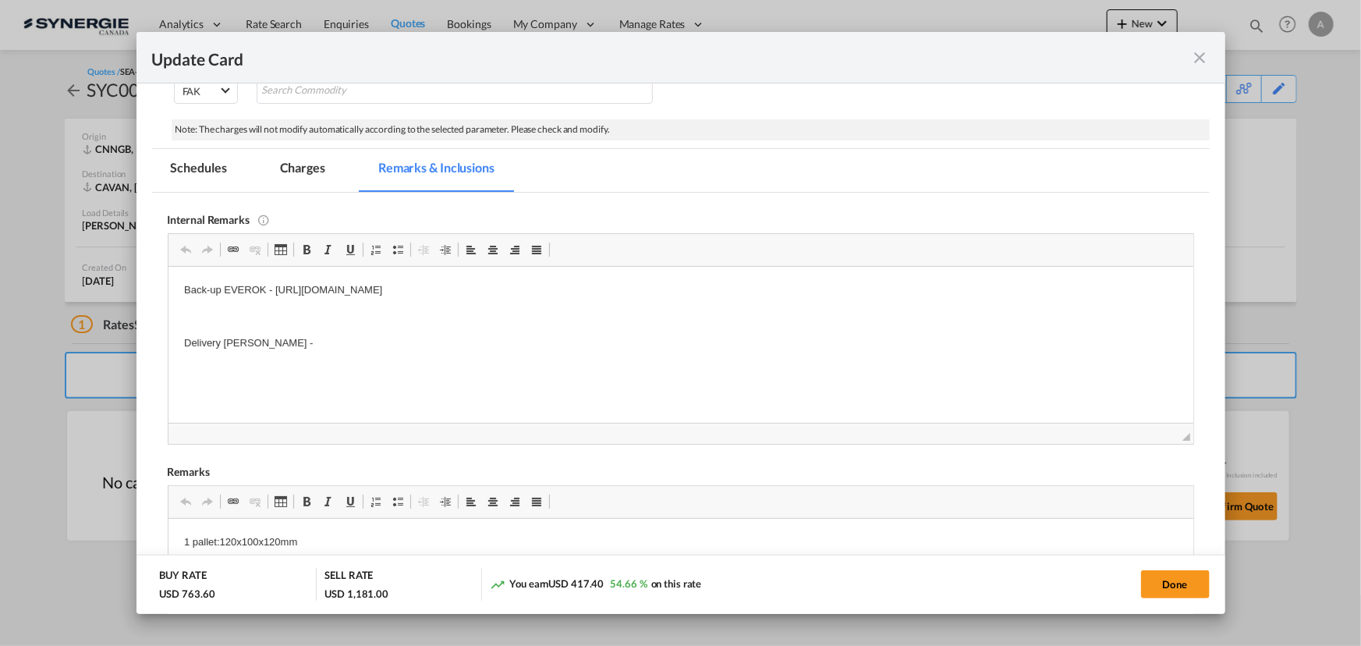
scroll to position [242, 0]
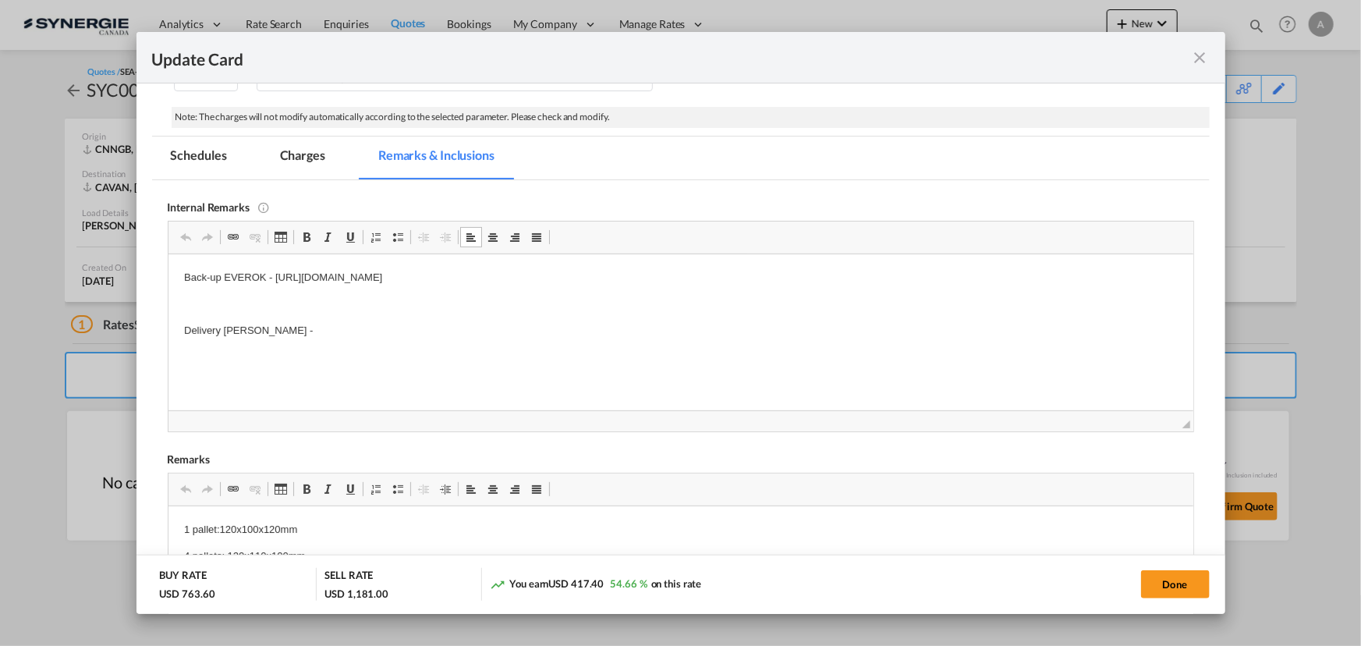
click at [278, 327] on p "Delivery [PERSON_NAME] -" at bounding box center [679, 330] width 993 height 16
drag, startPoint x: 293, startPoint y: 149, endPoint x: 318, endPoint y: 150, distance: 25.0
click at [293, 149] on md-tab-item "Charges" at bounding box center [302, 157] width 83 height 43
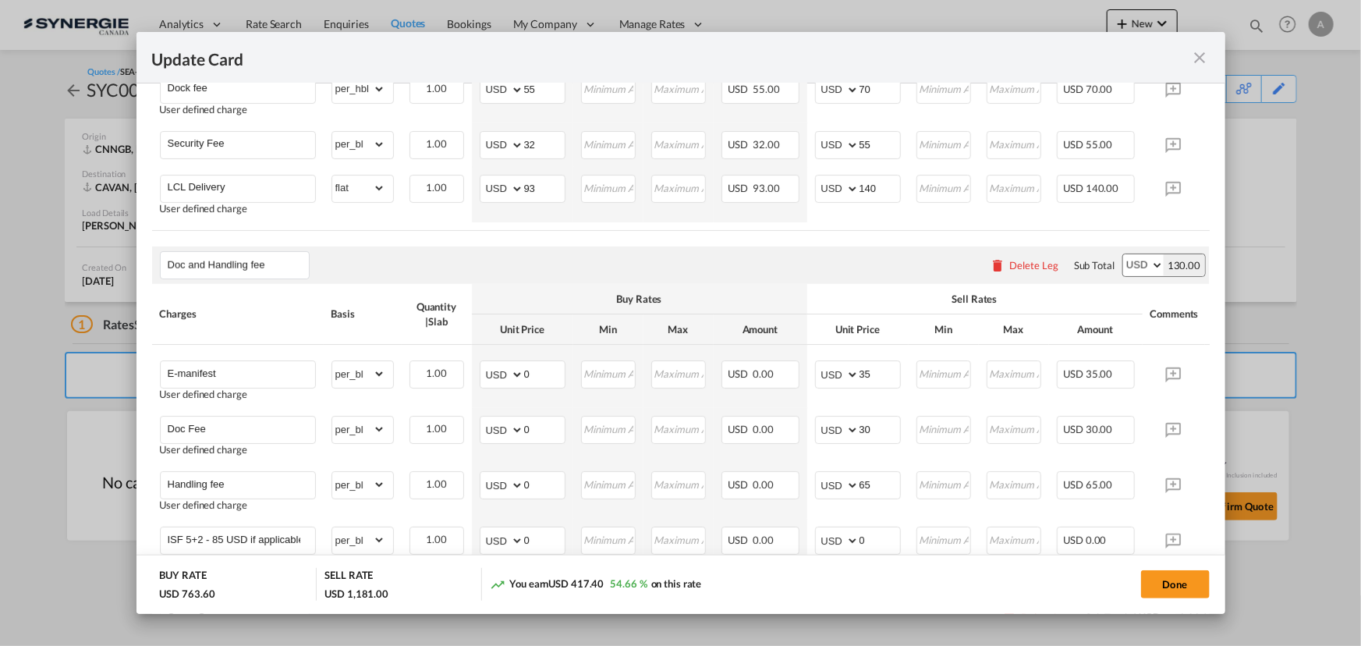
scroll to position [810, 0]
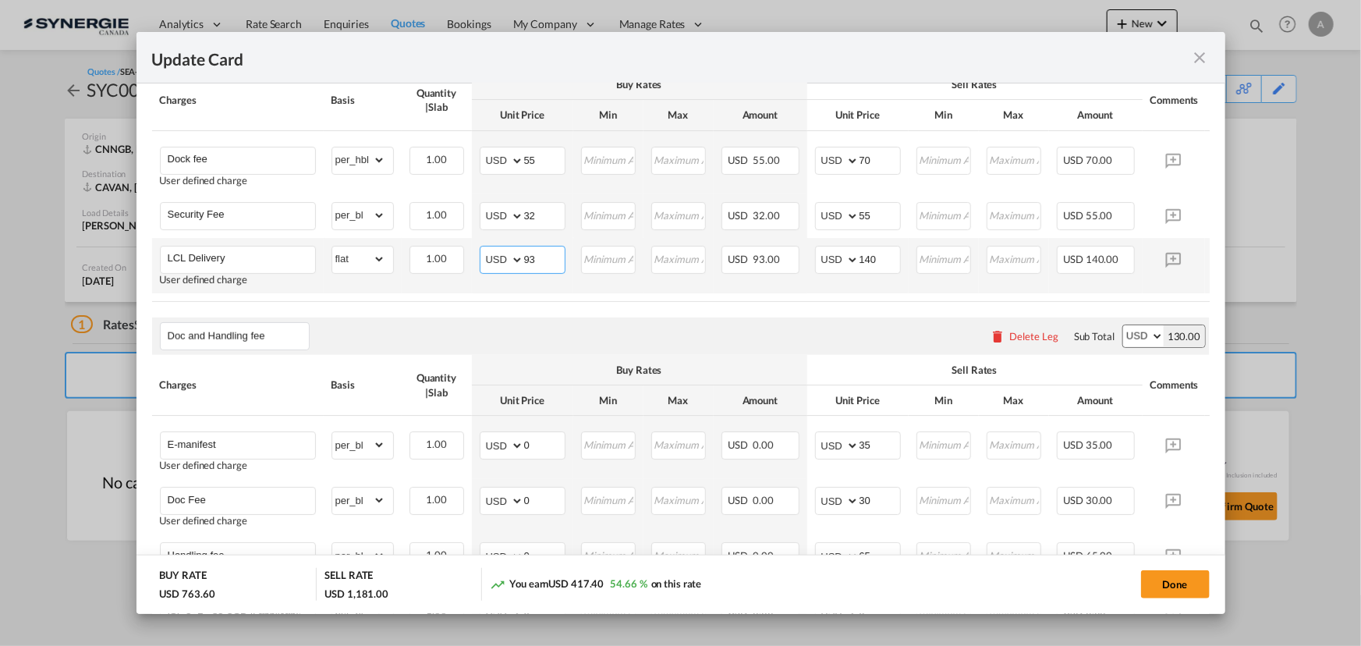
drag, startPoint x: 545, startPoint y: 273, endPoint x: 394, endPoint y: 267, distance: 151.4
click at [395, 267] on tr "LCL Delivery User defined charge Please Enter Already Exists gross_weight volum…" at bounding box center [704, 265] width 1105 height 55
type input "150"
type input "190"
click at [1169, 586] on button "Done" at bounding box center [1175, 584] width 69 height 28
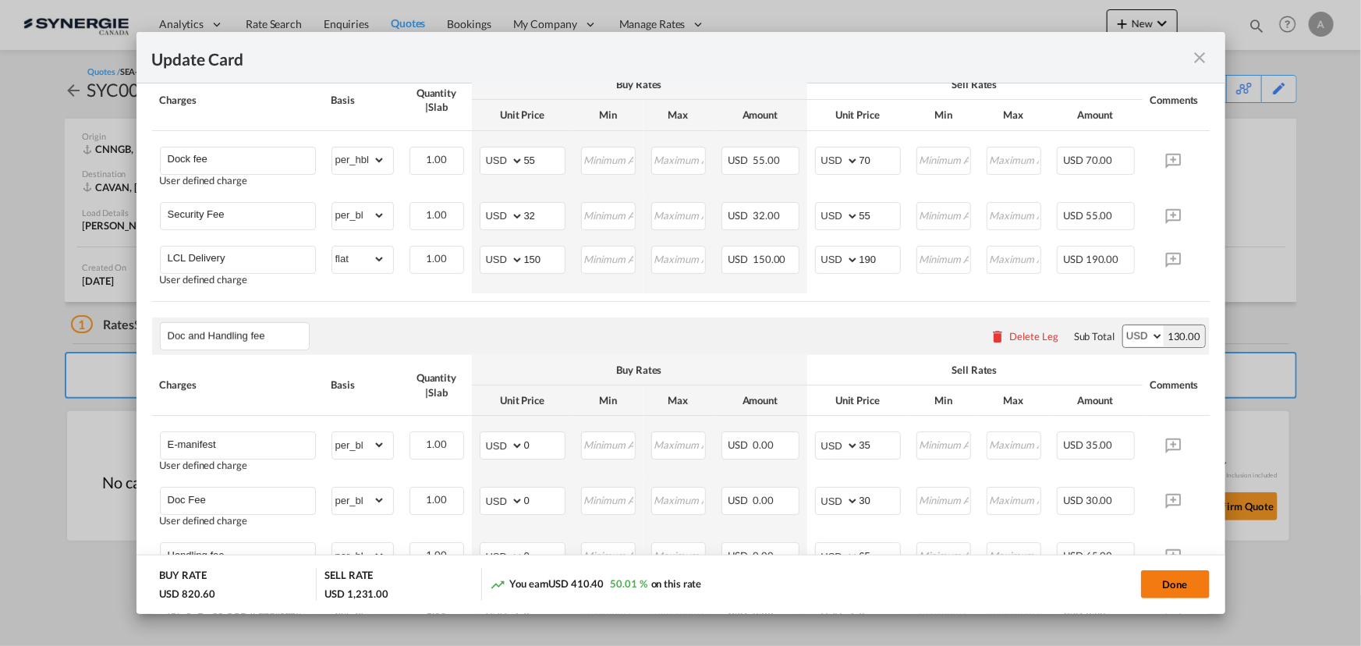
type input "[DATE]"
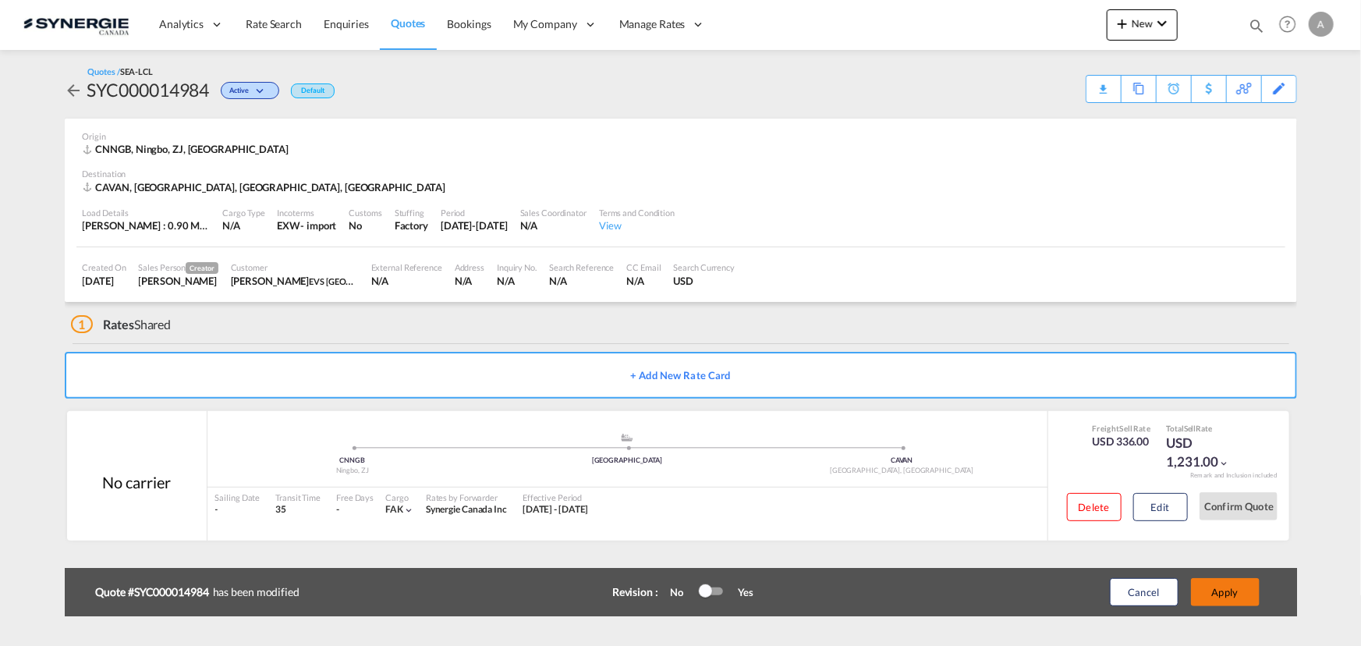
click at [1216, 593] on button "Apply" at bounding box center [1225, 592] width 69 height 28
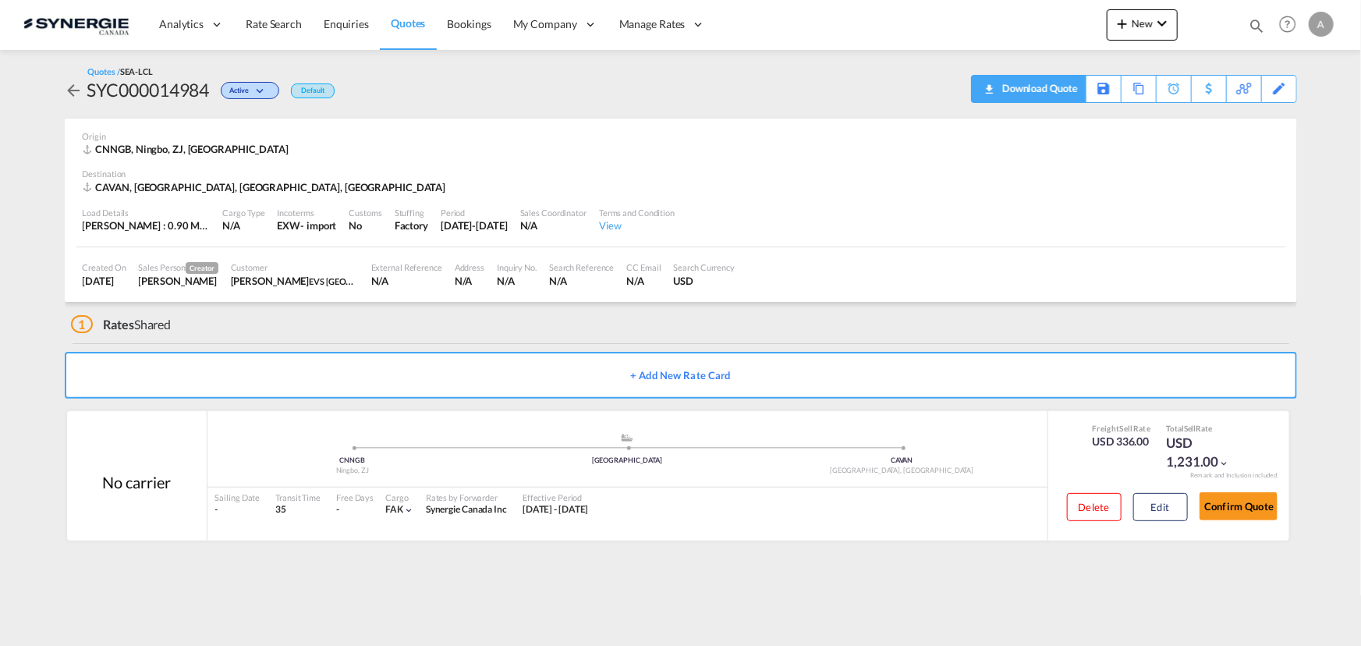
click at [1053, 85] on div "Download Quote" at bounding box center [1038, 88] width 80 height 25
